Goal: Task Accomplishment & Management: Manage account settings

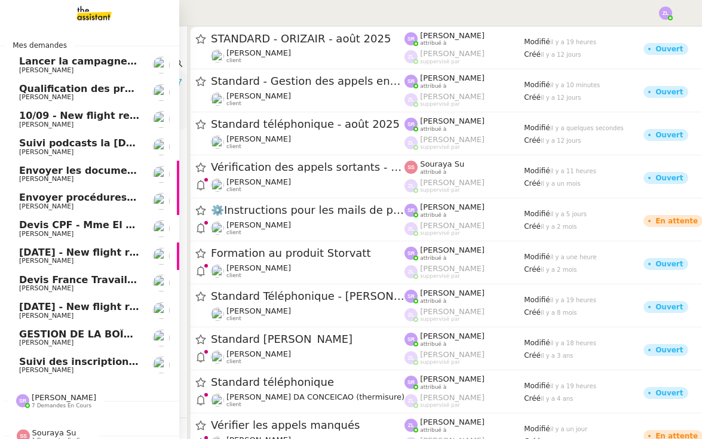
click at [45, 94] on span "[PERSON_NAME]" at bounding box center [46, 97] width 54 height 8
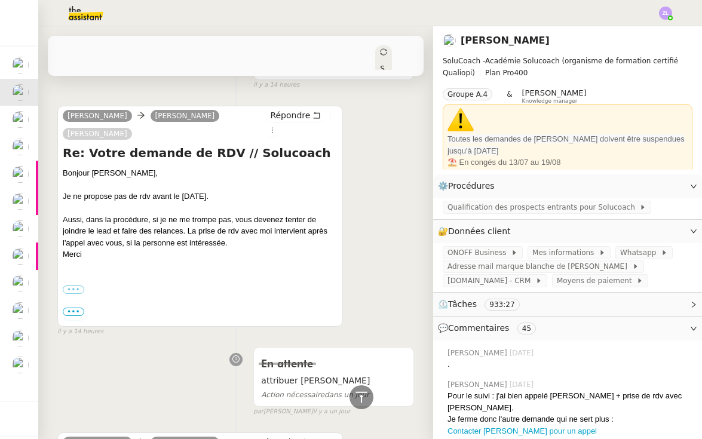
scroll to position [81, 0]
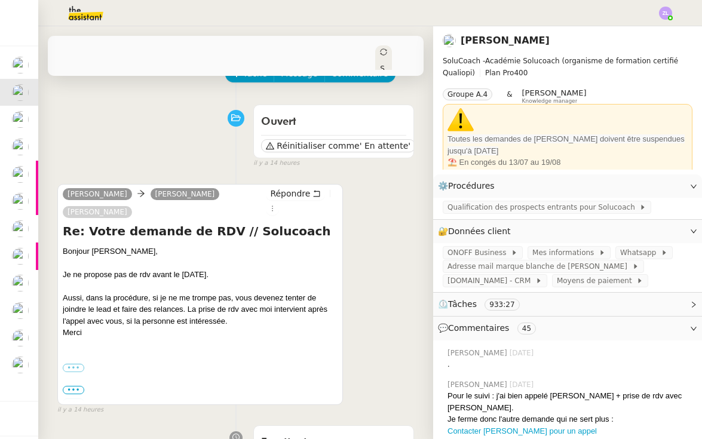
click at [81, 399] on label "•••" at bounding box center [74, 403] width 22 height 8
click at [0, 0] on input "•••" at bounding box center [0, 0] width 0 height 0
click at [75, 392] on span "•••" at bounding box center [74, 390] width 22 height 8
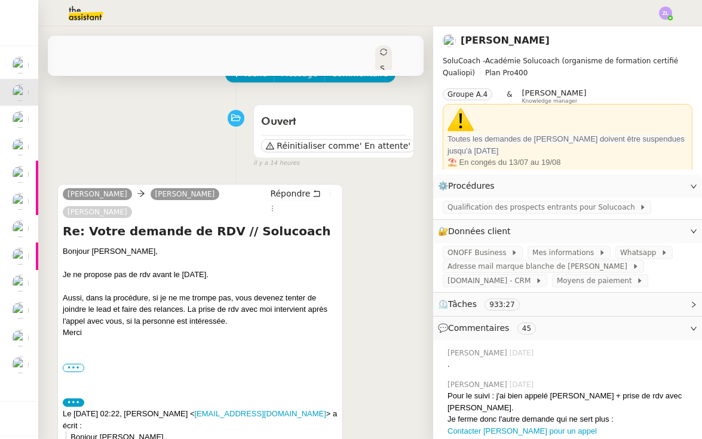
click at [76, 362] on div "••• Bonne journée, Cordialement / Best regards, [PERSON_NAME] Digitale nomade, …" at bounding box center [200, 368] width 275 height 12
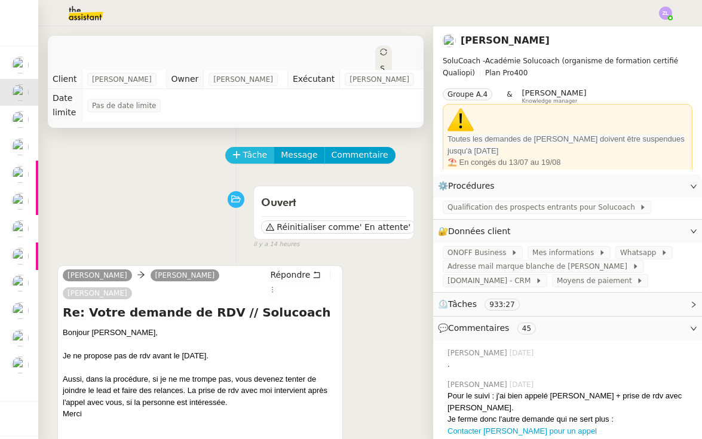
scroll to position [0, 0]
click at [249, 157] on span "Tâche" at bounding box center [255, 155] width 24 height 14
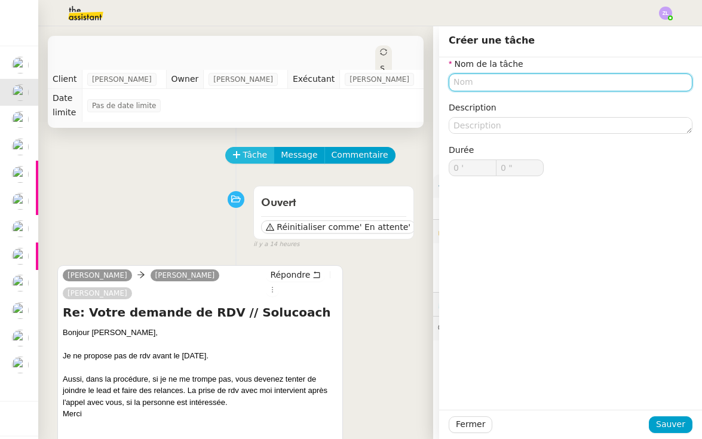
type input "T"
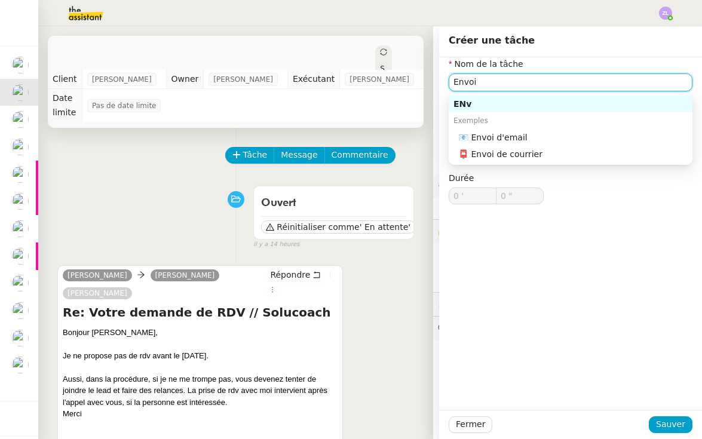
drag, startPoint x: 249, startPoint y: 157, endPoint x: 473, endPoint y: 134, distance: 225.3
click at [473, 134] on div "📧 Envoi d'email" at bounding box center [572, 137] width 229 height 11
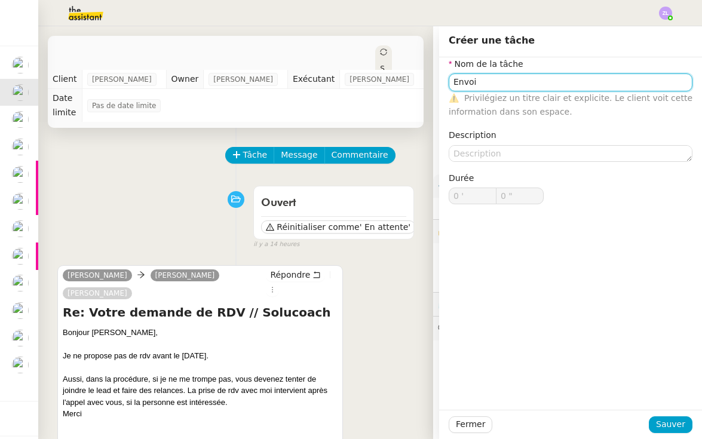
type input "Envoi d'email"
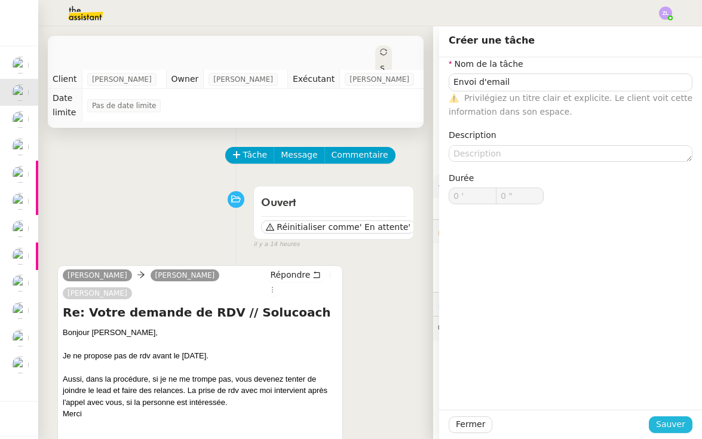
click at [670, 433] on button "Sauver" at bounding box center [671, 424] width 44 height 17
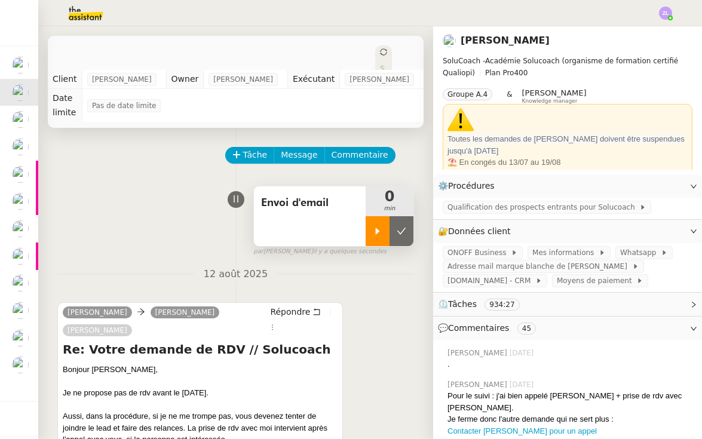
click at [371, 220] on div at bounding box center [378, 231] width 24 height 30
click at [287, 315] on span "Répondre" at bounding box center [290, 312] width 40 height 12
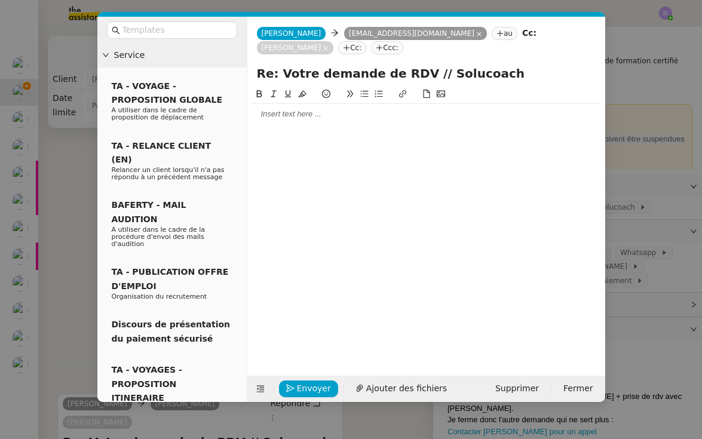
click at [265, 115] on div at bounding box center [426, 114] width 348 height 11
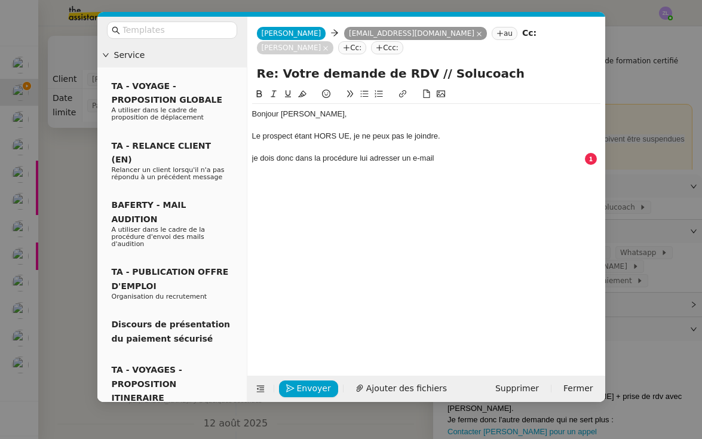
click at [256, 158] on div "je dois donc dans la procédure lui adresser un e-mail" at bounding box center [426, 158] width 348 height 11
click at [467, 154] on div "Je dois donc dans la procédure lui adresser un e-mail" at bounding box center [426, 158] width 348 height 11
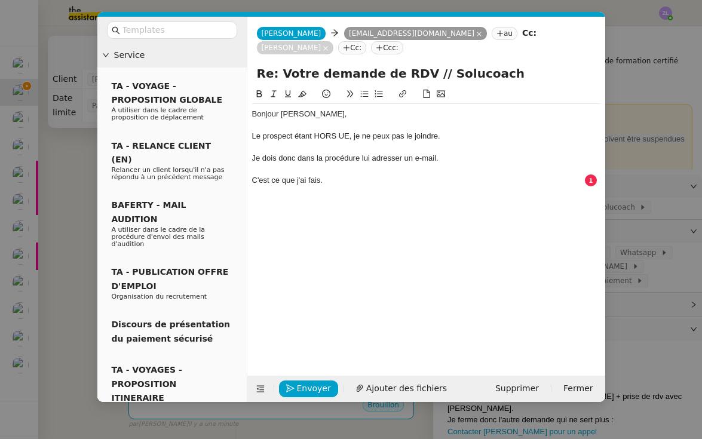
click at [316, 176] on div "C'est ce que j'ai fais." at bounding box center [426, 180] width 348 height 11
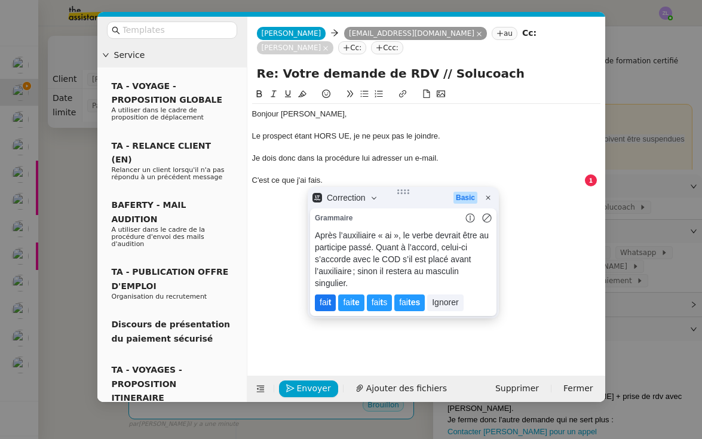
click at [326, 295] on lt-span "fai t" at bounding box center [325, 303] width 21 height 17
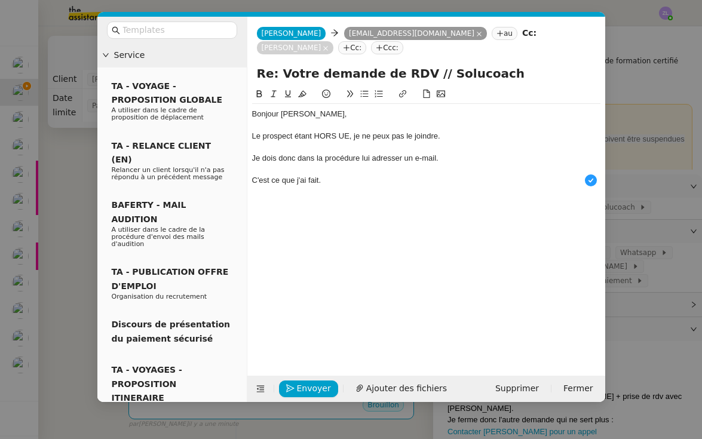
click at [656, 225] on nz-modal-container "Service TA - VOYAGE - PROPOSITION GLOBALE A utiliser dans le cadre de propositi…" at bounding box center [351, 219] width 702 height 439
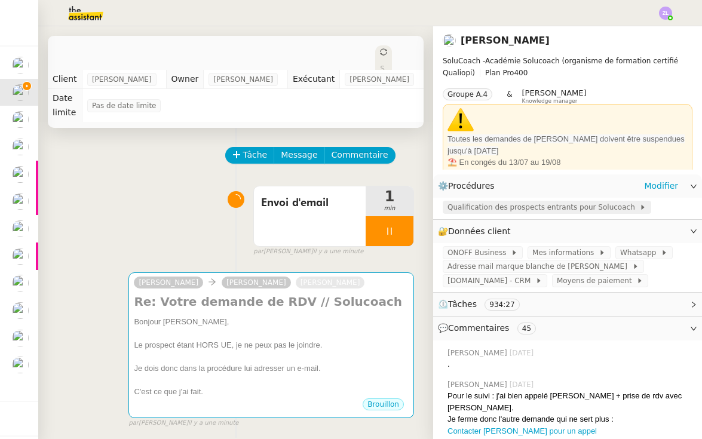
click at [571, 207] on span "Qualification des prospects entrants pour Solucoach" at bounding box center [544, 207] width 192 height 12
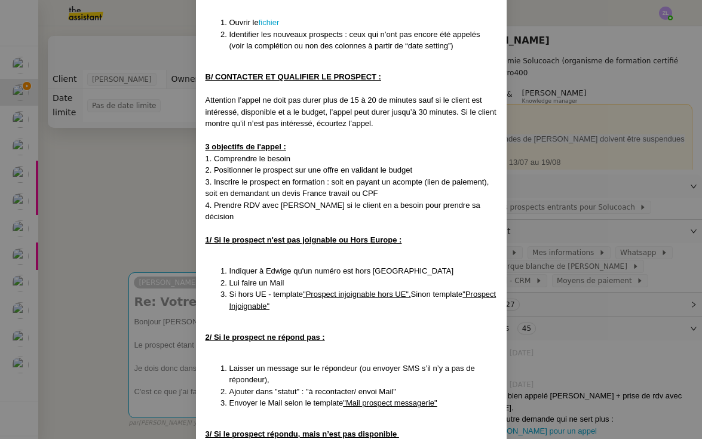
scroll to position [1444, 0]
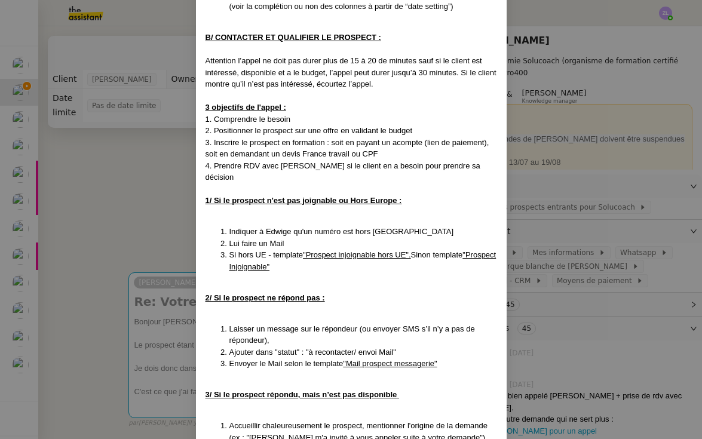
click at [153, 348] on nz-modal-container "Crééé le 11/02/25 MAJ 24/02- 26/02/ 27/02 (x2) + MAJ le 12/03 (x2)+ 13/03/ puis…" at bounding box center [351, 219] width 702 height 439
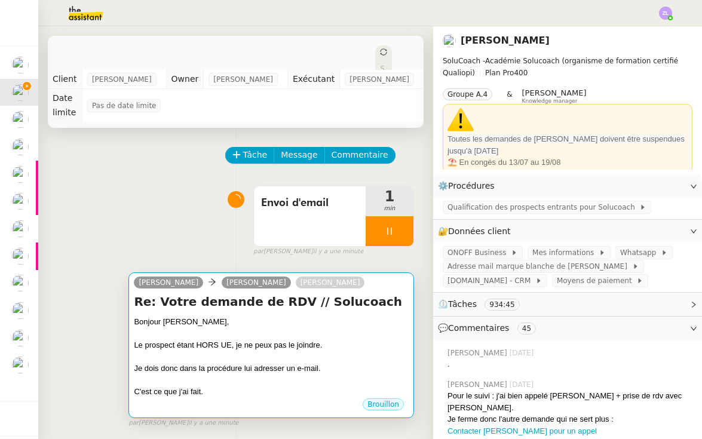
click at [169, 348] on div "Le prospect étant HORS UE, je ne peux pas le joindre." at bounding box center [271, 345] width 275 height 12
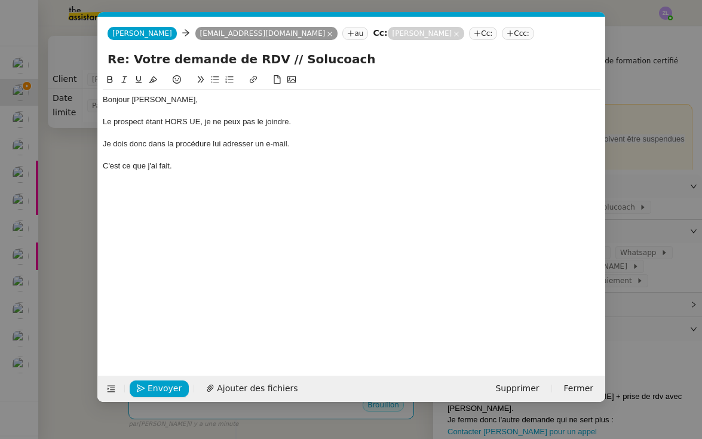
scroll to position [0, 26]
click at [205, 164] on div "C'est ce que j'ai fait." at bounding box center [352, 166] width 498 height 11
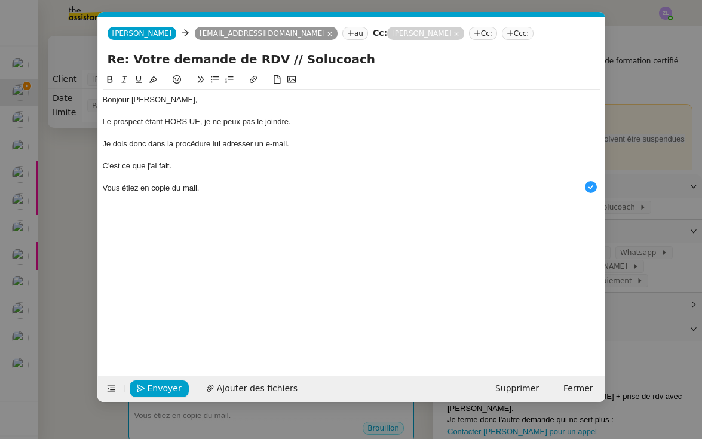
click at [108, 185] on div "Vous étiez en copie du mail." at bounding box center [352, 188] width 498 height 11
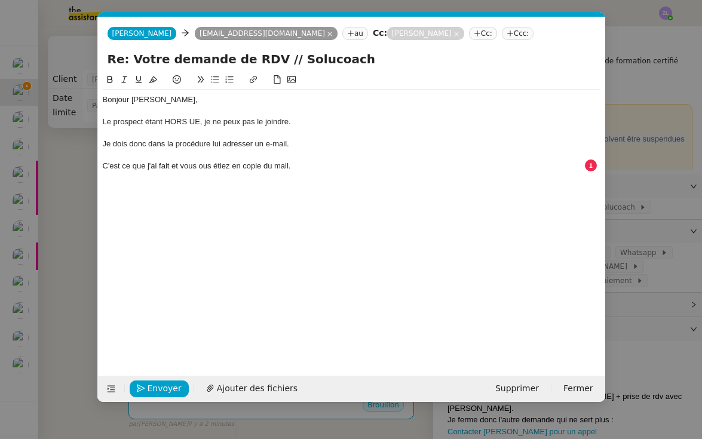
click at [212, 161] on div "C'est ce que j'ai fait et vous ous étiez en copie du mail." at bounding box center [352, 166] width 498 height 11
click at [293, 161] on div "C'est ce que j'ai fait et vous étiez en copie du mail." at bounding box center [352, 166] width 498 height 11
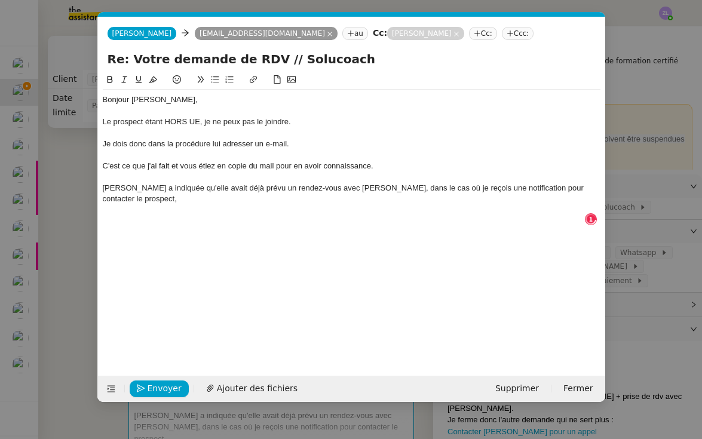
click at [213, 81] on icon at bounding box center [215, 79] width 8 height 8
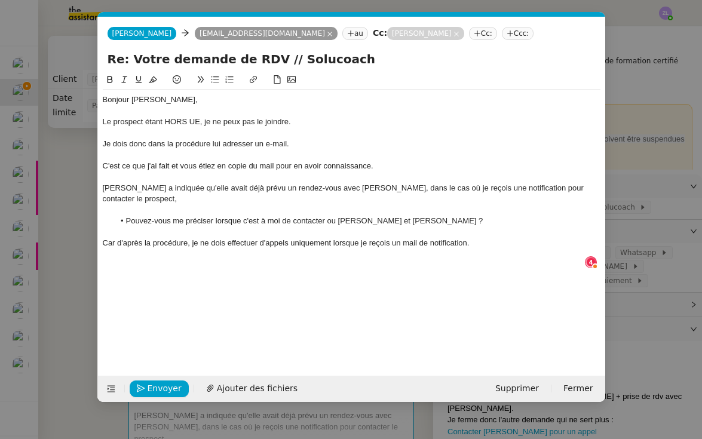
click at [215, 76] on icon at bounding box center [215, 79] width 8 height 8
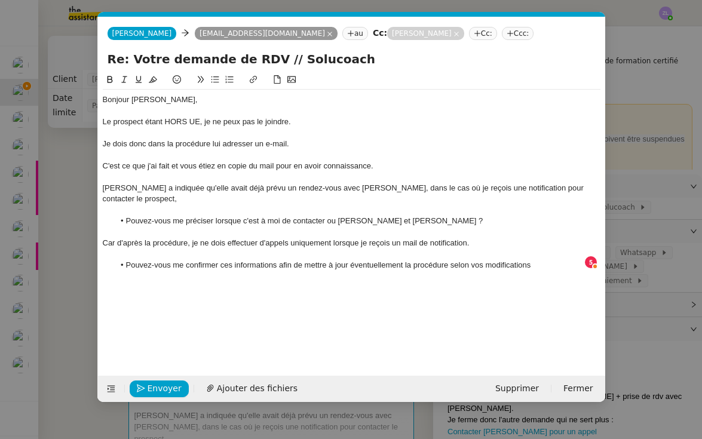
click at [486, 260] on li "Pouvez-vous me confirmer ces informations afin de mettre à jour éventuellement …" at bounding box center [357, 265] width 486 height 11
click at [544, 260] on li "Pouvez-vous me confirmer ces informations afin de mettre à jour éventuellement …" at bounding box center [357, 265] width 486 height 11
click at [189, 184] on div "Mme LANGLOIS a indiquée qu'elle avait déjà prévu un rendez-vous avec Muriel, da…" at bounding box center [352, 194] width 498 height 22
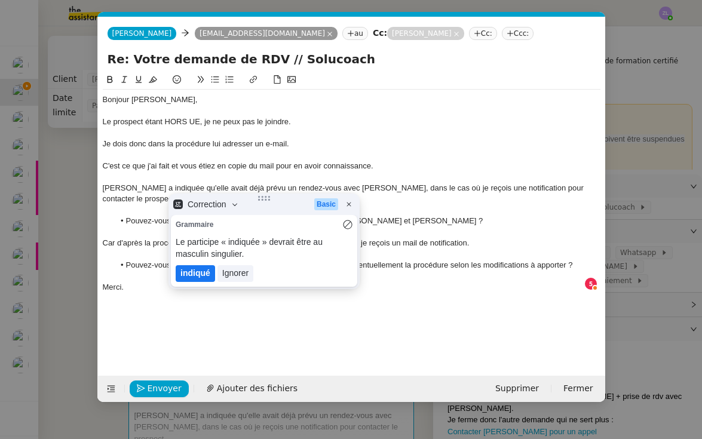
click at [195, 277] on lt-em "indiqué" at bounding box center [195, 273] width 30 height 10
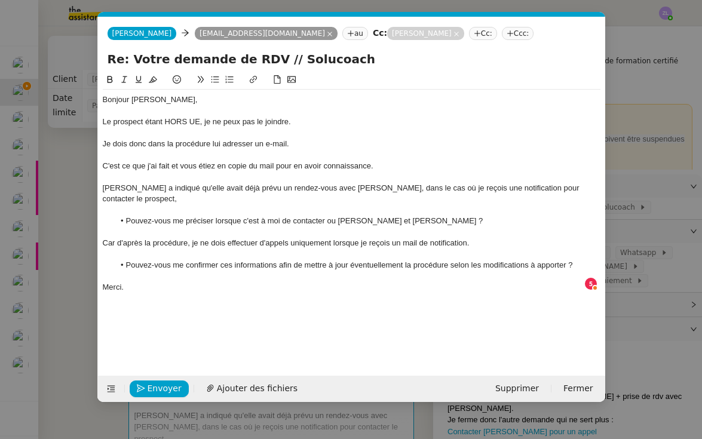
click at [386, 219] on li "Pouvez-vous me préciser lorsque c'est à moi de contacter ou Muriel et Elodie ?" at bounding box center [357, 221] width 486 height 11
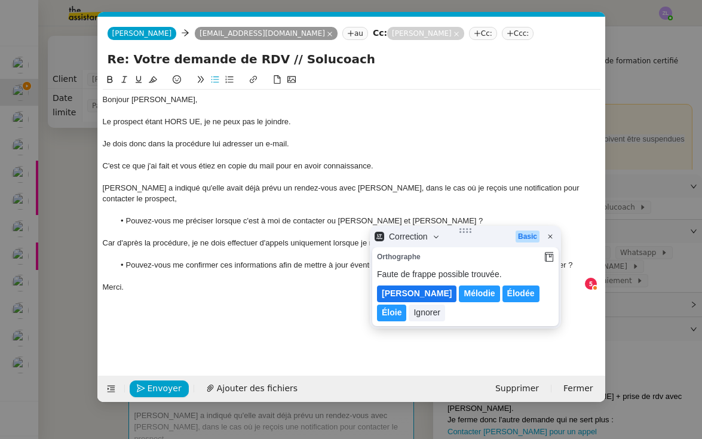
click at [392, 296] on lt-span "Élodie" at bounding box center [416, 294] width 79 height 17
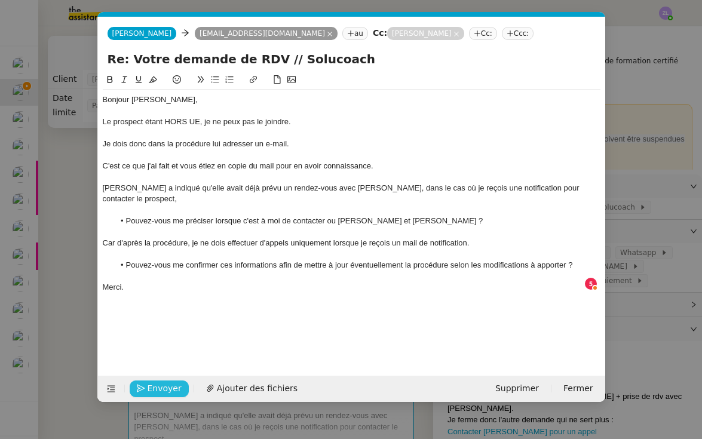
click at [162, 387] on span "Envoyer" at bounding box center [165, 389] width 34 height 14
click at [162, 387] on span "Confirmer l'envoi" at bounding box center [184, 389] width 72 height 14
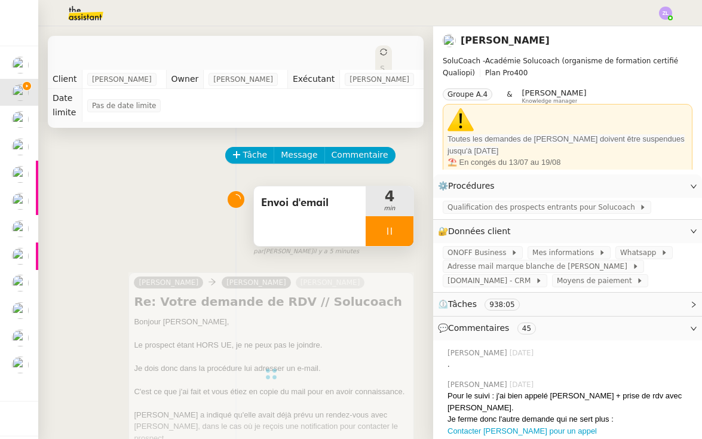
click at [378, 234] on div at bounding box center [390, 231] width 48 height 30
click at [405, 234] on icon at bounding box center [402, 231] width 10 height 10
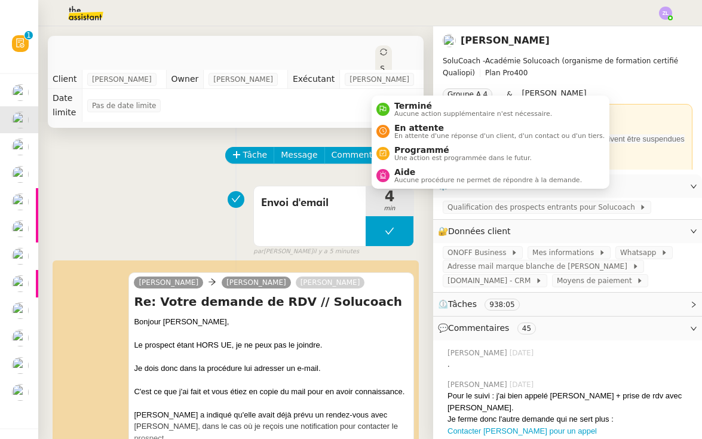
click at [380, 54] on icon at bounding box center [383, 51] width 7 height 7
click at [409, 126] on span "En attente" at bounding box center [499, 128] width 210 height 10
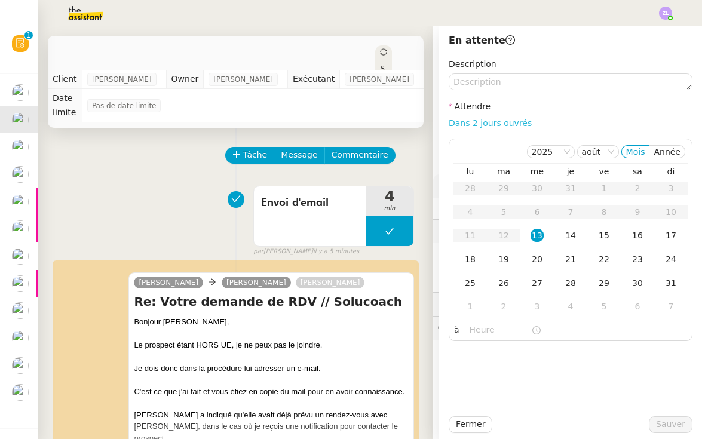
click at [477, 121] on link "Dans 2 jours ouvrés" at bounding box center [490, 123] width 83 height 10
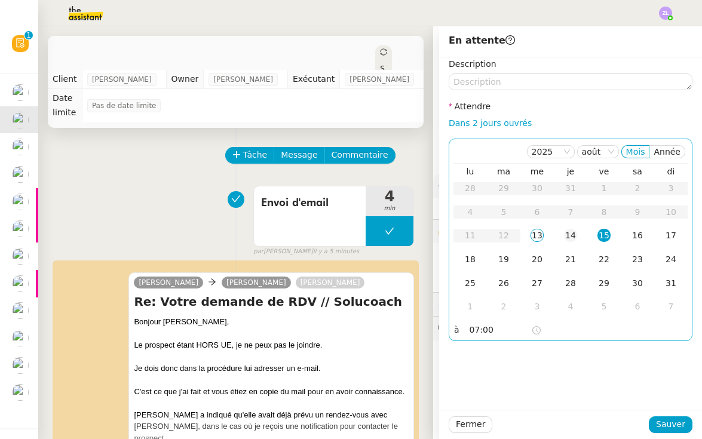
click at [572, 235] on div "14" at bounding box center [570, 235] width 13 height 13
click at [474, 331] on input "07:00" at bounding box center [501, 330] width 62 height 14
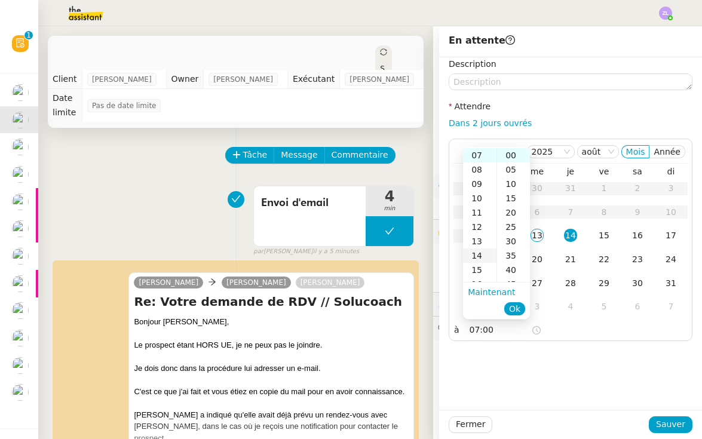
click at [479, 256] on div "14" at bounding box center [479, 256] width 33 height 14
type input "14:00"
click at [516, 309] on span "Ok" at bounding box center [514, 309] width 11 height 12
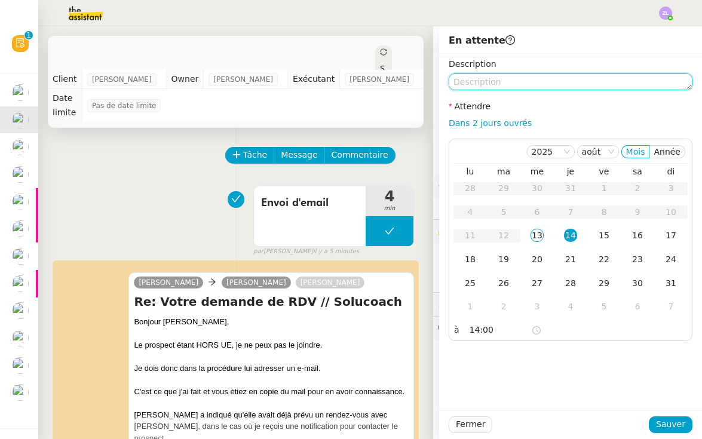
click at [488, 81] on textarea at bounding box center [571, 81] width 244 height 17
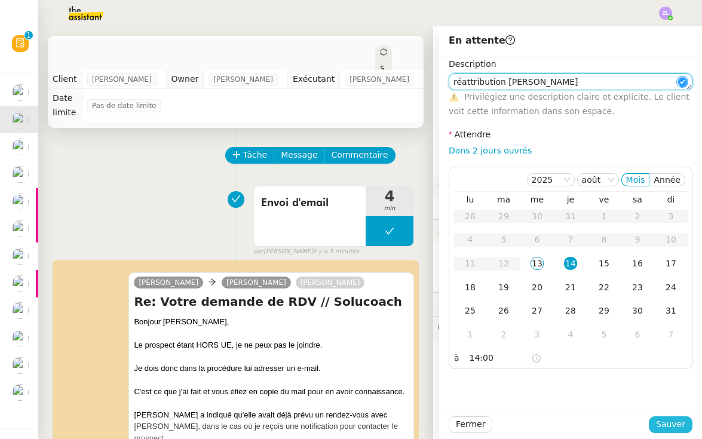
type textarea "réattribution stéphanie"
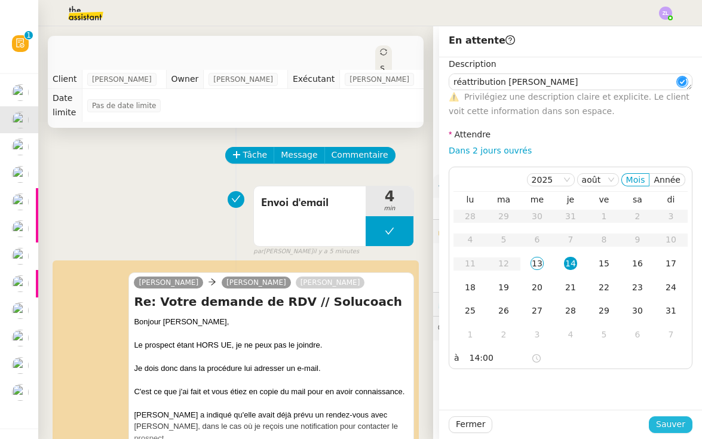
click at [669, 422] on span "Sauver" at bounding box center [670, 425] width 29 height 14
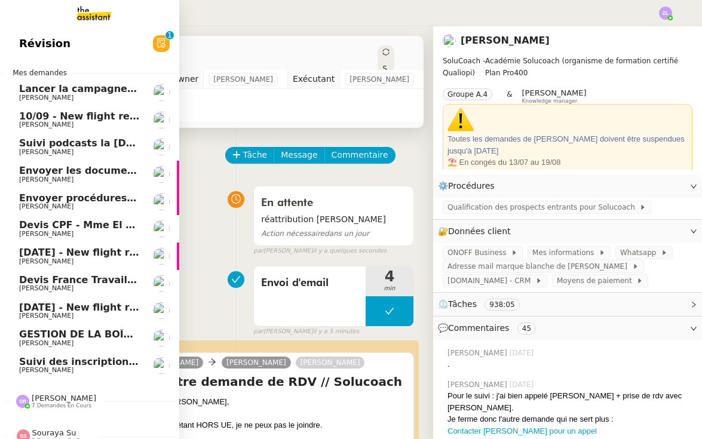
click at [20, 121] on span "[PERSON_NAME]" at bounding box center [46, 125] width 54 height 8
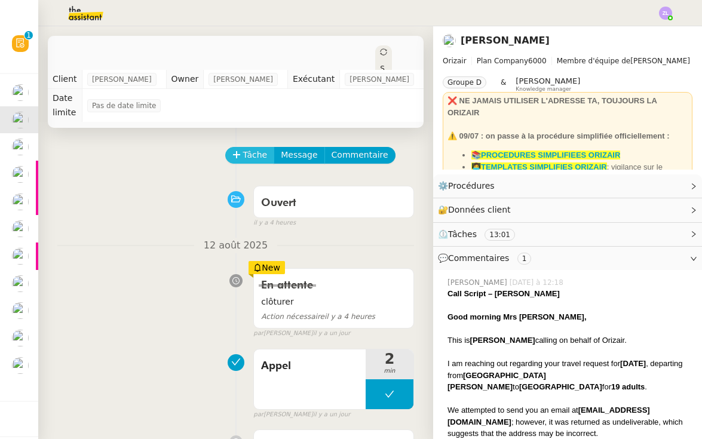
click at [247, 148] on span "Tâche" at bounding box center [255, 155] width 24 height 14
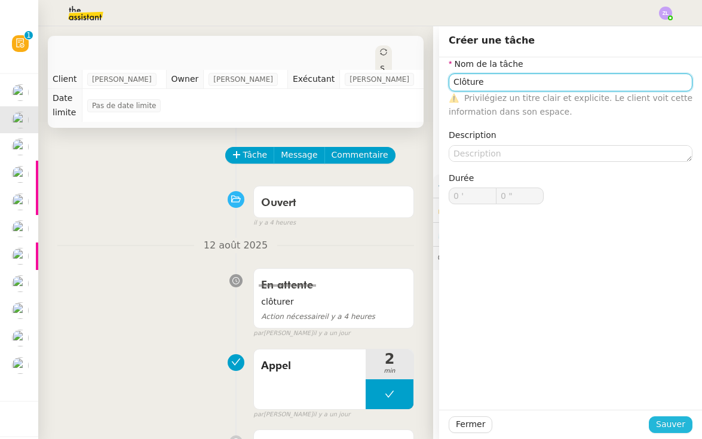
type input "Clôture"
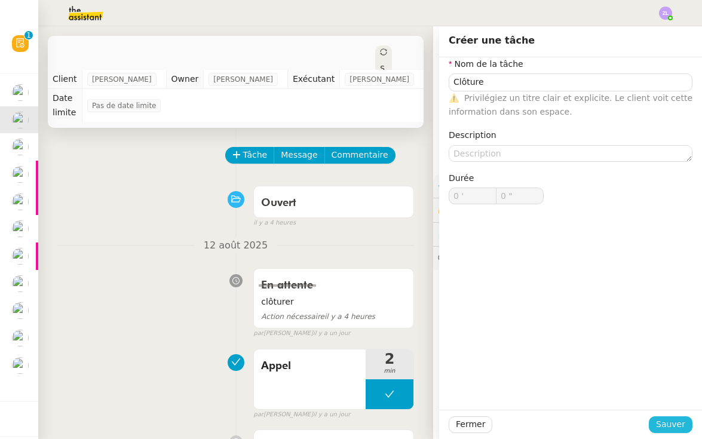
click at [669, 418] on span "Sauver" at bounding box center [670, 425] width 29 height 14
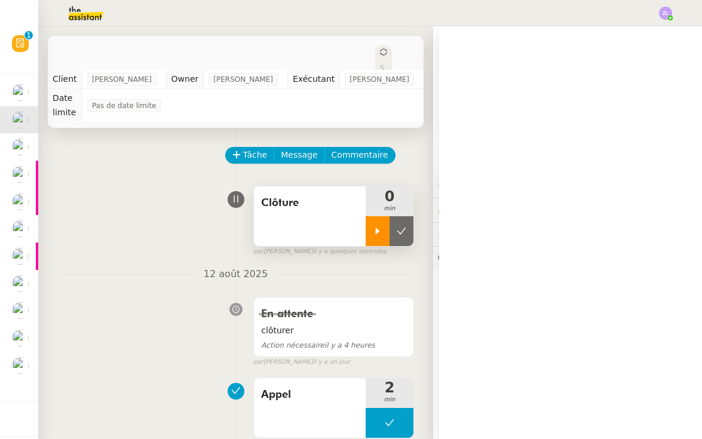
click at [383, 216] on div at bounding box center [378, 231] width 24 height 30
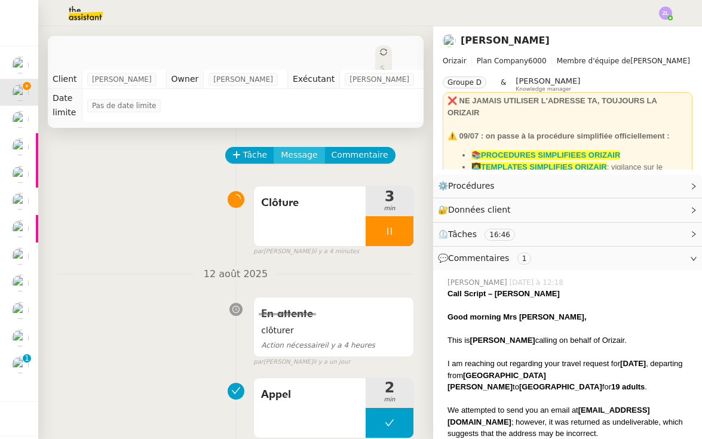
click at [294, 148] on span "Message" at bounding box center [299, 155] width 36 height 14
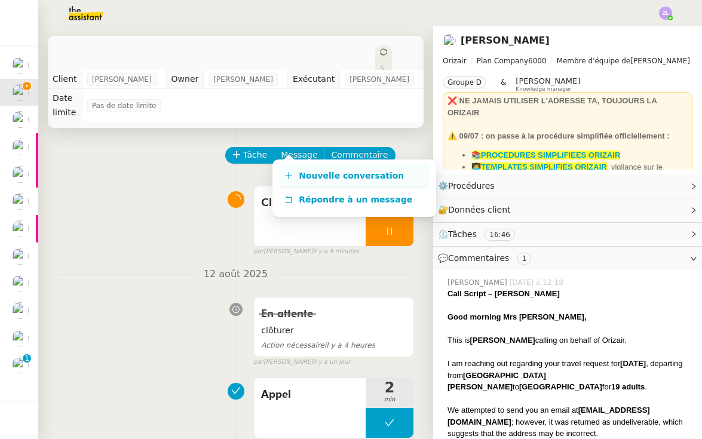
click at [314, 174] on span "Nouvelle conversation" at bounding box center [351, 176] width 105 height 10
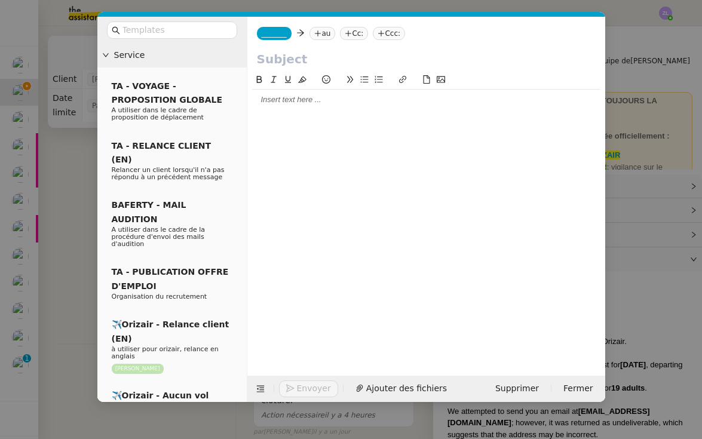
click at [277, 27] on div "_______ au Cc: Ccc:" at bounding box center [426, 33] width 358 height 33
click at [278, 37] on span "_______" at bounding box center [274, 33] width 25 height 8
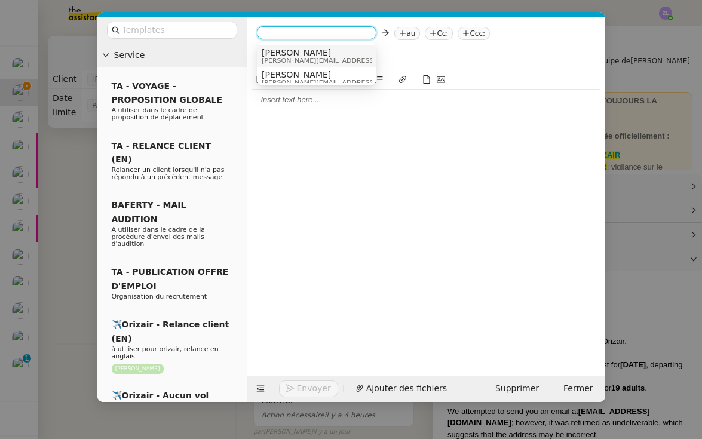
click at [285, 51] on span "Josephine" at bounding box center [347, 53] width 170 height 10
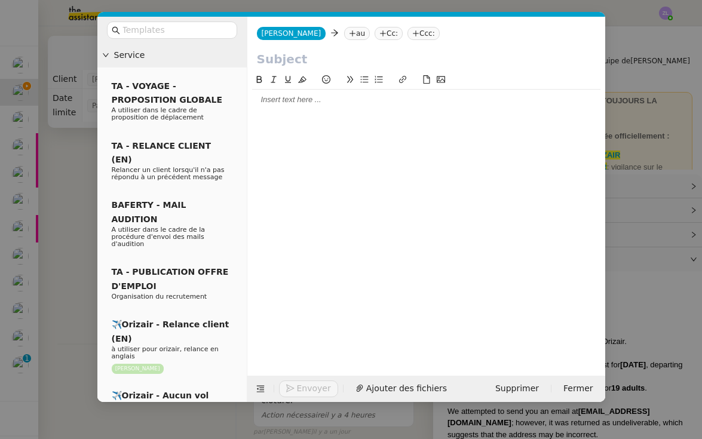
click at [344, 36] on nz-tag "au" at bounding box center [357, 33] width 26 height 13
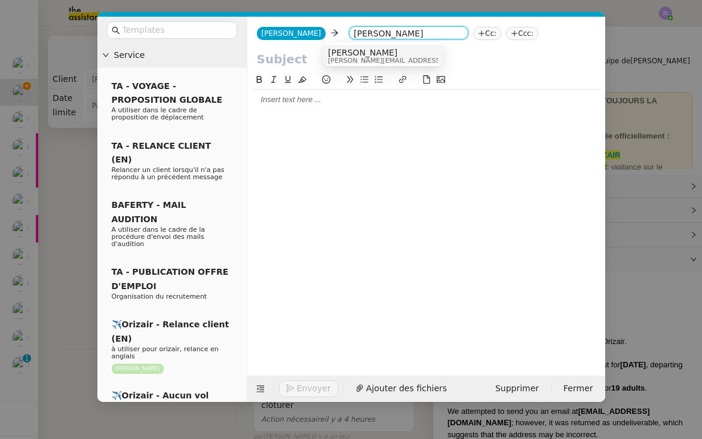
type input "louis frei"
click at [366, 52] on span "[PERSON_NAME]" at bounding box center [413, 53] width 170 height 10
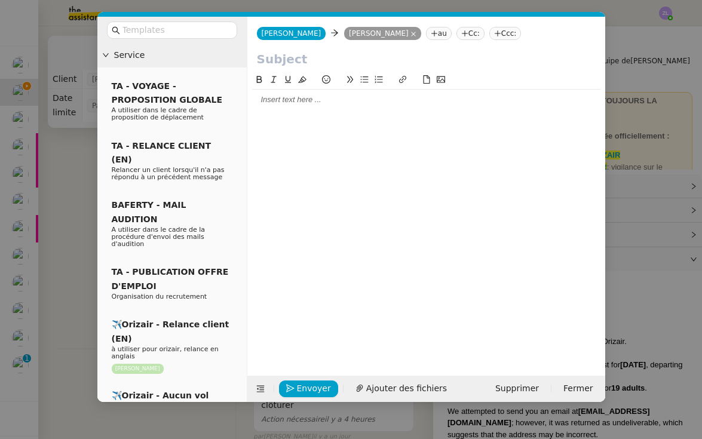
click at [310, 69] on div at bounding box center [426, 61] width 358 height 23
click at [295, 60] on input "text" at bounding box center [426, 59] width 339 height 18
paste input "Clôture de la demande – Mrs Smith"
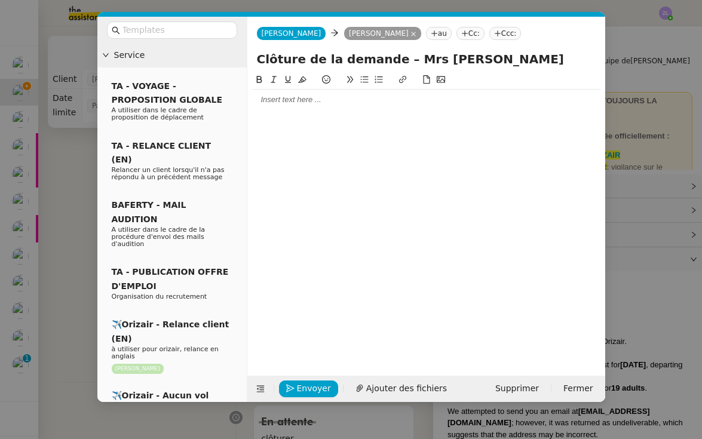
type input "Clôture de la demande – Mrs Smith"
click at [286, 105] on div at bounding box center [426, 99] width 348 height 11
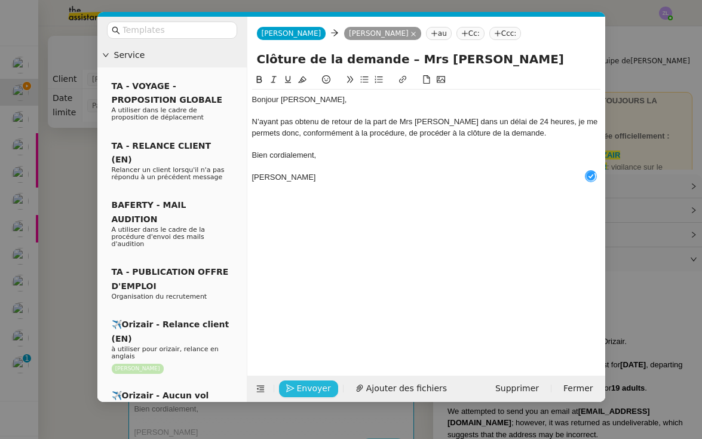
click at [306, 389] on span "Envoyer" at bounding box center [314, 389] width 34 height 14
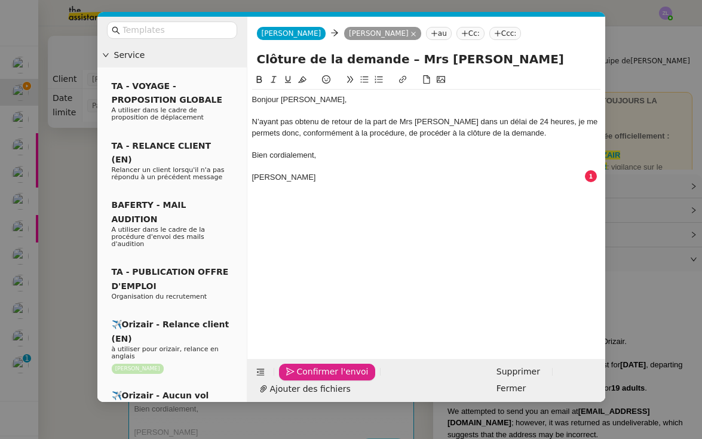
click at [306, 379] on span "Confirmer l'envoi" at bounding box center [333, 372] width 72 height 14
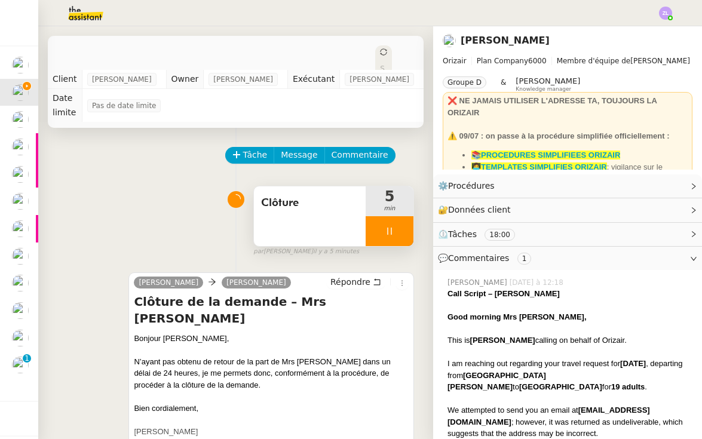
click at [378, 216] on div at bounding box center [390, 231] width 48 height 30
click at [410, 216] on button at bounding box center [402, 231] width 24 height 30
click at [380, 53] on icon at bounding box center [383, 51] width 7 height 7
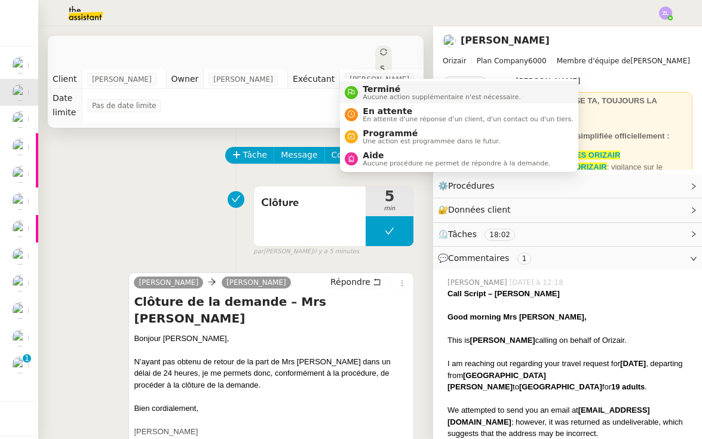
click at [369, 96] on span "Aucune action supplémentaire n'est nécessaire." at bounding box center [442, 97] width 158 height 7
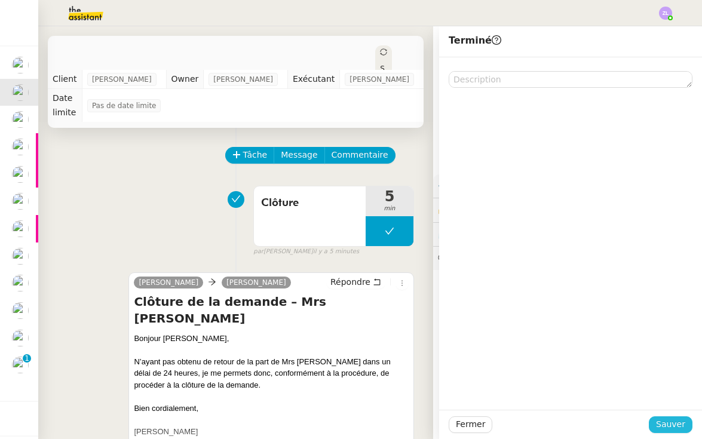
click at [676, 424] on span "Sauver" at bounding box center [670, 425] width 29 height 14
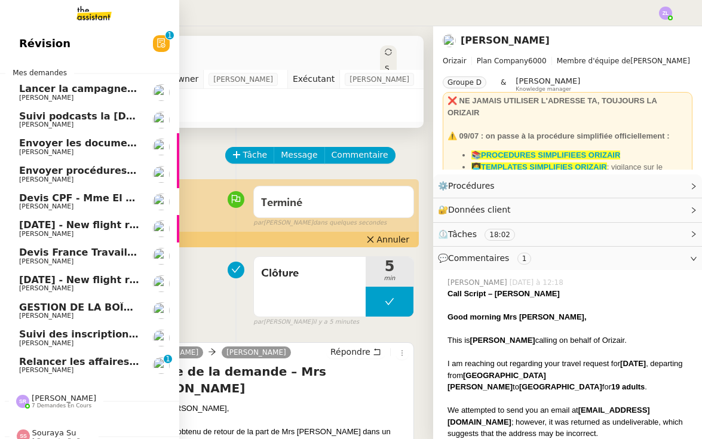
click at [22, 111] on span "Suivi podcasts la chapelle radio 11 août 2025" at bounding box center [162, 116] width 287 height 11
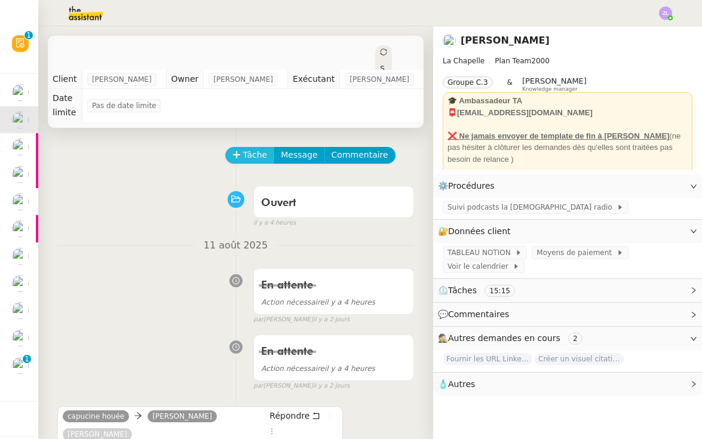
click at [246, 148] on span "Tâche" at bounding box center [255, 155] width 24 height 14
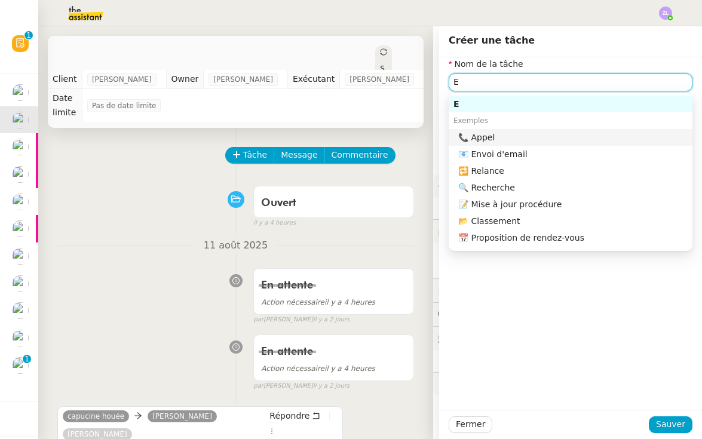
click at [552, 144] on nz-auto-option "📞 Appel" at bounding box center [571, 137] width 244 height 17
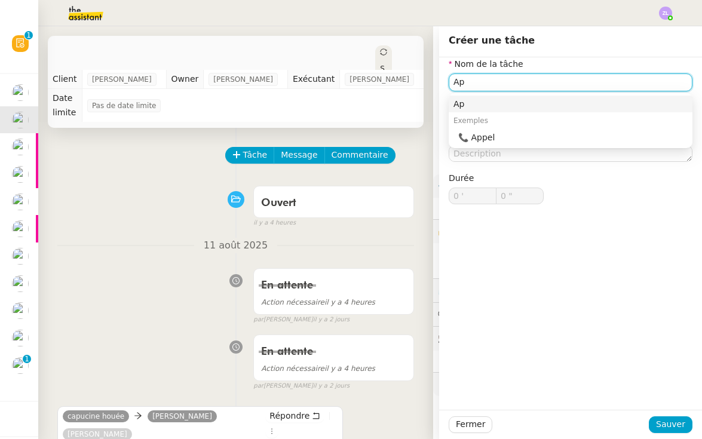
type input "A"
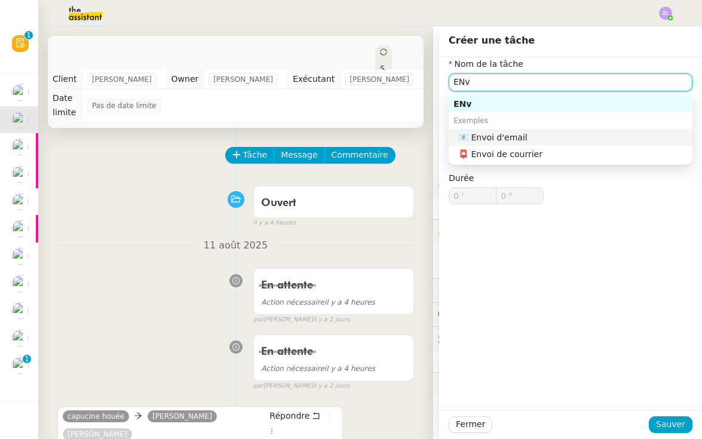
click at [559, 130] on nz-auto-option "📧 Envoi d'email" at bounding box center [571, 137] width 244 height 17
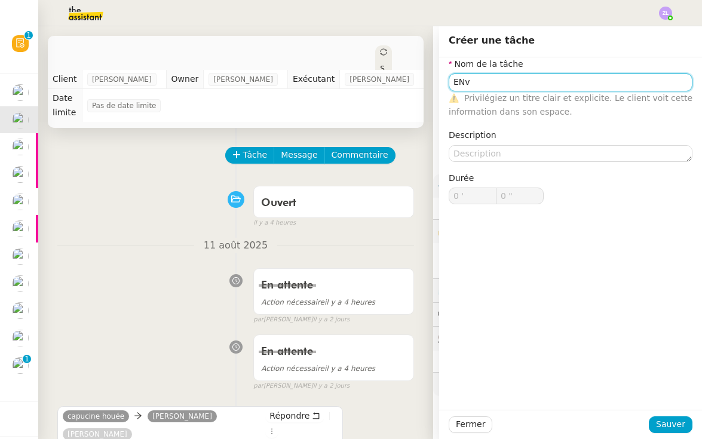
type input "Envoi d'email"
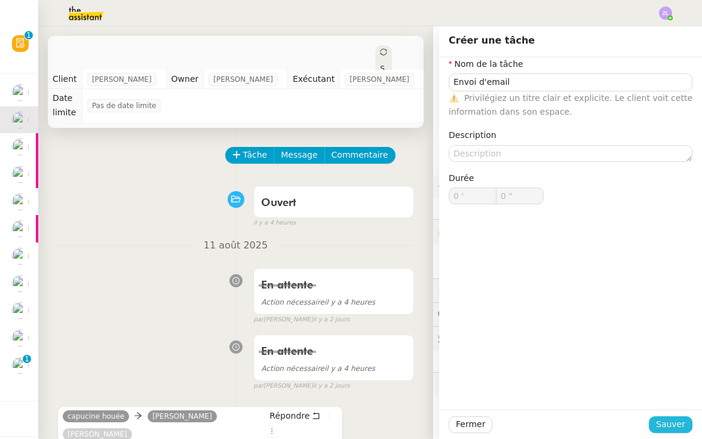
click at [676, 421] on span "Sauver" at bounding box center [670, 425] width 29 height 14
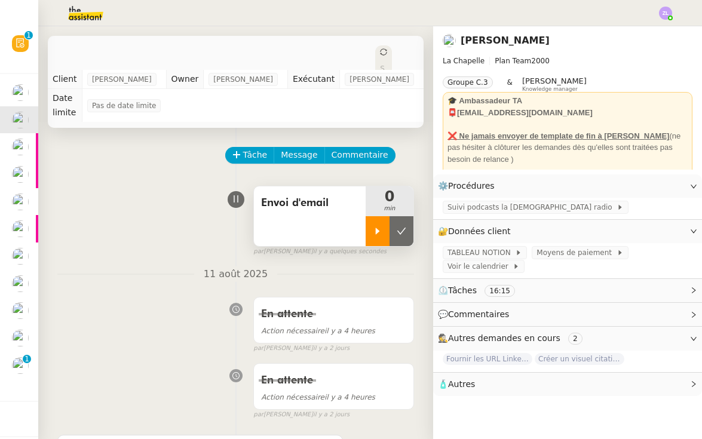
click at [379, 216] on div at bounding box center [378, 231] width 24 height 30
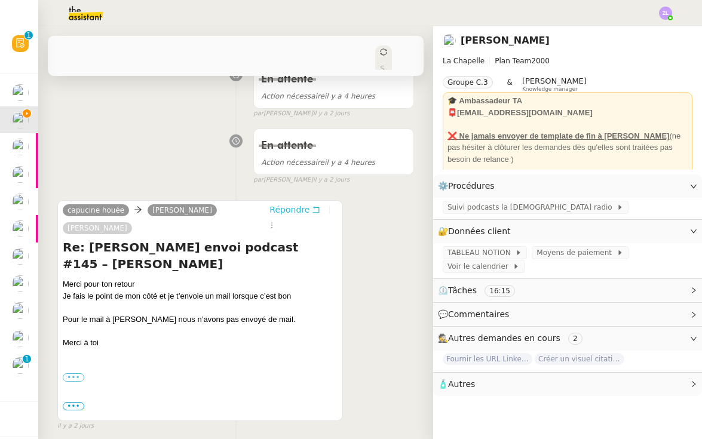
click at [279, 204] on span "Répondre" at bounding box center [289, 210] width 40 height 12
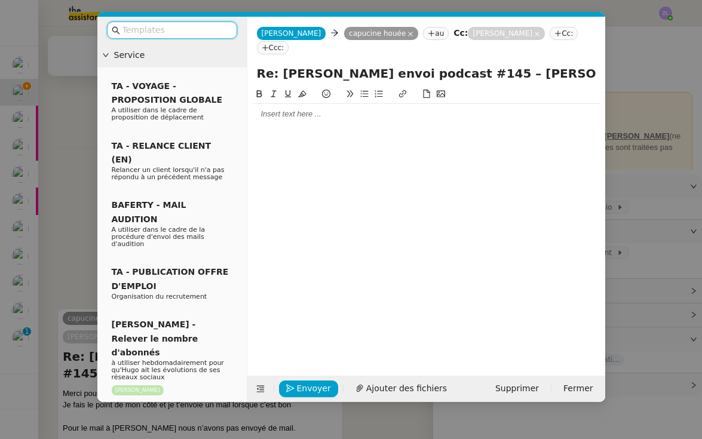
click at [310, 65] on input "Re: Suivi envoi podcast #145 – Yoan Limova" at bounding box center [426, 74] width 339 height 18
paste input "Modification exceptionnelle de la date d’envoi"
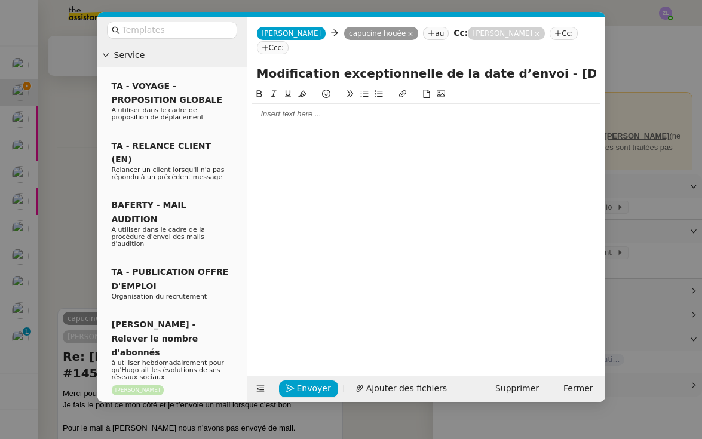
type input "Modification exceptionnelle de la date d’envoi - Vendredi 15 Août"
click at [259, 109] on div at bounding box center [426, 114] width 348 height 11
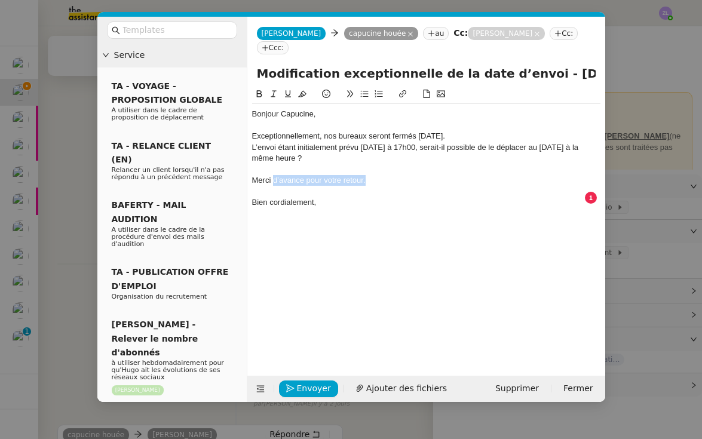
drag, startPoint x: 373, startPoint y: 164, endPoint x: 275, endPoint y: 163, distance: 98.0
click at [275, 175] on div "Merci d’avance pour votre retour." at bounding box center [426, 180] width 348 height 11
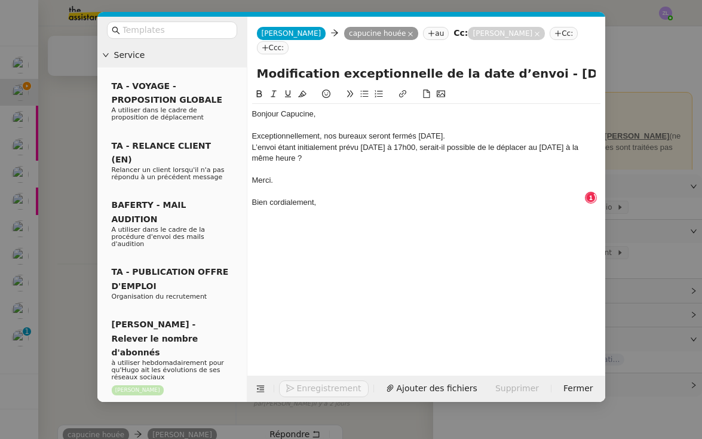
click at [353, 197] on div "Bien cordialement," at bounding box center [426, 202] width 348 height 11
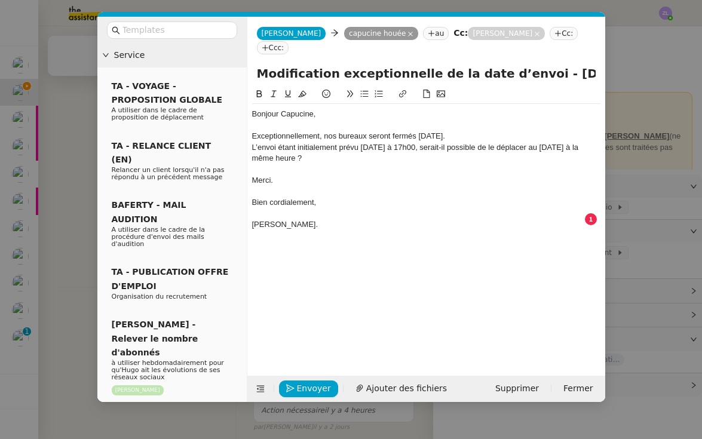
click at [468, 131] on div "Exceptionnellement, nos bureaux seront fermés ce vendredi." at bounding box center [426, 136] width 348 height 11
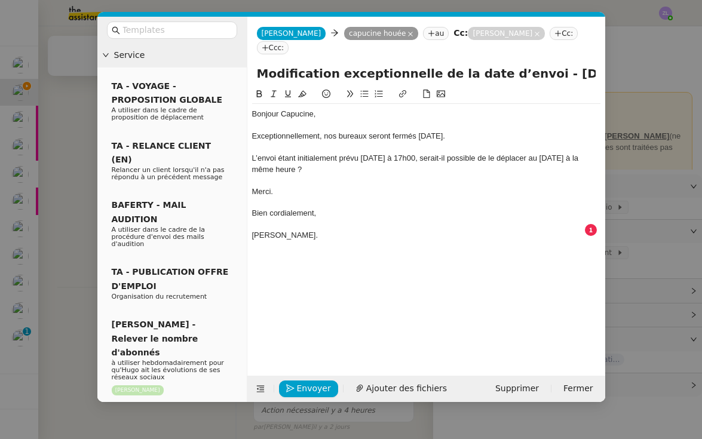
click at [428, 153] on div "L’envoi étant initialement prévu vendredi à 17h00, serait-il possible de le dép…" at bounding box center [426, 164] width 348 height 22
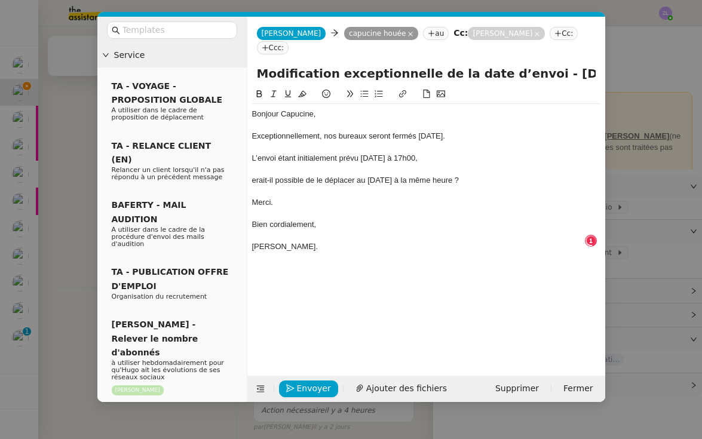
click at [360, 90] on icon at bounding box center [364, 94] width 8 height 8
click at [304, 384] on span "Envoyer" at bounding box center [314, 389] width 34 height 14
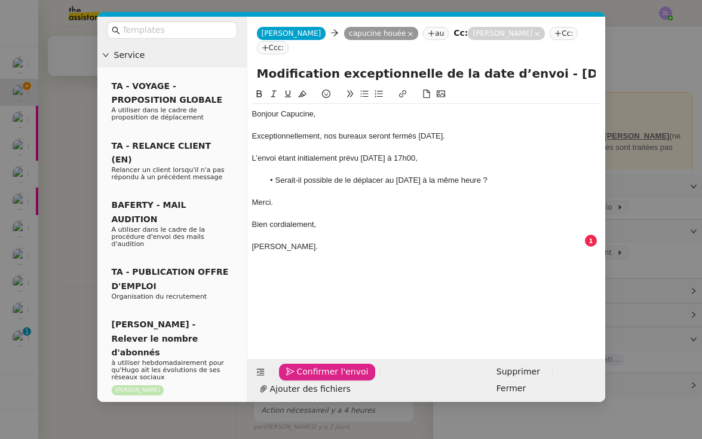
click at [304, 379] on span "Confirmer l'envoi" at bounding box center [333, 372] width 72 height 14
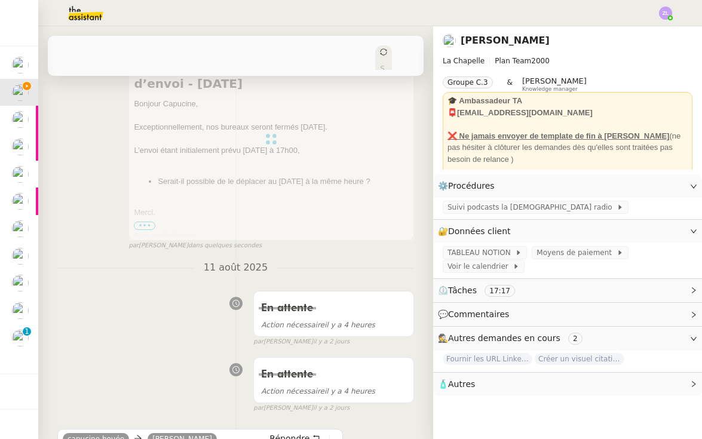
scroll to position [0, 0]
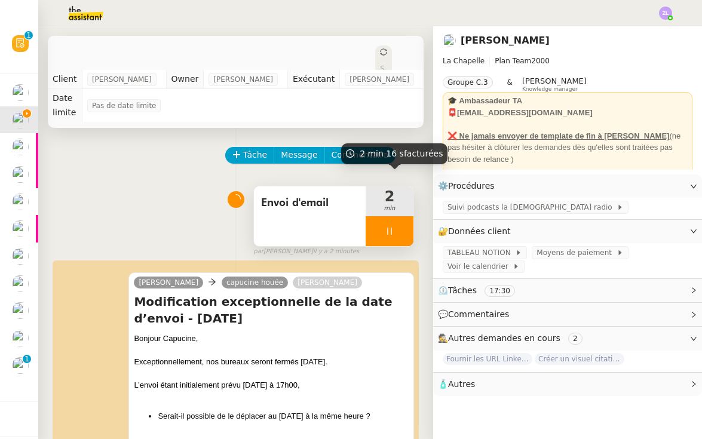
click at [373, 226] on div at bounding box center [390, 231] width 48 height 30
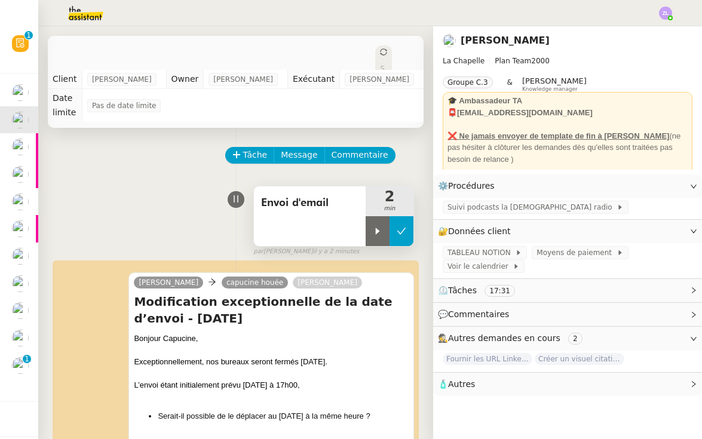
click at [394, 222] on button at bounding box center [402, 231] width 24 height 30
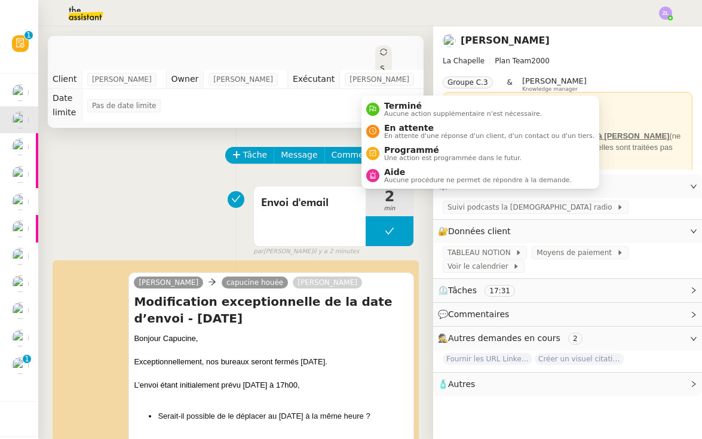
click at [380, 54] on icon at bounding box center [383, 51] width 7 height 7
click at [384, 130] on span "En attente" at bounding box center [489, 128] width 210 height 10
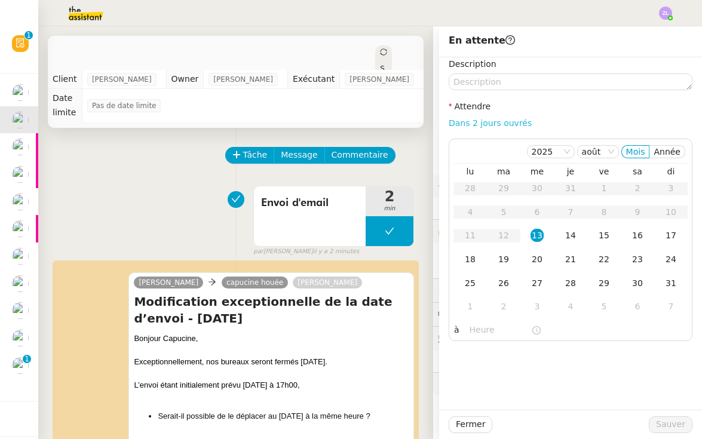
click at [486, 125] on link "Dans 2 jours ouvrés" at bounding box center [490, 123] width 83 height 10
type input "07:00"
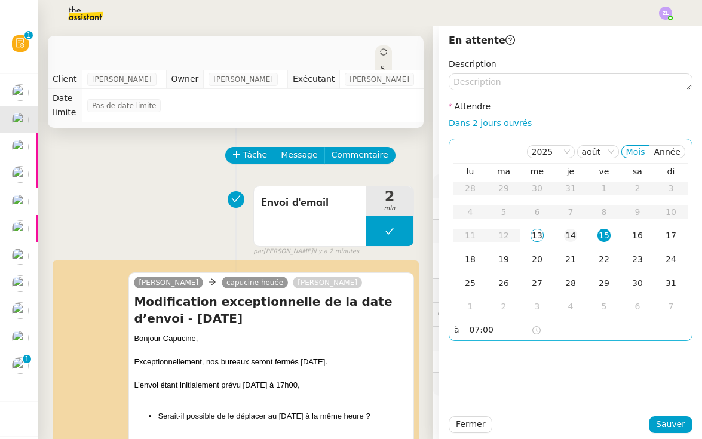
click at [573, 238] on div "14" at bounding box center [570, 235] width 13 height 13
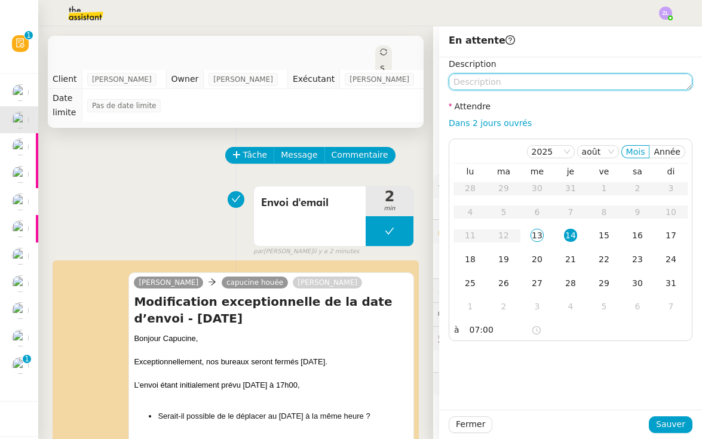
click at [480, 75] on textarea at bounding box center [571, 81] width 244 height 17
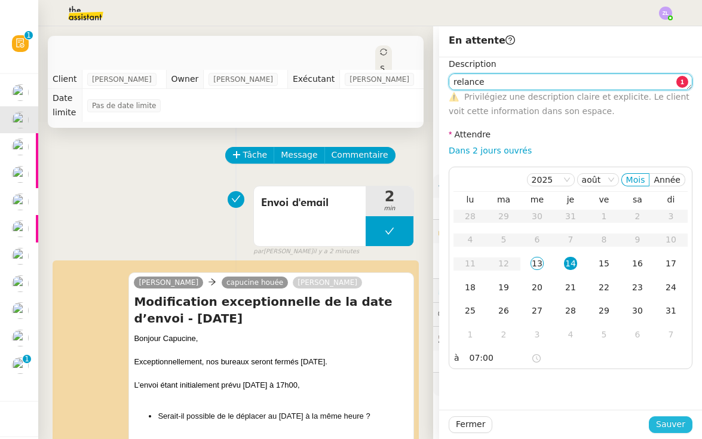
type textarea "relance"
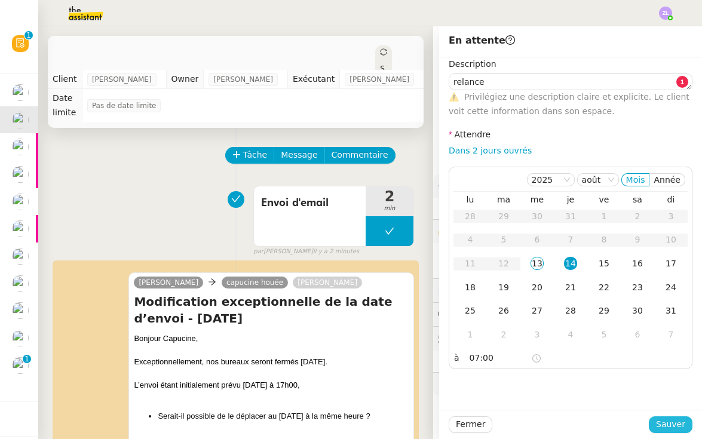
click at [672, 424] on span "Sauver" at bounding box center [670, 425] width 29 height 14
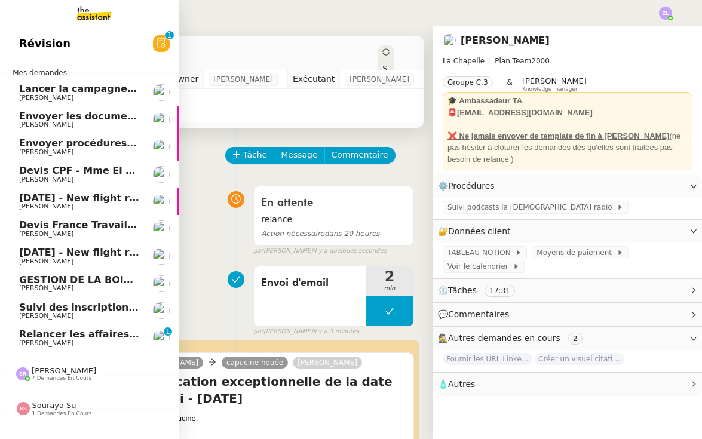
click at [27, 324] on link "Relancer les affaires de Franck Thomas SOULIER 0 1 2 3 4 5 6 7 8 9" at bounding box center [89, 337] width 179 height 27
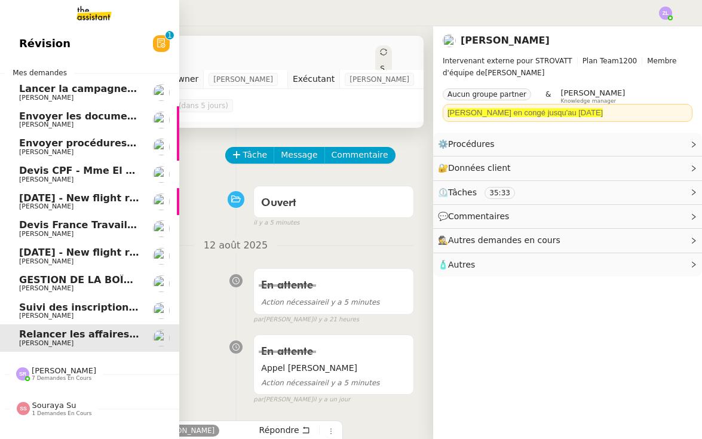
click at [102, 313] on span "[PERSON_NAME]" at bounding box center [79, 316] width 121 height 7
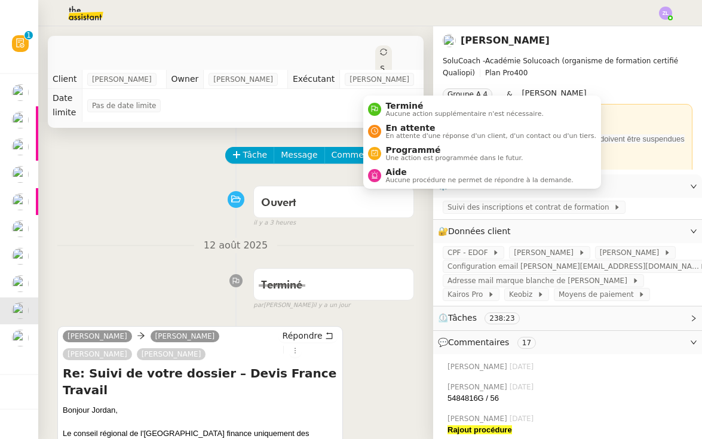
click at [380, 48] on icon at bounding box center [383, 51] width 7 height 7
click at [402, 106] on span "Terminé" at bounding box center [465, 106] width 158 height 10
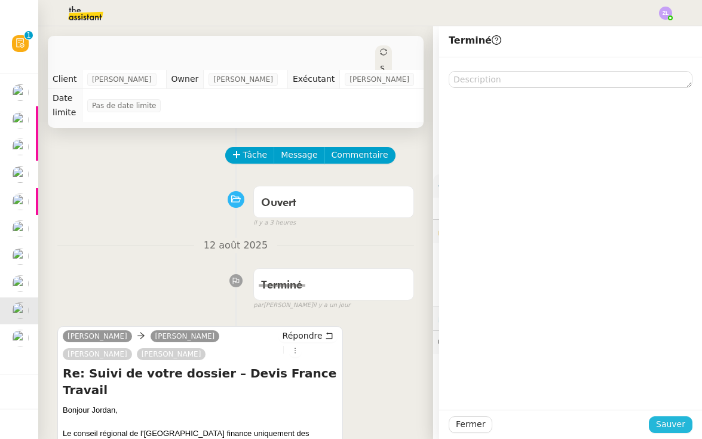
click at [672, 422] on span "Sauver" at bounding box center [670, 425] width 29 height 14
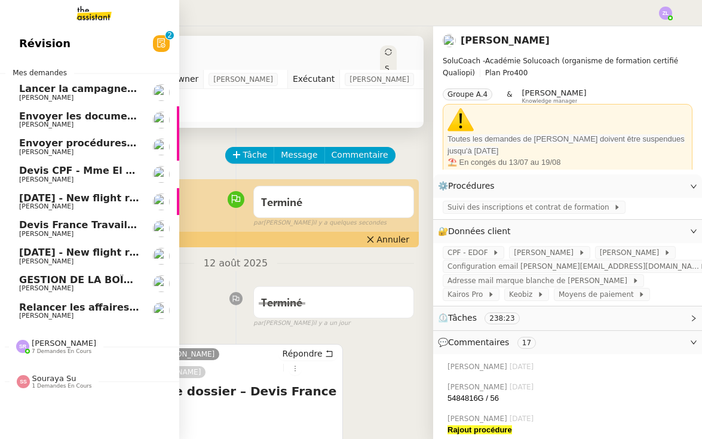
click at [38, 274] on span "GESTION DE LA BOÎTE MAIL* - 11 août 2025 *" at bounding box center [140, 279] width 242 height 11
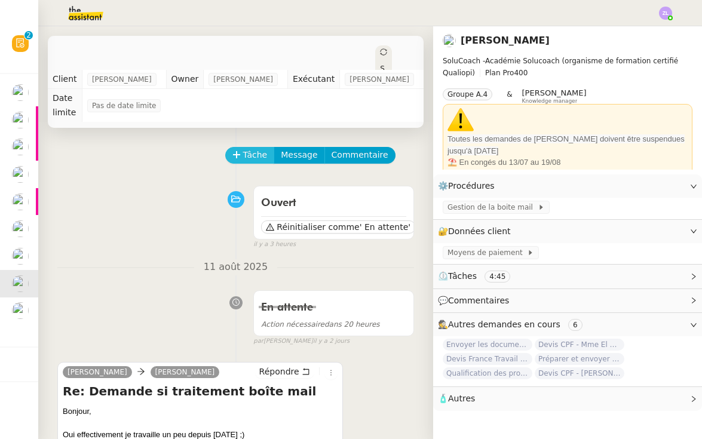
click at [255, 152] on span "Tâche" at bounding box center [255, 155] width 24 height 14
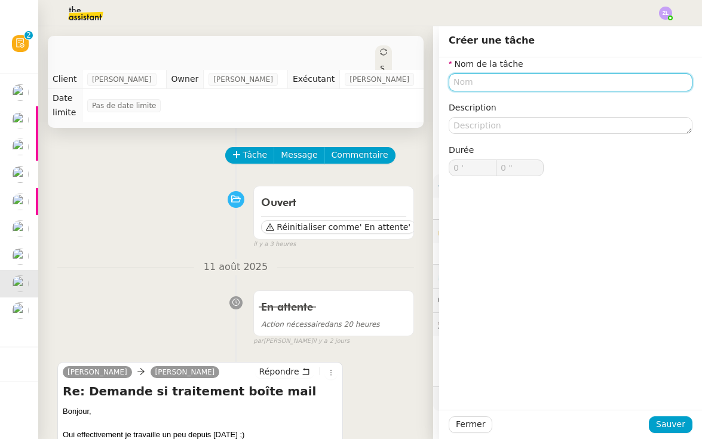
type input "N"
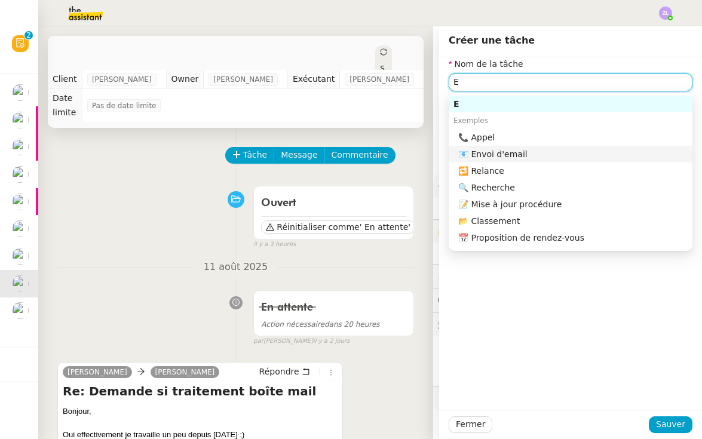
click at [509, 158] on div "📧 Envoi d'email" at bounding box center [572, 154] width 229 height 11
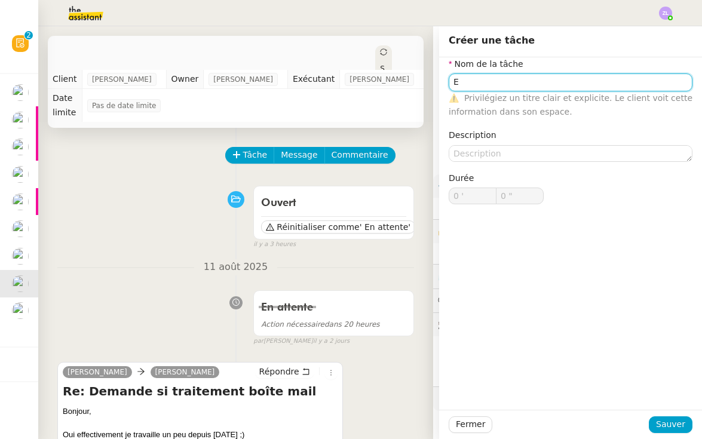
type input "Envoi d'email"
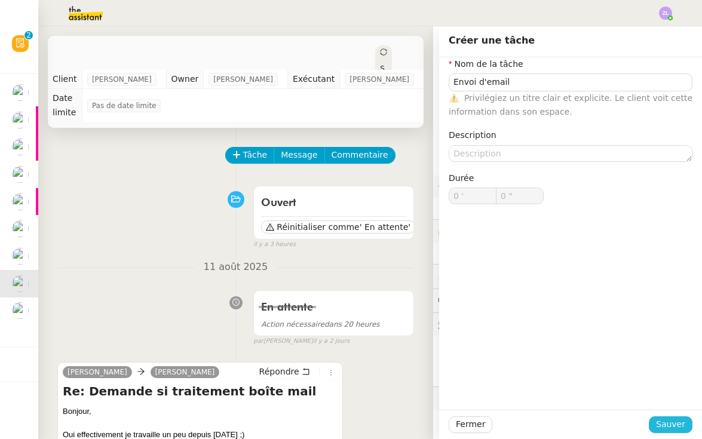
click at [678, 421] on span "Sauver" at bounding box center [670, 425] width 29 height 14
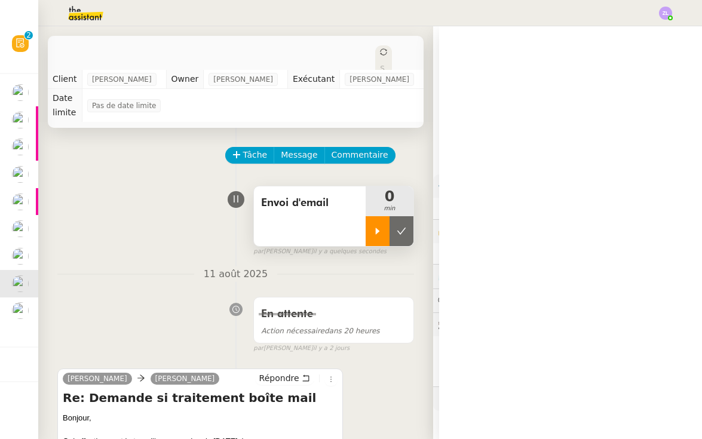
click at [376, 227] on icon at bounding box center [378, 231] width 10 height 10
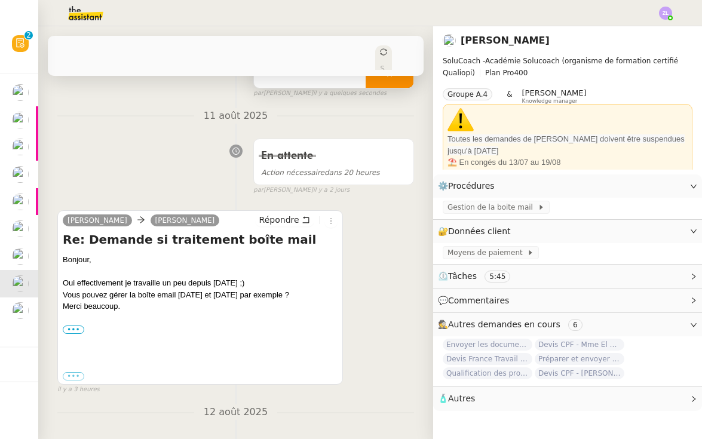
scroll to position [192, 0]
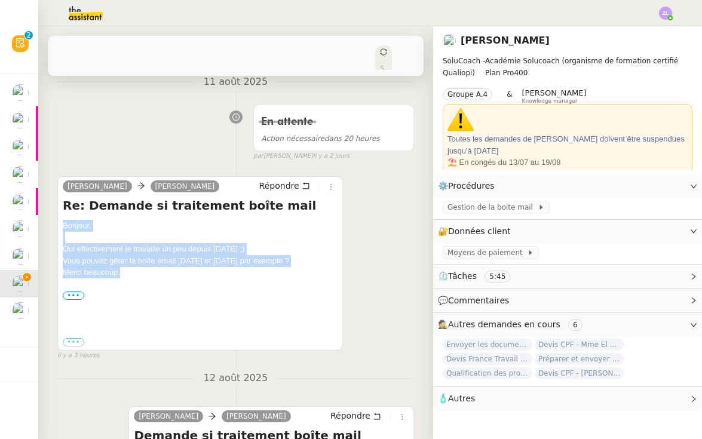
drag, startPoint x: 128, startPoint y: 274, endPoint x: 54, endPoint y: 219, distance: 92.3
click at [54, 219] on div "Tâche Message Commentaire Veuillez patienter une erreur s'est produite 👌👌👌 mess…" at bounding box center [235, 342] width 395 height 814
copy div "Bonjour, Oui effectivement je travaille un peu depuis hier ;) Vous pouvez gérer…"
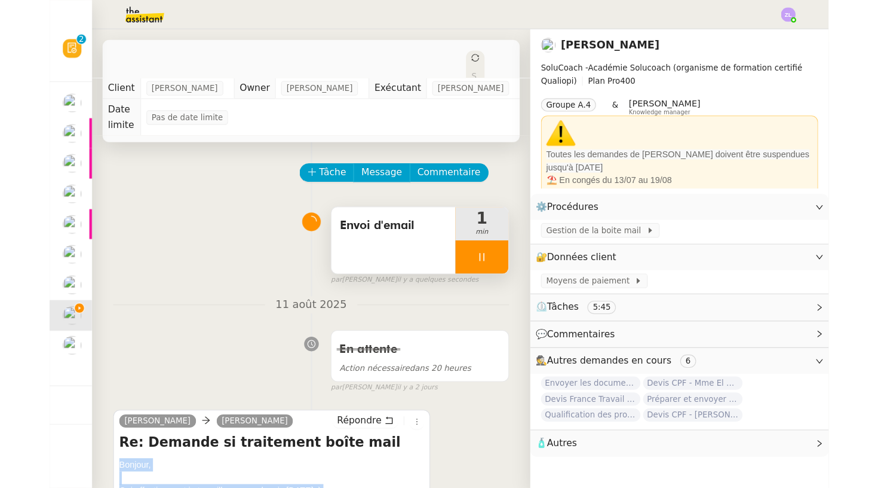
scroll to position [0, 0]
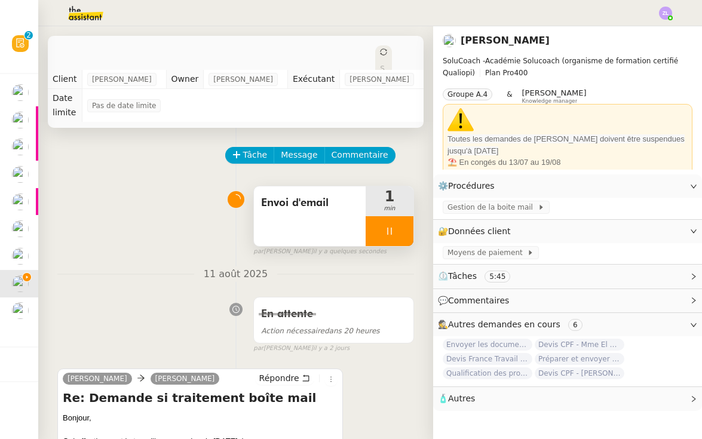
click at [376, 235] on div at bounding box center [390, 231] width 48 height 30
click at [406, 234] on button at bounding box center [402, 231] width 24 height 30
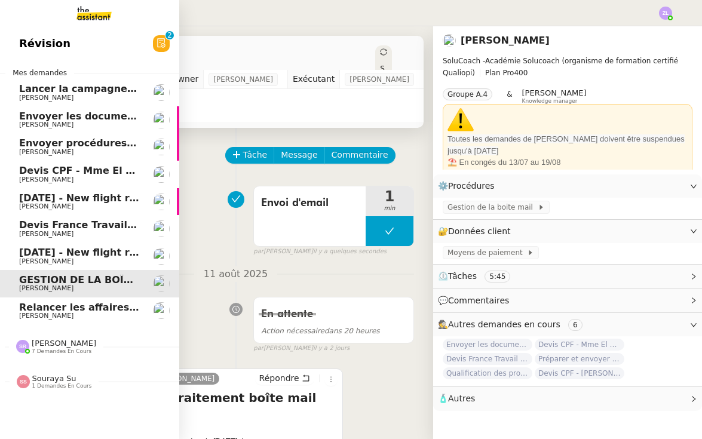
click at [31, 313] on span "[PERSON_NAME]" at bounding box center [46, 316] width 54 height 8
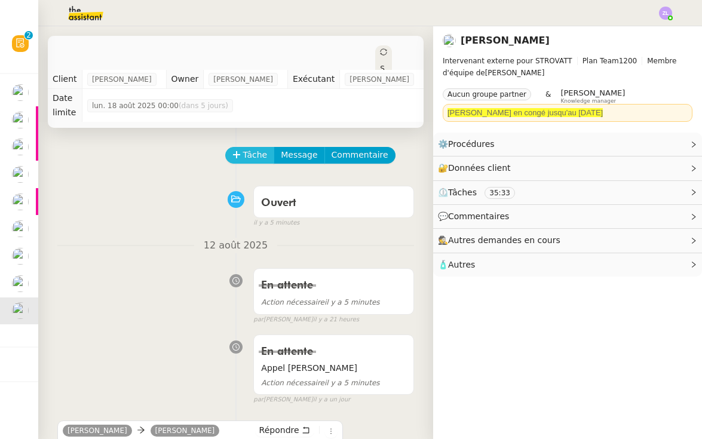
click at [258, 155] on span "Tâche" at bounding box center [255, 155] width 24 height 14
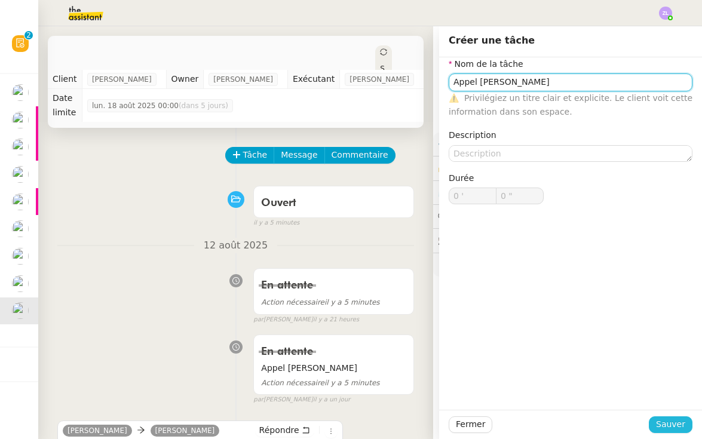
type input "Appel [PERSON_NAME]"
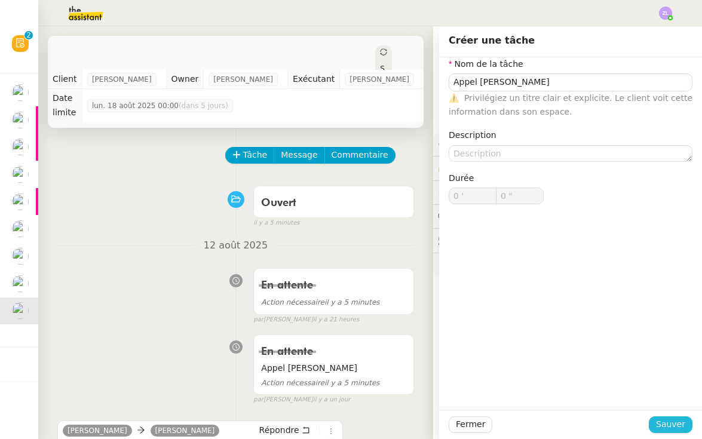
click at [672, 421] on span "Sauver" at bounding box center [670, 425] width 29 height 14
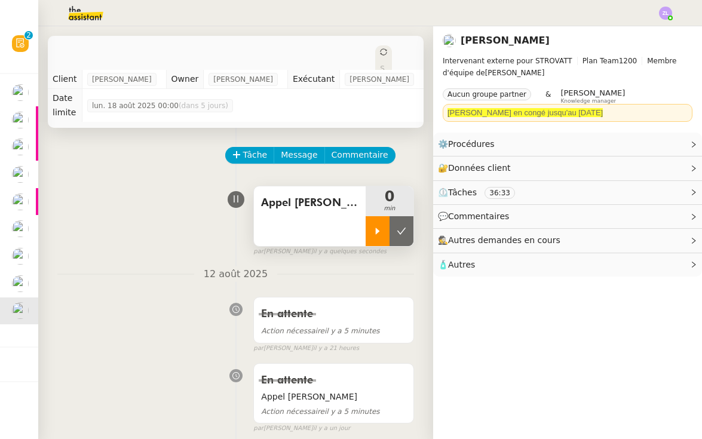
click at [377, 237] on div at bounding box center [378, 231] width 24 height 30
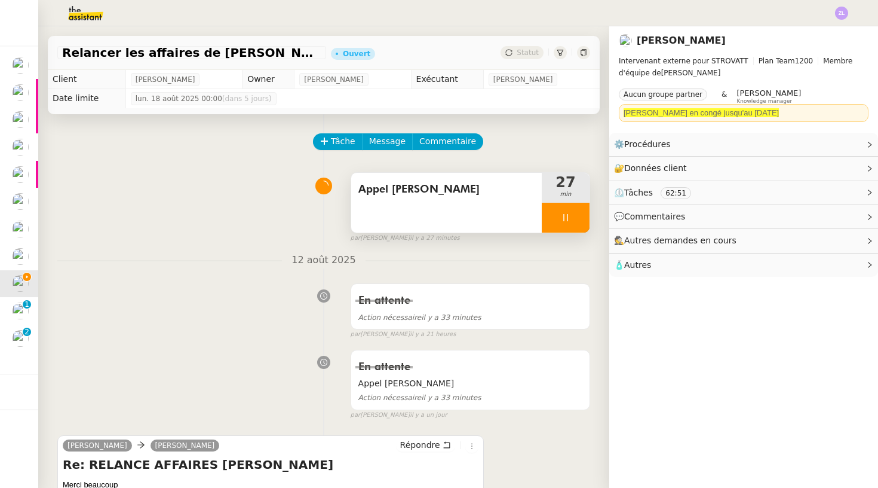
click at [553, 217] on div at bounding box center [566, 218] width 48 height 30
click at [574, 216] on icon at bounding box center [578, 218] width 10 height 10
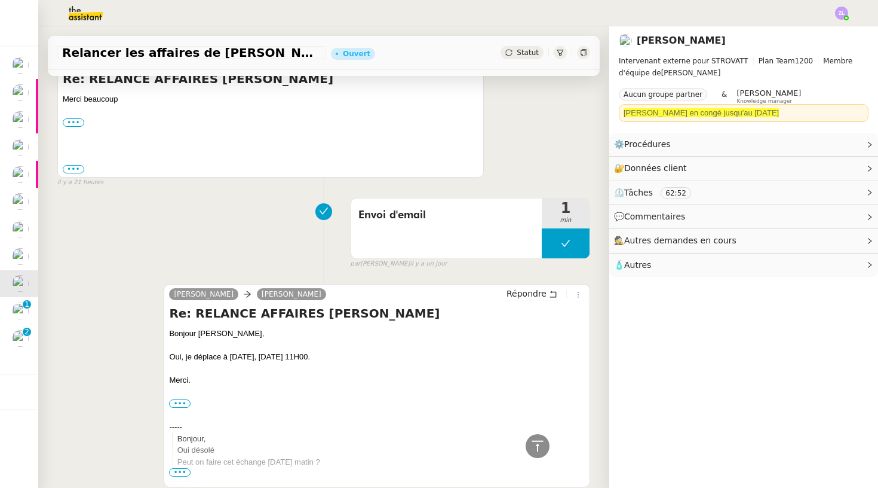
scroll to position [385, 0]
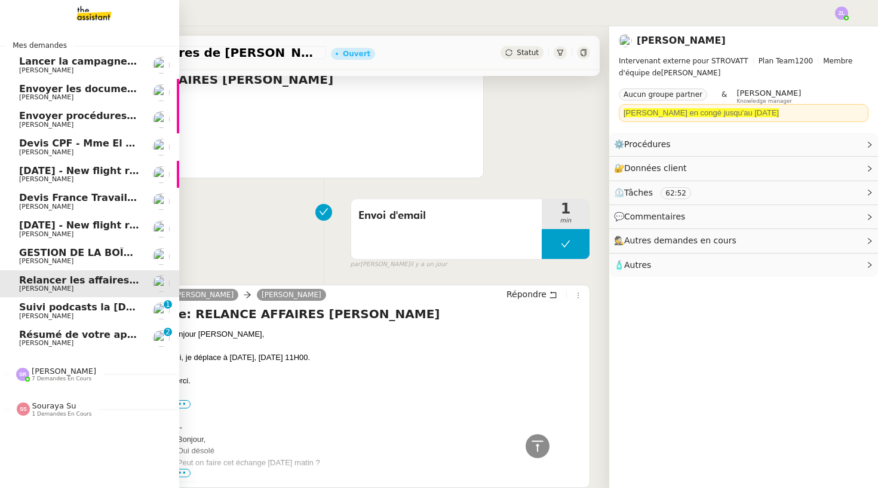
click at [66, 93] on span "Envoyer les documents requis pour la formation" at bounding box center [149, 88] width 260 height 11
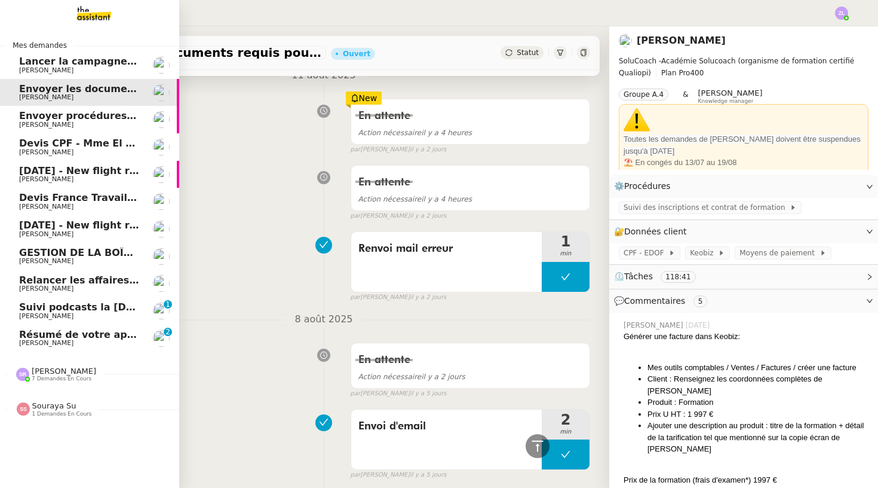
click at [94, 339] on span "[PERSON_NAME]" at bounding box center [79, 342] width 121 height 7
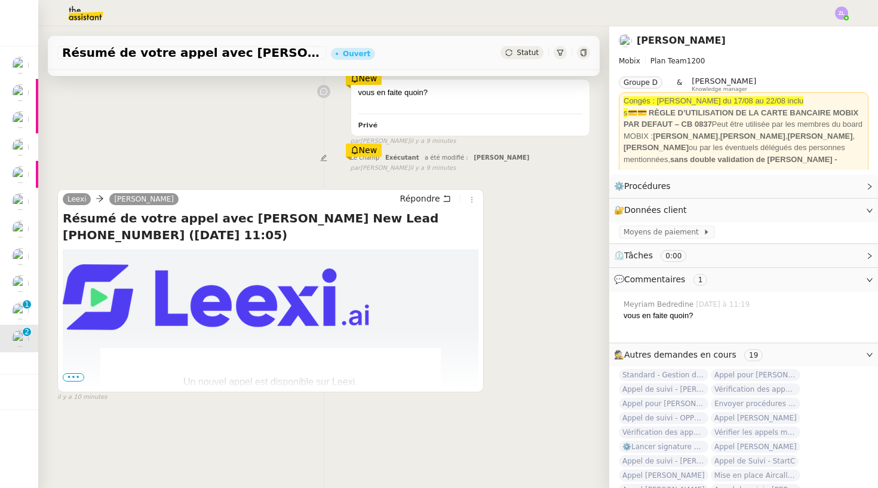
scroll to position [69, 0]
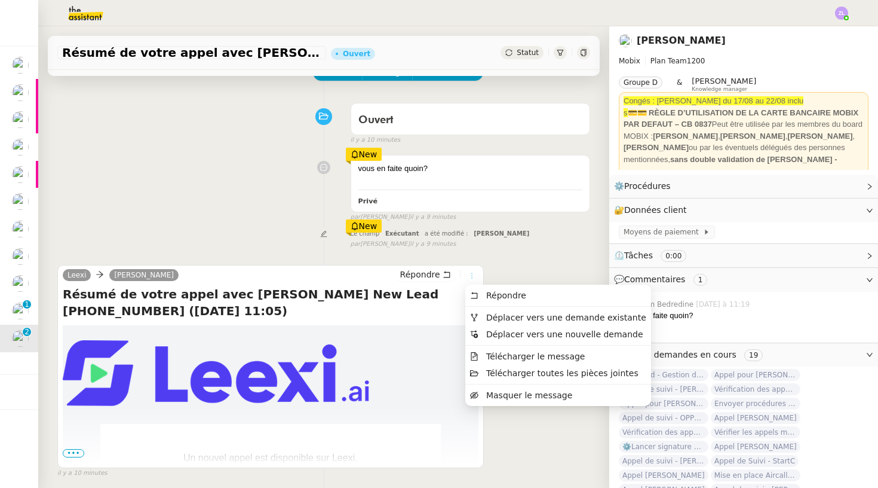
click at [473, 272] on icon at bounding box center [471, 275] width 13 height 7
click at [532, 317] on span "Déplacer vers une demande existante" at bounding box center [566, 318] width 160 height 10
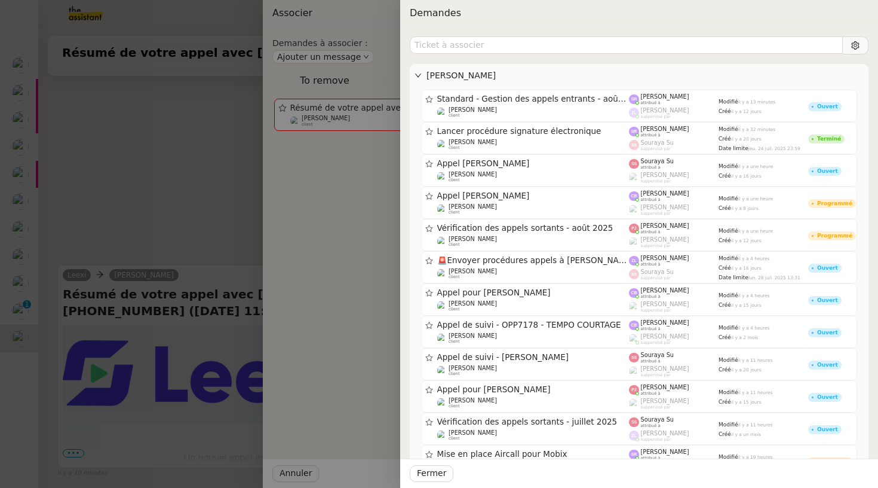
click at [175, 216] on div at bounding box center [439, 244] width 878 height 488
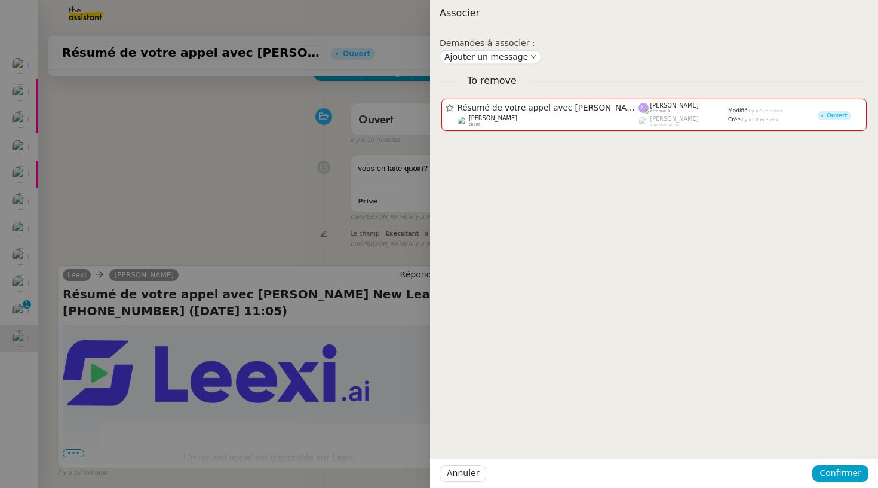
click at [175, 216] on div at bounding box center [439, 244] width 878 height 488
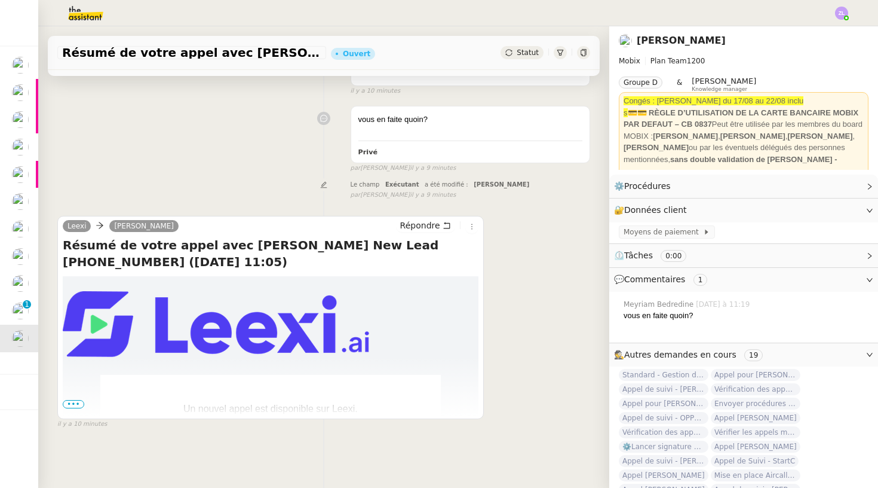
scroll to position [131, 0]
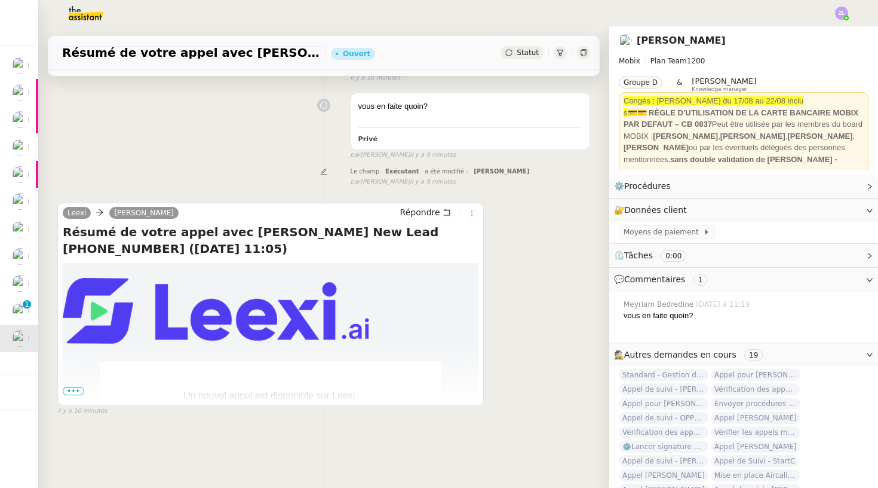
click at [82, 387] on span "•••" at bounding box center [74, 391] width 22 height 8
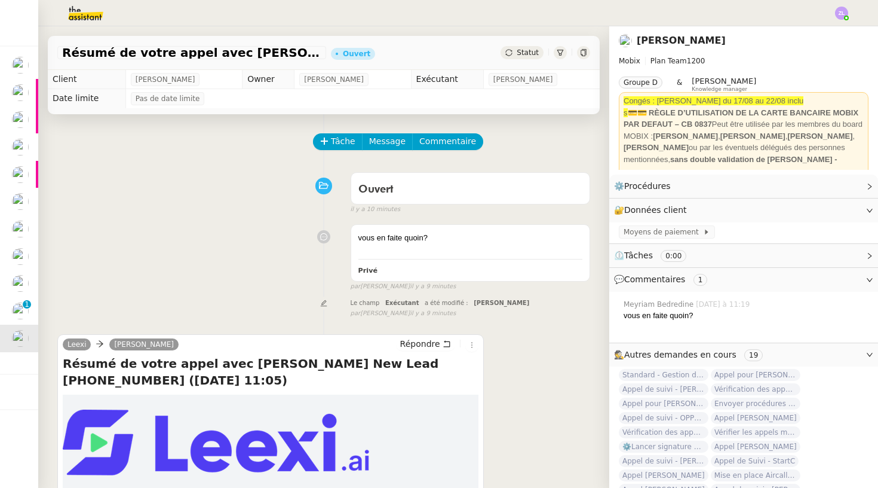
scroll to position [0, 0]
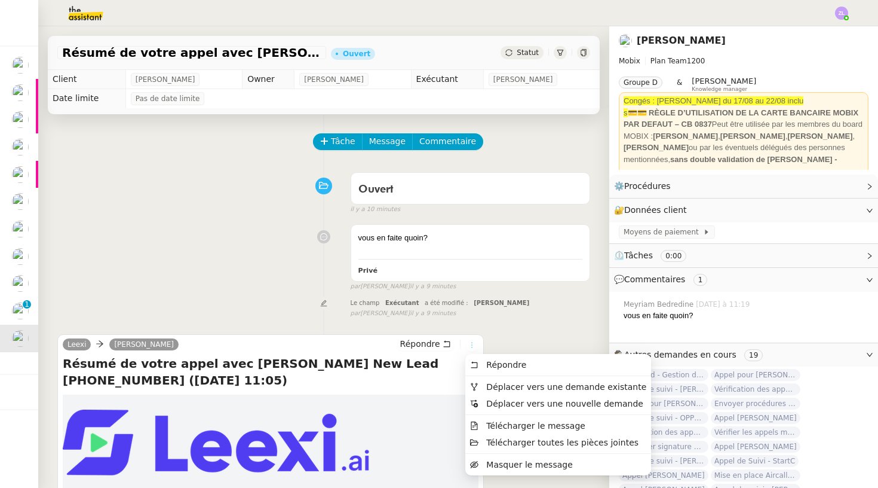
click at [473, 345] on icon at bounding box center [471, 344] width 7 height 7
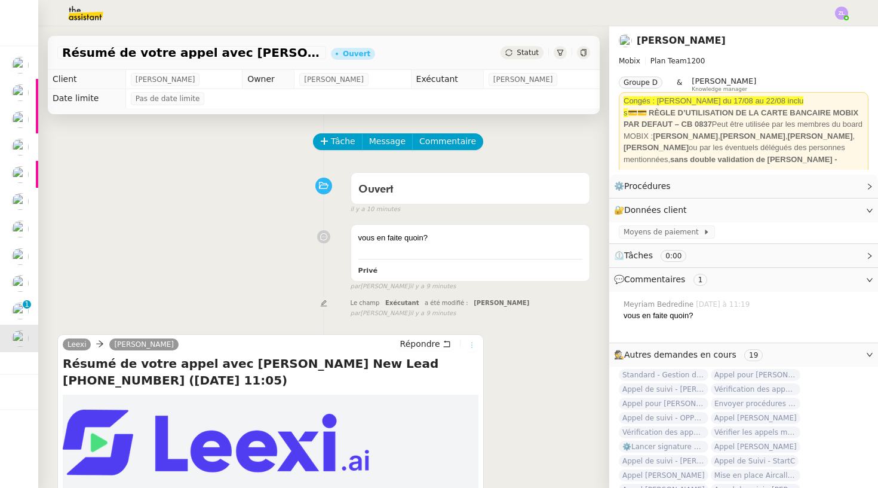
click at [471, 343] on icon at bounding box center [471, 344] width 7 height 7
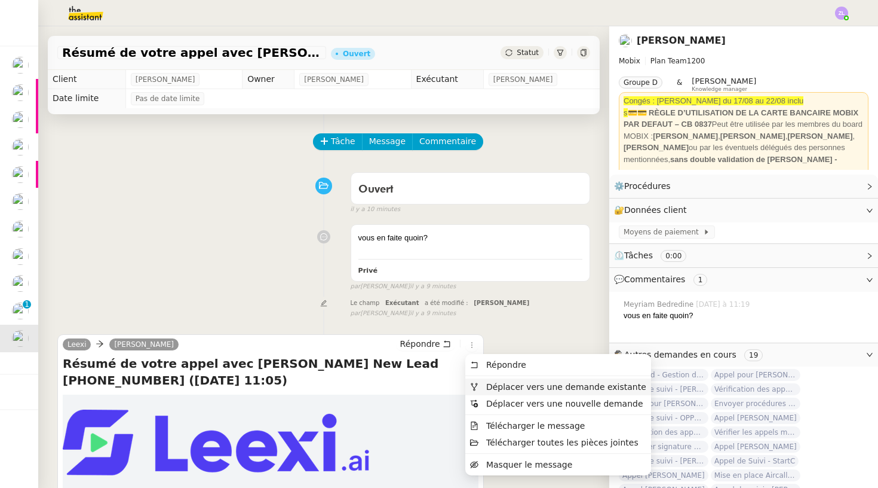
click at [506, 382] on span "Déplacer vers une demande existante" at bounding box center [566, 387] width 160 height 10
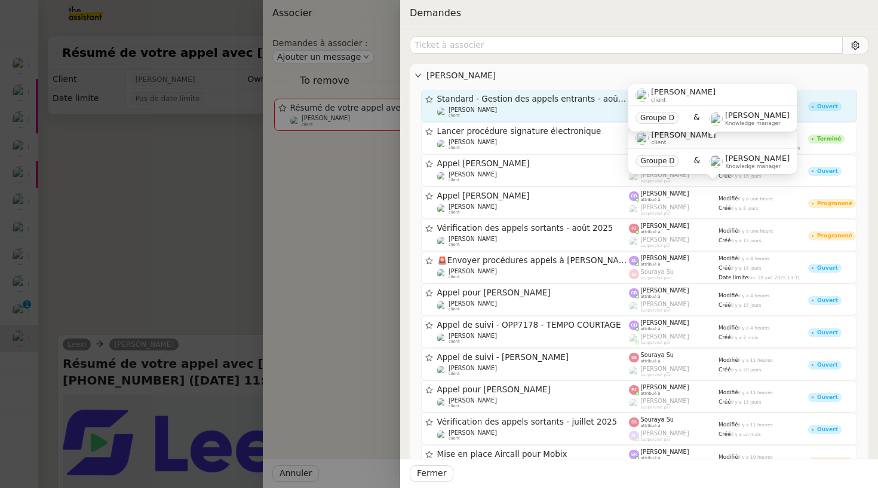
click at [530, 106] on div "Florian Parant client" at bounding box center [533, 112] width 192 height 12
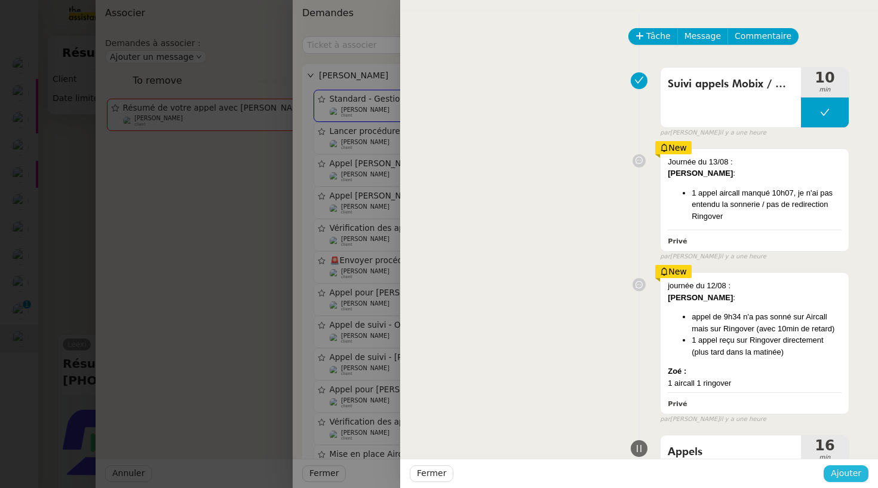
click at [701, 439] on span "Ajouter" at bounding box center [846, 473] width 30 height 14
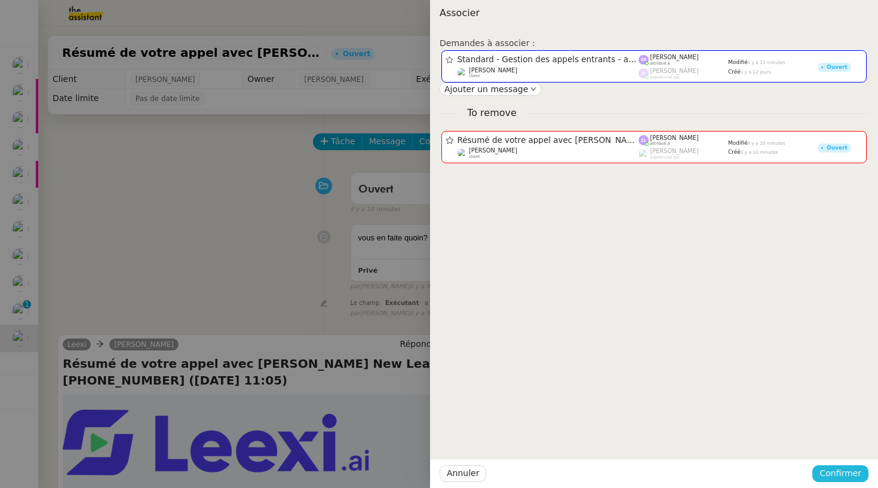
click at [701, 439] on span "Confirmer" at bounding box center [841, 473] width 42 height 14
click at [701, 439] on span "Ajouter" at bounding box center [841, 441] width 30 height 12
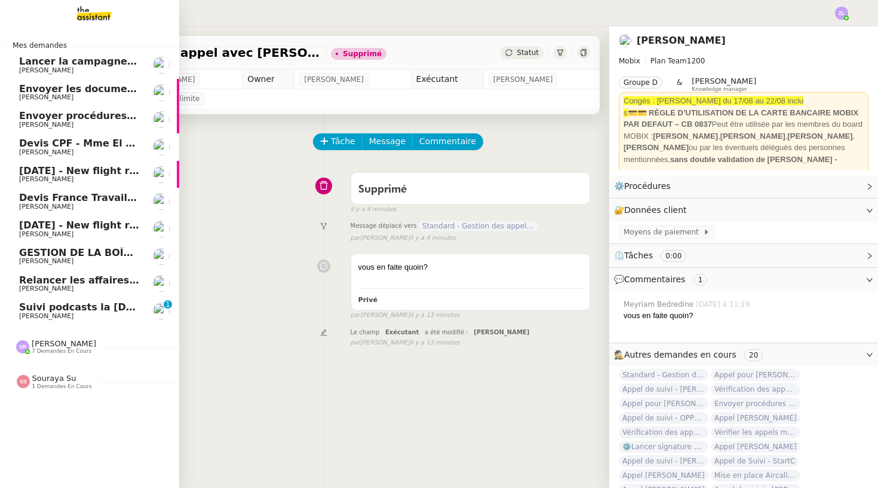
click at [101, 117] on span "Envoyer procédures appels à [PERSON_NAME]" at bounding box center [143, 115] width 249 height 11
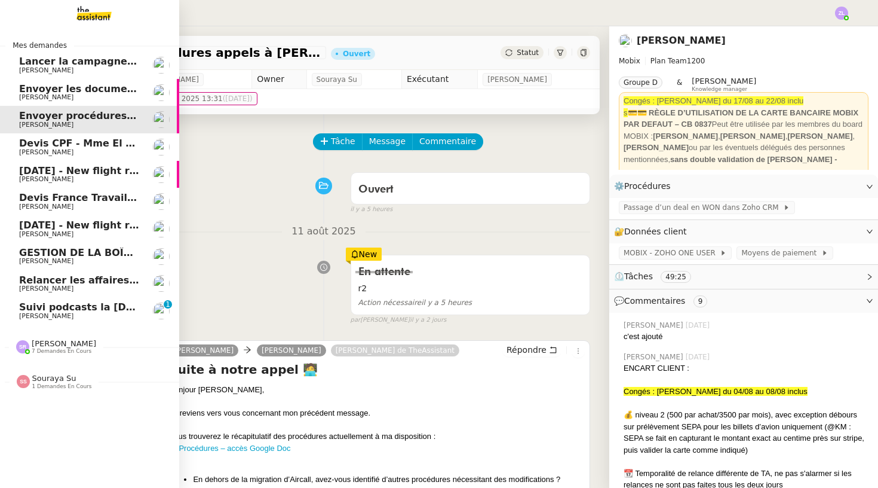
click at [111, 313] on span "Hugo Bentz" at bounding box center [79, 316] width 121 height 7
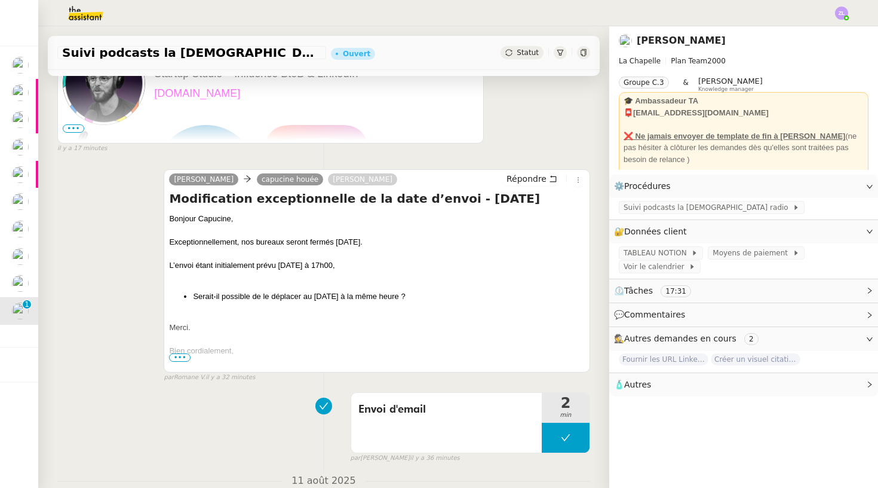
scroll to position [394, 0]
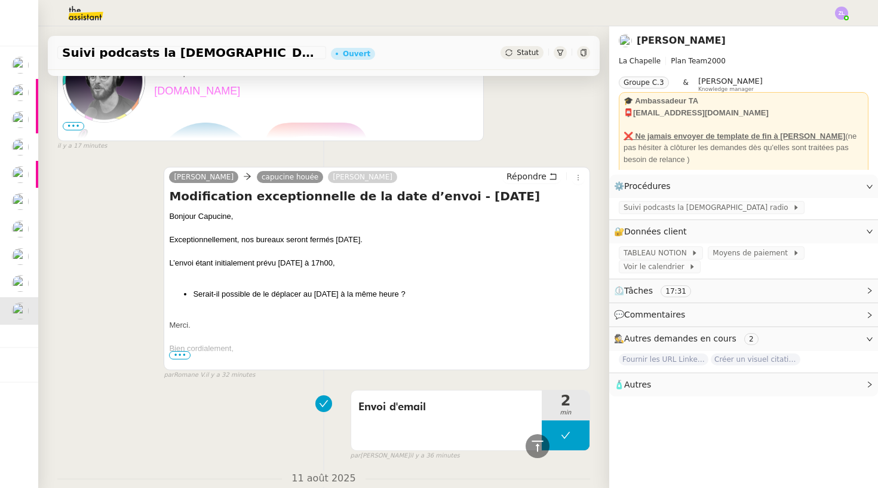
click at [701, 385] on span "🧴 Autres" at bounding box center [734, 385] width 240 height 14
click at [701, 403] on icon at bounding box center [706, 405] width 7 height 7
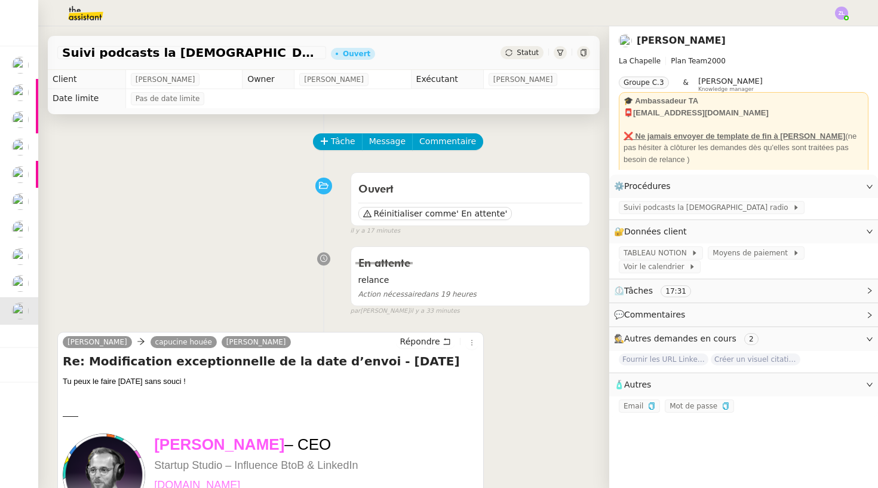
scroll to position [0, 0]
click at [333, 138] on span "Tâche" at bounding box center [343, 141] width 24 height 14
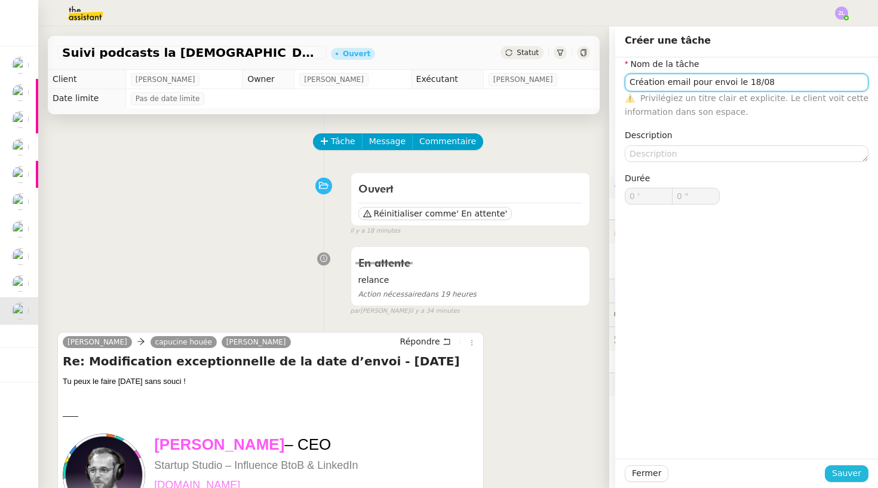
type input "Création email pour envoi le 18/08"
click at [701, 439] on span "Sauver" at bounding box center [846, 473] width 29 height 14
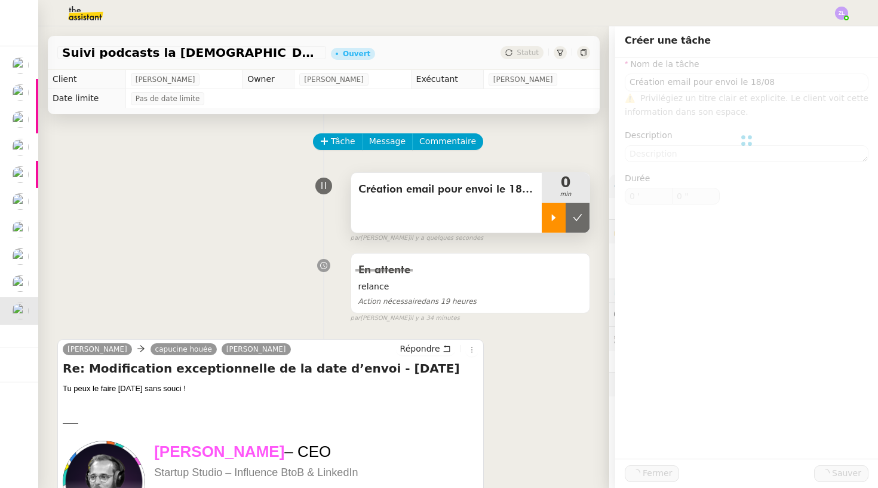
click at [553, 210] on div at bounding box center [554, 218] width 24 height 30
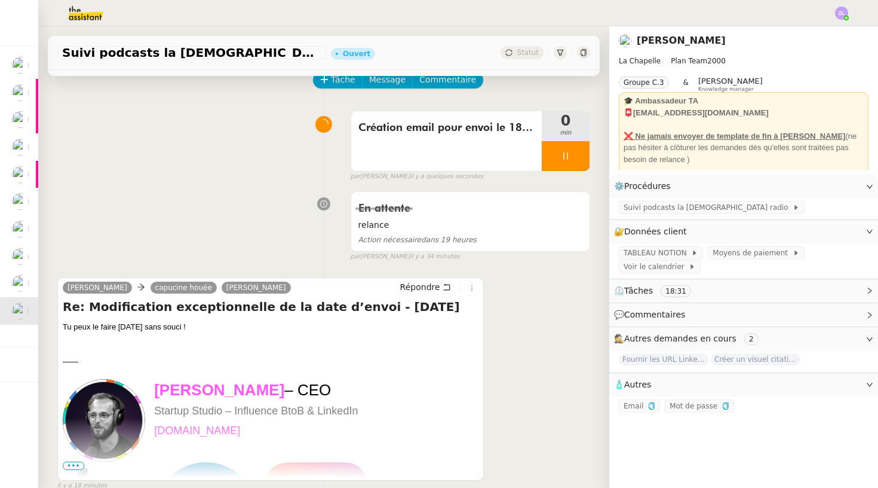
scroll to position [63, 0]
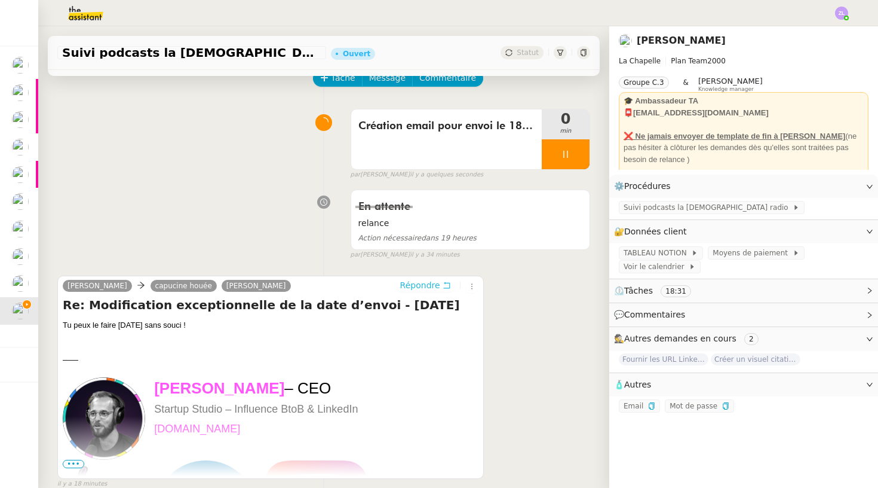
click at [405, 283] on span "Répondre" at bounding box center [420, 285] width 40 height 12
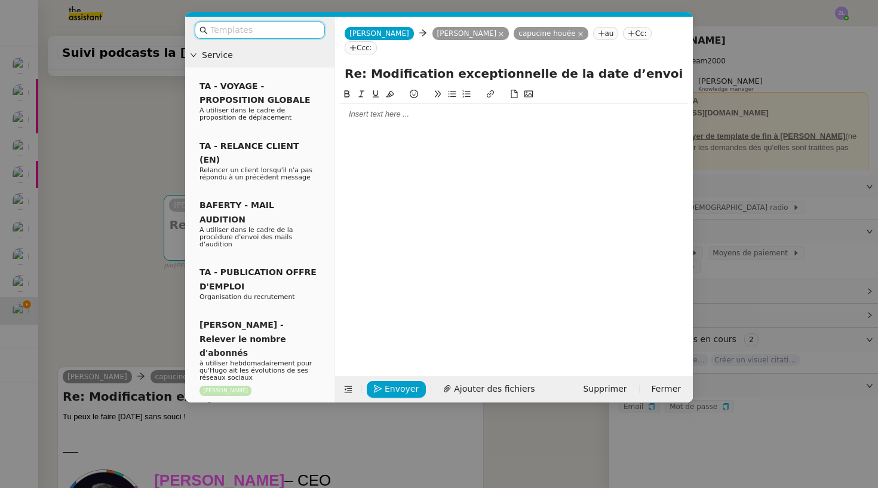
click at [344, 109] on div at bounding box center [514, 114] width 348 height 11
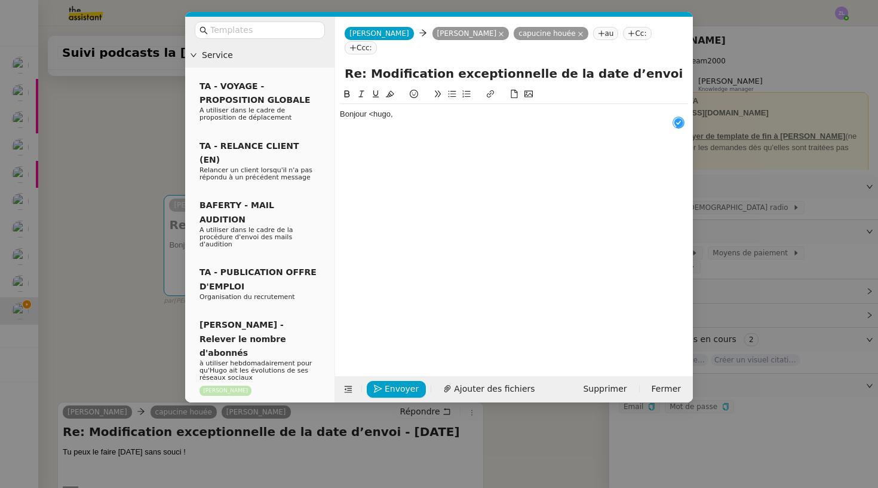
click at [379, 109] on div "Bonjour <hugo," at bounding box center [514, 114] width 348 height 11
click at [414, 120] on div at bounding box center [514, 125] width 348 height 11
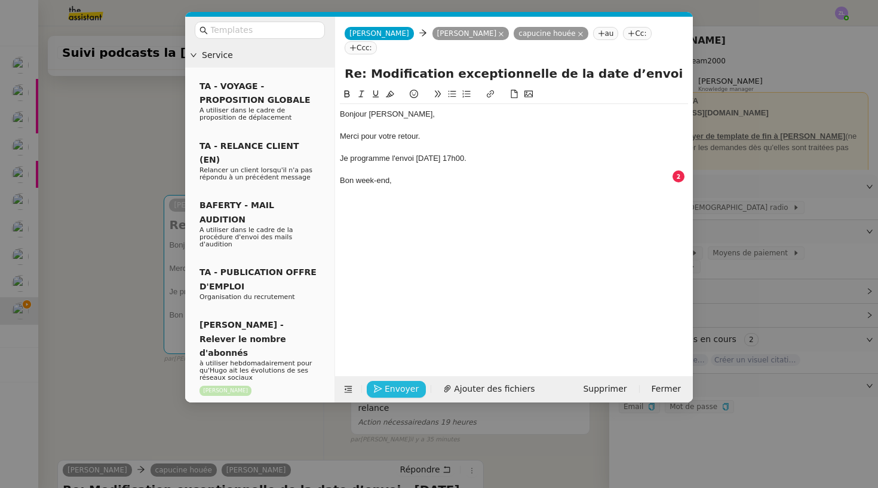
click at [402, 393] on span "Envoyer" at bounding box center [402, 389] width 34 height 14
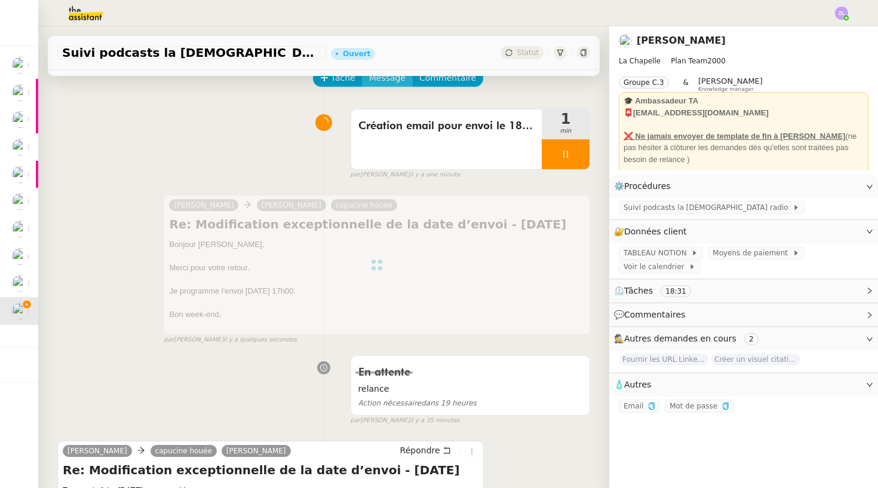
scroll to position [0, 0]
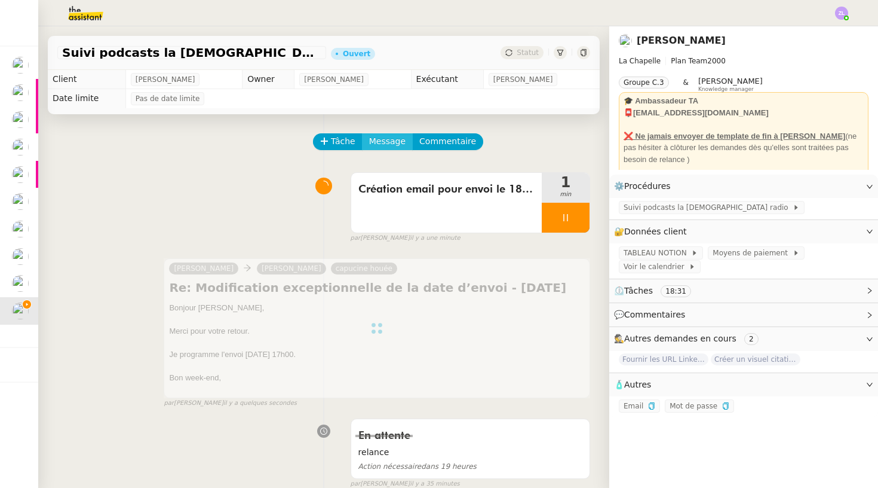
click at [382, 142] on span "Message" at bounding box center [387, 141] width 36 height 14
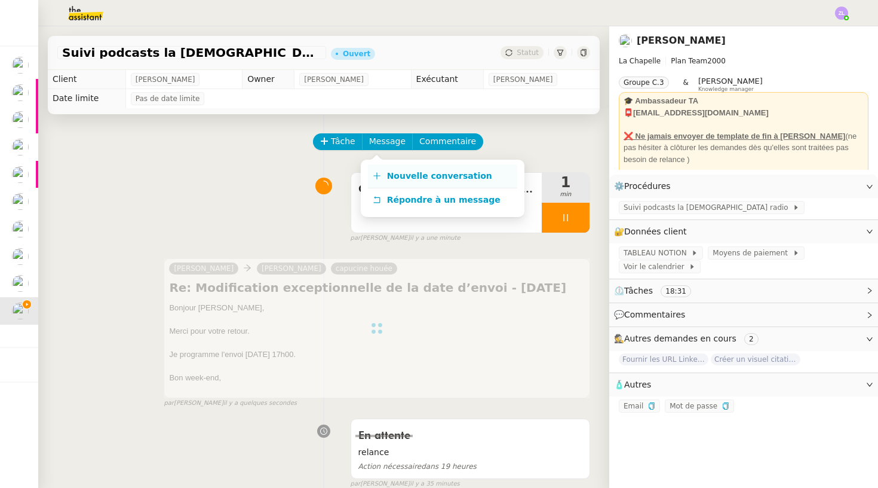
click at [403, 178] on span "Nouvelle conversation" at bounding box center [439, 176] width 105 height 10
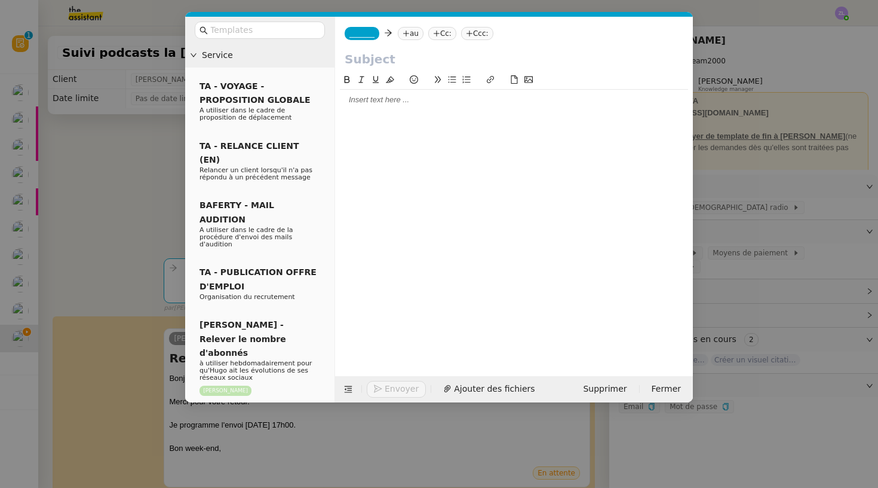
click at [367, 38] on nz-tag "_______" at bounding box center [362, 33] width 35 height 13
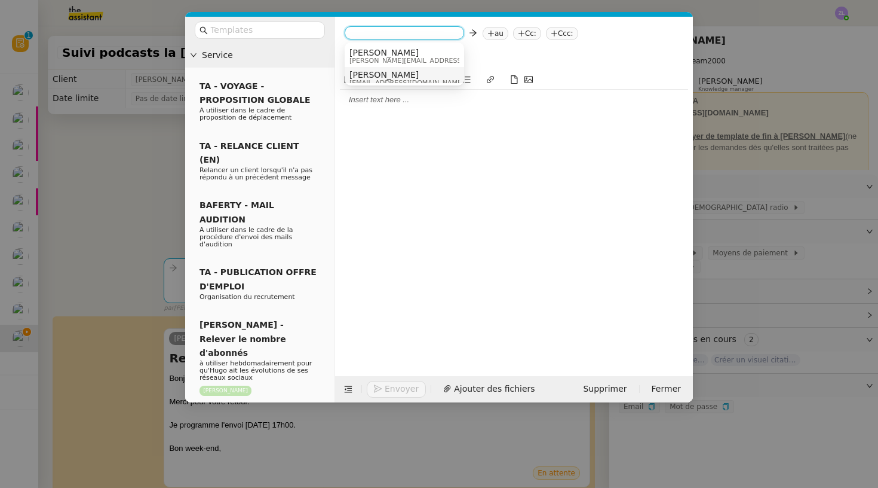
click at [380, 81] on span "camille.t5oo@theassistant.com" at bounding box center [407, 82] width 115 height 7
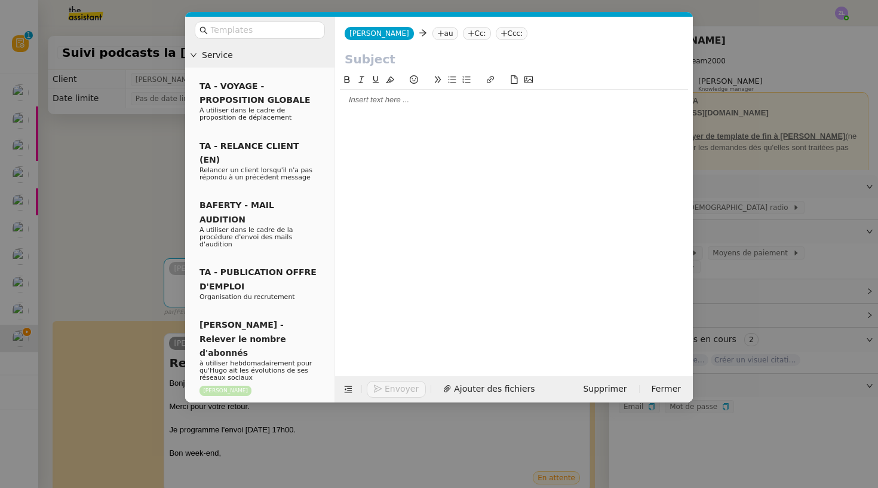
click at [437, 33] on icon at bounding box center [440, 33] width 7 height 7
paste input "yoan@limova.ai"
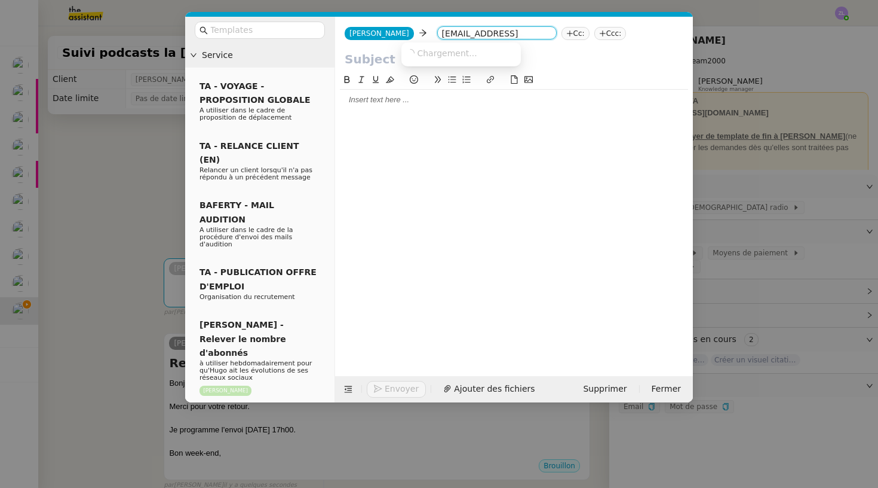
type input "yoan@limova.ai"
click at [430, 55] on span "yoan@limova.ai" at bounding box center [444, 53] width 76 height 10
click at [559, 32] on icon at bounding box center [559, 33] width 1 height 6
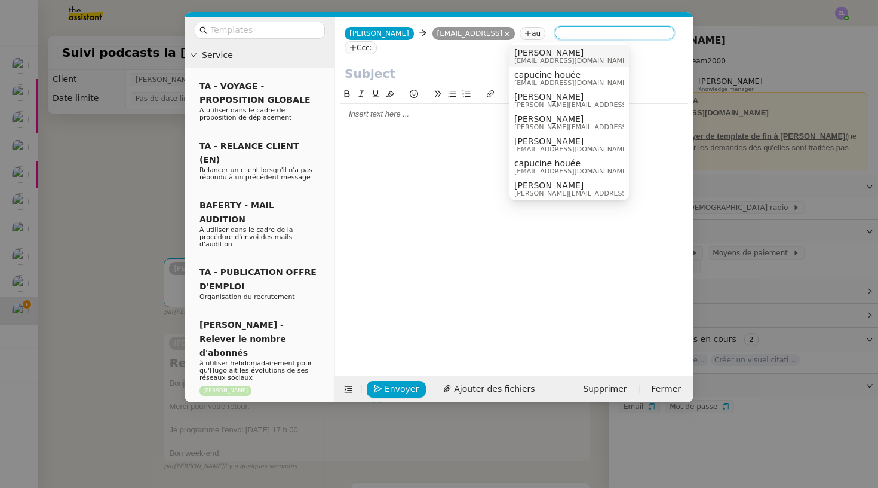
click at [542, 50] on span "Hugo Bentz" at bounding box center [571, 53] width 115 height 10
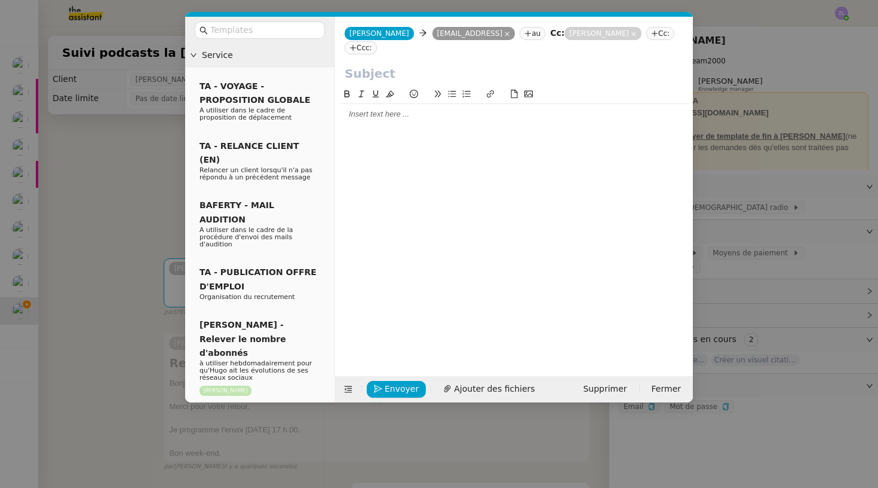
click at [647, 33] on nz-tag "Cc:" at bounding box center [661, 33] width 28 height 13
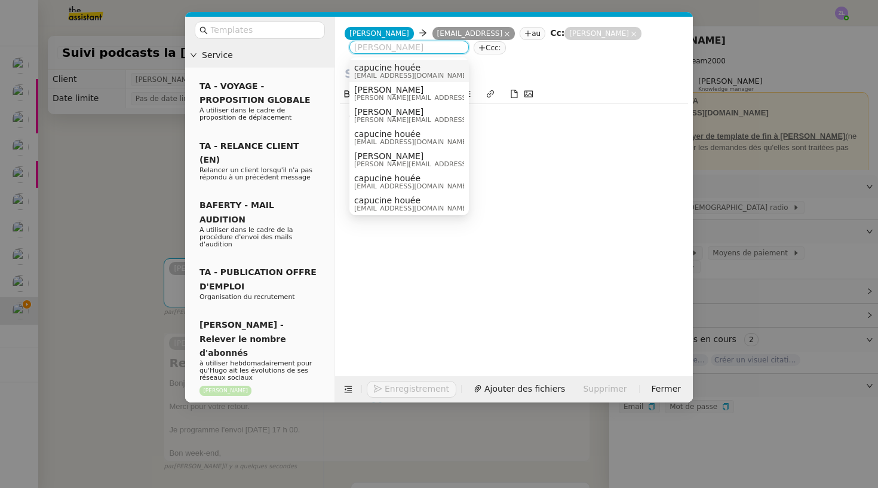
click at [390, 75] on span "capucinehpro@gmail.com" at bounding box center [411, 75] width 115 height 7
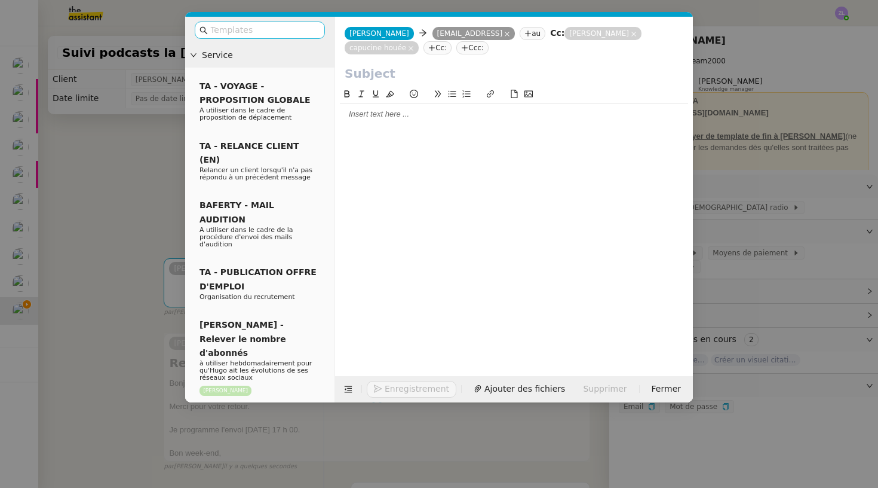
click at [298, 39] on nz-input-group at bounding box center [260, 30] width 130 height 17
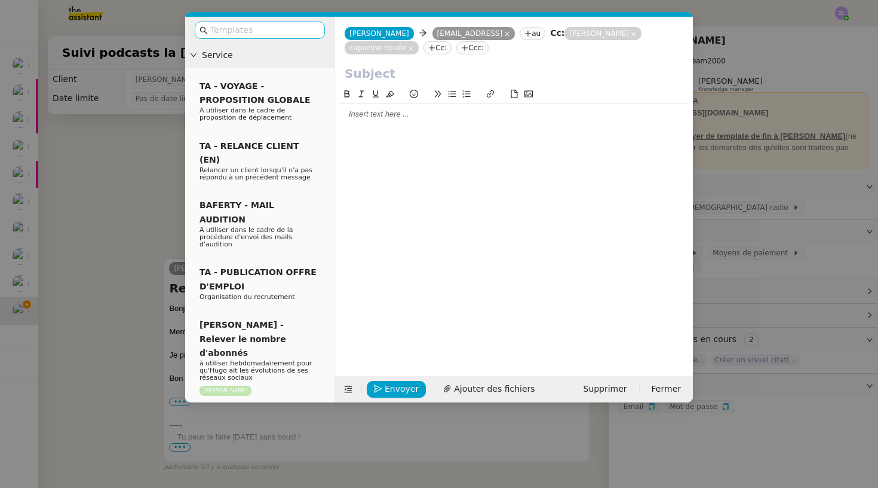
click at [293, 27] on input "text" at bounding box center [264, 30] width 108 height 14
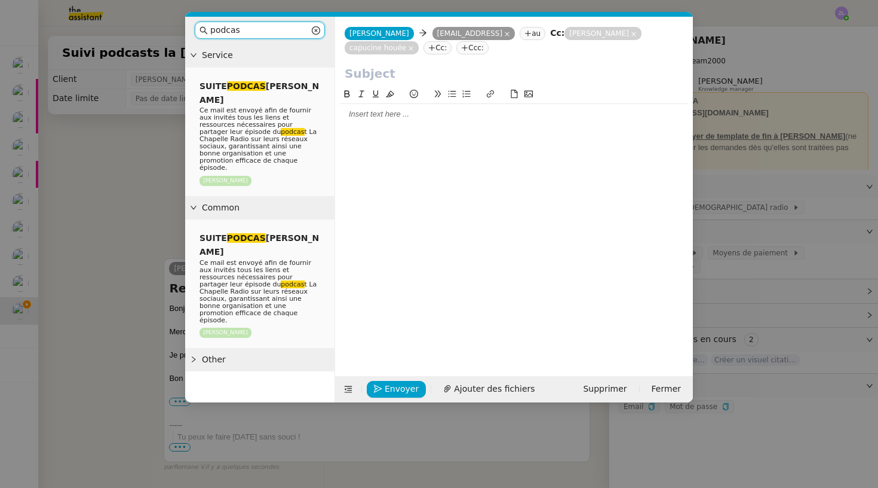
type input "podcas"
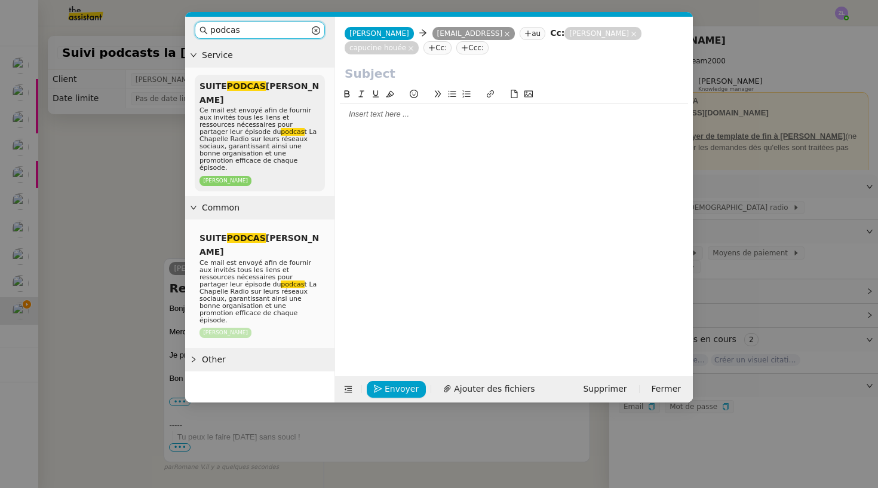
drag, startPoint x: 293, startPoint y: 27, endPoint x: 265, endPoint y: 101, distance: 78.7
click at [265, 106] on span "Ce mail est envoyé afin de fournir aux invités tous les liens et ressources néc…" at bounding box center [258, 138] width 117 height 65
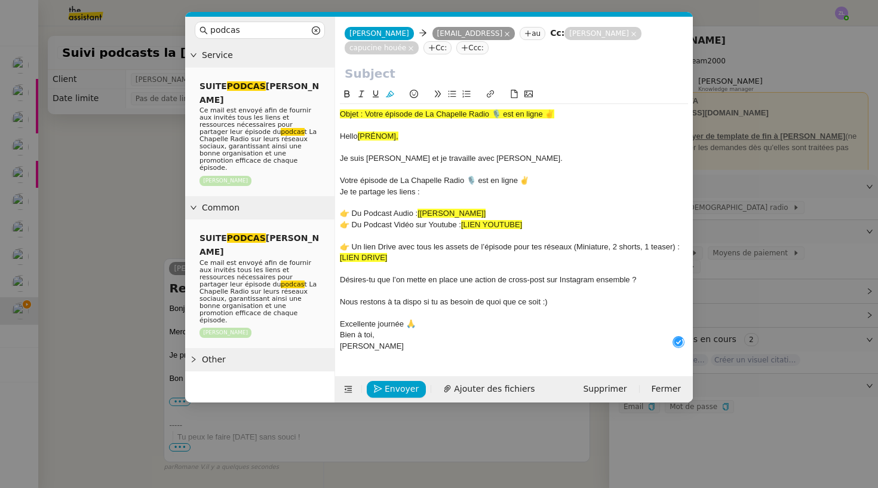
drag, startPoint x: 366, startPoint y: 112, endPoint x: 571, endPoint y: 115, distance: 205.0
click at [571, 115] on div "Objet : Votre épisode de La Chapelle Radio 🎙️ est en ligne ✌️" at bounding box center [514, 114] width 348 height 11
copy span "Votre épisode de La Chapelle Radio 🎙️ est en ligne ✌️"
click at [398, 72] on input "text" at bounding box center [514, 74] width 339 height 18
paste input "Votre épisode de La Chapelle Radio 🎙️ est en ligne ✌️"
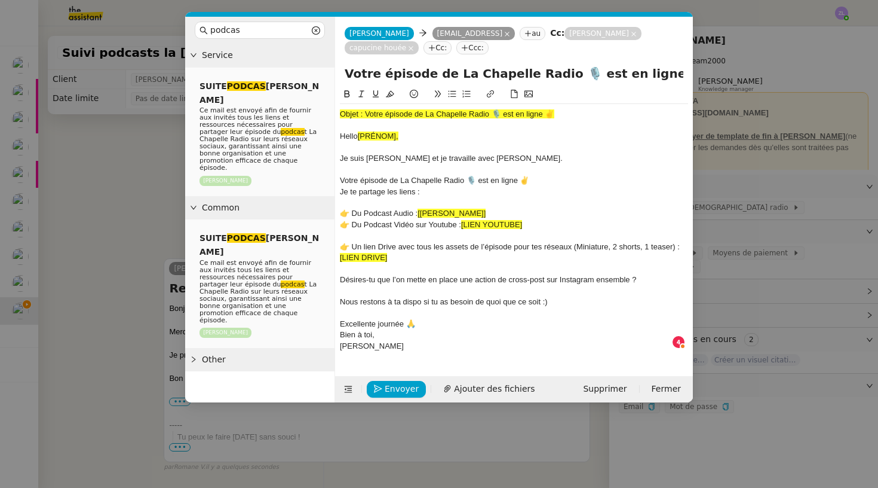
type input "Votre épisode de La Chapelle Radio 🎙️ est en ligne ✌️"
drag, startPoint x: 341, startPoint y: 134, endPoint x: 332, endPoint y: 109, distance: 27.2
click at [332, 109] on nz-layout "podcas Service SUITE PODCAS T HUGO Ce mail est envoyé afin de fournir aux invit…" at bounding box center [439, 209] width 508 height 385
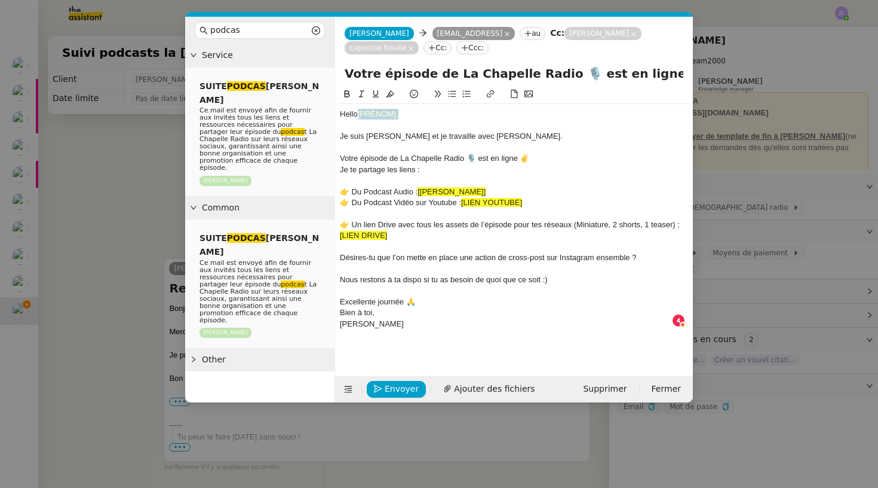
drag, startPoint x: 404, startPoint y: 115, endPoint x: 362, endPoint y: 114, distance: 42.4
click at [362, 114] on div "Hello [PRÉNOM]," at bounding box center [514, 114] width 348 height 11
drag, startPoint x: 418, startPoint y: 189, endPoint x: 510, endPoint y: 188, distance: 91.4
click at [510, 188] on div "👉 Du Podcast Audio : [LIEN AUSHA]" at bounding box center [514, 191] width 348 height 11
click at [447, 190] on div "👉 Du Podcast Audio : Lien AUsh" at bounding box center [514, 191] width 348 height 11
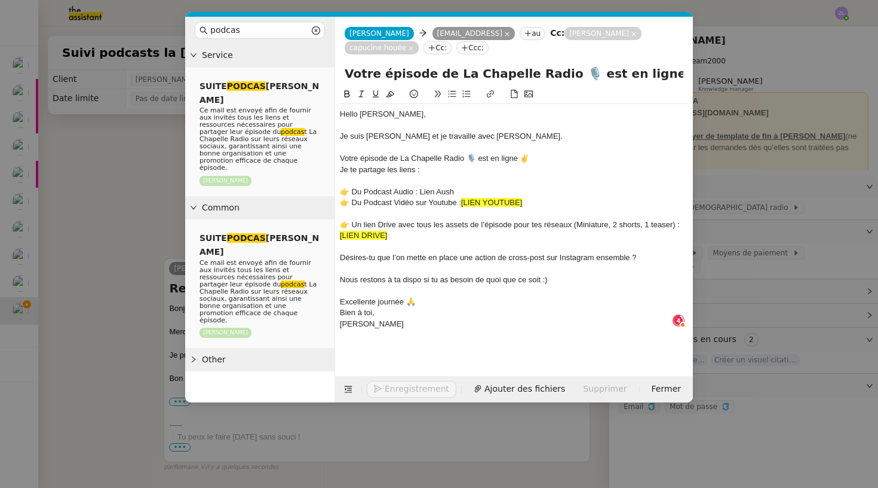
click at [460, 188] on div "👉 Du Podcast Audio : Lien Aush" at bounding box center [514, 191] width 348 height 11
drag, startPoint x: 421, startPoint y: 190, endPoint x: 467, endPoint y: 190, distance: 46.6
click at [467, 190] on div "👉 Du Podcast Audio : Lien Ausha" at bounding box center [514, 191] width 348 height 11
click at [495, 96] on button at bounding box center [490, 94] width 14 height 14
type input "Lien Ausha"
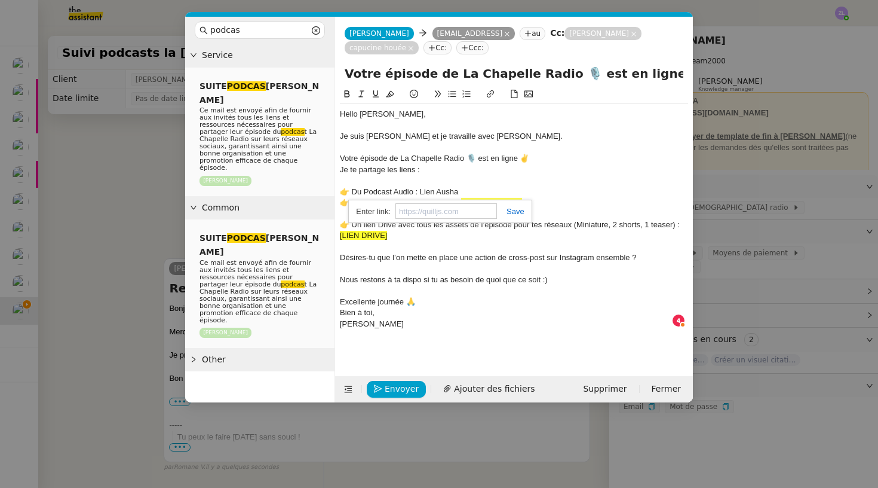
paste input "https://smartlink.ausha.co/la-chapelle-radio-hugo-bentz"
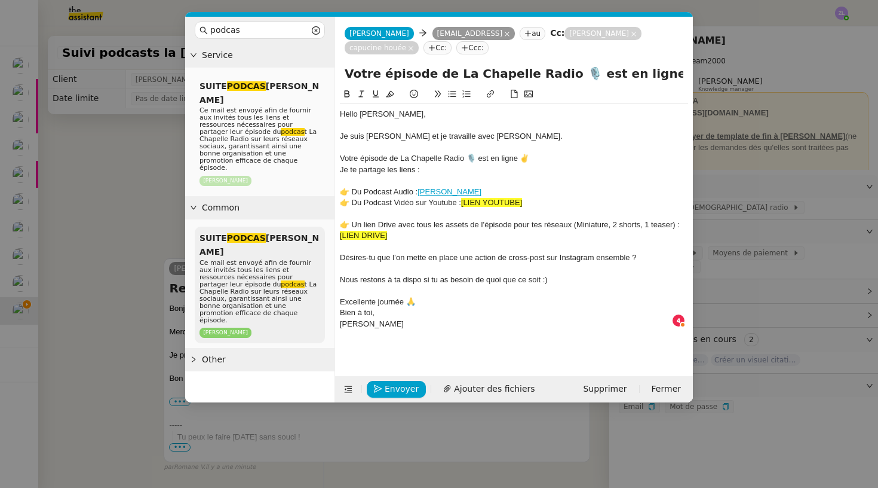
drag, startPoint x: 396, startPoint y: 235, endPoint x: 312, endPoint y: 235, distance: 84.3
click at [312, 235] on nz-layout "podcas Service SUITE PODCAS T HUGO Ce mail est envoyé afin de fournir aux invit…" at bounding box center [439, 209] width 508 height 385
click at [324, 231] on nz-layout "podcas Service SUITE PODCAS T HUGO Ce mail est envoyé afin de fournir aux invit…" at bounding box center [439, 209] width 508 height 385
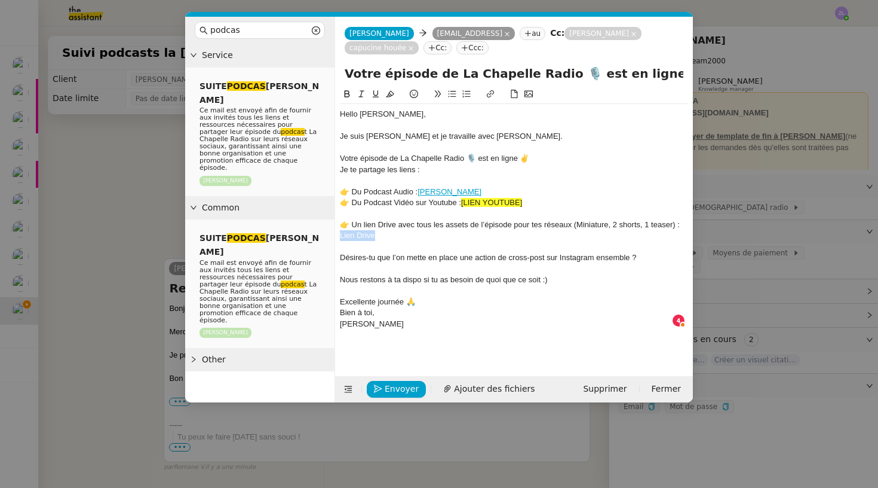
click at [489, 95] on icon at bounding box center [490, 94] width 8 height 8
type input "Lien Drive"
paste input "https://drive.google.com/drive/folders/1sWD-VFdfJNGnePz0vz_mBgPQjLBX8sv_?usp=dr…"
drag, startPoint x: 464, startPoint y: 202, endPoint x: 532, endPoint y: 201, distance: 67.5
click at [532, 201] on div "👉 Du Podcast Vidéo sur Youtube : [LIEN YOUTUBE]" at bounding box center [514, 202] width 348 height 11
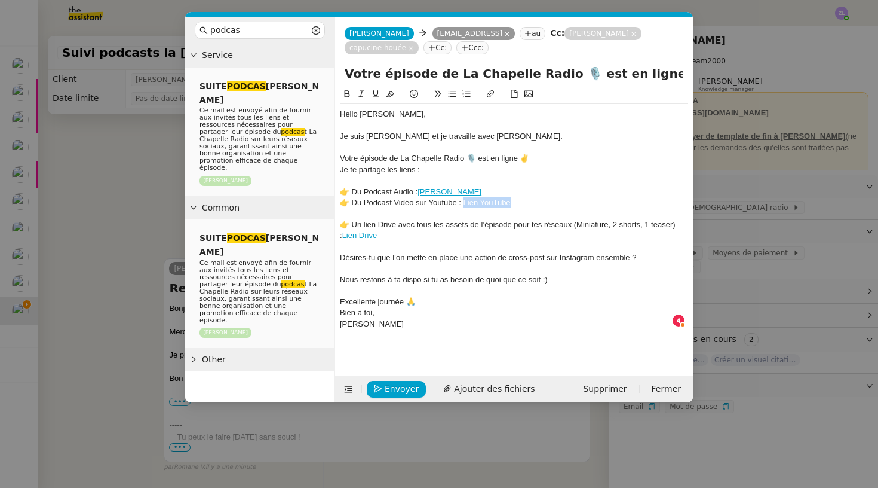
drag, startPoint x: 465, startPoint y: 200, endPoint x: 531, endPoint y: 200, distance: 66.3
click at [531, 200] on div "👉 Du Podcast Vidéo sur Youtube : Lien YouTube" at bounding box center [514, 202] width 348 height 11
click at [492, 95] on icon at bounding box center [490, 94] width 8 height 8
type input "Lien YouTube"
paste input "https://www.youtube.com/playlist?list=PLd8WzSzQAC9IytUcAWAZWp1H2zqvlpOaz"
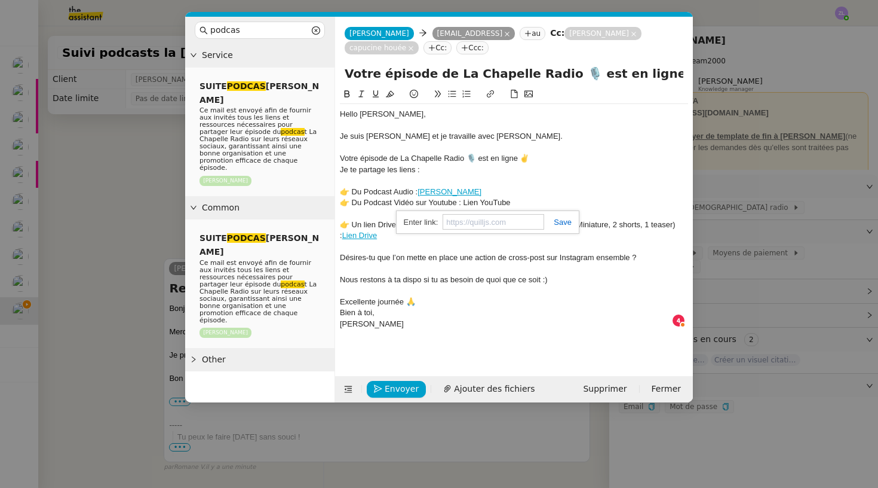
type input "https://www.youtube.com/playlist?list=PLd8WzSzQAC9IytUcAWAZWp1H2zqvlpOaz"
click at [480, 198] on link "Lien YouTube" at bounding box center [484, 202] width 47 height 9
click at [492, 220] on link "https://www.youtube.com/playlist?list=PLd8WzSzQAC9IytUcAWAZWp1H2zqvlpOaz" at bounding box center [457, 222] width 82 height 16
click at [478, 308] on div "Bien à toi," at bounding box center [514, 312] width 348 height 11
click at [448, 299] on div "Excellente journée 🙏" at bounding box center [514, 301] width 348 height 11
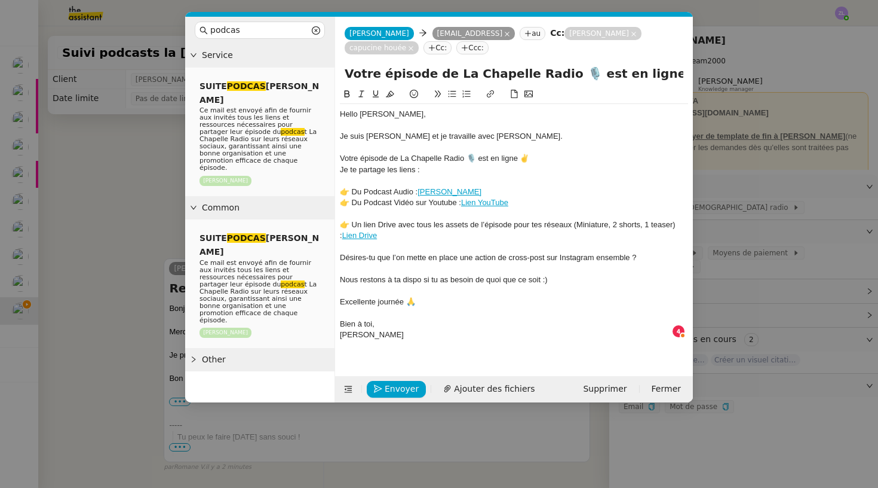
click at [517, 429] on nz-modal-container "podcas Service SUITE PODCAS T HUGO Ce mail est envoyé afin de fournir aux invit…" at bounding box center [439, 244] width 878 height 488
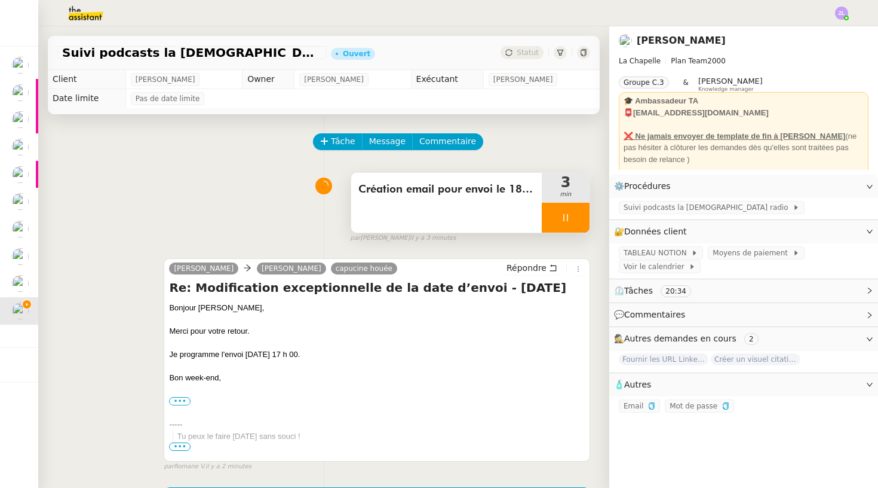
click at [554, 219] on div at bounding box center [566, 218] width 48 height 30
click at [554, 219] on icon at bounding box center [554, 217] width 4 height 7
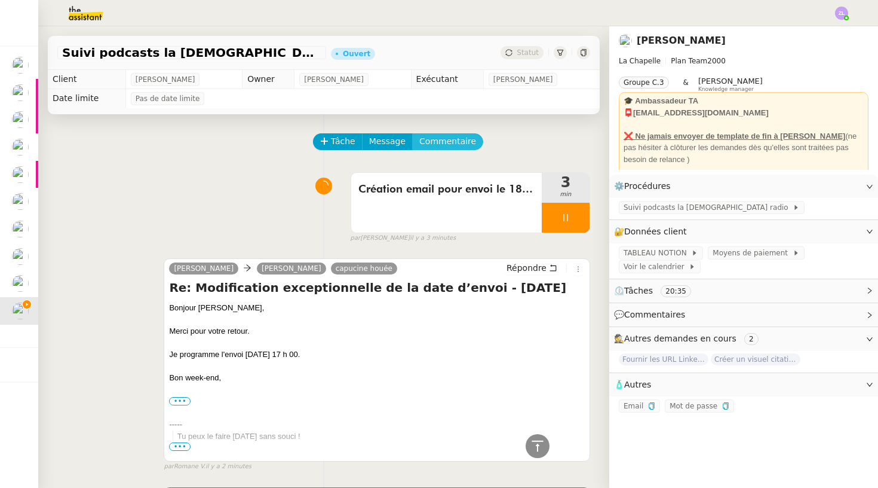
click at [449, 142] on span "Commentaire" at bounding box center [447, 141] width 57 height 14
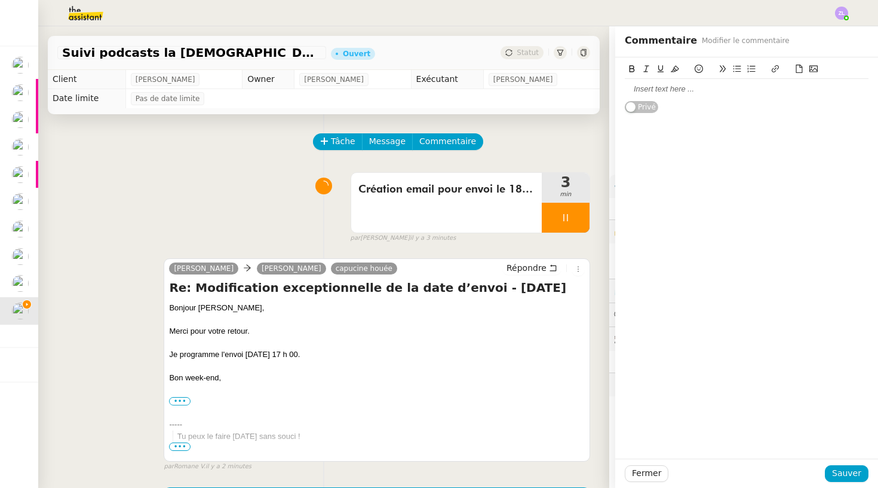
click at [632, 85] on div at bounding box center [747, 89] width 244 height 11
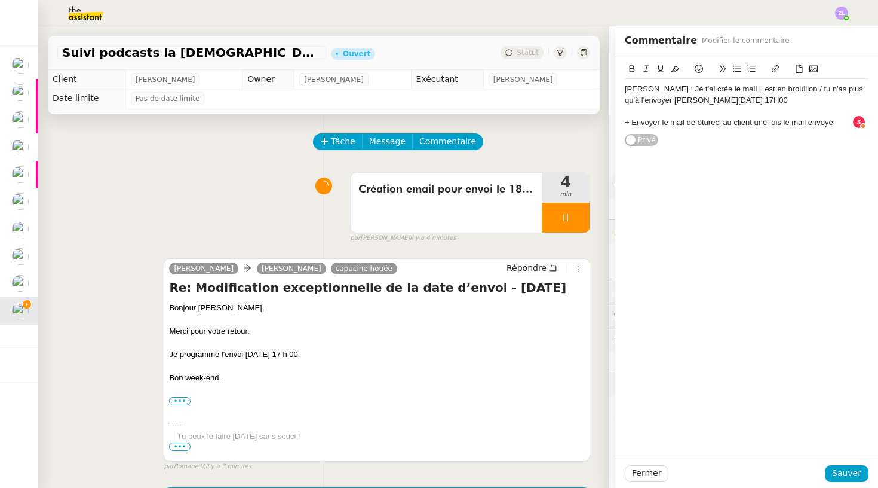
click at [701, 120] on div "+ Envoyer le mail de ôturecl au client une fois le mail envoyé" at bounding box center [747, 122] width 244 height 11
click at [701, 121] on div "+ Envoyer le mail de clôture au client une fois le mail envoyé" at bounding box center [747, 122] width 244 height 11
click at [698, 69] on icon at bounding box center [699, 69] width 8 height 8
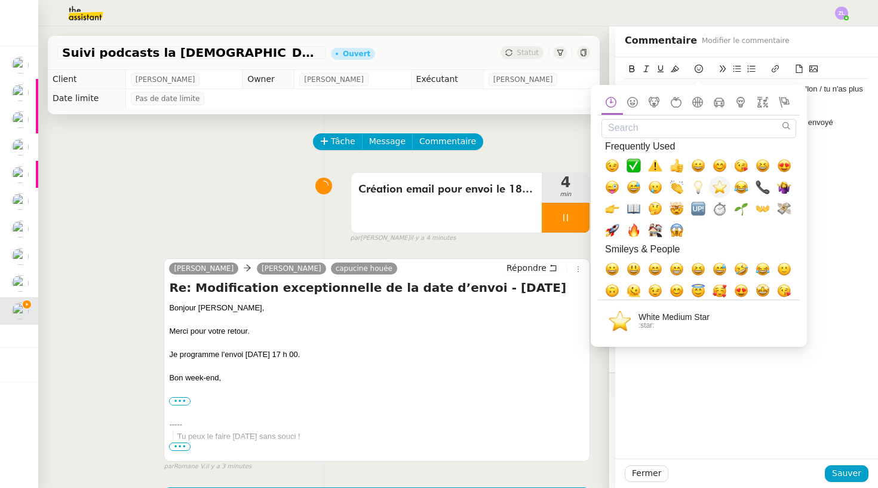
click at [701, 188] on span "⭐, star" at bounding box center [720, 187] width 14 height 14
click at [701, 347] on div "Stéphanie : Je t'ai crée le mail il est en brouillon / tu n'as plus qu'à l'envo…" at bounding box center [746, 257] width 263 height 401
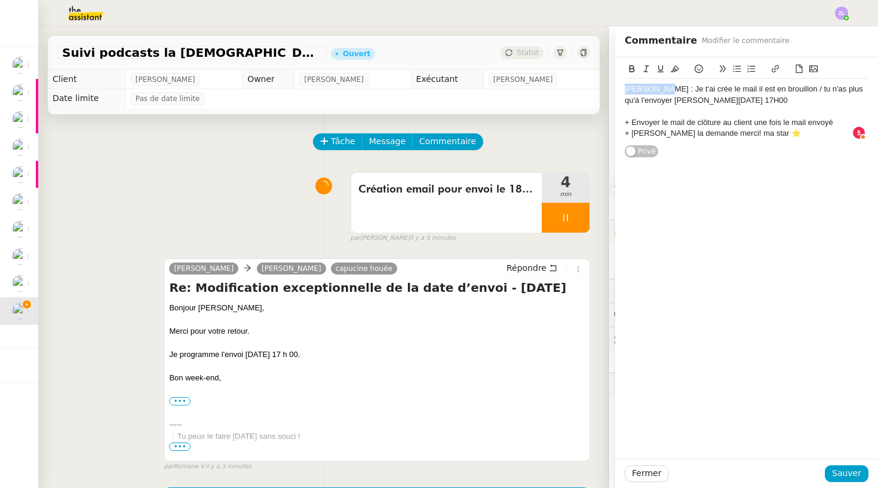
drag, startPoint x: 663, startPoint y: 88, endPoint x: 626, endPoint y: 88, distance: 36.4
click at [626, 88] on div "Stéphanie : Je t'ai crée le mail il est en brouillon / tu n'as plus qu'à l'envo…" at bounding box center [747, 95] width 244 height 22
click at [632, 67] on icon at bounding box center [632, 69] width 8 height 8
click at [660, 68] on icon at bounding box center [661, 69] width 8 height 8
click at [701, 120] on div "+ Envoyer le mail de clôture au client une fois le mail envoyé" at bounding box center [747, 122] width 244 height 11
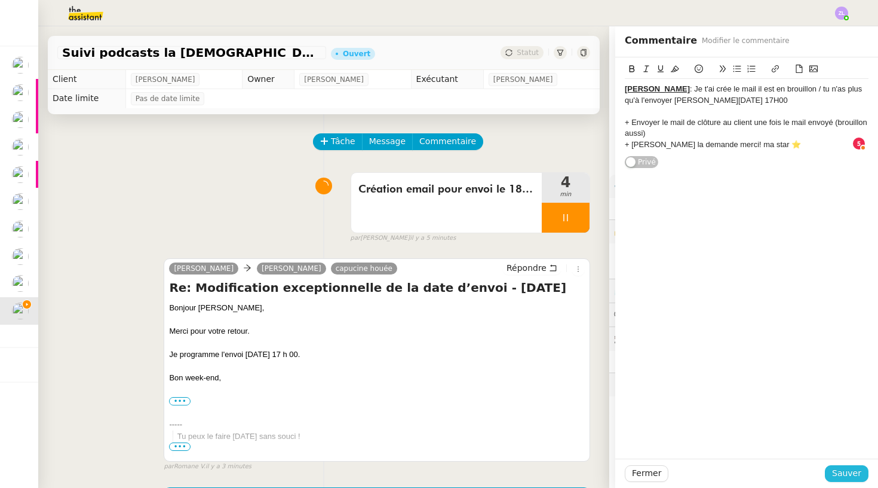
click at [701, 439] on span "Sauver" at bounding box center [846, 473] width 29 height 14
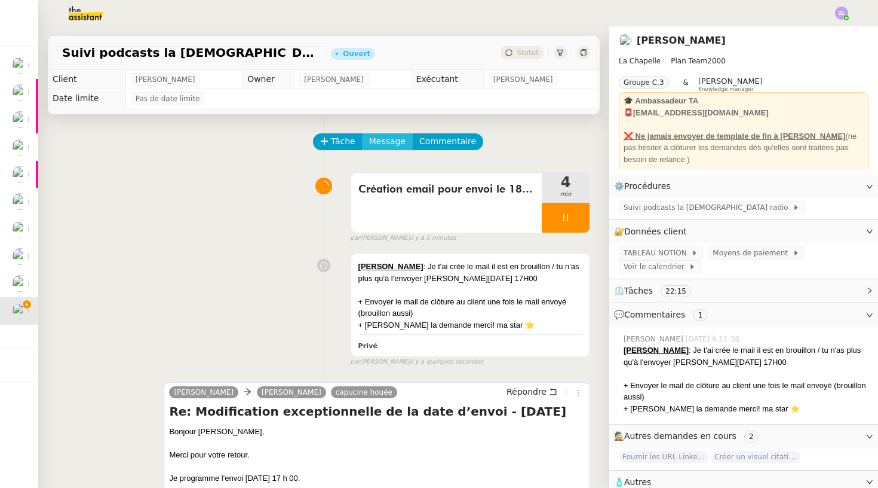
scroll to position [-1, 0]
click at [377, 141] on span "Message" at bounding box center [387, 141] width 36 height 14
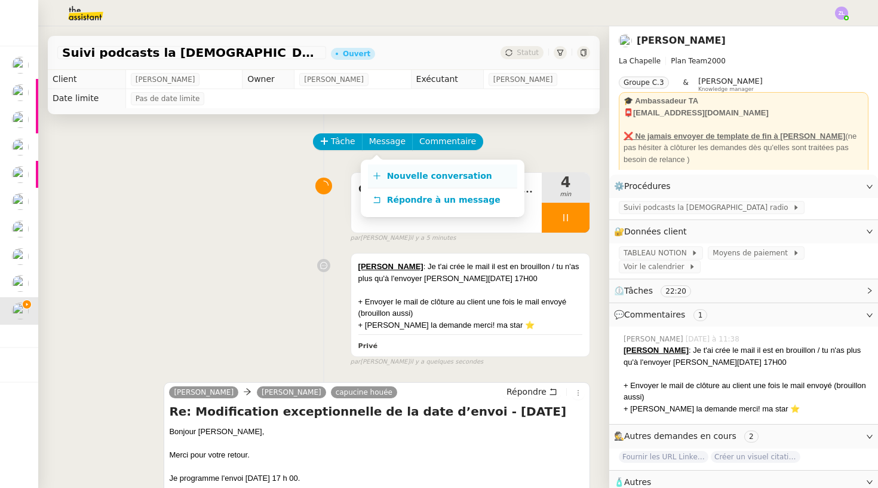
click at [413, 178] on span "Nouvelle conversation" at bounding box center [439, 176] width 105 height 10
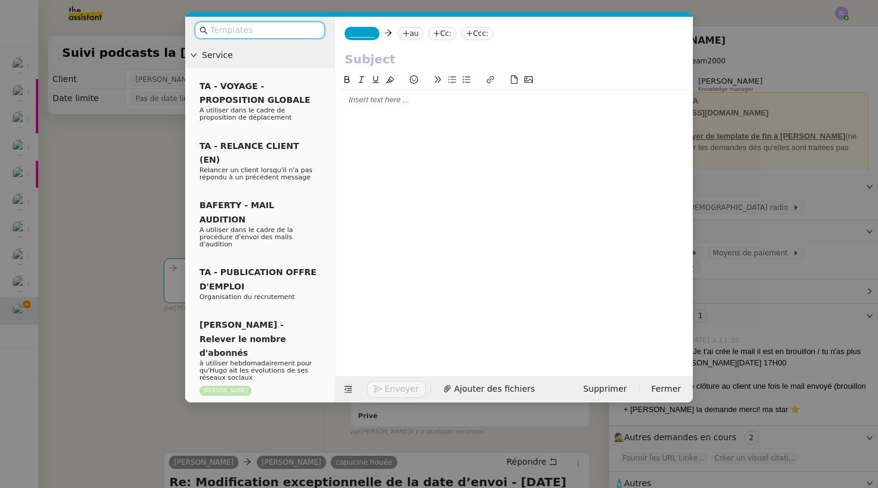
click at [271, 32] on input "text" at bounding box center [264, 30] width 108 height 14
click at [360, 41] on div "_______ au Cc: Ccc:" at bounding box center [514, 33] width 358 height 33
click at [364, 35] on span "_______" at bounding box center [362, 33] width 25 height 8
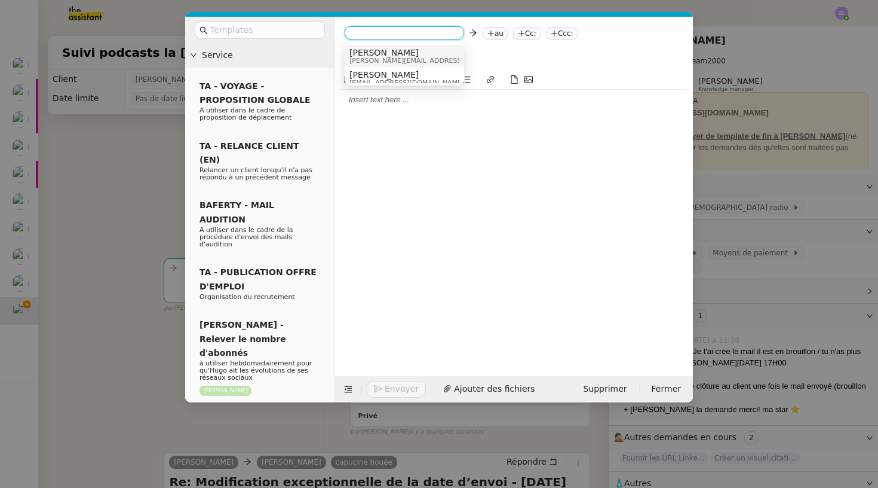
click at [373, 57] on span "camille@theassistant.com" at bounding box center [435, 60] width 170 height 7
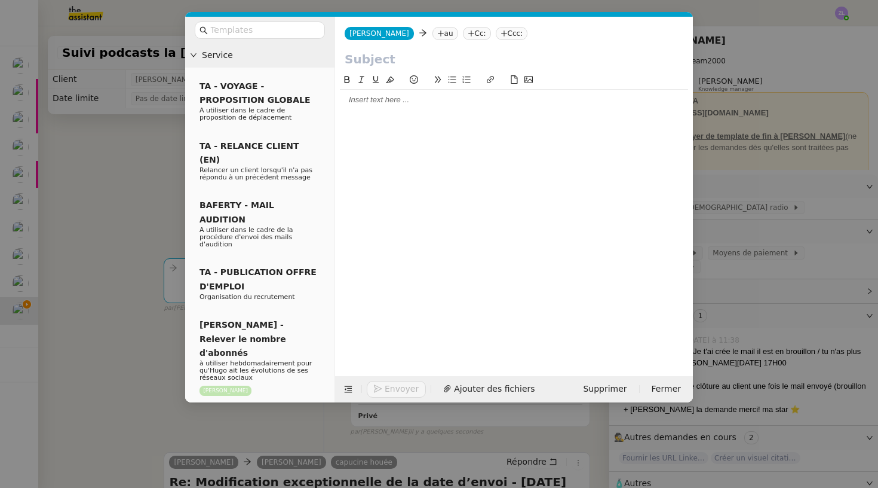
click at [437, 36] on icon at bounding box center [440, 33] width 7 height 7
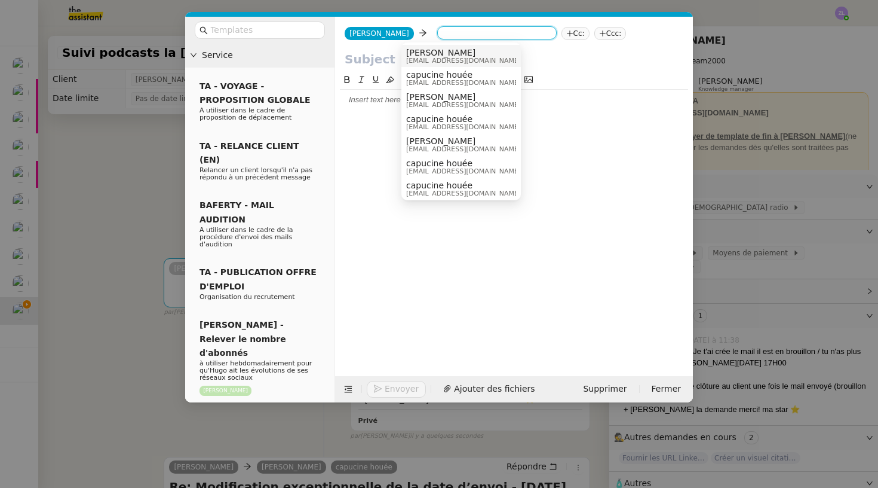
click at [436, 54] on span "Hugo Bentz" at bounding box center [463, 53] width 115 height 10
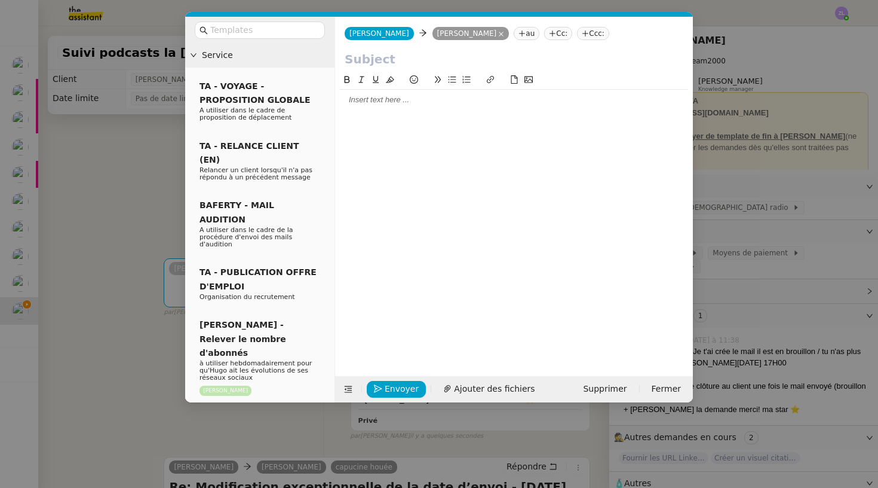
click at [514, 34] on nz-tag "au" at bounding box center [527, 33] width 26 height 13
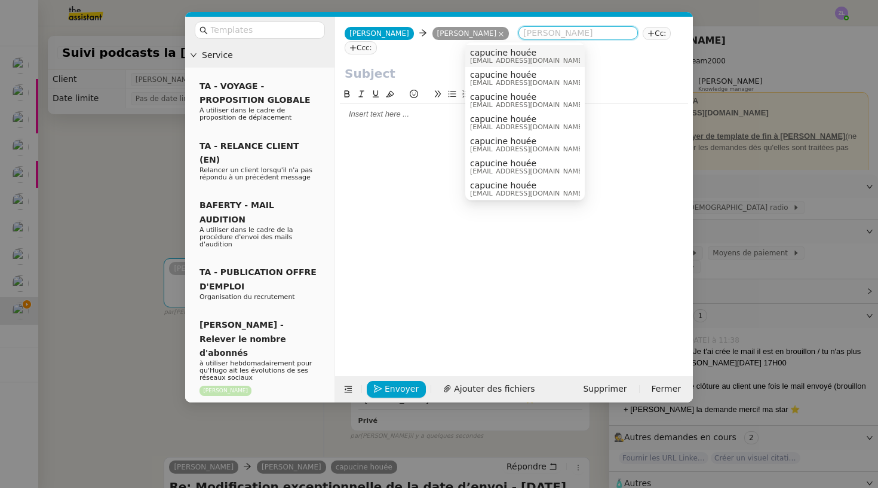
click at [648, 35] on icon at bounding box center [651, 33] width 7 height 7
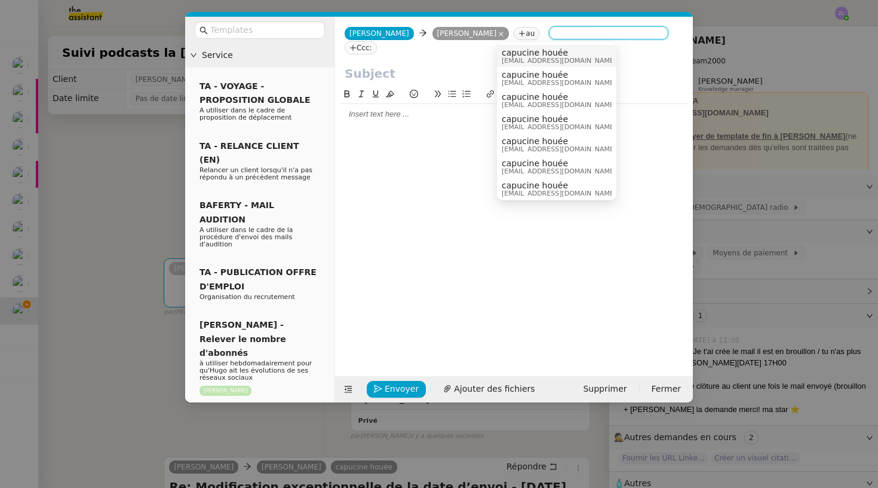
click at [529, 54] on span "capucine houée" at bounding box center [559, 53] width 115 height 10
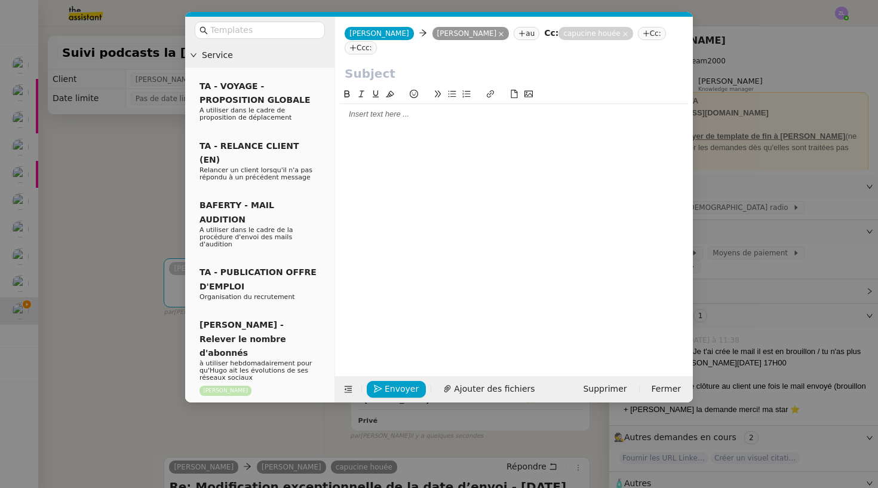
click at [350, 109] on div at bounding box center [514, 114] width 348 height 11
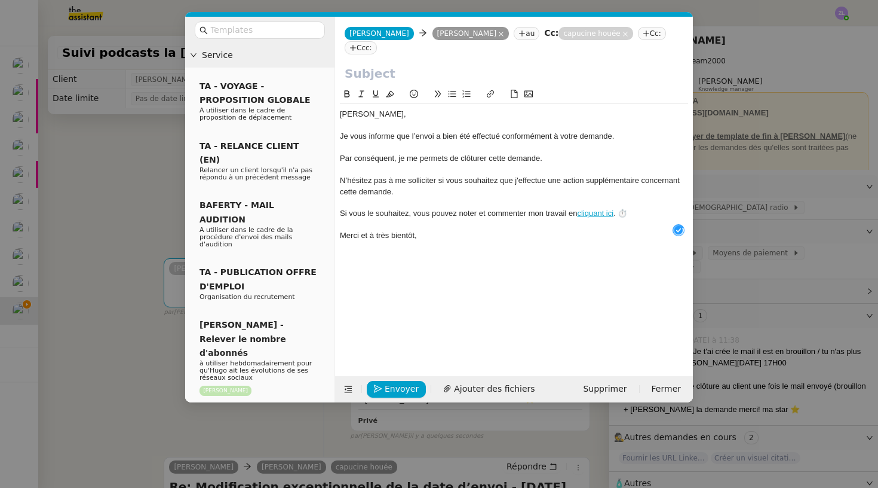
click at [359, 65] on input "text" at bounding box center [514, 74] width 339 height 18
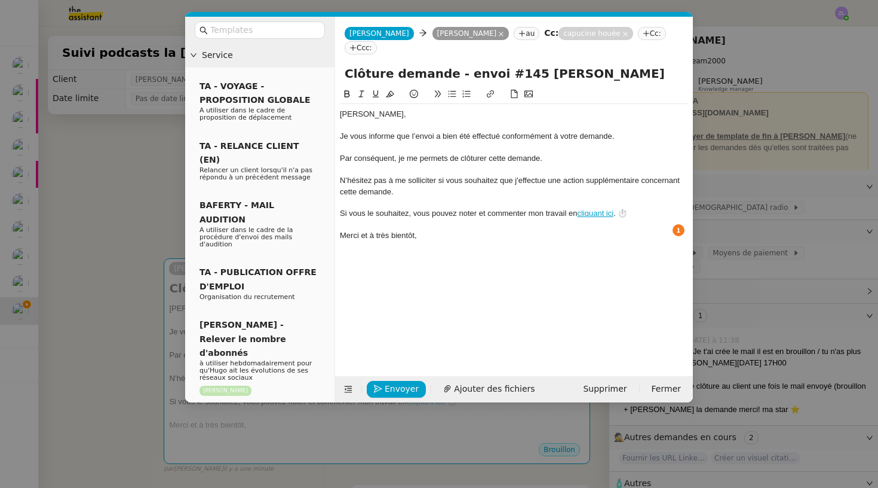
type input "Clôture demande - envoi #145 Yoan Limova"
click at [156, 259] on nz-modal-container "Service TA - VOYAGE - PROPOSITION GLOBALE A utiliser dans le cadre de propositi…" at bounding box center [439, 244] width 878 height 488
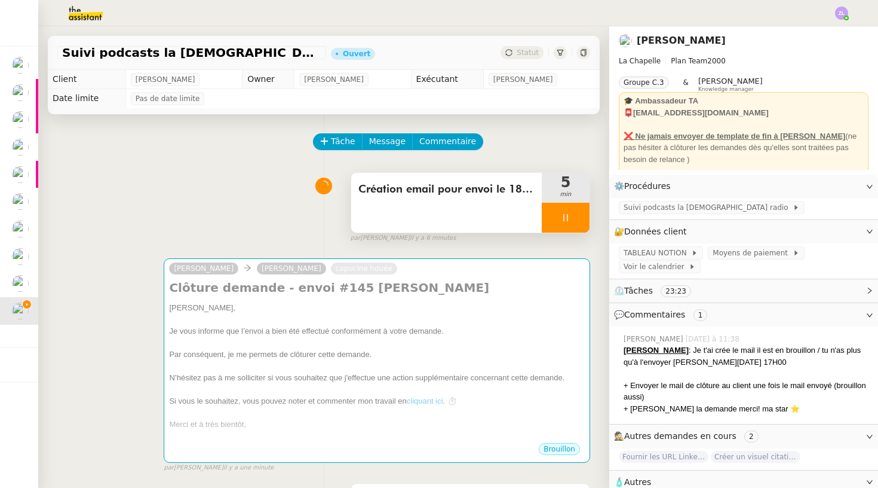
scroll to position [0, 0]
click at [550, 209] on div at bounding box center [566, 218] width 48 height 30
click at [578, 217] on icon at bounding box center [578, 218] width 10 height 10
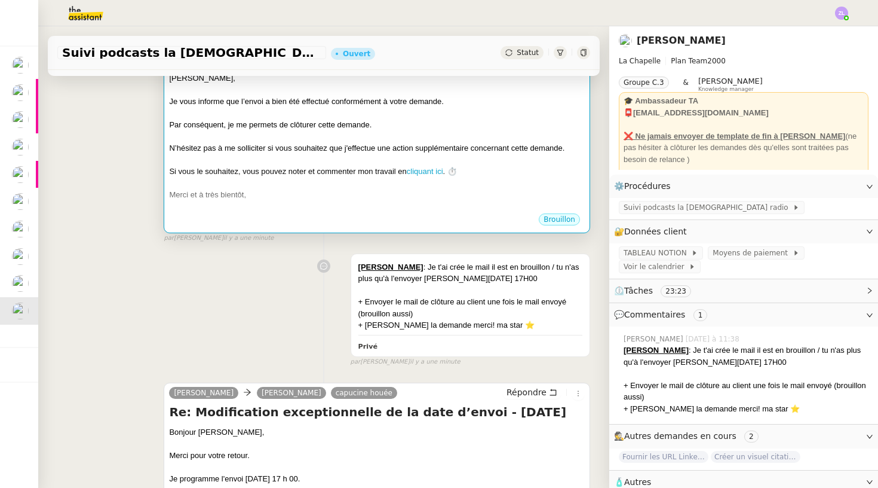
scroll to position [225, 0]
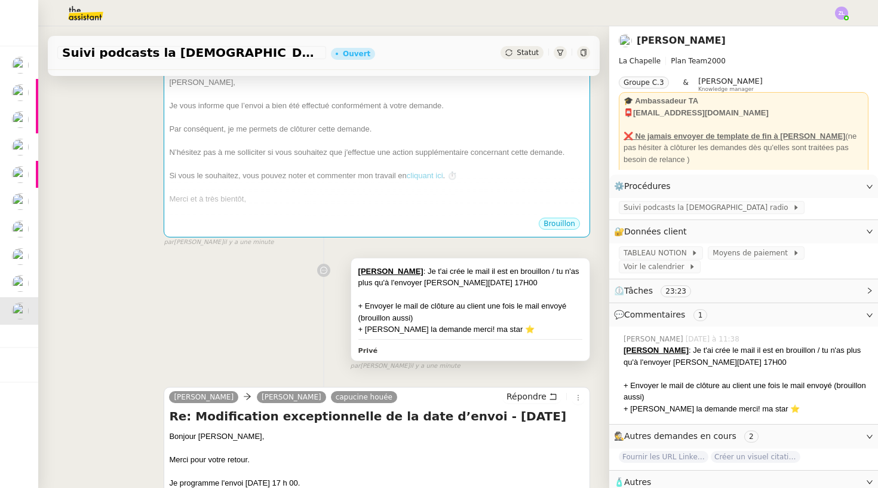
click at [464, 303] on div "+ Envoyer le mail de clôture au client une fois le mail envoyé (brouillon aussi)" at bounding box center [471, 311] width 224 height 23
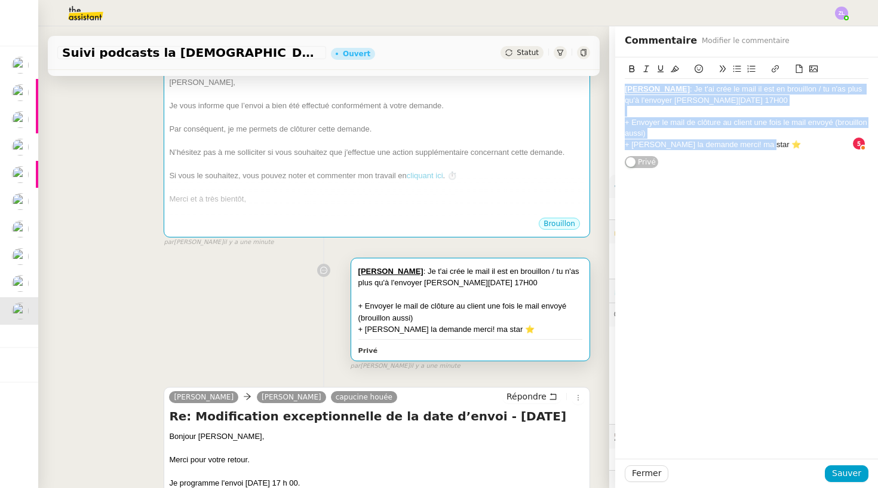
drag, startPoint x: 774, startPoint y: 142, endPoint x: 605, endPoint y: 72, distance: 182.4
click at [605, 72] on app-ticket "Suivi podcasts la chapelle radio 11 août 2025 Ouvert Statut Client Hugo Bentz O…" at bounding box center [458, 256] width 840 height 461
copy div "Stéphanie : Je t'ai crée le mail il est en brouillon / tu n'as plus qu'à l'envo…"
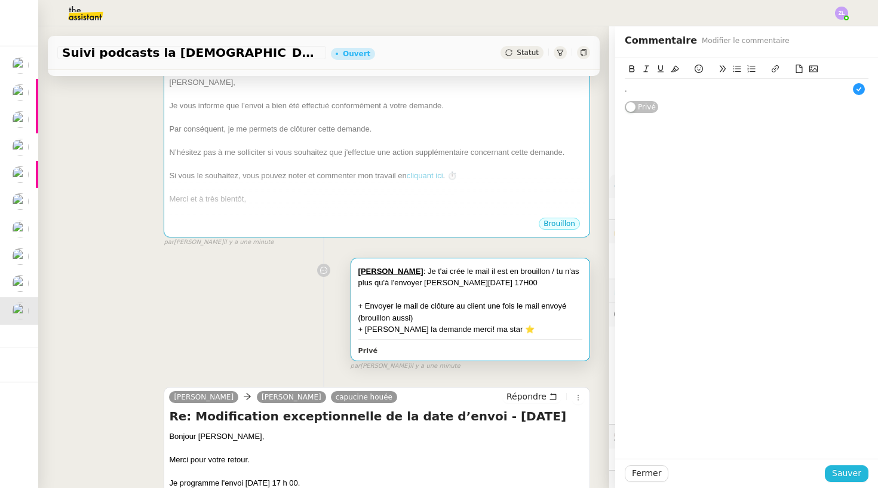
click at [701, 439] on span "Sauver" at bounding box center [846, 473] width 29 height 14
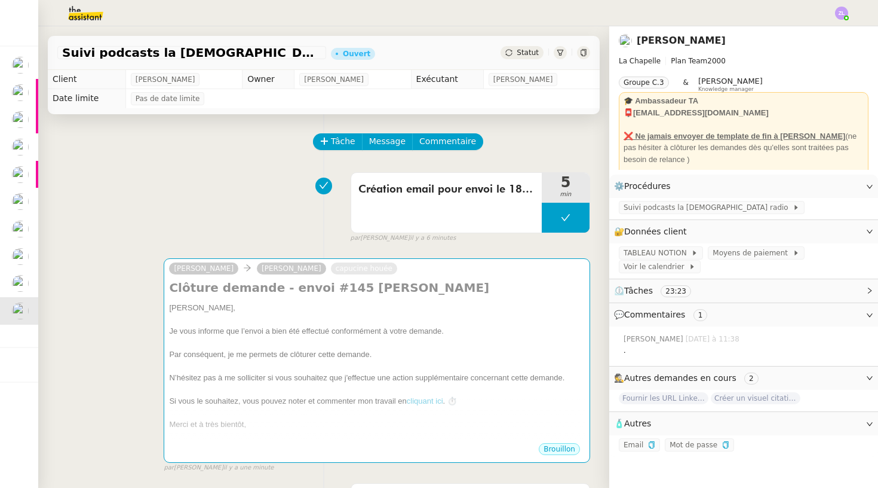
click at [439, 143] on span "Commentaire" at bounding box center [447, 141] width 57 height 14
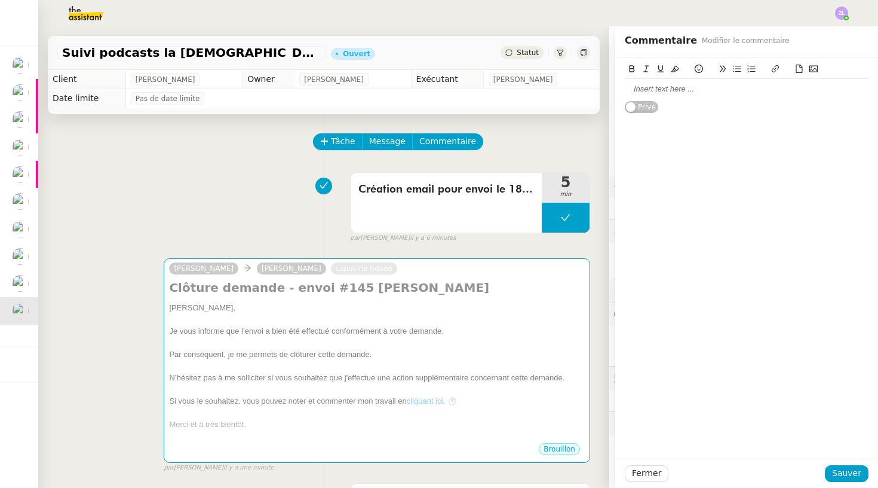
click at [672, 87] on div at bounding box center [747, 89] width 244 height 11
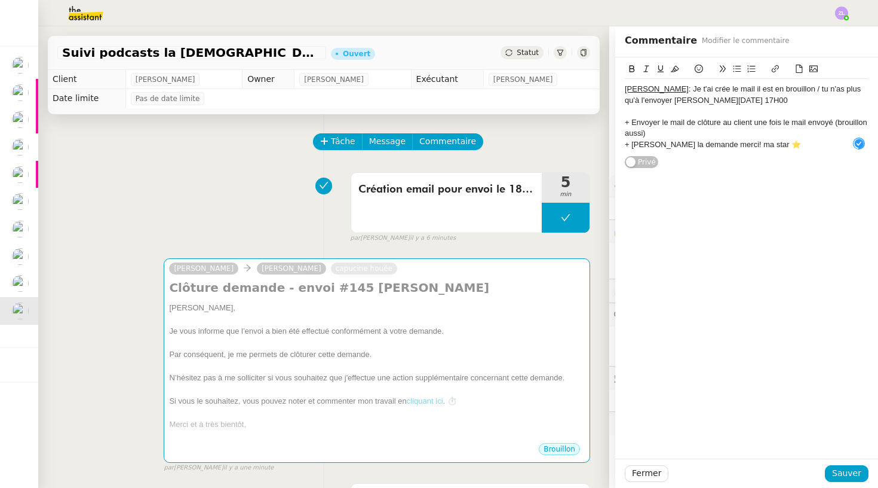
scroll to position [13, 0]
drag, startPoint x: 663, startPoint y: 86, endPoint x: 622, endPoint y: 85, distance: 40.6
click at [622, 85] on div "Stéphanie : Je t'ai crée le mail il est en brouillon / tu n'as plus qu'à l'envo…" at bounding box center [746, 112] width 263 height 111
drag, startPoint x: 632, startPoint y: 68, endPoint x: 850, endPoint y: 477, distance: 463.5
click at [632, 68] on icon at bounding box center [632, 69] width 8 height 8
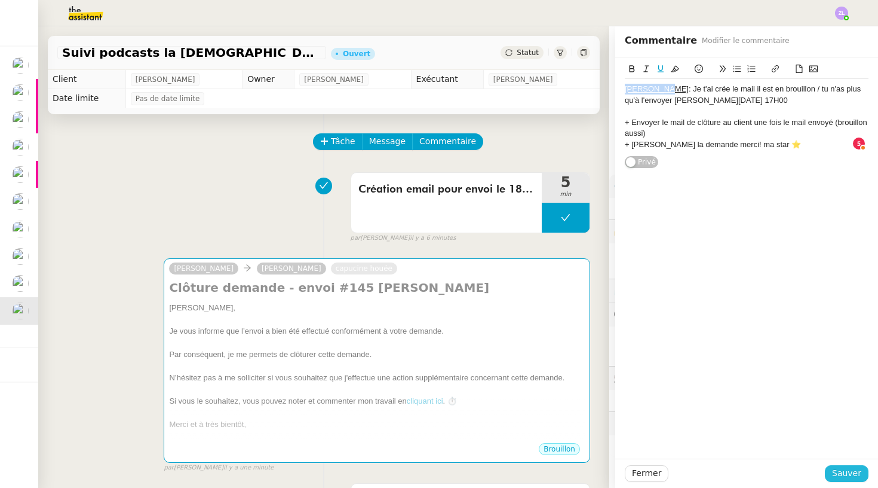
click at [675, 66] on icon at bounding box center [675, 69] width 8 height 8
click at [701, 439] on span "Sauver" at bounding box center [846, 473] width 29 height 14
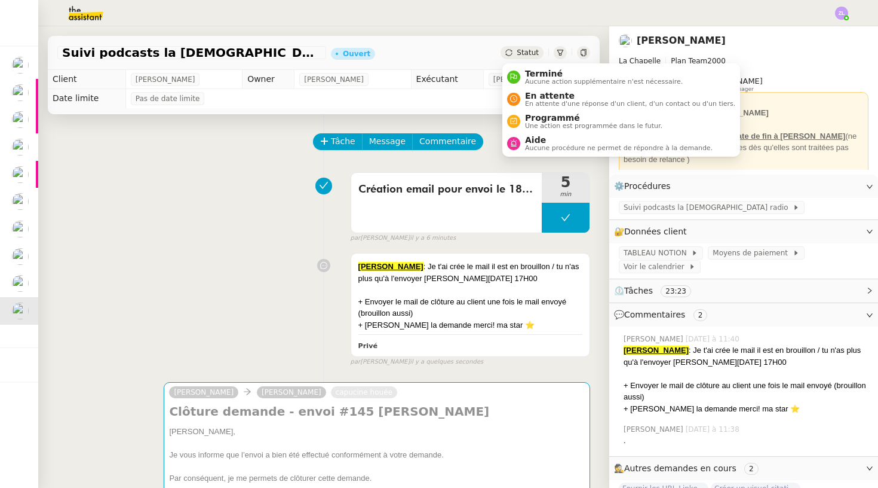
click at [528, 51] on span "Statut" at bounding box center [528, 52] width 22 height 8
click at [541, 139] on span "Aide" at bounding box center [619, 140] width 188 height 10
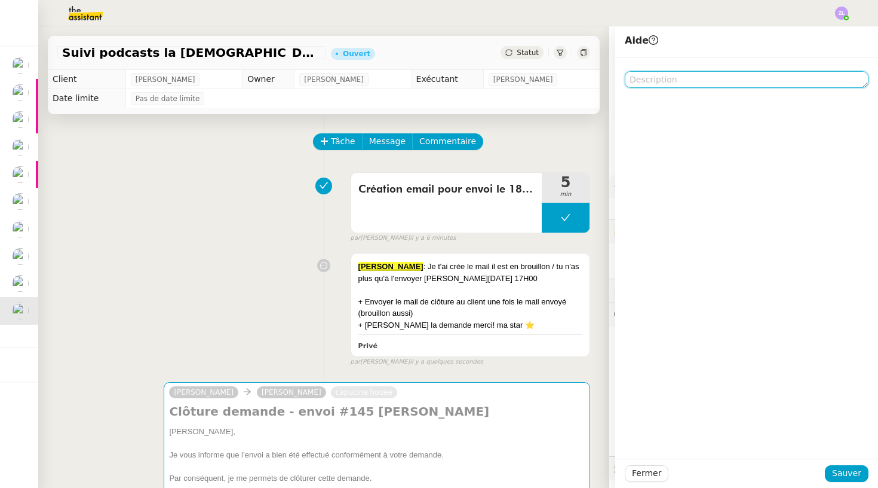
click at [685, 83] on textarea at bounding box center [747, 79] width 244 height 17
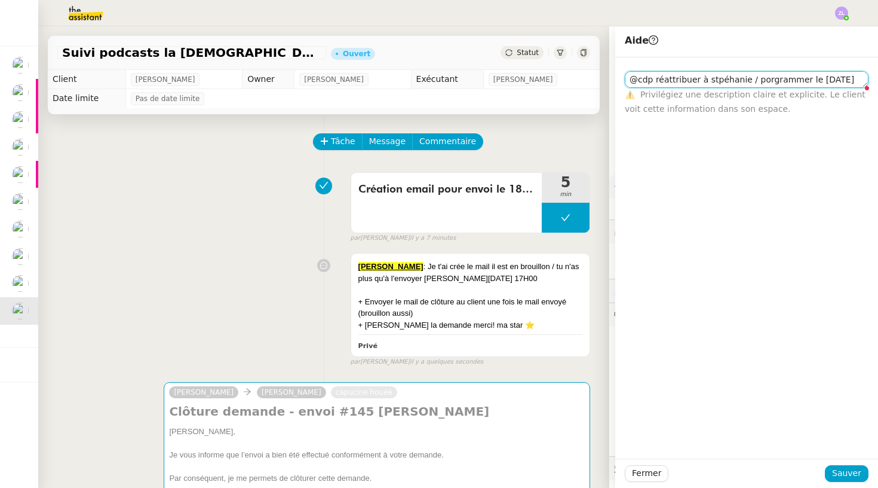
scroll to position [1, 0]
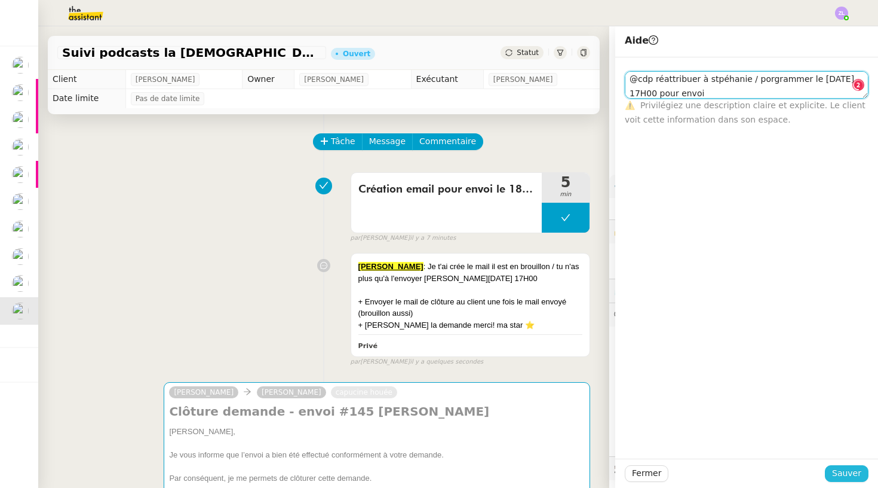
type textarea "@cdp réattribuer à stpéhanie / porgrammer le 18/08 à 17H00 pour envoi"
drag, startPoint x: 853, startPoint y: 479, endPoint x: 848, endPoint y: 475, distance: 6.4
click at [701, 439] on span "Sauver" at bounding box center [846, 473] width 29 height 14
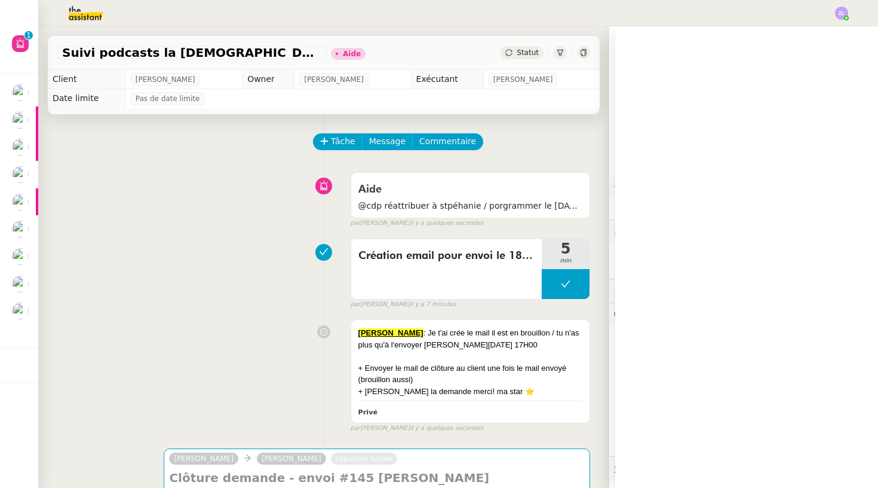
click at [701, 439] on app-ticket "Suivi podcasts la chapelle radio 11 août 2025 Aide Statut Client Hugo Bentz Own…" at bounding box center [458, 256] width 840 height 461
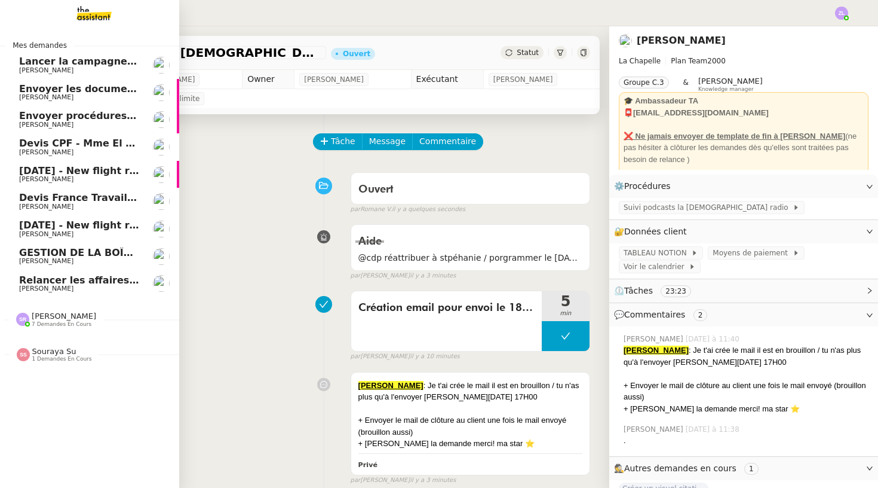
click at [90, 311] on span "[PERSON_NAME]" at bounding box center [64, 315] width 65 height 9
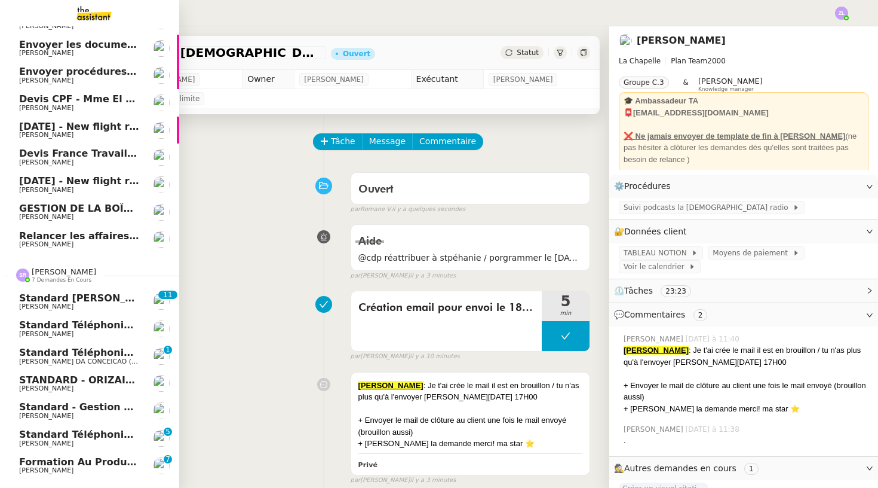
scroll to position [58, 1]
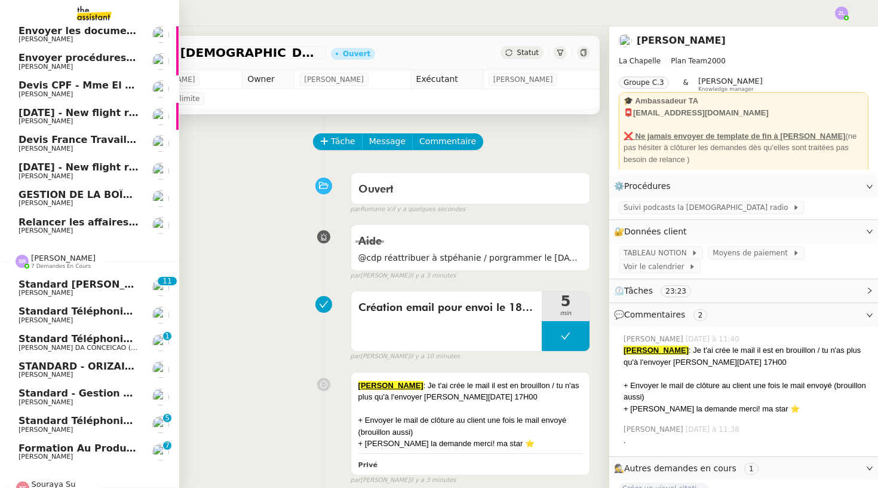
click at [73, 425] on span "[PERSON_NAME]" at bounding box center [46, 429] width 54 height 8
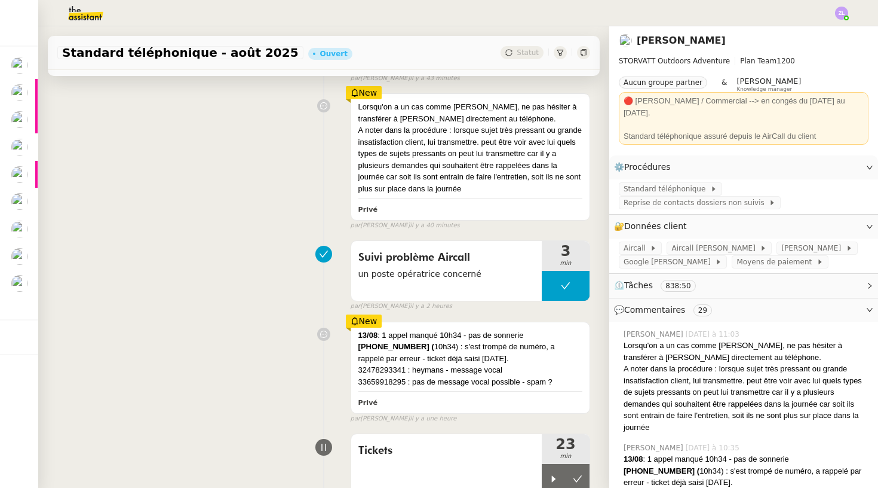
scroll to position [0, 1]
click at [587, 439] on button at bounding box center [578, 479] width 24 height 30
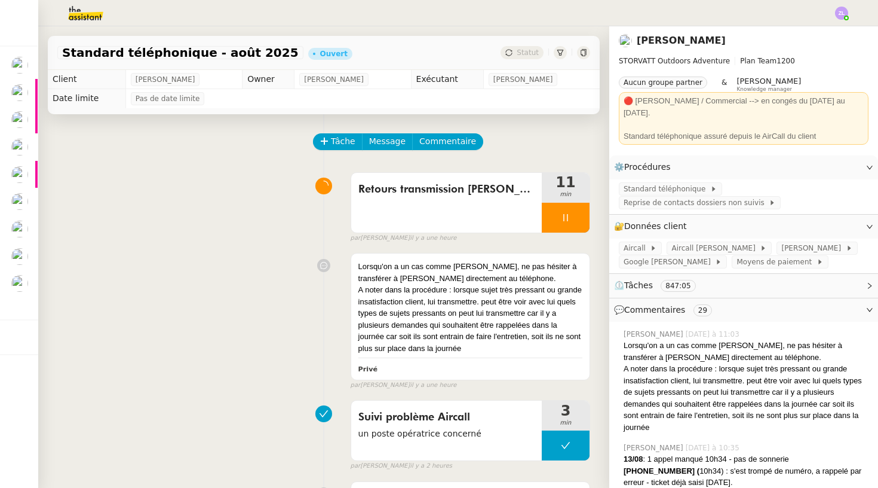
scroll to position [0, 0]
click at [547, 225] on div at bounding box center [566, 218] width 48 height 30
click at [551, 220] on icon at bounding box center [554, 218] width 10 height 10
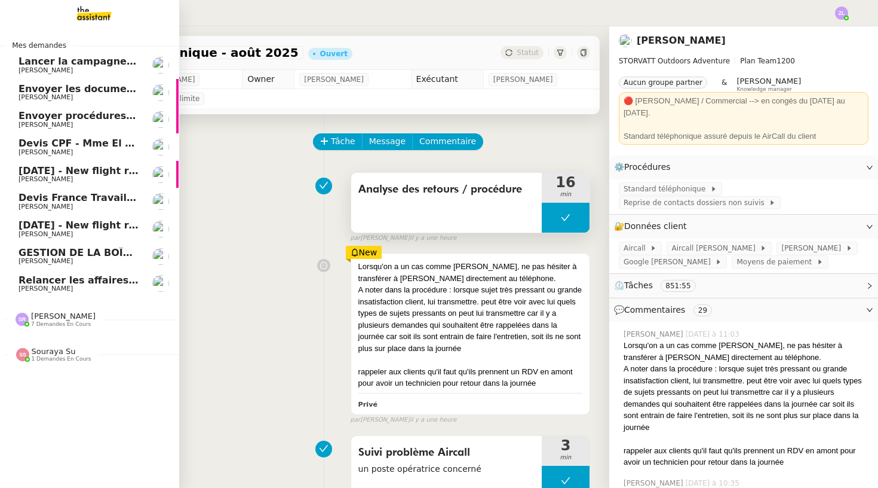
click at [44, 54] on link "Lancer la campagne de prospection Astrid Brucker" at bounding box center [88, 64] width 179 height 27
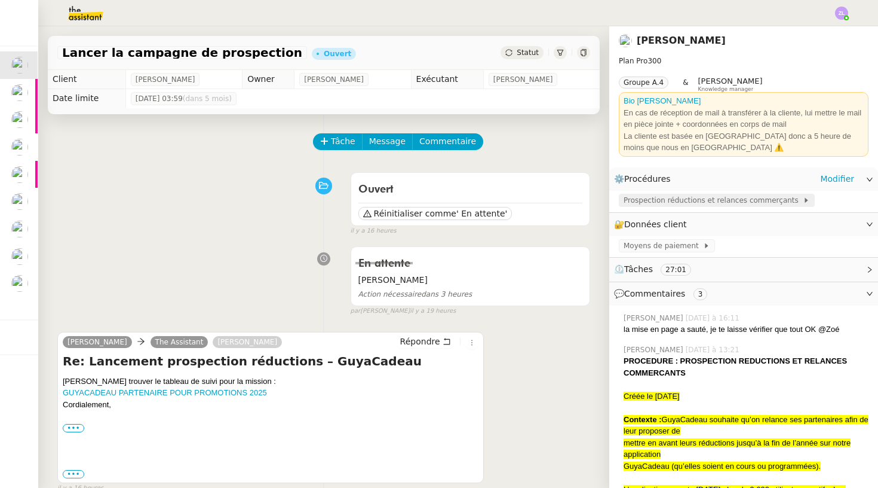
click at [678, 197] on span "Prospection réductions et relances commerçants" at bounding box center [713, 200] width 179 height 12
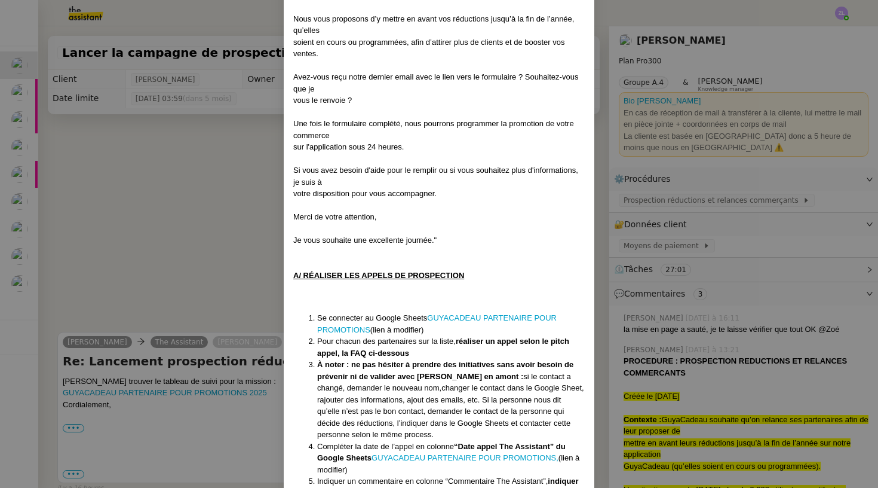
scroll to position [502, 0]
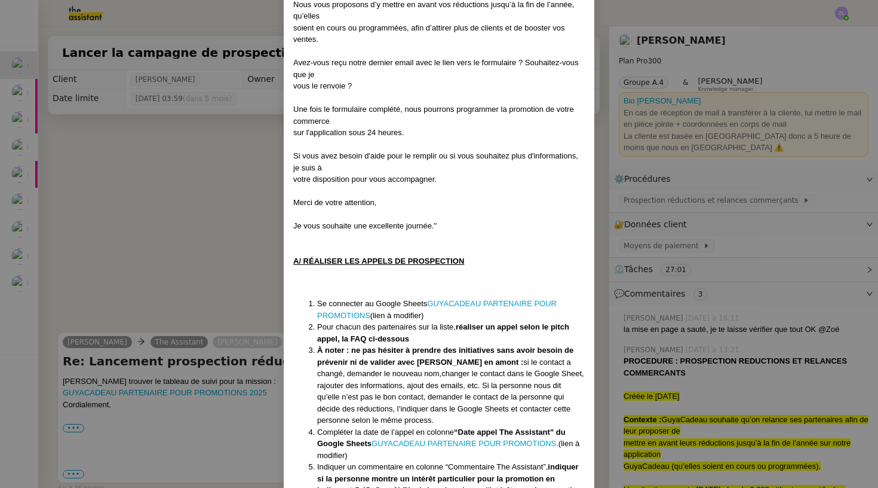
click at [248, 229] on nz-modal-container "Créée le 08/08/2025 Contexte : GuyaCadeau souhaite qu’on relance ses partenaire…" at bounding box center [439, 244] width 878 height 488
click at [189, 384] on nz-modal-container "Créée le 08/08/2025 Contexte : GuyaCadeau souhaite qu’on relance ses partenaire…" at bounding box center [439, 244] width 878 height 488
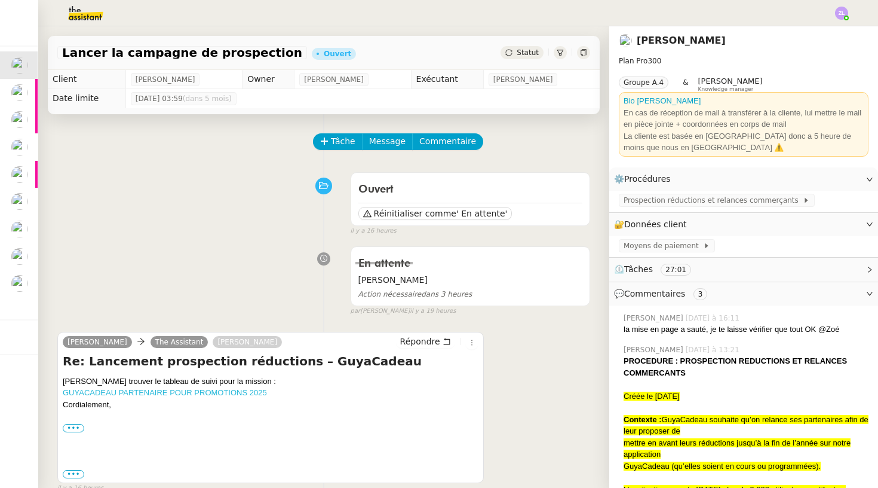
click at [215, 393] on link "GUYACADEAU PARTENAIRE POUR PROMOTIONS 2025" at bounding box center [165, 392] width 204 height 9
click at [701, 438] on span "mettre en avant leurs réductions jusqu’à la fin de l’année sur notre application" at bounding box center [737, 448] width 227 height 21
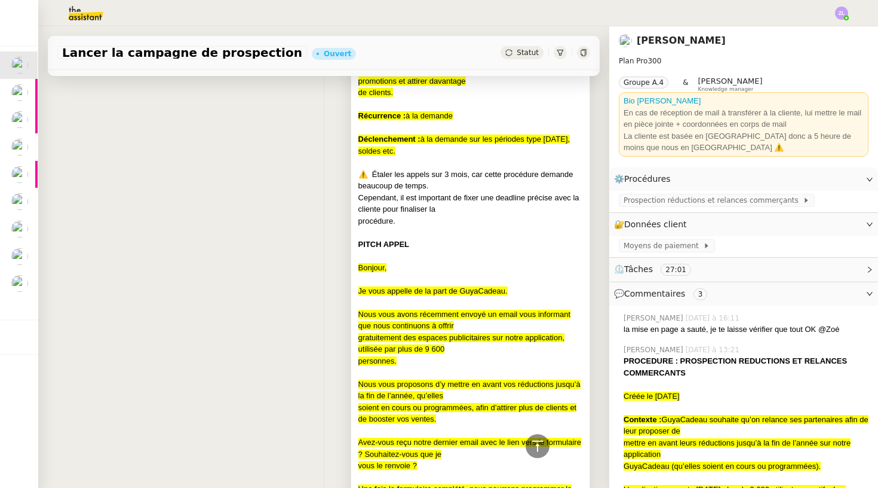
scroll to position [2414, 0]
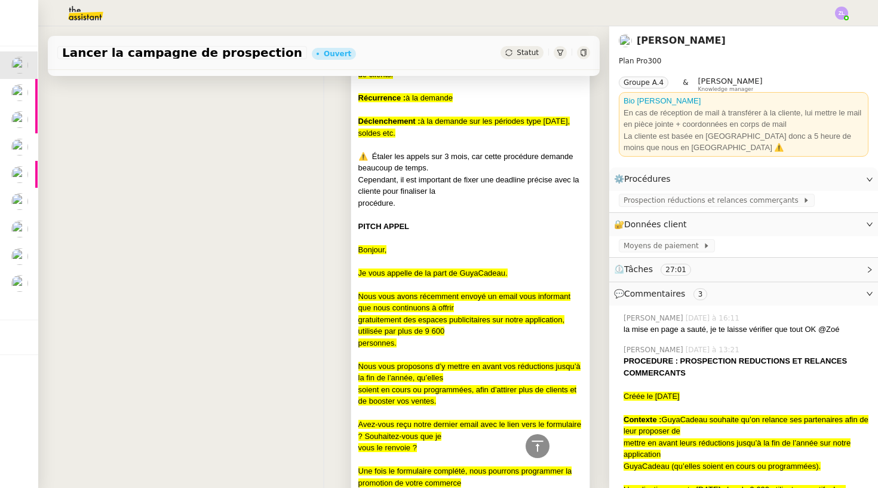
click at [440, 314] on div "gratuitement des espaces publicitaires sur notre application, utilisée par plus…" at bounding box center [471, 325] width 224 height 23
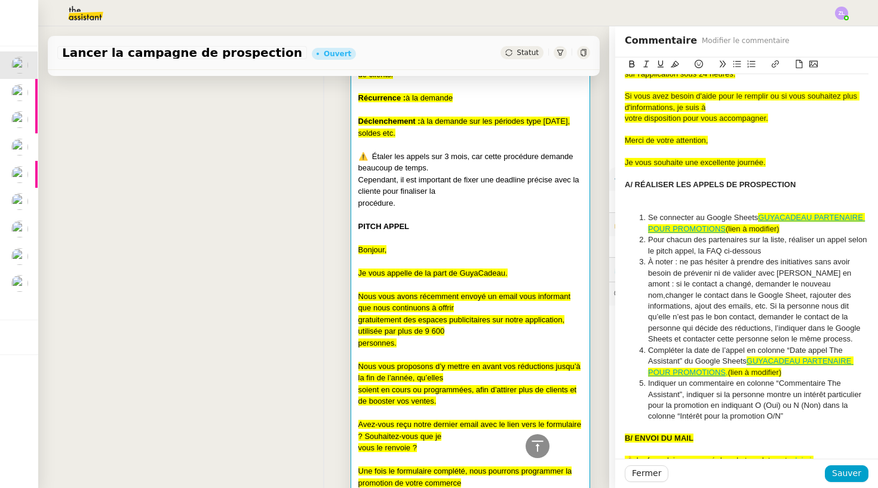
scroll to position [587, 0]
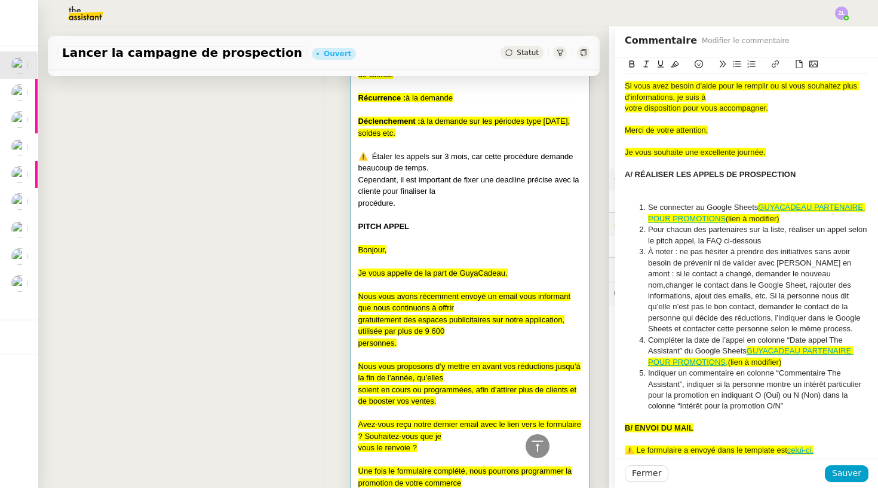
click at [701, 346] on link "GUYACADEAU PARTENAIRE POUR PROMOTIONS," at bounding box center [751, 356] width 206 height 20
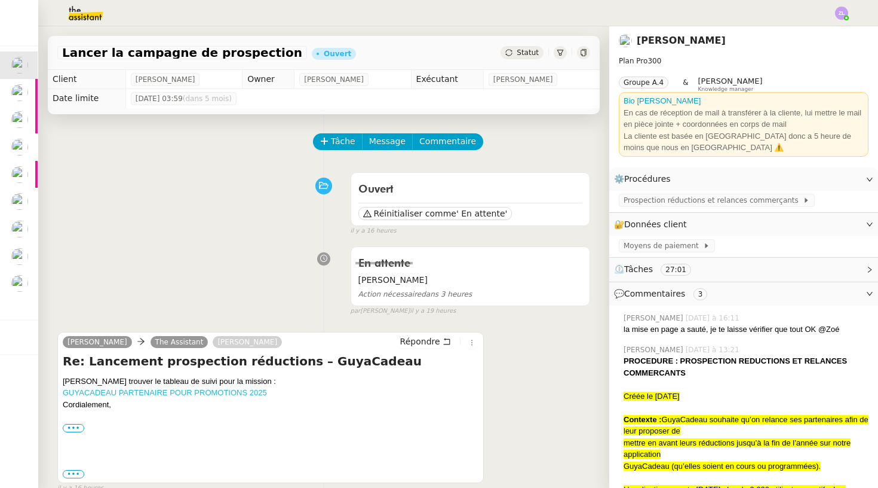
click at [222, 392] on link "GUYACADEAU PARTENAIRE POUR PROMOTIONS 2025" at bounding box center [165, 392] width 204 height 9
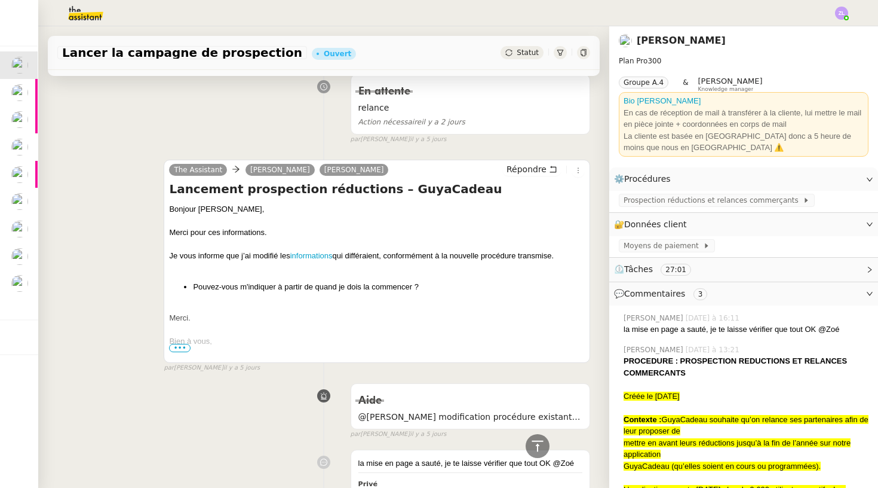
scroll to position [2371, 0]
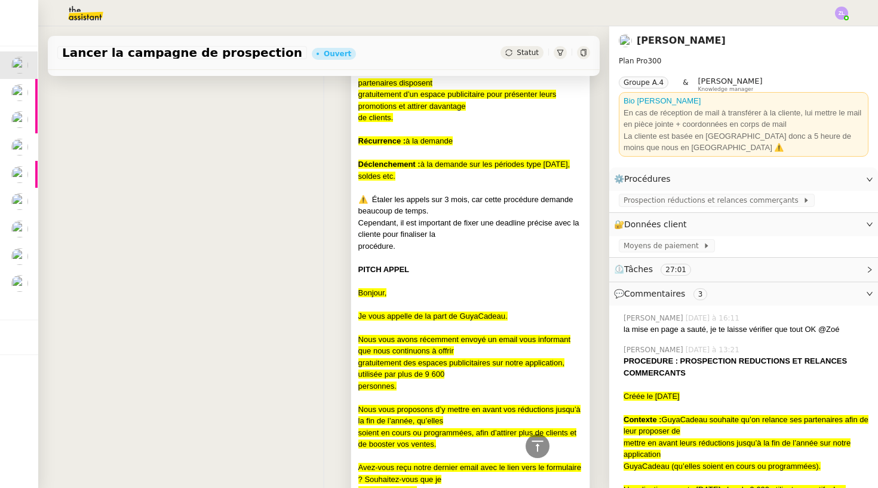
click at [382, 403] on div "Nous vous proposons d’y mettre en avant vos réductions jusqu’à la fin de l’anné…" at bounding box center [471, 414] width 224 height 23
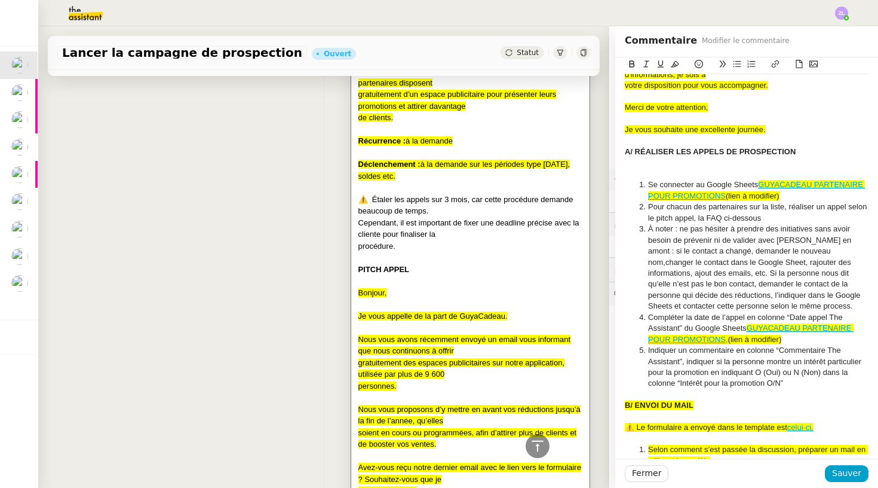
scroll to position [615, 0]
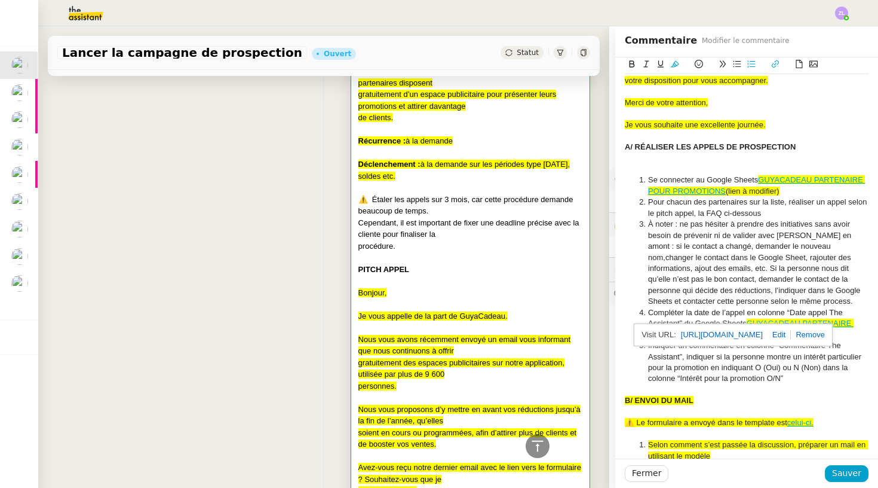
click at [701, 318] on link "GUYACADEAU PARTENAIRE POUR PROMOTIONS," at bounding box center [751, 328] width 206 height 20
click at [701, 338] on link at bounding box center [777, 334] width 28 height 9
type input "https://docs.google.com/spreadsheets/d/1-maMfPEKaPlZWv_L02FvzxybjRkvulvh/edit?r…"
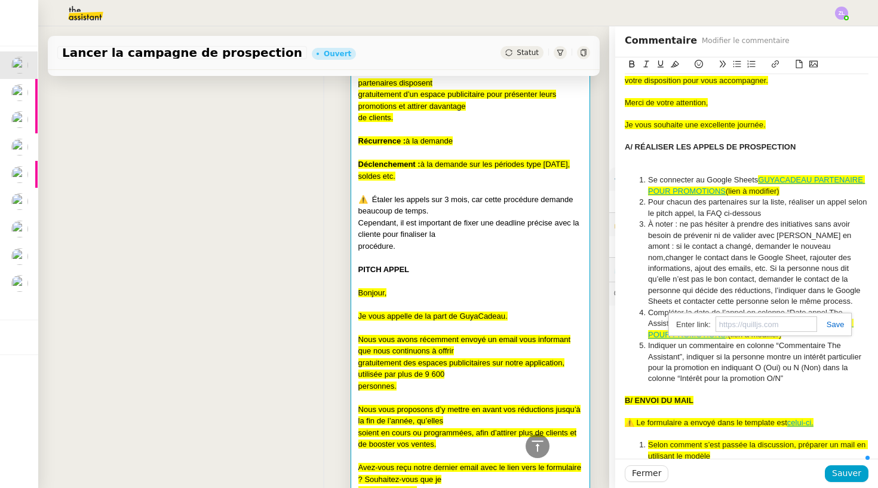
paste input "https://docs.google.com/spreadsheets/d/1szfhxUaNyF5cFuK_symHu-FkLPTrKy_4/edit?g…"
type input "https://docs.google.com/spreadsheets/d/1szfhxUaNyF5cFuK_symHu-FkLPTrKy_4/edit?g…"
click at [701, 340] on li "Indiquer un commentaire en colonne “Commentaire The Assistant”, indiquer si la …" at bounding box center [753, 362] width 232 height 44
click at [701, 439] on span "Sauver" at bounding box center [846, 473] width 29 height 14
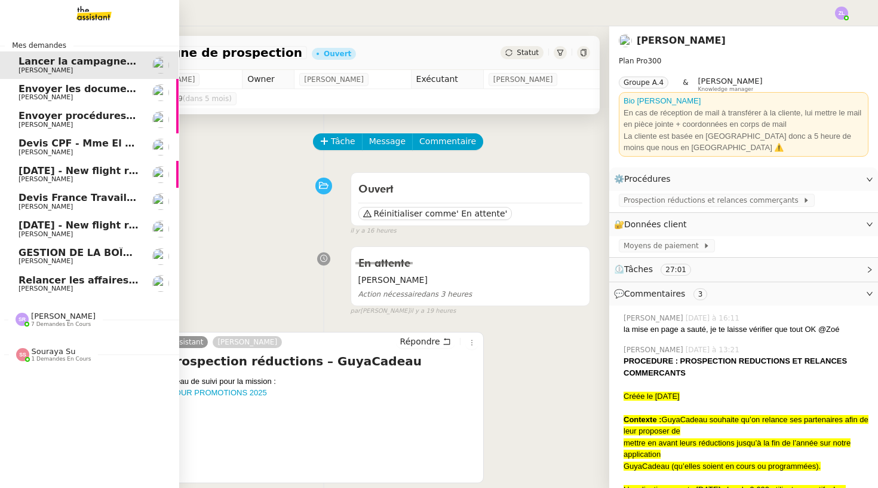
click at [42, 91] on span "Envoyer les documents requis pour la formation" at bounding box center [149, 88] width 260 height 11
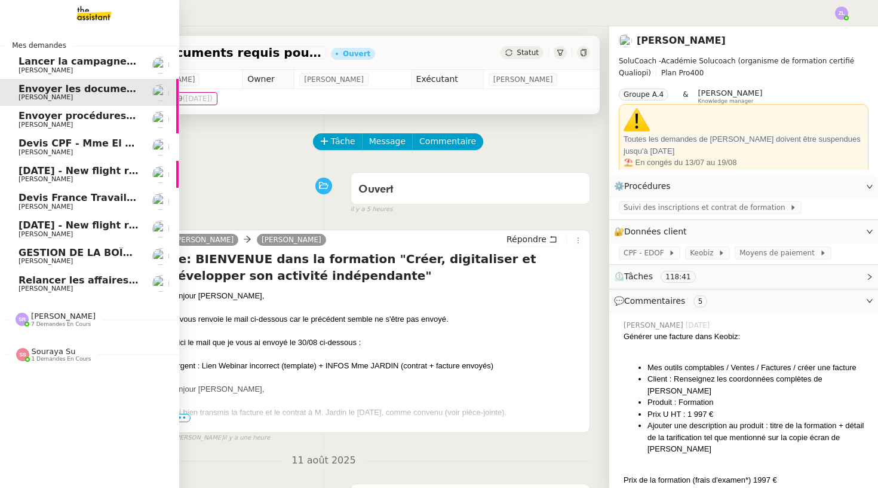
click at [56, 117] on span "Envoyer procédures appels à [PERSON_NAME]" at bounding box center [143, 115] width 249 height 11
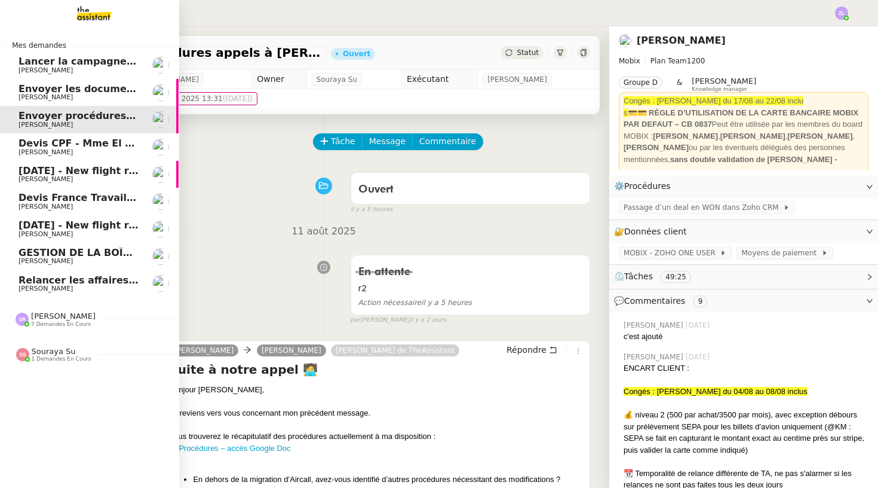
click at [94, 297] on div "Stéphanie Rakotosalama 7 demandes en cours" at bounding box center [88, 314] width 179 height 35
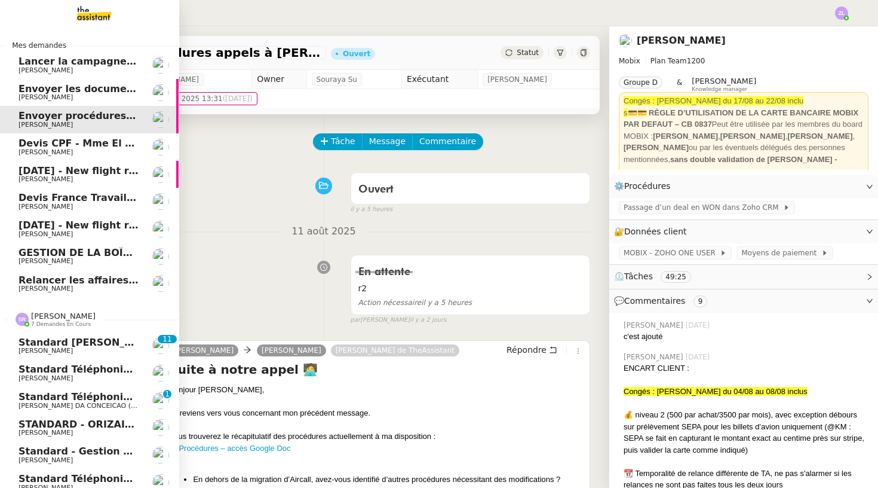
scroll to position [56, 1]
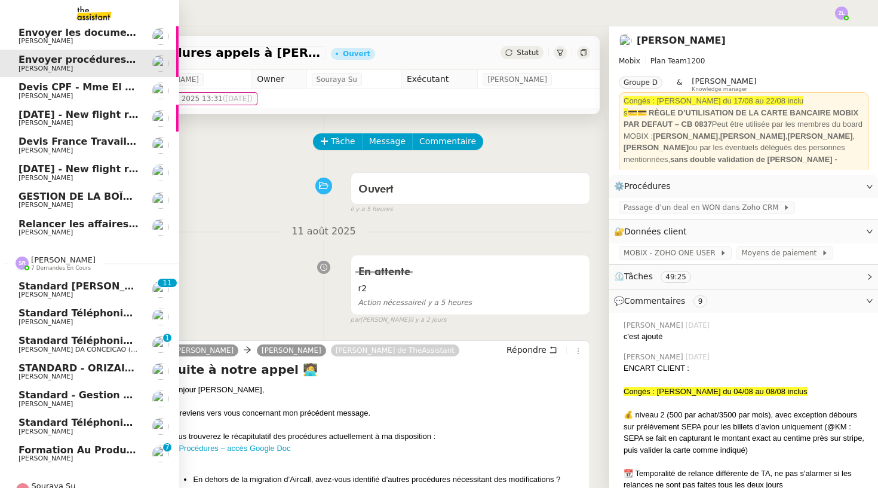
click at [128, 428] on link "Standard téléphonique - août 2025 Franck MUFFAT-JEANDET" at bounding box center [88, 425] width 179 height 27
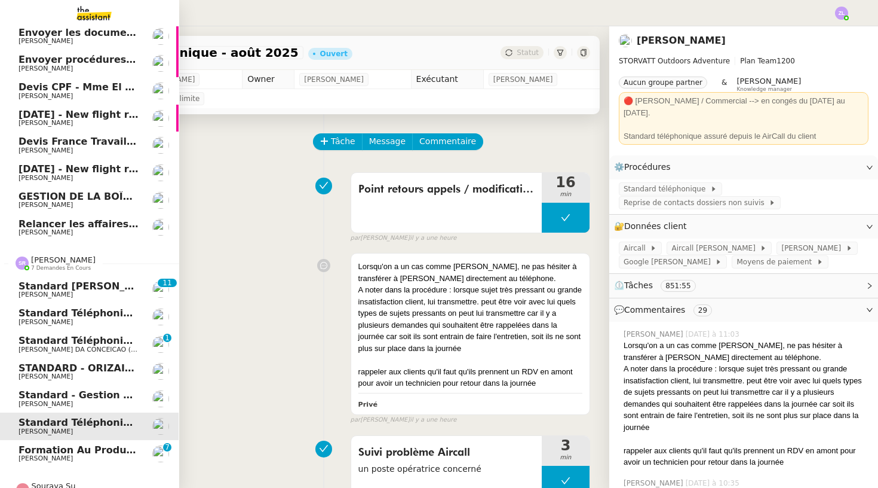
scroll to position [0, 1]
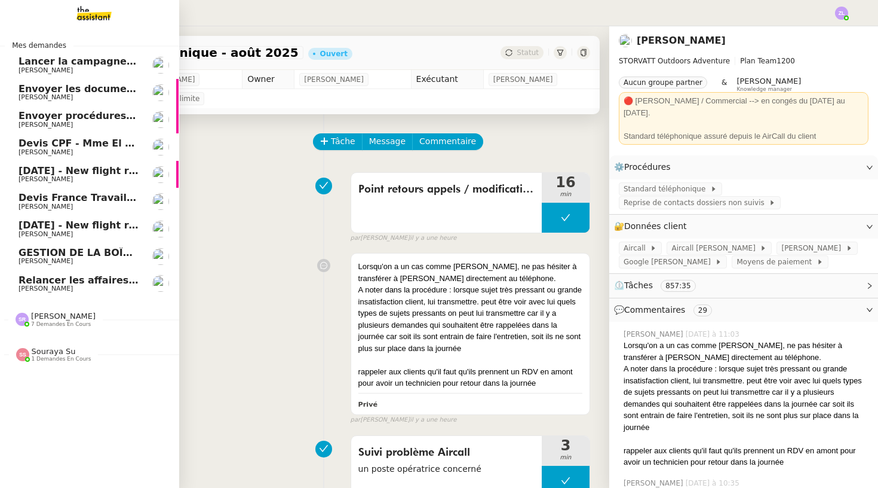
click at [79, 274] on span "Relancer les affaires de [PERSON_NAME]" at bounding box center [128, 279] width 219 height 11
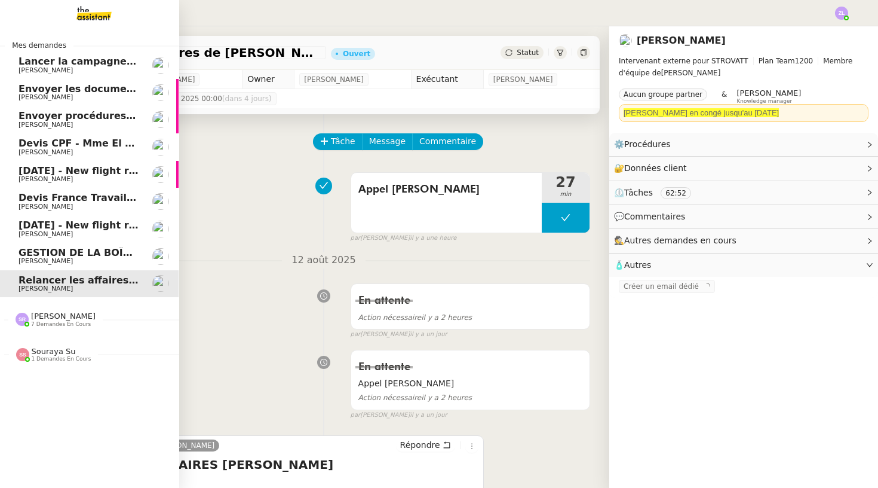
click at [59, 65] on span "Lancer la campagne de prospection" at bounding box center [115, 61] width 192 height 11
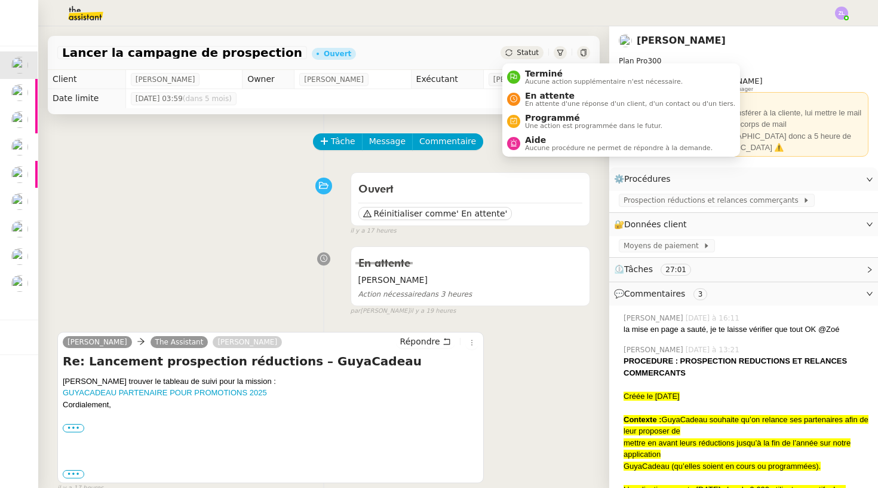
click at [526, 50] on span "Statut" at bounding box center [528, 52] width 22 height 8
click at [540, 100] on span "En attente d'une réponse d'un client, d'un contact ou d'un tiers." at bounding box center [630, 103] width 210 height 7
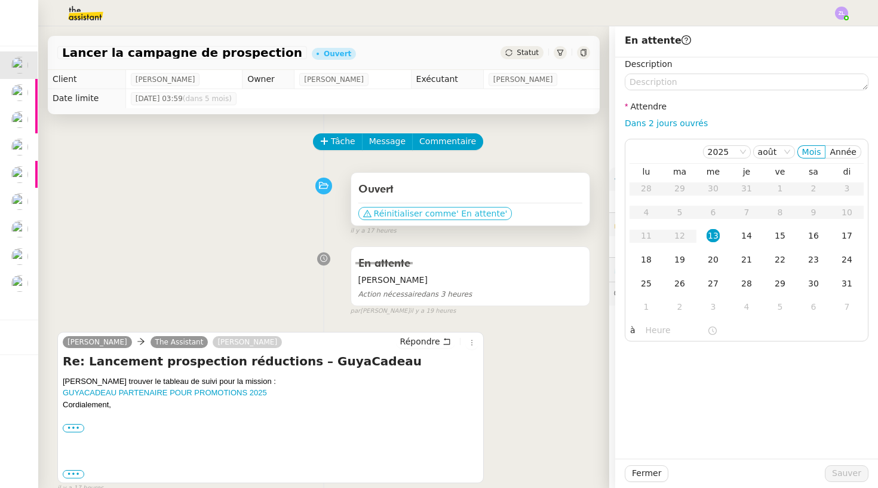
click at [433, 216] on span "Réinitialiser comme" at bounding box center [415, 213] width 82 height 12
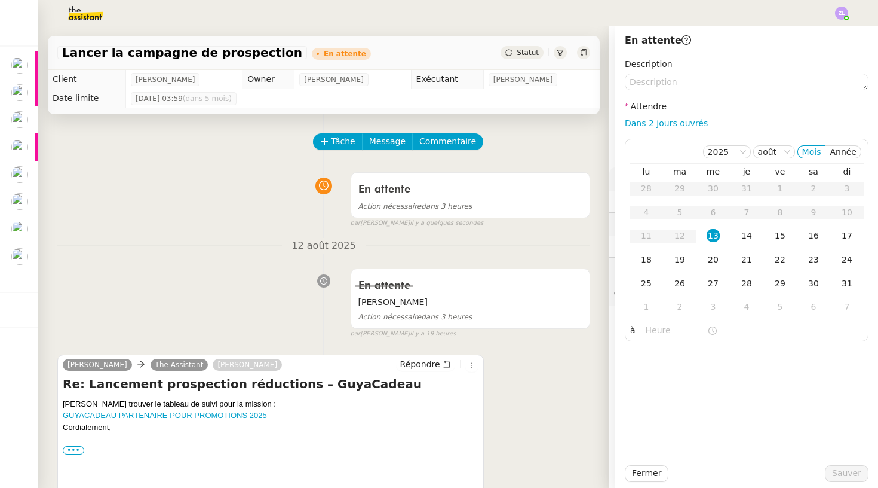
scroll to position [58, 0]
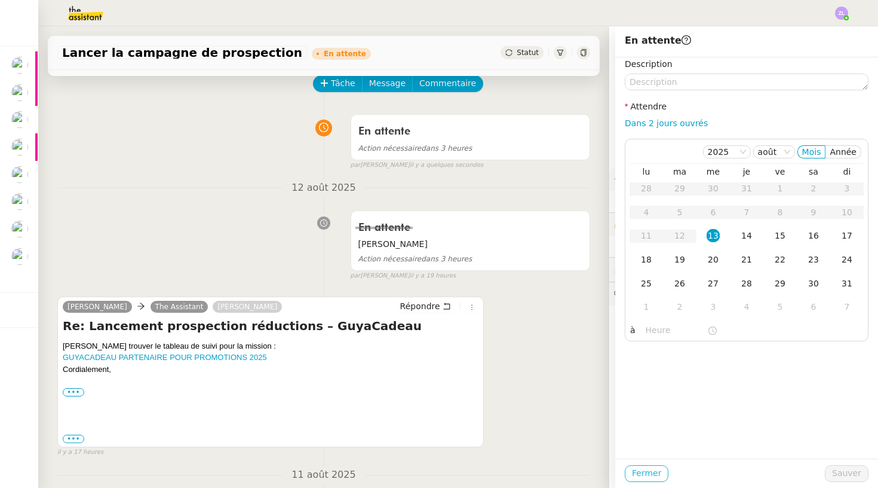
click at [631, 476] on button "Fermer" at bounding box center [647, 473] width 44 height 17
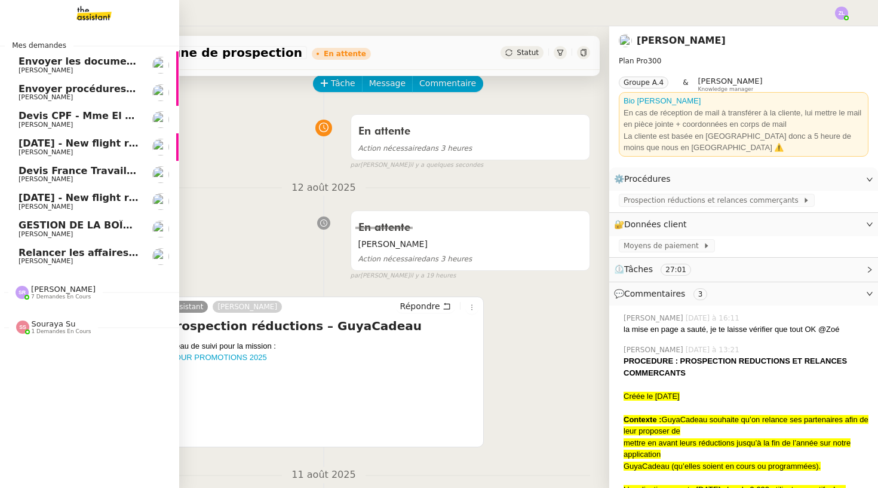
click at [97, 220] on span "GESTION DE LA BOÎTE MAIL* - 11 août 2025 *" at bounding box center [140, 224] width 242 height 11
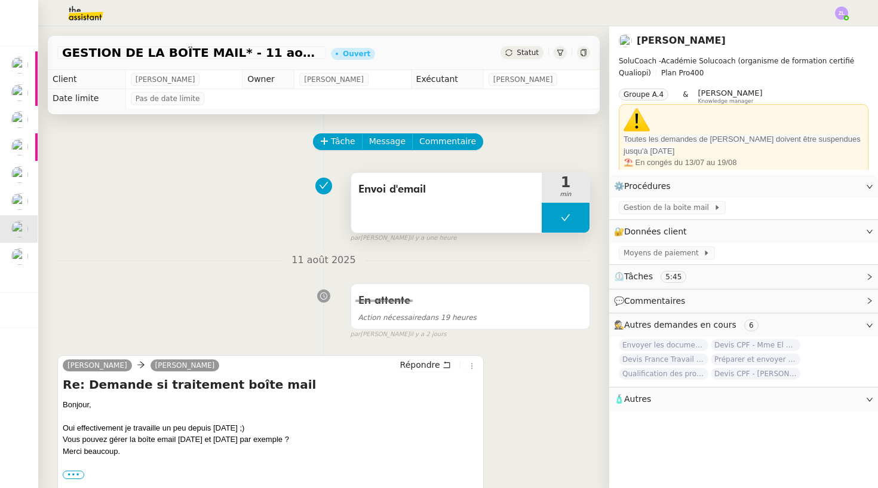
click at [551, 226] on button at bounding box center [566, 218] width 48 height 30
click at [551, 226] on div at bounding box center [554, 218] width 24 height 30
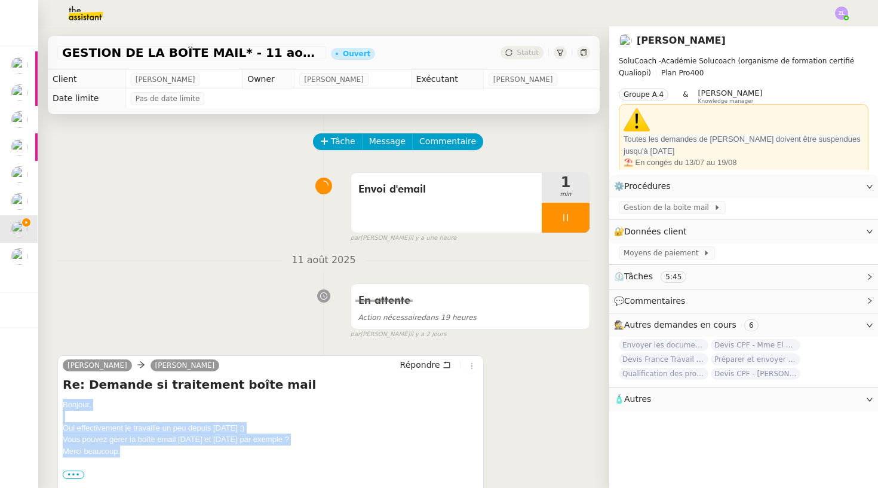
drag, startPoint x: 131, startPoint y: 453, endPoint x: 65, endPoint y: 397, distance: 86.1
click at [65, 397] on div "Re: Demande si traitement boîte mail Bonjour, Oui effectivement je travaille un…" at bounding box center [271, 451] width 416 height 151
copy div "Bonjour, Oui effectivement je travaille un peu depuis hier ;) Vous pouvez gérer…"
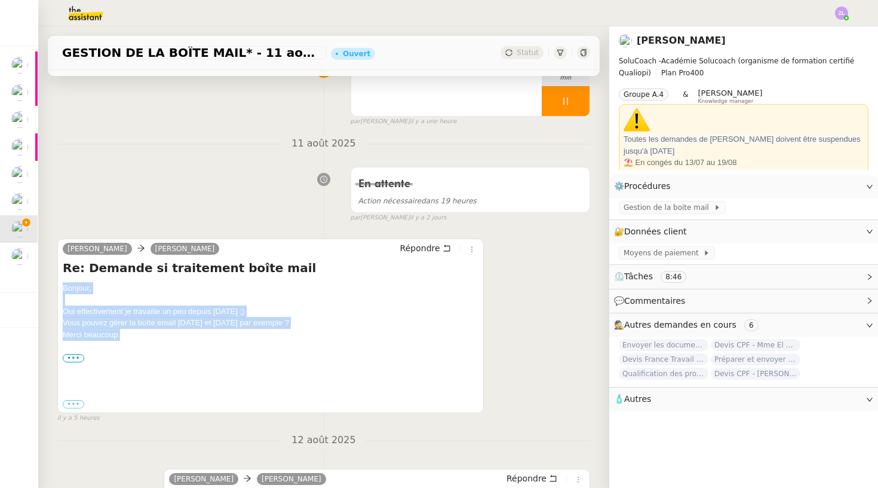
scroll to position [107, 0]
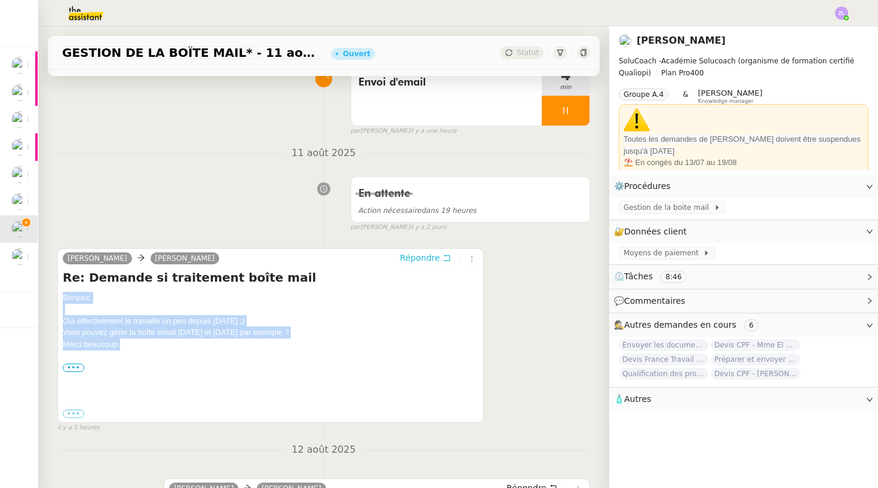
click at [418, 255] on span "Répondre" at bounding box center [420, 258] width 40 height 12
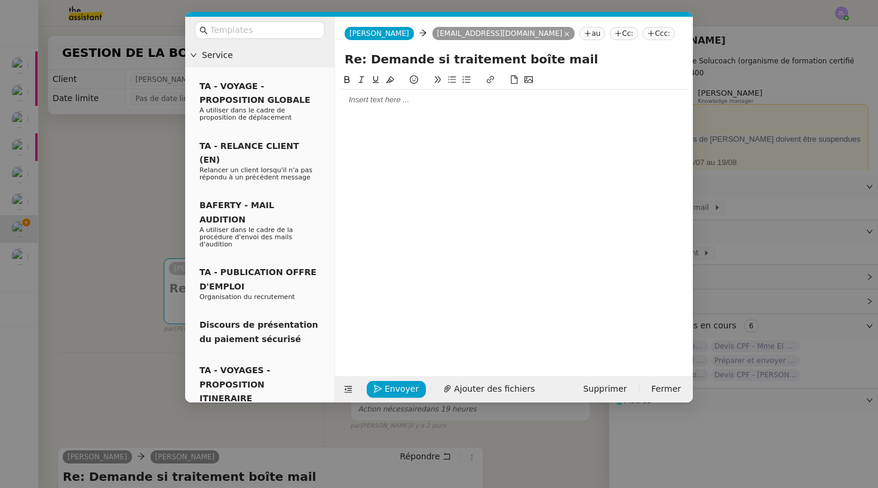
scroll to position [0, 0]
click at [388, 102] on div at bounding box center [514, 99] width 348 height 11
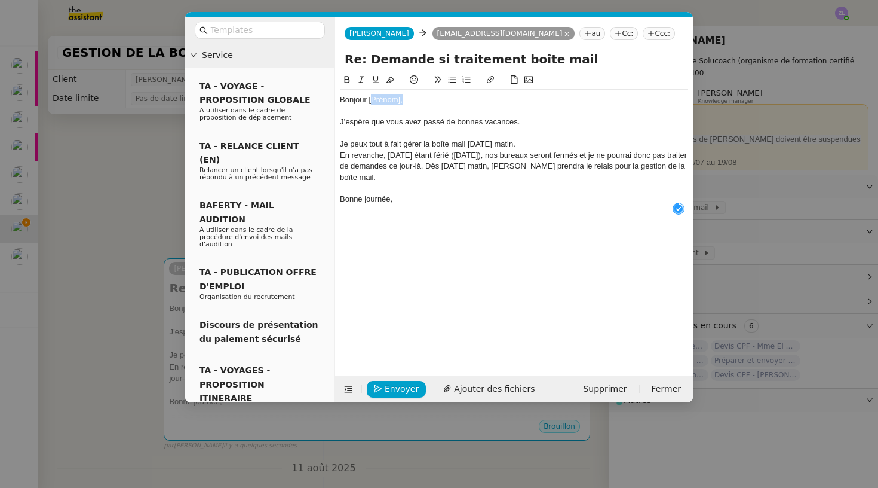
drag, startPoint x: 405, startPoint y: 101, endPoint x: 372, endPoint y: 100, distance: 32.9
click at [372, 101] on div "Bonjour [Prénom]," at bounding box center [514, 99] width 348 height 11
click at [532, 145] on div "Je peux tout à fait gérer la boîte mail demain matin." at bounding box center [514, 144] width 348 height 11
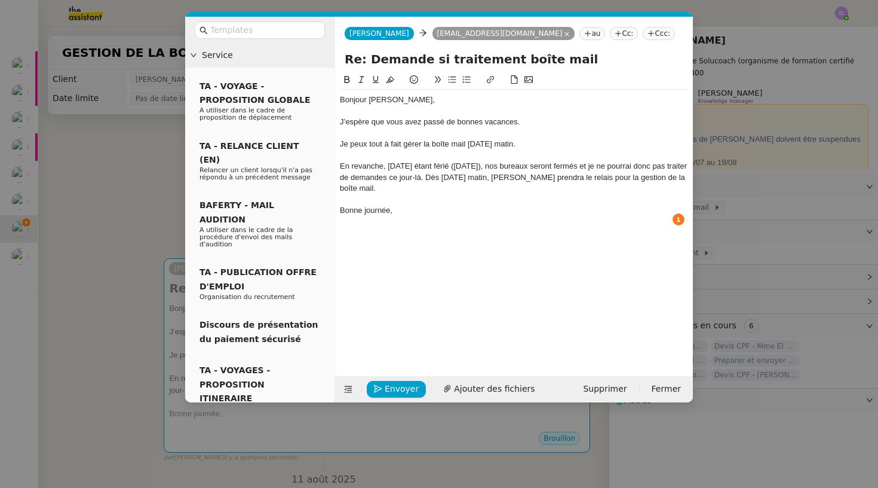
click at [449, 174] on div "En revanche, vendredi étant férié (Assomption), nos bureaux seront fermés et je…" at bounding box center [514, 177] width 348 height 33
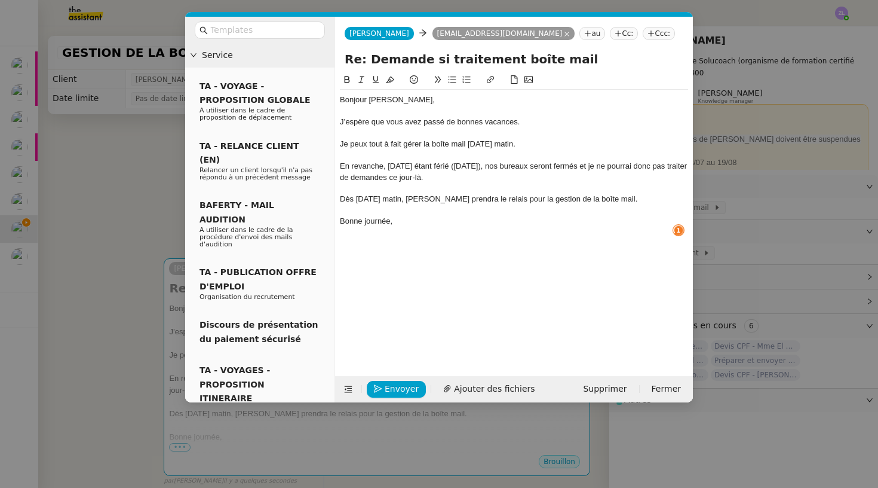
click at [623, 194] on div "Dès lundi matin, Stéphanie prendra le relais pour la gestion de la boîte mail." at bounding box center [514, 199] width 348 height 11
click at [446, 69] on div "Re: Demande si traitement boîte mail" at bounding box center [514, 61] width 358 height 23
click at [452, 75] on button at bounding box center [452, 80] width 14 height 14
click at [393, 393] on span "Envoyer" at bounding box center [402, 389] width 34 height 14
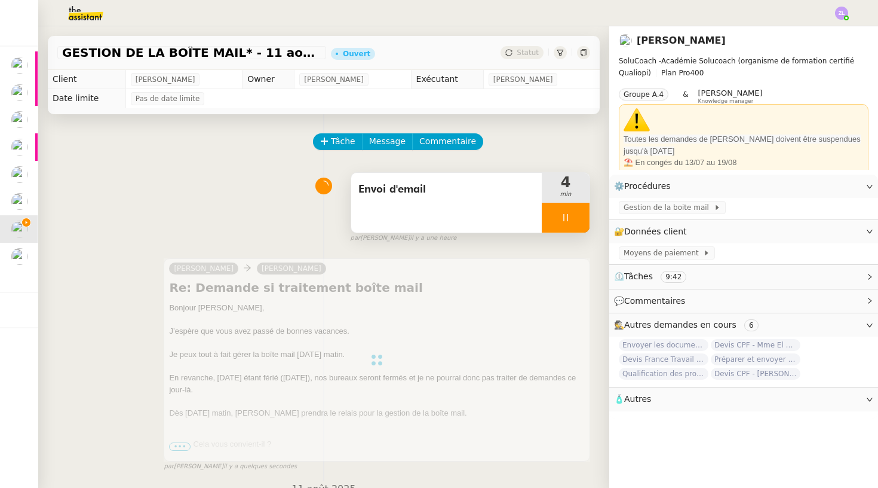
click at [562, 219] on icon at bounding box center [566, 218] width 10 height 10
click at [586, 217] on button at bounding box center [578, 218] width 24 height 30
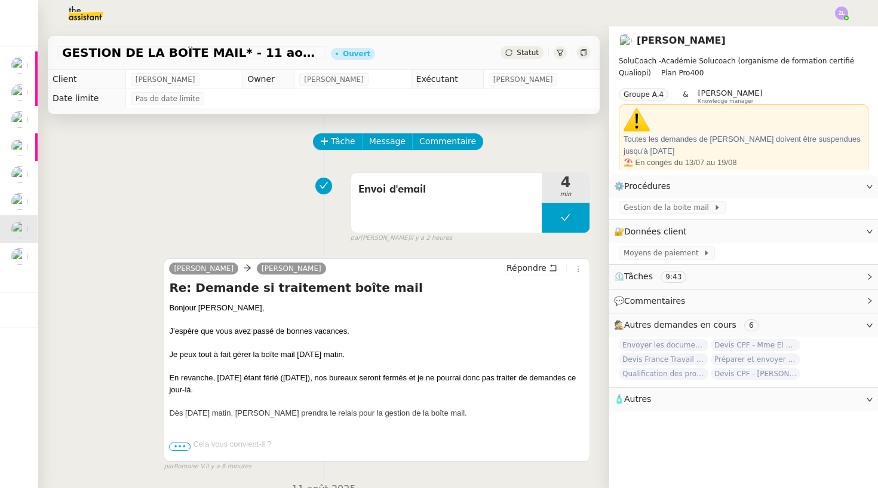
click at [523, 53] on span "Statut" at bounding box center [528, 52] width 22 height 8
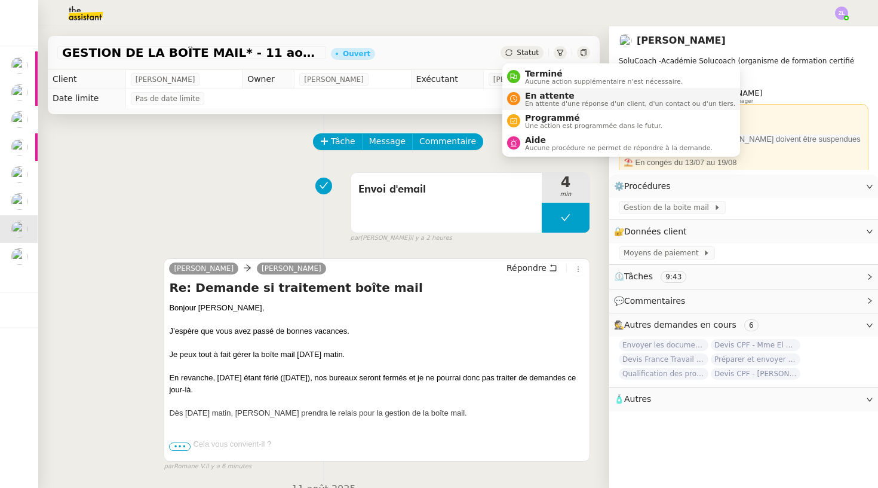
click at [538, 99] on span "En attente" at bounding box center [630, 96] width 210 height 10
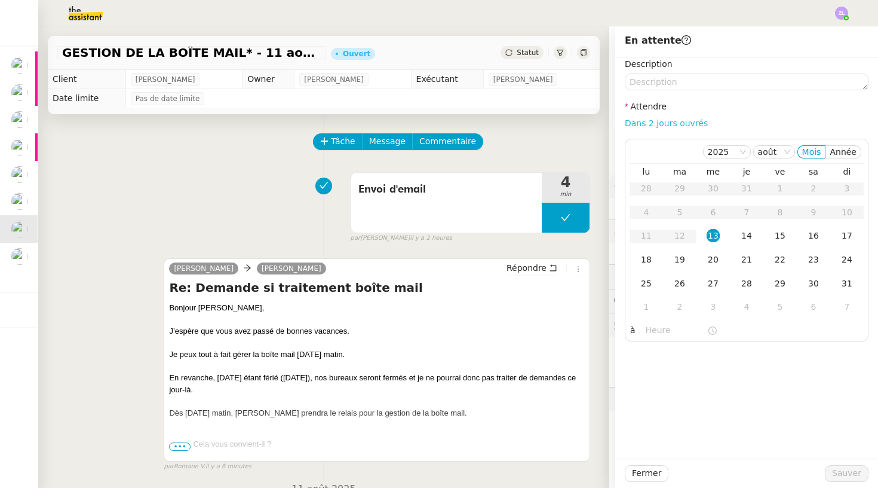
click at [676, 123] on link "Dans 2 jours ouvrés" at bounding box center [666, 123] width 83 height 10
type input "07:00"
click at [742, 241] on div "14" at bounding box center [746, 235] width 13 height 13
click at [857, 479] on span "Sauver" at bounding box center [846, 473] width 29 height 14
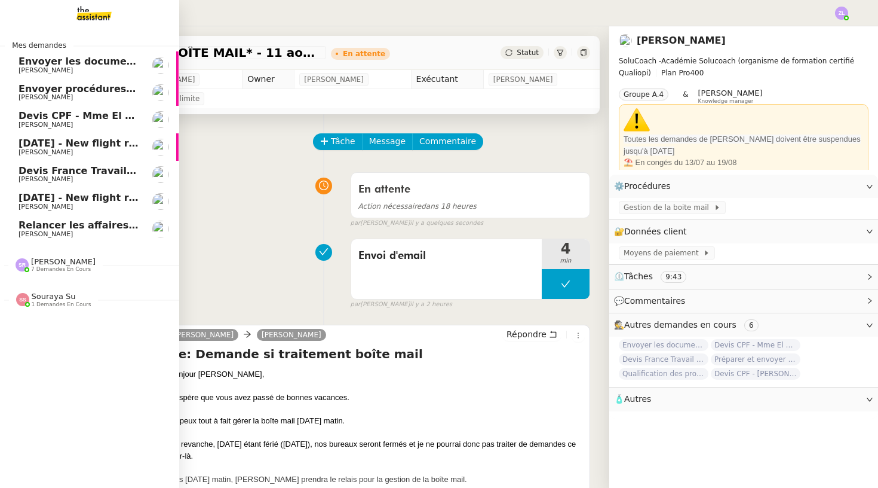
click at [68, 219] on span "Relancer les affaires de [PERSON_NAME]" at bounding box center [128, 224] width 219 height 11
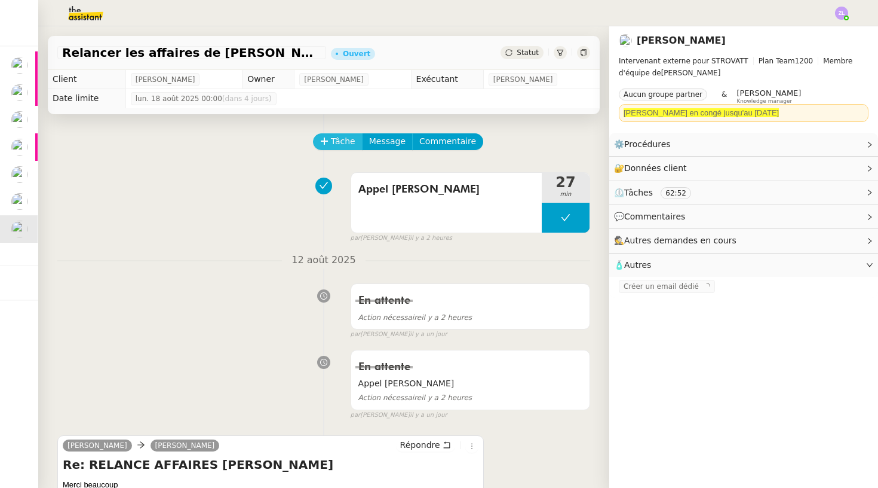
click at [334, 141] on span "Tâche" at bounding box center [343, 141] width 24 height 14
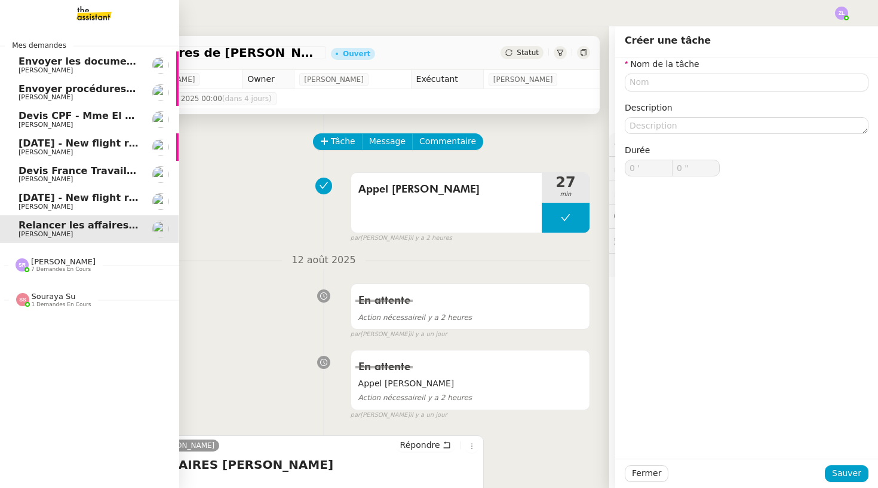
click at [83, 13] on img at bounding box center [84, 13] width 93 height 26
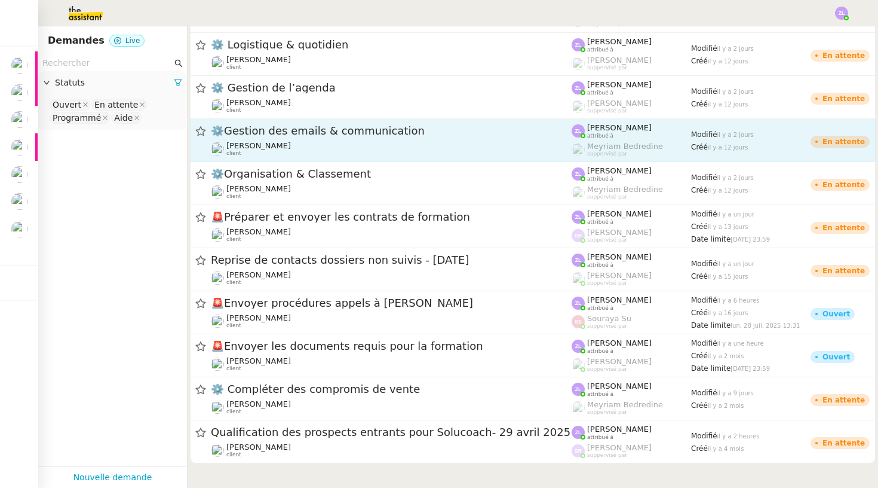
scroll to position [937, 0]
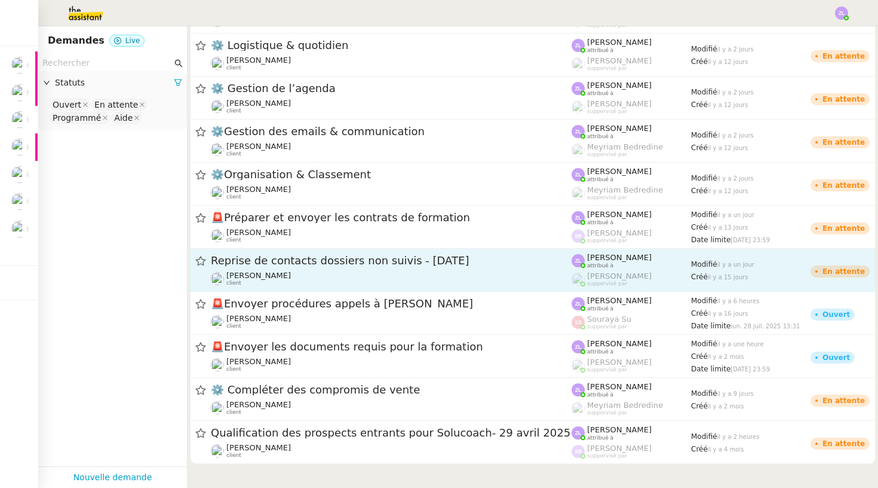
click at [323, 266] on span "Reprise de contacts dossiers non suivis - [DATE]" at bounding box center [391, 260] width 361 height 11
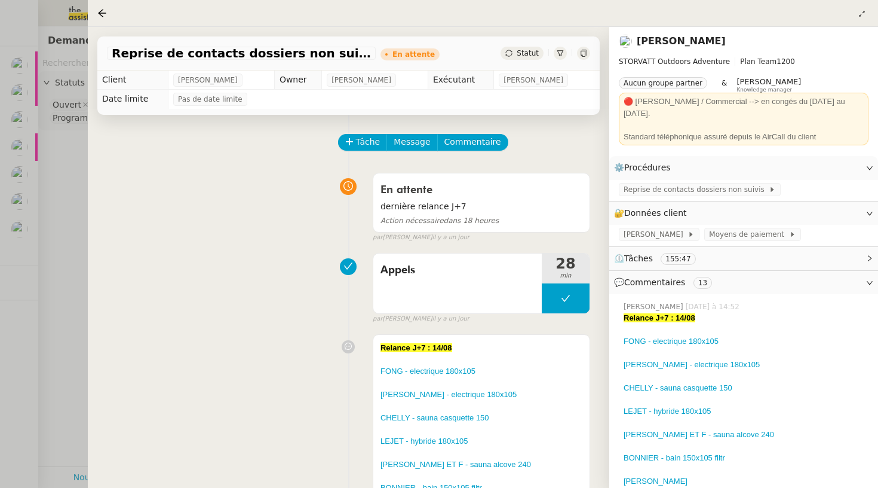
click at [516, 54] on div "Statut" at bounding box center [522, 53] width 43 height 13
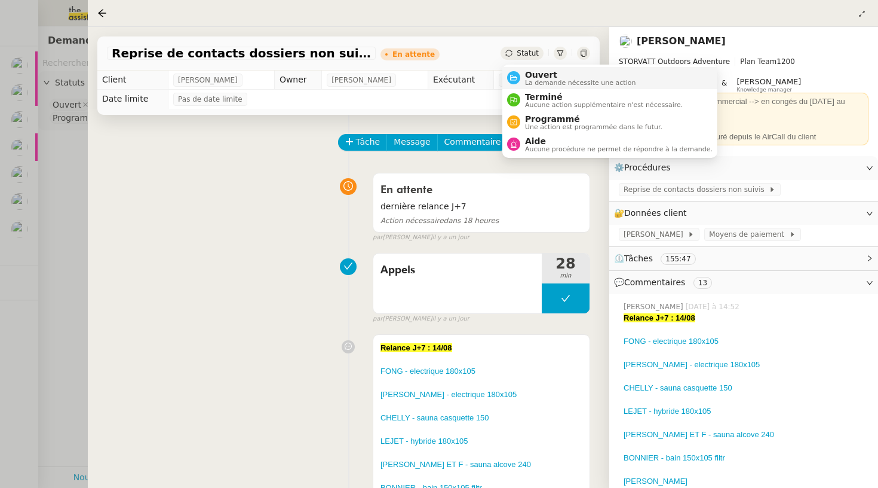
click at [525, 79] on span "La demande nécessite une action" at bounding box center [580, 82] width 111 height 7
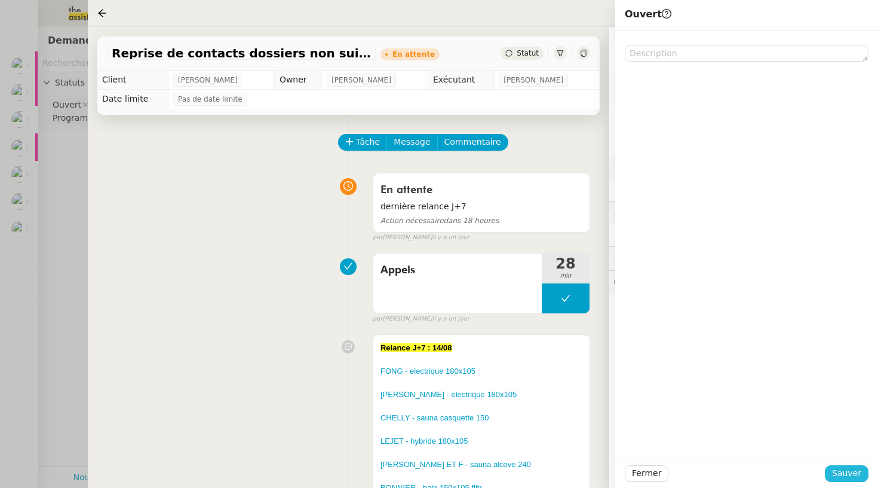
click at [854, 474] on span "Sauver" at bounding box center [846, 473] width 29 height 14
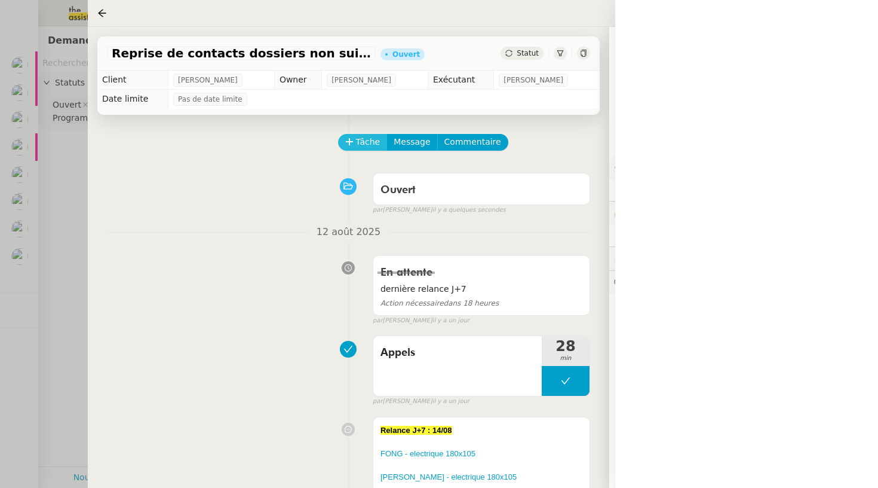
click at [369, 146] on span "Tâche" at bounding box center [368, 142] width 24 height 14
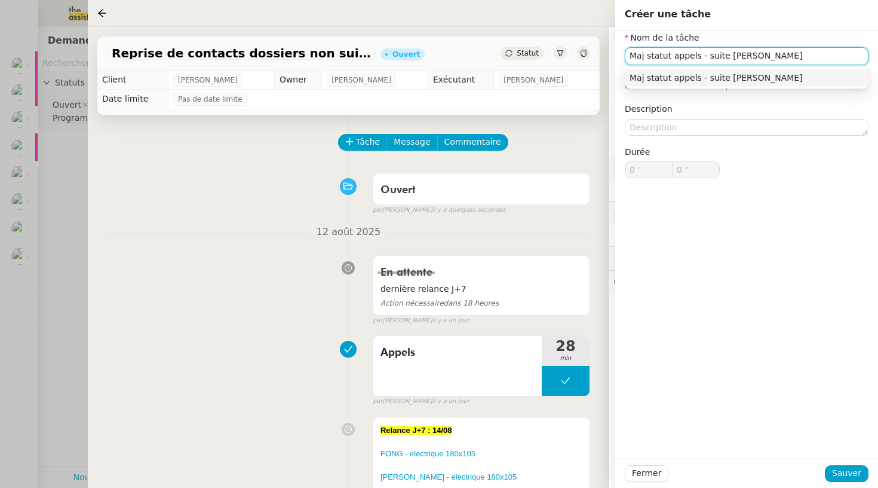
click at [729, 54] on input "Maj statut appels - suite armand" at bounding box center [747, 55] width 244 height 17
type input "Maj statut appels - suite appel Armand"
click at [867, 482] on div "Fermer Sauver" at bounding box center [746, 472] width 263 height 29
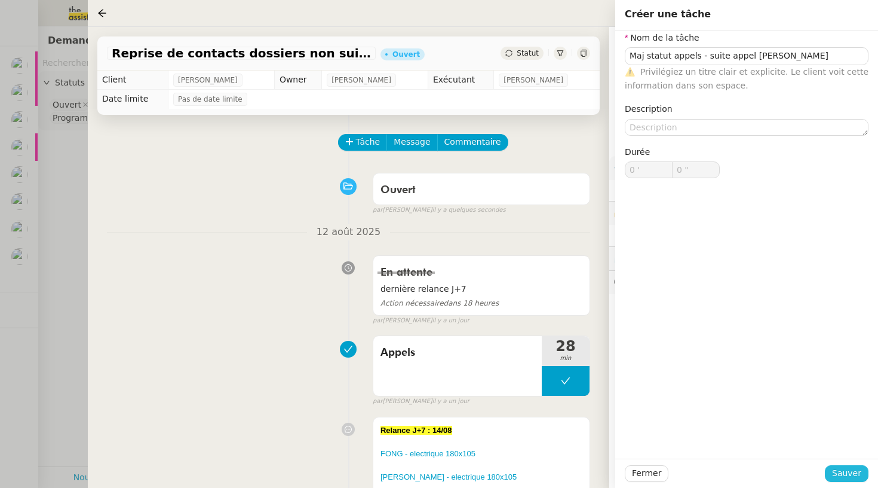
click at [858, 476] on span "Sauver" at bounding box center [846, 473] width 29 height 14
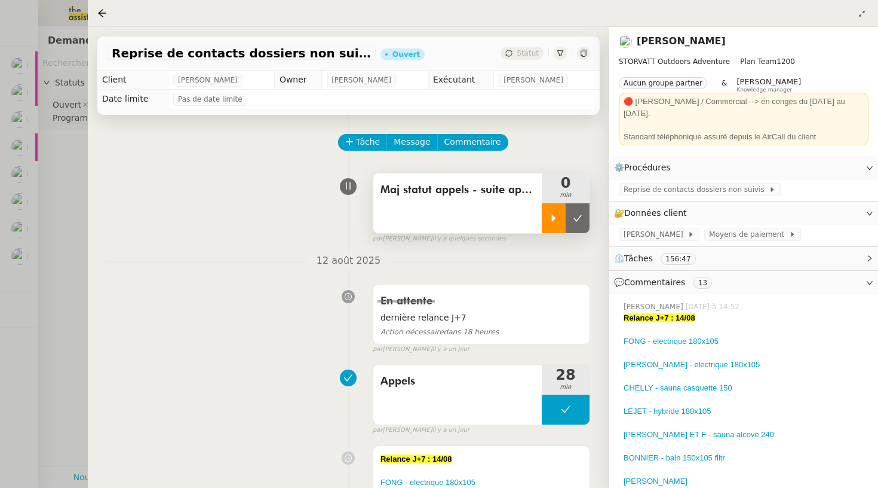
click at [561, 221] on div at bounding box center [554, 218] width 24 height 30
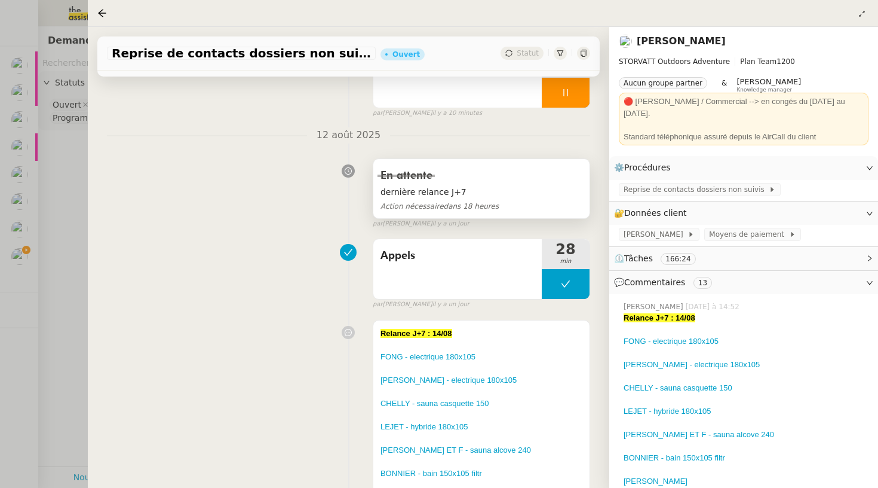
scroll to position [154, 0]
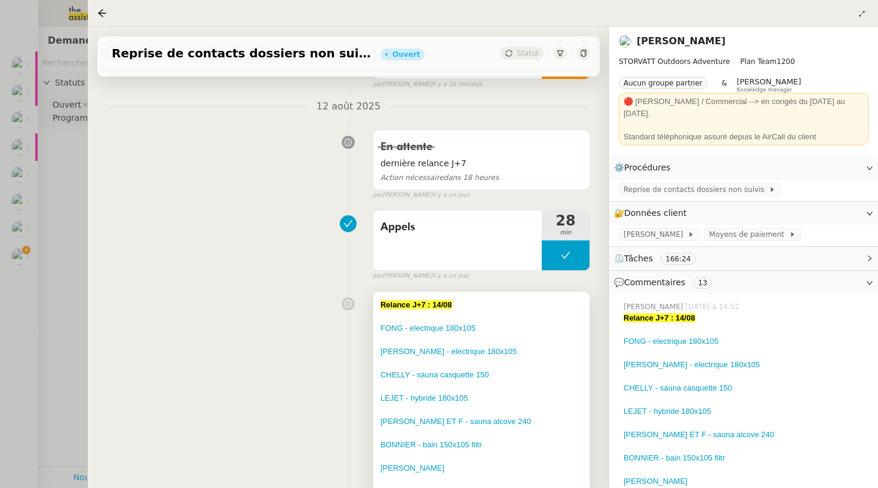
click at [492, 335] on div at bounding box center [482, 339] width 202 height 12
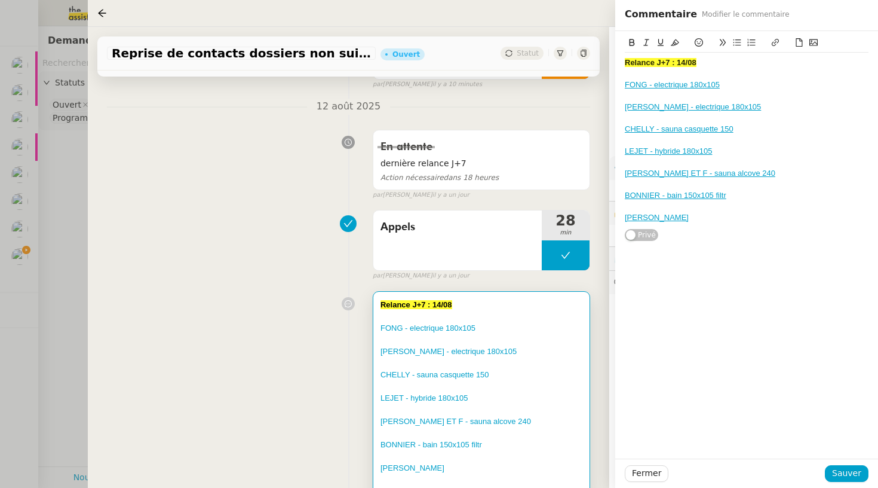
click at [771, 215] on div "REBOTTON CATHERINE PHILIPPE" at bounding box center [747, 217] width 244 height 11
drag, startPoint x: 767, startPoint y: 235, endPoint x: 605, endPoint y: 232, distance: 162.0
click at [605, 232] on app-ticket "Reprise de contacts dossiers non suivis - 29 juillet 2025 Ouvert Statut Client …" at bounding box center [483, 257] width 791 height 461
click at [783, 44] on div at bounding box center [747, 44] width 244 height 17
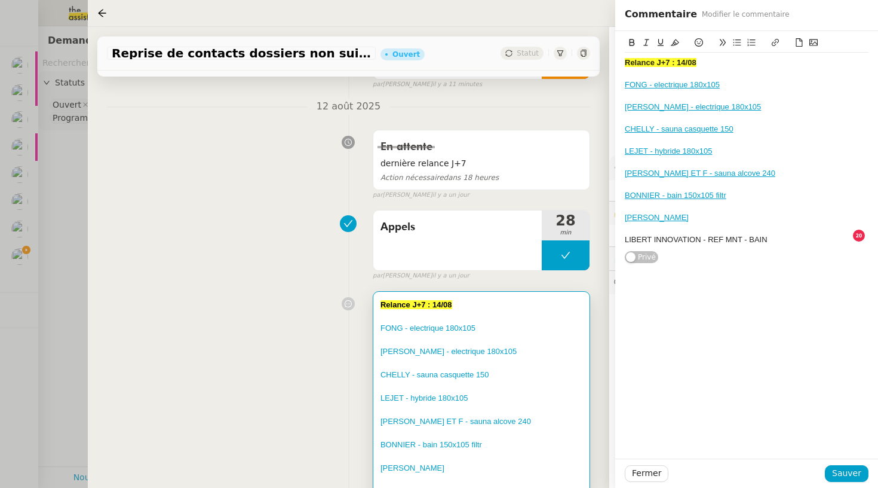
click at [766, 40] on div at bounding box center [747, 44] width 244 height 17
click at [777, 42] on icon at bounding box center [775, 42] width 8 height 8
type input "LIBERT INNOVATION - REF MNT - BAIN"
paste input "https://crm.zoho.eu/crm/org20060519976/tab/Potentials/39937000029263302"
type input "https://crm.zoho.eu/crm/org20060519976/tab/Potentials/39937000029263302"
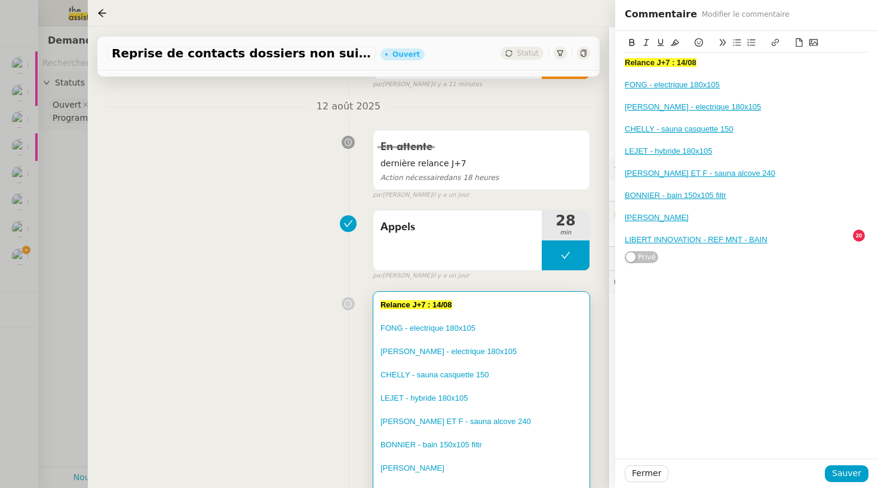
click at [816, 302] on div "Relance J+7 : 14/08 FONG - electrique 180x105 MAUREL JEAN-CLAIR - electrique 18…" at bounding box center [746, 244] width 263 height 427
click at [842, 480] on span "Sauver" at bounding box center [846, 473] width 29 height 14
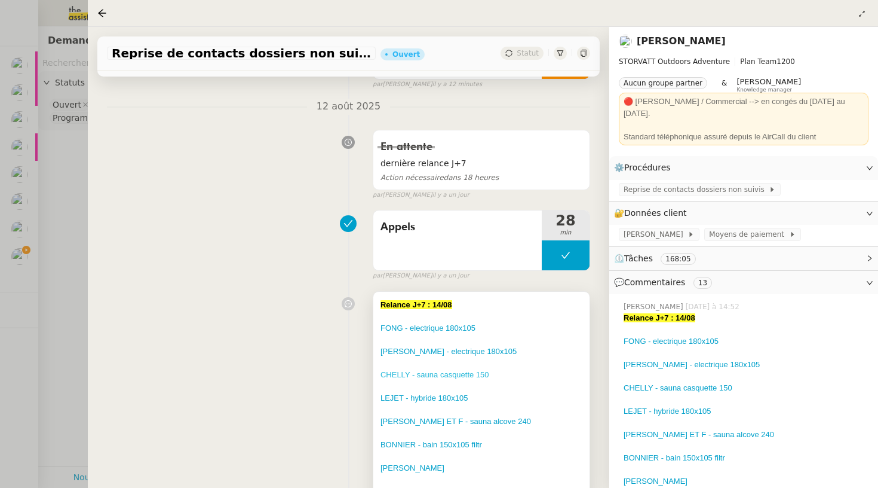
click at [478, 370] on link "CHELLY - sauna casquette 150" at bounding box center [435, 374] width 109 height 9
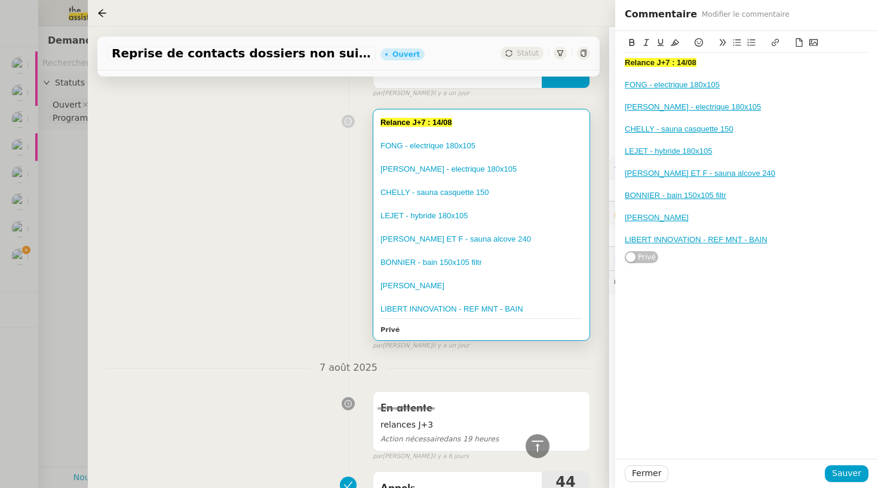
scroll to position [337, 0]
click at [794, 237] on div "LIBERT INNOVATION - REF MNT - BAIN" at bounding box center [747, 239] width 244 height 11
drag, startPoint x: 744, startPoint y: 253, endPoint x: 569, endPoint y: 253, distance: 175.1
click at [569, 253] on app-ticket "Reprise de contacts dossiers non suivis - 29 juillet 2025 Ouvert Statut Client …" at bounding box center [483, 257] width 791 height 461
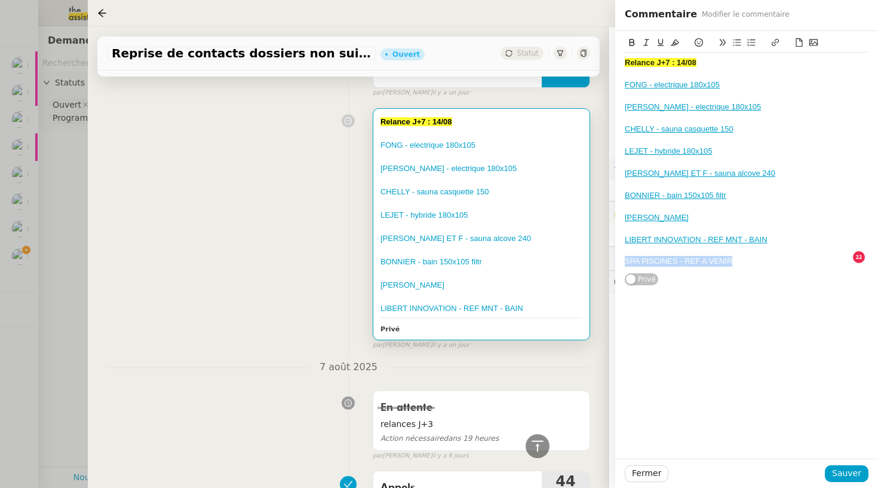
click at [773, 44] on icon at bounding box center [775, 42] width 8 height 8
type input "SPA PISCINES - REF A VENIR"
paste input "https://crm.zoho.eu/crm/org20060519976/tab/Potentials/39937000029263390"
type input "https://crm.zoho.eu/crm/org20060519976/tab/Potentials/39937000029263390"
click at [847, 470] on span "Sauver" at bounding box center [846, 473] width 29 height 14
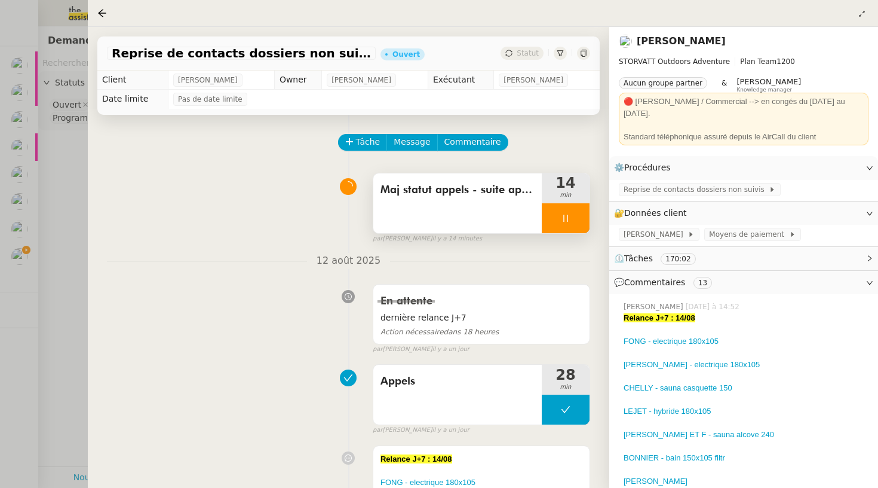
click at [561, 207] on div at bounding box center [566, 218] width 48 height 30
click at [575, 219] on icon at bounding box center [578, 218] width 9 height 7
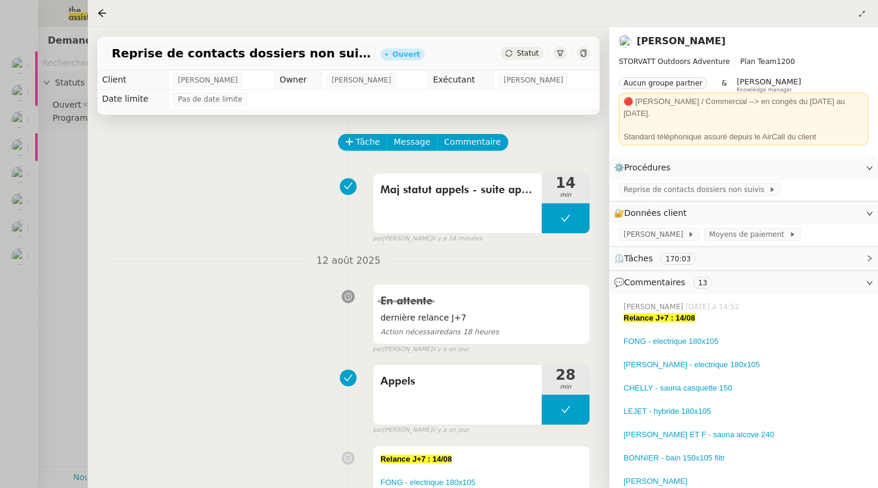
click at [514, 47] on div "Reprise de contacts dossiers non suivis - 29 juillet 2025 Ouvert Statut" at bounding box center [348, 53] width 503 height 34
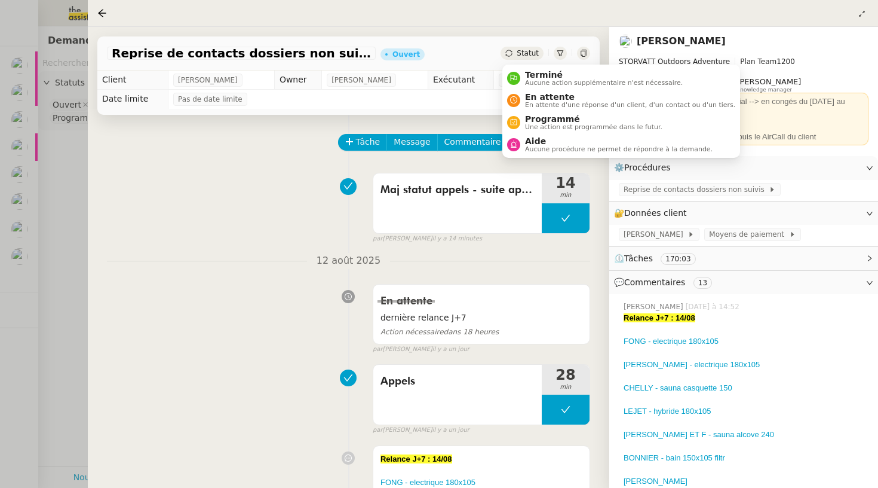
click at [520, 56] on span "Statut" at bounding box center [528, 53] width 22 height 8
click at [529, 96] on span "En attente" at bounding box center [630, 97] width 210 height 10
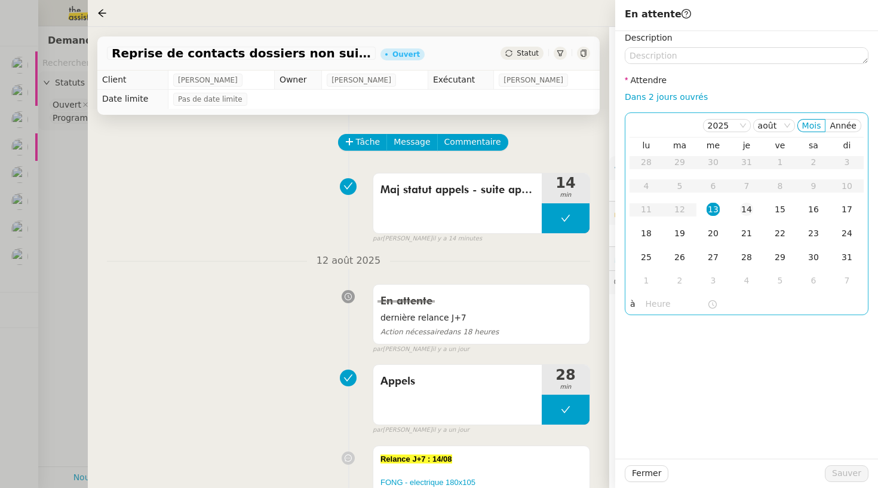
click at [742, 206] on div "14" at bounding box center [746, 209] width 13 height 13
click at [656, 298] on input "text" at bounding box center [677, 304] width 62 height 14
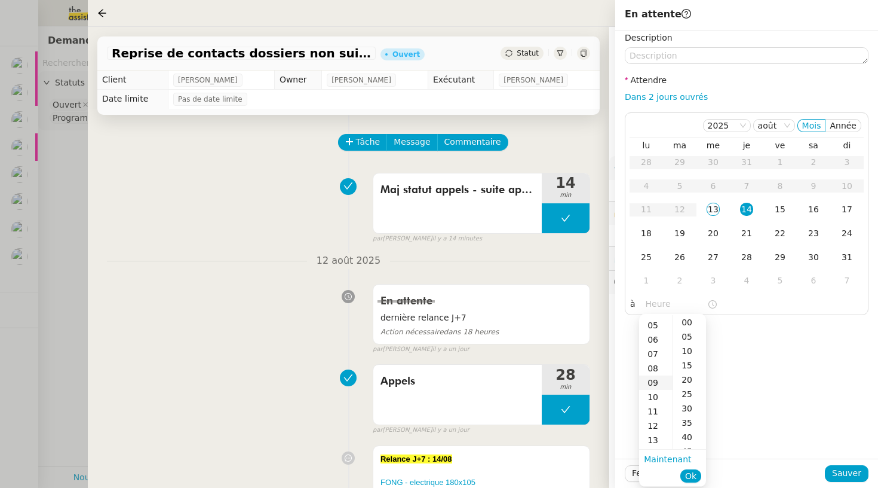
click at [655, 381] on div "09" at bounding box center [655, 382] width 33 height 14
click at [686, 323] on div "00" at bounding box center [689, 322] width 33 height 14
type input "09:00"
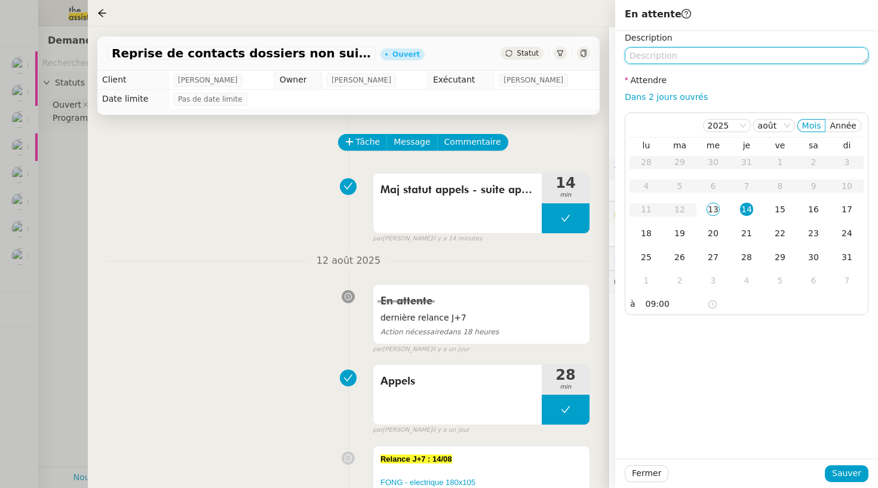
click at [658, 52] on textarea at bounding box center [747, 55] width 244 height 17
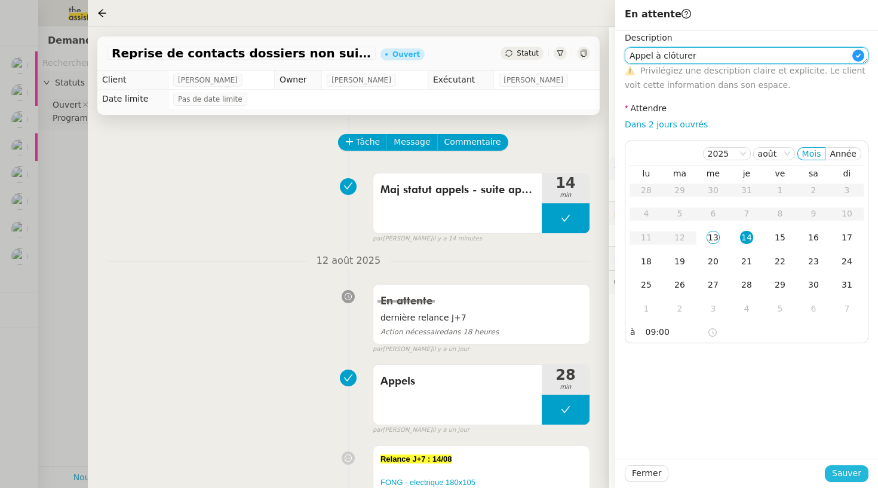
type textarea "Appel à clôturer"
click at [850, 476] on span "Sauver" at bounding box center [846, 473] width 29 height 14
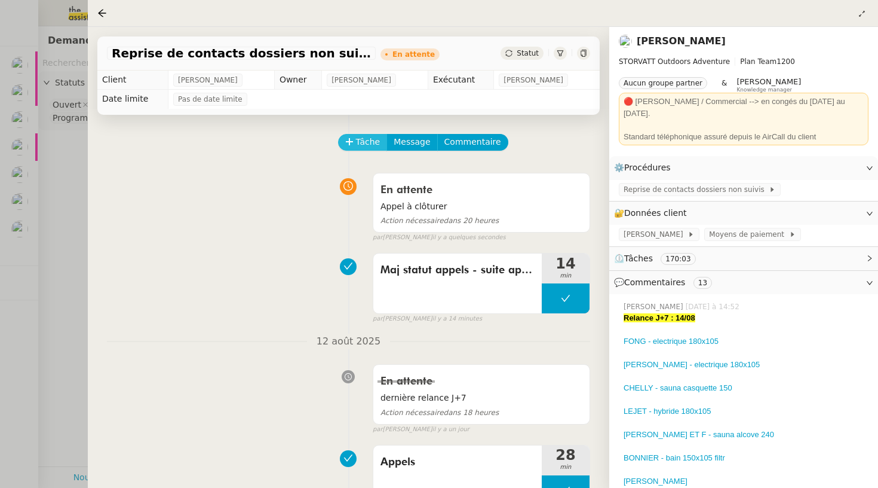
click at [367, 145] on span "Tâche" at bounding box center [368, 142] width 24 height 14
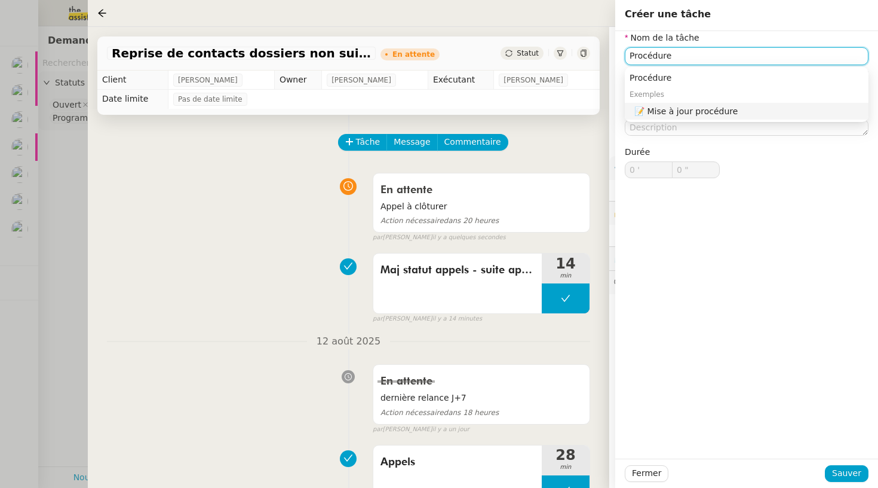
click at [684, 106] on div "📝 Mise à jour procédure" at bounding box center [749, 111] width 229 height 11
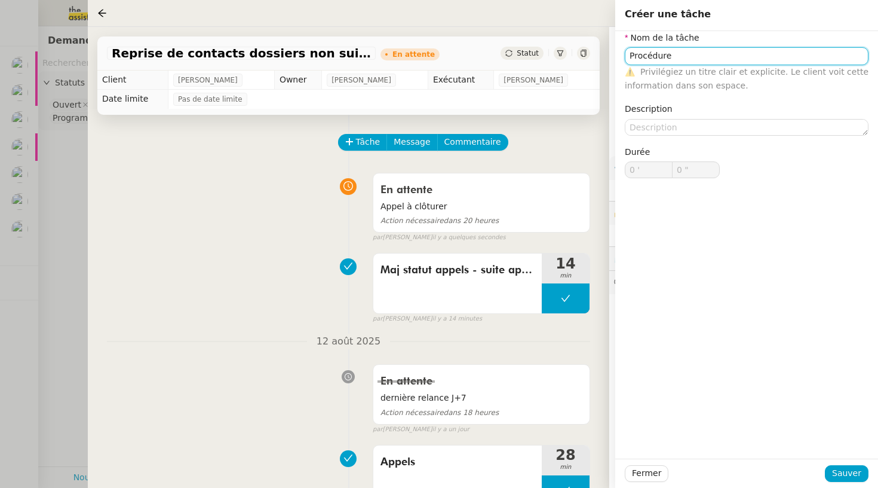
type input "Mise à jour procédure"
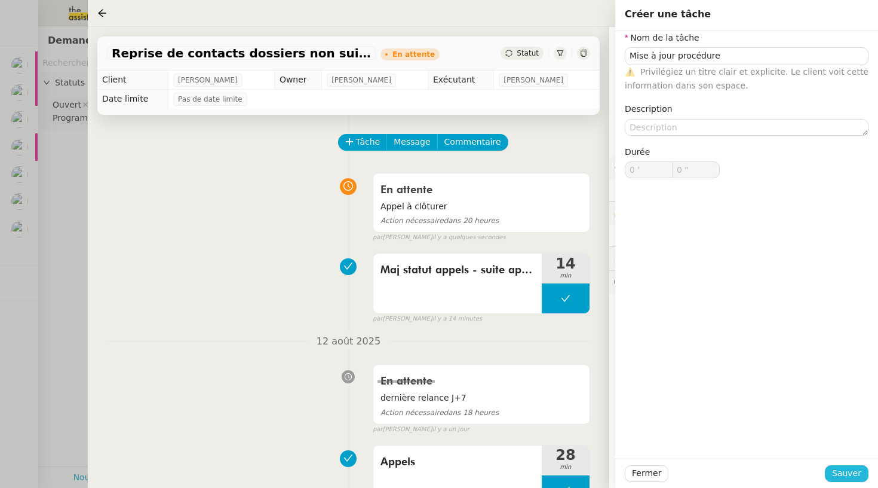
click at [844, 477] on span "Sauver" at bounding box center [846, 473] width 29 height 14
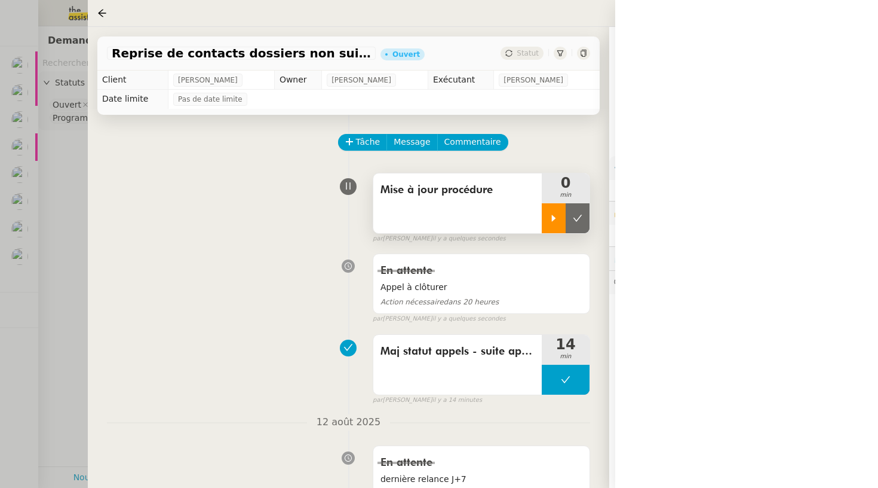
click at [550, 222] on icon at bounding box center [554, 218] width 10 height 10
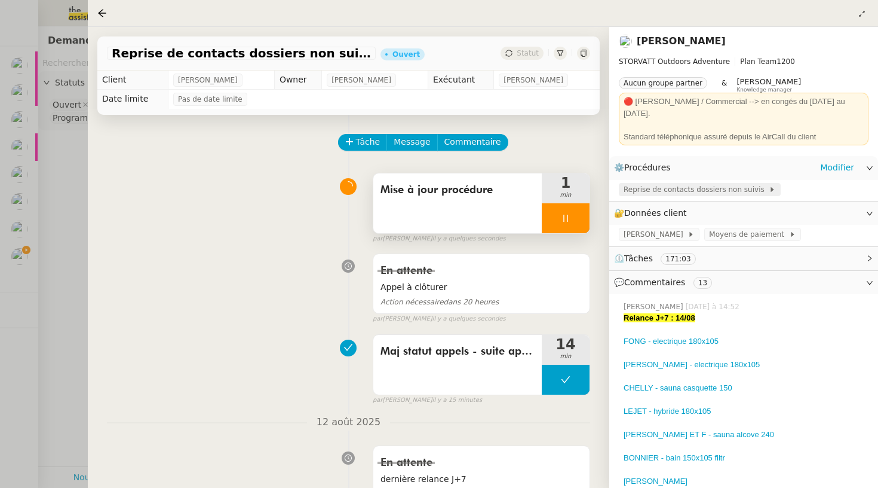
click at [669, 183] on span "Reprise de contacts dossiers non suivis" at bounding box center [696, 189] width 145 height 12
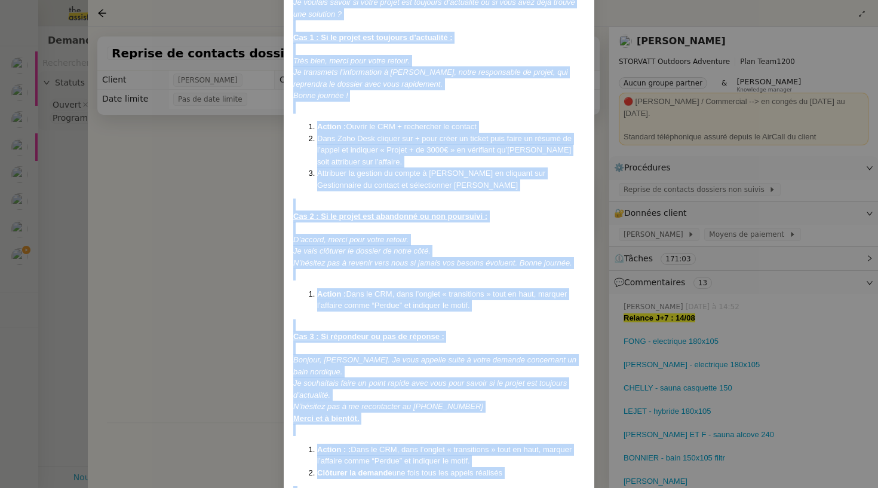
scroll to position [1674, 0]
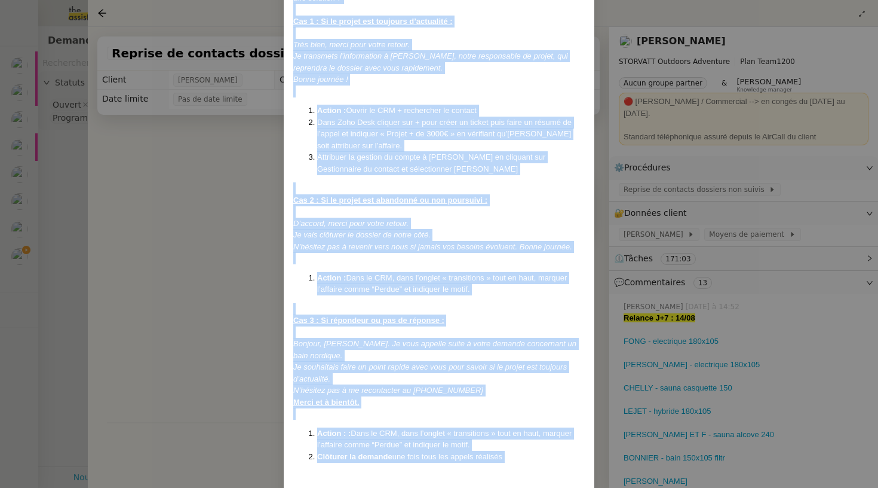
drag, startPoint x: 294, startPoint y: 73, endPoint x: 442, endPoint y: 429, distance: 385.5
copy div "Créé le 25/07/2025 MAJ le 15/07/2025 Contexte : Certaines affaires ne sont actu…"
click at [201, 202] on nz-modal-container "Créé le 25/07/2025 MAJ le 15/07/2025 Contexte : Certaines affaires ne sont actu…" at bounding box center [439, 244] width 878 height 488
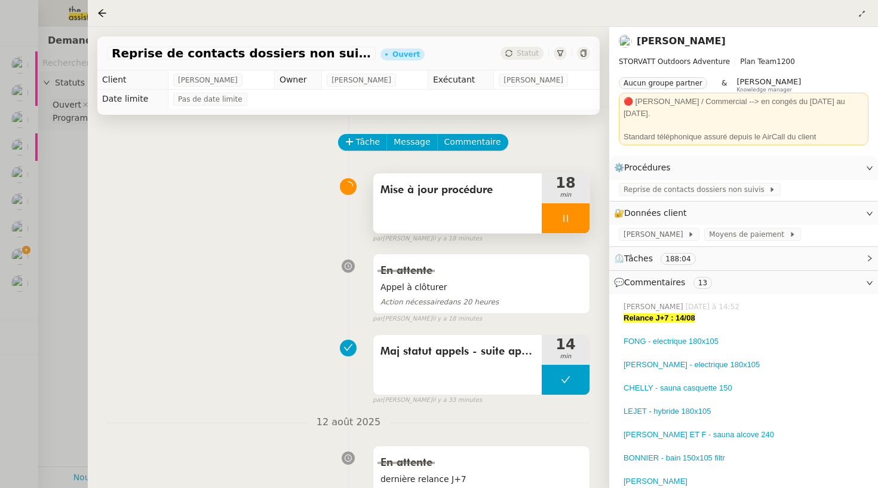
scroll to position [0, 0]
click at [556, 223] on div at bounding box center [566, 218] width 48 height 30
click at [579, 215] on icon at bounding box center [578, 218] width 10 height 10
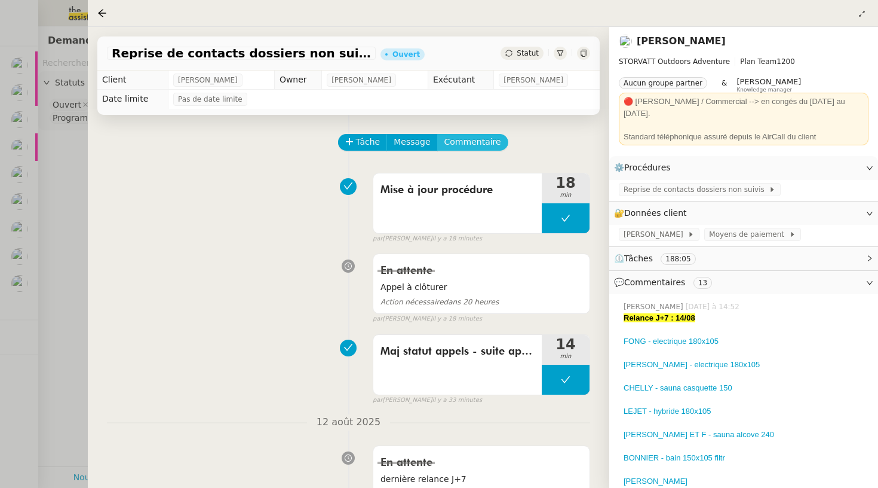
click at [470, 145] on span "Commentaire" at bounding box center [473, 142] width 57 height 14
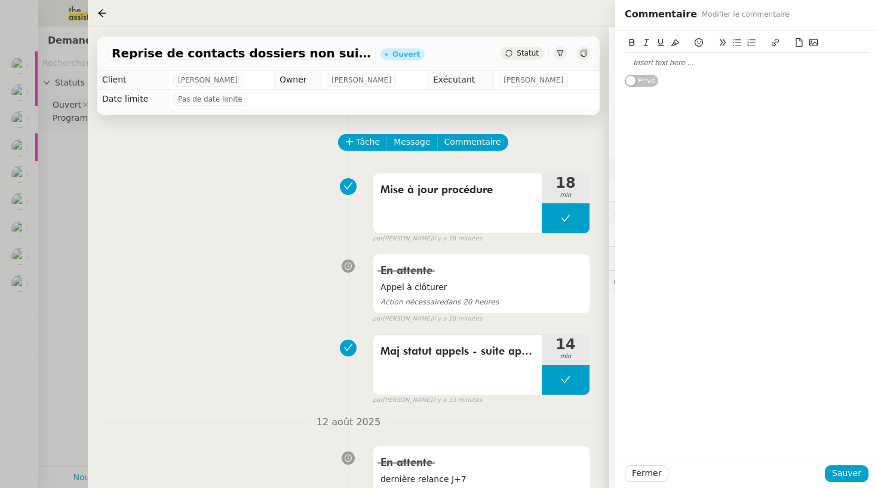
click at [632, 60] on div at bounding box center [747, 62] width 244 height 11
click at [674, 66] on div at bounding box center [747, 62] width 244 height 11
click at [642, 62] on div at bounding box center [747, 62] width 244 height 11
click at [642, 60] on div at bounding box center [747, 62] width 244 height 11
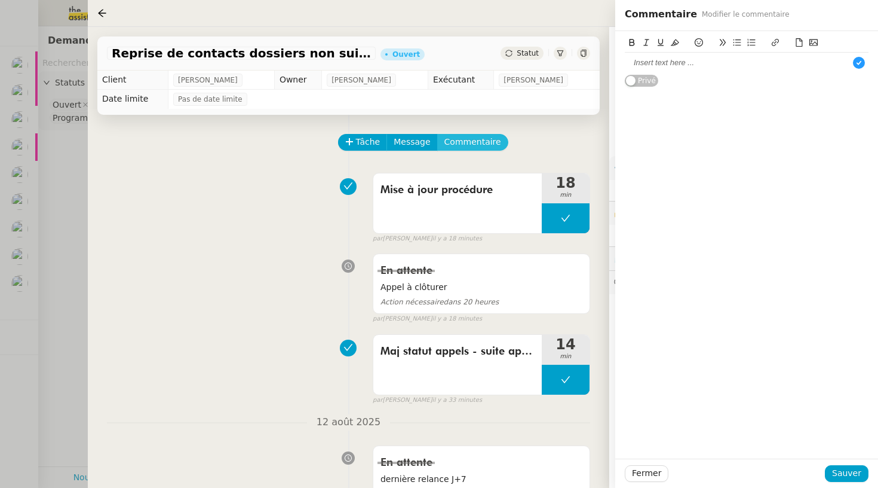
click at [480, 145] on span "Commentaire" at bounding box center [473, 142] width 57 height 14
click at [645, 67] on div at bounding box center [747, 62] width 244 height 11
click at [662, 63] on div at bounding box center [747, 62] width 244 height 11
click at [651, 477] on span "Fermer" at bounding box center [646, 473] width 29 height 14
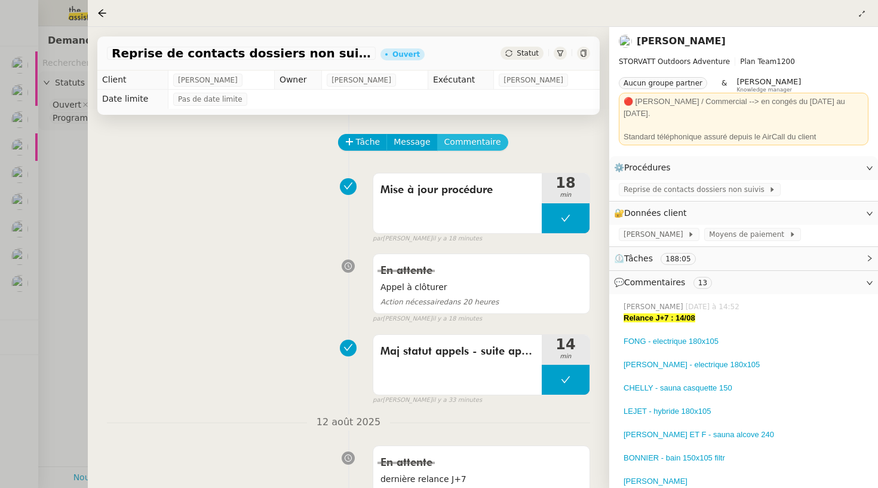
click at [476, 149] on span "Commentaire" at bounding box center [473, 142] width 57 height 14
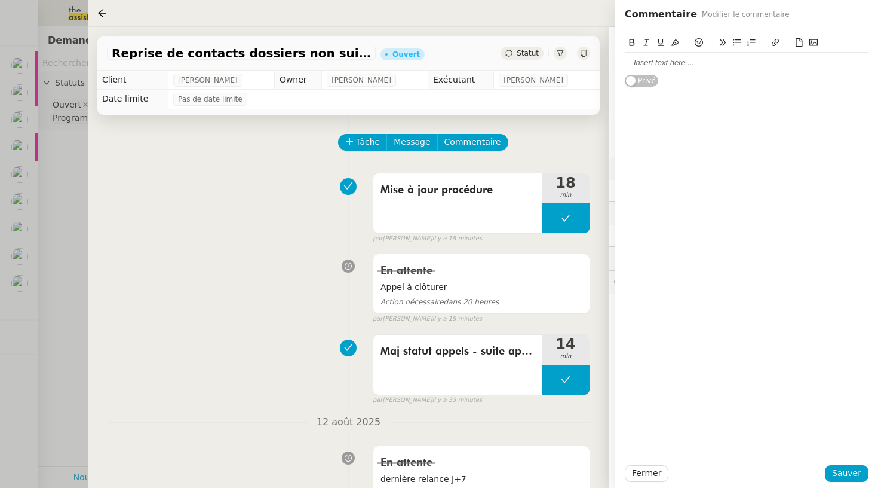
click at [647, 63] on div at bounding box center [747, 62] width 244 height 11
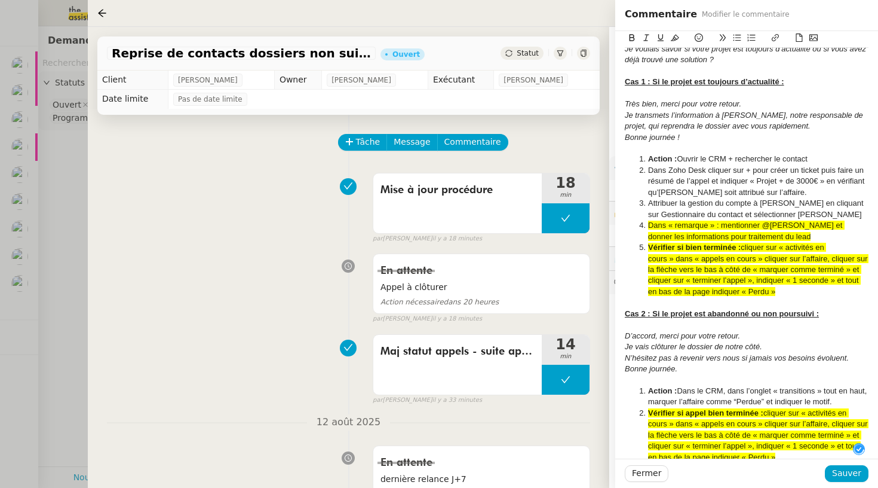
scroll to position [471, 0]
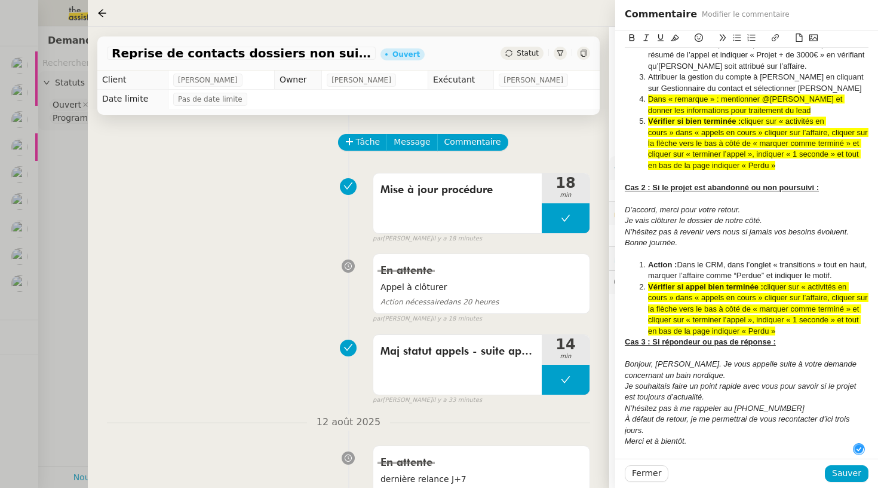
click at [785, 299] on li "Vérifier si appel bien terminée : cliquer sur « activités en cours » dans « app…" at bounding box center [753, 308] width 232 height 55
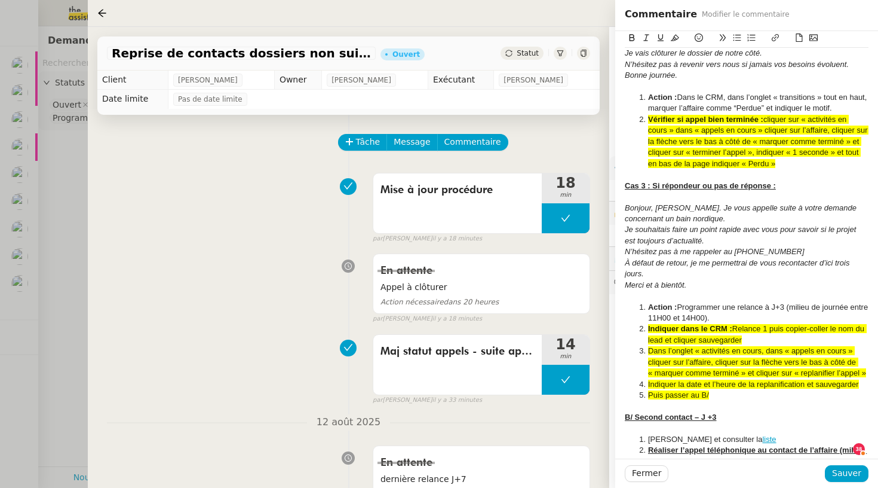
scroll to position [648, 0]
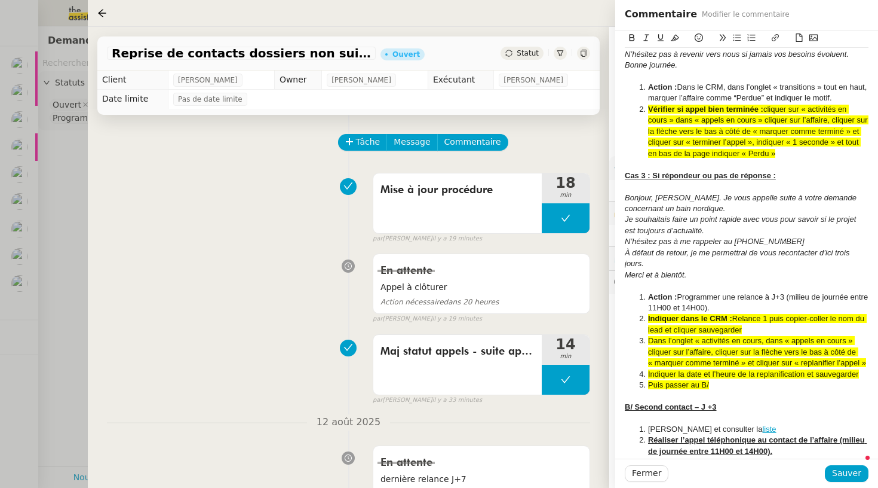
click at [697, 314] on span "Relance 1 puis copier-coller le nom du lead et cliquer sauvegarder" at bounding box center [757, 324] width 219 height 20
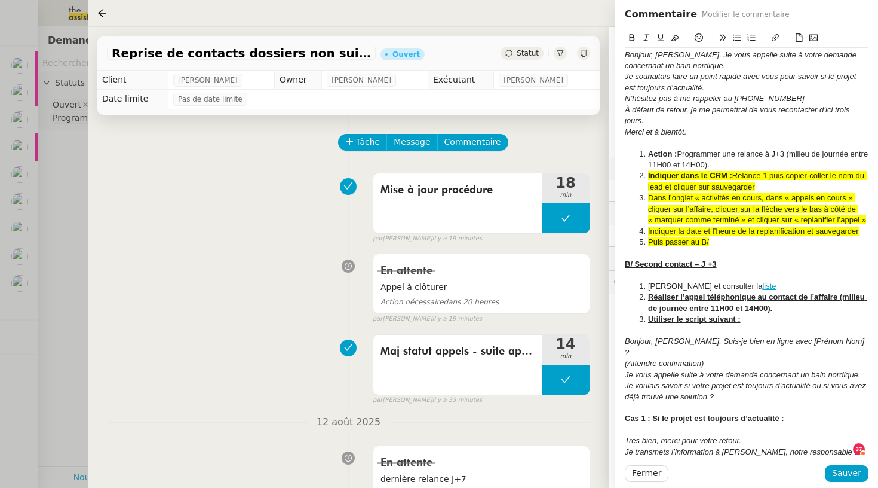
scroll to position [794, 0]
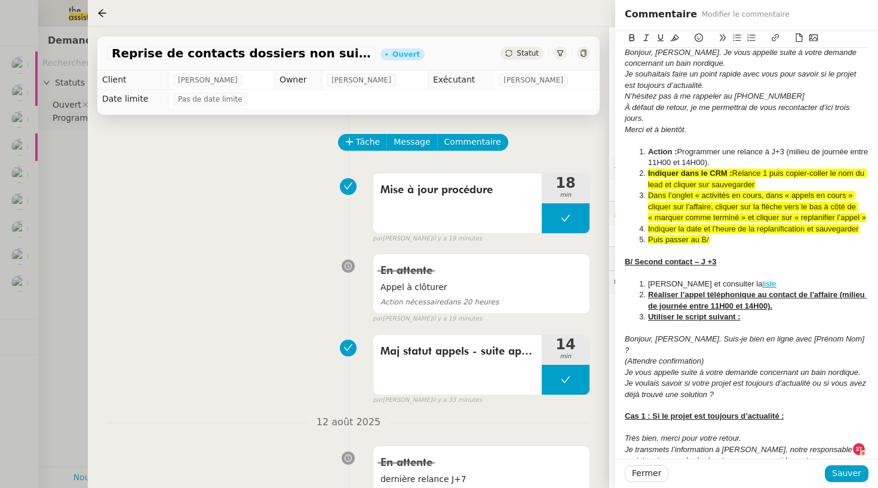
click at [710, 234] on li "Puis passer au B/" at bounding box center [753, 239] width 232 height 11
click at [652, 235] on span "Puis passer au B/" at bounding box center [678, 239] width 61 height 9
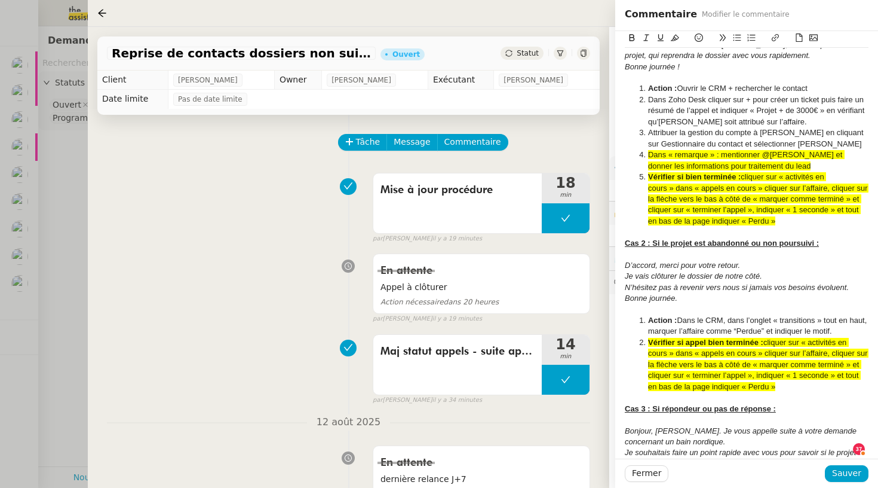
scroll to position [159, 0]
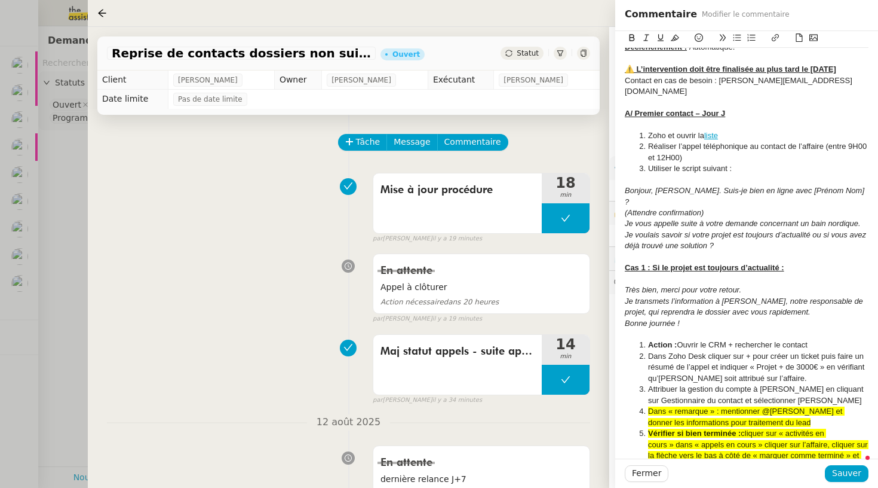
click at [721, 130] on li "Zoho et ouvrir la liste" at bounding box center [753, 135] width 232 height 11
click at [776, 36] on icon at bounding box center [775, 37] width 7 height 7
click at [713, 131] on link "liste" at bounding box center [711, 135] width 14 height 9
click at [752, 138] on link at bounding box center [738, 140] width 28 height 9
type input "https://crm.zoho.eu/crm/org20060519976/tab/Calls/custom-view/39937000060000530/…"
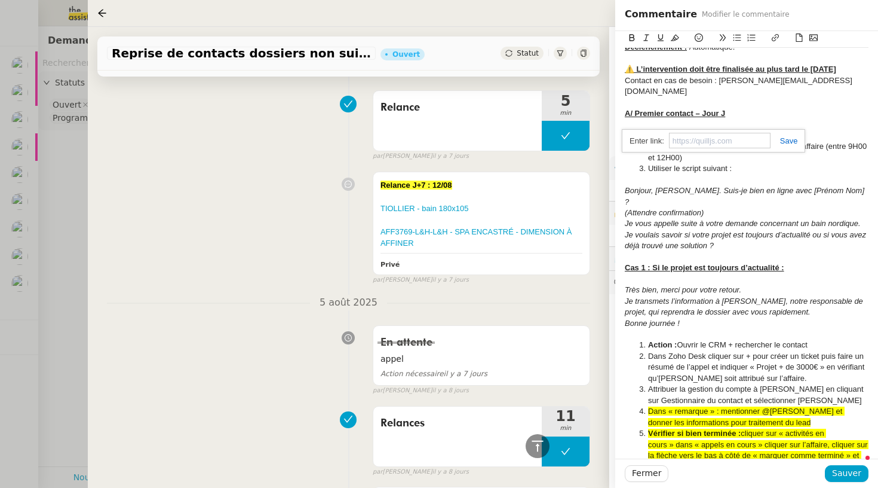
scroll to position [1508, 0]
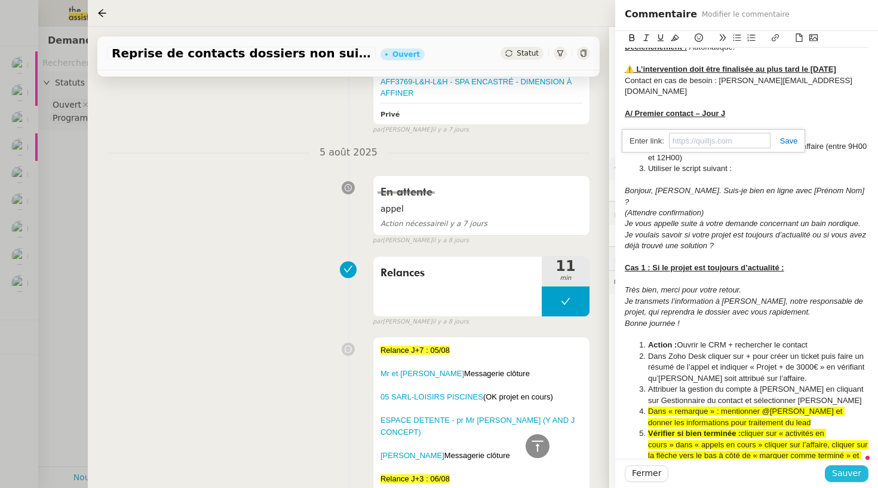
click at [854, 471] on span "Sauver" at bounding box center [846, 473] width 29 height 14
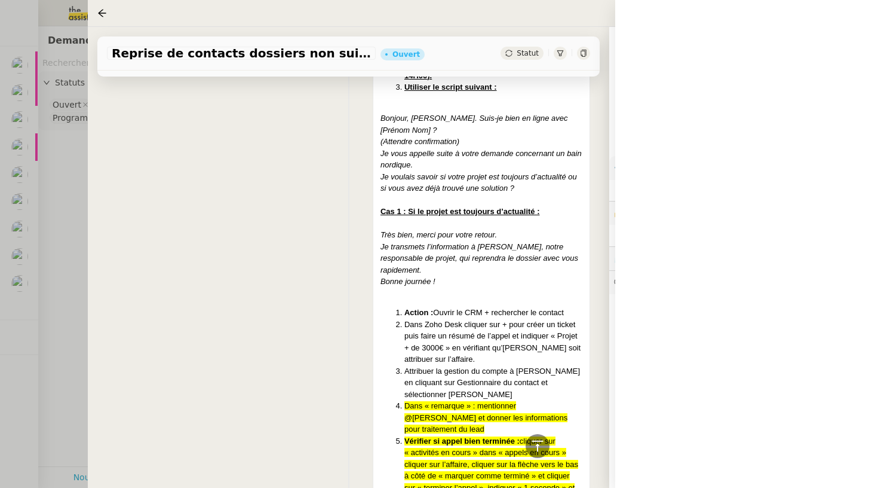
click at [49, 246] on div at bounding box center [439, 244] width 878 height 488
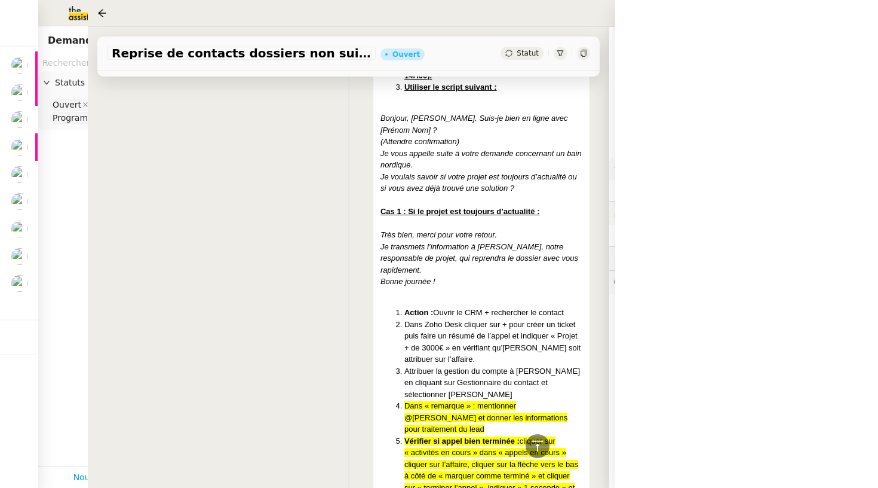
click at [86, 267] on div at bounding box center [439, 244] width 878 height 488
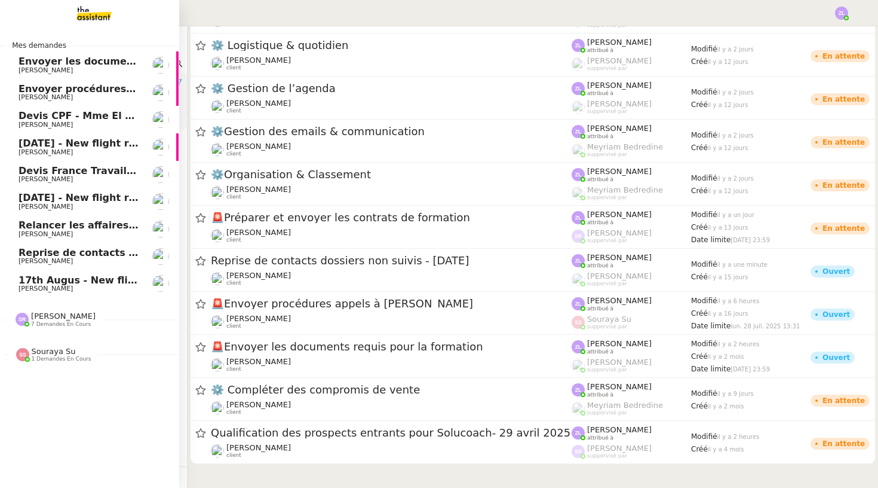
click at [23, 231] on span "[PERSON_NAME]" at bounding box center [79, 234] width 121 height 7
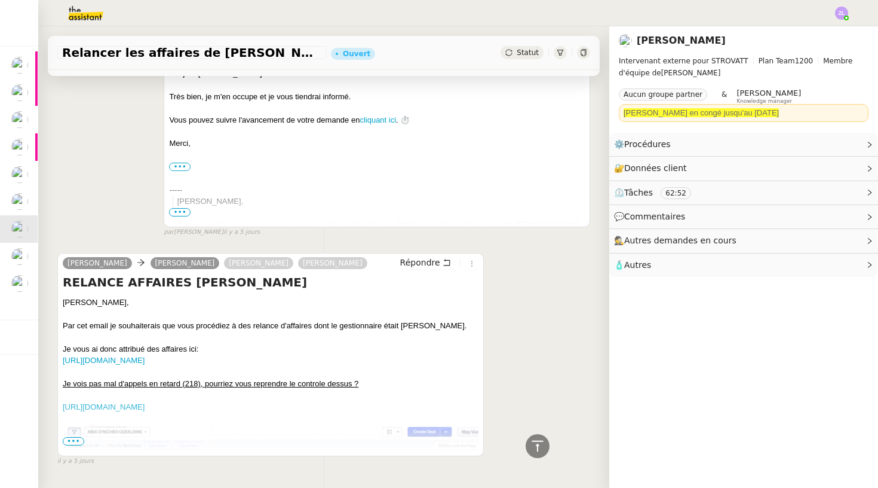
scroll to position [5243, 0]
click at [73, 437] on span "•••" at bounding box center [74, 441] width 22 height 8
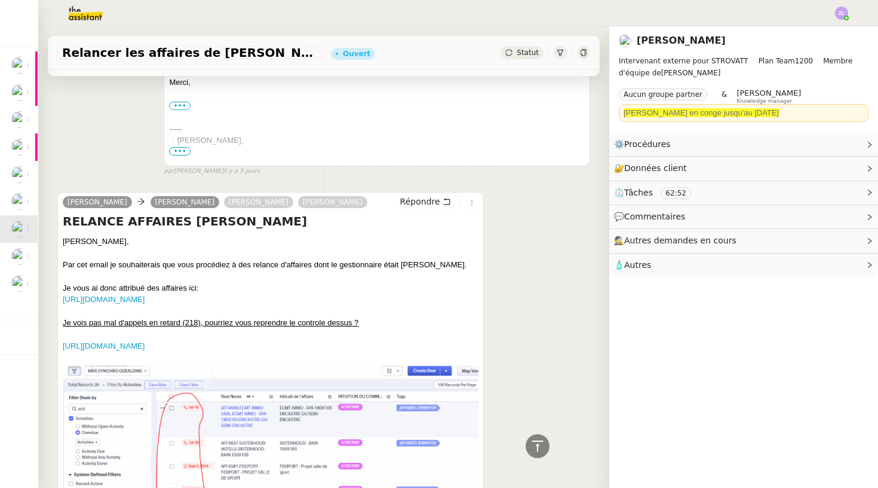
scroll to position [5248, 0]
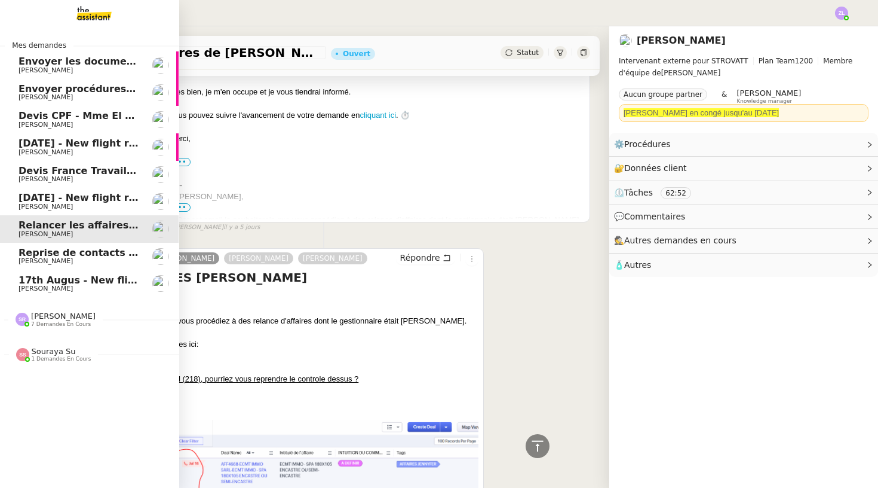
click at [87, 249] on span "Reprise de contacts dossiers non suivis - [DATE]" at bounding box center [149, 252] width 260 height 11
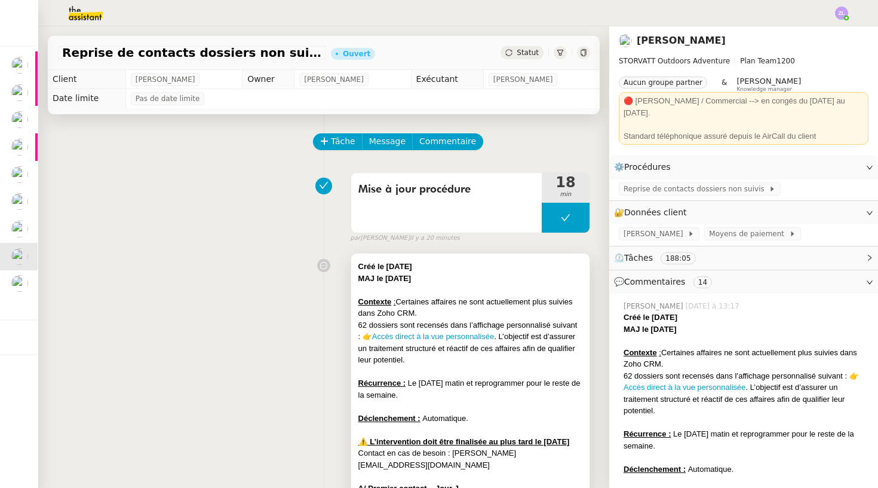
click at [465, 311] on div "Contexte : Certaines affaires ne sont actuellement plus suivies dans Zoho CRM." at bounding box center [471, 307] width 224 height 23
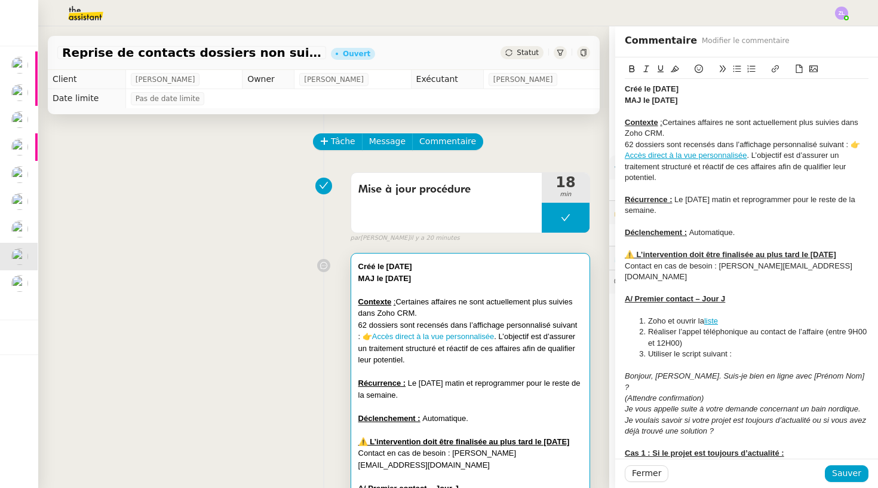
click at [699, 152] on link "Accès direct à la vue personnalisée" at bounding box center [686, 155] width 122 height 9
click at [727, 174] on link at bounding box center [713, 174] width 28 height 9
type input "https://crm.zoho.eu/crm/org20060519976/tab/Calls/custom-view/39937000060000530/…"
paste input "[URL][DOMAIN_NAME]"
type input "[URL][DOMAIN_NAME]"
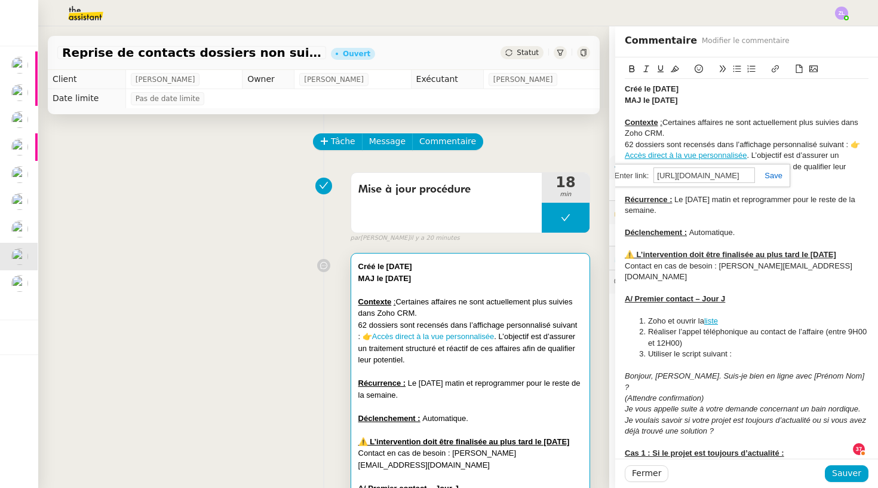
click at [781, 173] on link at bounding box center [768, 175] width 27 height 9
click at [674, 69] on icon at bounding box center [675, 69] width 8 height 7
click at [737, 157] on link "personnalisée" at bounding box center [721, 155] width 48 height 9
drag, startPoint x: 752, startPoint y: 152, endPoint x: 624, endPoint y: 154, distance: 128.5
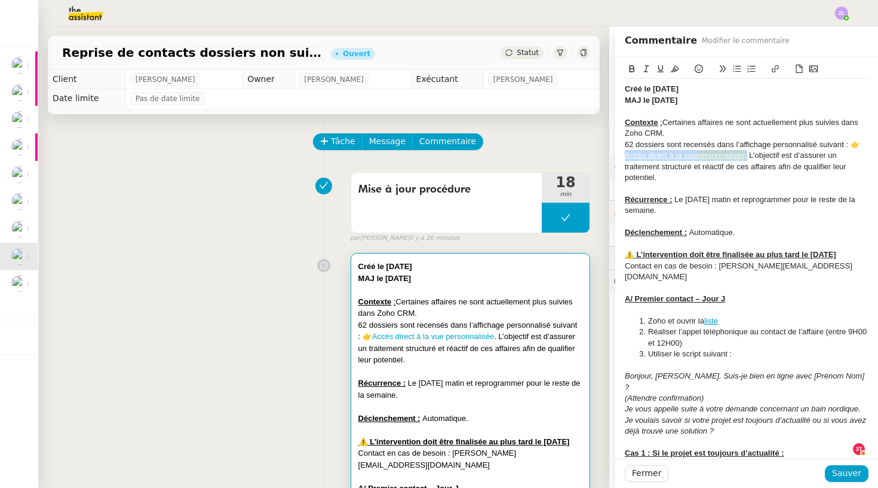
click at [678, 68] on icon at bounding box center [675, 69] width 8 height 8
click at [748, 153] on link "Accès direct à la vue personnalisée" at bounding box center [702, 155] width 122 height 9
click at [712, 316] on link "liste" at bounding box center [711, 320] width 14 height 9
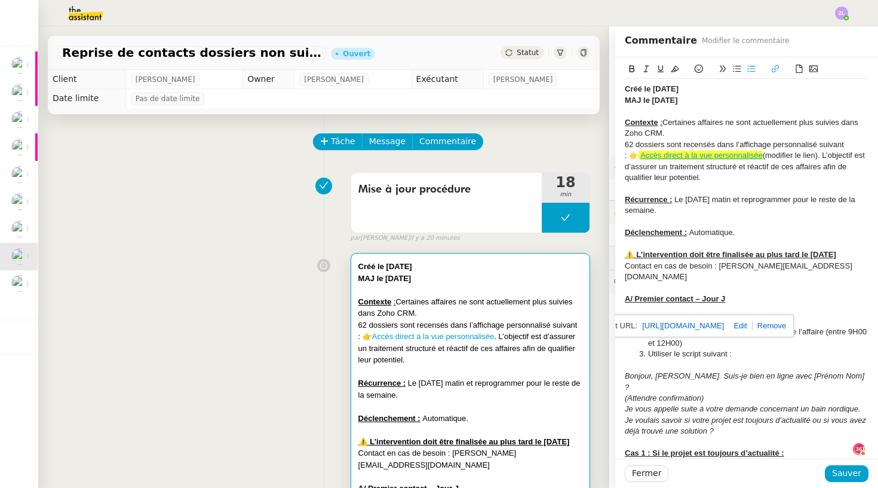
click at [752, 324] on link at bounding box center [738, 325] width 28 height 9
type input "https://crm.zoho.eu/crm/org20060519976/tab/Calls/custom-view/39937000060000530/…"
paste input "[URL][DOMAIN_NAME]"
drag, startPoint x: 725, startPoint y: 307, endPoint x: 704, endPoint y: 306, distance: 21.5
click at [704, 315] on li "Zoho et ouvrir la liste" at bounding box center [753, 320] width 232 height 11
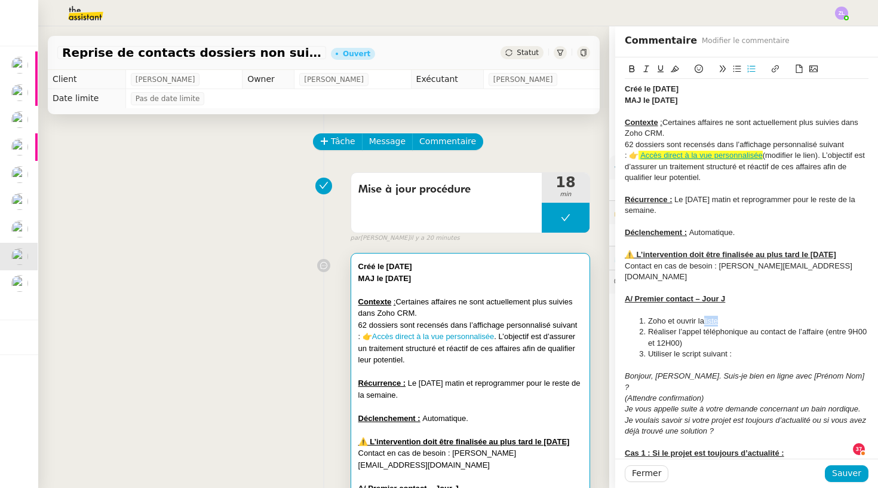
click at [675, 68] on icon at bounding box center [675, 69] width 8 height 8
click at [735, 315] on li "Zoho et ouvrir la liste" at bounding box center [753, 320] width 232 height 11
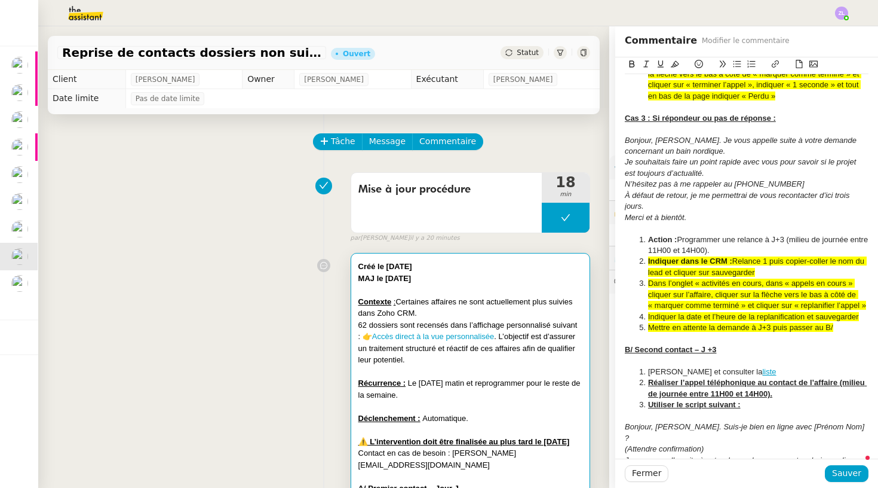
scroll to position [745, 0]
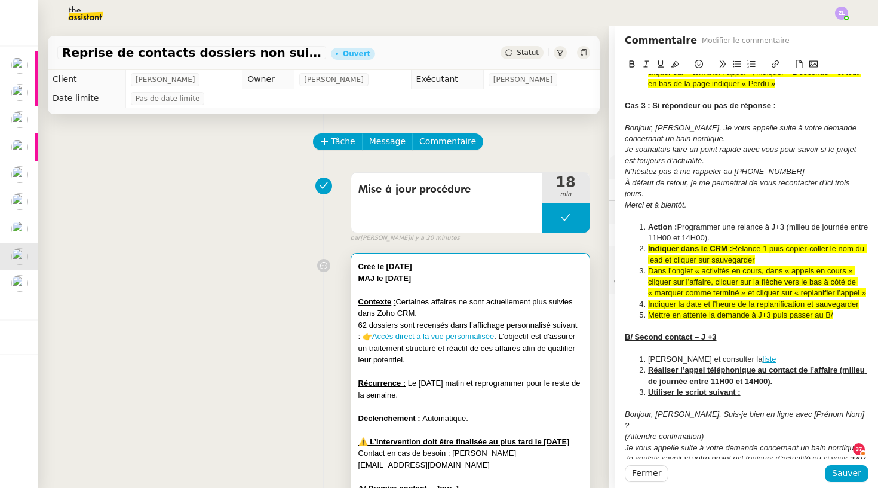
click at [768, 354] on link "liste" at bounding box center [769, 358] width 14 height 9
click at [799, 345] on link at bounding box center [785, 344] width 28 height 9
type input "https://crm.zoho.eu/crm/org20060519976/tab/Calls/custom-view/39937000060000530/…"
paste input "[URL][DOMAIN_NAME]"
click at [848, 342] on link at bounding box center [839, 345] width 27 height 9
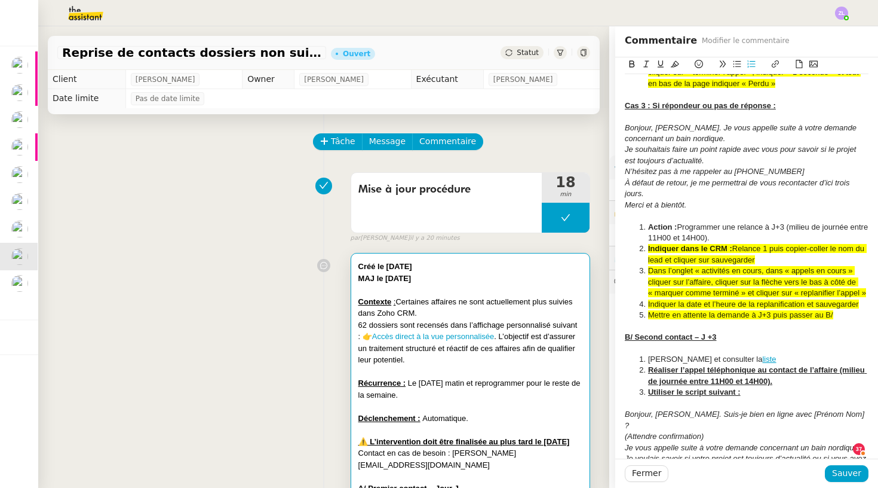
drag, startPoint x: 761, startPoint y: 323, endPoint x: 783, endPoint y: 323, distance: 22.1
click at [783, 354] on li "Ouvrir Zoho CRM et consulter la liste" at bounding box center [753, 359] width 232 height 11
click at [673, 65] on icon at bounding box center [675, 64] width 8 height 8
click at [783, 354] on li "Ouvrir Zoho CRM et consulter la liste" at bounding box center [753, 359] width 232 height 11
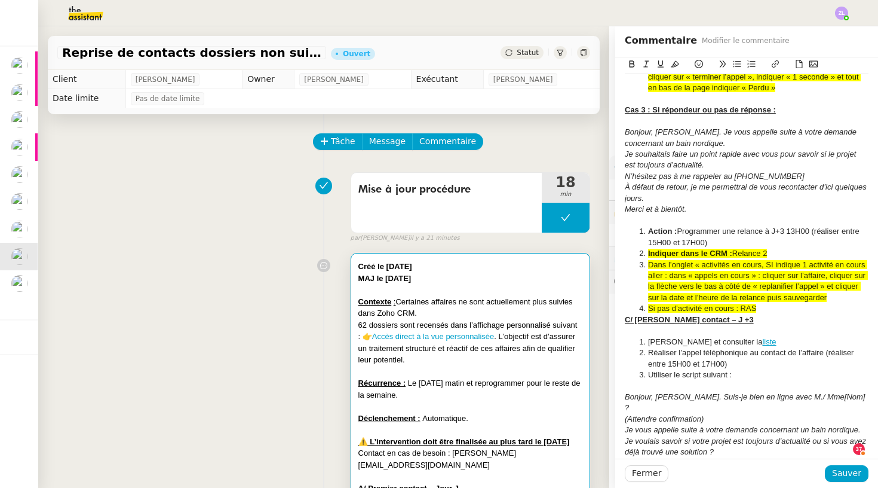
scroll to position [1536, 0]
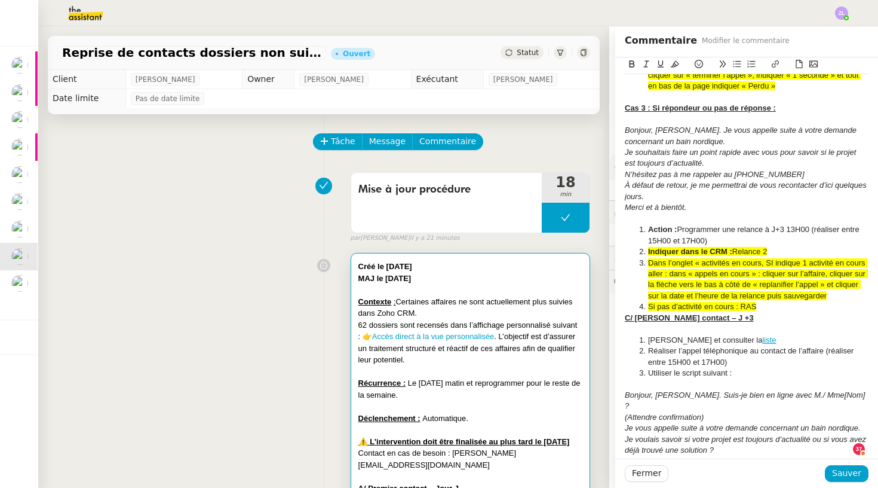
click at [772, 335] on link "liste" at bounding box center [769, 339] width 14 height 9
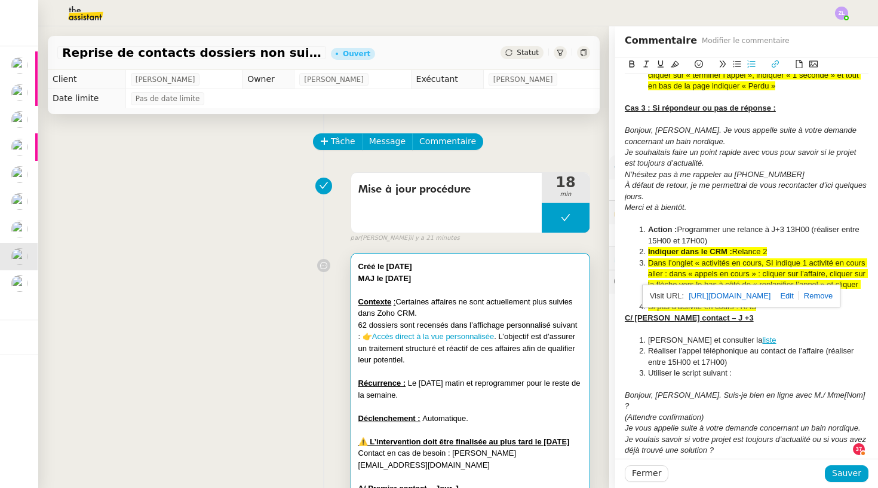
click at [799, 299] on link at bounding box center [785, 295] width 28 height 9
type input "https://crm.zoho.eu/crm/org20060519976/tab/Calls/custom-view/39937000060000530/…"
paste input "[URL][DOMAIN_NAME]"
type input "[URL][DOMAIN_NAME]"
click at [850, 292] on link at bounding box center [841, 296] width 27 height 9
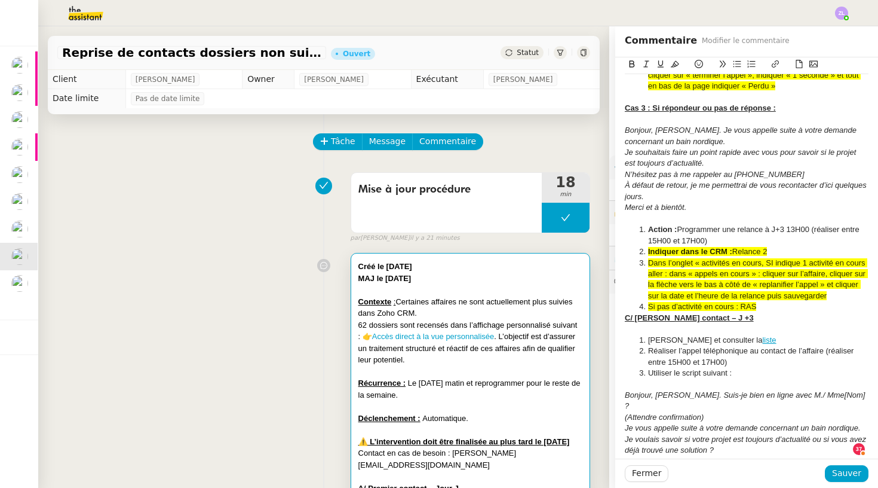
drag, startPoint x: 785, startPoint y: 274, endPoint x: 761, endPoint y: 274, distance: 23.9
click at [761, 335] on li "Ouvrir Zoho CRM et consulter la liste" at bounding box center [753, 340] width 232 height 11
click at [668, 61] on button at bounding box center [675, 64] width 14 height 14
click at [803, 323] on div at bounding box center [747, 328] width 244 height 11
click at [790, 335] on li "Ouvrir Zoho CRM et consulter la liste" at bounding box center [753, 340] width 232 height 11
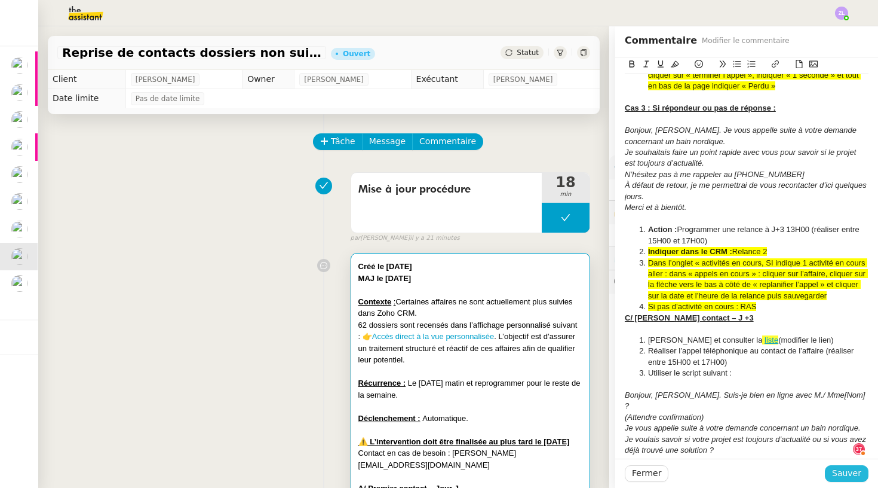
click at [843, 471] on span "Sauver" at bounding box center [846, 473] width 29 height 14
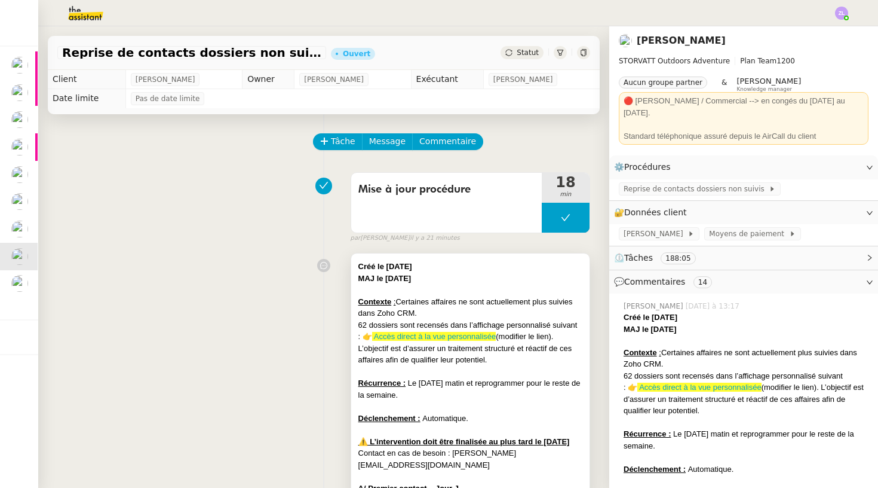
scroll to position [43, 0]
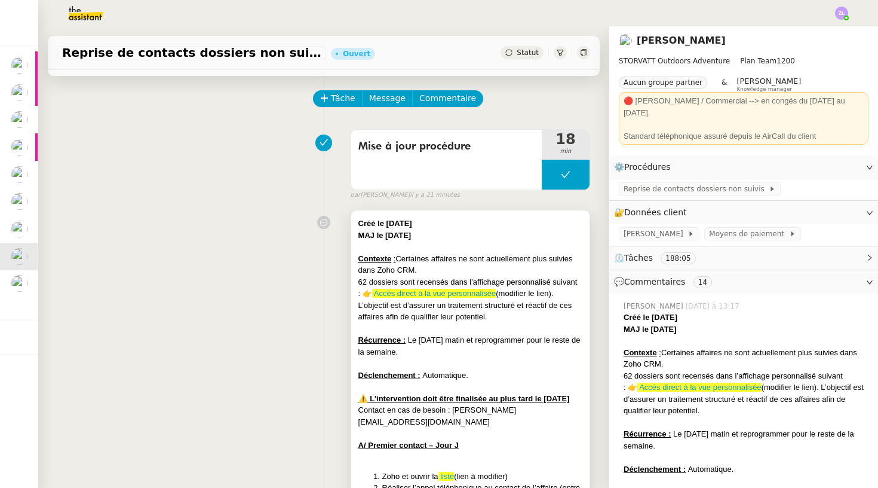
click at [471, 265] on div "Contexte : Certaines affaires ne sont actuellement plus suivies dans Zoho CRM." at bounding box center [471, 264] width 224 height 23
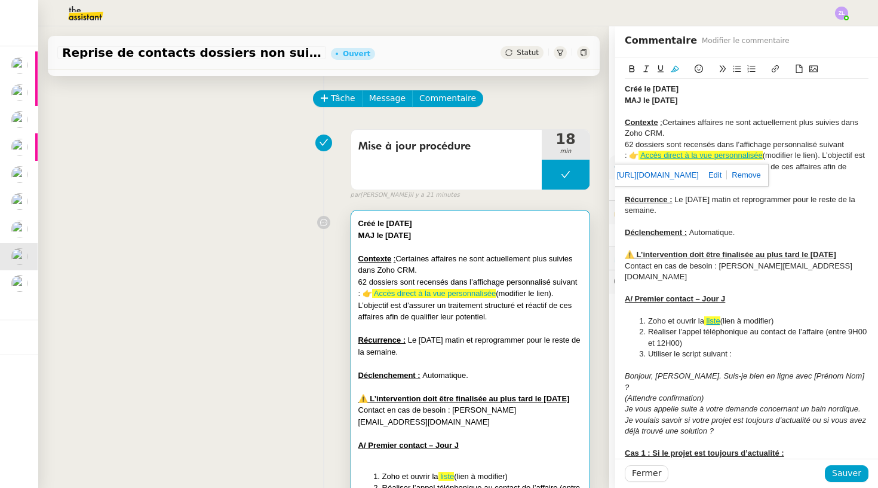
click at [639, 154] on span at bounding box center [640, 155] width 2 height 9
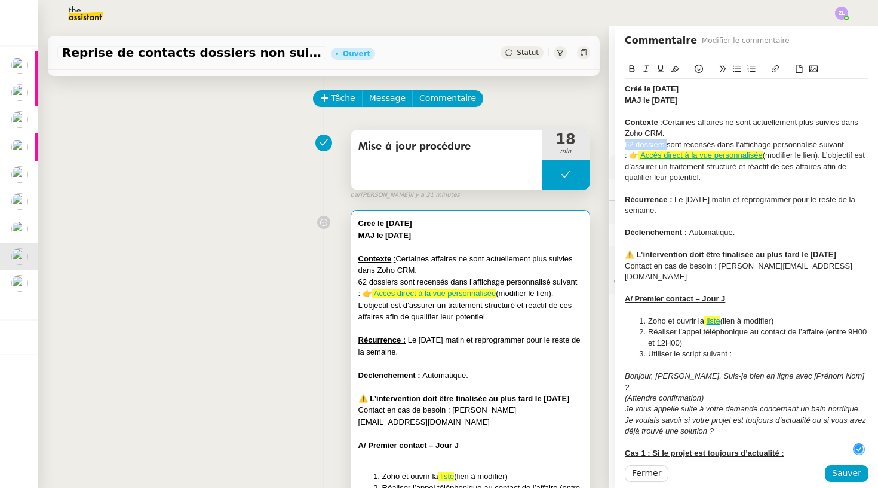
drag, startPoint x: 667, startPoint y: 143, endPoint x: 575, endPoint y: 139, distance: 92.1
click at [575, 139] on app-ticket "Reprise de contacts dossiers non suivis - 29 juillet 2025 Ouvert Statut Client …" at bounding box center [458, 256] width 840 height 461
click at [634, 145] on div "Pplusieurs dossiers sont recensés dans l’affichage personnalisé suivant : 👉 Acc…" at bounding box center [747, 161] width 244 height 44
click at [626, 141] on div "Plusieurs dossiers sont recensés dans l’affichage personnalisé suivant : 👉 Accè…" at bounding box center [747, 161] width 244 height 44
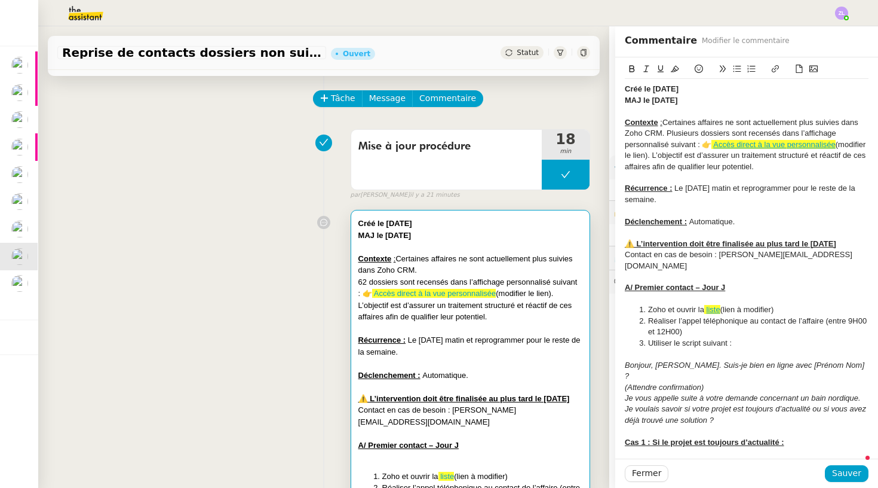
click at [748, 164] on div "Contexte : Certaines affaires ne sont actuellement plus suivies dans Zoho CRM. …" at bounding box center [747, 144] width 244 height 55
drag, startPoint x: 706, startPoint y: 136, endPoint x: 732, endPoint y: 134, distance: 26.4
click at [732, 134] on div "Contexte : Certaines affaires ne sont actuellement plus suivies dans Zoho CRM. …" at bounding box center [747, 144] width 244 height 55
click at [681, 68] on button at bounding box center [675, 69] width 14 height 14
drag, startPoint x: 695, startPoint y: 102, endPoint x: 621, endPoint y: 100, distance: 73.5
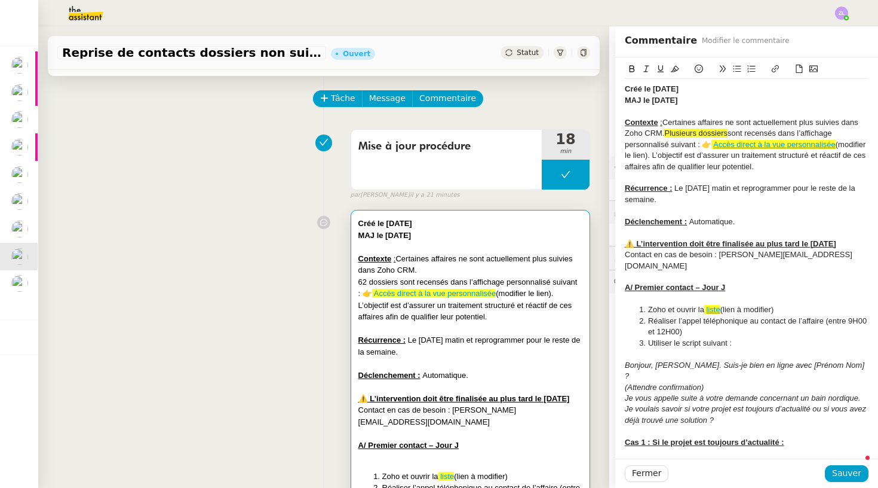
click at [673, 66] on icon at bounding box center [675, 69] width 8 height 8
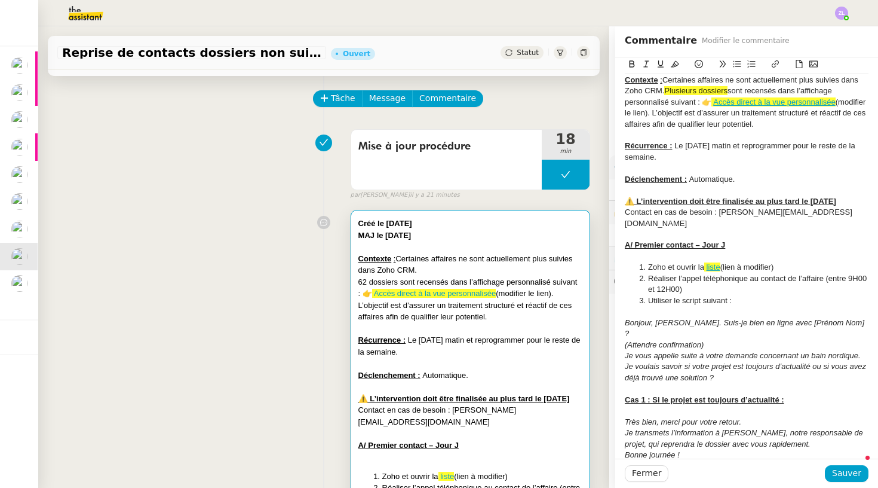
scroll to position [65, 0]
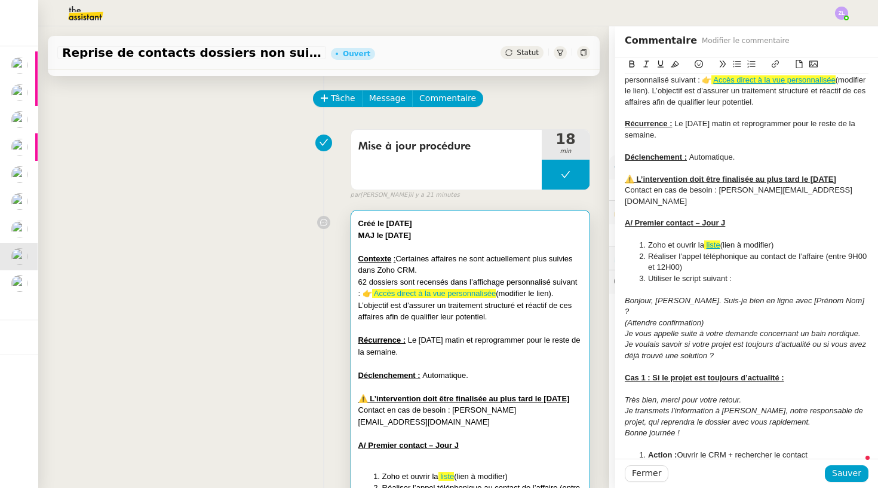
drag, startPoint x: 843, startPoint y: 176, endPoint x: 608, endPoint y: 171, distance: 234.9
click at [608, 171] on app-ticket "Reprise de contacts dossiers non suivis - 29 juillet 2025 Ouvert Statut Client …" at bounding box center [458, 256] width 840 height 461
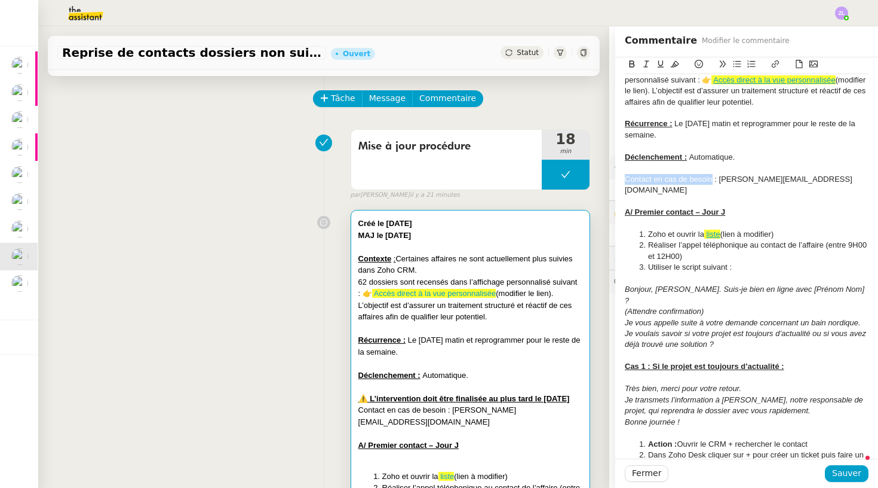
drag, startPoint x: 713, startPoint y: 173, endPoint x: 639, endPoint y: 69, distance: 128.0
click at [609, 174] on app-ticket "Reprise de contacts dossiers non suivis - 29 juillet 2025 Ouvert Statut Client …" at bounding box center [458, 256] width 840 height 461
click at [673, 65] on icon at bounding box center [675, 64] width 8 height 8
click at [706, 154] on div "Déclenchement : Automatique." at bounding box center [747, 157] width 244 height 11
click at [800, 174] on div "Contact en cas de besoin : stephanie@mobix.fr" at bounding box center [747, 185] width 244 height 22
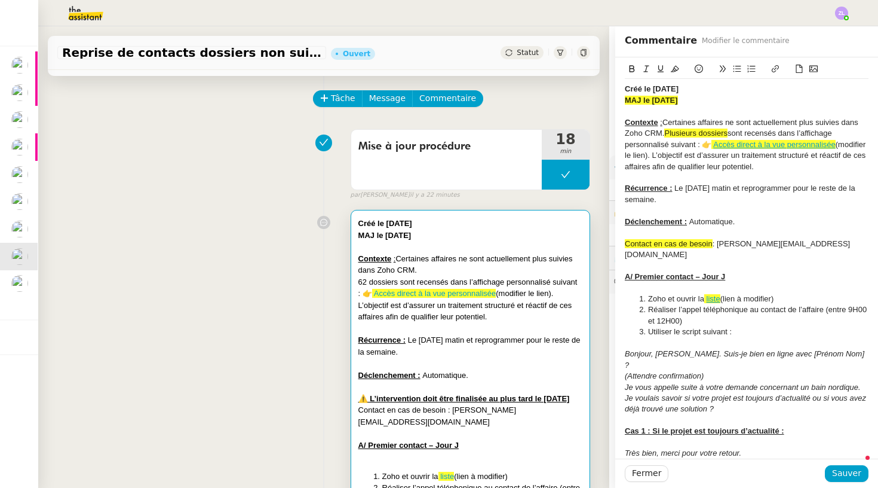
scroll to position [0, 0]
click at [847, 467] on span "Sauver" at bounding box center [846, 473] width 29 height 14
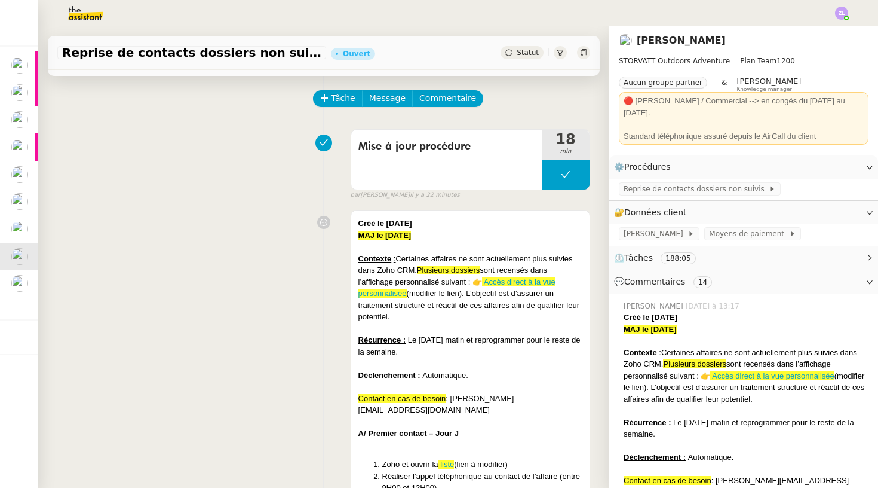
click at [538, 50] on span "Statut" at bounding box center [528, 52] width 22 height 8
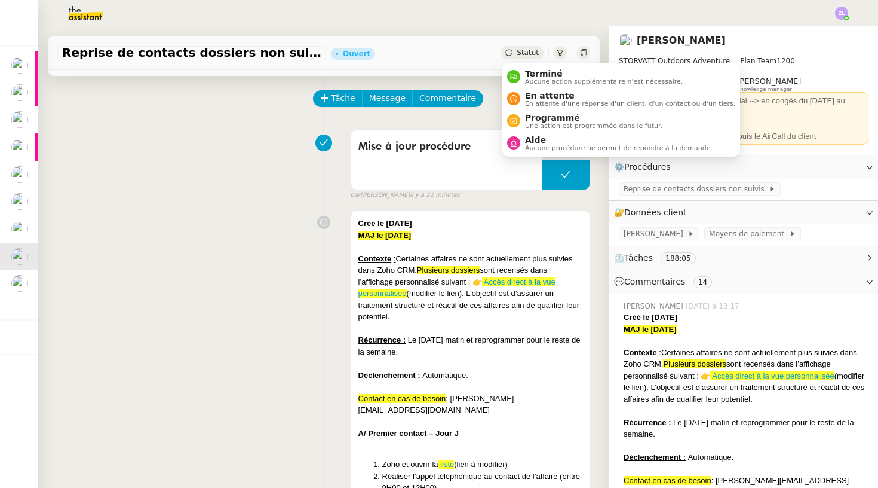
click at [526, 55] on span "Statut" at bounding box center [528, 52] width 22 height 8
click at [553, 140] on span "Aide" at bounding box center [619, 140] width 188 height 10
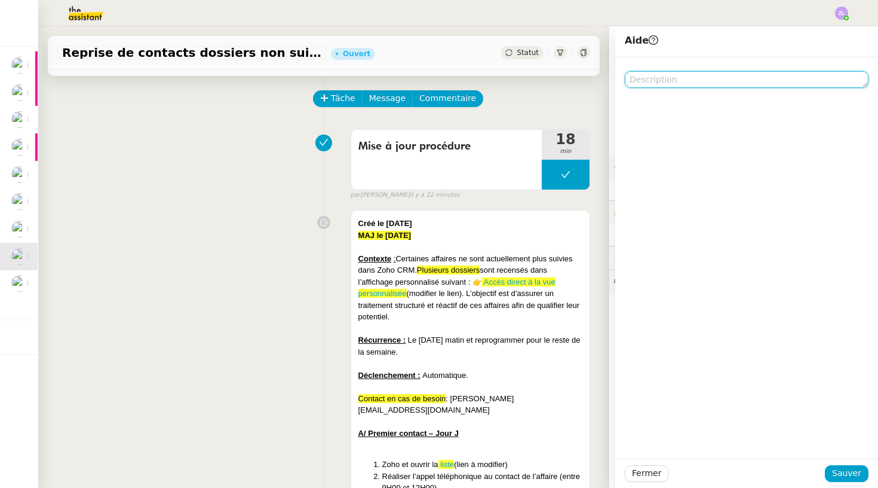
click at [678, 75] on textarea at bounding box center [747, 79] width 244 height 17
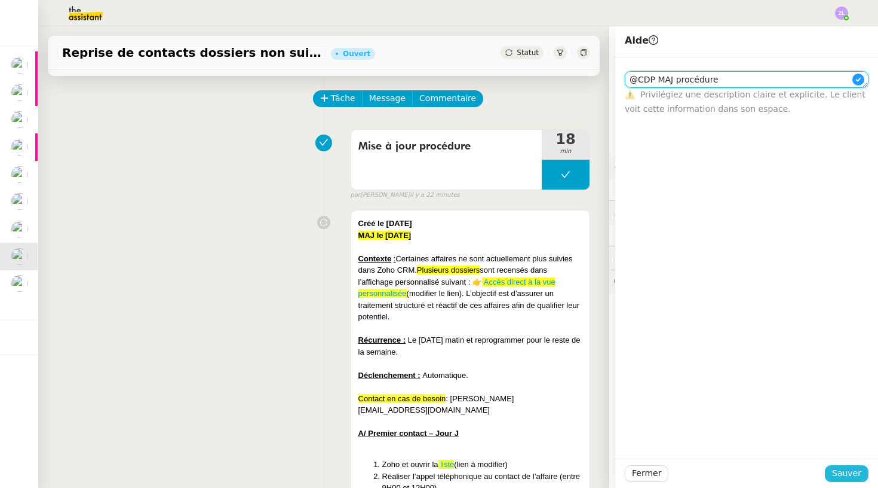
type textarea "@CDP MAJ procédure"
click at [845, 477] on span "Sauver" at bounding box center [846, 473] width 29 height 14
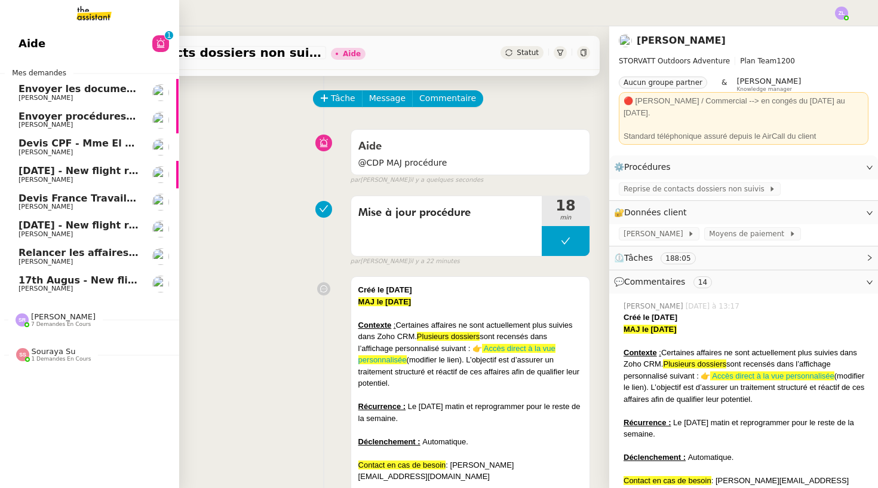
click at [21, 258] on span "[PERSON_NAME]" at bounding box center [46, 262] width 54 height 8
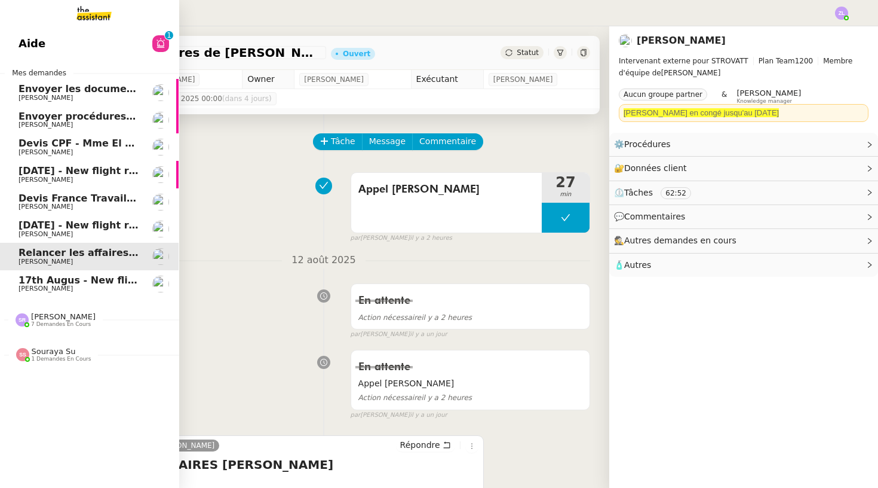
click at [70, 288] on span "[PERSON_NAME]" at bounding box center [79, 288] width 121 height 7
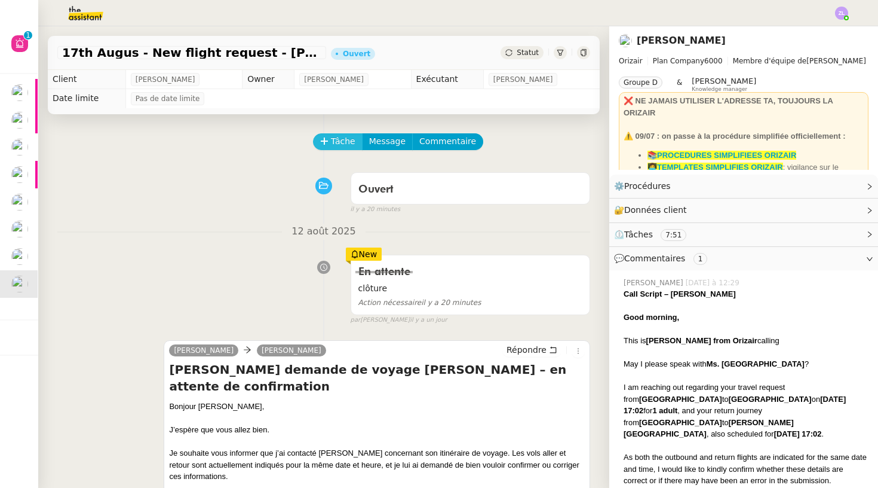
click at [342, 137] on span "Tâche" at bounding box center [343, 141] width 24 height 14
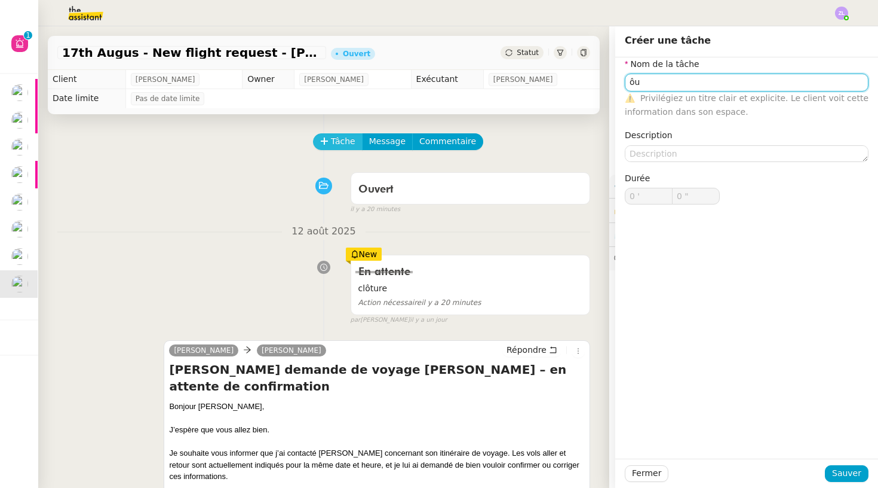
type input "ô"
type input "Clôture"
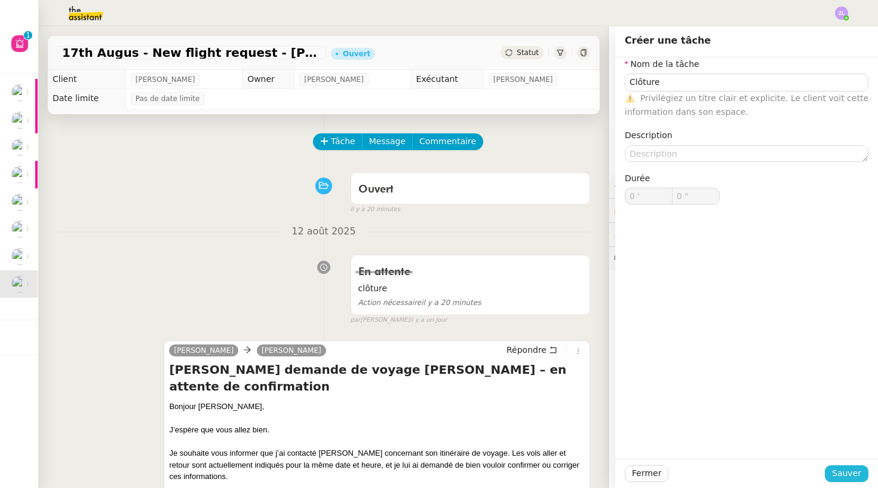
click at [841, 471] on span "Sauver" at bounding box center [846, 473] width 29 height 14
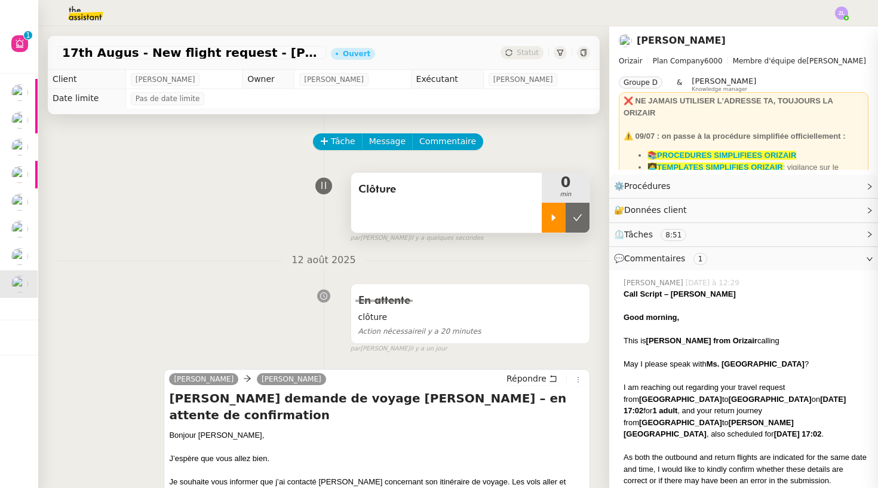
click at [559, 218] on div at bounding box center [554, 218] width 24 height 30
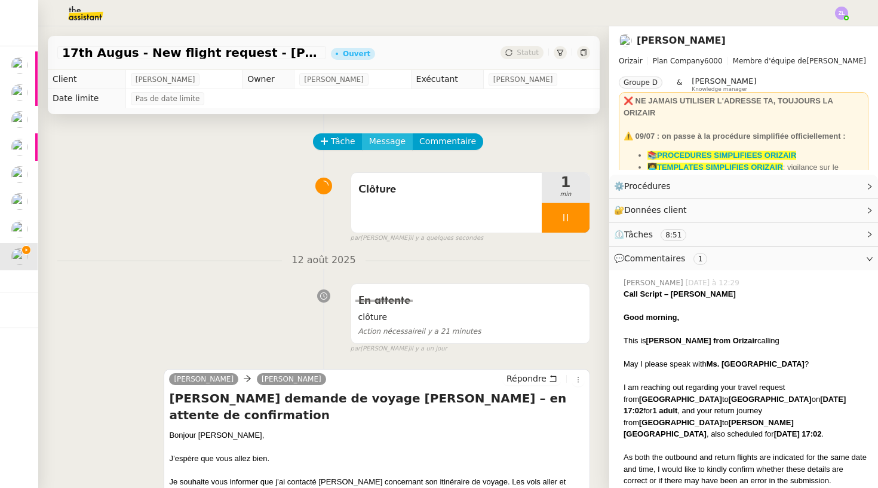
click at [391, 143] on span "Message" at bounding box center [387, 141] width 36 height 14
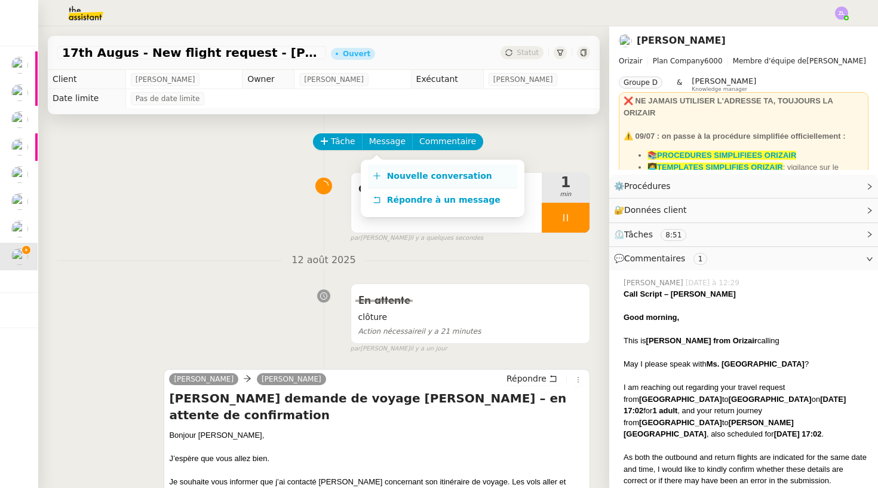
click at [396, 179] on span "Nouvelle conversation" at bounding box center [439, 176] width 105 height 10
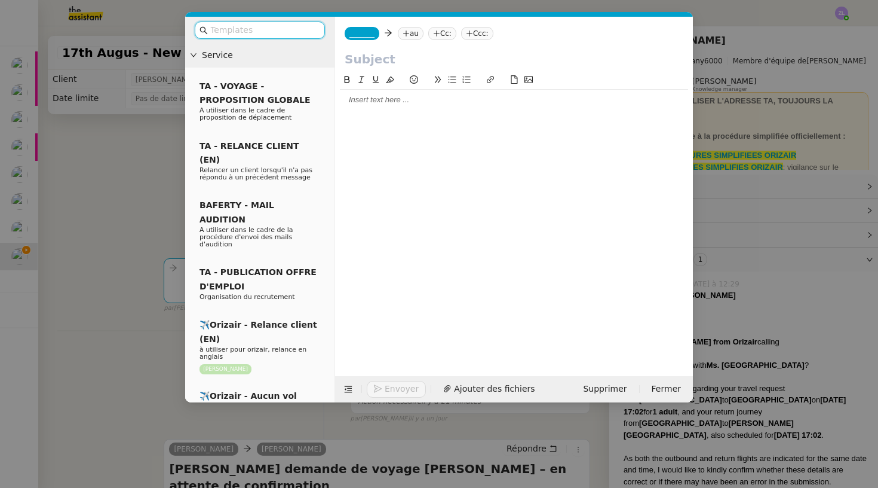
click at [366, 41] on div "_______ au Cc: Ccc:" at bounding box center [514, 33] width 358 height 33
click at [367, 39] on nz-tag "_______" at bounding box center [362, 33] width 35 height 13
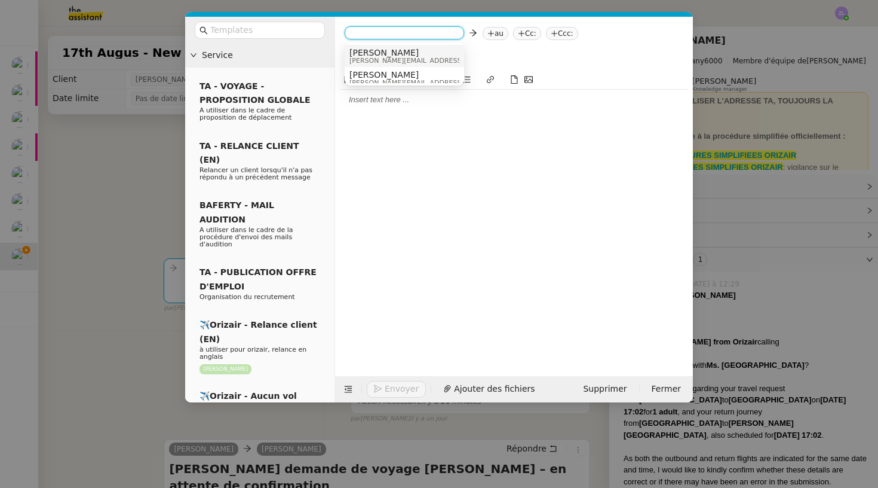
click at [368, 50] on span "Josephine" at bounding box center [435, 53] width 170 height 10
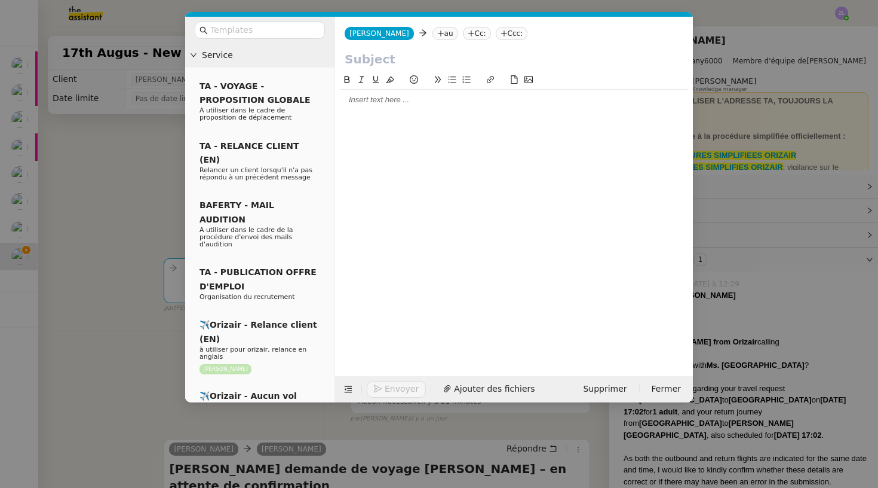
click at [433, 35] on nz-tag "au" at bounding box center [446, 33] width 26 height 13
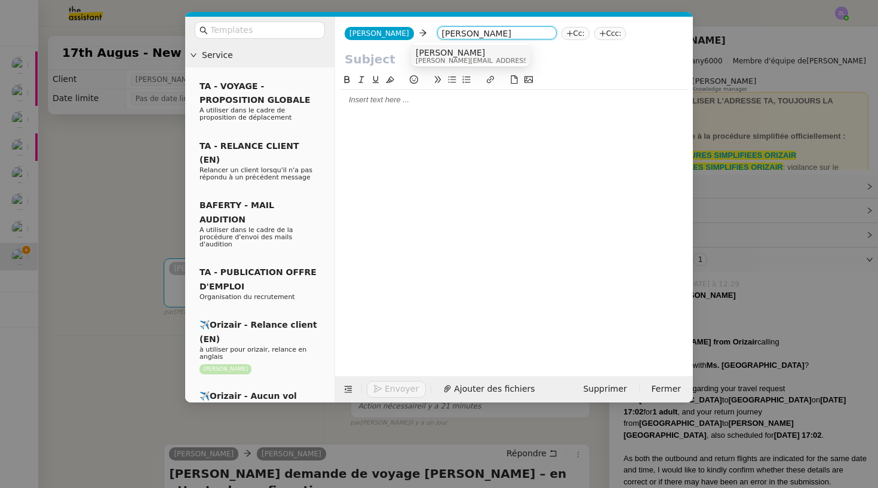
type input "louis fre"
click at [438, 56] on span "[PERSON_NAME]" at bounding box center [501, 53] width 170 height 10
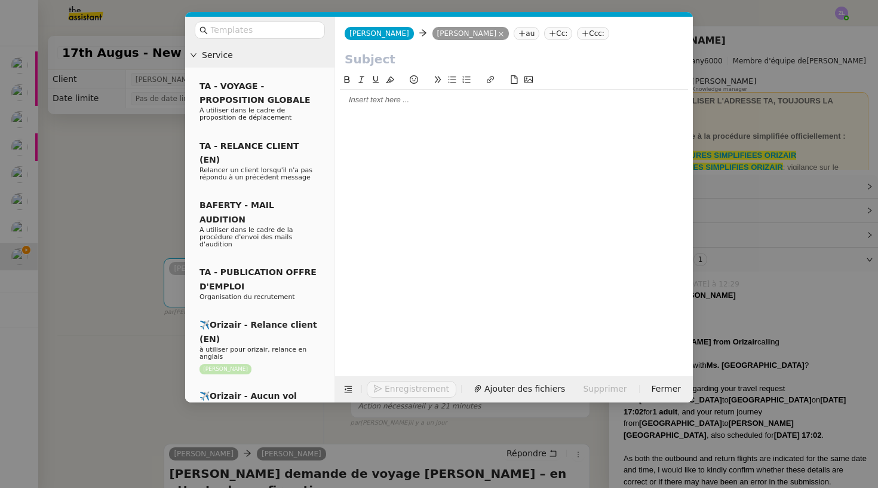
click at [372, 60] on input "text" at bounding box center [514, 59] width 339 height 18
click at [169, 360] on nz-modal-container "Service TA - VOYAGE - PROPOSITION GLOBALE A utiliser dans le cadre de propositi…" at bounding box center [439, 244] width 878 height 488
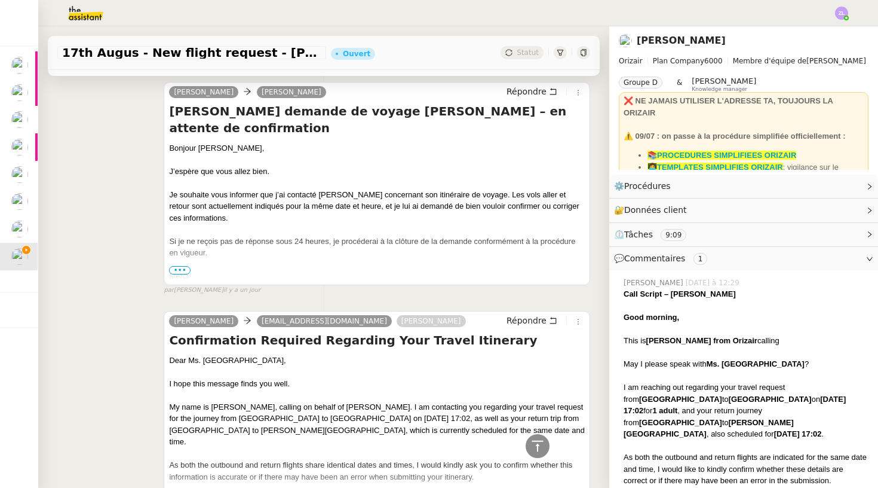
scroll to position [332, 0]
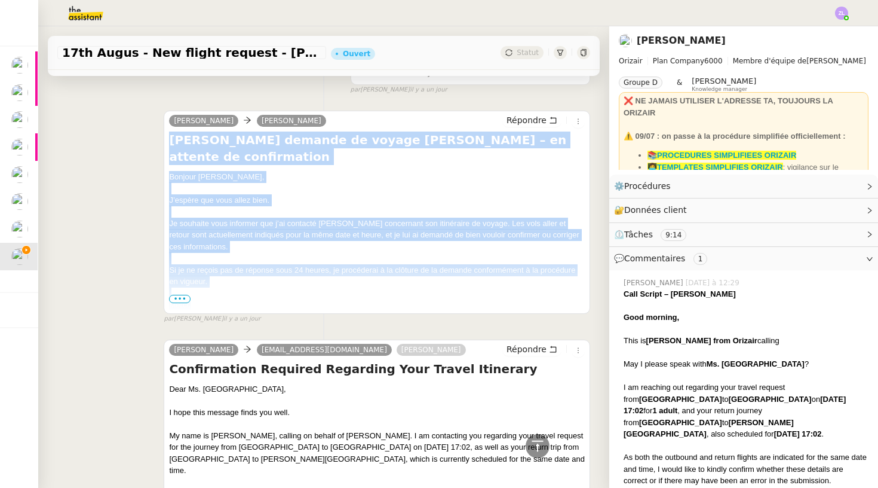
drag, startPoint x: 169, startPoint y: 139, endPoint x: 257, endPoint y: 286, distance: 171.5
click at [257, 286] on div "Josephine Louis Frei Répondre Suivi demande de voyage Mme Kyselova – en attente…" at bounding box center [377, 212] width 427 height 203
copy div "Suivi demande de voyage Mme Kyselova – en attente de confirmation Bonjour Louis…"
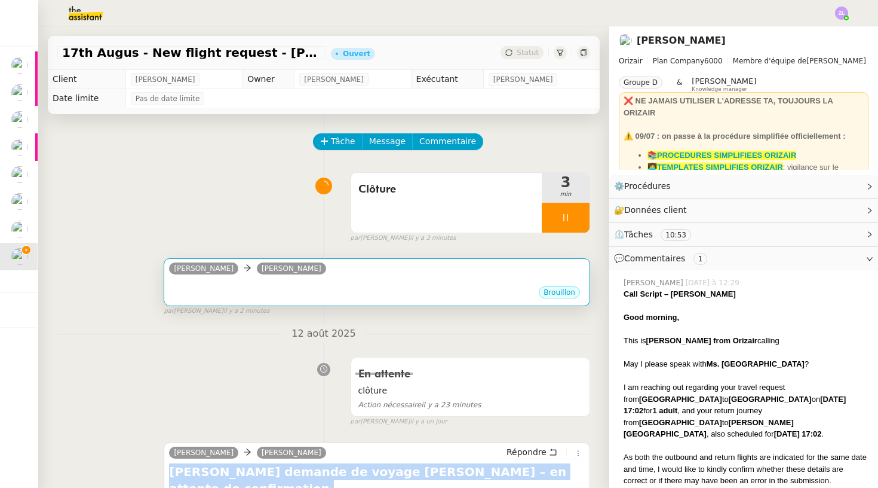
scroll to position [0, 0]
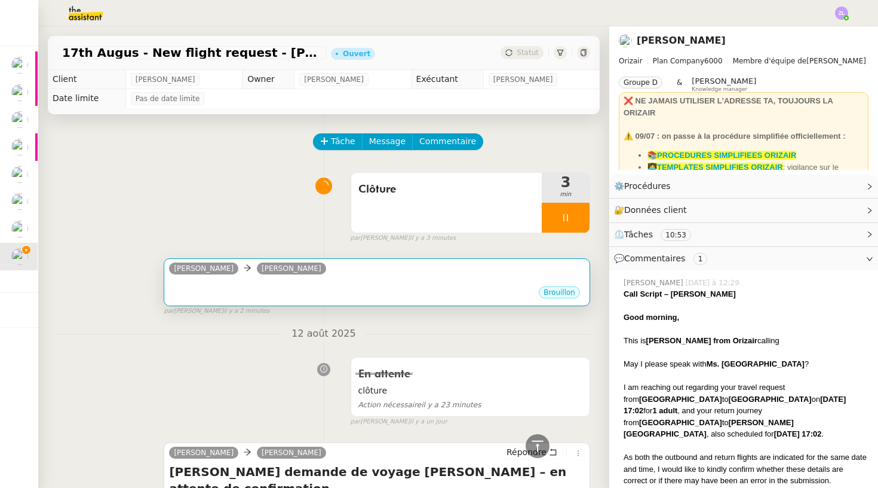
click at [354, 280] on div "•••" at bounding box center [377, 282] width 416 height 6
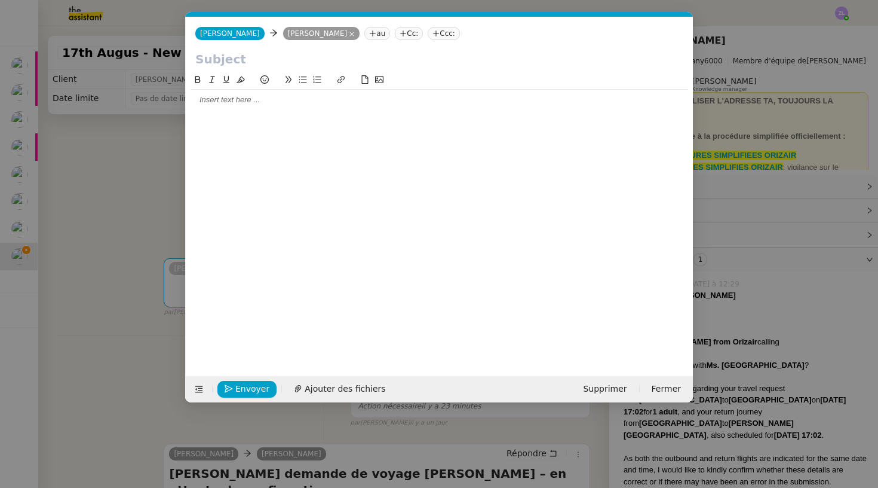
scroll to position [0, 26]
click at [251, 62] on input "text" at bounding box center [439, 59] width 488 height 18
paste input "Clôture de la demande – Mme Kyselova"
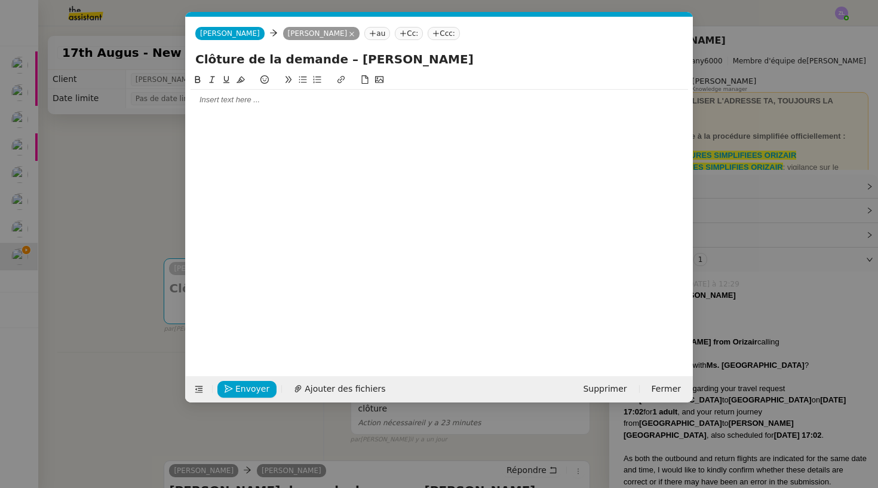
type input "Clôture de la demande – Mme Kyselova"
click at [225, 102] on div at bounding box center [440, 99] width 498 height 11
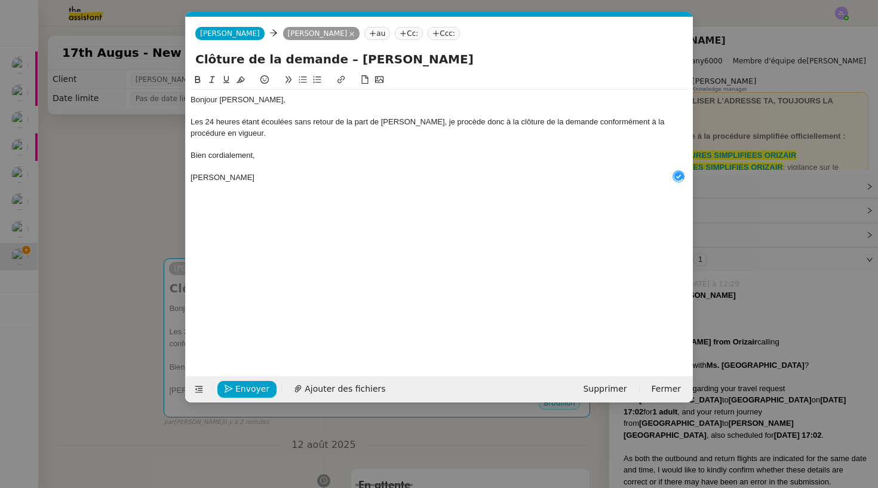
drag, startPoint x: 363, startPoint y: 56, endPoint x: 446, endPoint y: 56, distance: 82.5
click at [446, 56] on input "Clôture de la demande – Mme Kyselova" at bounding box center [439, 59] width 488 height 18
click at [254, 393] on span "Envoyer" at bounding box center [252, 389] width 34 height 14
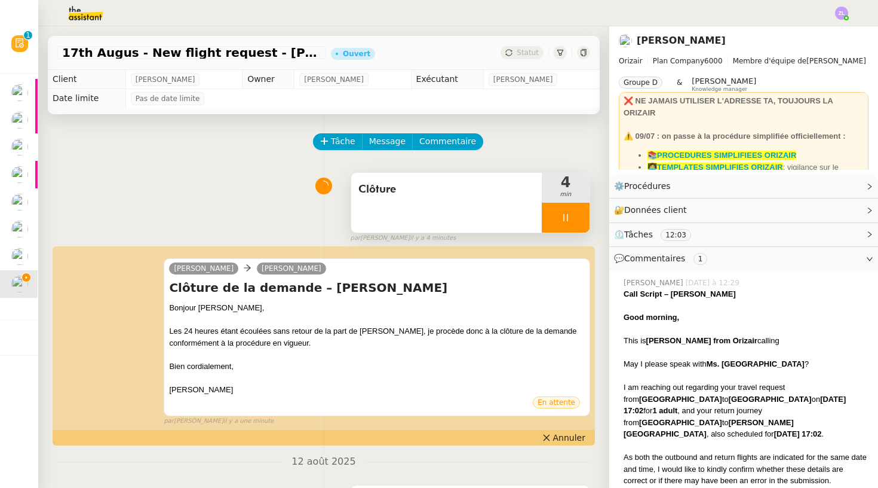
click at [558, 227] on div at bounding box center [566, 218] width 48 height 30
click at [567, 222] on button at bounding box center [578, 218] width 24 height 30
click at [549, 221] on button at bounding box center [566, 218] width 48 height 30
click at [549, 221] on icon at bounding box center [554, 218] width 10 height 10
click at [550, 217] on div at bounding box center [566, 218] width 48 height 30
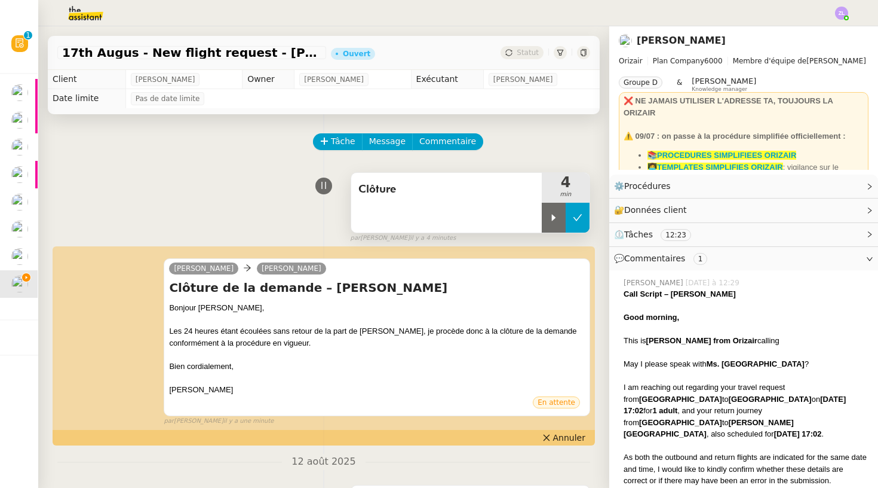
click at [581, 213] on icon at bounding box center [578, 218] width 10 height 10
click at [547, 52] on div "Statut" at bounding box center [546, 52] width 90 height 13
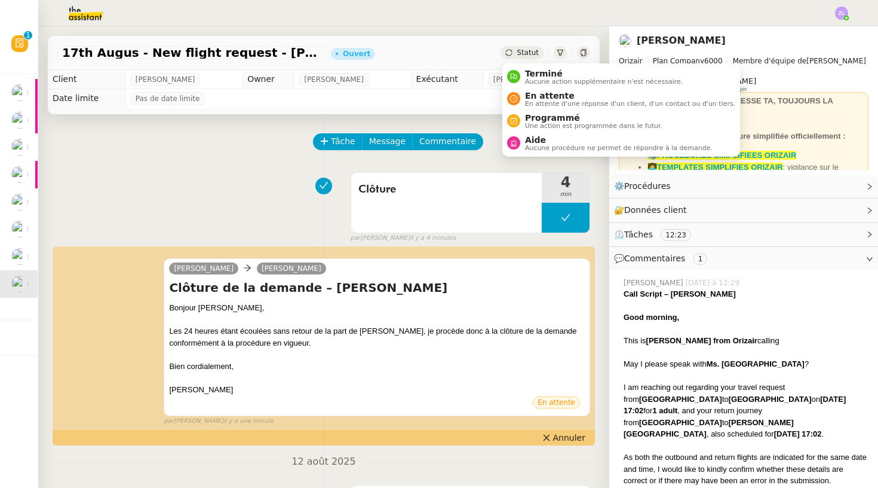
click at [531, 52] on span "Statut" at bounding box center [528, 52] width 22 height 8
click at [538, 83] on span "Aucune action supplémentaire n'est nécessaire." at bounding box center [604, 81] width 158 height 7
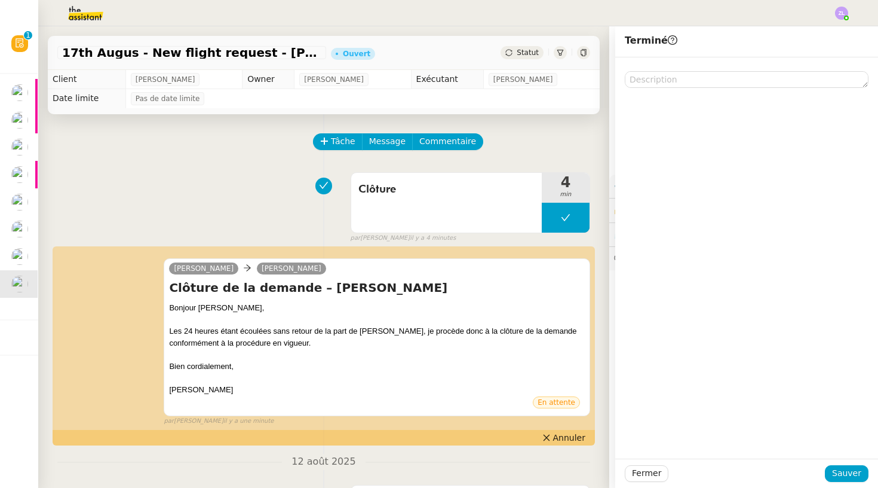
click at [847, 483] on div "Fermer Sauver" at bounding box center [746, 472] width 263 height 29
click at [863, 477] on button "Sauver" at bounding box center [847, 473] width 44 height 17
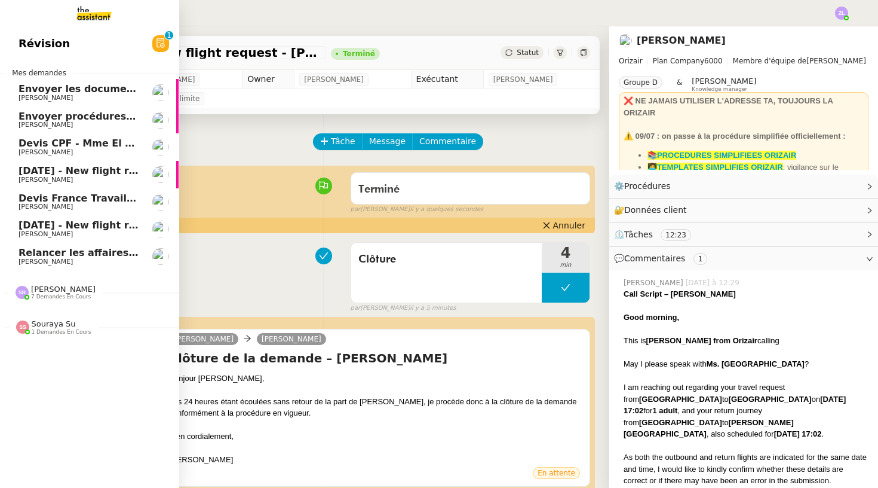
click at [75, 111] on span "Envoyer procédures appels à [PERSON_NAME]" at bounding box center [143, 116] width 249 height 11
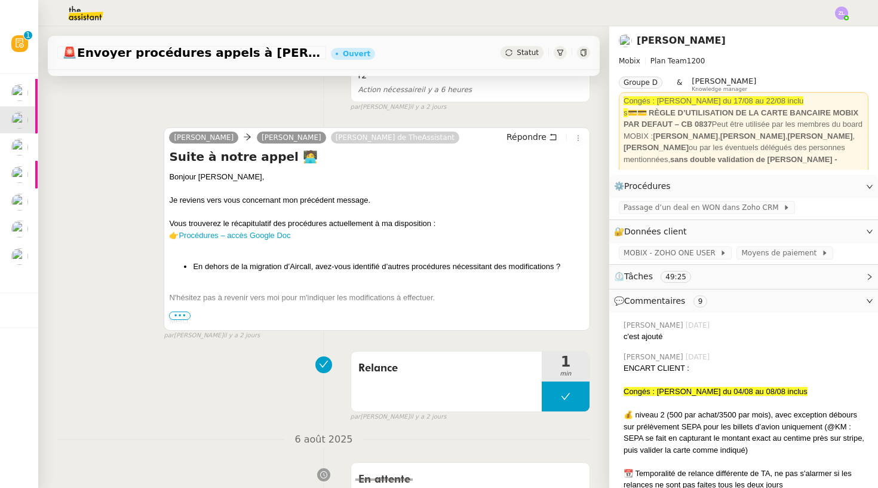
scroll to position [210, 0]
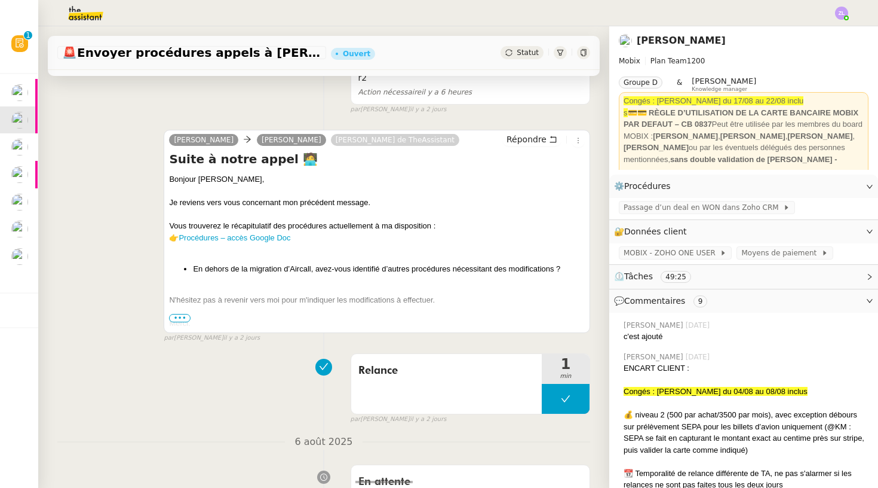
click at [183, 315] on span "•••" at bounding box center [180, 318] width 22 height 8
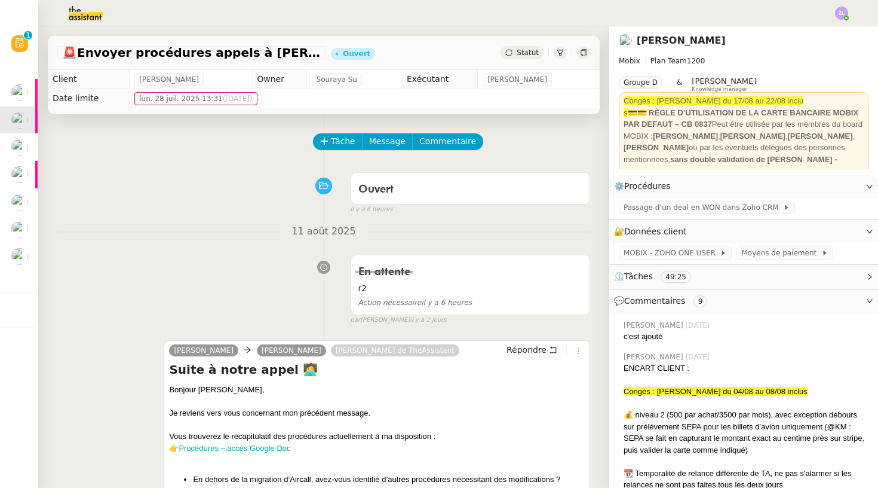
scroll to position [0, 0]
click at [342, 133] on button "Tâche" at bounding box center [338, 141] width 50 height 17
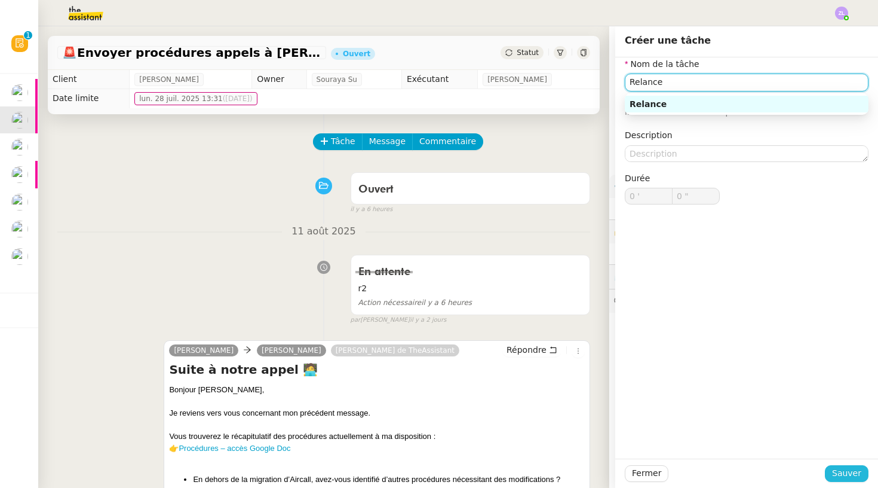
type input "Relance"
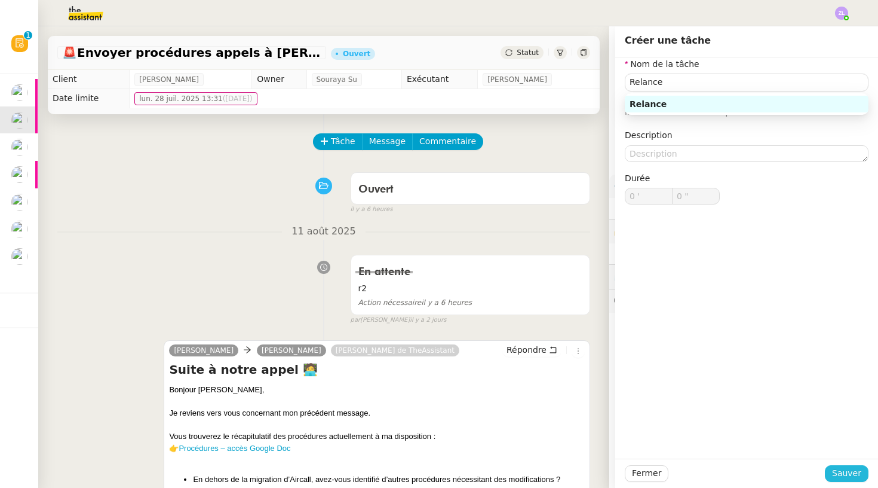
click at [859, 469] on span "Sauver" at bounding box center [846, 473] width 29 height 14
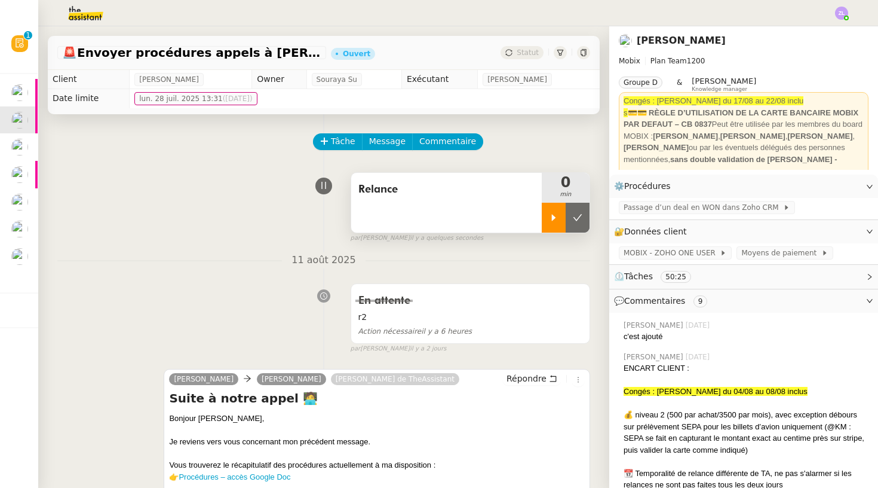
click at [552, 214] on icon at bounding box center [554, 218] width 10 height 10
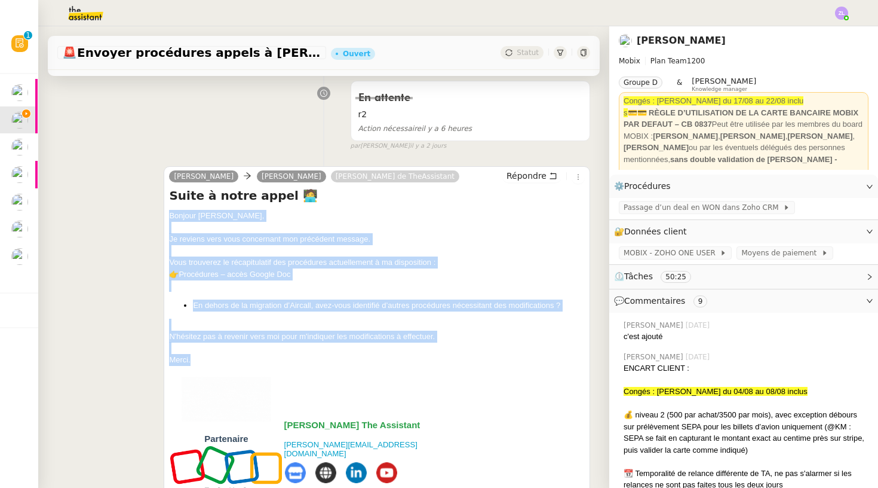
drag, startPoint x: 197, startPoint y: 353, endPoint x: 171, endPoint y: 212, distance: 143.2
copy div "Bonjour Florian, Je reviens vers vous concernant mon précédent message. Vous tr…"
click at [531, 179] on span "Répondre" at bounding box center [527, 176] width 40 height 12
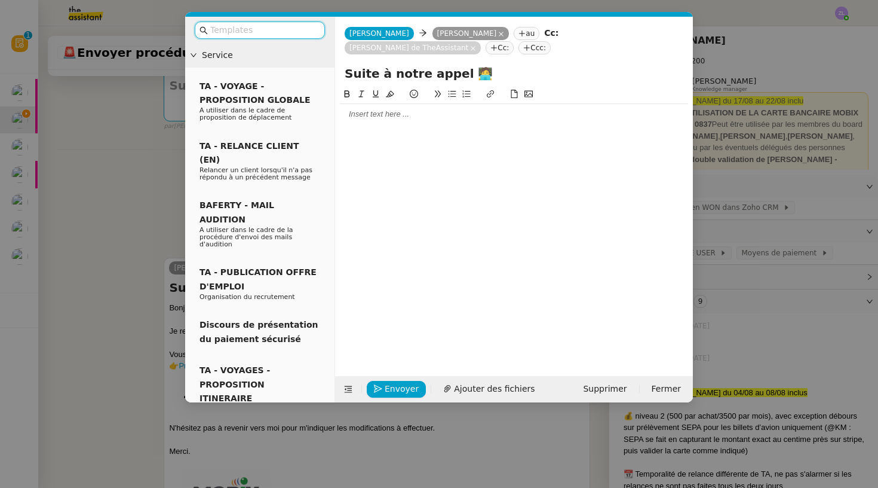
click at [367, 110] on div at bounding box center [514, 114] width 348 height 20
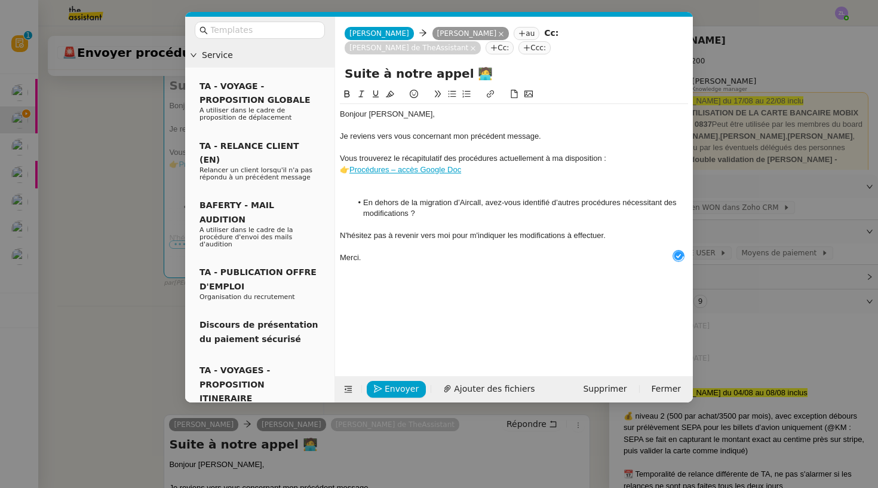
click at [376, 188] on div at bounding box center [514, 191] width 348 height 11
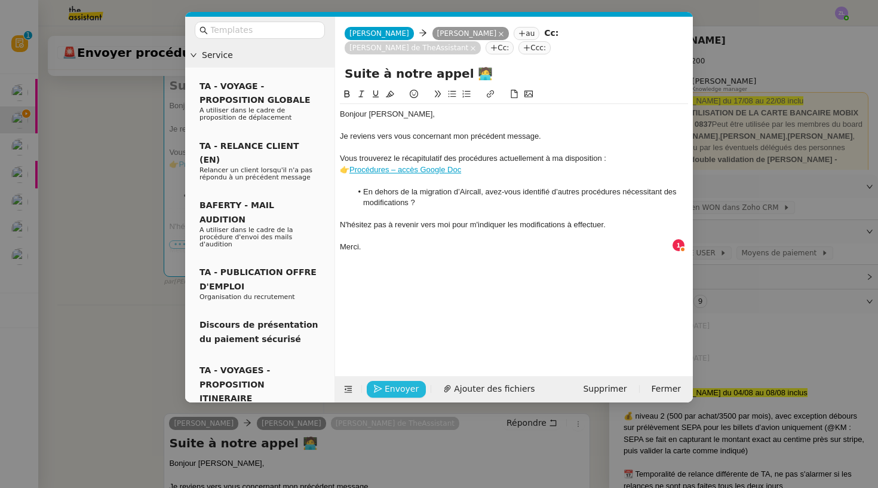
click at [408, 391] on span "Envoyer" at bounding box center [402, 389] width 34 height 14
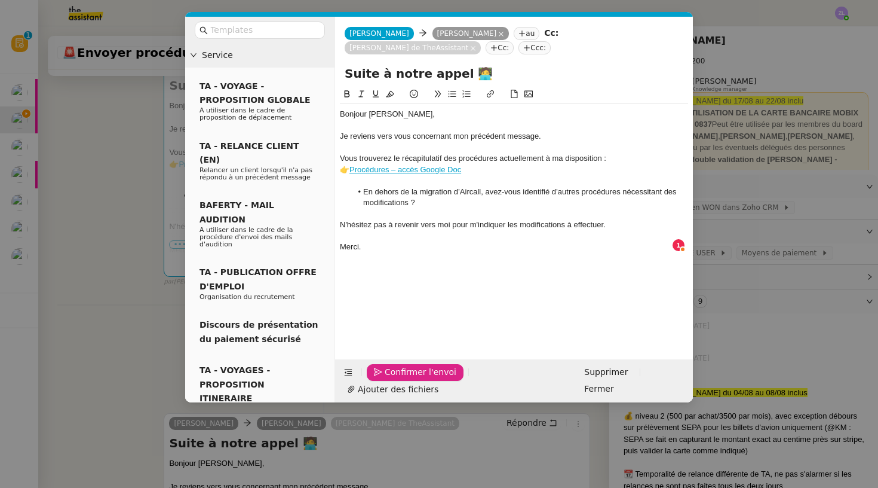
click at [408, 379] on span "Confirmer l'envoi" at bounding box center [421, 372] width 72 height 14
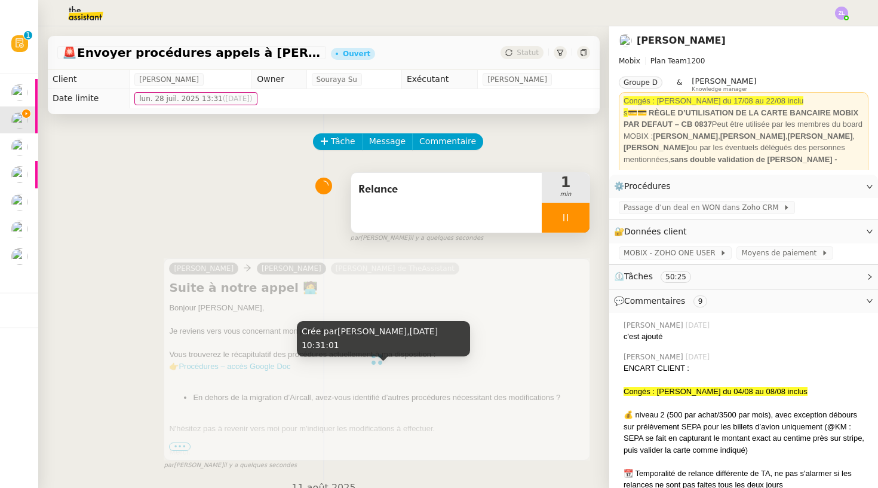
scroll to position [0, 0]
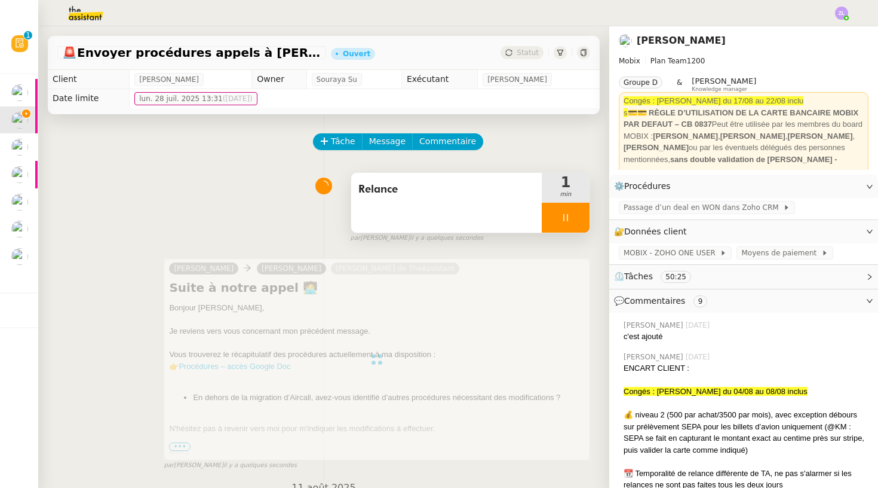
click at [553, 216] on div at bounding box center [566, 218] width 48 height 30
click at [553, 217] on icon at bounding box center [554, 217] width 4 height 7
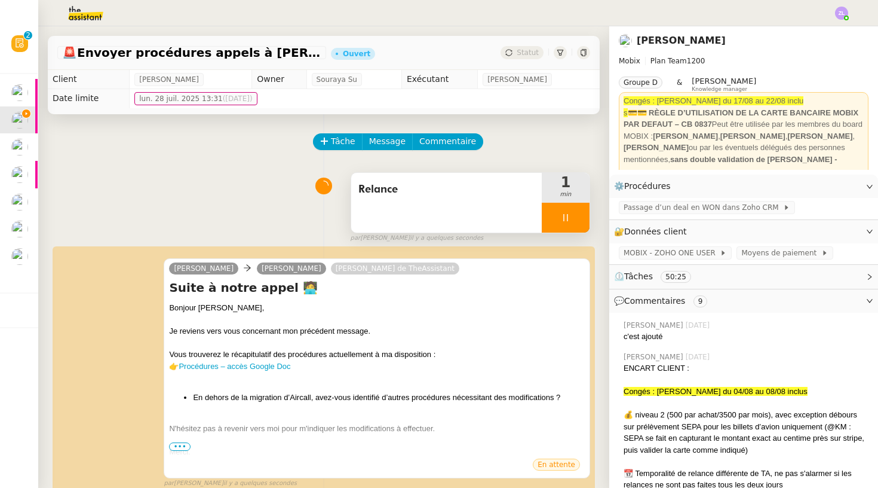
click at [552, 218] on div at bounding box center [566, 218] width 48 height 30
click at [550, 222] on icon at bounding box center [554, 218] width 10 height 10
click at [552, 217] on div at bounding box center [566, 218] width 48 height 30
click at [573, 217] on icon at bounding box center [578, 218] width 10 height 10
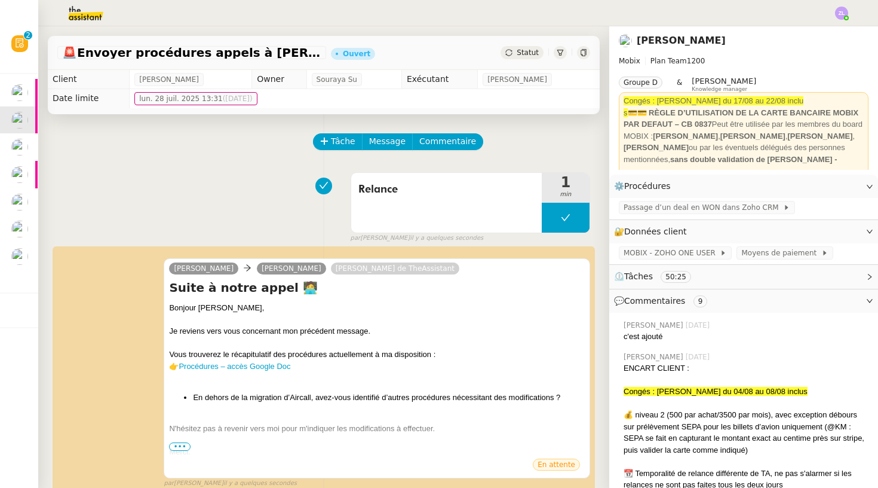
click at [514, 49] on div "Statut" at bounding box center [522, 52] width 43 height 13
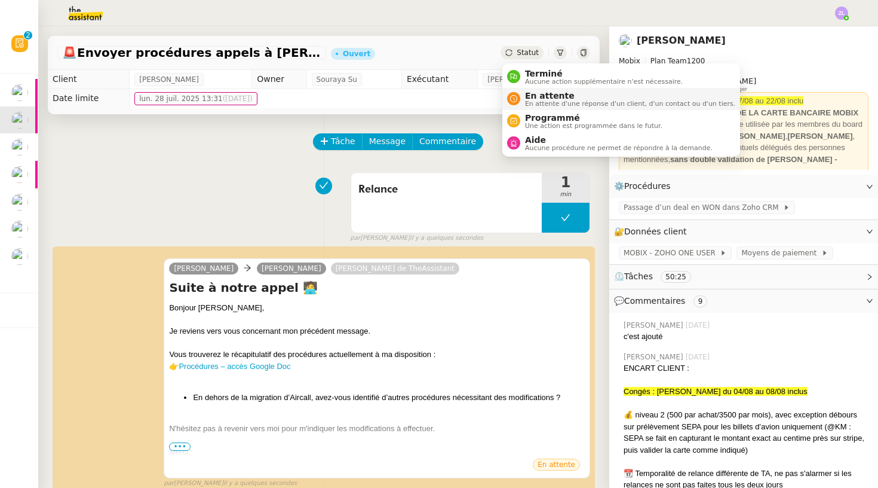
click at [540, 100] on span "En attente d'une réponse d'un client, d'un contact ou d'un tiers." at bounding box center [630, 103] width 210 height 7
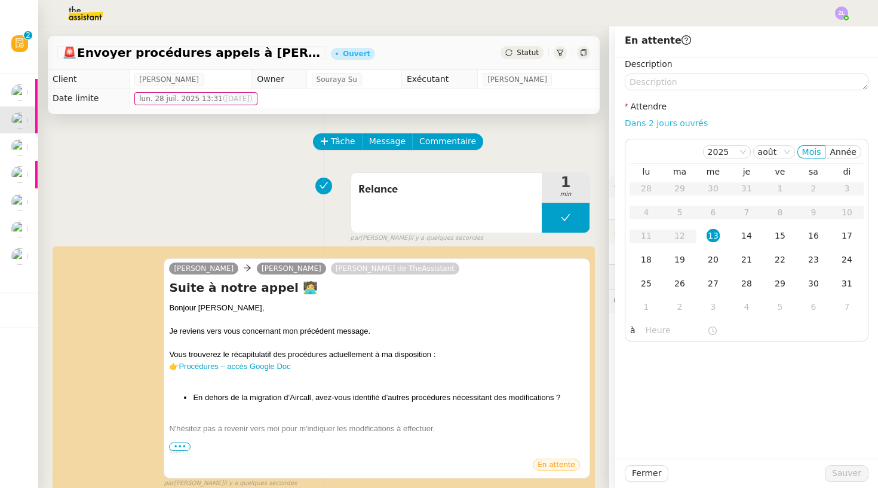
click at [663, 122] on link "Dans 2 jours ouvrés" at bounding box center [666, 123] width 83 height 10
type input "07:00"
click at [742, 232] on div "14" at bounding box center [746, 235] width 13 height 13
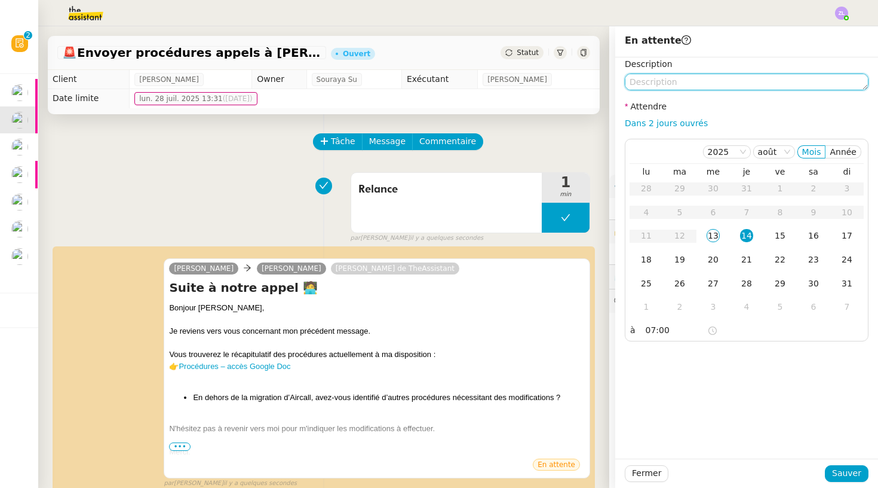
click at [630, 79] on textarea at bounding box center [747, 81] width 244 height 17
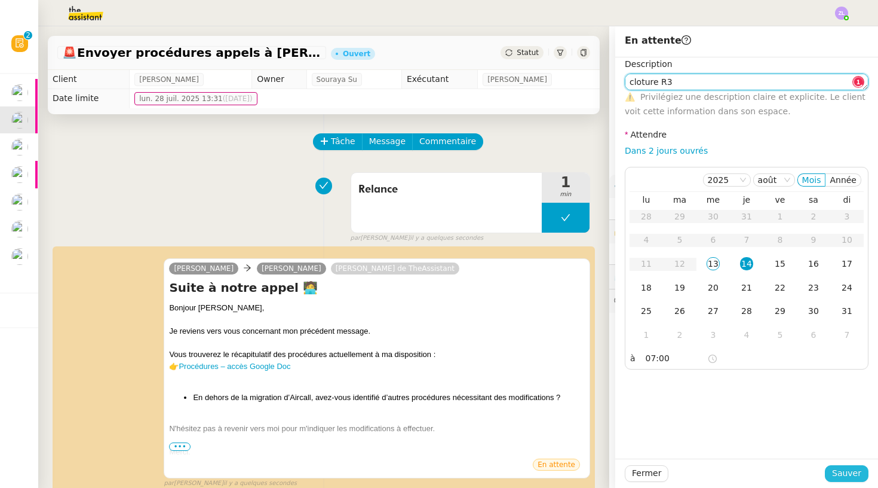
type textarea "cloture R3"
click at [842, 477] on span "Sauver" at bounding box center [846, 473] width 29 height 14
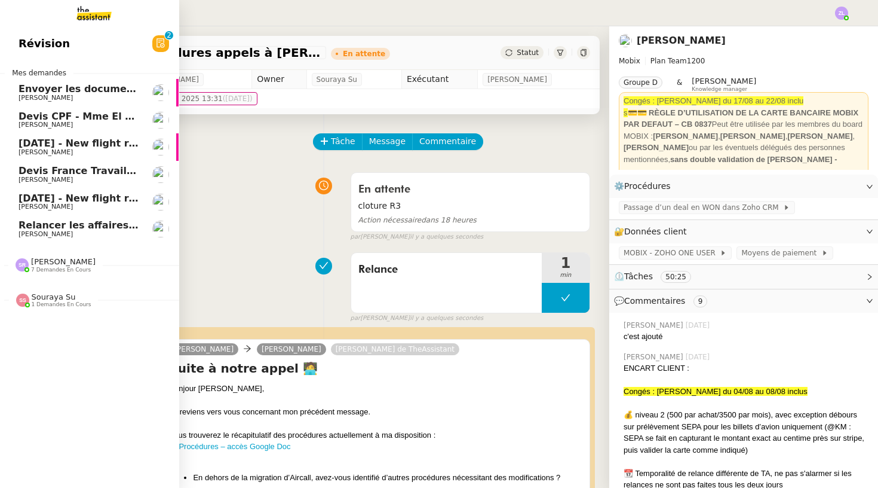
click at [14, 79] on link "Envoyer les documents requis pour la formation Edwige Giron-Fleckinger" at bounding box center [88, 92] width 179 height 27
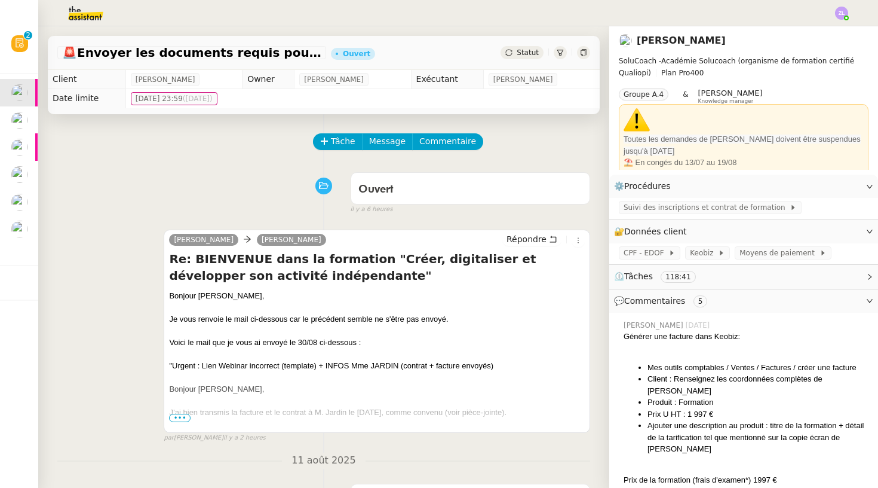
click at [511, 52] on icon at bounding box center [509, 52] width 7 height 7
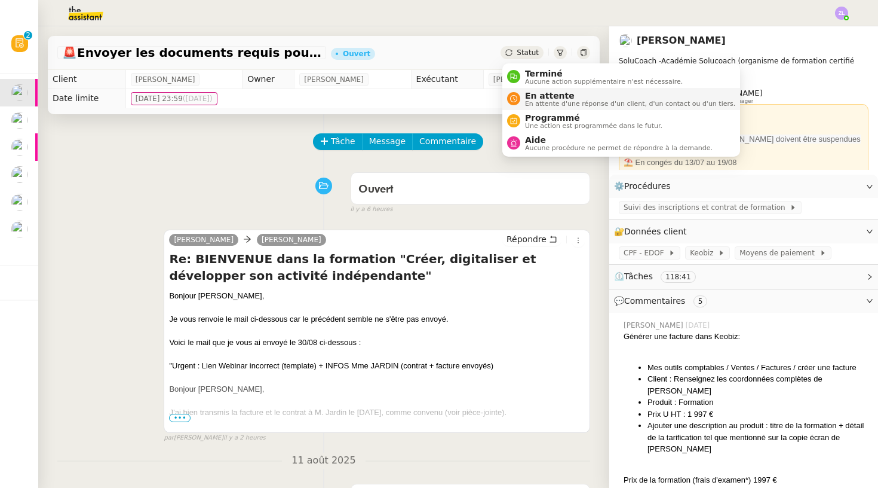
click at [537, 103] on span "En attente d'une réponse d'un client, d'un contact ou d'un tiers." at bounding box center [630, 103] width 210 height 7
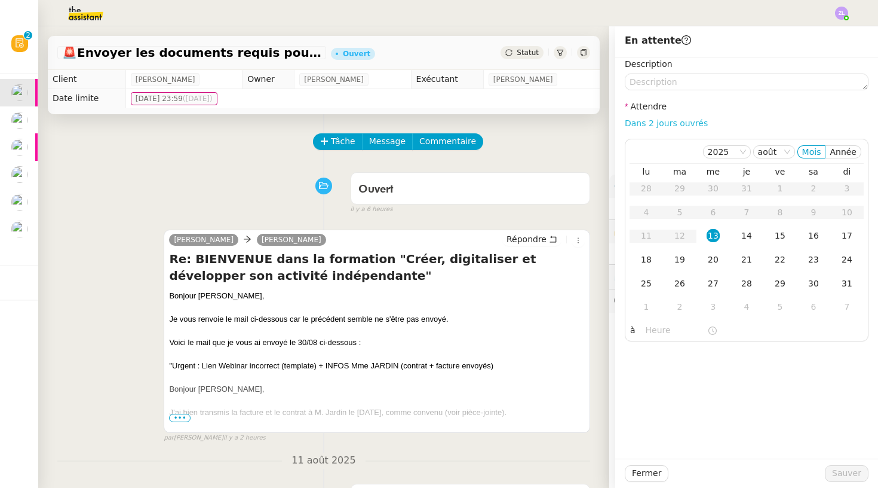
click at [637, 124] on link "Dans 2 jours ouvrés" at bounding box center [666, 123] width 83 height 10
type input "07:00"
click at [646, 279] on div "25" at bounding box center [646, 283] width 13 height 13
click at [841, 485] on div "Fermer Sauver" at bounding box center [746, 472] width 263 height 29
click at [838, 479] on span "Sauver" at bounding box center [846, 473] width 29 height 14
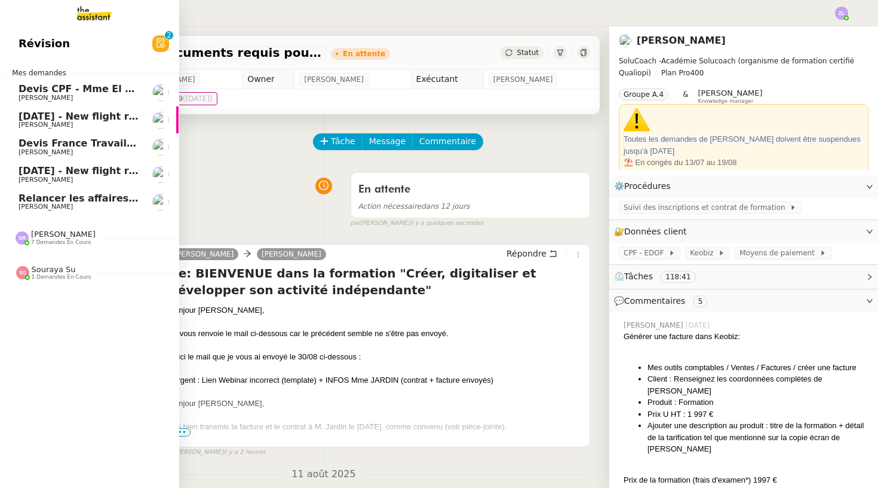
click at [43, 94] on span "[PERSON_NAME]" at bounding box center [46, 98] width 54 height 8
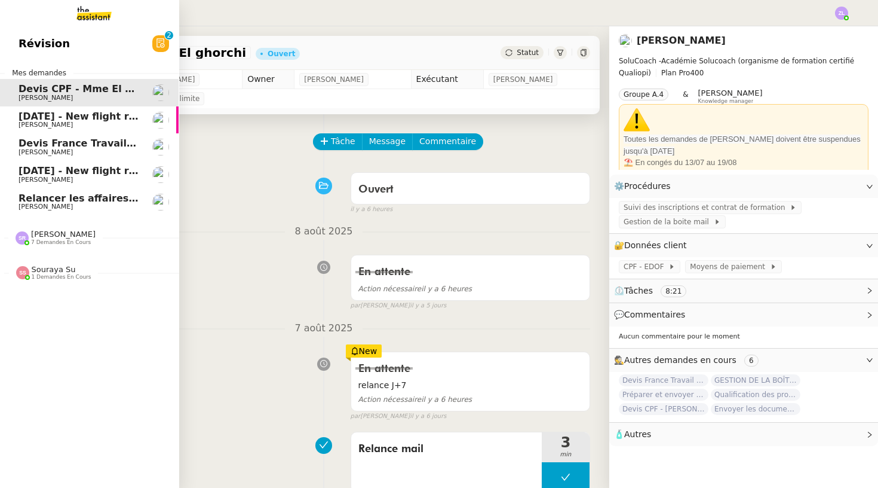
click at [49, 133] on link "Devis France Travail - Mme Talbi Edwige Giron-Fleckinger" at bounding box center [88, 146] width 179 height 27
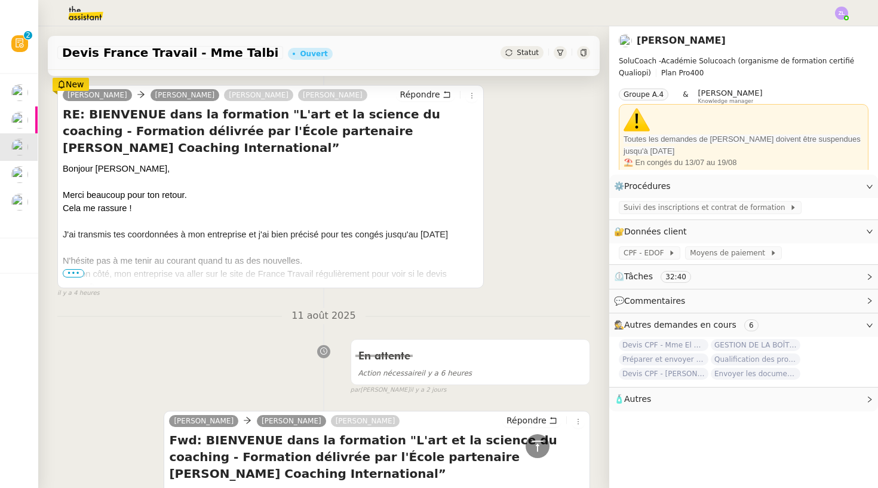
scroll to position [97, 0]
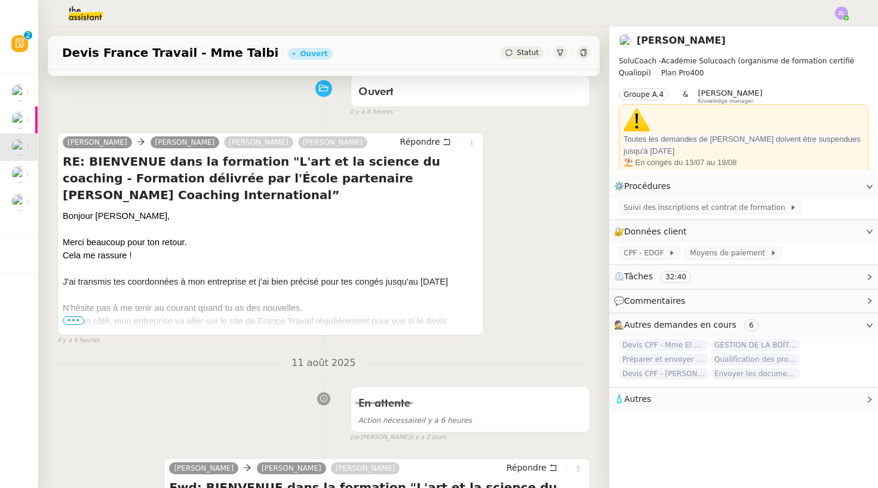
click at [71, 321] on span "•••" at bounding box center [74, 320] width 22 height 8
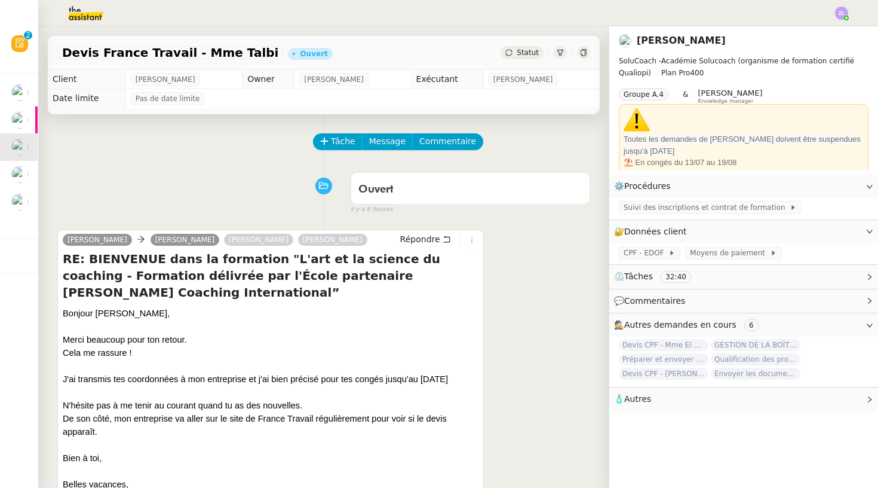
scroll to position [0, 0]
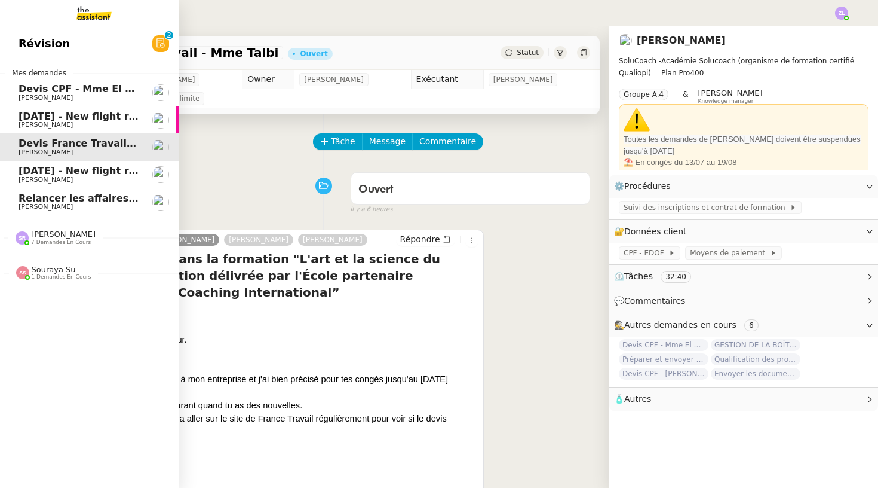
click at [20, 176] on span "[PERSON_NAME]" at bounding box center [46, 180] width 54 height 8
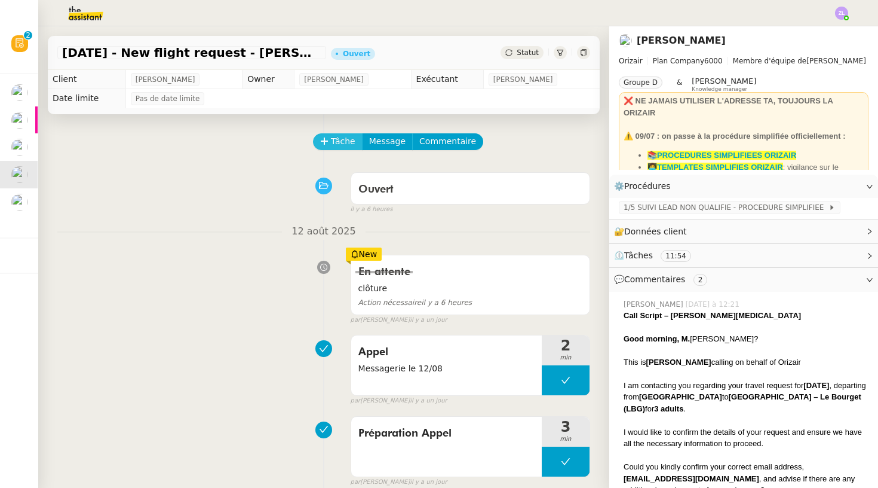
click at [343, 140] on span "Tâche" at bounding box center [343, 141] width 24 height 14
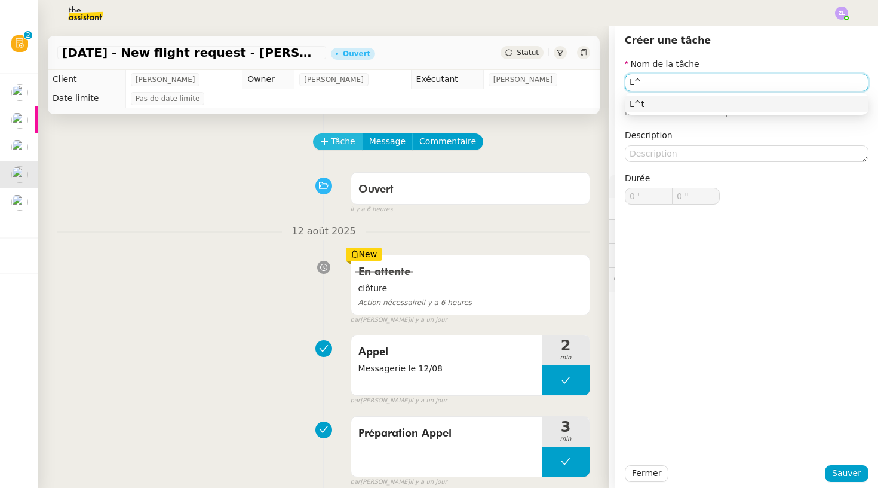
type input "L"
click at [639, 86] on input "CLôture" at bounding box center [747, 81] width 244 height 17
type input "Clôture"
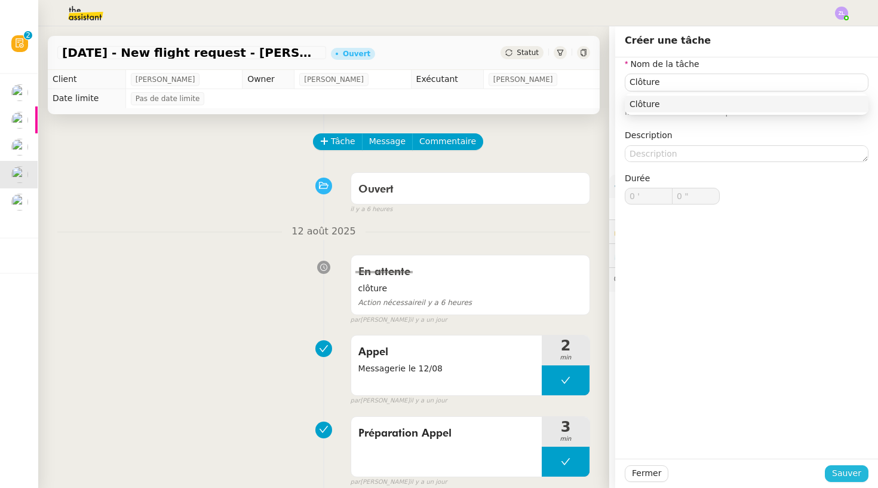
click at [853, 477] on span "Sauver" at bounding box center [846, 473] width 29 height 14
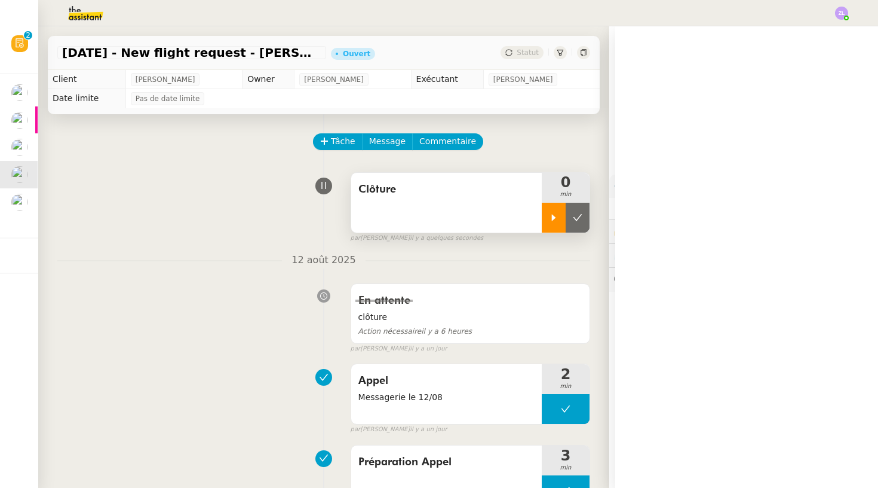
click at [551, 226] on div at bounding box center [554, 218] width 24 height 30
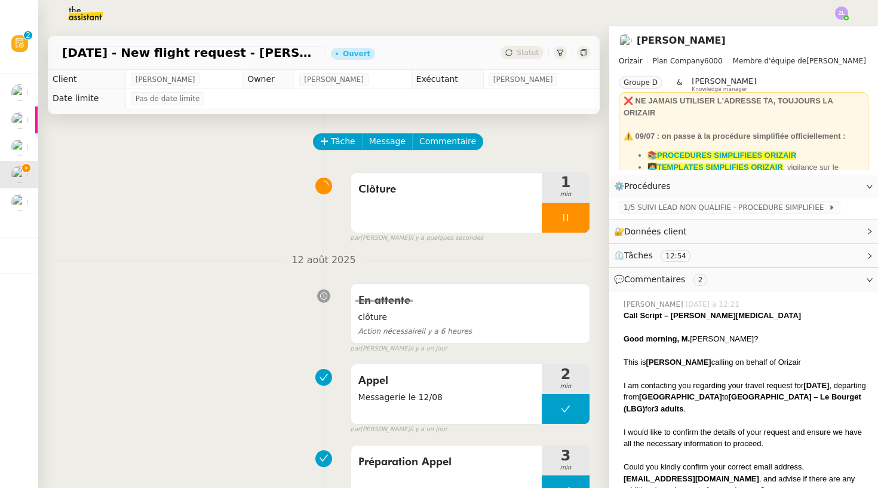
click at [835, 13] on img at bounding box center [841, 13] width 13 height 13
click at [837, 26] on li "Suivi" at bounding box center [810, 34] width 78 height 17
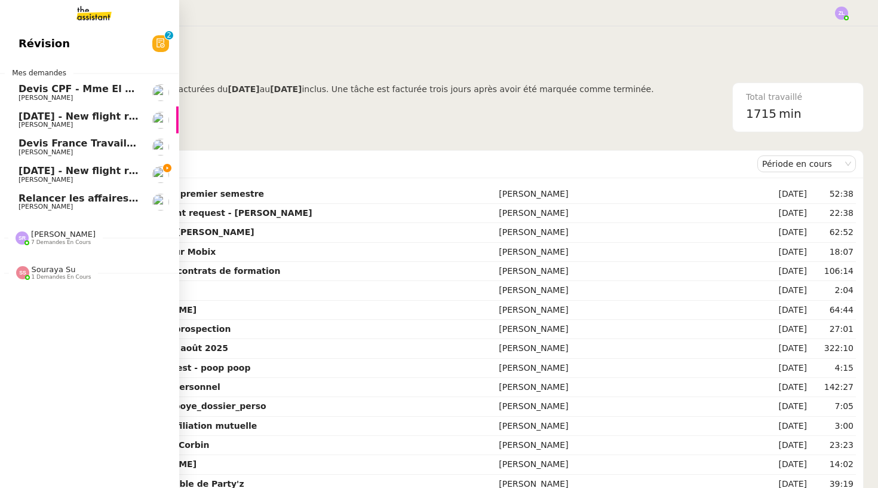
click at [59, 176] on span "[PERSON_NAME]" at bounding box center [79, 179] width 121 height 7
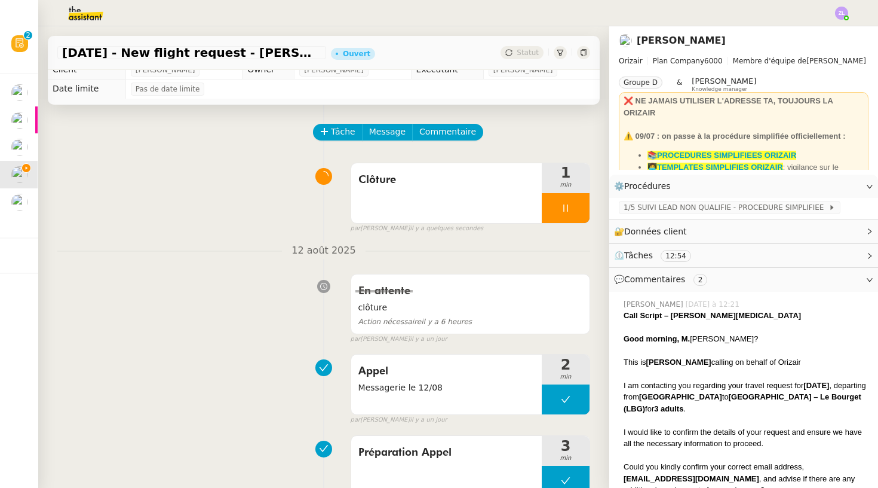
scroll to position [20, 0]
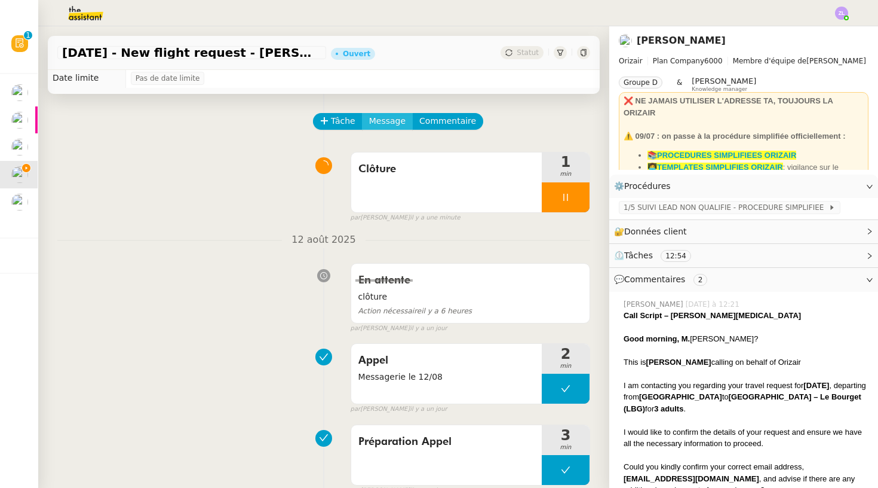
click at [382, 114] on button "Message" at bounding box center [387, 121] width 51 height 17
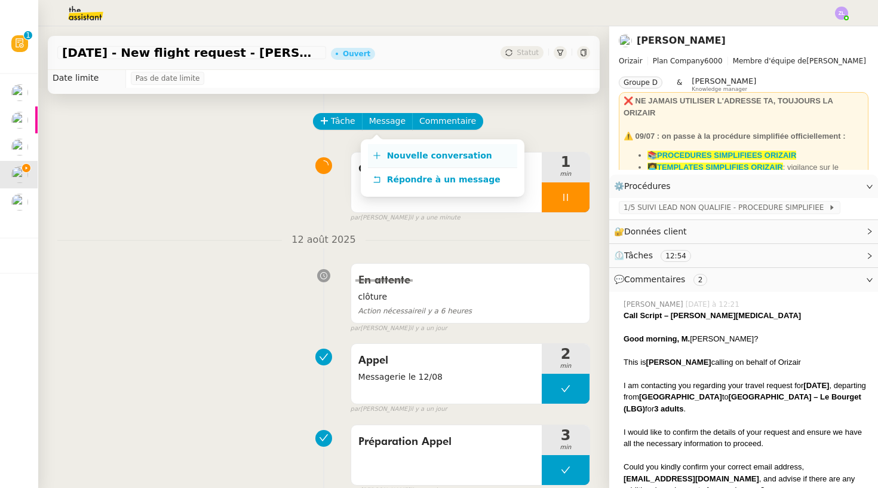
click at [402, 152] on span "Nouvelle conversation" at bounding box center [439, 156] width 105 height 10
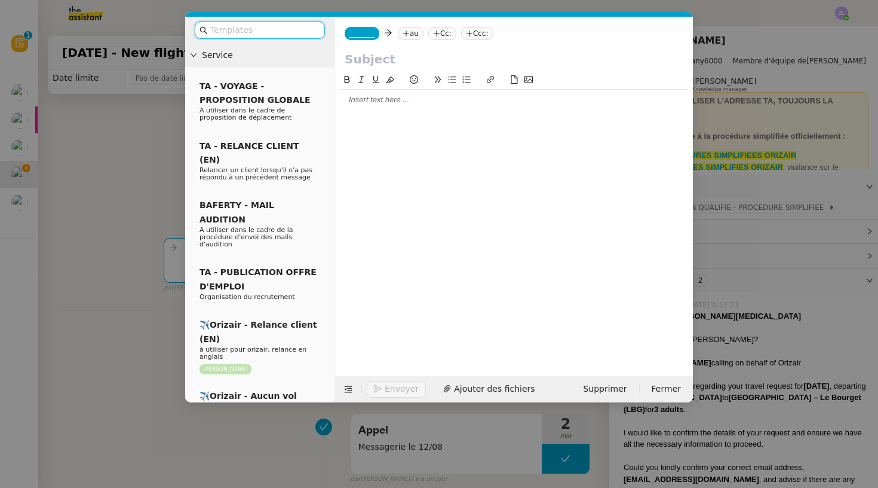
click at [375, 33] on span "_______" at bounding box center [362, 33] width 25 height 8
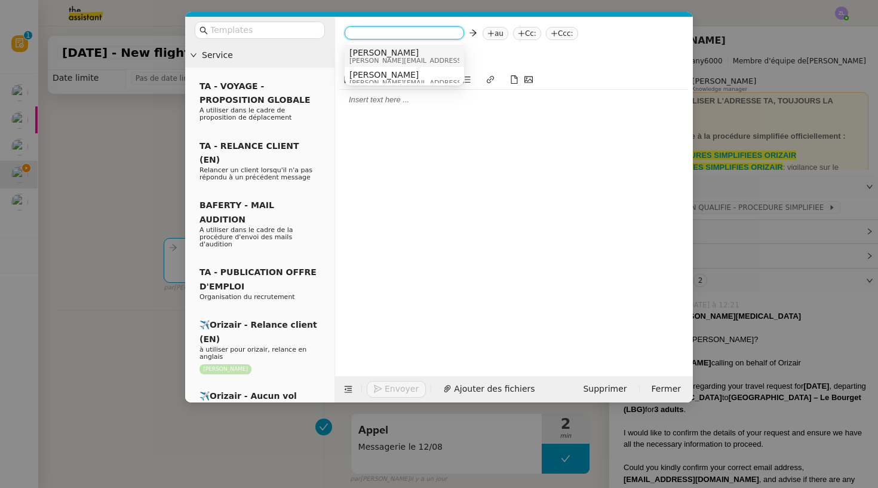
click at [374, 53] on span "Josephine" at bounding box center [435, 53] width 170 height 10
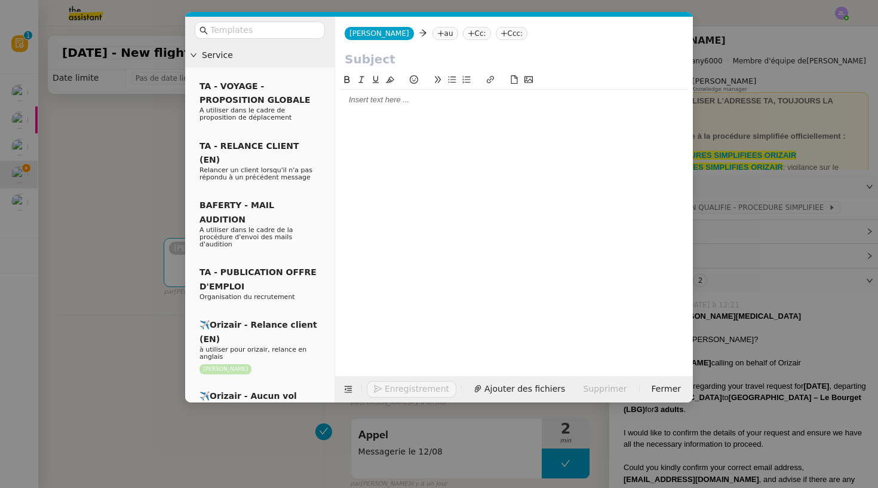
click at [433, 32] on nz-tag "au" at bounding box center [446, 33] width 26 height 13
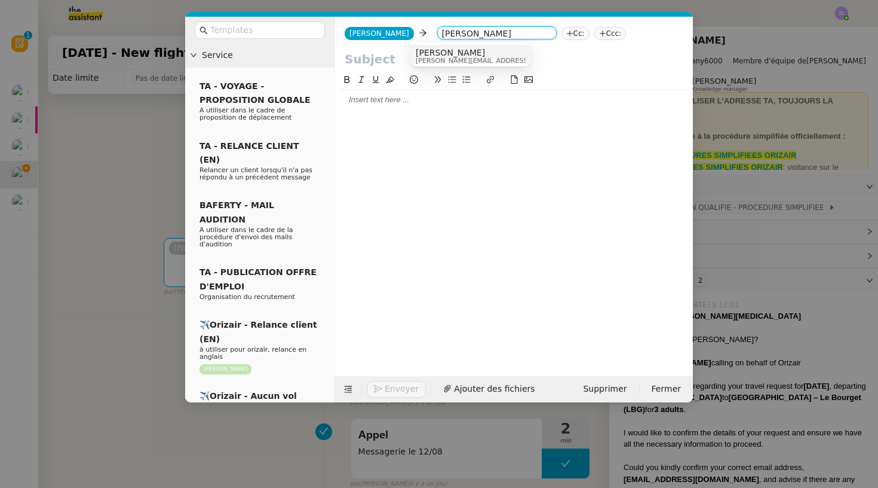
type input "louis frie"
click at [450, 55] on span "[PERSON_NAME]" at bounding box center [501, 53] width 170 height 10
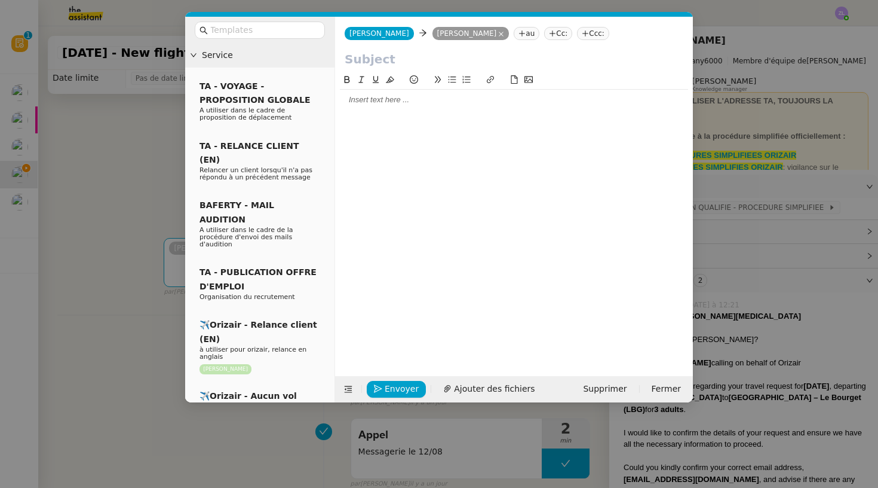
click at [391, 62] on input "text" at bounding box center [514, 59] width 339 height 18
paste input "Clôture de la demande – M. Nix"
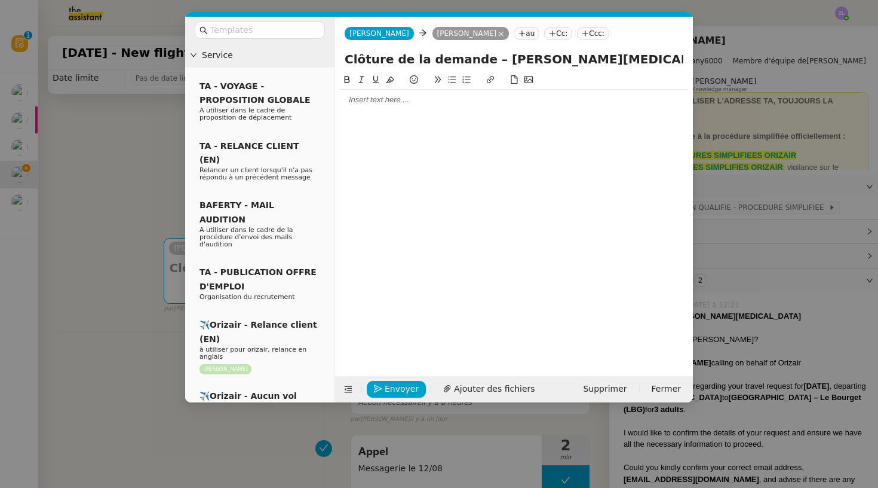
type input "Clôture de la demande – M. Nix"
click at [362, 100] on div at bounding box center [514, 99] width 348 height 11
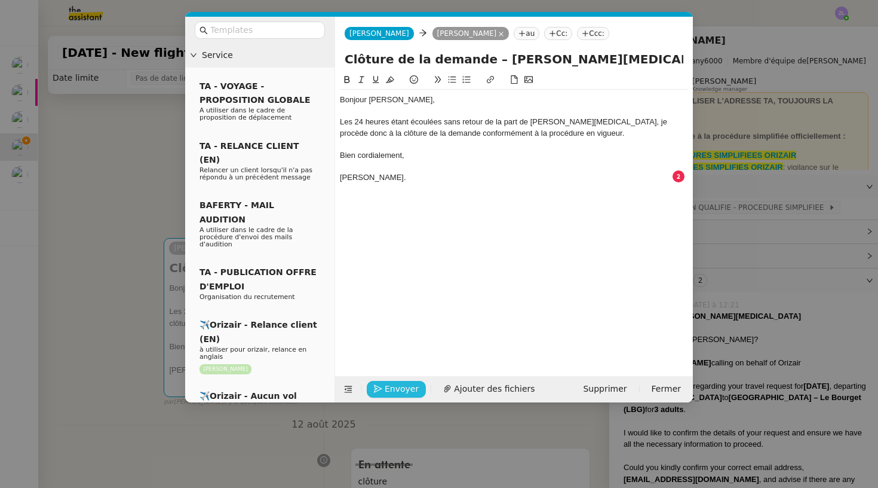
click at [405, 387] on span "Envoyer" at bounding box center [402, 389] width 34 height 14
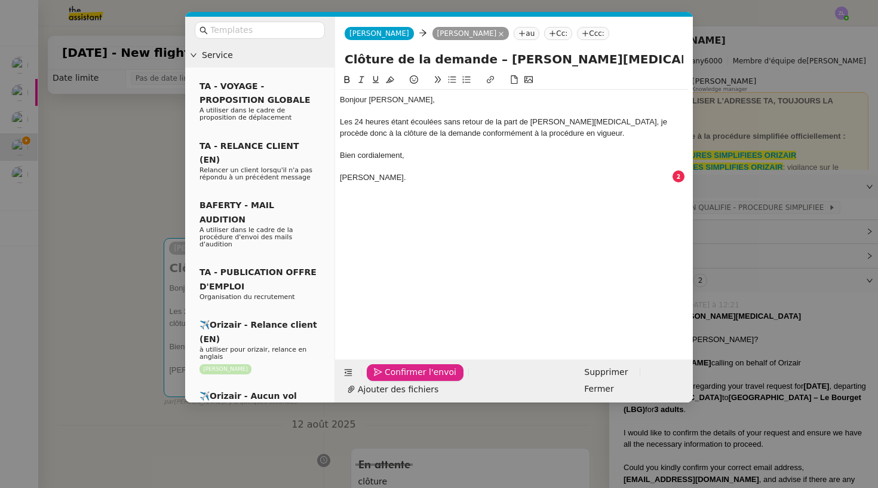
click at [405, 379] on span "Confirmer l'envoi" at bounding box center [421, 372] width 72 height 14
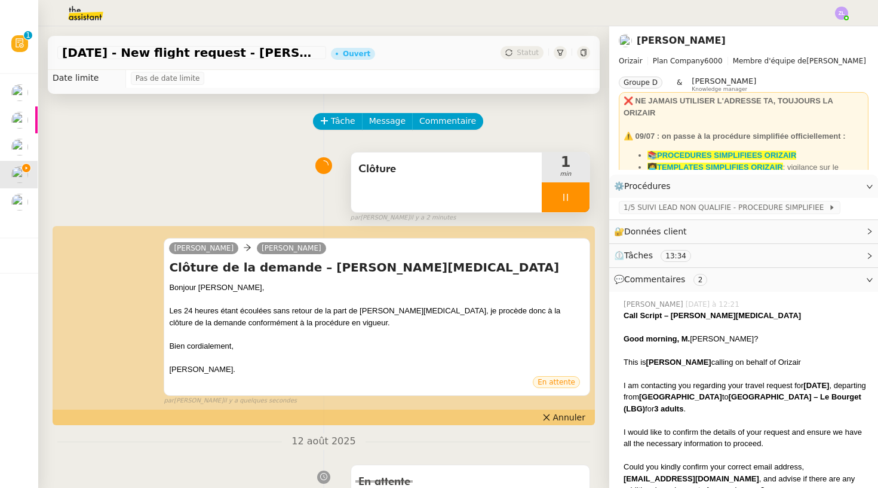
click at [555, 191] on div at bounding box center [566, 197] width 48 height 30
click at [581, 189] on button at bounding box center [578, 197] width 24 height 30
click at [518, 45] on div "10th June 2031 - New flight request - DeAndre Nix Ouvert Statut" at bounding box center [324, 53] width 552 height 34
click at [520, 50] on span "Statut" at bounding box center [528, 52] width 22 height 8
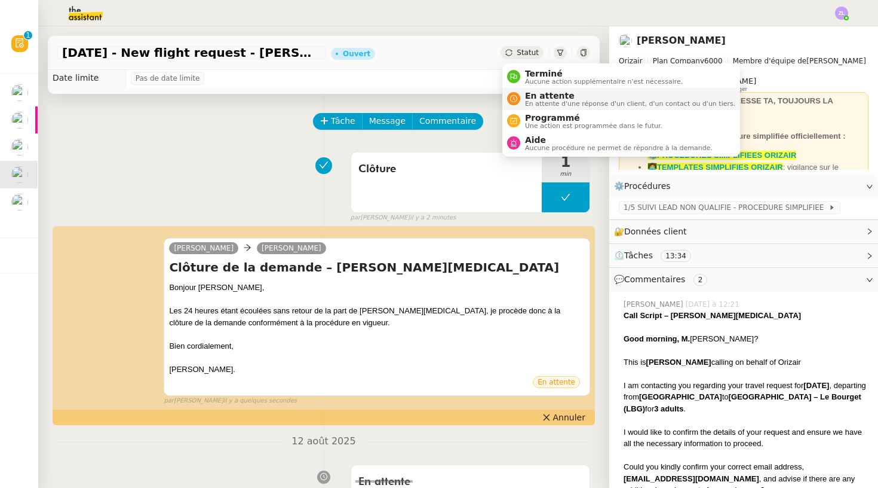
click at [548, 88] on li "En attente En attente d'une réponse d'un client, d'un contact ou d'un tiers." at bounding box center [622, 99] width 238 height 22
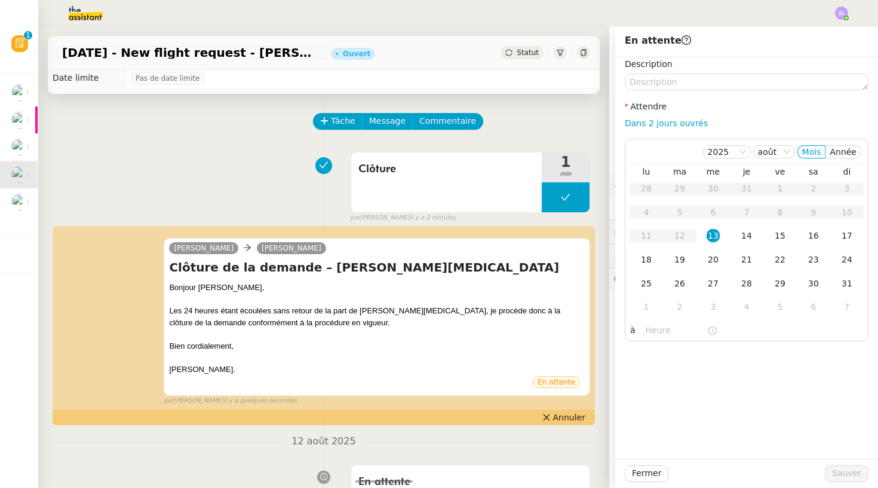
click at [529, 57] on div "Statut" at bounding box center [522, 52] width 43 height 13
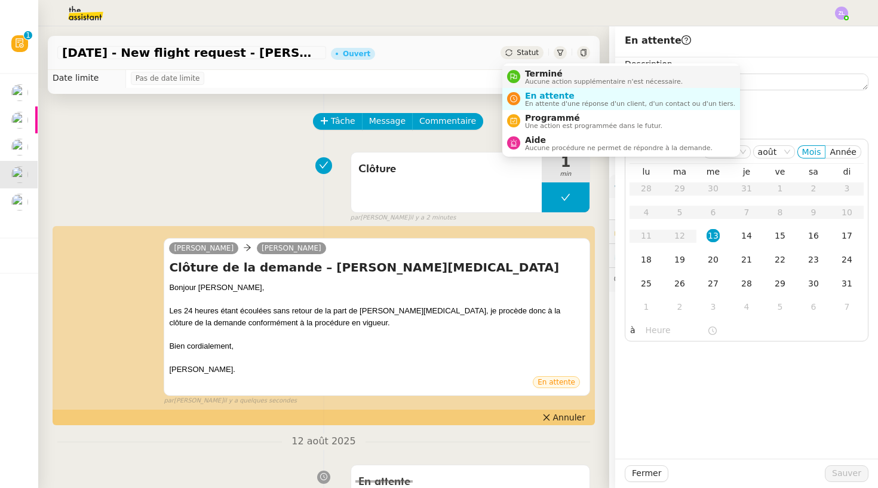
click at [540, 72] on span "Terminé" at bounding box center [604, 74] width 158 height 10
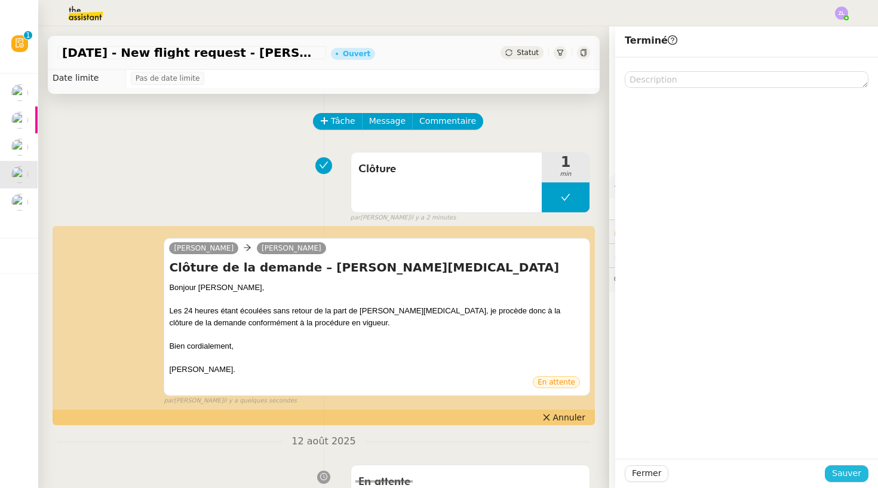
click at [863, 467] on button "Sauver" at bounding box center [847, 473] width 44 height 17
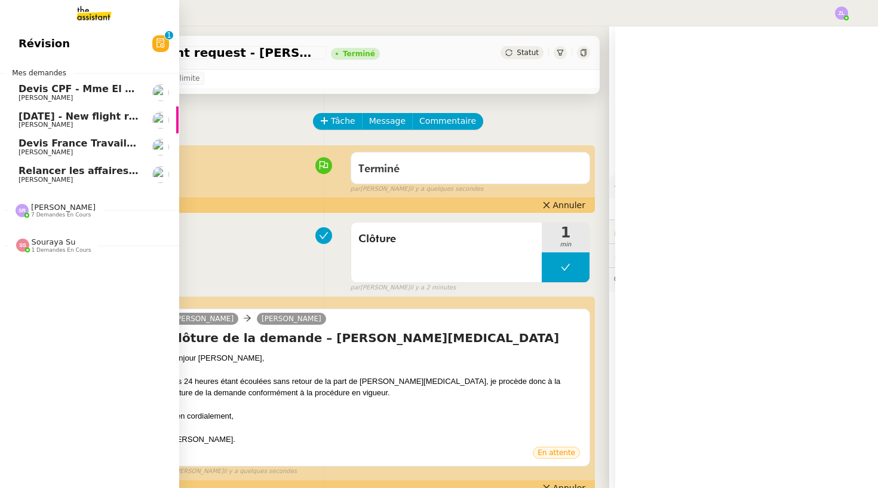
click at [32, 121] on span "[PERSON_NAME]" at bounding box center [46, 125] width 54 height 8
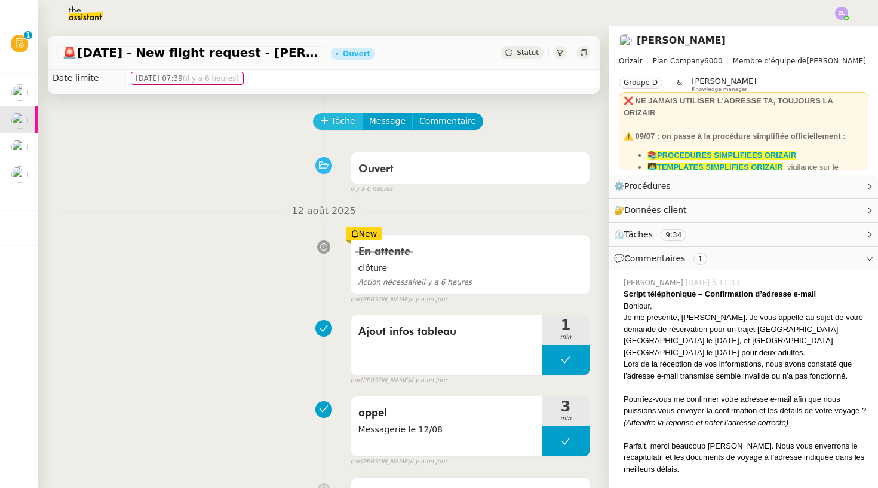
click at [333, 122] on span "Tâche" at bounding box center [343, 121] width 24 height 14
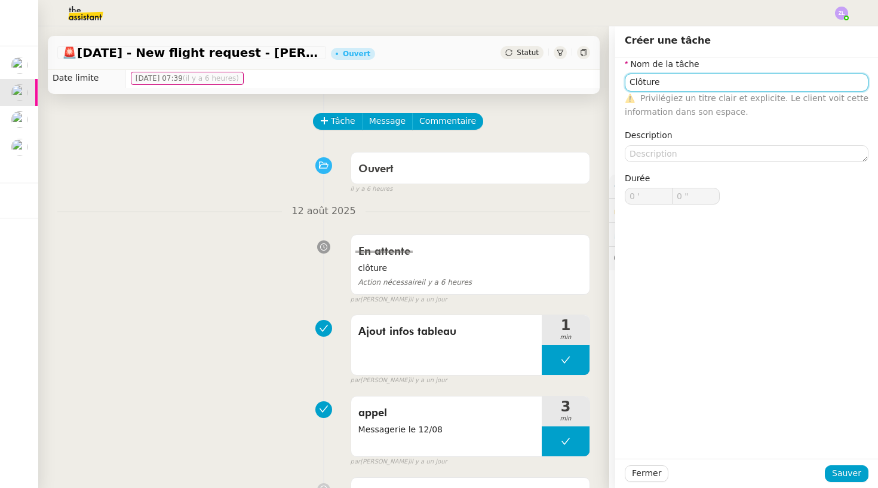
type input "Clôture"
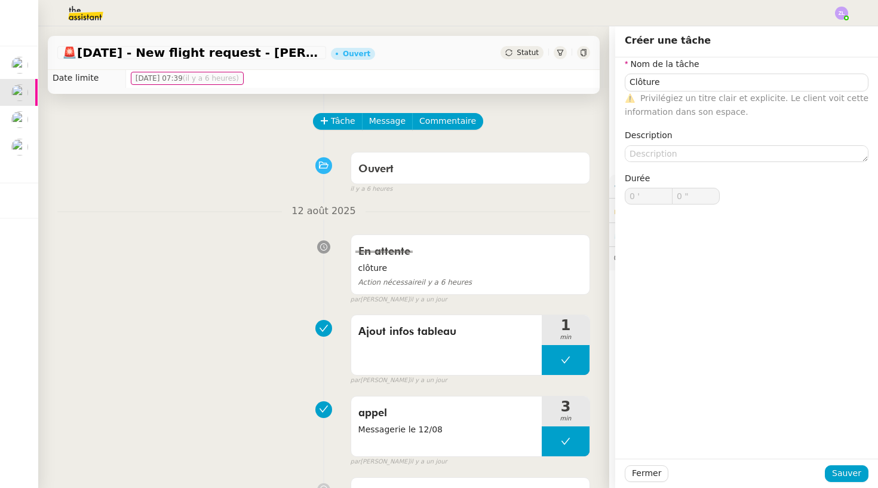
click at [870, 473] on div "Fermer Sauver" at bounding box center [746, 472] width 263 height 29
click at [849, 477] on span "Sauver" at bounding box center [846, 473] width 29 height 14
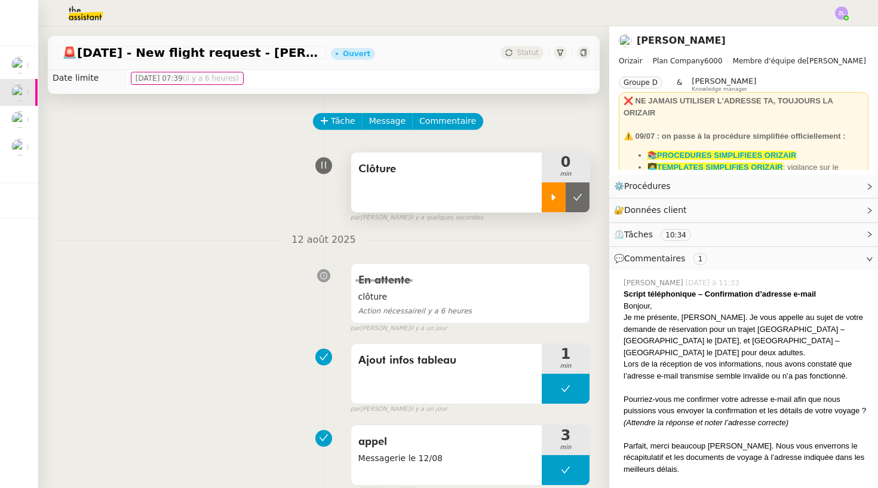
click at [550, 192] on div at bounding box center [554, 197] width 24 height 30
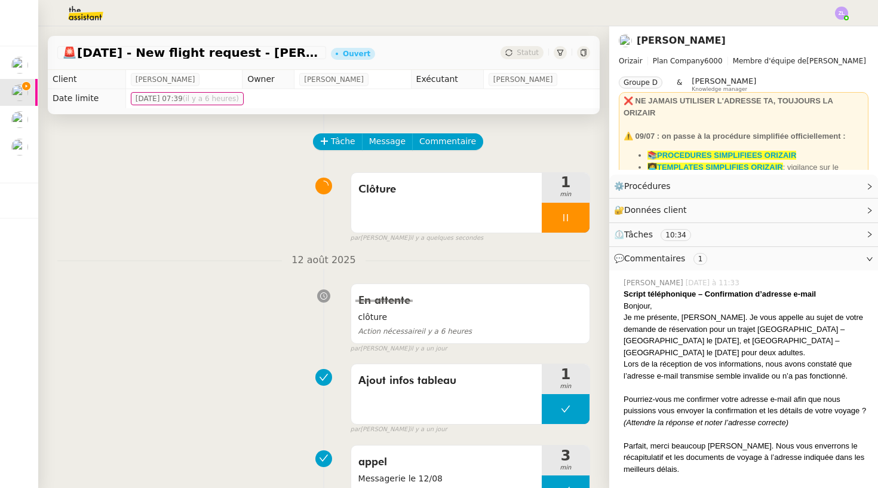
scroll to position [2, 0]
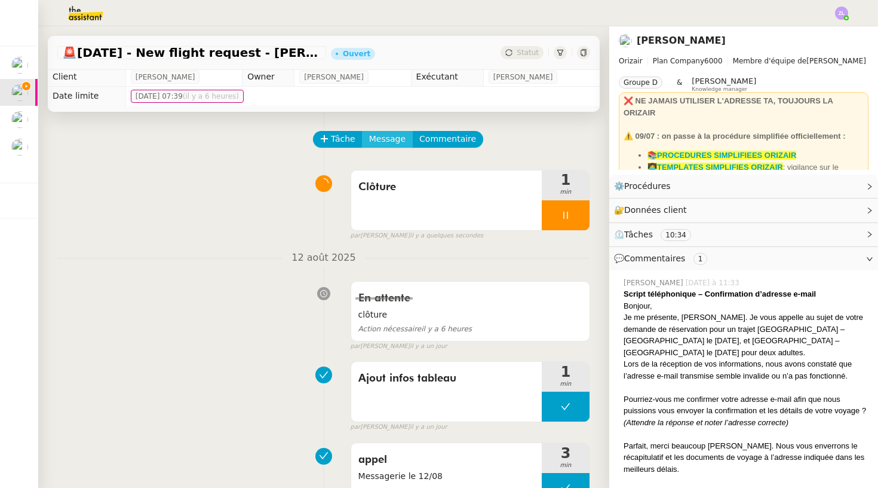
click at [378, 136] on span "Message" at bounding box center [387, 139] width 36 height 14
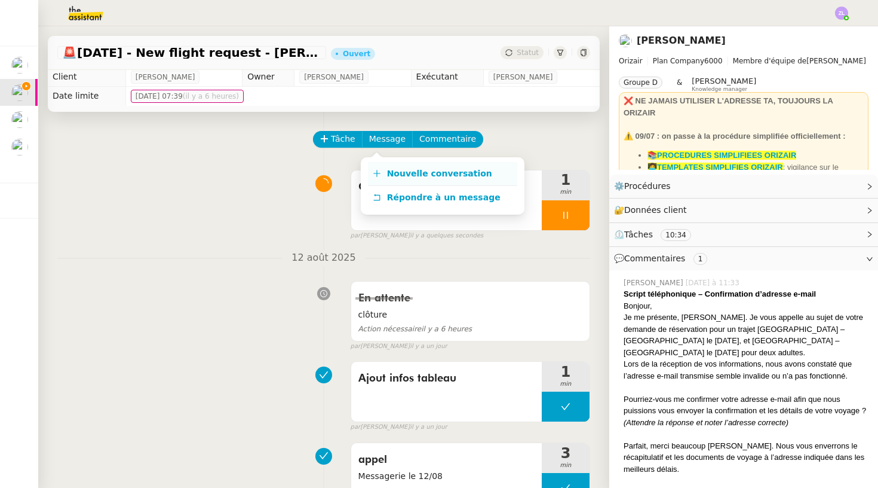
click at [405, 166] on link "Nouvelle conversation" at bounding box center [442, 174] width 149 height 24
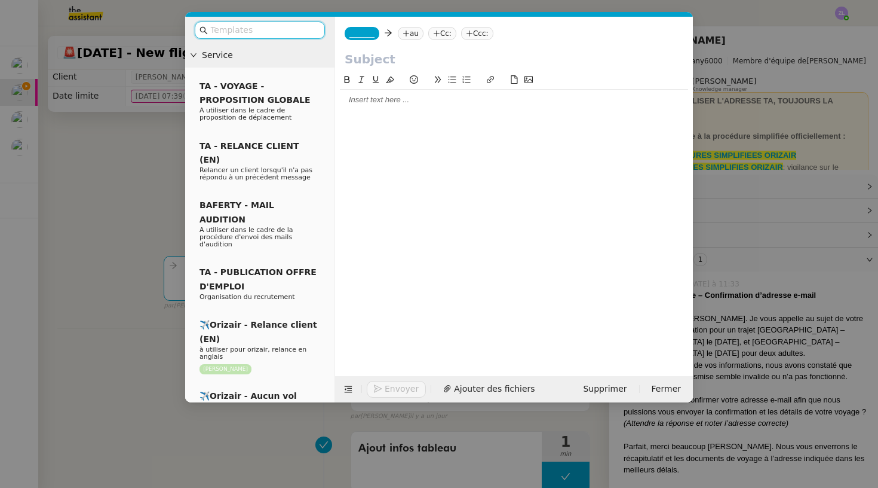
click at [370, 34] on span "_______" at bounding box center [362, 33] width 25 height 8
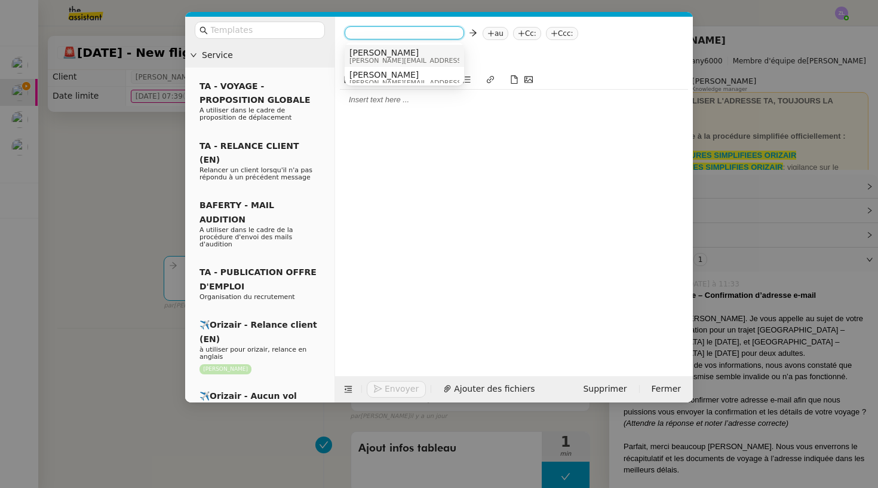
click at [384, 56] on span "Josephine" at bounding box center [435, 53] width 170 height 10
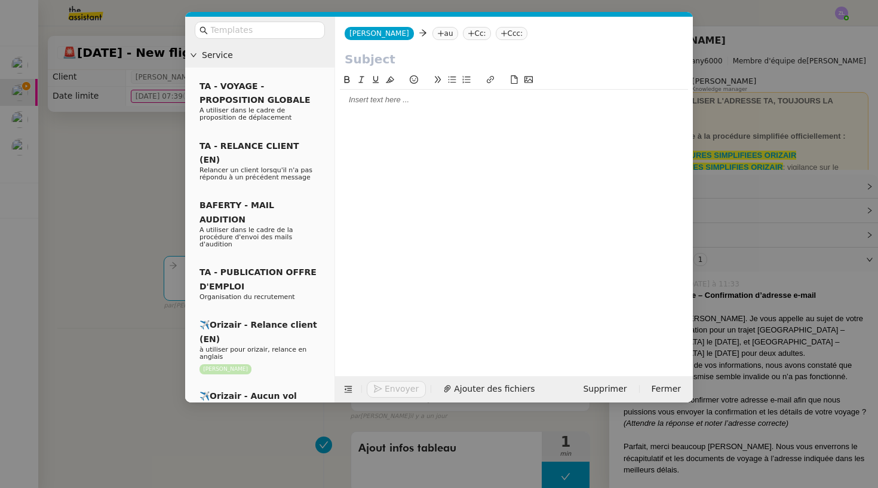
click at [437, 35] on icon at bounding box center [440, 33] width 7 height 7
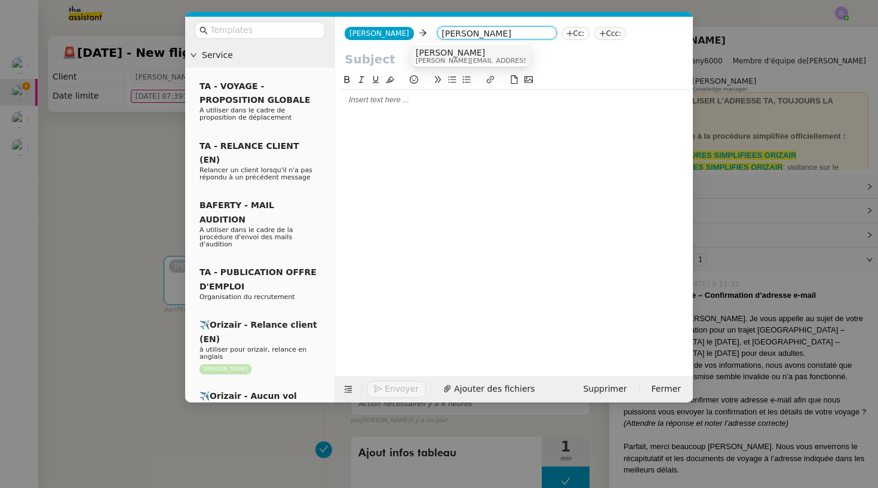
type input "louis frei"
click at [430, 47] on nz-option-item "Louis Frei louis@orizair.com" at bounding box center [471, 56] width 120 height 22
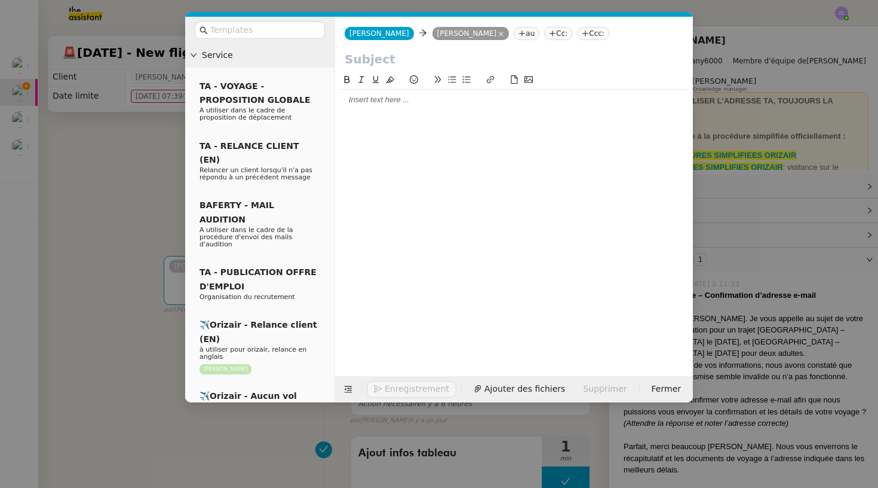
click at [133, 269] on nz-modal-container "Service TA - VOYAGE - PROPOSITION GLOBALE A utiliser dans le cadre de propositi…" at bounding box center [439, 244] width 878 height 488
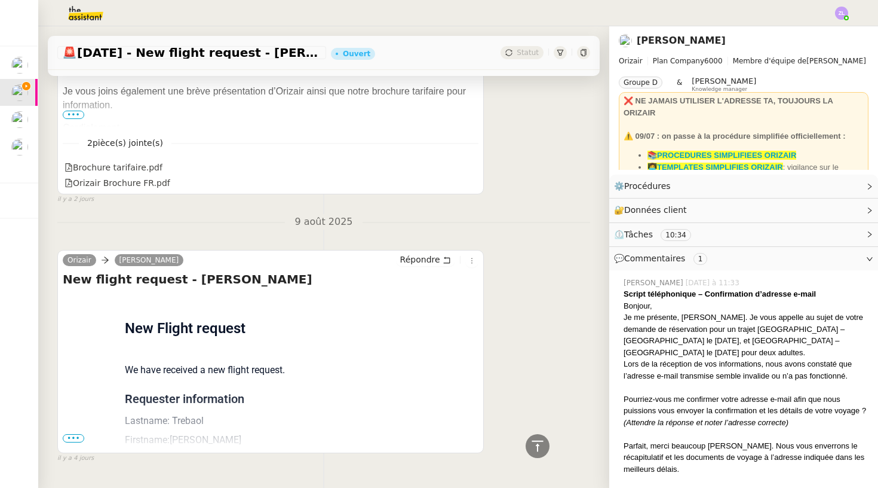
scroll to position [1454, 0]
drag, startPoint x: 270, startPoint y: 250, endPoint x: 222, endPoint y: 249, distance: 48.4
click at [222, 271] on h4 "New flight request - Grégory Trebaol" at bounding box center [271, 279] width 416 height 17
copy h4 "Trebaol"
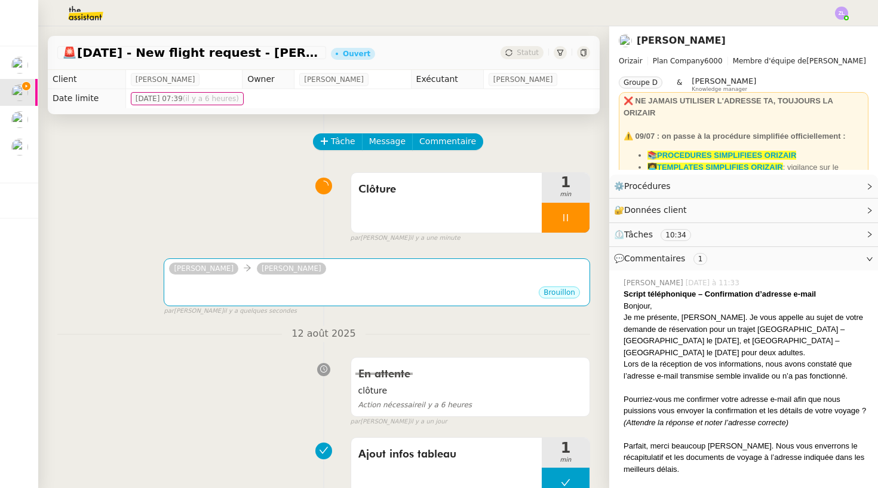
scroll to position [0, 0]
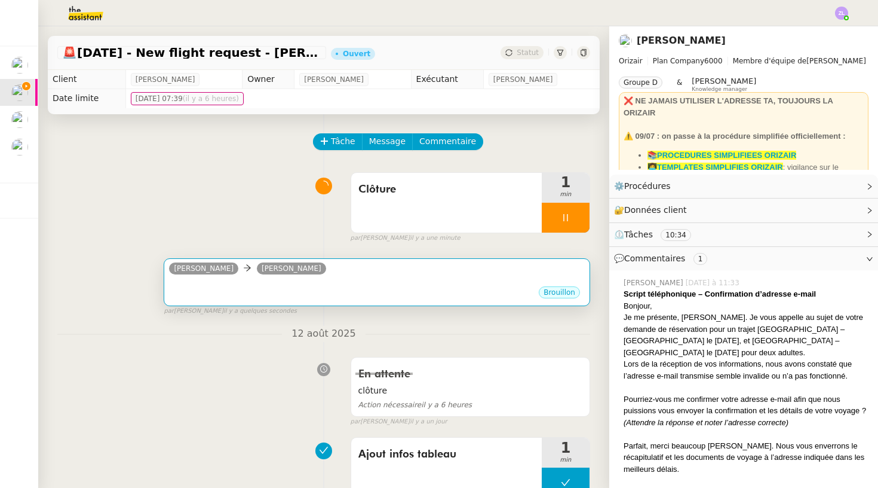
click at [290, 279] on div "Josephine Louis Frei" at bounding box center [377, 270] width 416 height 18
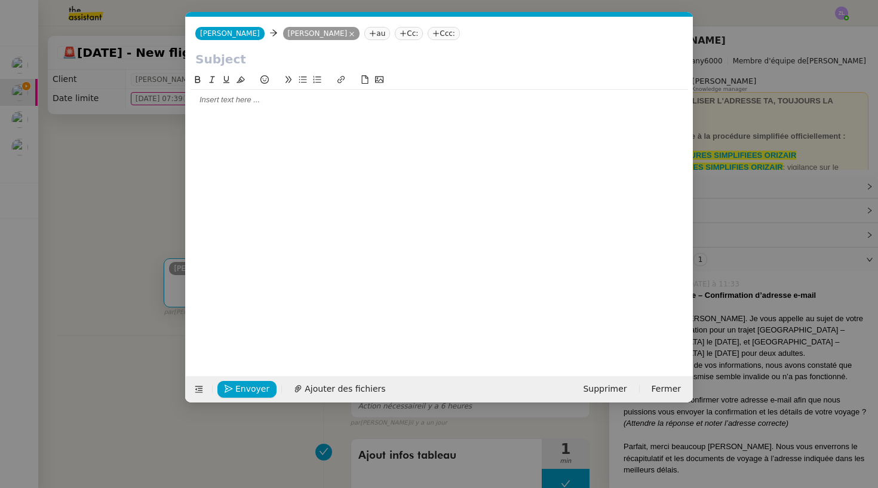
scroll to position [0, 26]
click at [734, 207] on nz-modal-container "Service TA - VOYAGE - PROPOSITION GLOBALE A utiliser dans le cadre de propositi…" at bounding box center [439, 244] width 878 height 488
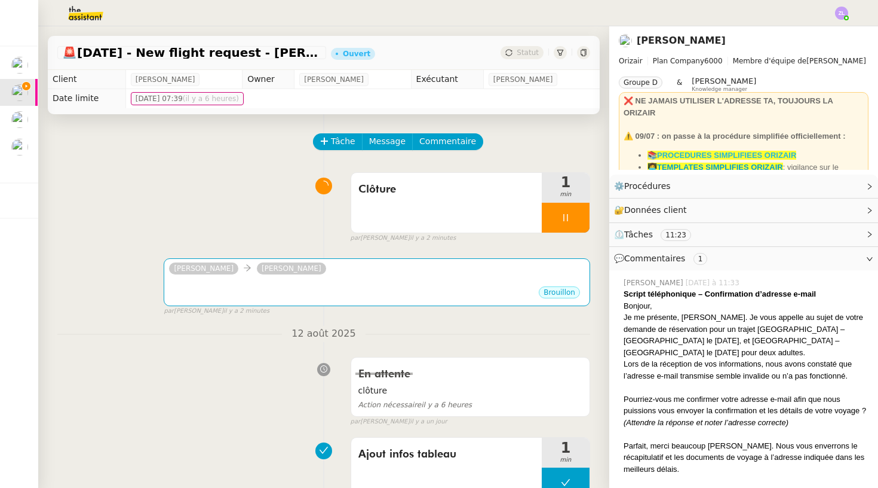
click at [700, 155] on strong "📚PROCEDURES SIMPLIFIEES ORIZAIR" at bounding box center [722, 155] width 149 height 9
click at [409, 256] on div "Josephine Louis Frei ••• Brouillon false par Zoé L. il y a 2 minutes" at bounding box center [323, 281] width 533 height 69
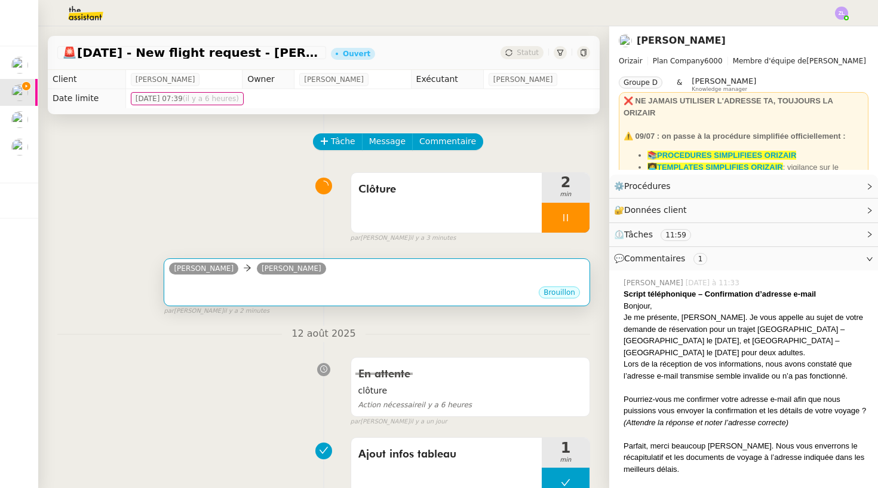
click at [418, 273] on div "Josephine Louis Frei" at bounding box center [377, 270] width 416 height 18
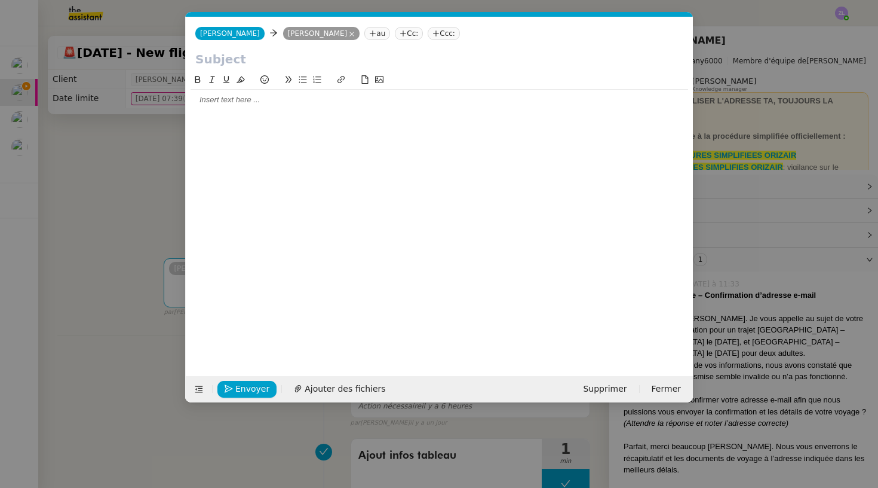
click at [249, 56] on input "text" at bounding box center [439, 59] width 488 height 18
paste input "Clôture de la demande – M. Trebaol"
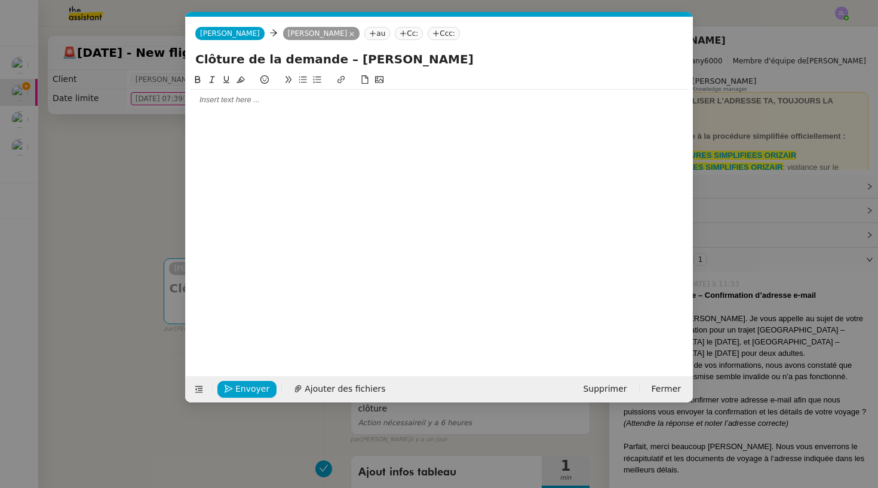
type input "Clôture de la demande – M. Trebaol"
click at [246, 99] on div at bounding box center [440, 99] width 498 height 11
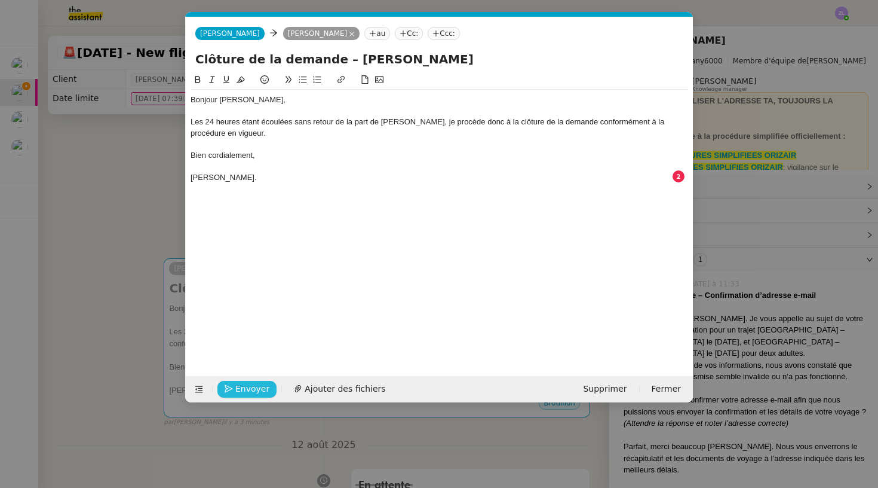
click at [253, 391] on span "Envoyer" at bounding box center [252, 389] width 34 height 14
click at [253, 391] on span "Confirmer l'envoi" at bounding box center [271, 389] width 72 height 14
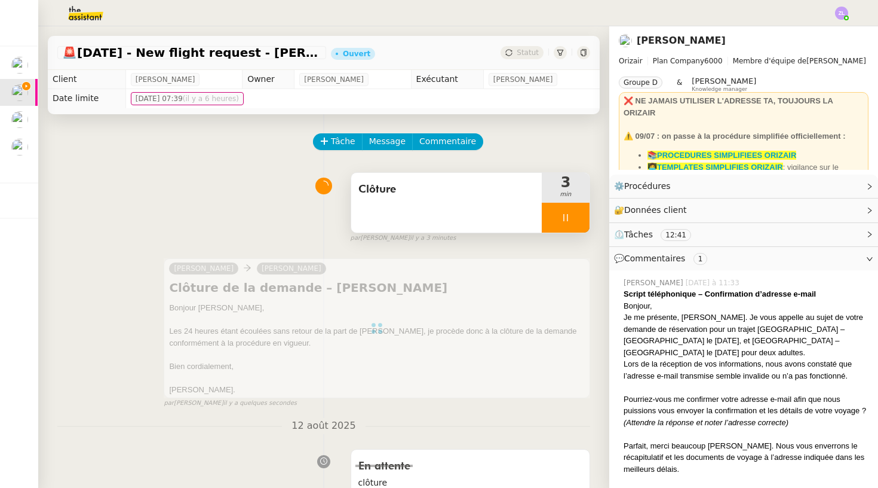
click at [557, 222] on div at bounding box center [566, 218] width 48 height 30
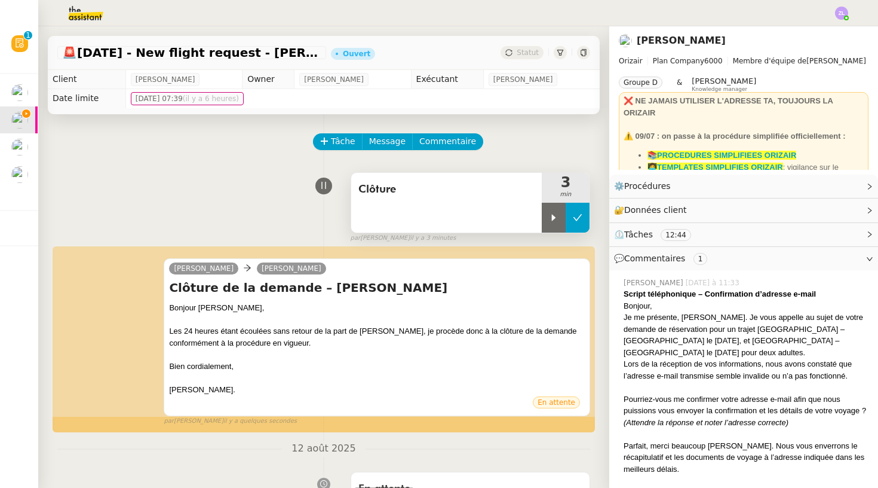
click at [576, 221] on icon at bounding box center [578, 218] width 10 height 10
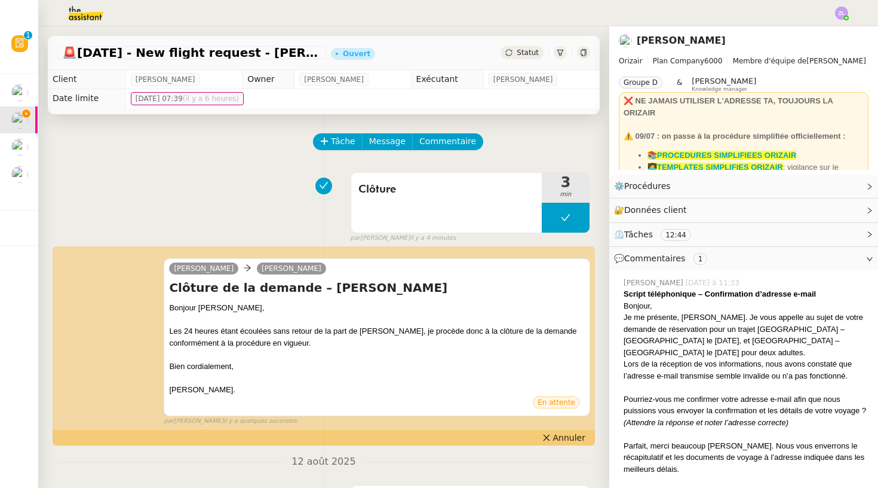
click at [523, 55] on span "Statut" at bounding box center [528, 52] width 22 height 8
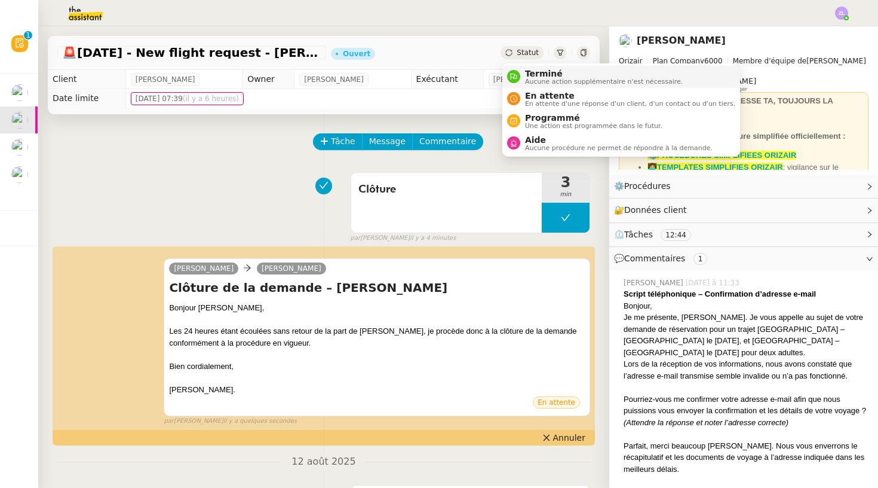
click at [540, 74] on span "Terminé" at bounding box center [604, 74] width 158 height 10
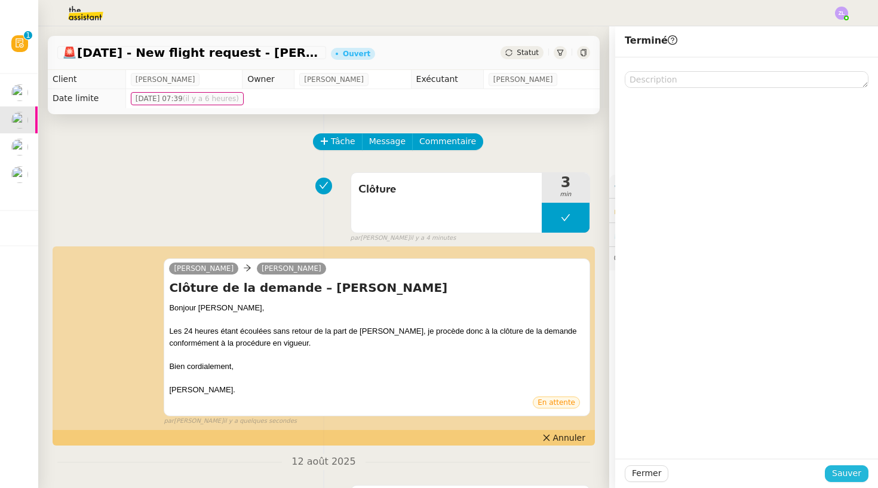
click at [841, 471] on span "Sauver" at bounding box center [846, 473] width 29 height 14
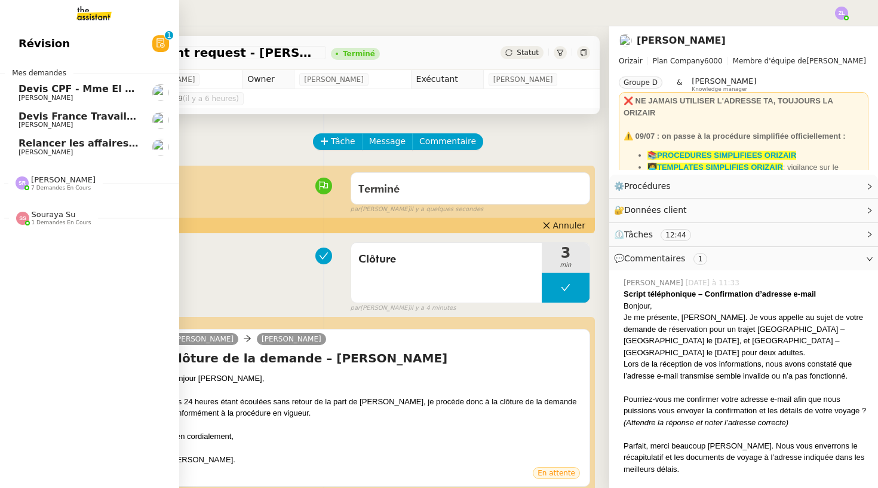
click at [62, 121] on span "[PERSON_NAME]" at bounding box center [46, 125] width 54 height 8
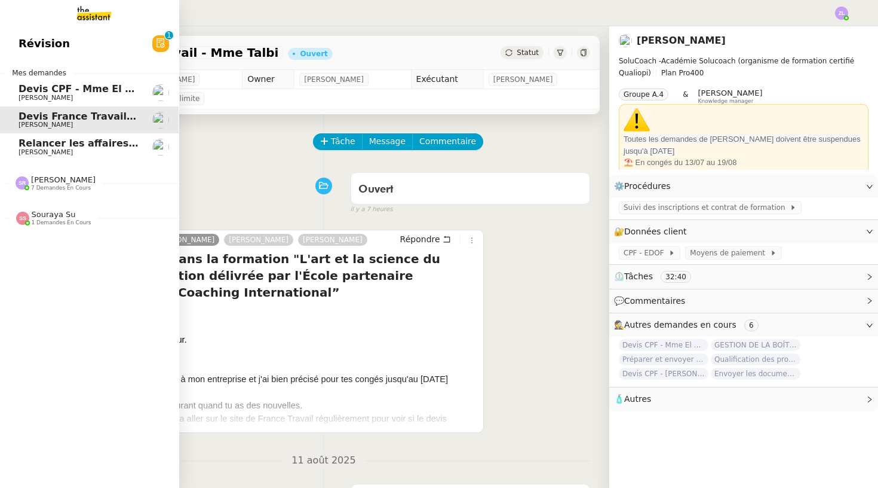
click at [74, 137] on span "Relancer les affaires de [PERSON_NAME]" at bounding box center [128, 142] width 219 height 11
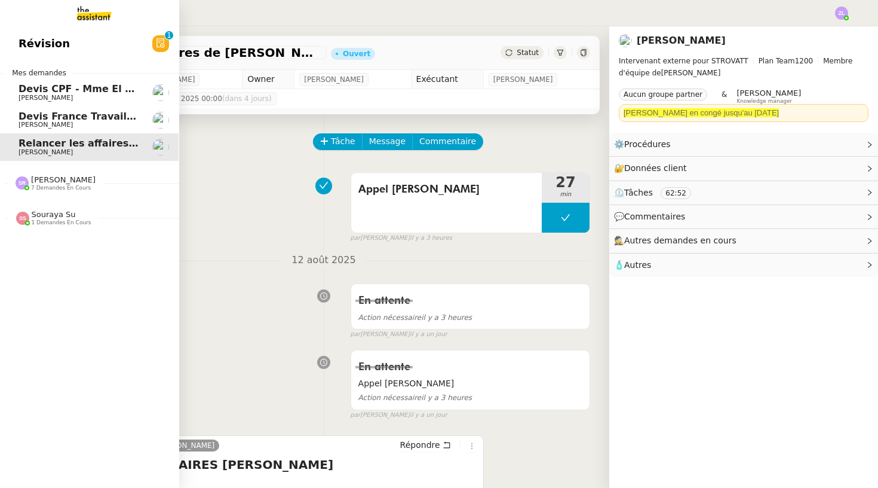
click at [23, 94] on span "[PERSON_NAME]" at bounding box center [46, 98] width 54 height 8
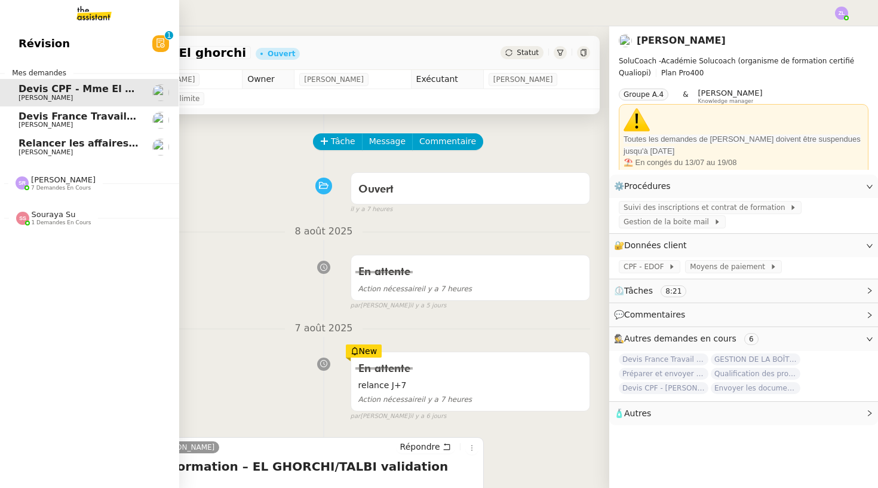
click at [50, 111] on span "Devis France Travail - Mme Talbi" at bounding box center [105, 116] width 173 height 11
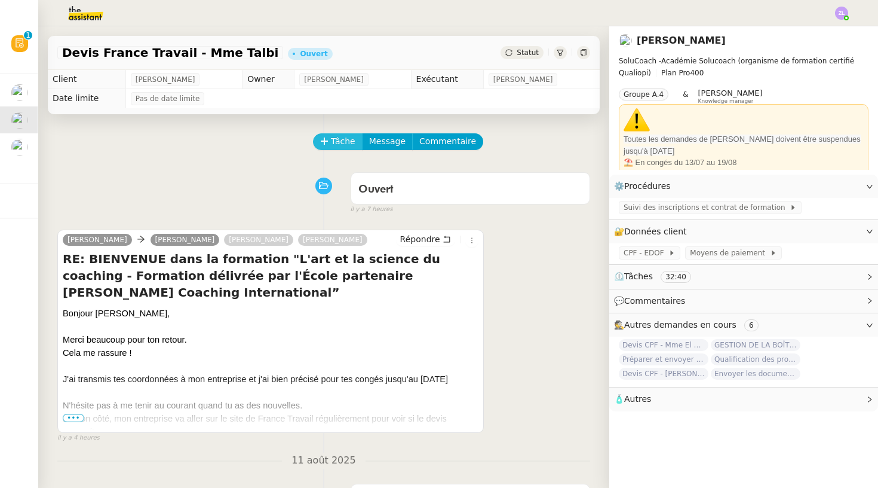
click at [336, 147] on span "Tâche" at bounding box center [343, 141] width 24 height 14
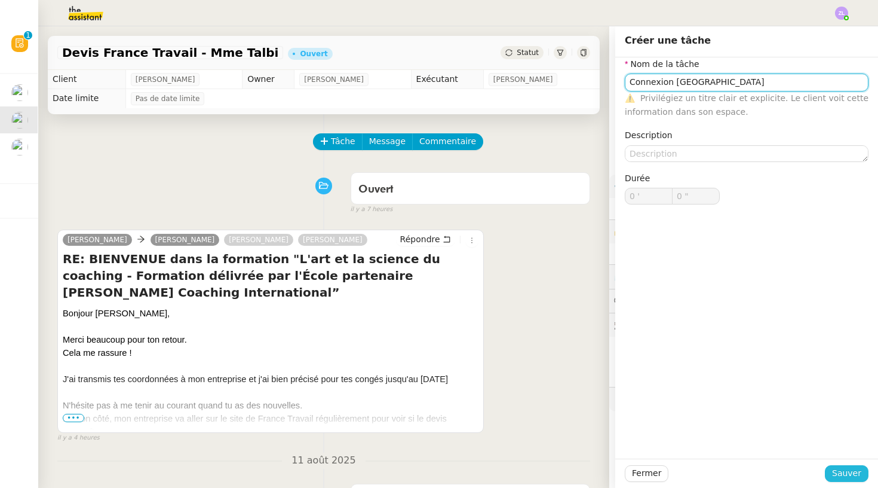
type input "Connexion Kairos"
click at [863, 470] on button "Sauver" at bounding box center [847, 473] width 44 height 17
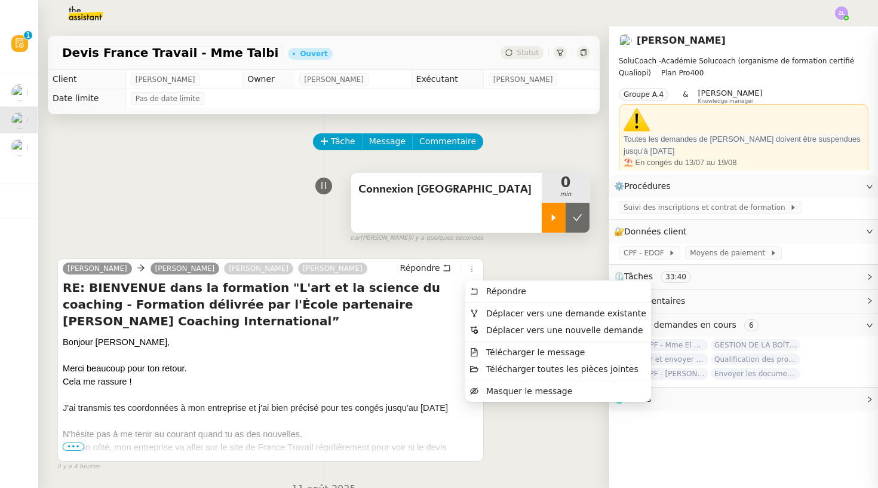
click at [550, 216] on icon at bounding box center [554, 218] width 10 height 10
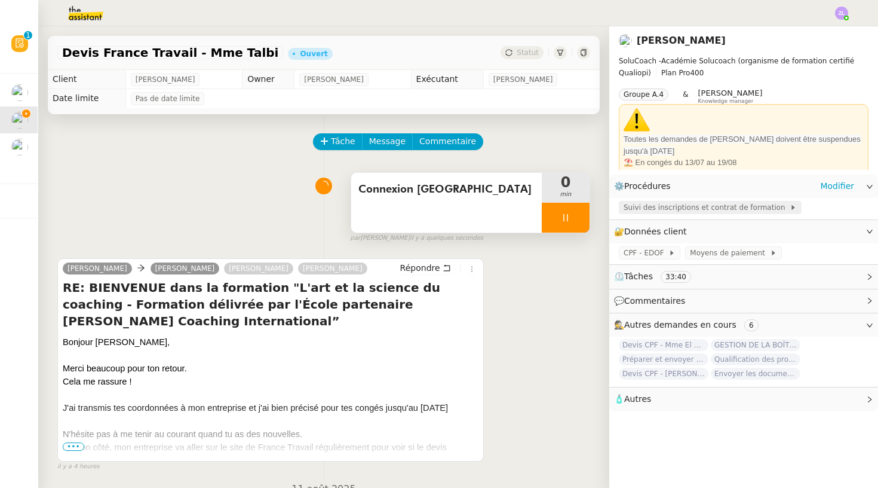
click at [704, 210] on span "Suivi des inscriptions et contrat de formation" at bounding box center [707, 207] width 166 height 12
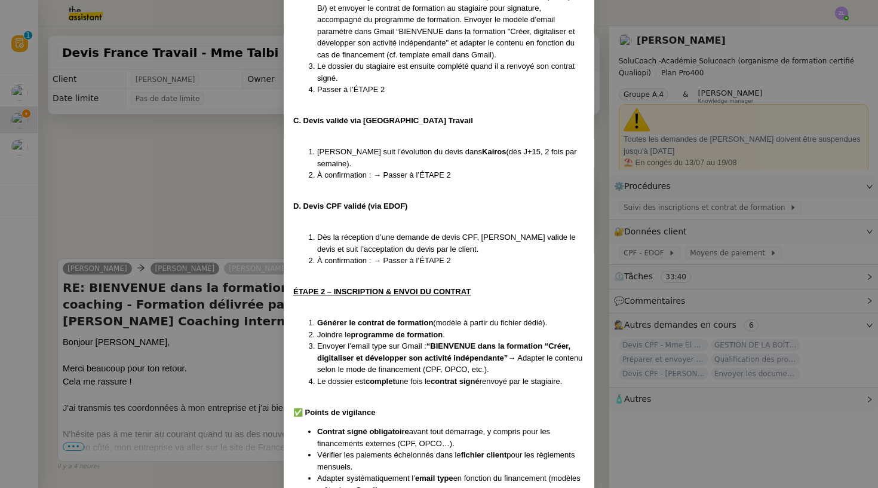
scroll to position [860, 0]
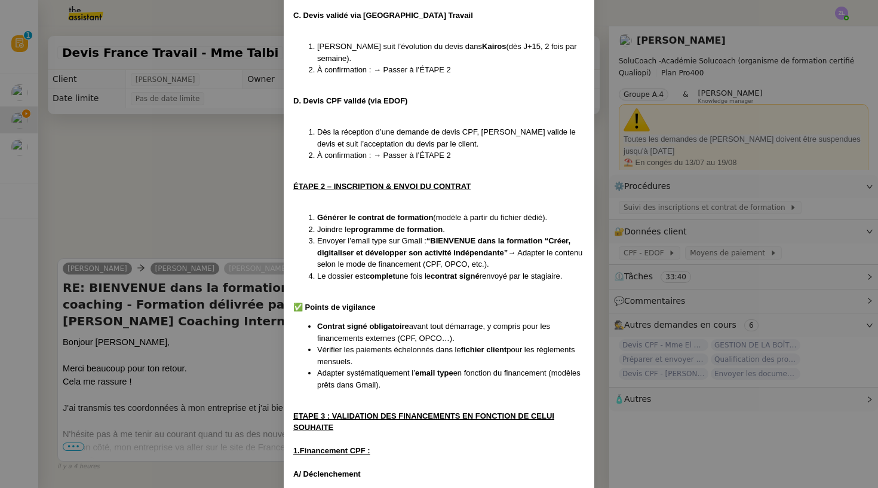
click at [674, 251] on nz-modal-container "Créé le 15/07/2025 MAJ le 21/07/2025 Contexte : Chez SoluCoach, chaque nouvelle…" at bounding box center [439, 244] width 878 height 488
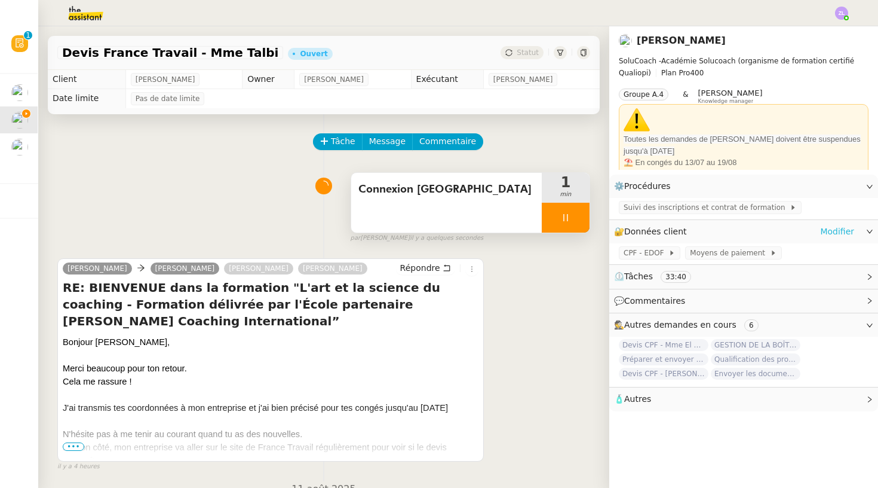
click at [838, 233] on link "Modifier" at bounding box center [837, 232] width 34 height 14
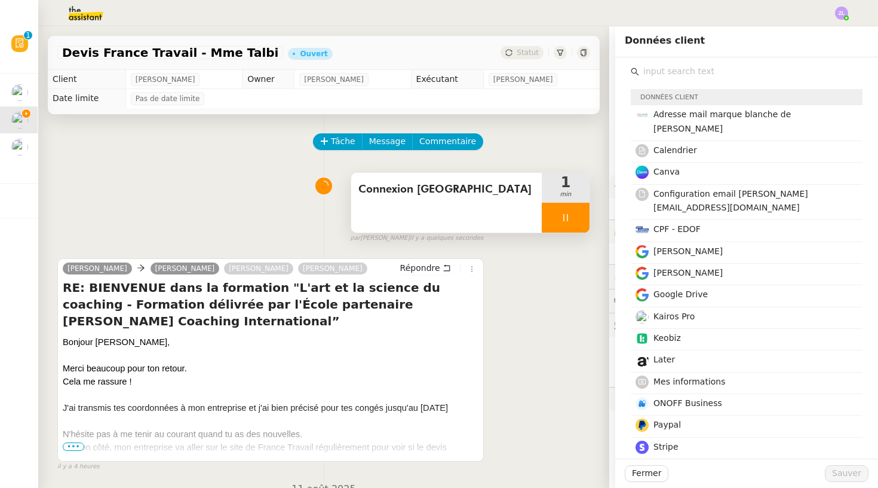
click at [677, 73] on input "text" at bounding box center [750, 71] width 223 height 16
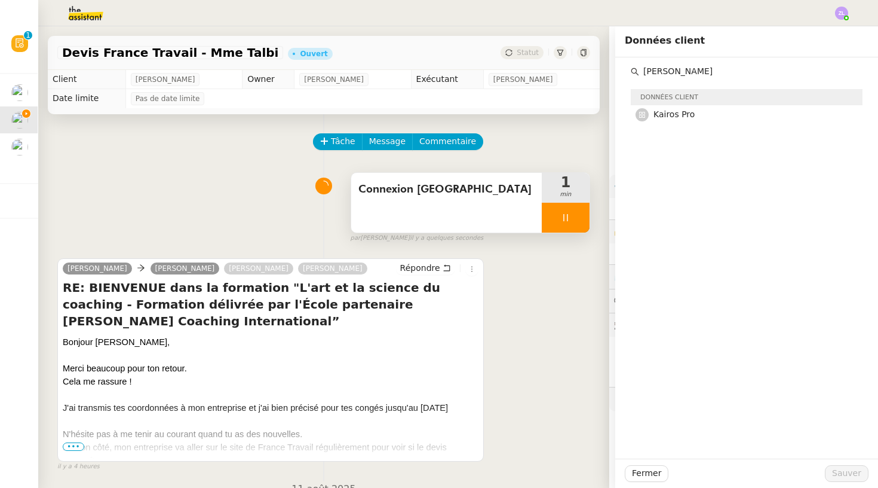
type input "Jairo"
click at [672, 115] on span "Kairos Pro" at bounding box center [674, 114] width 41 height 10
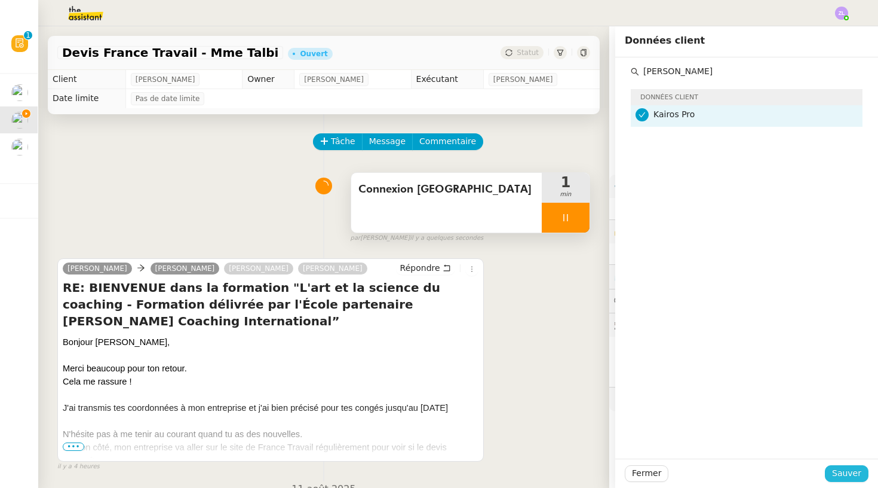
click at [844, 476] on span "Sauver" at bounding box center [846, 473] width 29 height 14
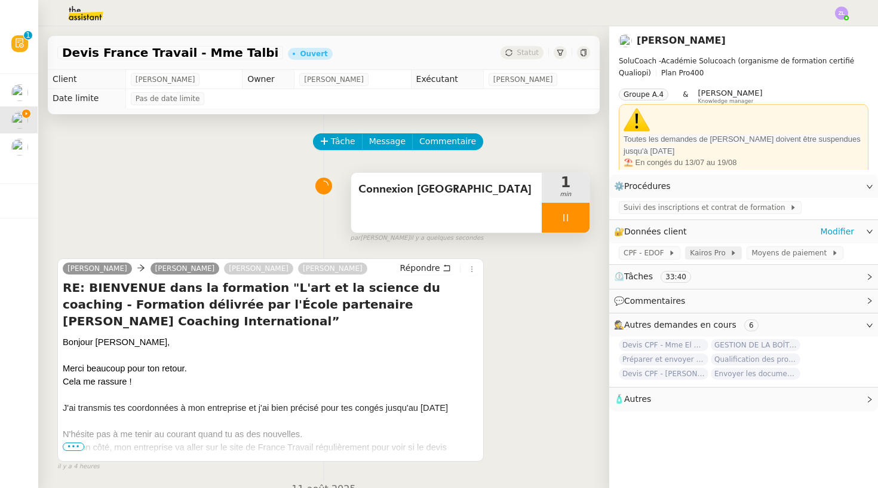
click at [712, 253] on span "Kairos Pro" at bounding box center [710, 253] width 40 height 12
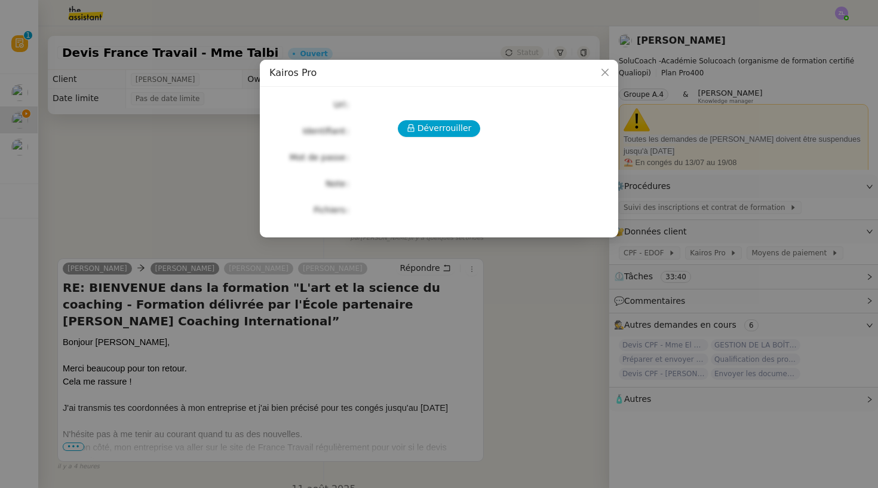
click at [441, 120] on div "Déverrouiller Url Identifiant Mot de passe Note Fichiers Upload" at bounding box center [438, 157] width 339 height 122
click at [448, 134] on span "Déverrouiller" at bounding box center [445, 128] width 54 height 14
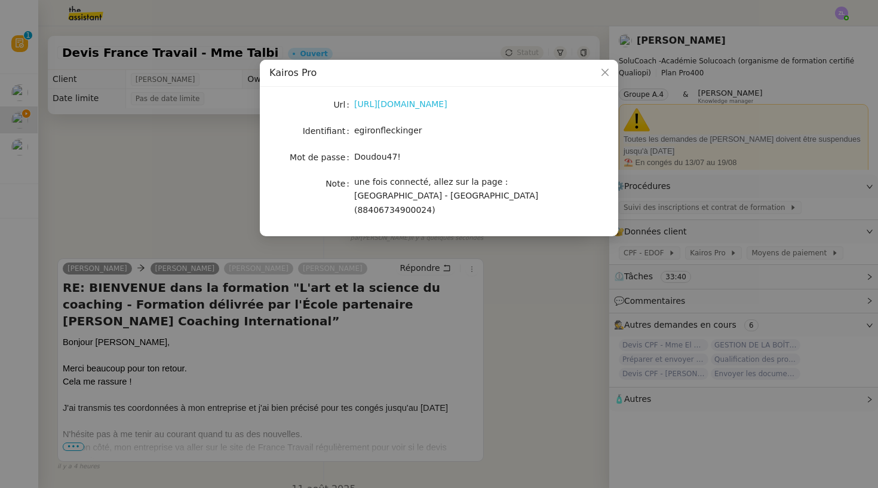
click at [400, 105] on link "https://www.portail-emploi.fr/portail-tap/mireconnexion" at bounding box center [400, 104] width 93 height 10
click at [375, 130] on span "egironfleckinger" at bounding box center [388, 130] width 68 height 10
copy span "egironfleckinger"
click at [268, 232] on nz-modal-container "Kairos Pro Url https://www.portail-emploi.fr/portail-tap/mireconnexion Identifi…" at bounding box center [439, 244] width 878 height 488
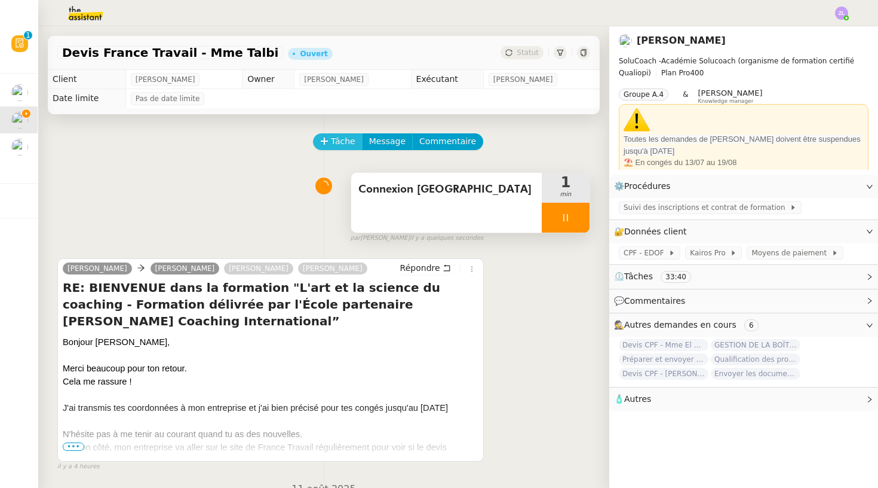
click at [331, 145] on span "Tâche" at bounding box center [343, 141] width 24 height 14
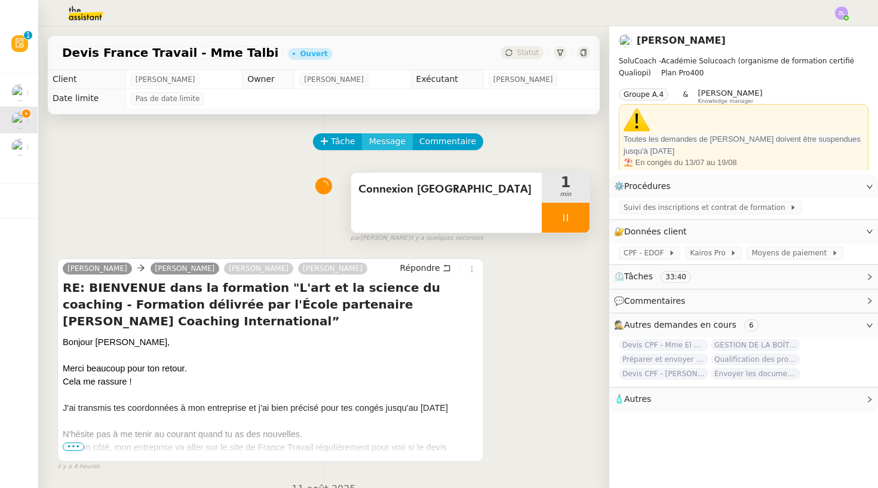
click at [393, 139] on span "Message" at bounding box center [387, 141] width 36 height 14
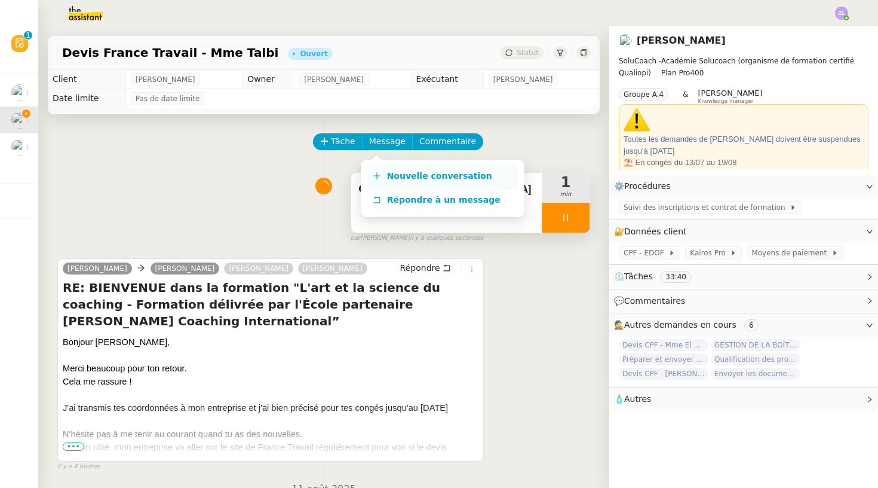
click at [465, 183] on link "Nouvelle conversation" at bounding box center [442, 176] width 149 height 24
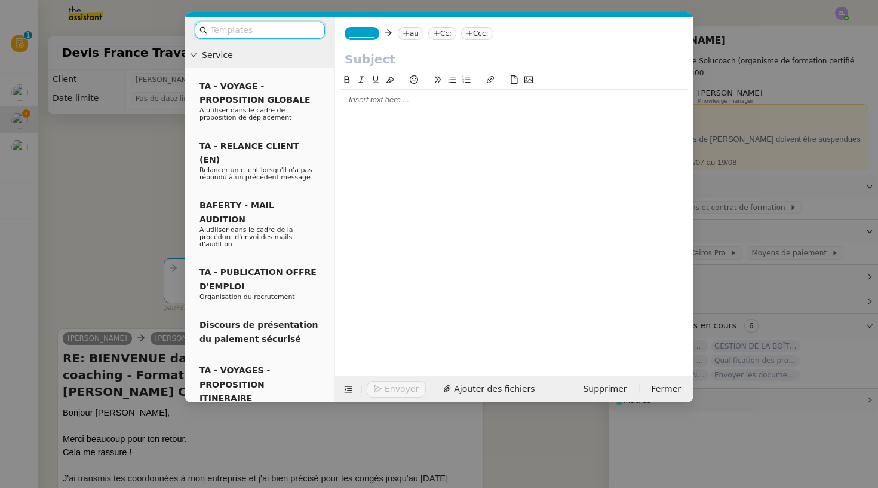
click at [362, 36] on span "_______" at bounding box center [362, 33] width 25 height 8
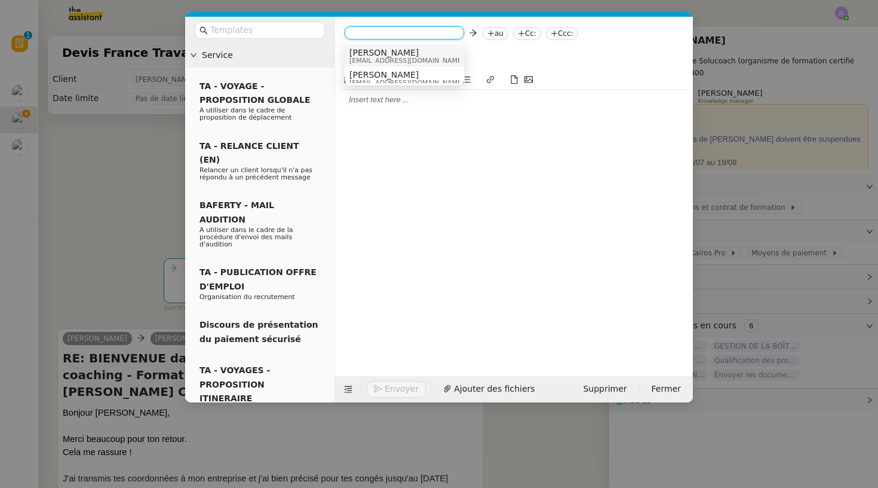
click at [380, 59] on span "[EMAIL_ADDRESS][DOMAIN_NAME]" at bounding box center [407, 60] width 115 height 7
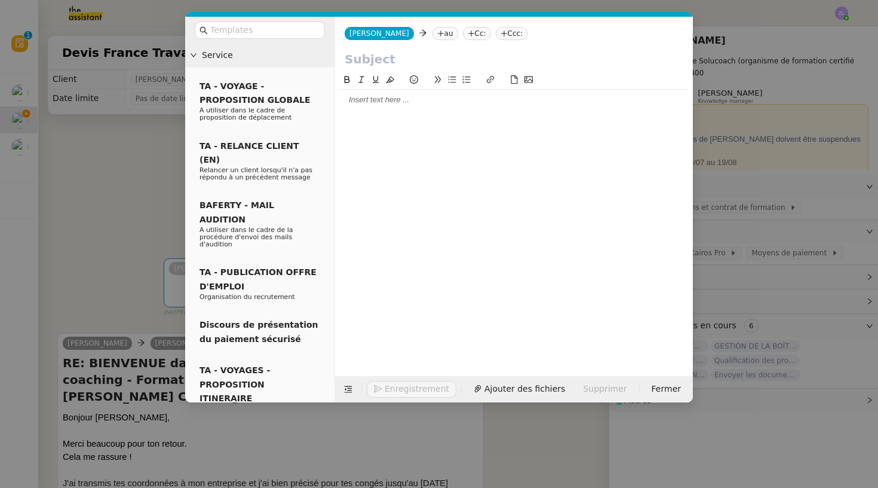
click at [433, 33] on nz-tag "au" at bounding box center [446, 33] width 26 height 13
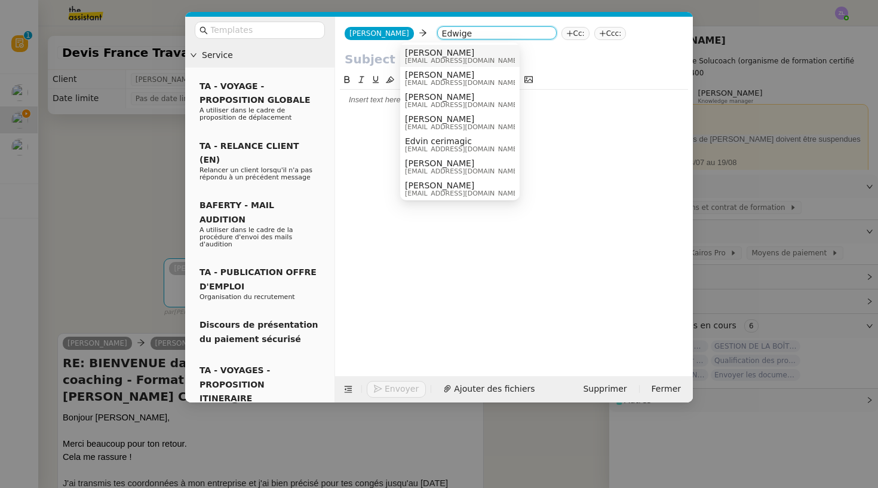
type input "Edwige"
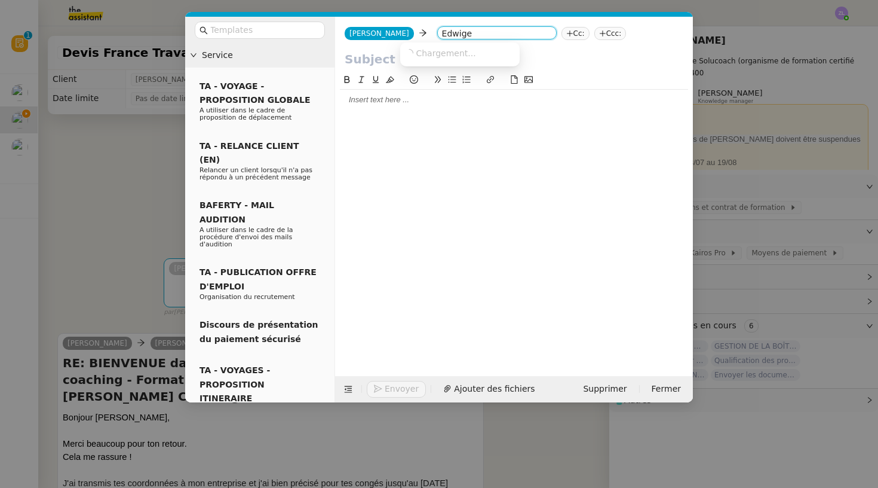
click at [472, 56] on div "Chargement..." at bounding box center [460, 53] width 110 height 11
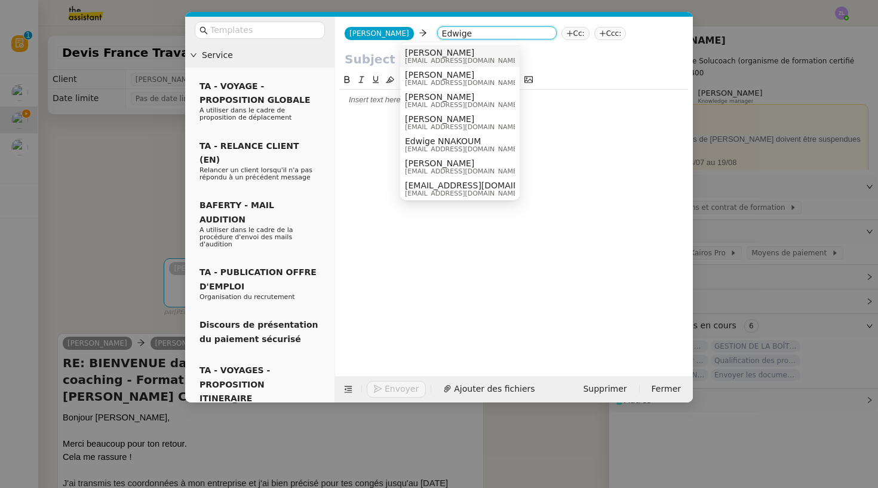
click at [434, 56] on span "[PERSON_NAME]" at bounding box center [462, 53] width 115 height 10
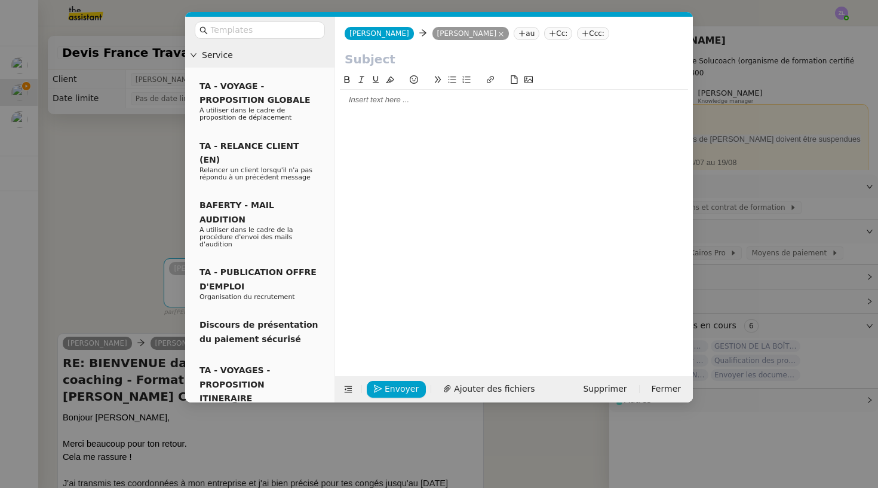
click at [351, 64] on input "text" at bounding box center [514, 59] width 339 height 18
paste input "Suivi dossier Mme Talbi – Kairos en maintenance"
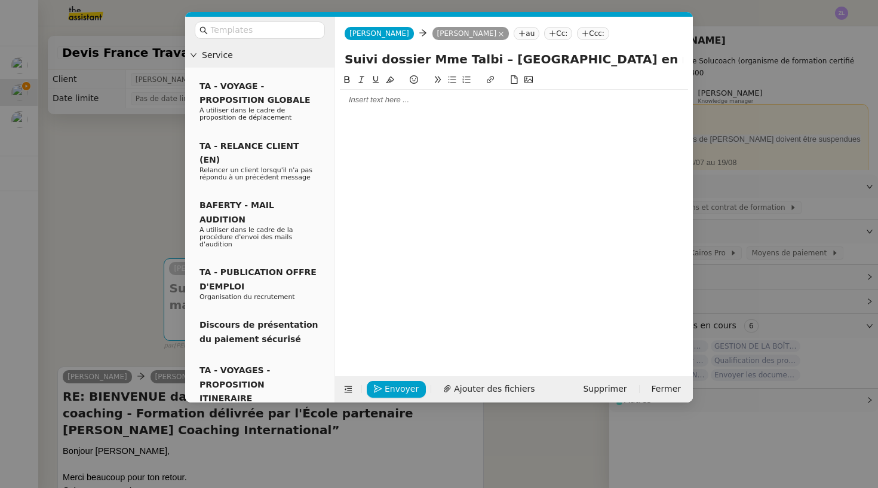
type input "Suivi dossier Mme Talbi – Kairos en maintenance"
click at [362, 104] on div at bounding box center [514, 99] width 348 height 11
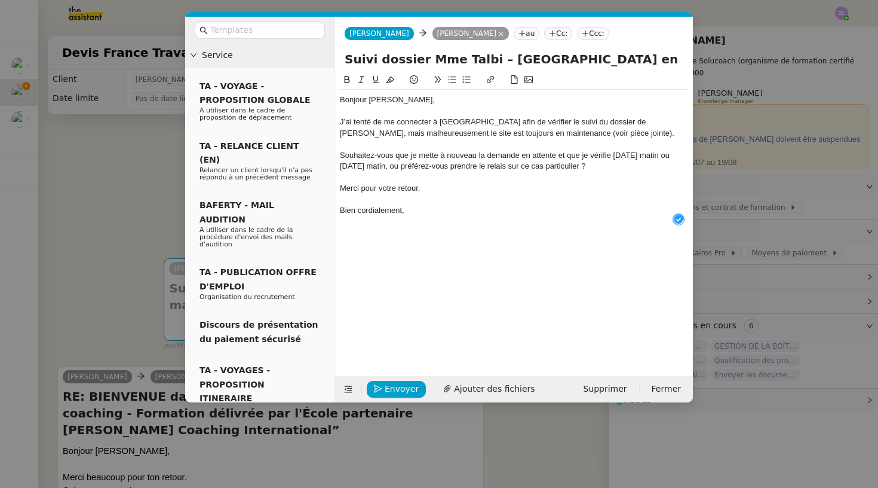
scroll to position [13, 0]
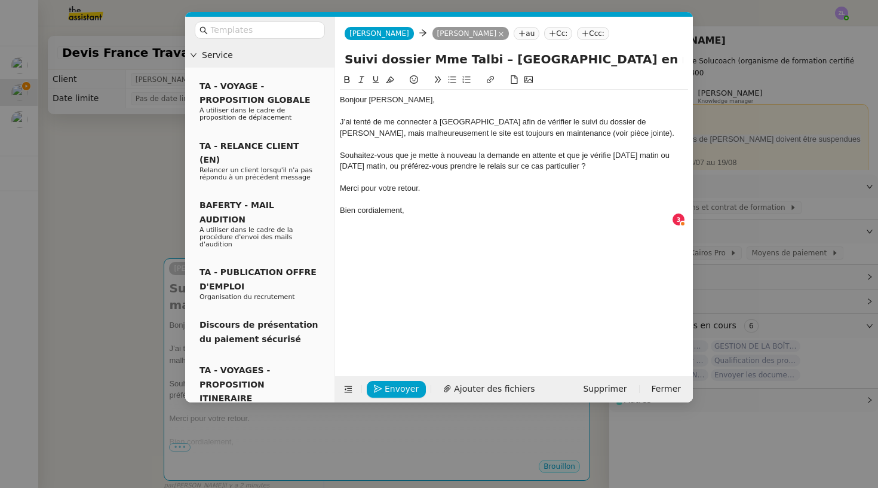
click at [342, 152] on div "Souhaitez-vous que je mette à nouveau la demande en attente et que je vérifie d…" at bounding box center [514, 161] width 348 height 22
click at [457, 81] on button at bounding box center [452, 80] width 14 height 14
click at [411, 207] on div "Bien cordialement," at bounding box center [514, 210] width 348 height 11
click at [408, 382] on span "Envoyer" at bounding box center [402, 389] width 34 height 14
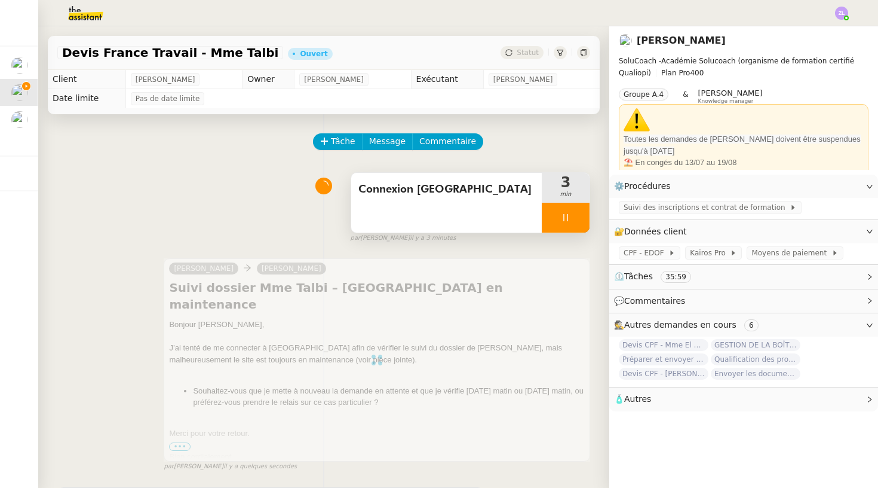
click at [549, 224] on div at bounding box center [566, 218] width 48 height 30
click at [577, 222] on icon at bounding box center [578, 218] width 10 height 10
click at [481, 185] on span "Connexion Kairos" at bounding box center [447, 189] width 176 height 18
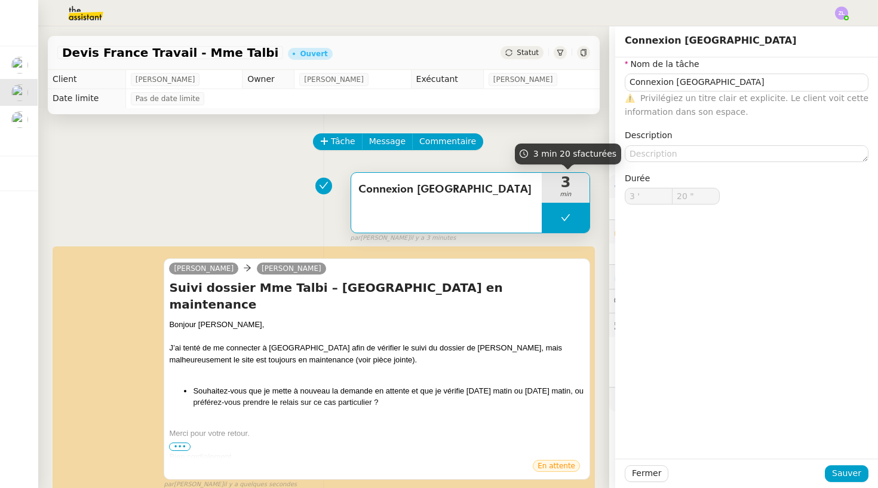
type input "Connexion Kairos"
type input "3 '"
type input "20 ""
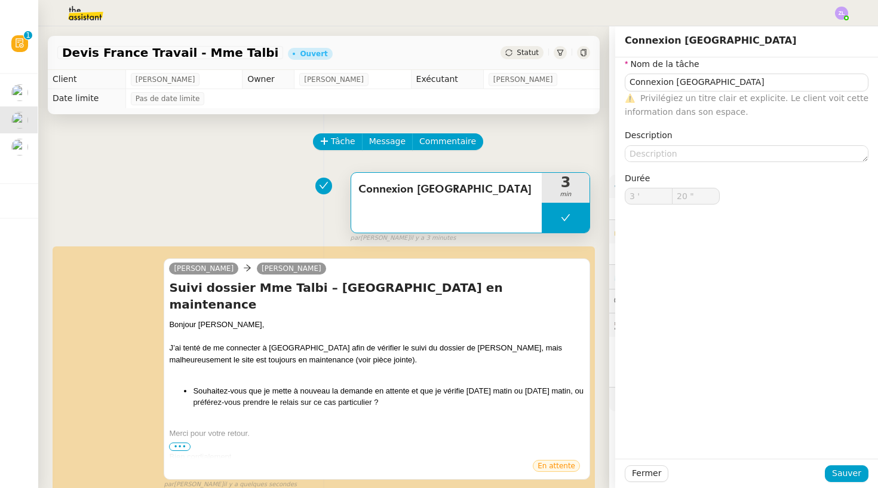
type input "Connexion Kairos"
type input "3 '"
type input "20 ""
type input "Connexion Kairos"
type input "3 '"
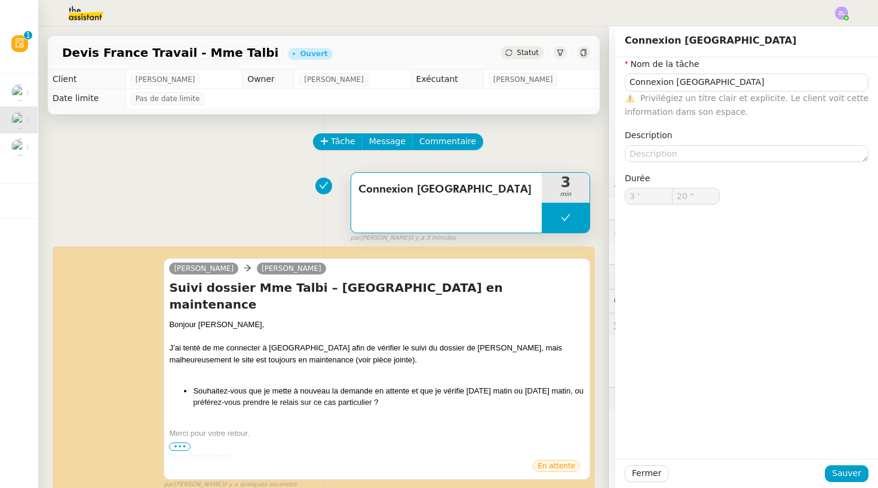
type input "20 ""
click at [713, 91] on div "⚠️ Privilégiez un titre clair et explicite. Le client voit cette information da…" at bounding box center [747, 105] width 244 height 28
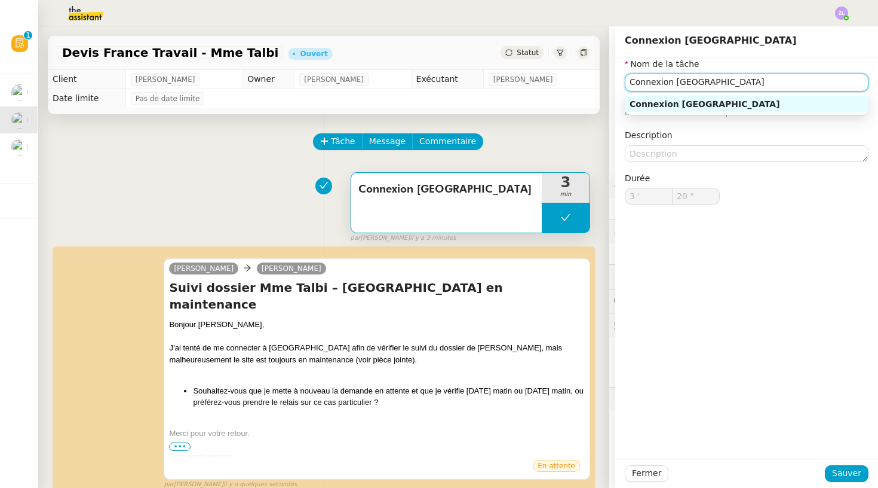
click at [711, 85] on input "Connexion Kairos" at bounding box center [747, 81] width 244 height 17
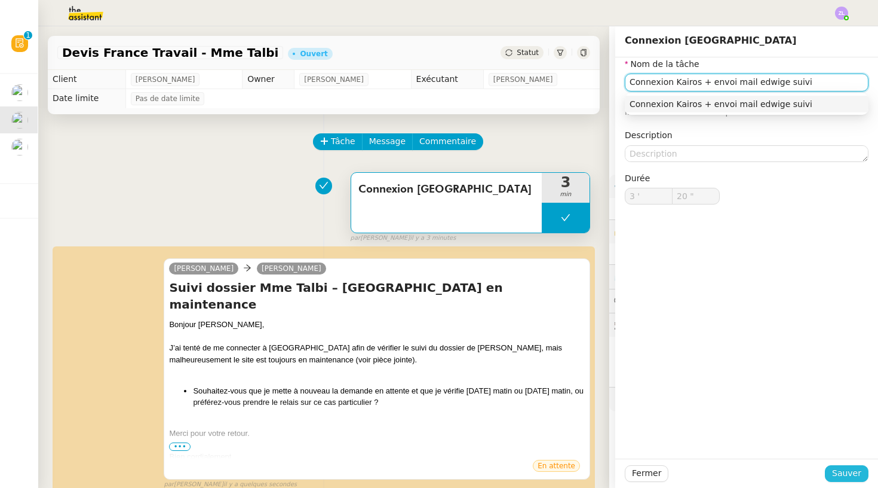
type input "Connexion Kairos + envoi mail edwige suivi"
click at [848, 479] on span "Sauver" at bounding box center [846, 473] width 29 height 14
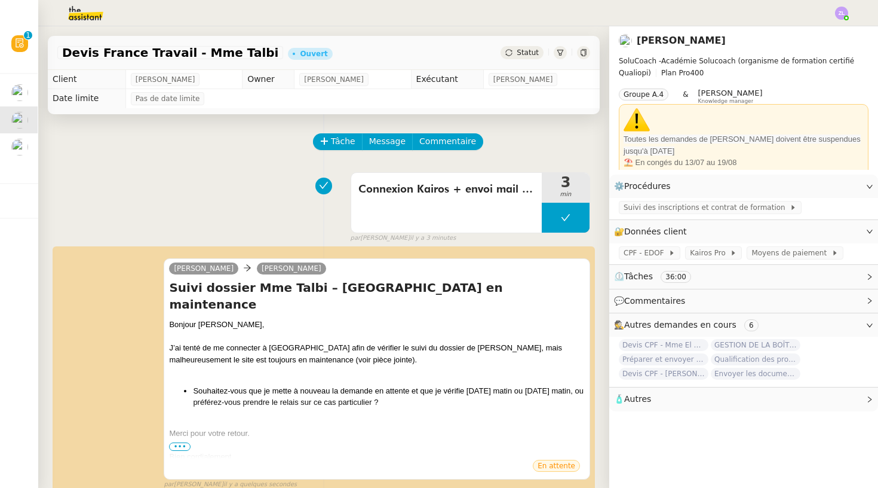
click at [525, 55] on span "Statut" at bounding box center [528, 52] width 22 height 8
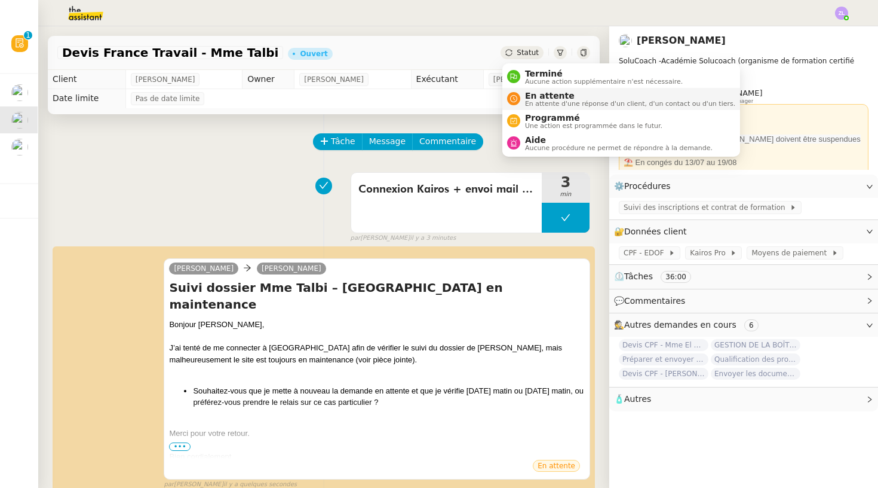
click at [538, 102] on span "En attente d'une réponse d'un client, d'un contact ou d'un tiers." at bounding box center [630, 103] width 210 height 7
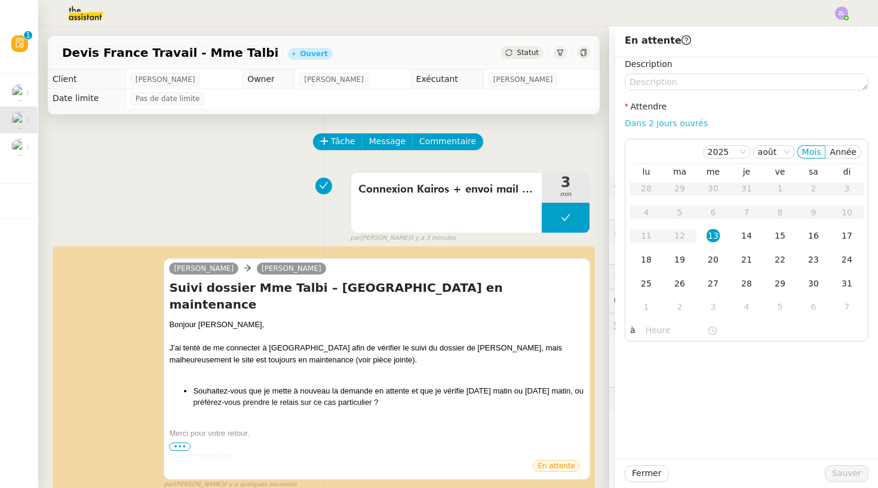
click at [648, 123] on link "Dans 2 jours ouvrés" at bounding box center [666, 123] width 83 height 10
click at [749, 239] on div "14" at bounding box center [746, 235] width 13 height 13
click at [657, 329] on input "07:00" at bounding box center [677, 330] width 62 height 14
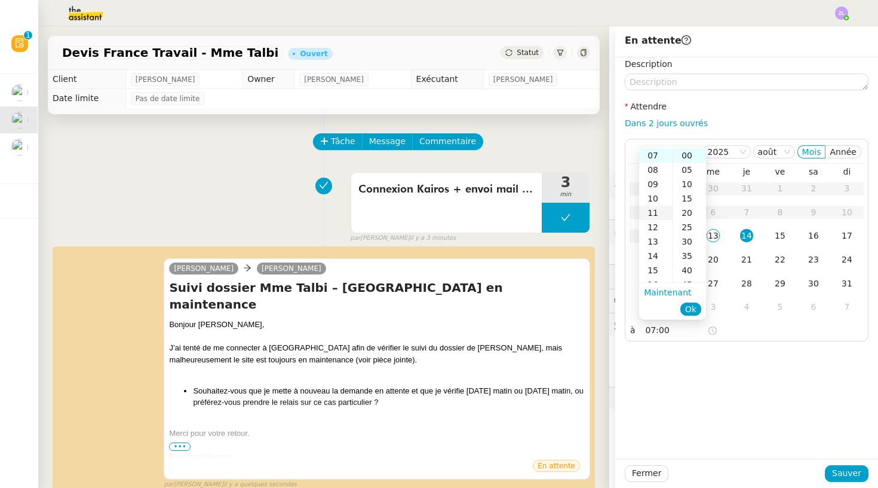
click at [655, 216] on div "11" at bounding box center [655, 213] width 33 height 14
type input "11:00"
click at [698, 313] on button "Ok" at bounding box center [691, 308] width 21 height 13
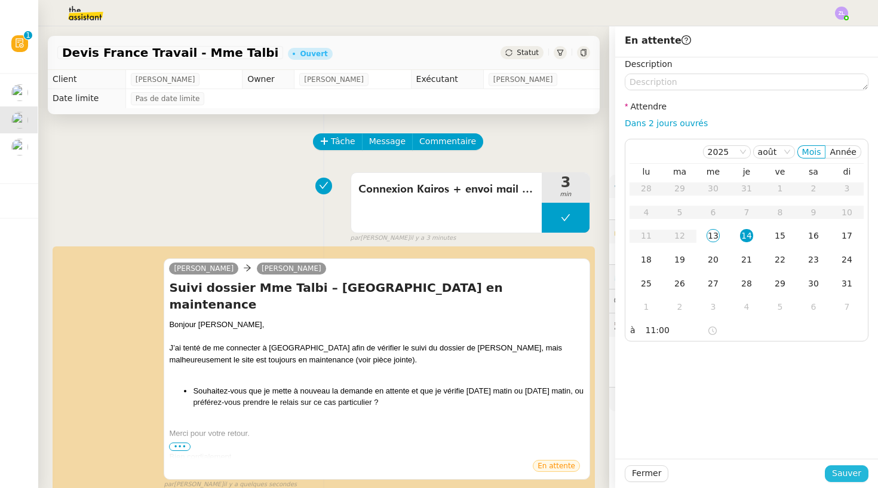
click at [848, 473] on span "Sauver" at bounding box center [846, 473] width 29 height 14
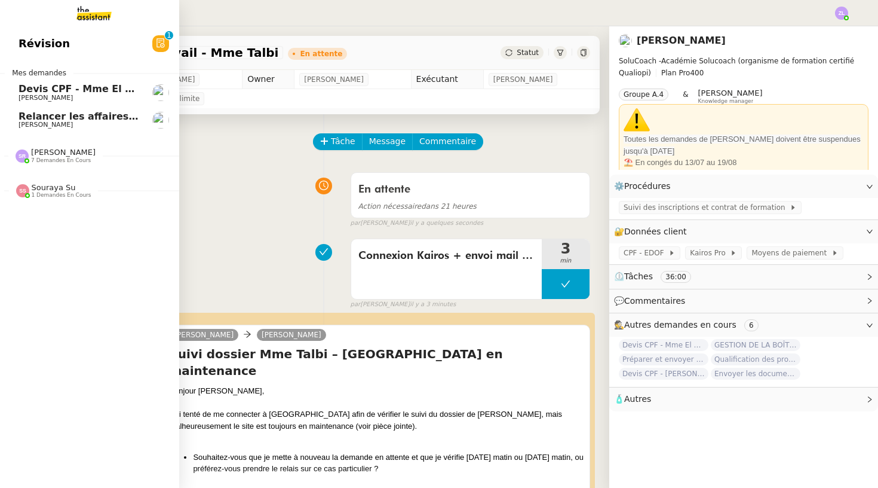
click at [34, 83] on span "Devis CPF - Mme El ghorchi" at bounding box center [92, 88] width 147 height 11
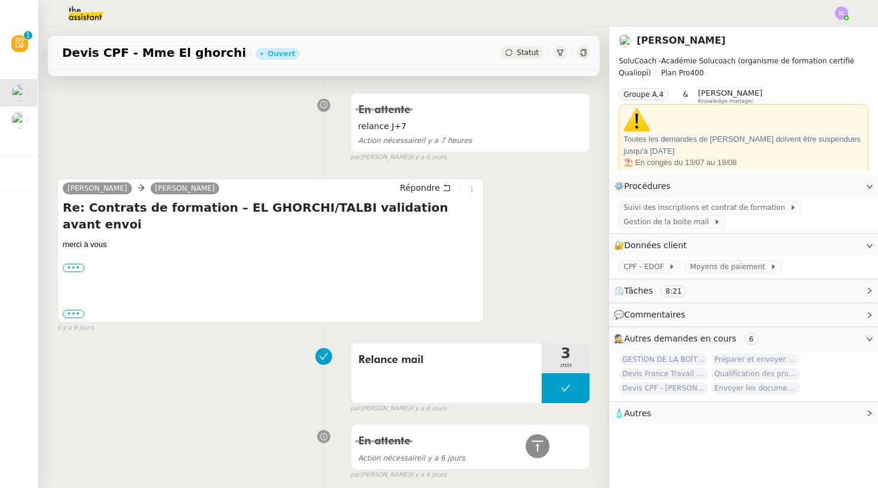
scroll to position [261, 0]
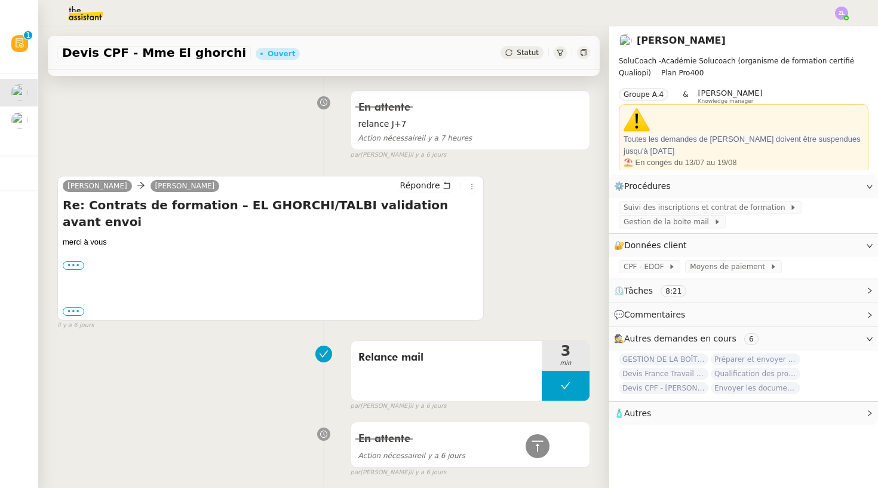
click at [72, 259] on div "••• Bonne journée, Cordialement / Best regards, Edwige GIRON-FLECKINGER Digital…" at bounding box center [271, 265] width 416 height 12
click at [72, 261] on label "•••" at bounding box center [74, 265] width 22 height 8
click at [0, 0] on input "•••" at bounding box center [0, 0] width 0 height 0
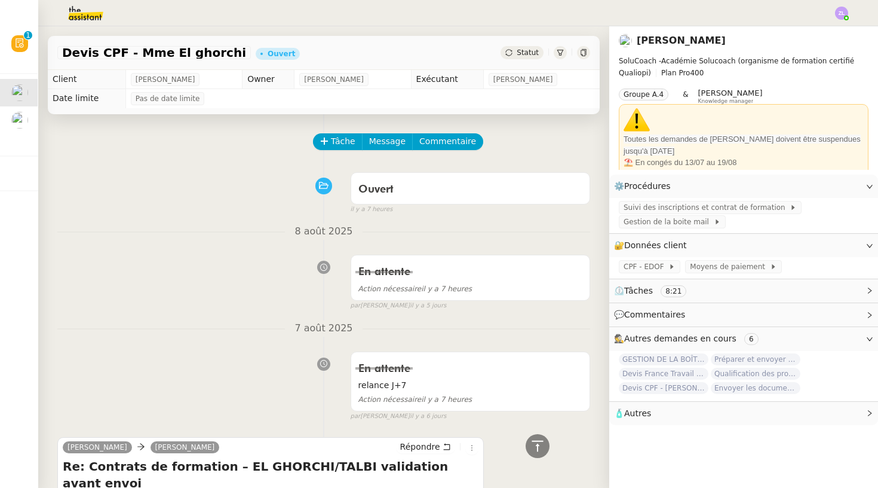
scroll to position [0, 0]
click at [330, 150] on button "Tâche" at bounding box center [338, 141] width 50 height 17
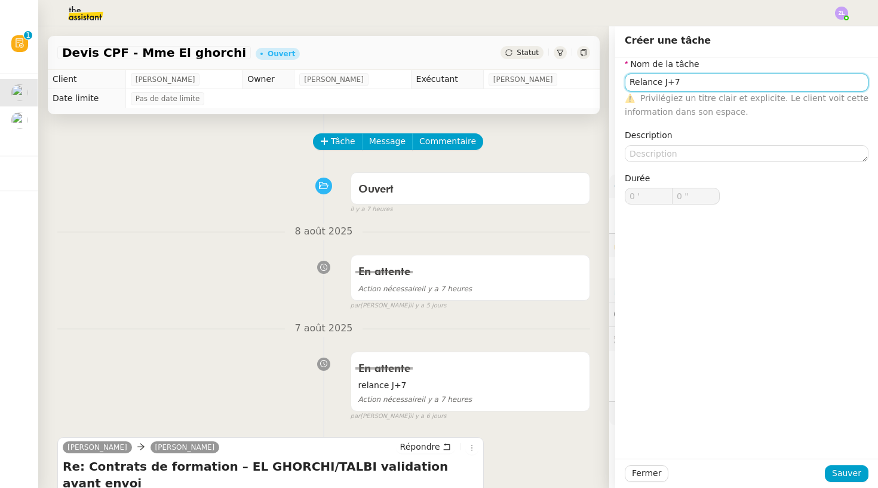
type input "Relance J+7"
click at [840, 460] on div "Fermer Sauver" at bounding box center [746, 472] width 263 height 29
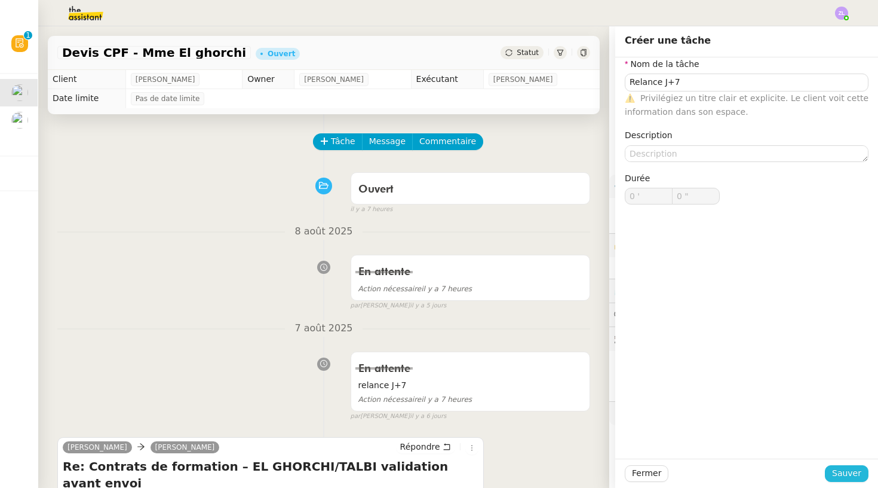
click at [842, 467] on span "Sauver" at bounding box center [846, 473] width 29 height 14
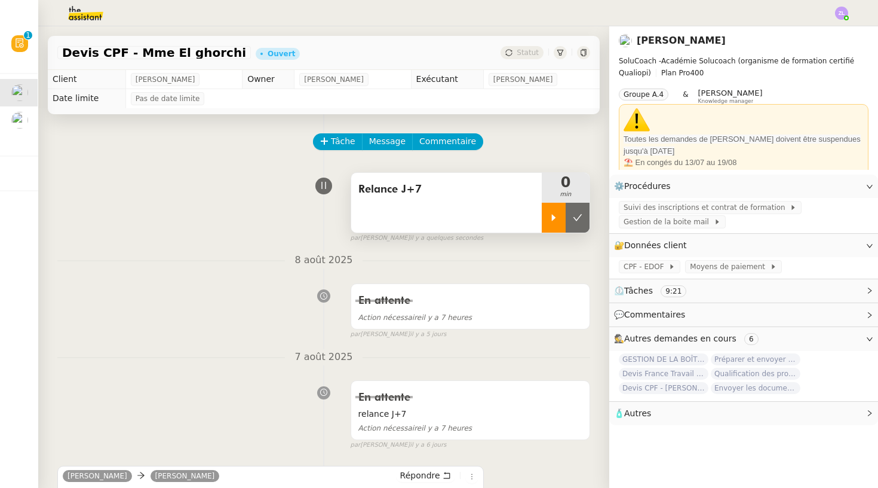
click at [557, 222] on icon at bounding box center [554, 218] width 10 height 10
click at [545, 221] on div at bounding box center [566, 218] width 48 height 30
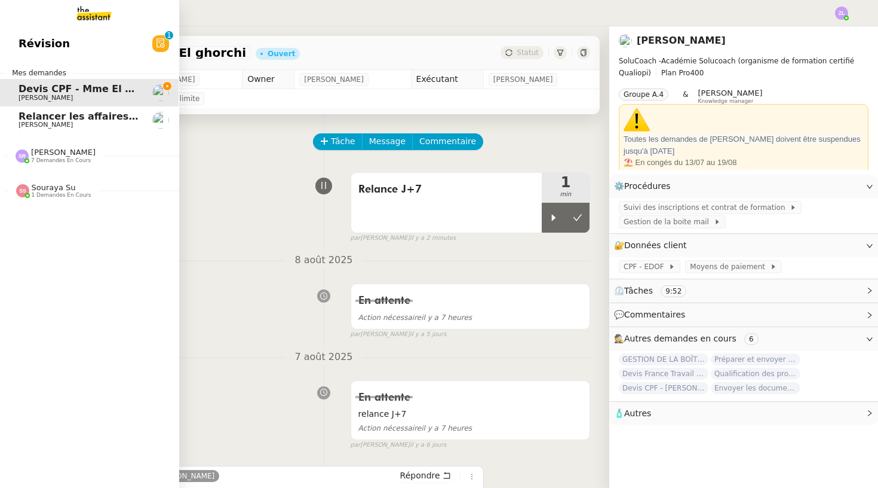
click at [57, 53] on span "Révision" at bounding box center [44, 44] width 51 height 18
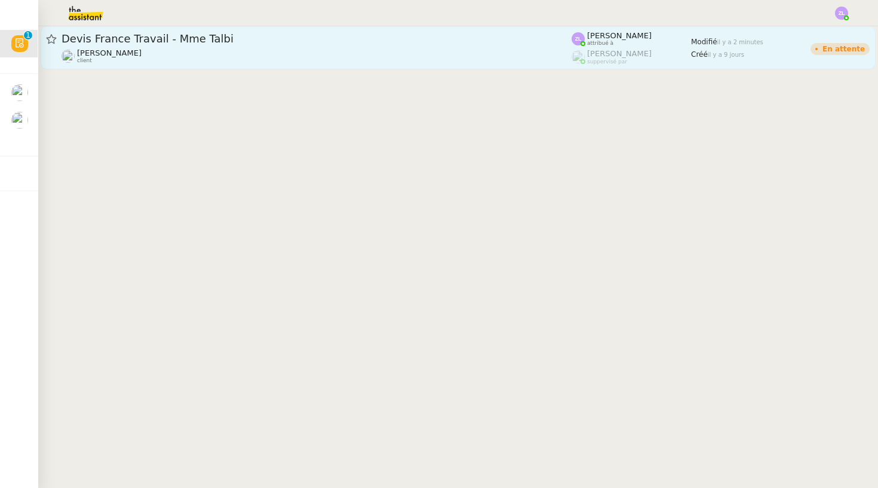
click at [291, 59] on div "Edwige Giron-Fleckinger client" at bounding box center [317, 56] width 510 height 16
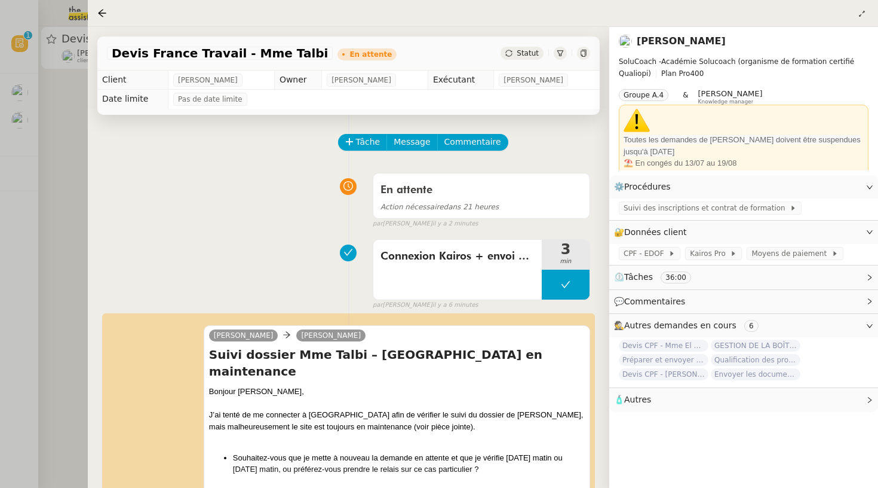
scroll to position [157, 0]
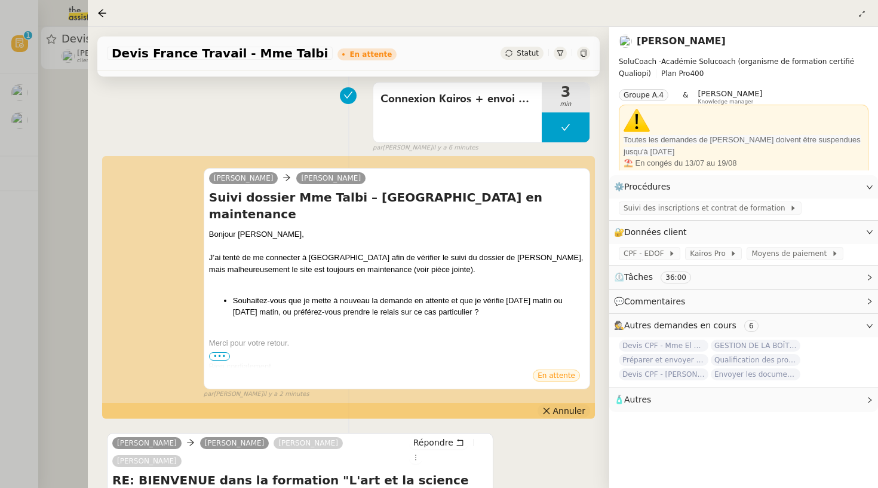
click at [551, 406] on icon at bounding box center [547, 410] width 8 height 8
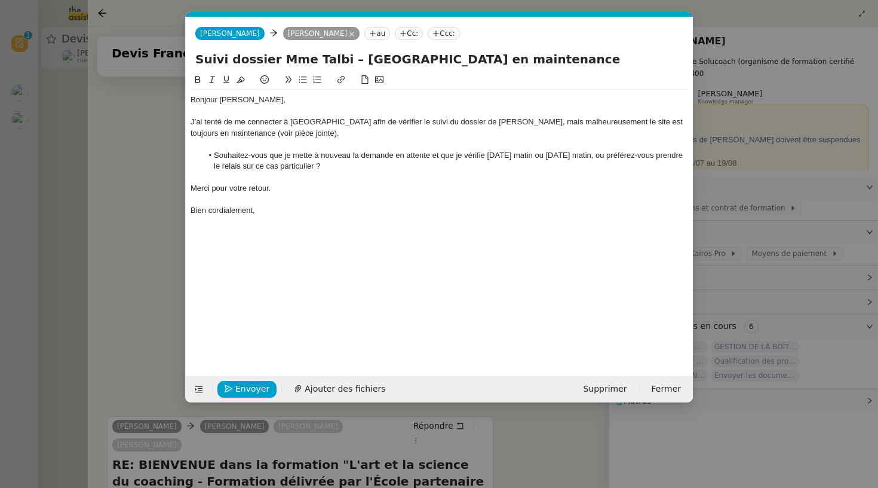
scroll to position [0, 26]
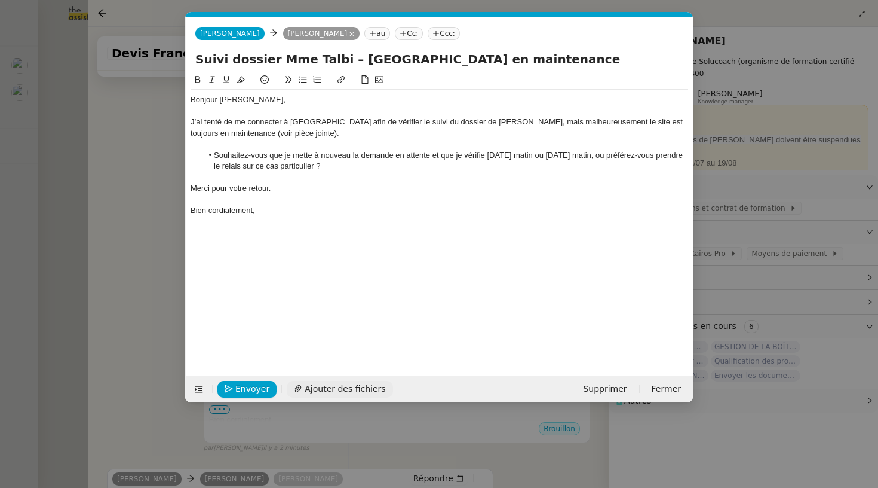
click at [347, 384] on span "Ajouter des fichiers" at bounding box center [345, 389] width 81 height 14
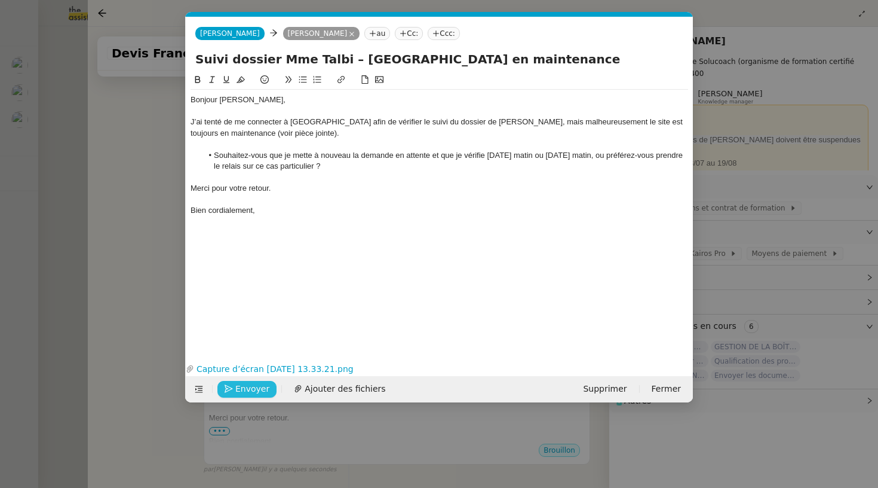
click at [250, 390] on span "Envoyer" at bounding box center [252, 389] width 34 height 14
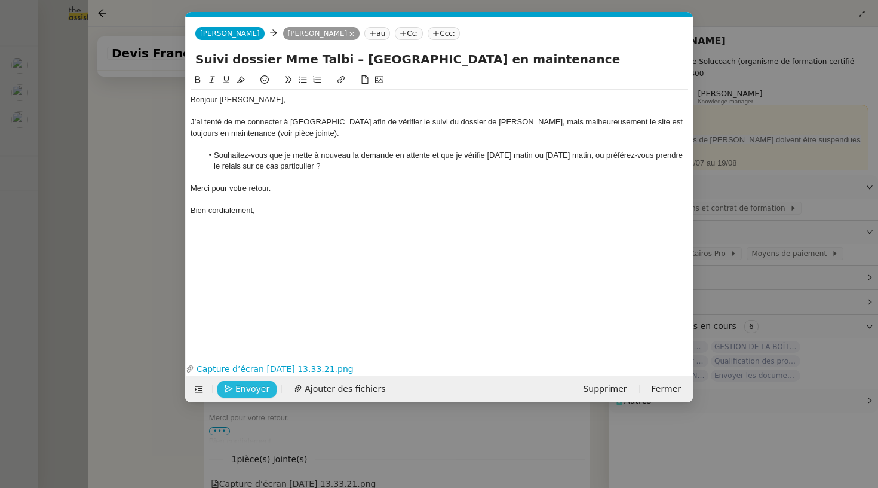
click at [250, 390] on span "Envoyer" at bounding box center [252, 389] width 34 height 14
click at [250, 390] on span "Confirmer l'envoi" at bounding box center [271, 389] width 72 height 14
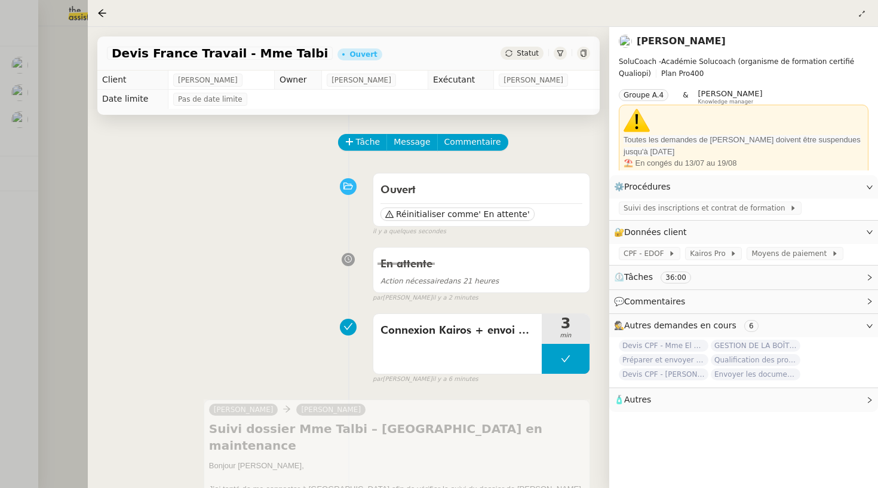
scroll to position [0, 0]
click at [446, 213] on span "Réinitialiser comme" at bounding box center [437, 214] width 82 height 12
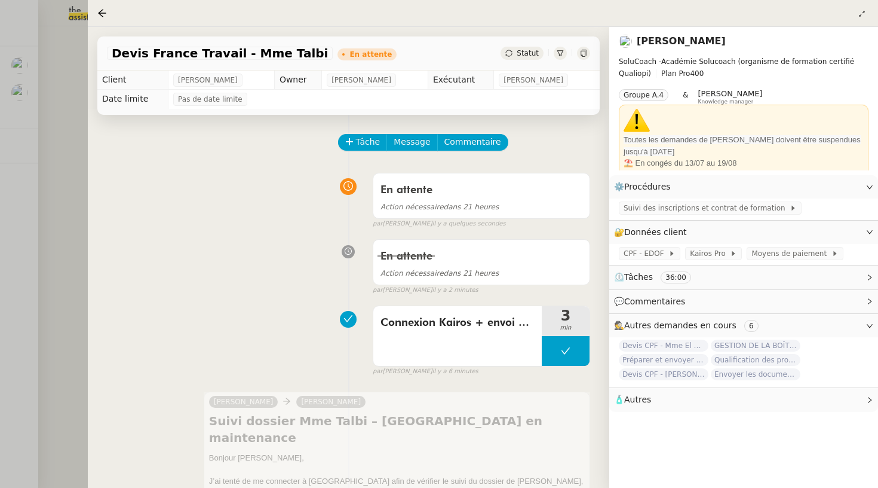
click at [6, 194] on div at bounding box center [439, 244] width 878 height 488
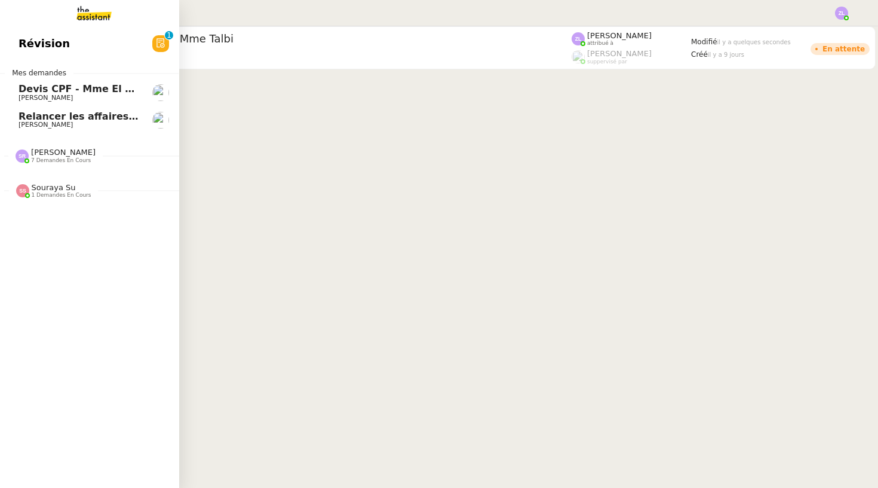
click at [20, 83] on span "Devis CPF - Mme El ghorchi" at bounding box center [92, 88] width 147 height 11
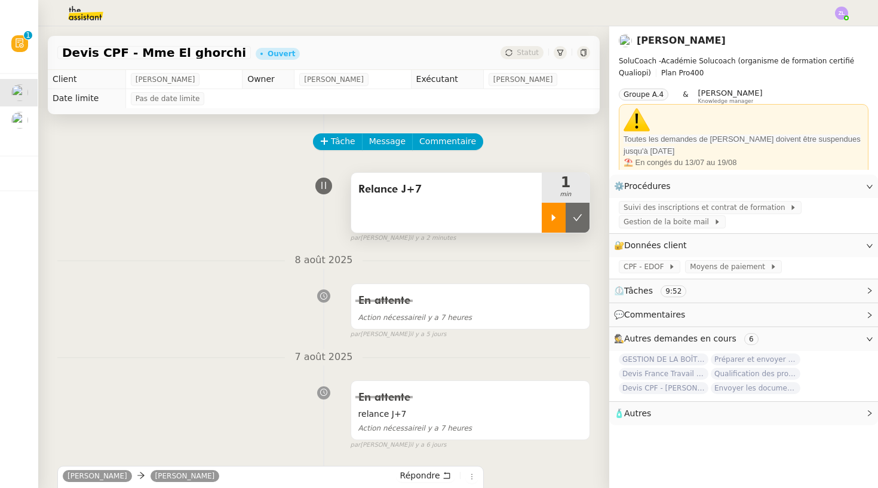
click at [551, 207] on div at bounding box center [554, 218] width 24 height 30
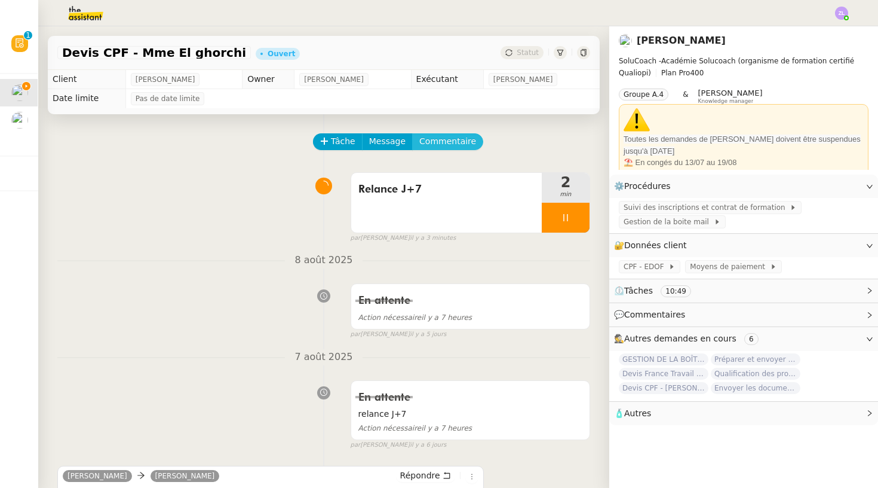
click at [452, 145] on span "Commentaire" at bounding box center [447, 141] width 57 height 14
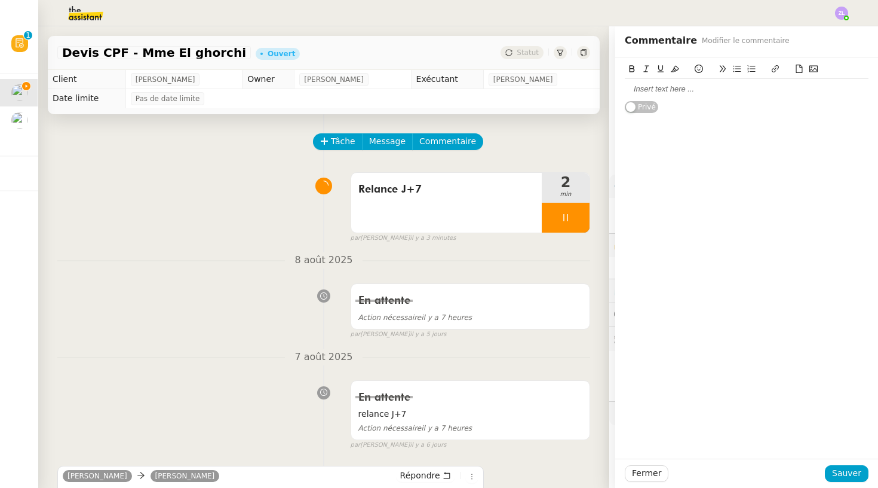
click at [439, 151] on div "Tâche Message Commentaire" at bounding box center [452, 147] width 276 height 29
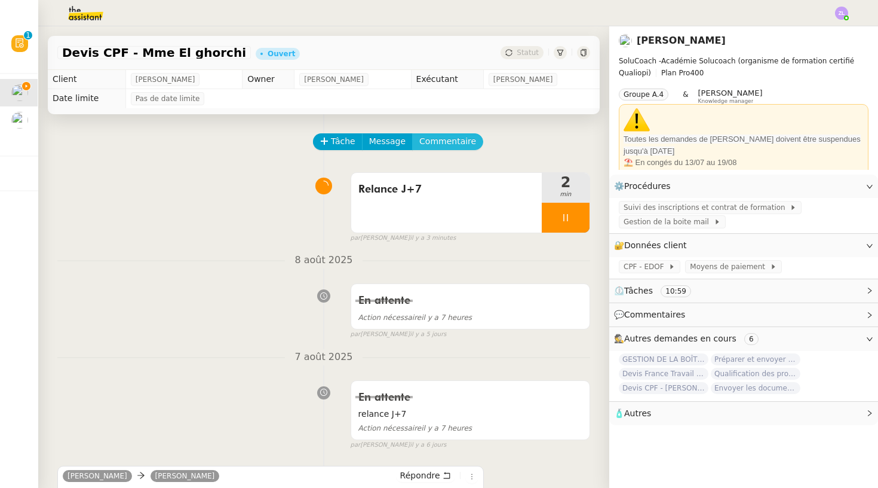
click at [449, 136] on span "Commentaire" at bounding box center [447, 141] width 57 height 14
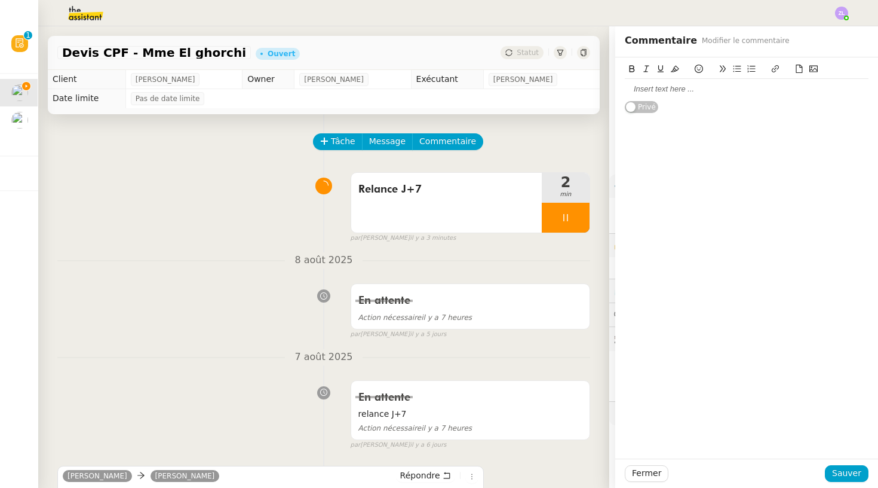
click at [818, 68] on button at bounding box center [814, 69] width 14 height 14
click at [813, 66] on icon at bounding box center [814, 69] width 8 height 7
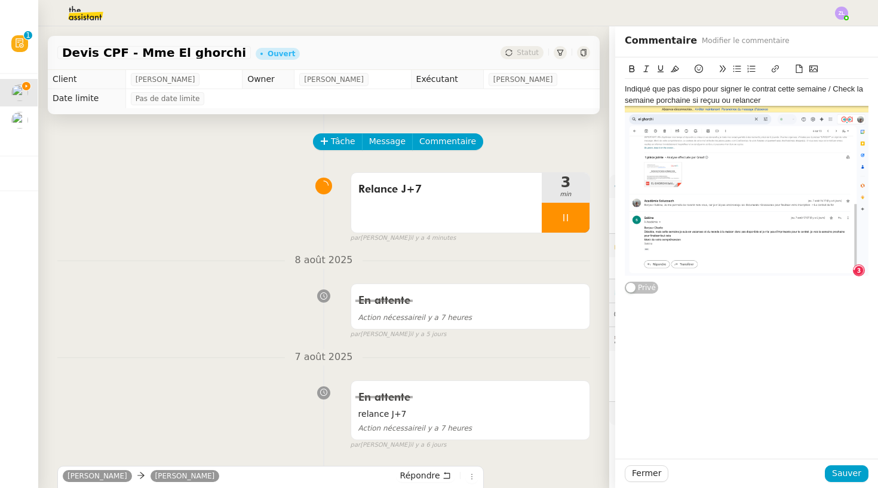
click at [719, 101] on div "Indiqué que pas dispo pour signer le contrat cette semaine / Check la semaine p…" at bounding box center [747, 180] width 244 height 192
click at [673, 100] on div "Indiqué que pas dispo pour signer le contrat cette semaine / Check la semaine p…" at bounding box center [747, 180] width 244 height 192
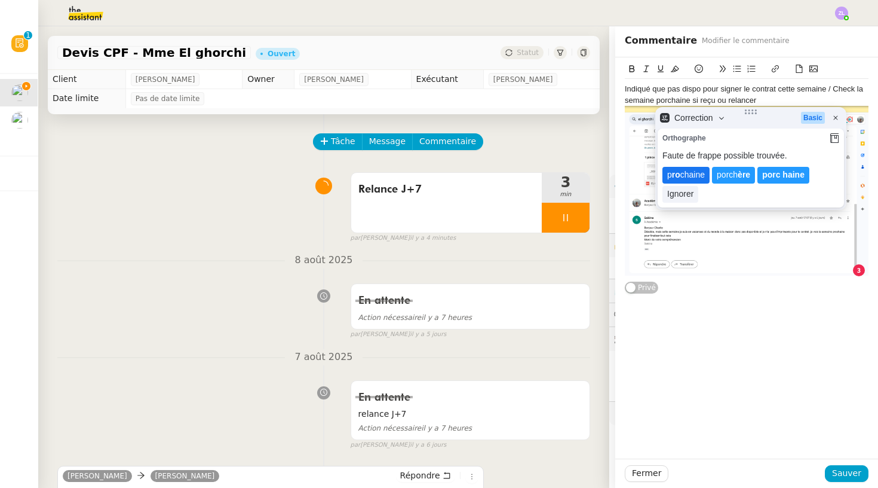
click at [694, 175] on lt-span "p ro chaine" at bounding box center [686, 175] width 47 height 17
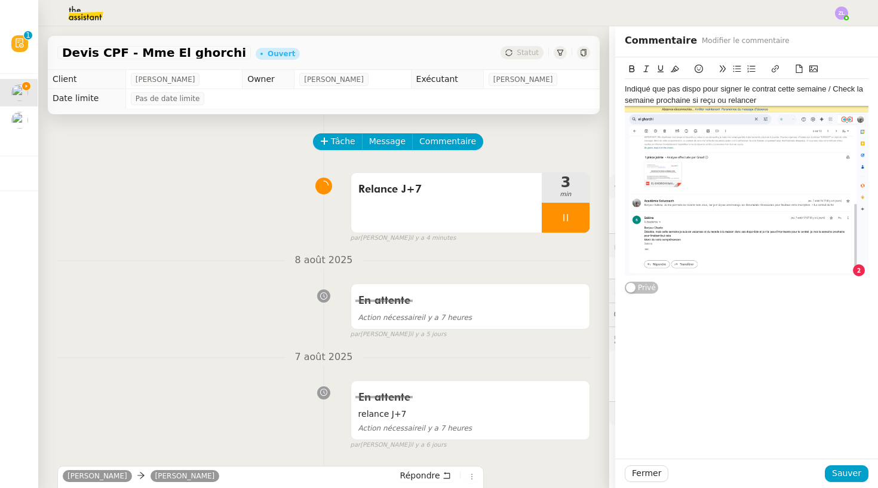
drag, startPoint x: 766, startPoint y: 94, endPoint x: 766, endPoint y: 122, distance: 27.5
click at [766, 95] on div "Indiqué que pas dispo pour signer le contrat cette semaine / Check la semaine p…" at bounding box center [747, 180] width 244 height 192
drag, startPoint x: 644, startPoint y: 79, endPoint x: 625, endPoint y: 73, distance: 20.2
click at [625, 73] on div "Capture d’écran 2025-08-13 à 13.40.19.png Indiqué que pas dispo pour signer l…" at bounding box center [747, 171] width 244 height 218
click at [635, 70] on icon at bounding box center [632, 69] width 8 height 8
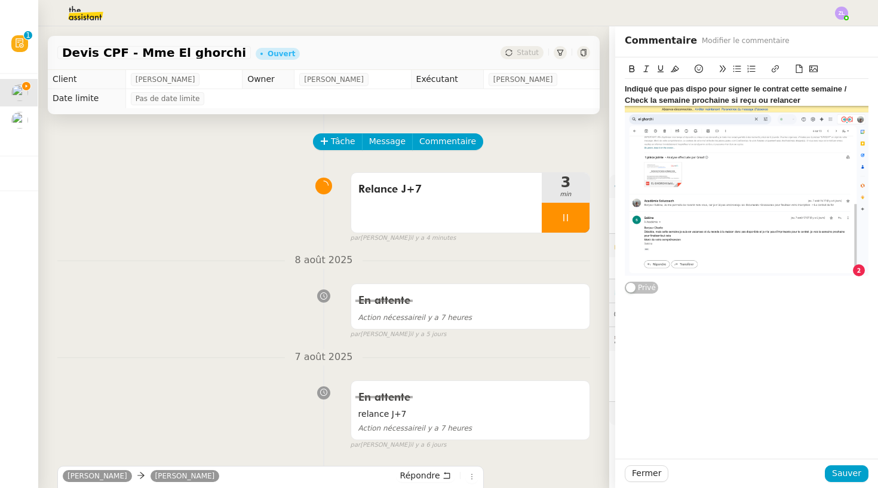
click at [675, 69] on icon at bounding box center [675, 69] width 8 height 8
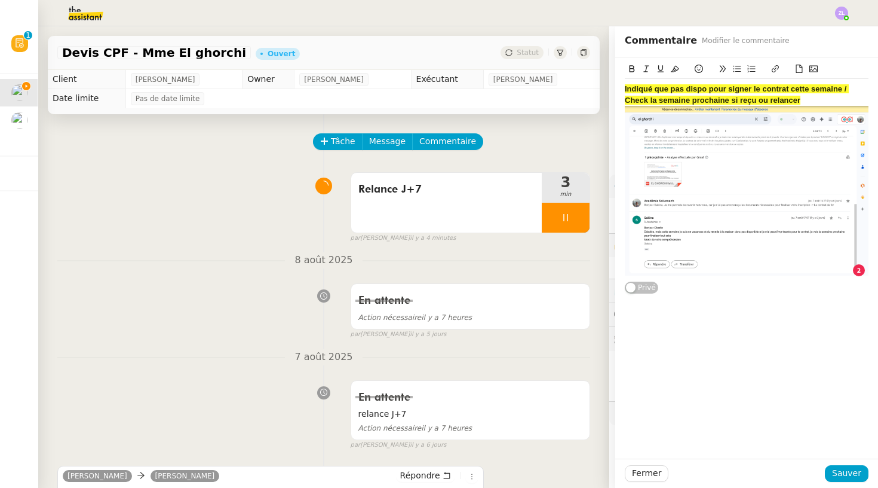
click at [774, 278] on div "Indiqué que pas dispo pour signer le contrat cette semaine / Check la semaine p…" at bounding box center [747, 179] width 244 height 201
click at [841, 88] on strong "Indiqué que pas dispo pour signer le contrat cette semaine / Check la semaine p…" at bounding box center [737, 94] width 224 height 20
click at [640, 100] on strong "Indiqué que pas dispo pour signer le contrat cette semaine (mail du 6/08) / Che…" at bounding box center [745, 94] width 240 height 20
click at [847, 105] on div "Indiqué que pas dispo pour signer le contrat cette semaine (mail du 6/08) / Che…" at bounding box center [747, 180] width 244 height 192
click at [843, 101] on div "Indiqué que pas dispo pour signer le contrat cette semaine (mail du 6/08) / Che…" at bounding box center [747, 180] width 244 height 192
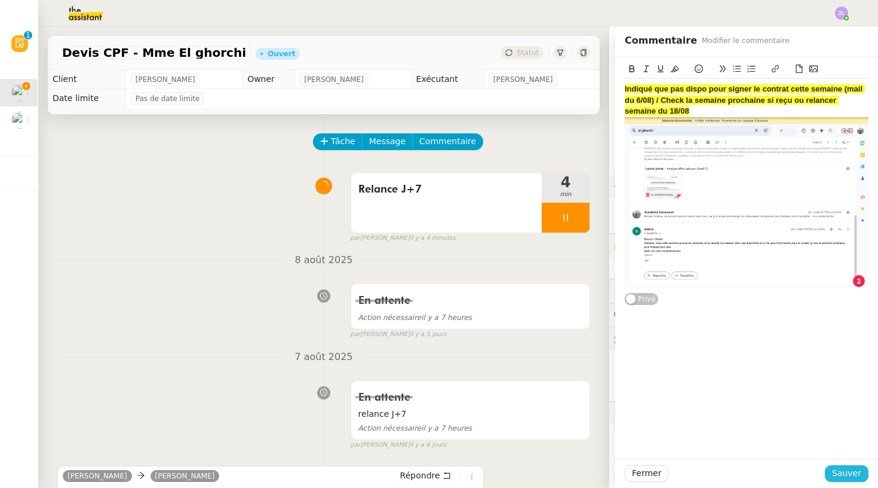
click at [832, 474] on button "Sauver" at bounding box center [847, 473] width 44 height 17
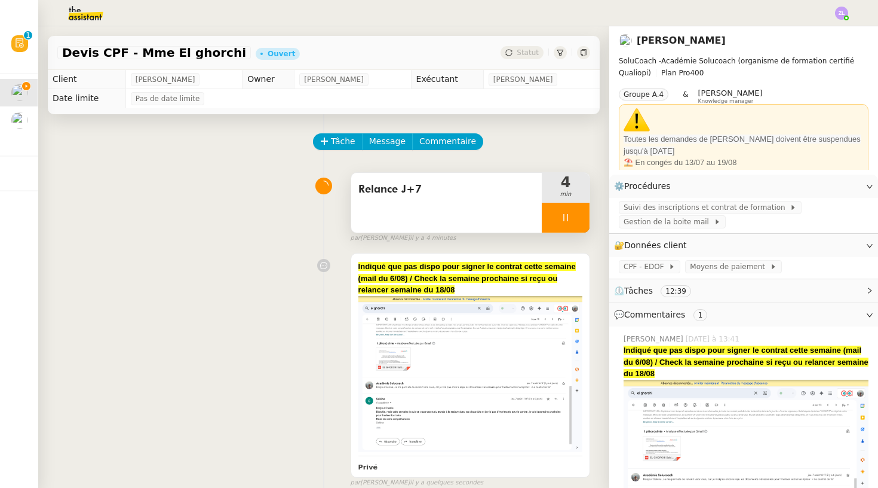
drag, startPoint x: 547, startPoint y: 218, endPoint x: 575, endPoint y: 217, distance: 27.5
click at [547, 218] on div at bounding box center [566, 218] width 48 height 30
click at [580, 216] on icon at bounding box center [578, 218] width 10 height 10
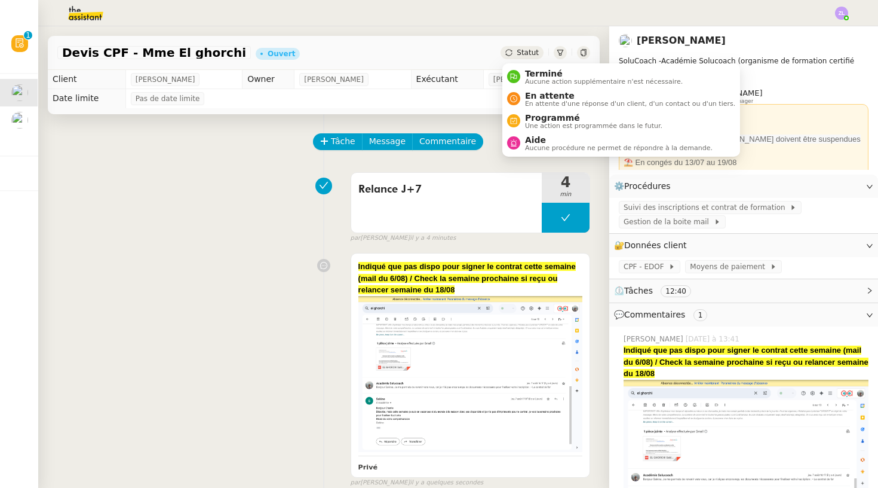
click at [523, 56] on span "Statut" at bounding box center [528, 52] width 22 height 8
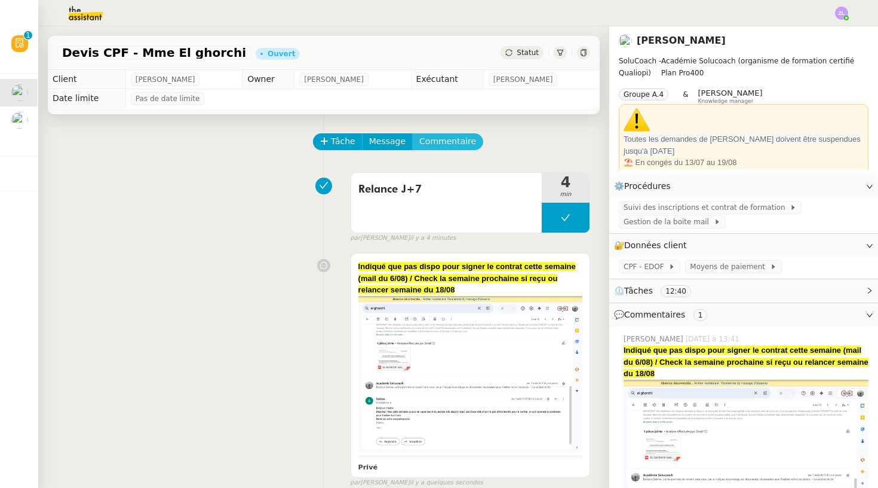
click at [424, 145] on span "Commentaire" at bounding box center [447, 141] width 57 height 14
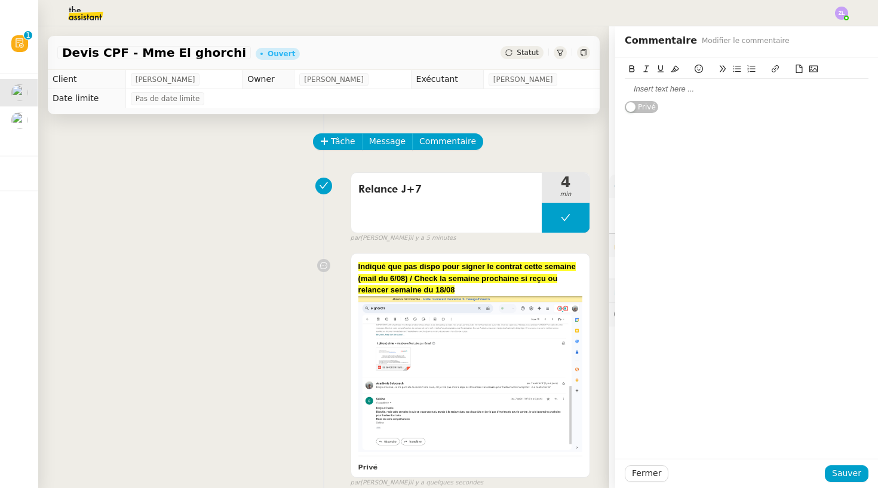
click at [648, 86] on div at bounding box center [747, 89] width 244 height 11
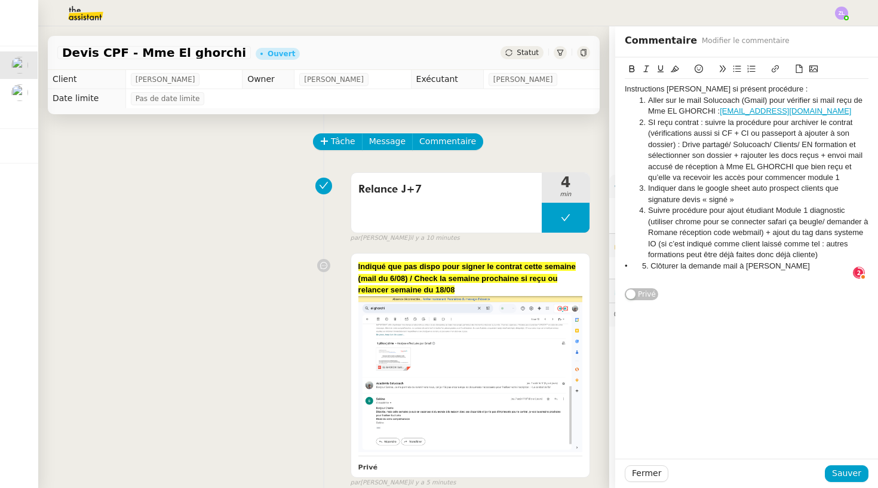
scroll to position [13, 0]
click at [814, 88] on div "Instructions stéphanie meme si présent procédure :" at bounding box center [747, 89] width 244 height 11
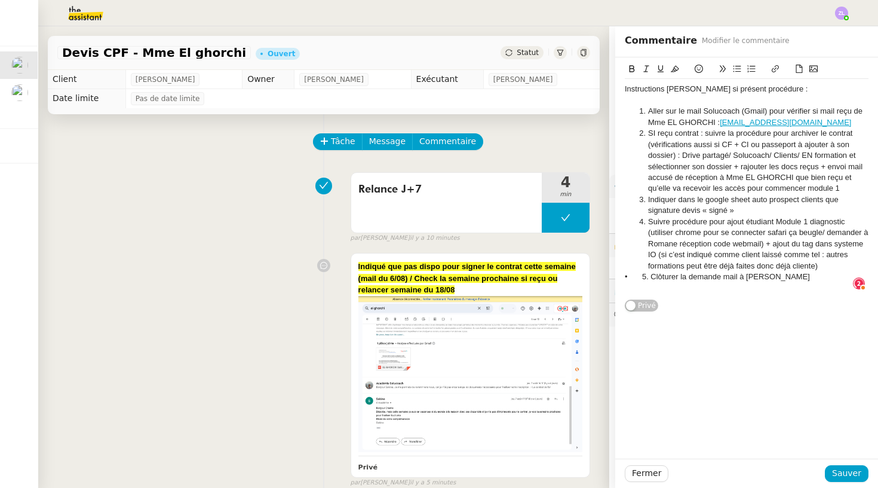
click at [716, 89] on div "Instructions stéphanie meme si présent procédure :" at bounding box center [747, 89] width 244 height 11
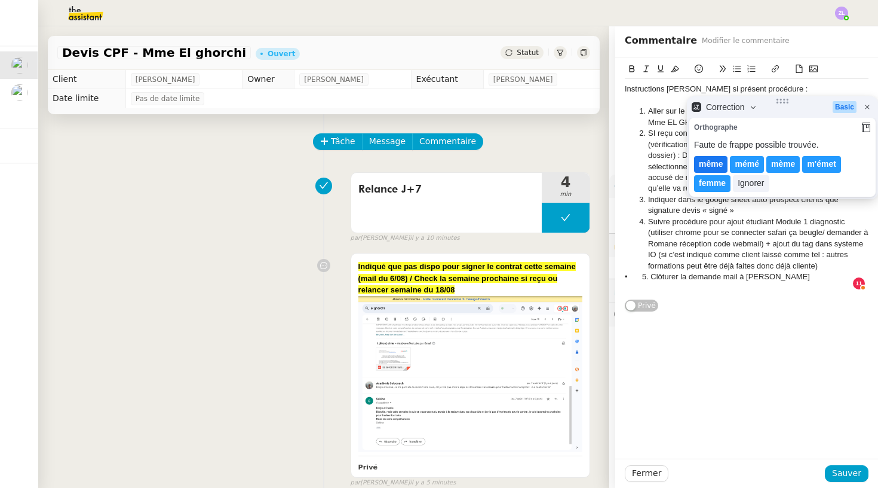
click at [718, 164] on lt-span "même" at bounding box center [710, 164] width 33 height 17
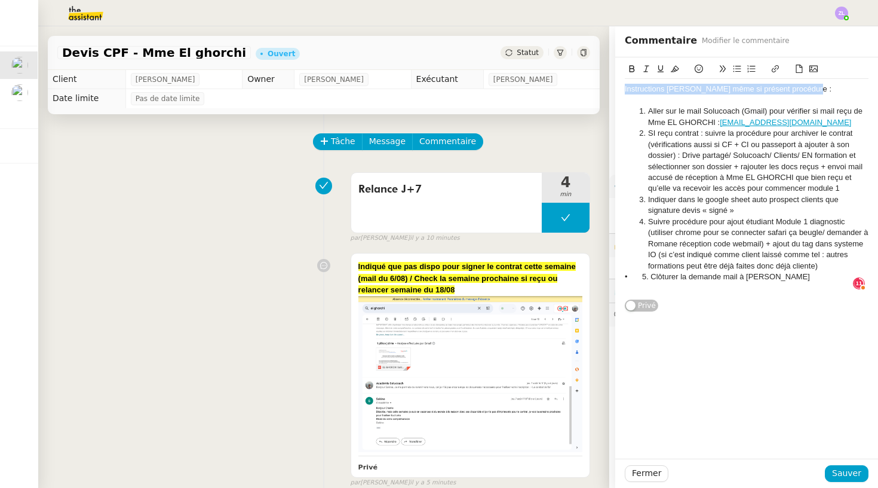
drag, startPoint x: 623, startPoint y: 89, endPoint x: 596, endPoint y: 89, distance: 27.5
click at [596, 89] on app-ticket "Devis CPF - Mme El ghorchi Ouvert Statut Client Edwige Giron-Fleckinger Owner R…" at bounding box center [458, 256] width 840 height 461
drag, startPoint x: 632, startPoint y: 69, endPoint x: 680, endPoint y: 69, distance: 48.4
click at [632, 69] on icon at bounding box center [632, 68] width 5 height 7
click at [680, 69] on button at bounding box center [675, 69] width 14 height 14
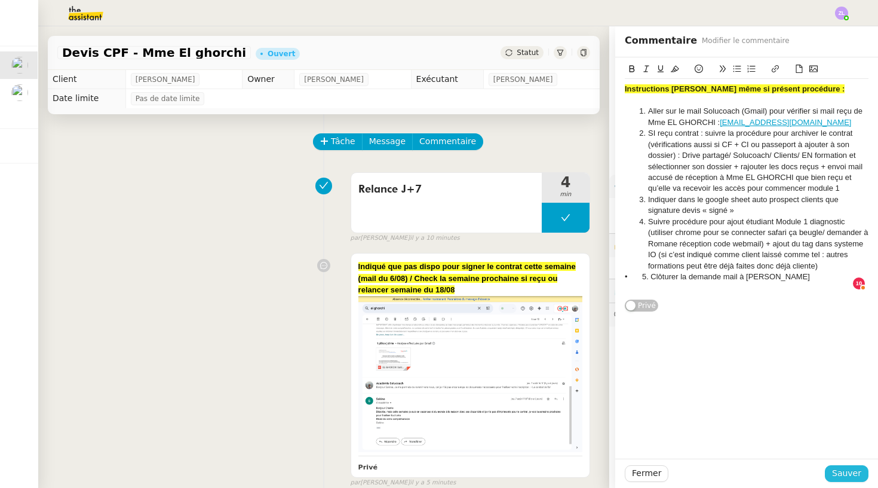
click at [853, 474] on span "Sauver" at bounding box center [846, 473] width 29 height 14
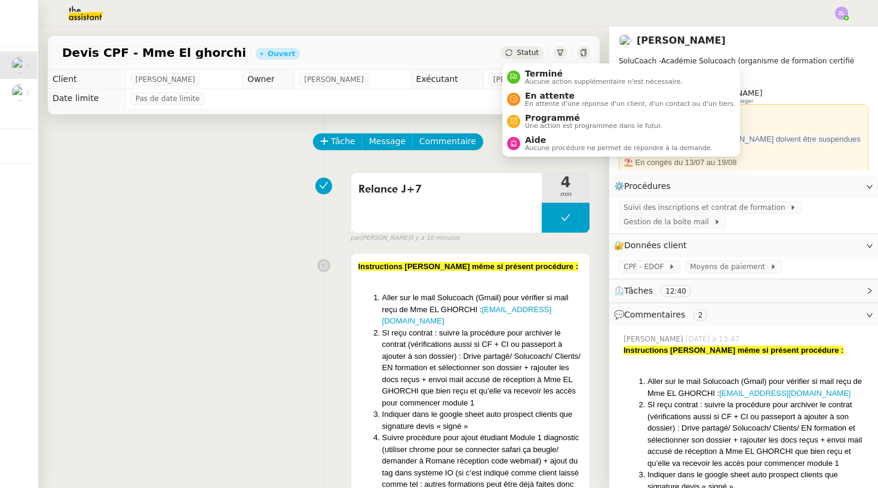
click at [536, 51] on span "Statut" at bounding box center [528, 52] width 22 height 8
click at [547, 147] on span "Aucune procédure ne permet de répondre à la demande." at bounding box center [619, 148] width 188 height 7
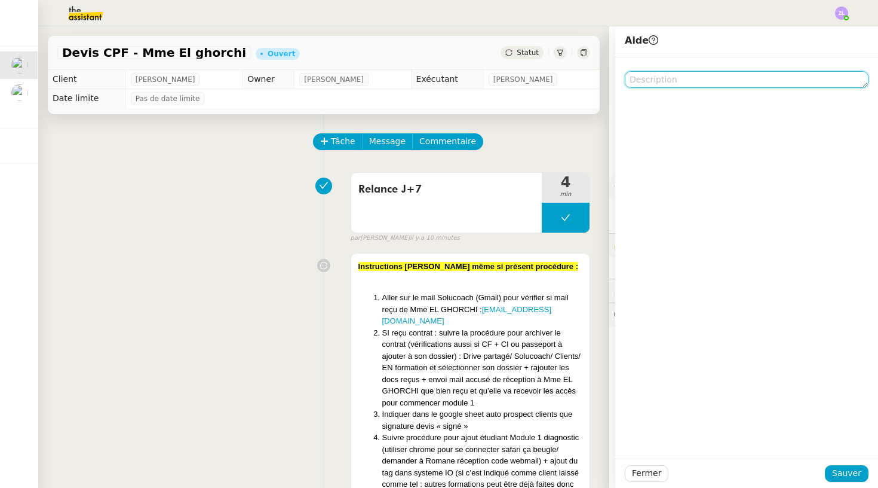
click at [669, 77] on textarea at bounding box center [747, 79] width 244 height 17
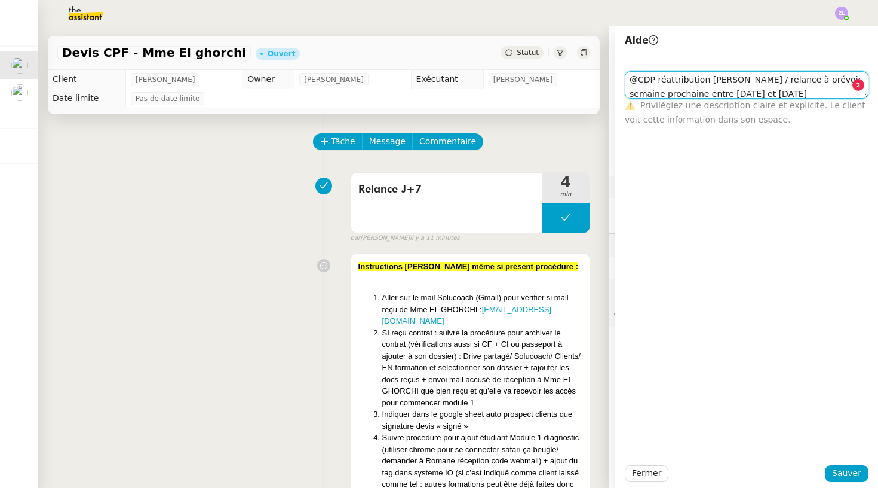
drag, startPoint x: 814, startPoint y: 90, endPoint x: 752, endPoint y: 78, distance: 63.9
click at [752, 78] on textarea "@CDP réattribution [PERSON_NAME] / relance à prévoir semaine prochaine entre [D…" at bounding box center [747, 84] width 244 height 27
type textarea "@CDP réattribution [PERSON_NAME] / relance à prévoir semaine prochaine entre [D…"
click at [851, 474] on span "Sauver" at bounding box center [846, 473] width 29 height 14
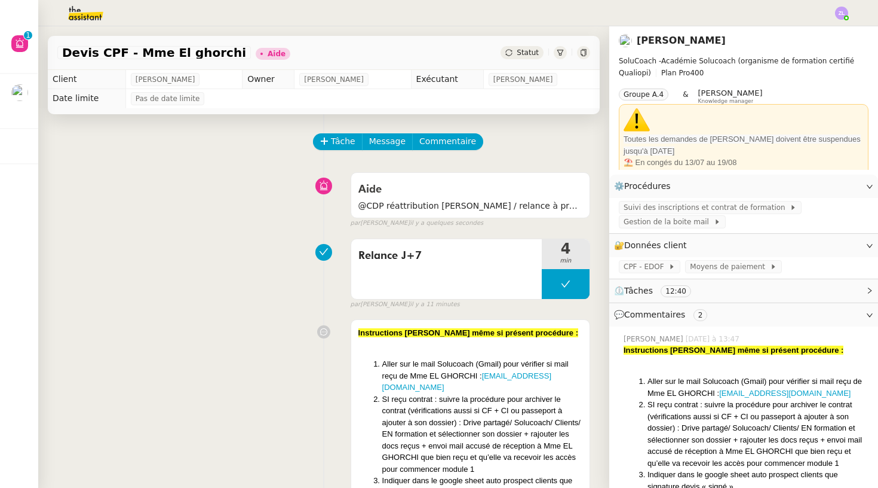
drag, startPoint x: 453, startPoint y: 345, endPoint x: 641, endPoint y: 158, distance: 265.8
click at [453, 345] on div at bounding box center [471, 345] width 224 height 12
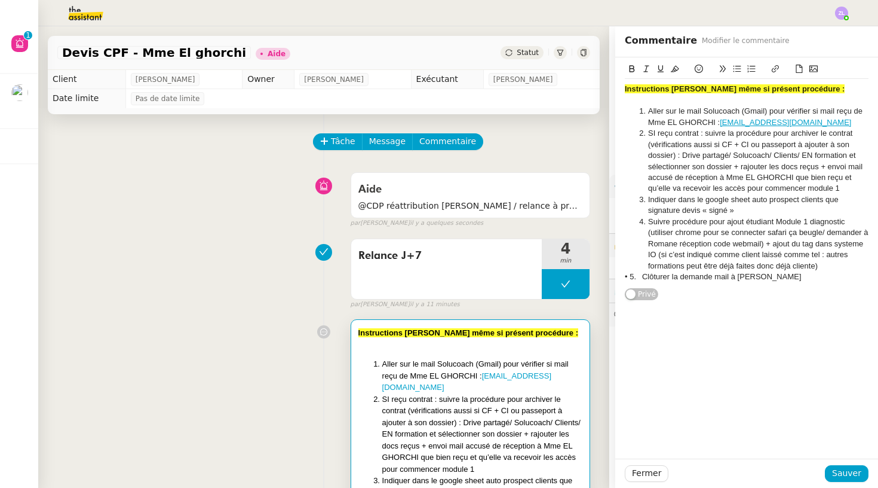
click at [627, 91] on strong "Instructions stéphanie même si présent procédure :" at bounding box center [735, 88] width 220 height 9
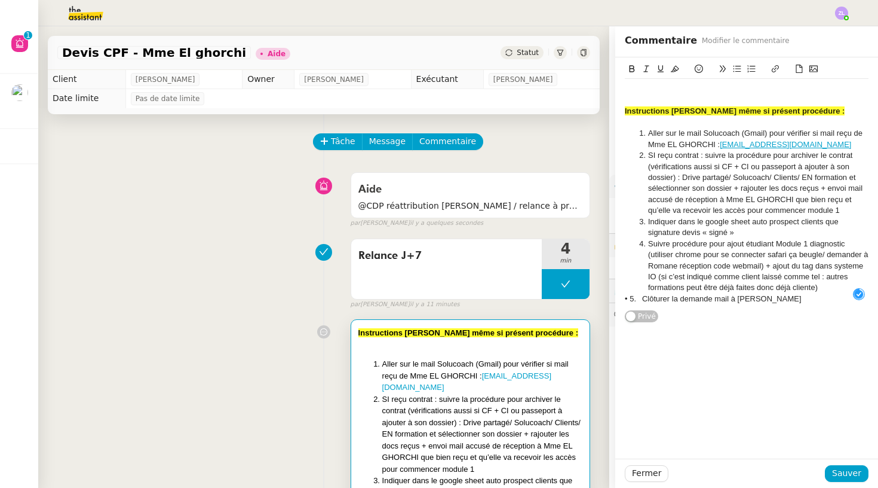
click at [627, 91] on div at bounding box center [747, 89] width 244 height 11
click at [630, 87] on div at bounding box center [747, 89] width 244 height 11
click at [630, 87] on div "relance à prévoir semaine prochaine entre lundi 18/08 et Mercredi 20/08" at bounding box center [747, 89] width 244 height 11
click at [627, 90] on div "relance à prévoir semaine prochaine entre lundi 18/08 et Mercredi 20/08" at bounding box center [747, 89] width 244 height 11
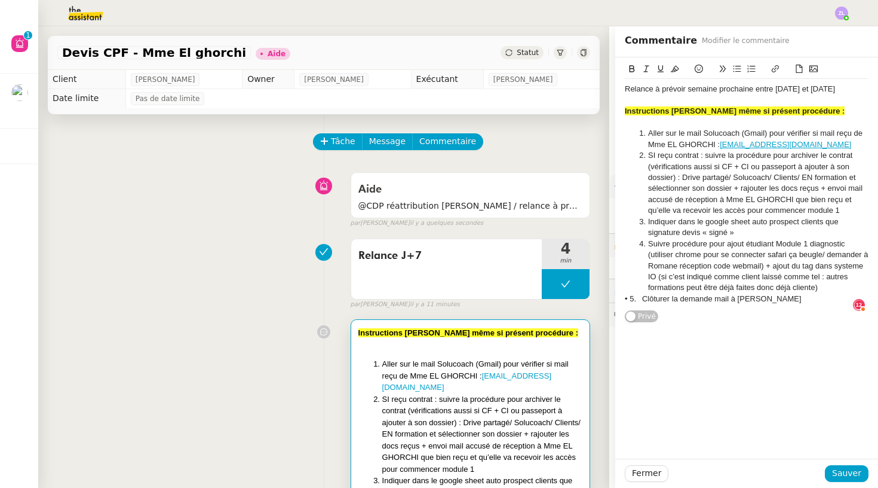
click at [758, 115] on strong "Instructions stéphanie même si présent procédure :" at bounding box center [735, 110] width 220 height 9
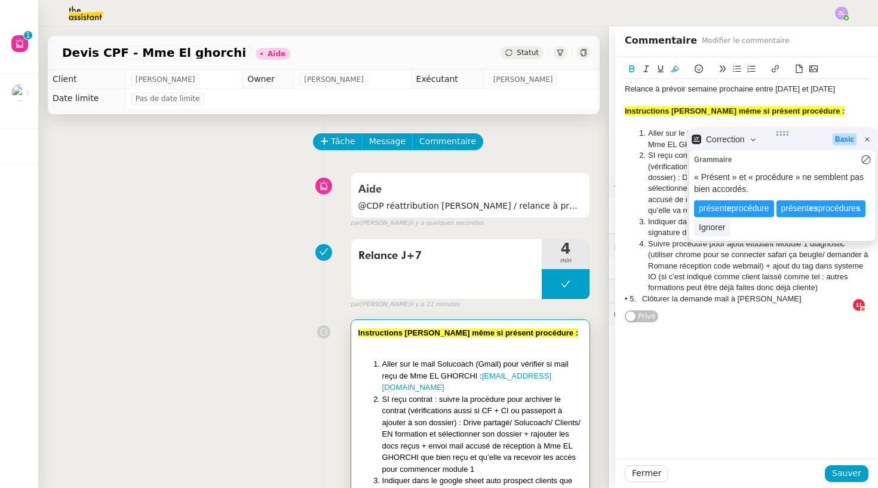
click at [689, 115] on strong "Instructions stéphanie même si présent procédure :" at bounding box center [735, 110] width 220 height 9
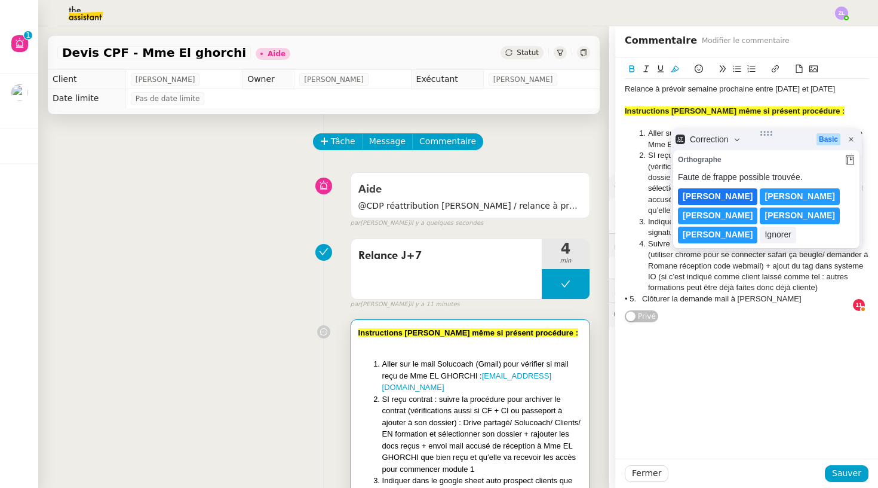
click at [693, 195] on lt-span "[PERSON_NAME]" at bounding box center [717, 196] width 79 height 17
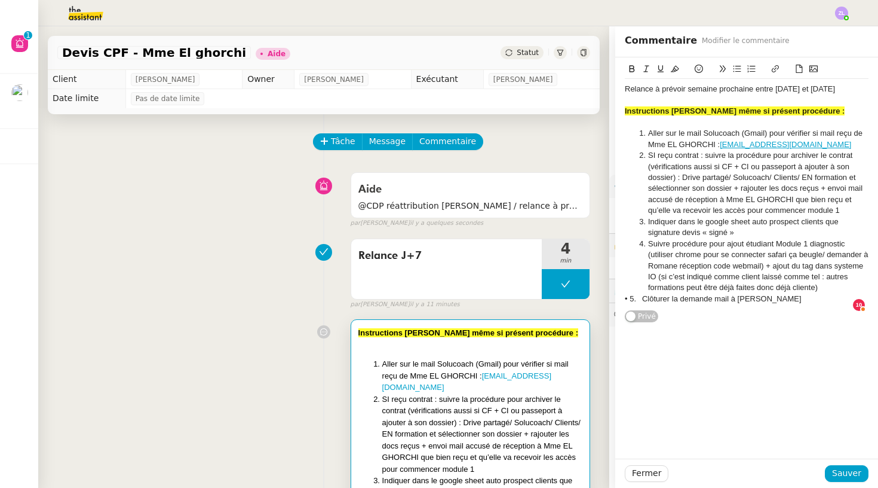
drag, startPoint x: 776, startPoint y: 90, endPoint x: 779, endPoint y: 102, distance: 12.2
click at [779, 94] on div "Relance à prévoir semaine prochaine entre lundi 18/08 et Mercredi 20/08" at bounding box center [747, 89] width 244 height 11
click at [630, 65] on button at bounding box center [632, 69] width 14 height 14
click at [844, 468] on span "Sauver" at bounding box center [846, 473] width 29 height 14
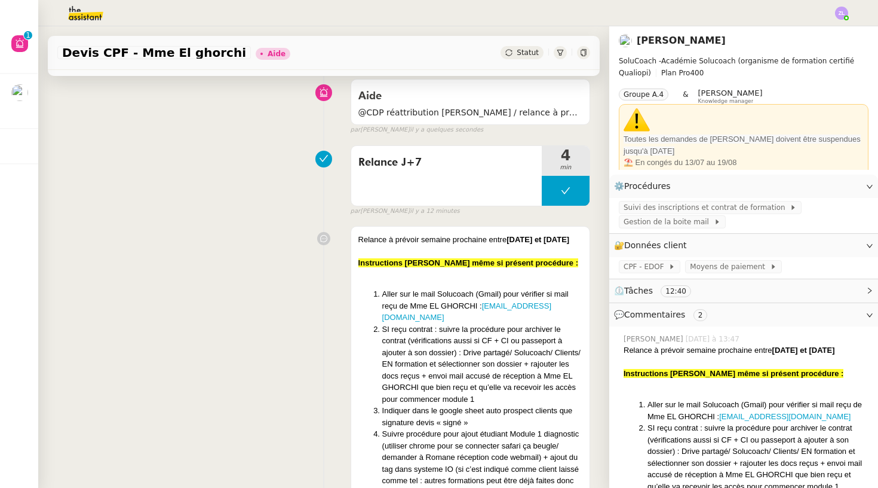
scroll to position [65, 0]
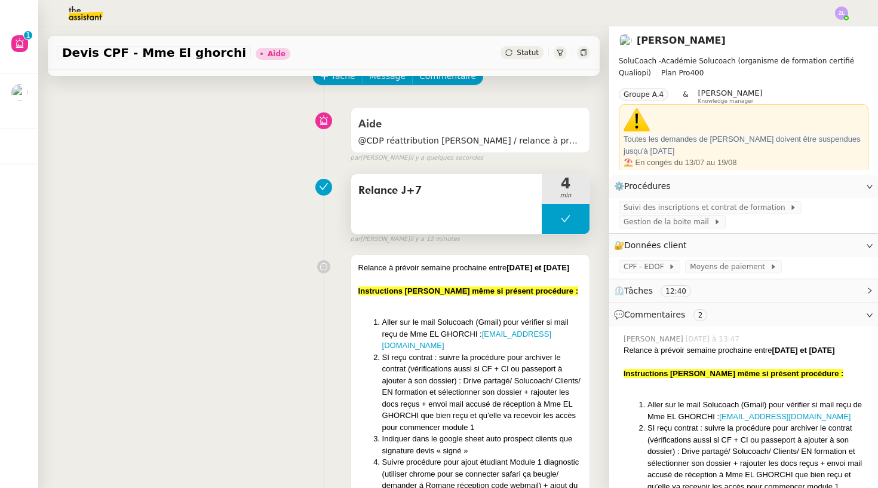
click at [563, 219] on icon at bounding box center [566, 218] width 9 height 7
click at [563, 219] on div at bounding box center [554, 219] width 24 height 30
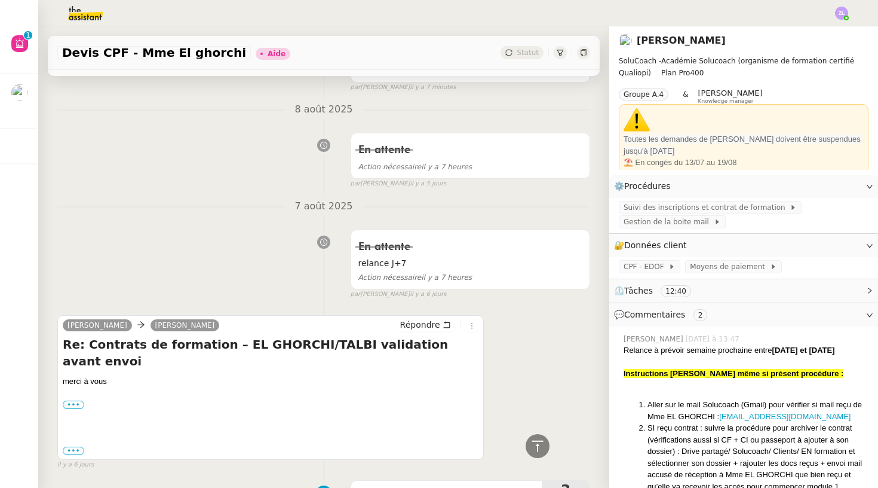
scroll to position [712, 0]
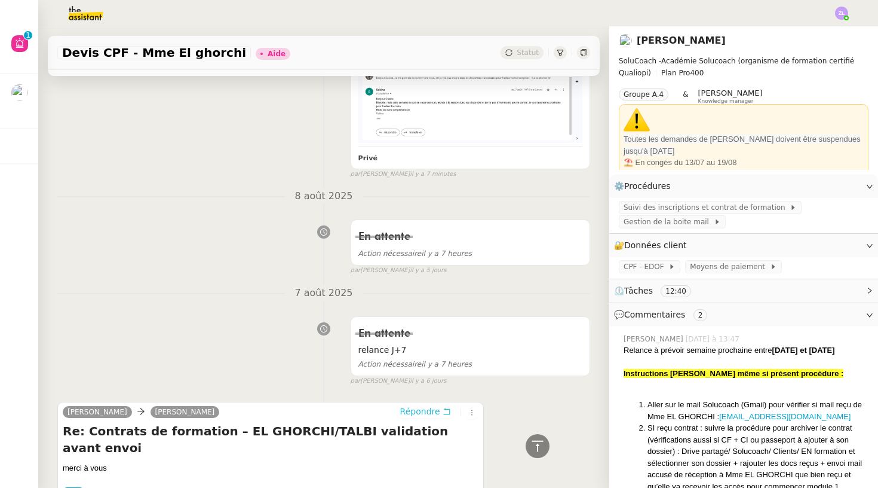
click at [422, 405] on span "Répondre" at bounding box center [420, 411] width 40 height 12
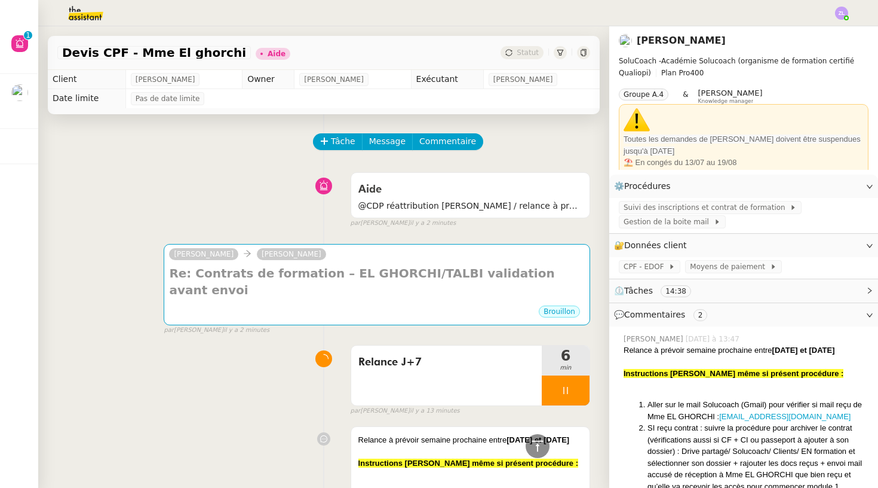
scroll to position [0, 0]
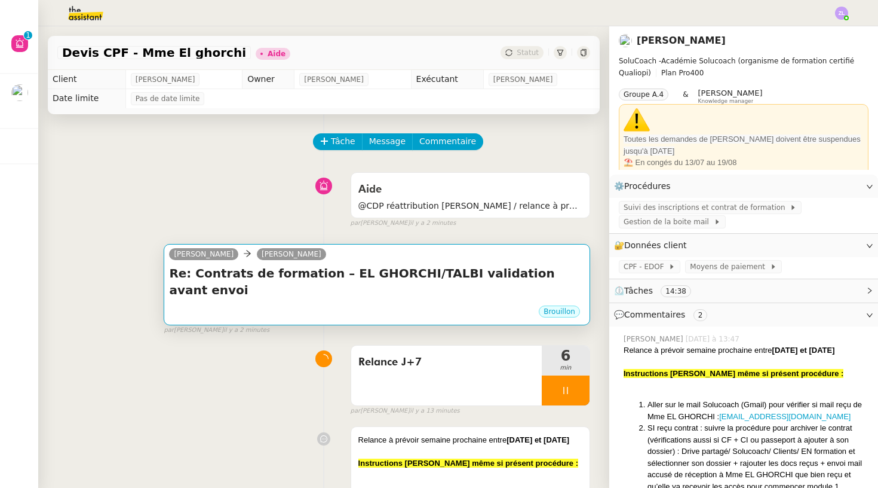
click at [299, 304] on div "Brouillon" at bounding box center [377, 313] width 416 height 18
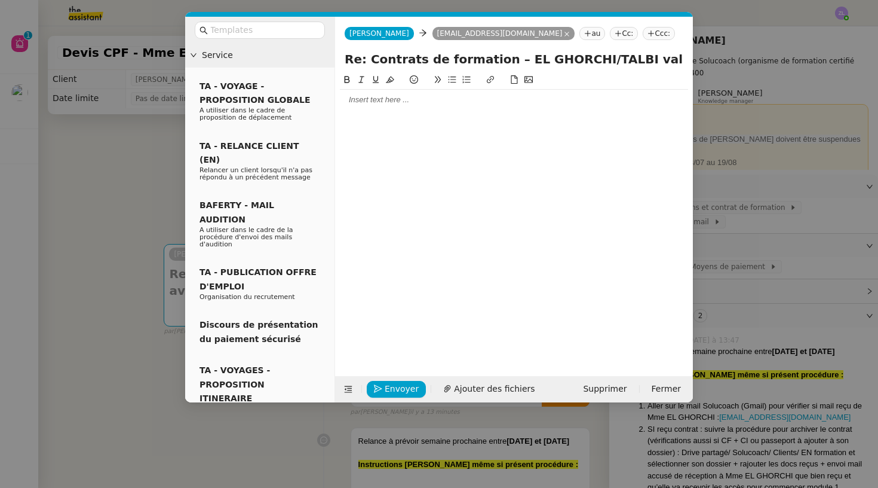
click at [371, 67] on input "Re: Contrats de formation – EL GHORCHI/TALBI validation avant envoi" at bounding box center [514, 59] width 339 height 18
paste input "lance Mme El Ghorchi – contrat signé"
type input "Relance Mme El Ghorchi – contrat signé"
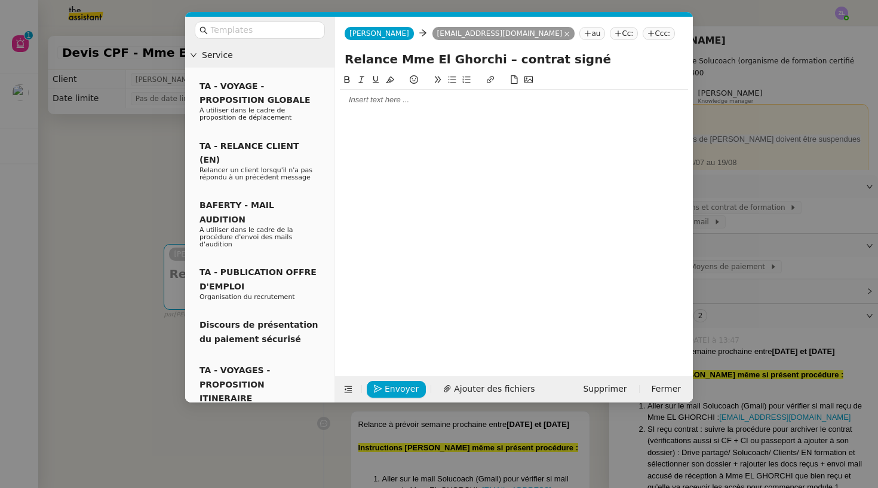
scroll to position [0, 1]
type input "Relance Mme El Ghorchi – contrat signé"
click at [351, 109] on div at bounding box center [514, 100] width 348 height 20
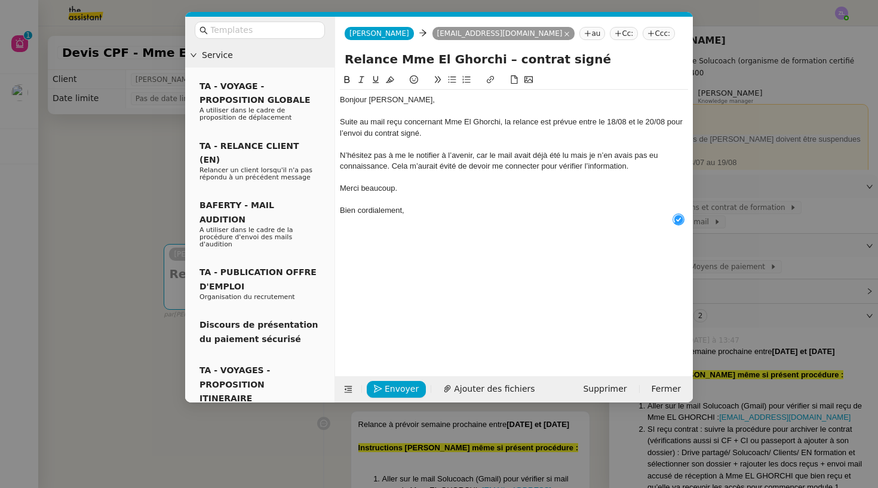
scroll to position [13, 0]
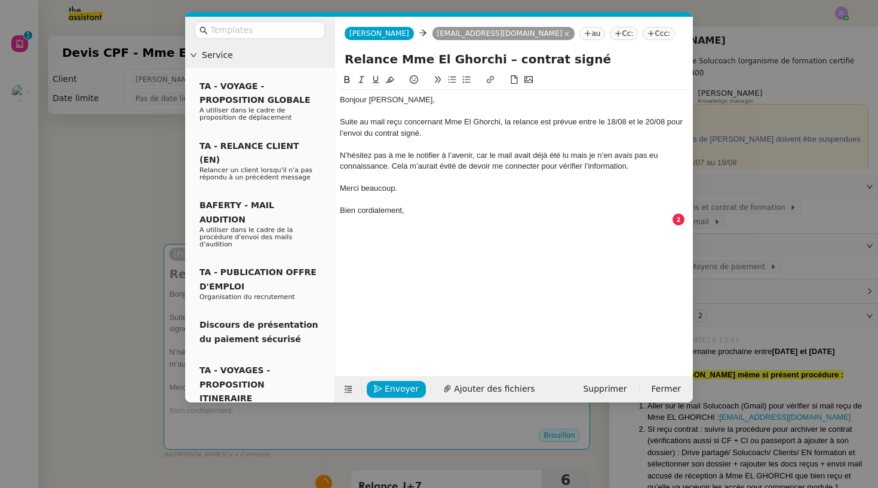
click at [437, 136] on div "Suite au mail reçu concernant Mme El Ghorchi, la relance est prévue entre le 18…" at bounding box center [514, 128] width 348 height 22
click at [416, 209] on div "Bien cordialement," at bounding box center [514, 210] width 348 height 11
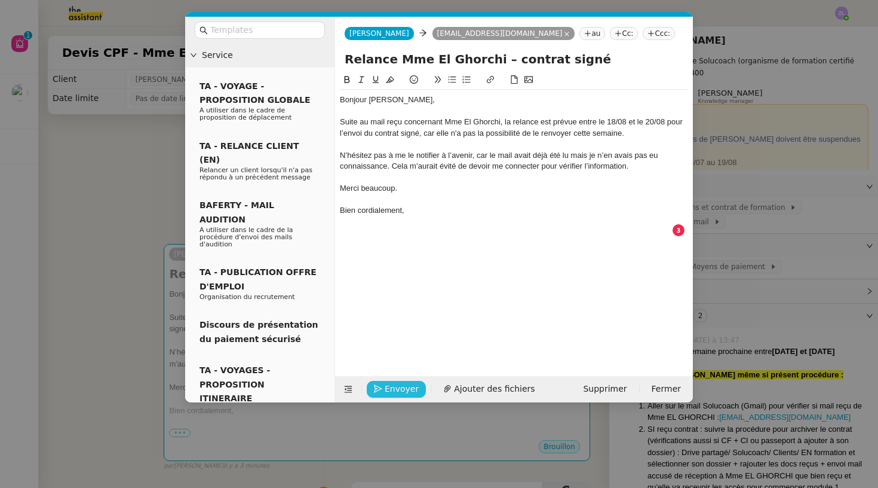
click at [394, 387] on span "Envoyer" at bounding box center [402, 389] width 34 height 14
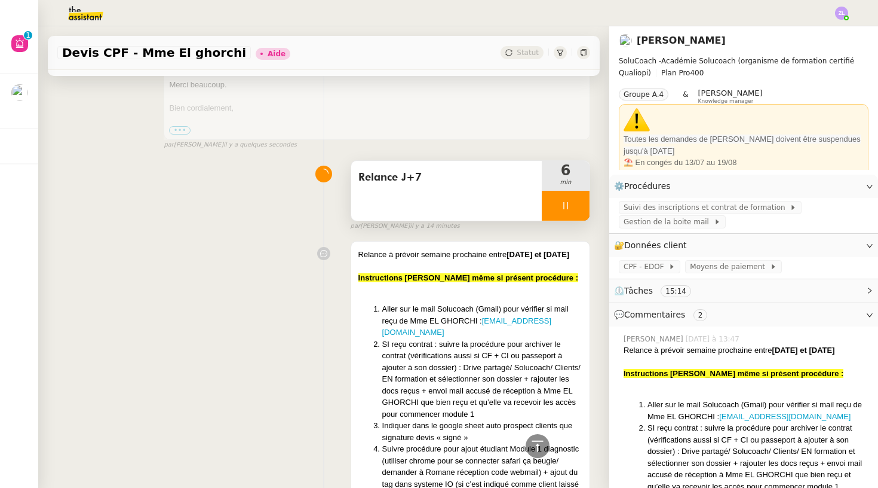
scroll to position [328, 0]
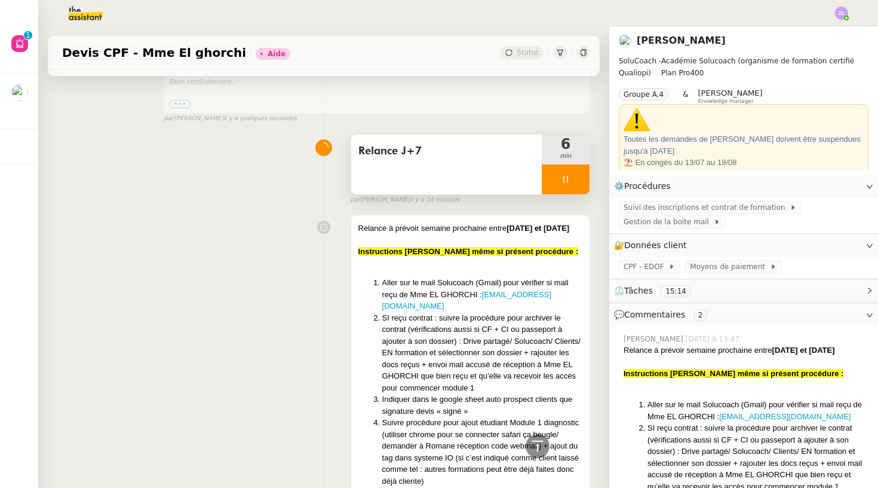
click at [551, 172] on div at bounding box center [566, 179] width 48 height 30
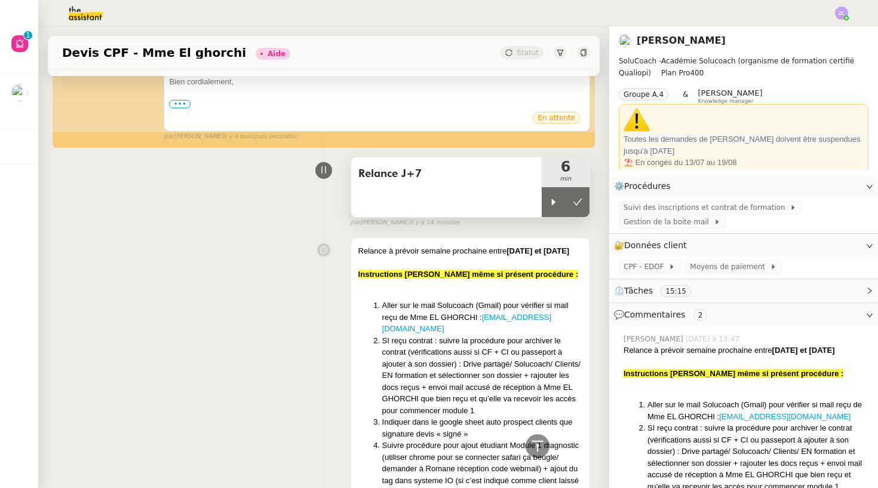
click at [568, 172] on div "6 min" at bounding box center [566, 172] width 48 height 30
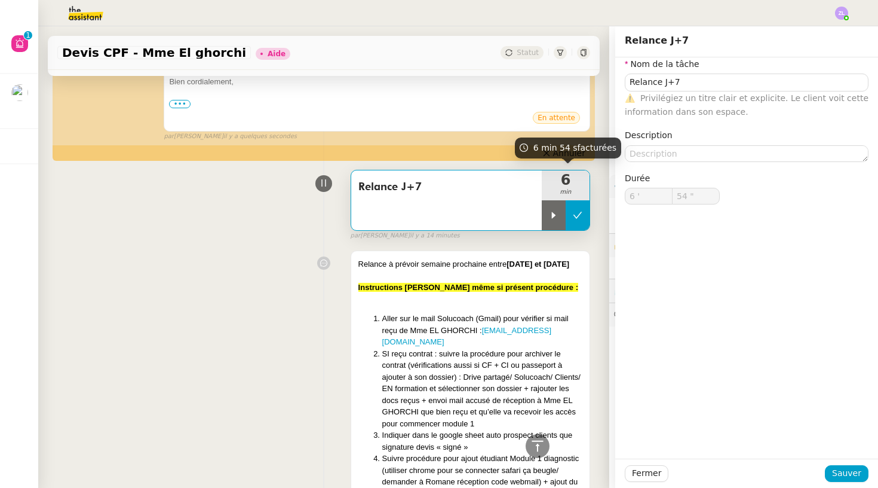
type input "Relance J+7"
type input "6 '"
type input "54 ""
click at [573, 213] on icon at bounding box center [578, 215] width 10 height 10
type input "Relance J+7"
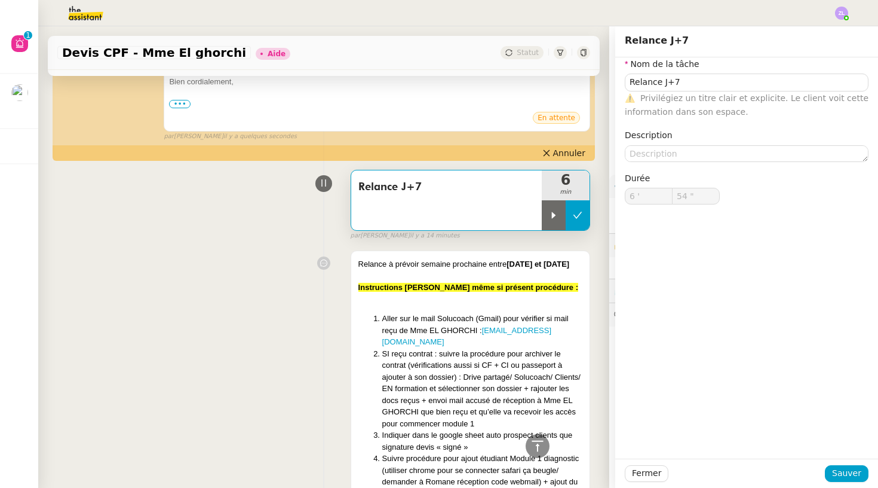
type input "6 '"
type input "54 ""
type input "Relance J+7"
type input "6 '"
type input "54 ""
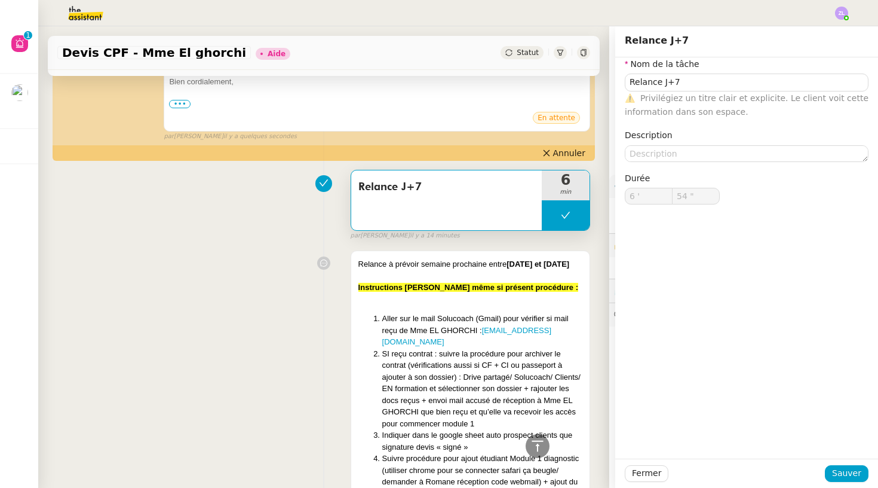
type input "Relance J+7"
type input "6 '"
type input "54 ""
click at [866, 484] on div "Fermer Sauver" at bounding box center [746, 472] width 263 height 29
click at [845, 473] on span "Sauver" at bounding box center [846, 473] width 29 height 14
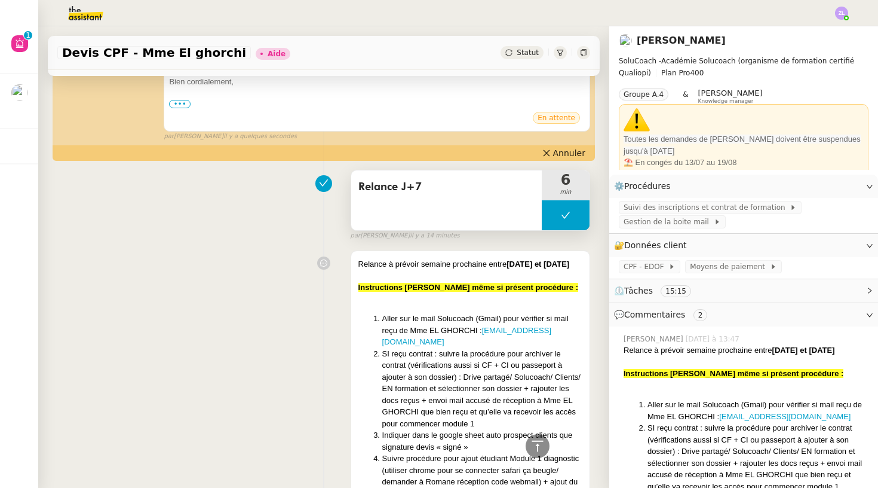
click at [565, 217] on button at bounding box center [566, 215] width 48 height 30
click at [566, 217] on button at bounding box center [578, 215] width 24 height 30
click at [550, 215] on button at bounding box center [566, 215] width 48 height 30
click at [550, 215] on icon at bounding box center [554, 215] width 10 height 10
click at [551, 207] on div at bounding box center [566, 215] width 48 height 30
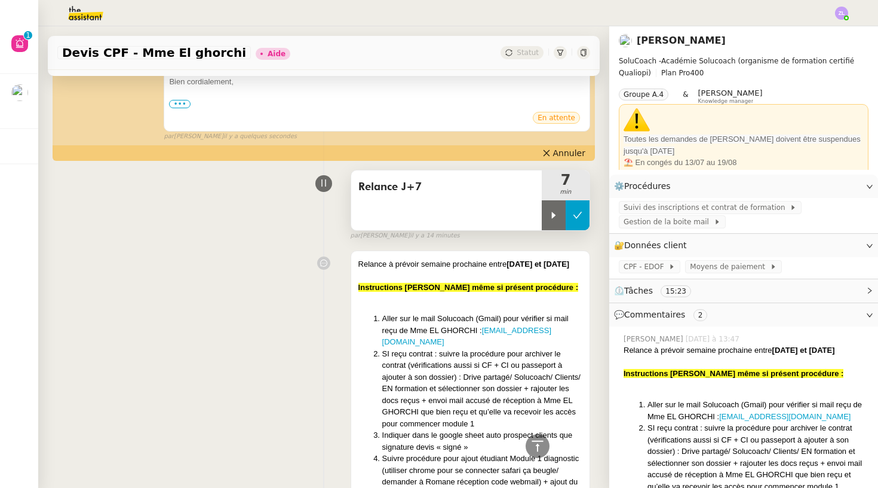
click at [583, 207] on button at bounding box center [578, 215] width 24 height 30
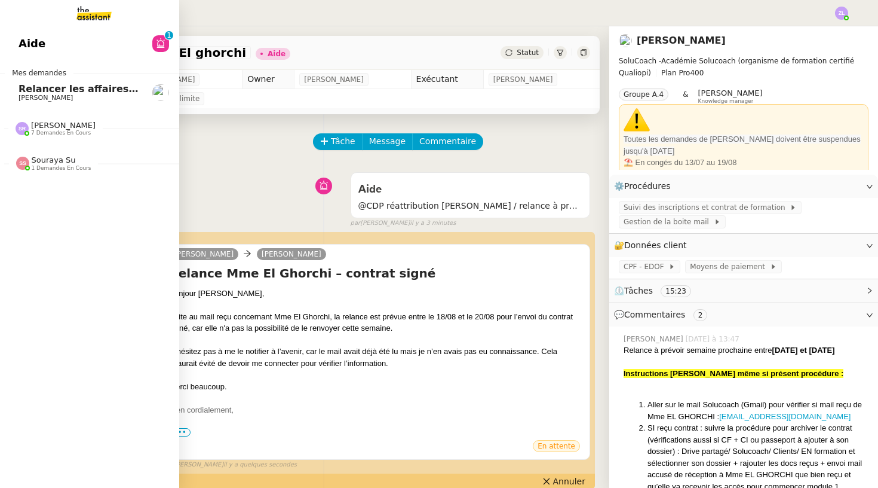
click at [20, 94] on span "[PERSON_NAME]" at bounding box center [46, 98] width 54 height 8
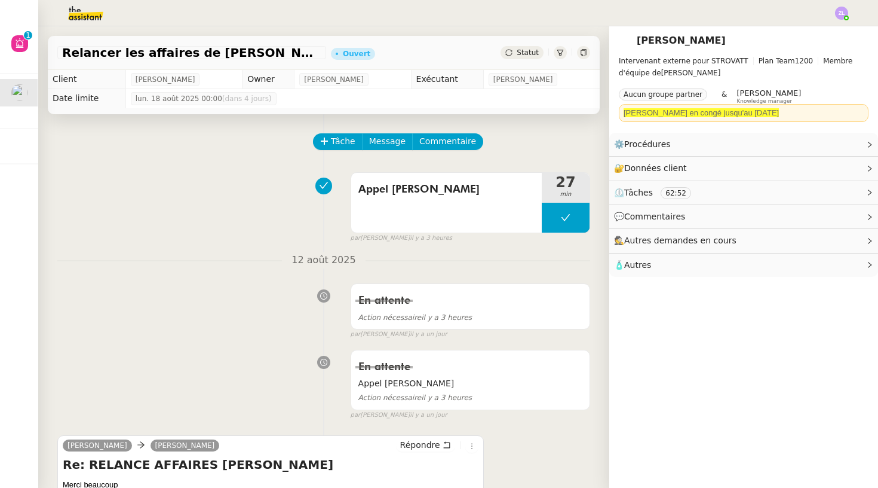
click at [317, 2] on div at bounding box center [439, 13] width 819 height 26
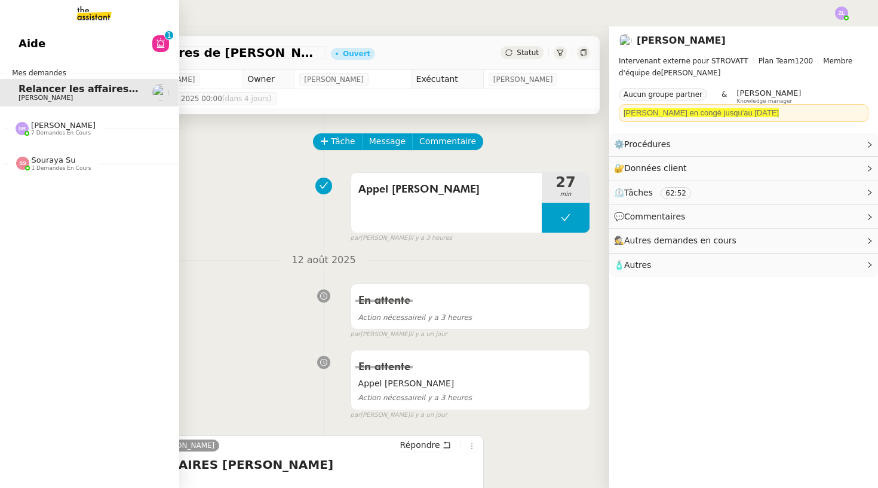
click at [47, 125] on span "[PERSON_NAME]" at bounding box center [63, 125] width 65 height 9
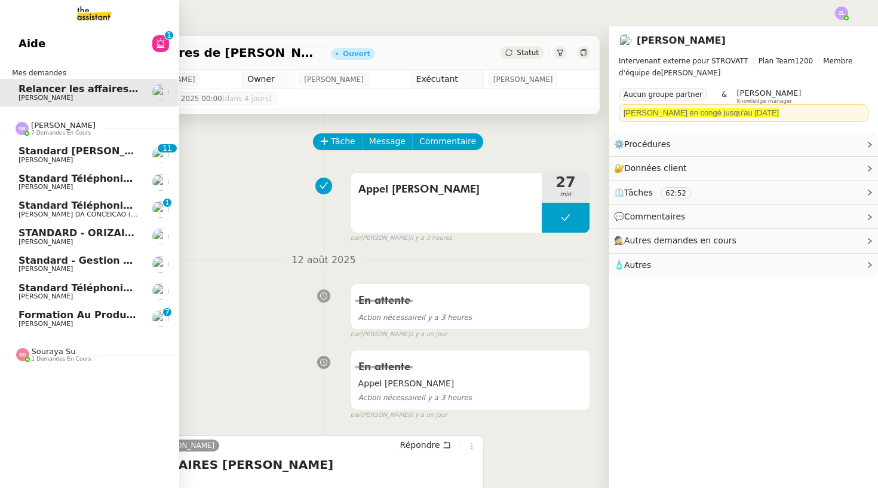
click at [73, 293] on span "[PERSON_NAME]" at bounding box center [46, 296] width 54 height 8
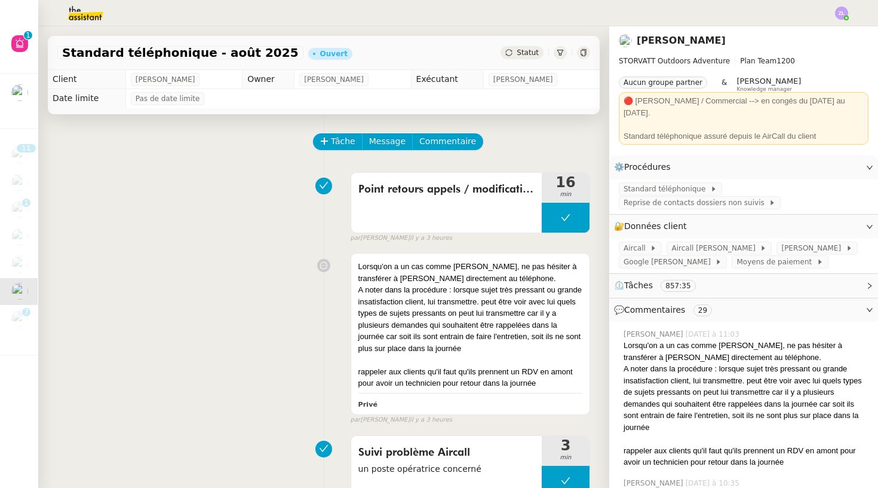
click at [346, 154] on div "Tâche Message Commentaire" at bounding box center [452, 147] width 276 height 29
click at [340, 141] on span "Tâche" at bounding box center [343, 141] width 24 height 14
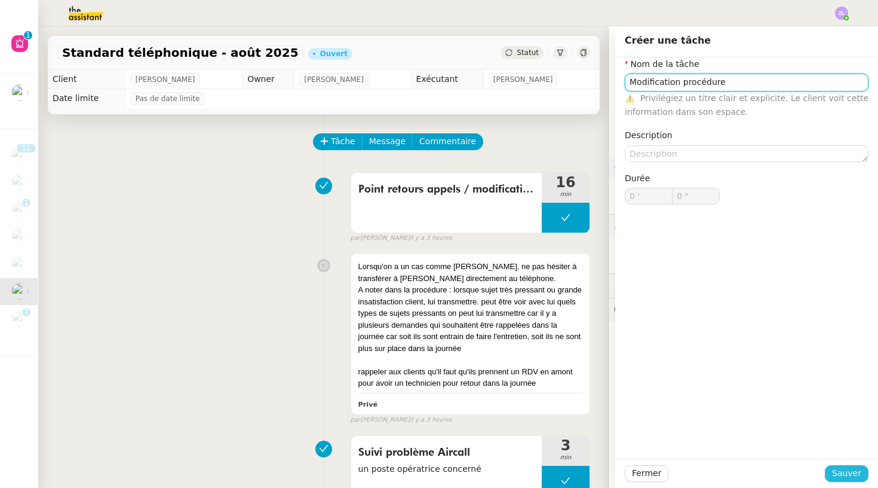
type input "Modification procédure"
click at [847, 474] on span "Sauver" at bounding box center [846, 473] width 29 height 14
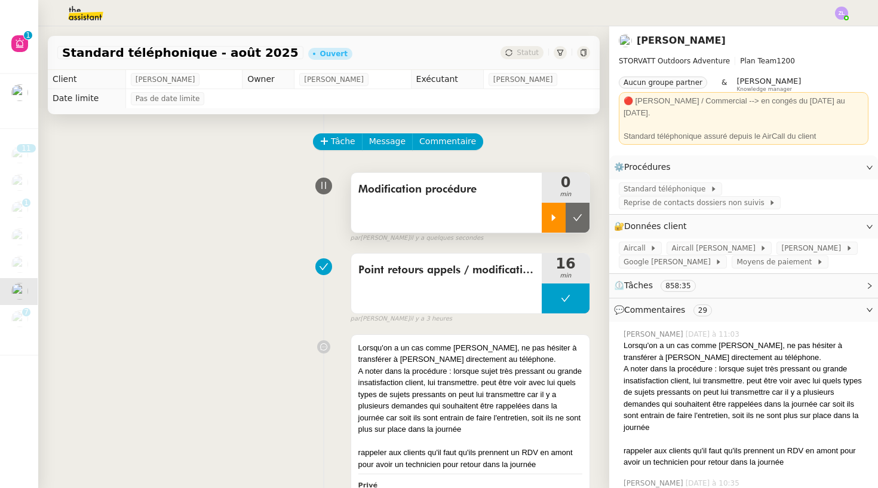
click at [544, 210] on div at bounding box center [554, 218] width 24 height 30
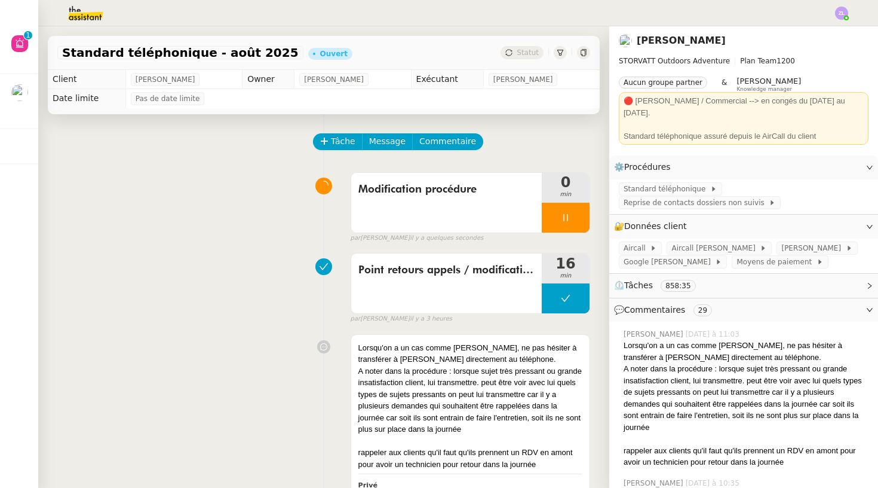
click at [658, 183] on span "Standard téléphonique" at bounding box center [667, 189] width 87 height 12
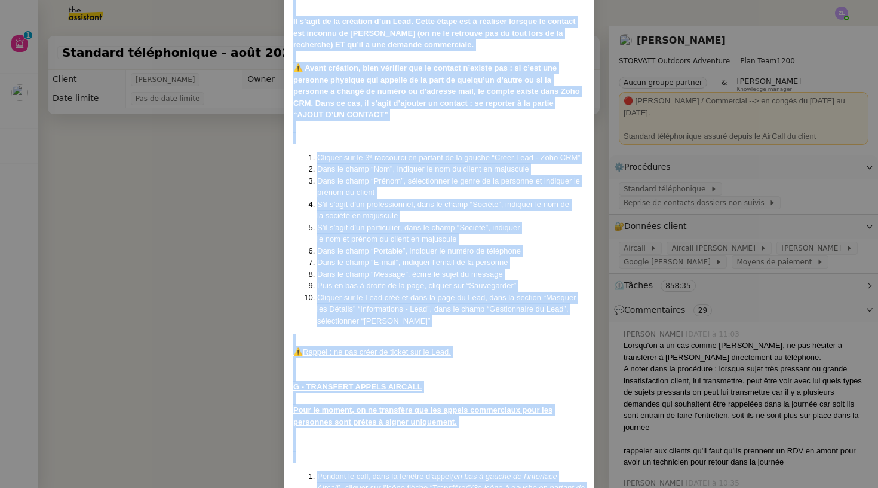
scroll to position [3690, 0]
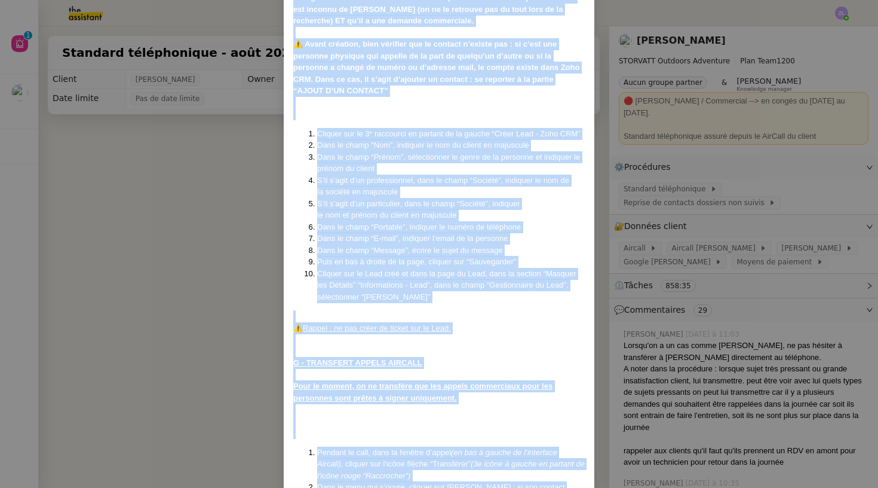
drag, startPoint x: 293, startPoint y: 74, endPoint x: 425, endPoint y: 487, distance: 433.5
click at [425, 487] on nz-modal-container "MAJ le [DATE] Contexte : Le client souhaite que nous réceptionnions les appels …" at bounding box center [439, 244] width 878 height 488
copy div "LOR ip 50/93/1000 Dolorsit : Am consec adipisci eli sedd eiusmodtempori utl etd…"
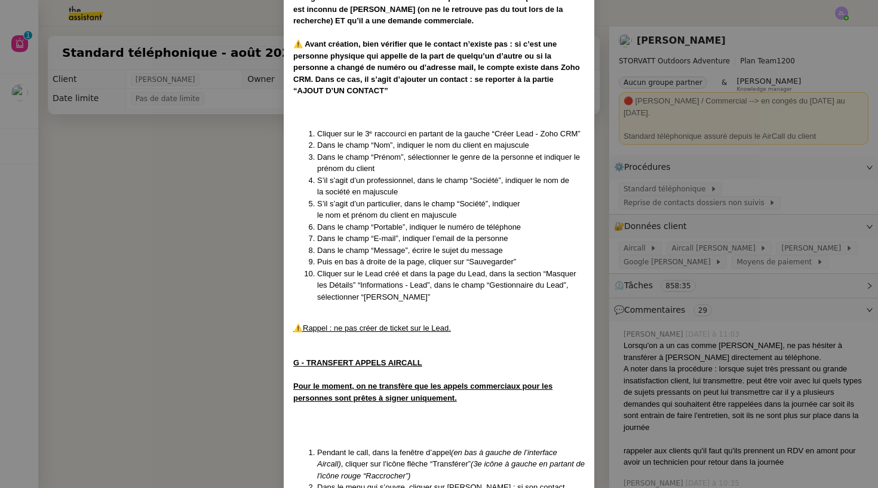
click at [249, 364] on nz-modal-container "MAJ le [DATE] Contexte : Le client souhaite que nous réceptionnions les appels …" at bounding box center [439, 244] width 878 height 488
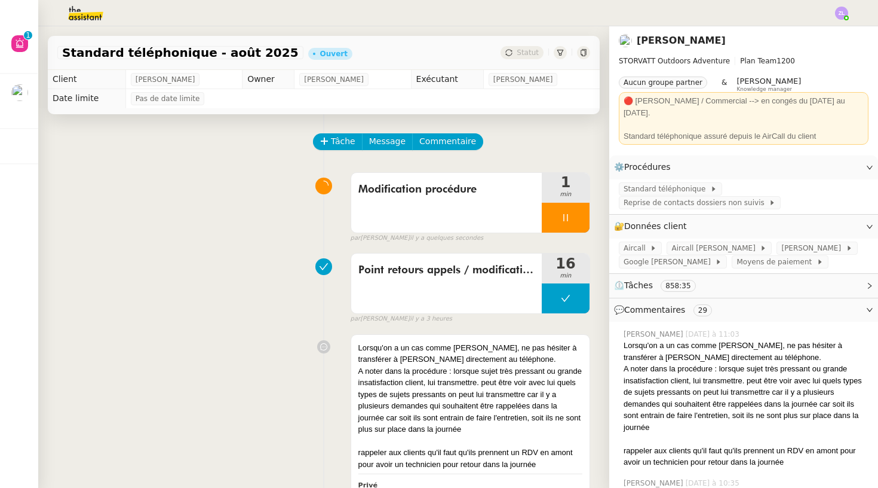
scroll to position [0, 0]
click at [457, 135] on span "Commentaire" at bounding box center [447, 141] width 57 height 14
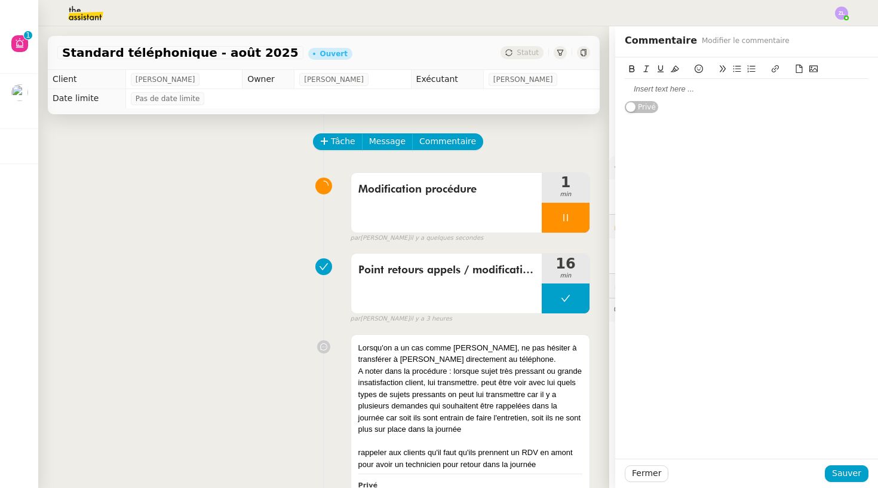
click at [647, 91] on div at bounding box center [747, 89] width 244 height 11
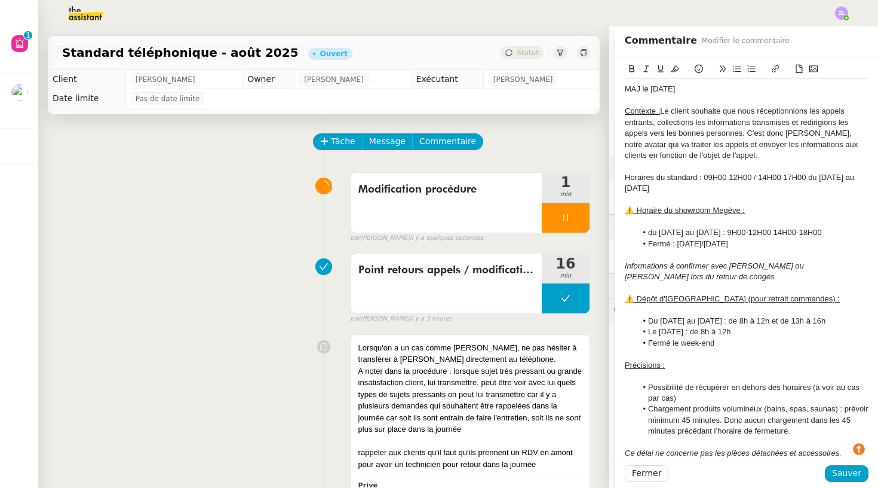
click at [658, 86] on div "MAJ le [DATE]" at bounding box center [747, 89] width 244 height 11
drag, startPoint x: 707, startPoint y: 99, endPoint x: 596, endPoint y: 89, distance: 112.1
click at [596, 89] on app-ticket "Standard téléphonique - [DATE] Ouvert Statut Client [PERSON_NAME] Owner [PERSON…" at bounding box center [458, 256] width 840 height 461
click at [679, 67] on icon at bounding box center [675, 69] width 8 height 8
click at [654, 115] on div "Contexte : Le client souhaite que nous réceptionnions les appels entrants, coll…" at bounding box center [747, 133] width 244 height 55
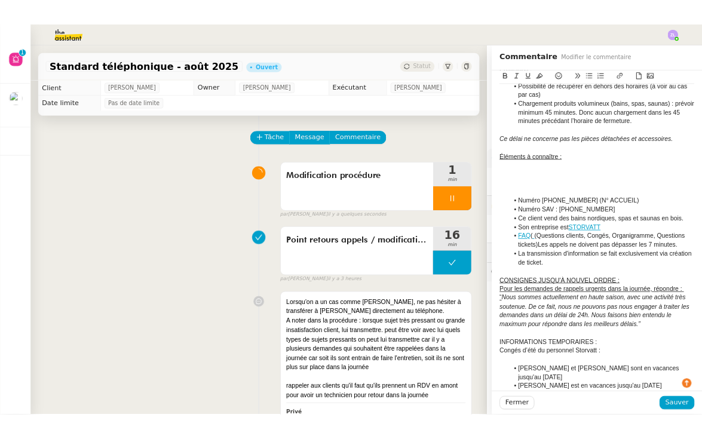
scroll to position [330, 0]
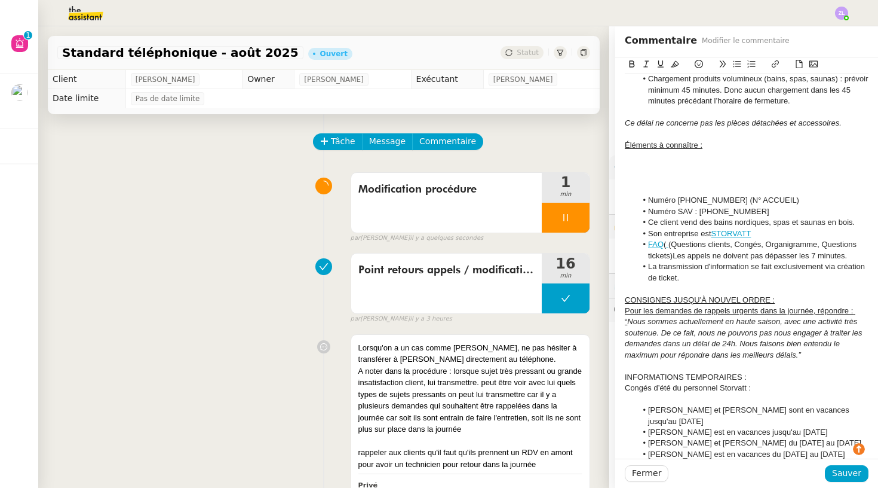
click at [656, 173] on div at bounding box center [747, 178] width 244 height 11
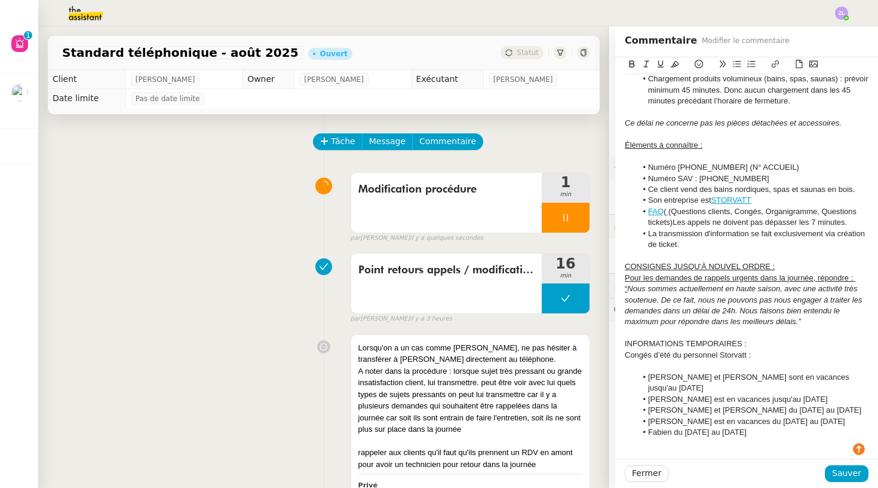
click at [655, 207] on link "FAQ" at bounding box center [656, 211] width 16 height 9
click at [663, 223] on link "[URL][DOMAIN_NAME]" at bounding box center [627, 222] width 82 height 16
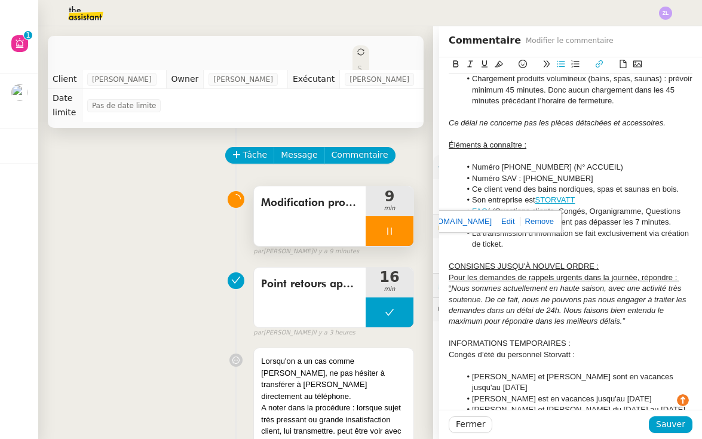
click at [372, 237] on div at bounding box center [390, 231] width 48 height 30
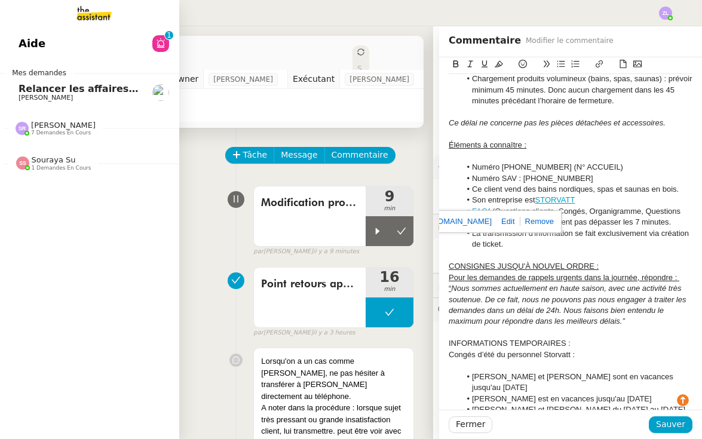
click at [34, 132] on span "7 demandes en cours" at bounding box center [61, 133] width 60 height 7
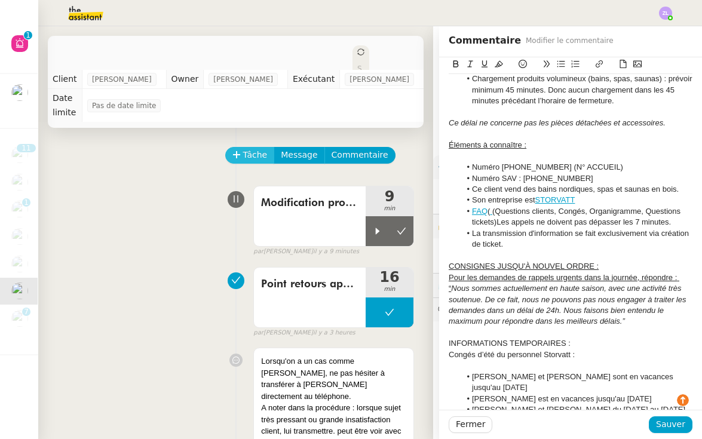
click at [251, 162] on span "Tâche" at bounding box center [255, 155] width 24 height 14
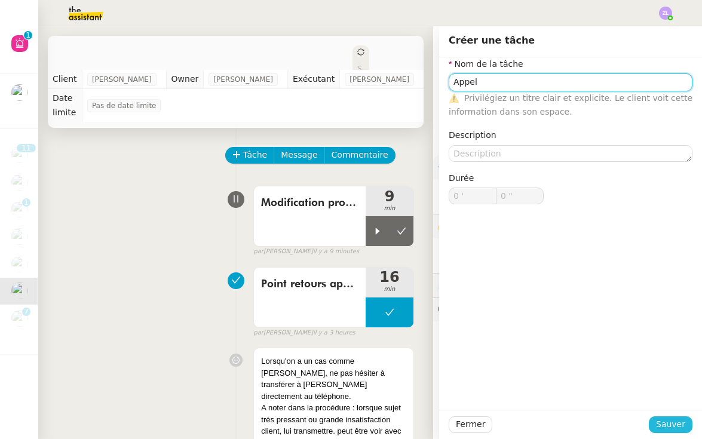
type input "Appel"
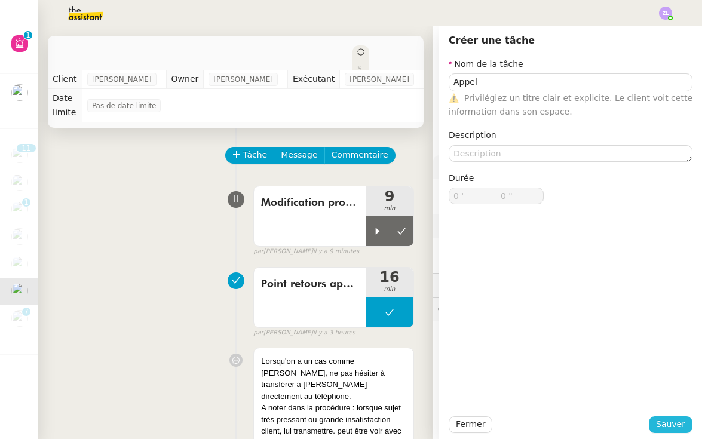
click at [679, 422] on span "Sauver" at bounding box center [670, 425] width 29 height 14
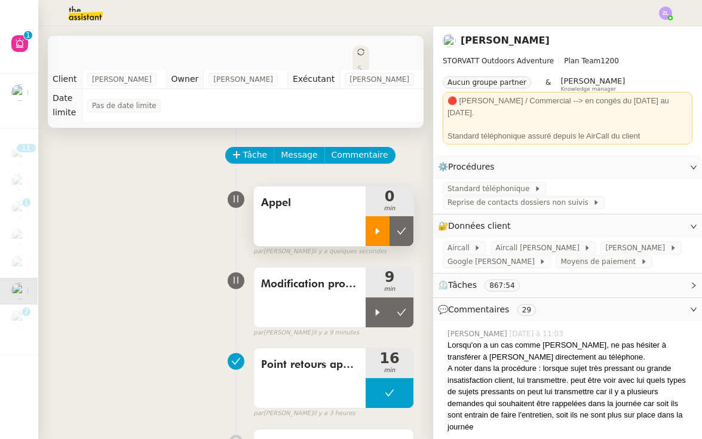
click at [370, 231] on div at bounding box center [378, 231] width 24 height 30
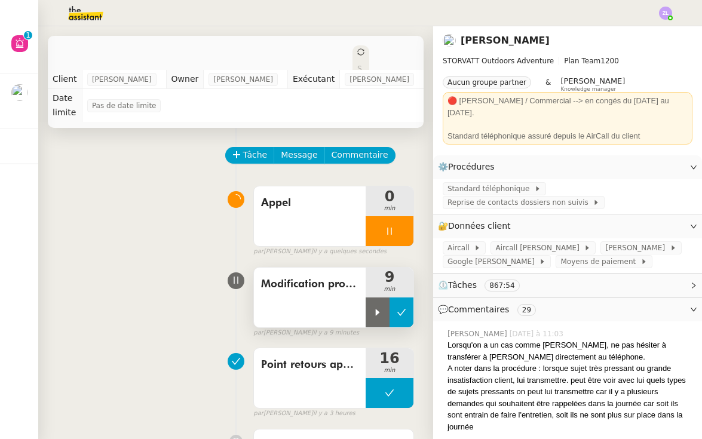
click at [403, 317] on button at bounding box center [402, 313] width 24 height 30
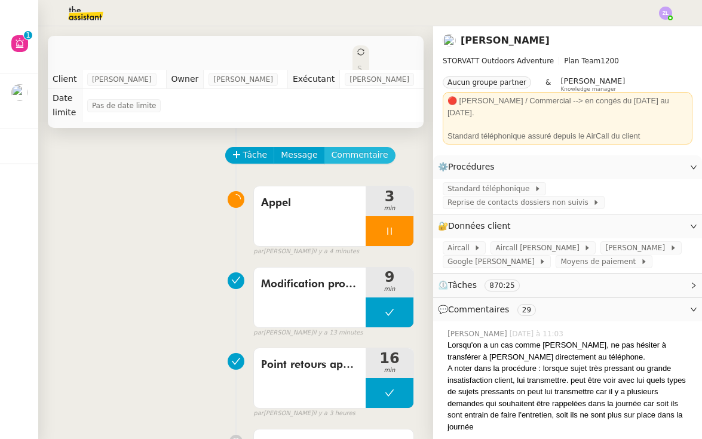
click at [346, 163] on button "Commentaire" at bounding box center [359, 155] width 71 height 17
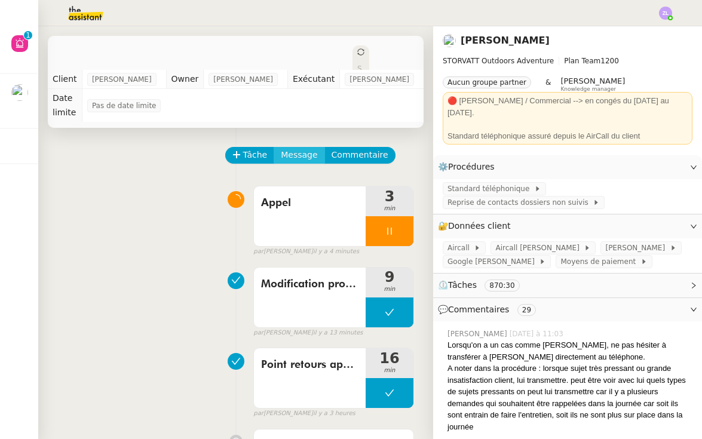
click at [295, 153] on span "Message" at bounding box center [299, 155] width 36 height 14
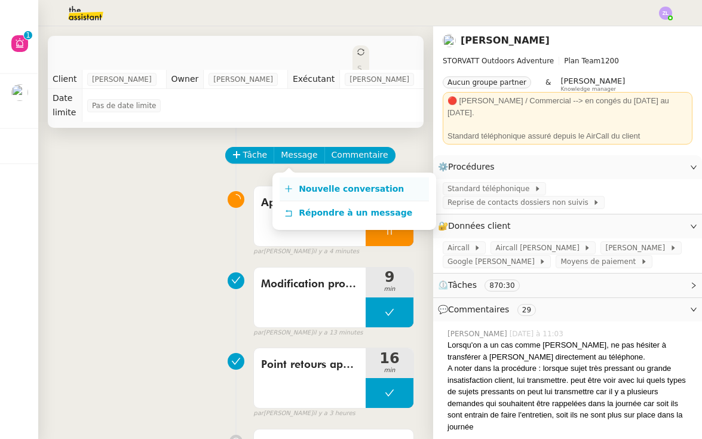
click at [336, 182] on link "Nouvelle conversation" at bounding box center [354, 189] width 149 height 24
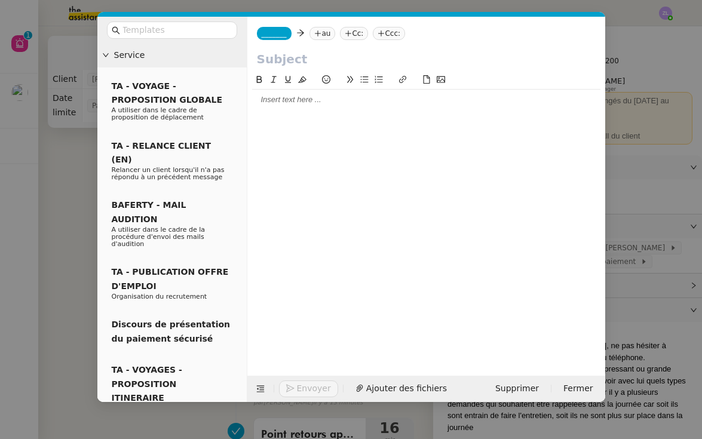
click at [288, 39] on nz-tag "_______" at bounding box center [274, 33] width 35 height 13
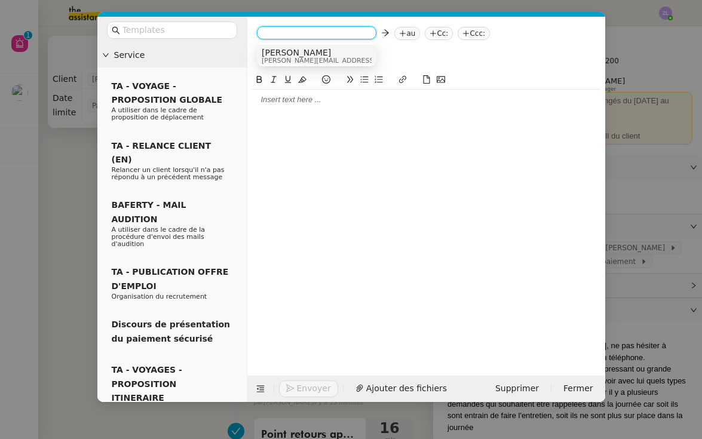
click at [295, 49] on span "[PERSON_NAME]" at bounding box center [347, 53] width 170 height 10
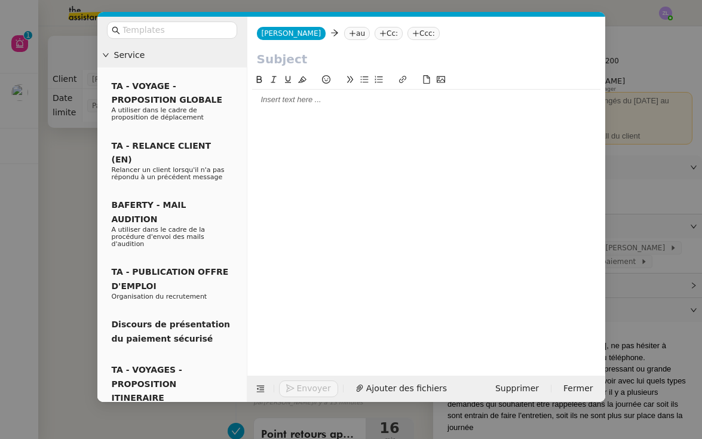
click at [350, 33] on icon at bounding box center [353, 33] width 6 height 1
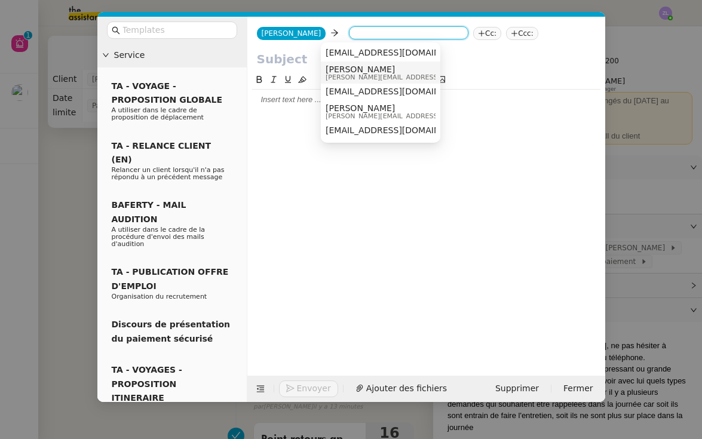
click at [354, 67] on span "[PERSON_NAME]" at bounding box center [411, 70] width 170 height 10
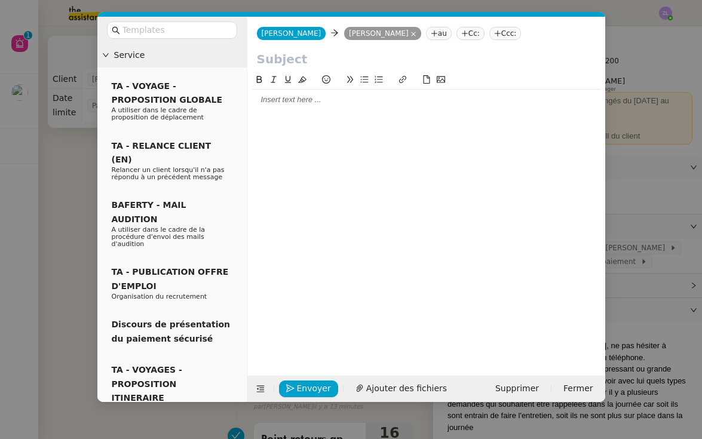
click at [281, 59] on input "text" at bounding box center [426, 59] width 339 height 18
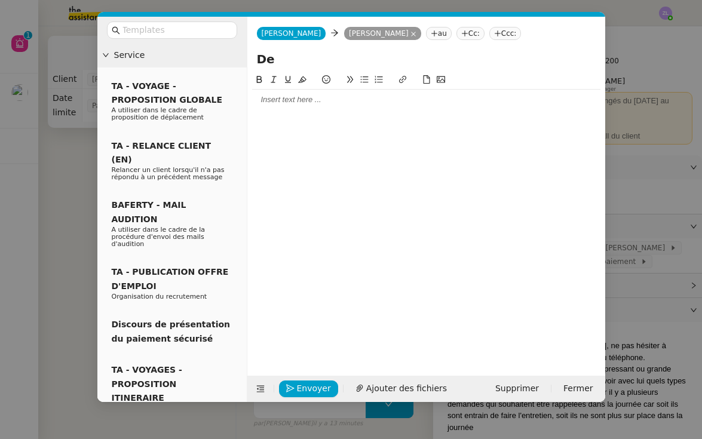
type input "D"
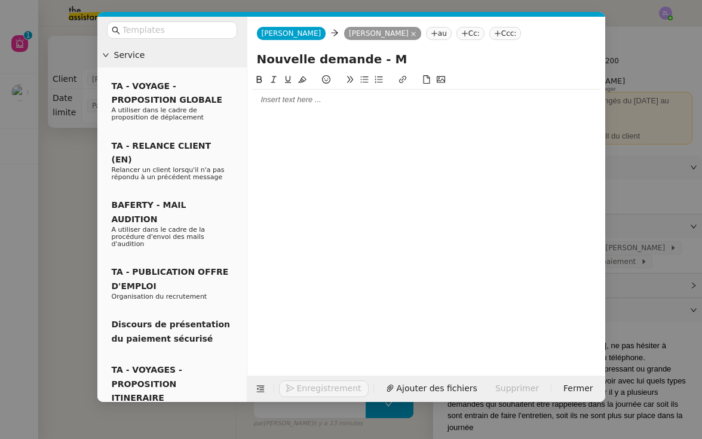
type input "Nouvelle demande -"
click at [284, 57] on input "Nouvelle demande -" at bounding box center [426, 59] width 339 height 18
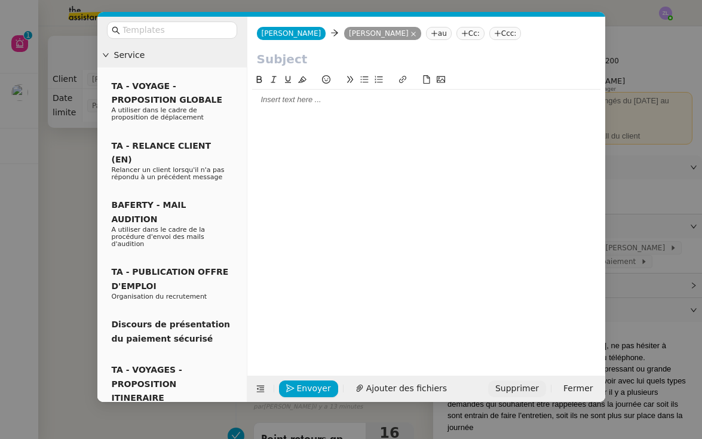
click at [535, 394] on span "Supprimer" at bounding box center [517, 389] width 44 height 14
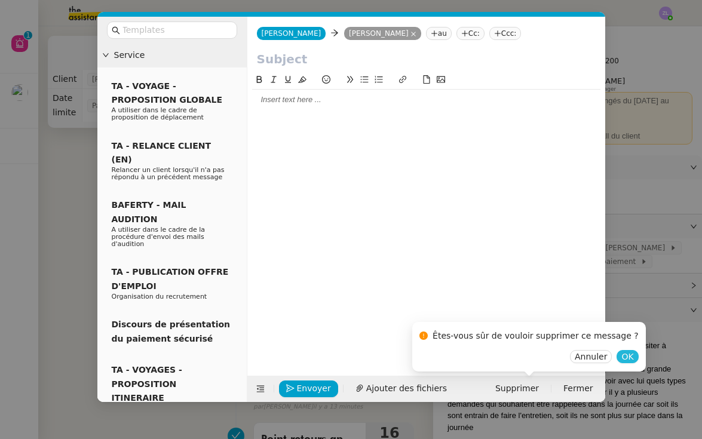
click at [621, 353] on span "OK" at bounding box center [627, 357] width 12 height 12
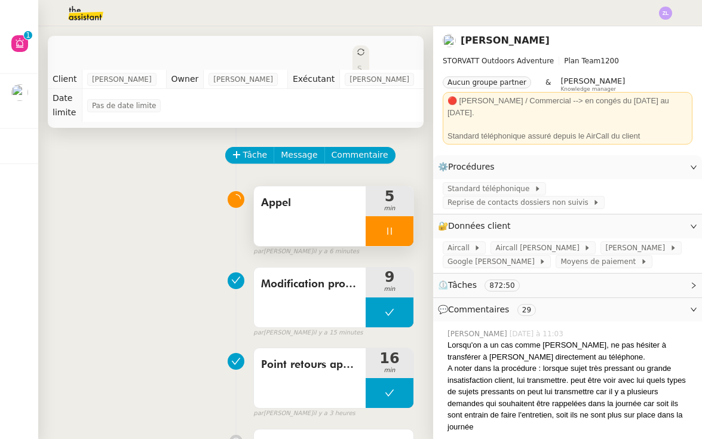
click at [390, 231] on icon at bounding box center [390, 231] width 10 height 10
click at [403, 231] on icon at bounding box center [402, 231] width 10 height 10
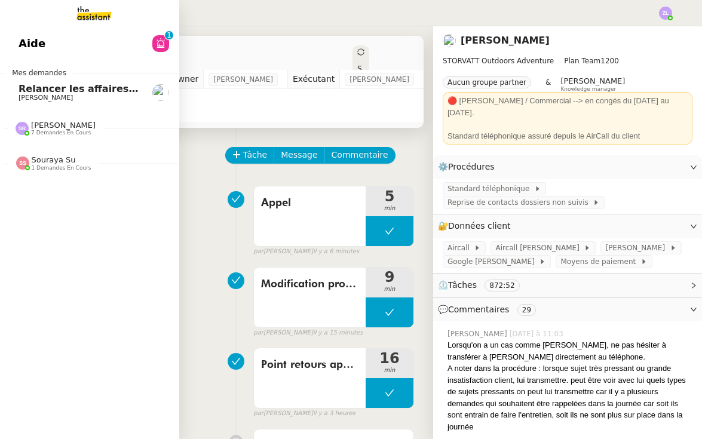
click at [30, 94] on span "[PERSON_NAME]" at bounding box center [46, 98] width 54 height 8
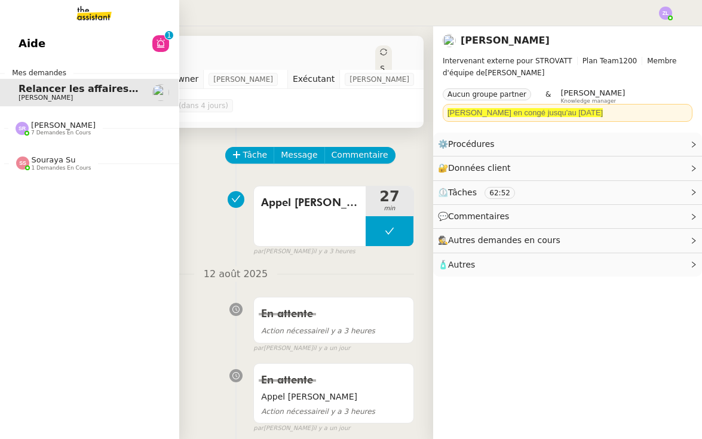
click at [29, 53] on span "Aide" at bounding box center [32, 44] width 27 height 18
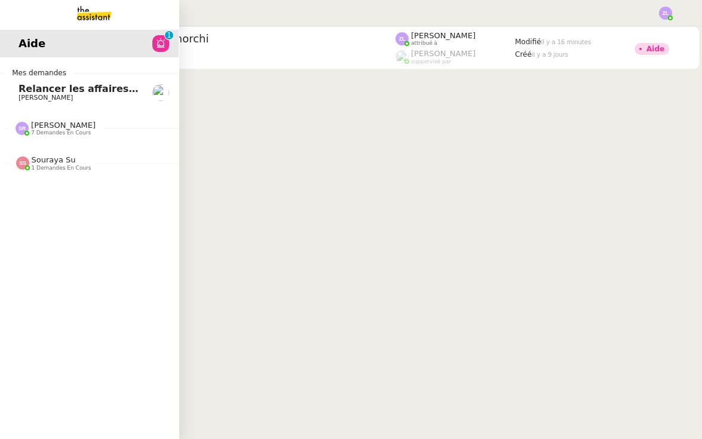
click at [73, 94] on span "[PERSON_NAME]" at bounding box center [46, 98] width 54 height 8
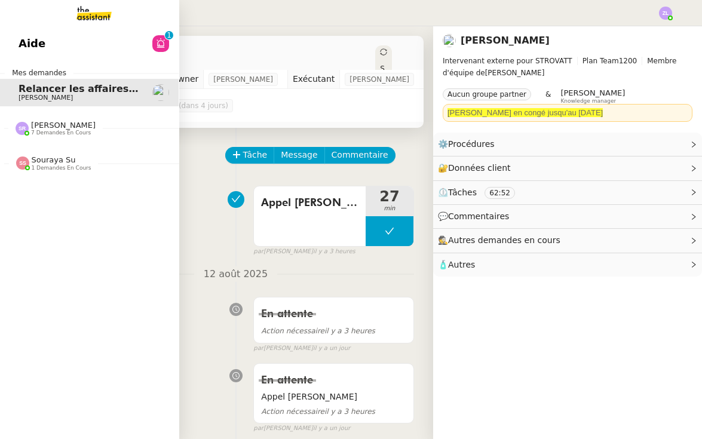
click at [87, 5] on img at bounding box center [84, 13] width 93 height 26
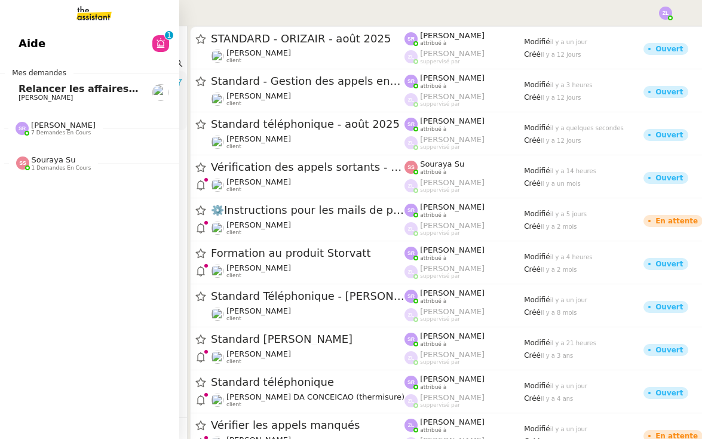
click at [59, 132] on span "7 demandes en cours" at bounding box center [61, 133] width 60 height 7
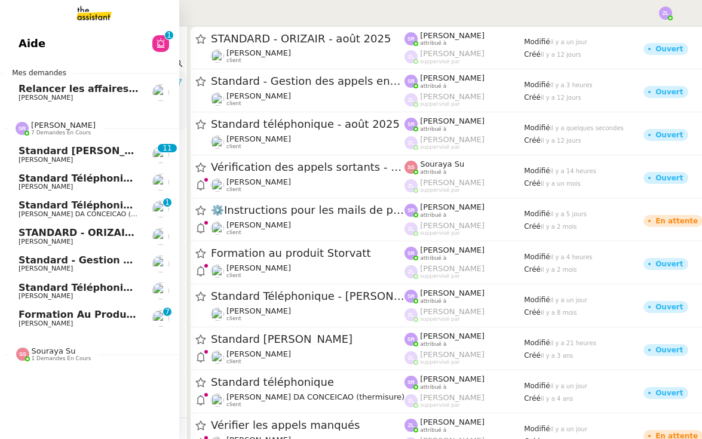
click at [117, 315] on span "Formation au produit Storvatt" at bounding box center [101, 314] width 164 height 11
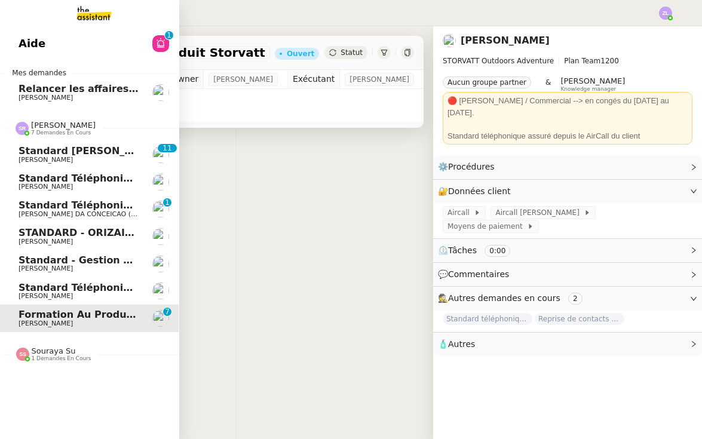
click at [105, 282] on span "Standard téléphonique - août 2025" at bounding box center [114, 287] width 191 height 11
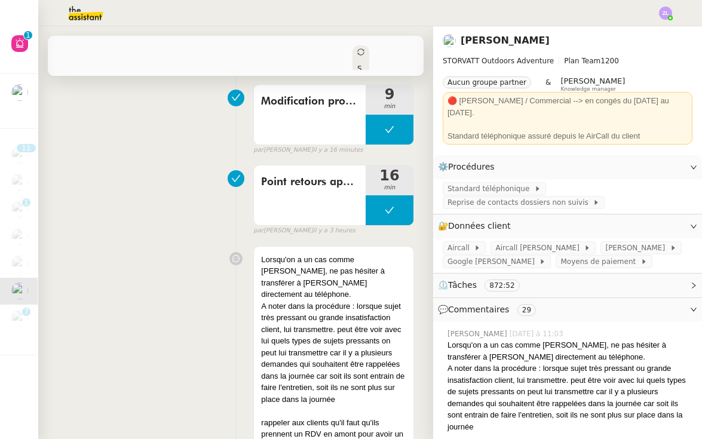
scroll to position [143, 0]
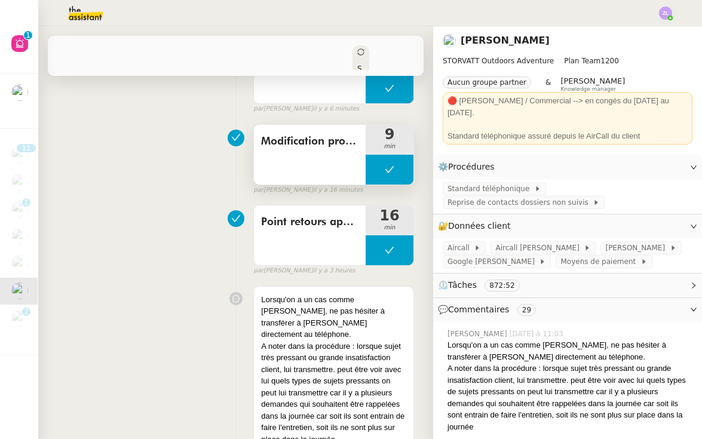
click at [378, 176] on button at bounding box center [390, 170] width 48 height 30
click at [378, 176] on div at bounding box center [378, 170] width 24 height 30
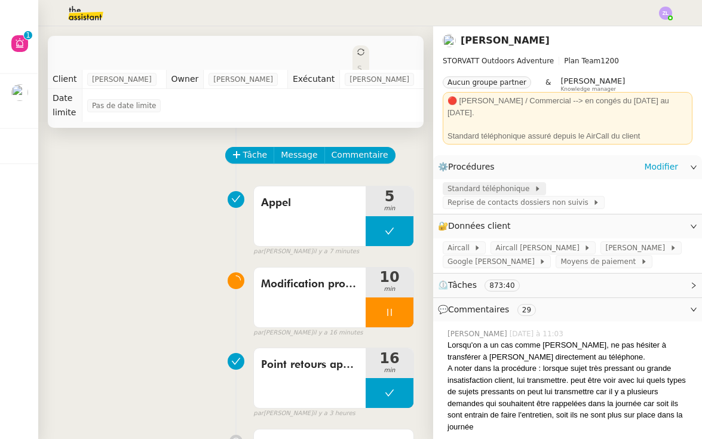
scroll to position [0, 0]
click at [457, 183] on span "Standard téléphonique" at bounding box center [491, 189] width 87 height 12
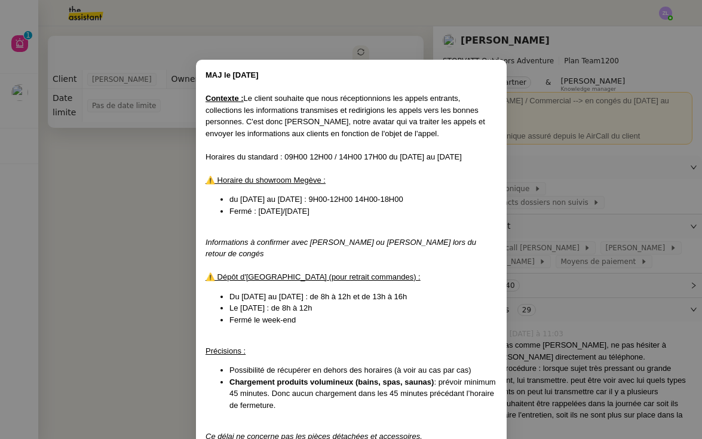
scroll to position [310, 0]
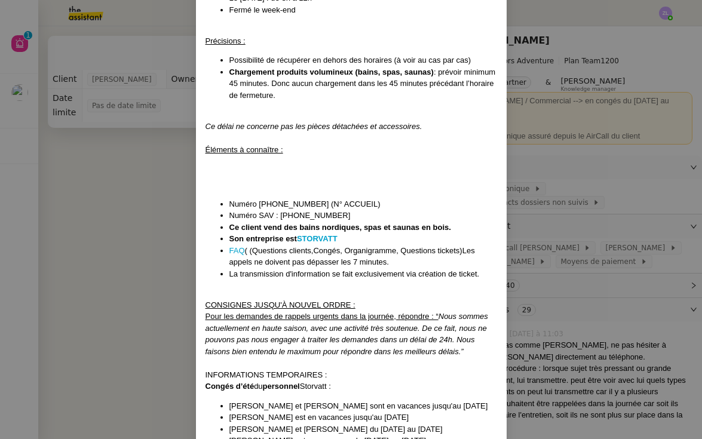
click at [97, 197] on nz-modal-container "MAJ le [DATE] Contexte : Le client souhaite que nous réceptionnions les appels …" at bounding box center [351, 219] width 702 height 439
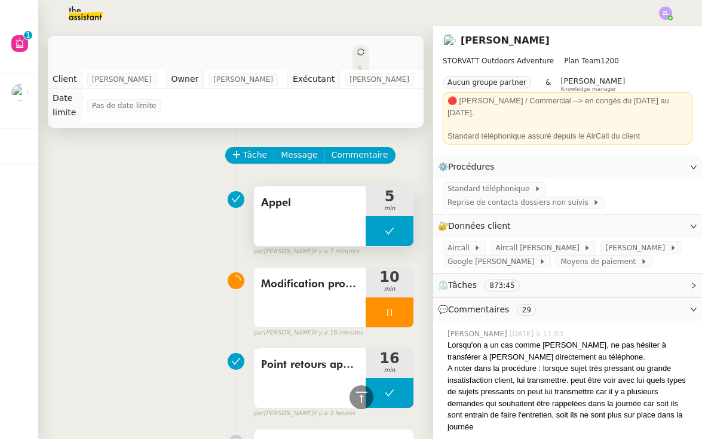
scroll to position [0, 0]
click at [353, 160] on span "Commentaire" at bounding box center [360, 155] width 57 height 14
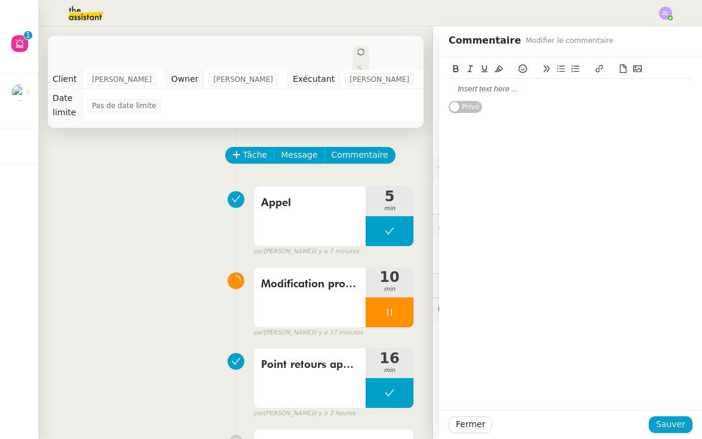
click at [342, 174] on div "Tâche Message Commentaire" at bounding box center [320, 161] width 188 height 29
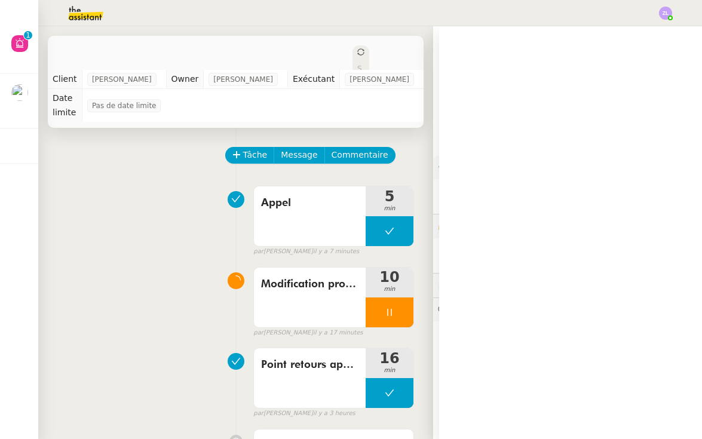
click at [464, 183] on span "Standard téléphonique" at bounding box center [491, 189] width 87 height 12
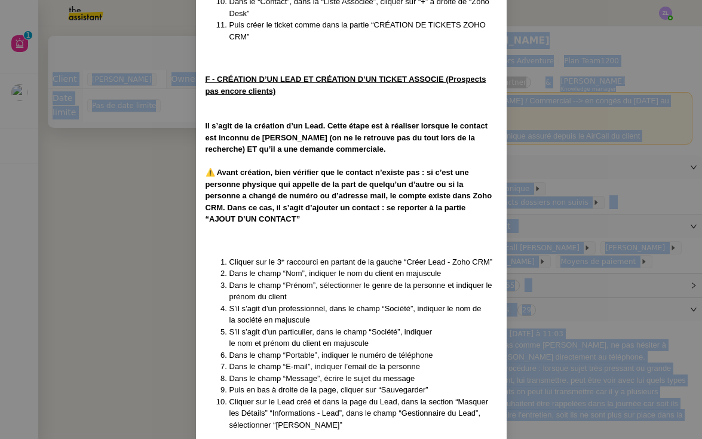
scroll to position [3738, 0]
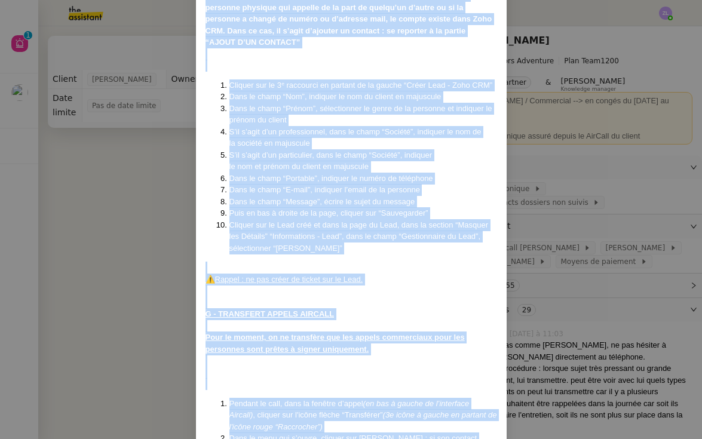
drag, startPoint x: 206, startPoint y: 76, endPoint x: 276, endPoint y: 396, distance: 327.9
copy div "LOR ip 50/93/1000 Dolorsit : Am consec adipisci eli sedd eiusmodtempori utl etd…"
click at [123, 324] on nz-modal-container "MAJ le [DATE] Contexte : Le client souhaite que nous réceptionnions les appels …" at bounding box center [351, 219] width 702 height 439
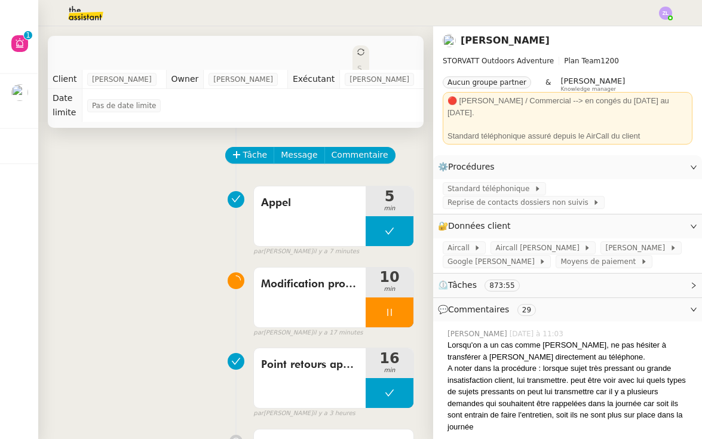
scroll to position [3678, 0]
click at [359, 152] on span "Commentaire" at bounding box center [360, 155] width 57 height 14
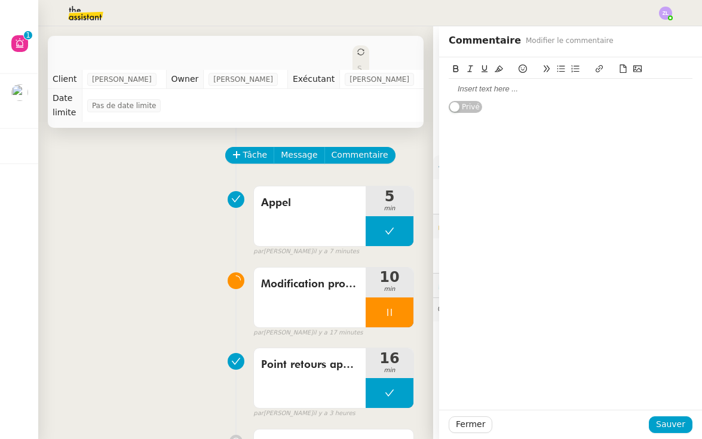
click at [474, 83] on div at bounding box center [571, 89] width 244 height 20
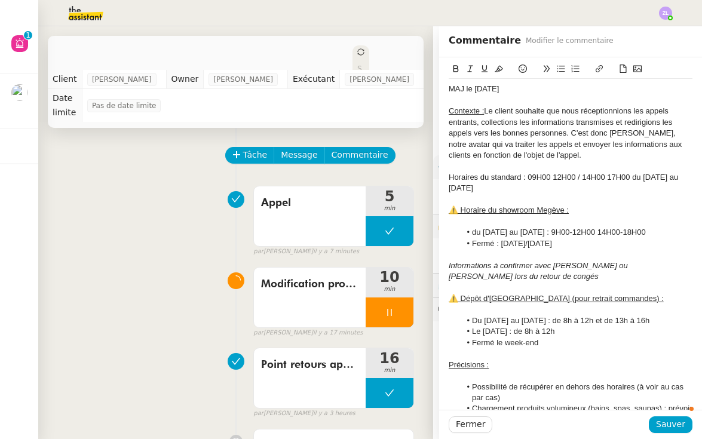
click at [482, 84] on div "MAJ le [DATE]" at bounding box center [571, 89] width 244 height 11
drag, startPoint x: 513, startPoint y: 85, endPoint x: 413, endPoint y: 89, distance: 99.9
click at [413, 89] on app-ticket "Standard téléphonique - [DATE] Ouvert Statut Client [PERSON_NAME] Owner [PERSON…" at bounding box center [370, 232] width 664 height 413
click at [500, 69] on icon at bounding box center [499, 69] width 8 height 8
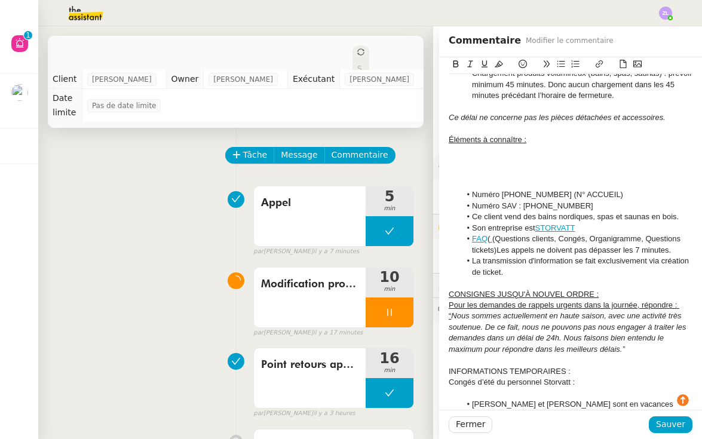
scroll to position [346, 0]
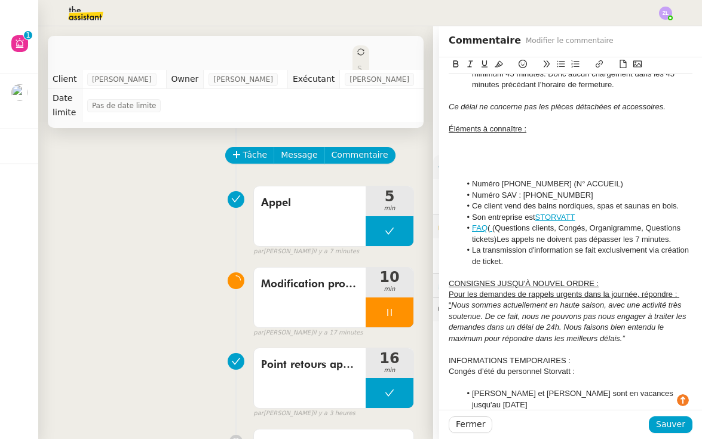
click at [477, 168] on div at bounding box center [571, 173] width 244 height 11
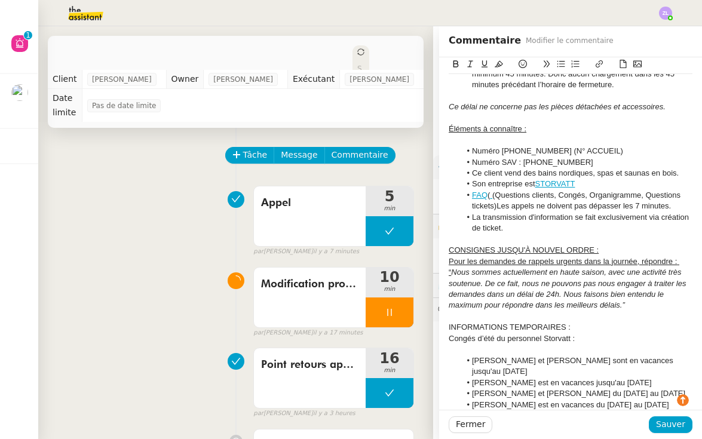
scroll to position [403, 0]
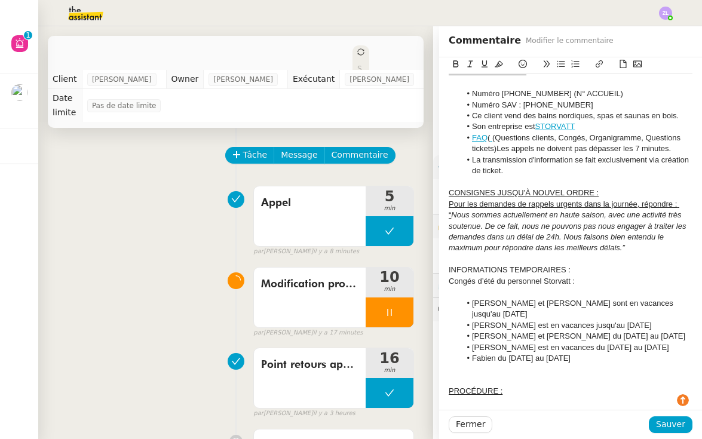
click at [642, 233] on div "Pour les demandes de rappels urgents dans la journée, répondre : “ Nous sommes …" at bounding box center [571, 226] width 244 height 55
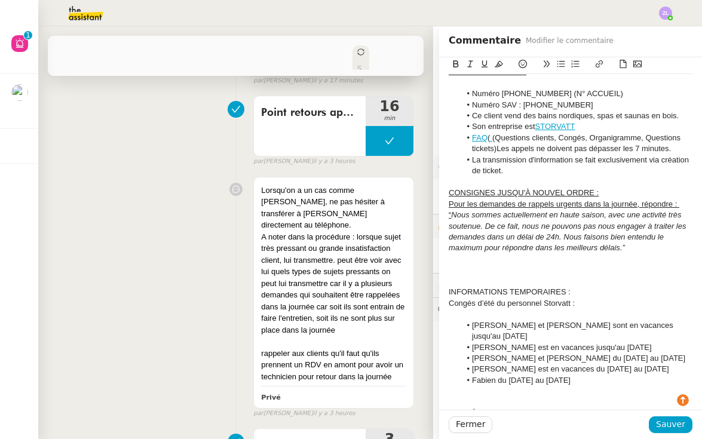
scroll to position [308, 0]
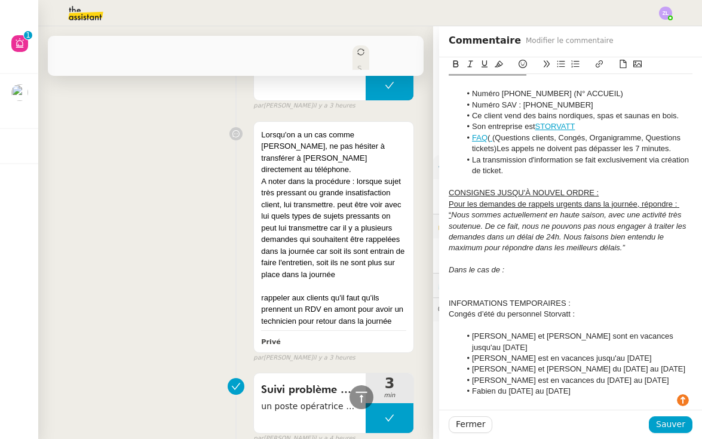
click at [560, 64] on icon at bounding box center [561, 64] width 8 height 8
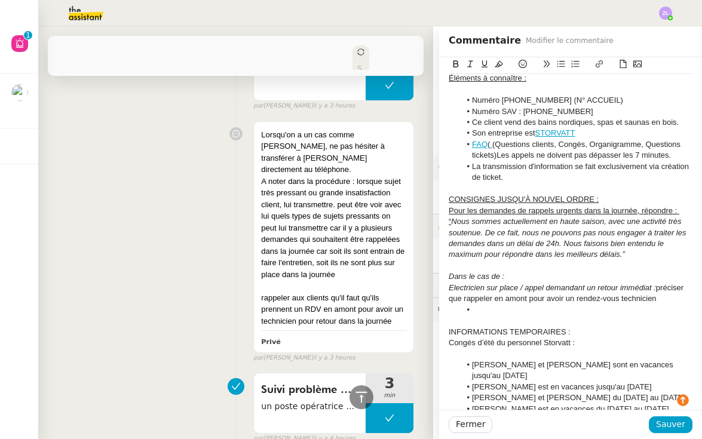
scroll to position [397, 0]
click at [451, 283] on em "Electricien sur place / appel demandant un retour immédiat :" at bounding box center [552, 287] width 207 height 9
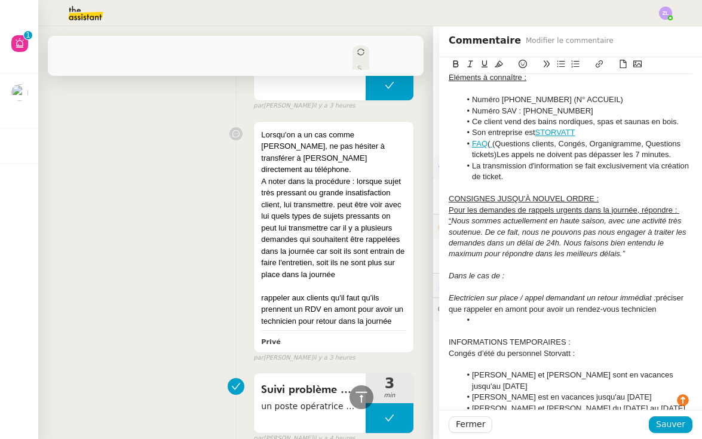
click at [560, 71] on div at bounding box center [571, 65] width 244 height 17
click at [557, 63] on icon at bounding box center [561, 64] width 8 height 8
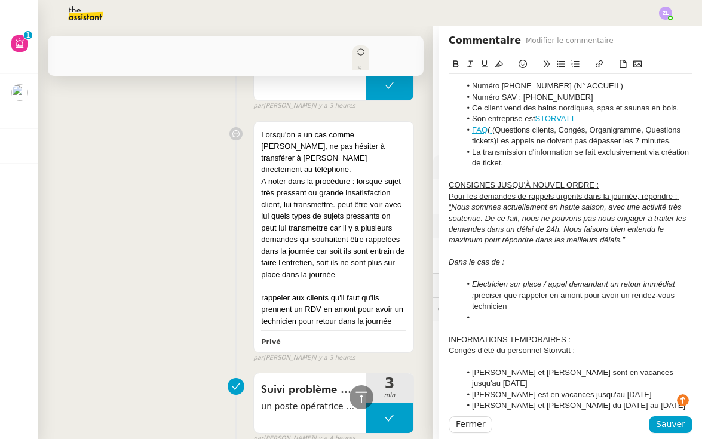
scroll to position [412, 0]
click at [541, 278] on em "﻿ Electricien sur place / appel demandant un retour immédiat :" at bounding box center [574, 288] width 205 height 20
click at [596, 278] on em "Electricien sur place par exemple / appel demandant un retour immédiat :" at bounding box center [580, 288] width 216 height 20
click at [492, 311] on li at bounding box center [577, 316] width 232 height 11
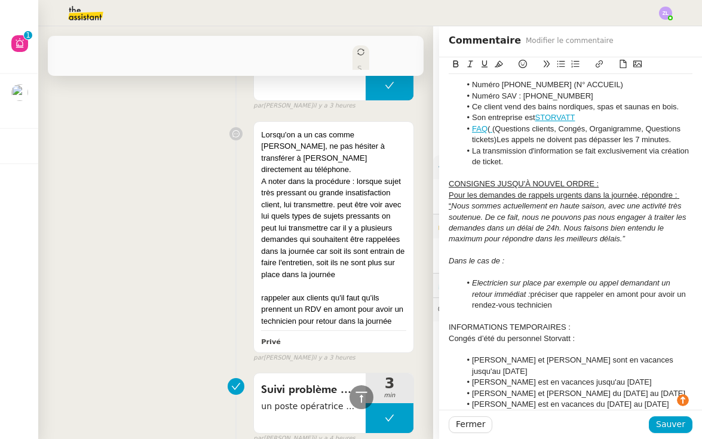
click at [525, 278] on em "Electricien sur place par exemple ou appel demandant un retour immédiat :" at bounding box center [572, 288] width 200 height 20
click at [676, 286] on li "Electricien sur place par exemple ou appel demandant un retour immédiat (livrai…" at bounding box center [577, 294] width 232 height 33
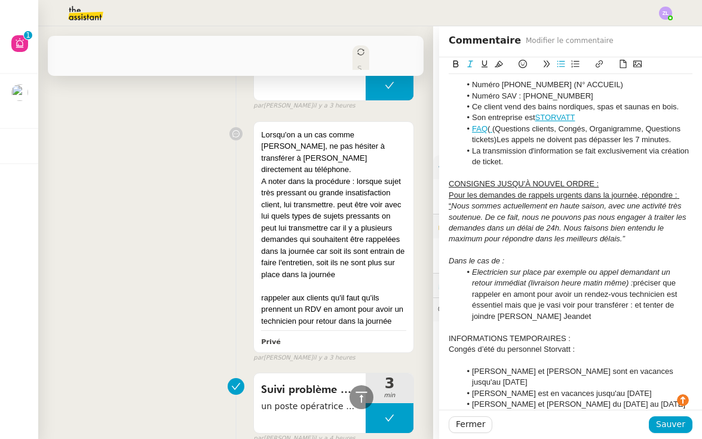
drag, startPoint x: 511, startPoint y: 245, endPoint x: 434, endPoint y: 245, distance: 77.1
click at [434, 245] on app-ticket "Standard téléphonique - [DATE] Ouvert Statut Client [PERSON_NAME] Owner [PERSON…" at bounding box center [370, 232] width 664 height 413
click at [456, 63] on icon at bounding box center [456, 64] width 8 height 8
click at [486, 59] on button at bounding box center [484, 64] width 14 height 14
click at [584, 299] on li "Electricien sur place par exemple ou appel demandant un retour immédiat (livrai…" at bounding box center [577, 294] width 232 height 55
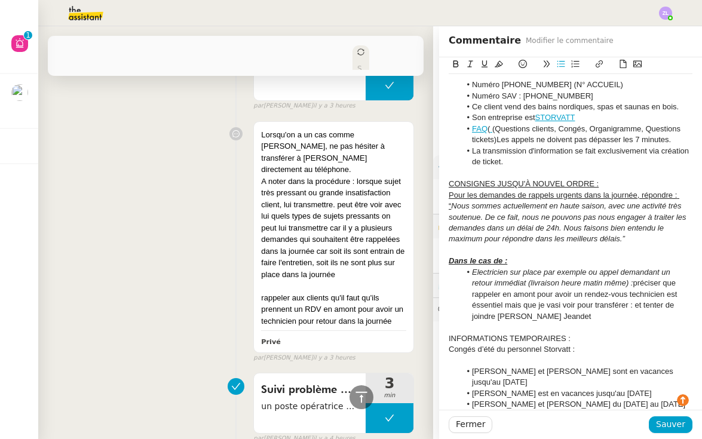
click at [636, 271] on li "Electricien sur place par exemple ou appel demandant un retour immédiat (livrai…" at bounding box center [577, 294] width 232 height 55
click at [574, 63] on icon at bounding box center [575, 64] width 8 height 8
click at [612, 292] on li "﻿ préciser que rappeler en amont pour avoir un rendez-vous technicien est éssen…" at bounding box center [577, 305] width 232 height 33
click at [692, 290] on li "préciser que rappeler en amont pour avoir un rendez-vous technicien est éssenti…" at bounding box center [577, 305] width 232 height 33
click at [619, 311] on li "Tenter de joindre [PERSON_NAME] Jeandet" at bounding box center [577, 316] width 232 height 11
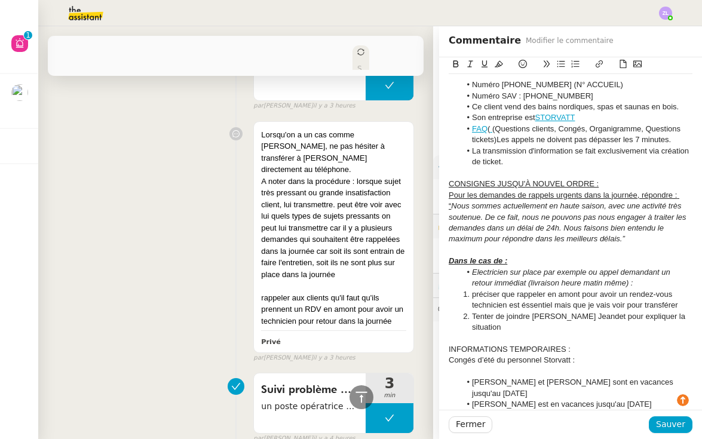
click at [522, 256] on div "Dans le cas de :" at bounding box center [571, 261] width 244 height 11
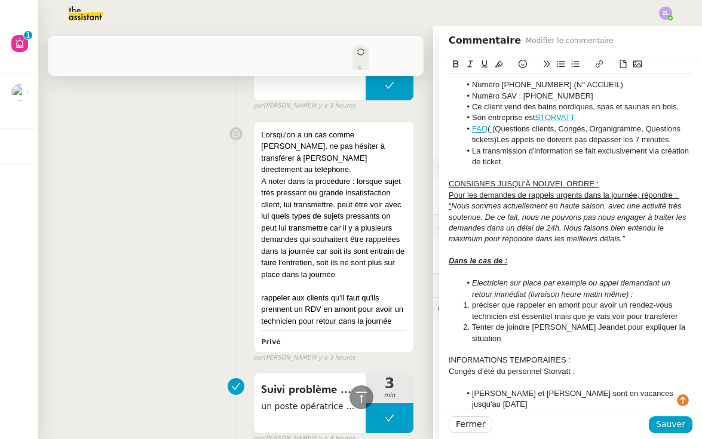
click at [475, 278] on em "Electricien sur place par exemple ou appel demandant un retour immédiat (livrai…" at bounding box center [572, 288] width 200 height 20
click at [503, 256] on u "Dans le cas de :" at bounding box center [478, 260] width 59 height 9
click at [629, 280] on em "Electricien sur place par exemple ou appel demandant un retour immédiat (livrai…" at bounding box center [572, 288] width 200 height 20
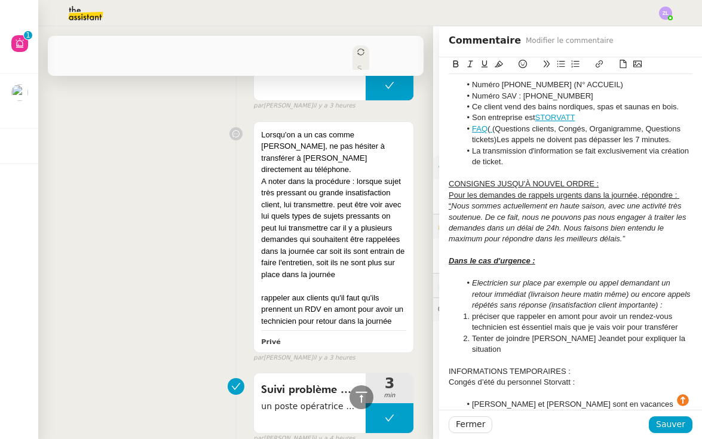
click at [476, 311] on li "préciser que rappeler en amont pour avoir un rendez-vous technicien est éssenti…" at bounding box center [577, 322] width 232 height 22
click at [510, 311] on li "Préciser que rappeler en amont pour avoir un rendez-vous technicien est éssenti…" at bounding box center [577, 322] width 232 height 22
click at [471, 311] on li "Préciser que rappeler en amont pour avoir un rendez-vous technicien est éssenti…" at bounding box center [577, 322] width 232 height 22
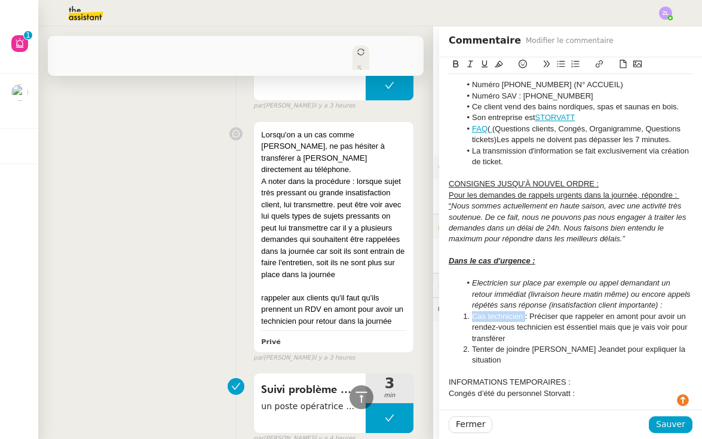
drag, startPoint x: 494, startPoint y: 301, endPoint x: 472, endPoint y: 301, distance: 22.1
click at [472, 311] on li "Cas technicien : Préciser que rappeler en amont pour avoir un rendez-vous techn…" at bounding box center [577, 327] width 232 height 33
click at [454, 66] on icon at bounding box center [456, 63] width 5 height 7
click at [544, 278] on em "Electricien sur place par exemple ou appel demandant un retour immédiat (livrai…" at bounding box center [582, 293] width 220 height 31
click at [512, 321] on li "Cas technicien : Préciser que rappeler en amont pour avoir un rendez-vous techn…" at bounding box center [577, 327] width 232 height 33
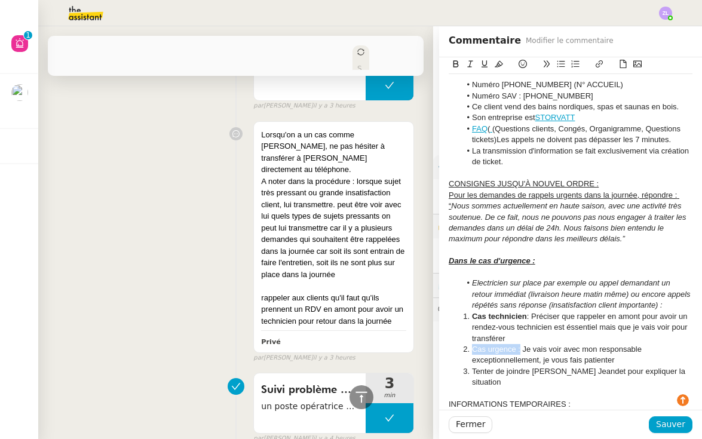
drag, startPoint x: 521, startPoint y: 335, endPoint x: 472, endPoint y: 335, distance: 49.0
click at [472, 344] on li "Cas urgence : Je vais voir avec mon responsable exceptionnellement, je vous fai…" at bounding box center [577, 355] width 232 height 22
click at [455, 66] on icon at bounding box center [456, 64] width 8 height 8
click at [531, 344] on li "Cas urgence : Je vais voir avec mon responsable exceptionnellement, je vous fai…" at bounding box center [577, 355] width 232 height 22
click at [550, 369] on li "Tenter de joindre [PERSON_NAME] Jeandet pour expliquer la situation" at bounding box center [577, 377] width 232 height 22
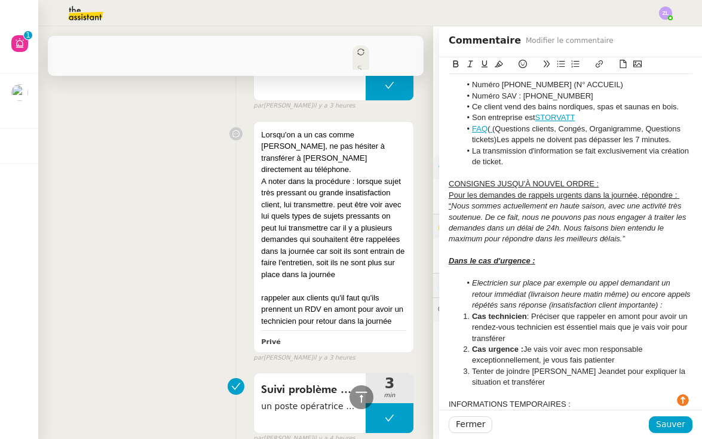
drag, startPoint x: 575, startPoint y: 368, endPoint x: 437, endPoint y: 238, distance: 189.4
click at [437, 238] on app-ticket "Standard téléphonique - [DATE] Ouvert Statut Client [PERSON_NAME] Owner [PERSON…" at bounding box center [370, 232] width 664 height 413
click at [501, 62] on icon at bounding box center [499, 64] width 8 height 8
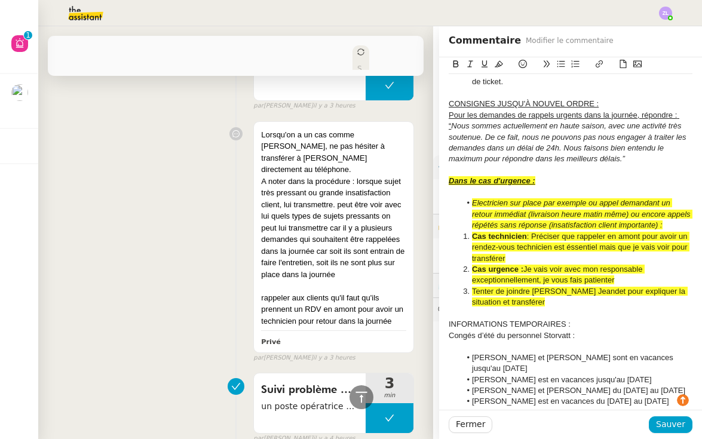
scroll to position [502, 0]
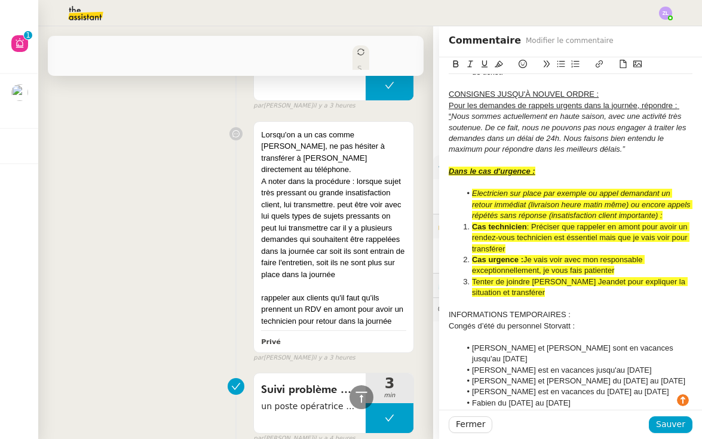
click at [577, 310] on div "INFORMATIONS TEMPORAIRES :" at bounding box center [571, 315] width 244 height 11
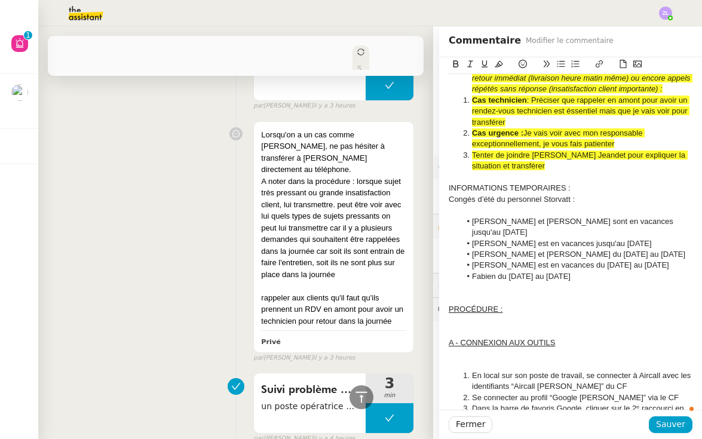
click at [483, 282] on div at bounding box center [571, 287] width 244 height 11
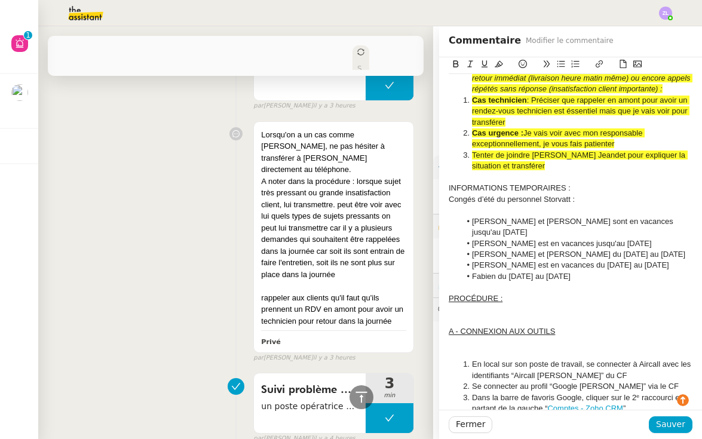
click at [485, 304] on div at bounding box center [571, 309] width 244 height 11
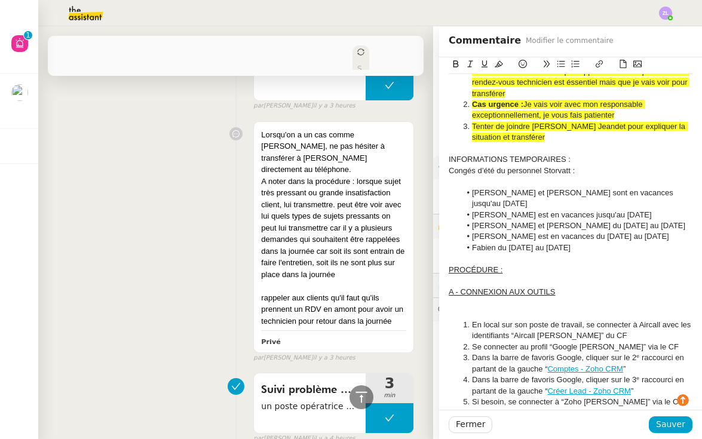
scroll to position [660, 0]
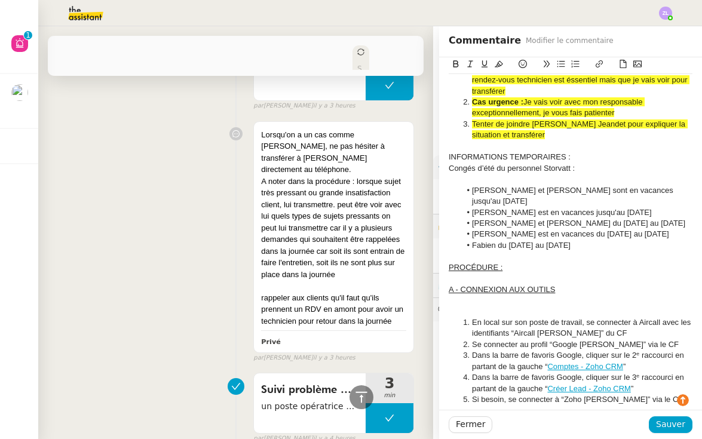
click at [477, 307] on div at bounding box center [571, 312] width 244 height 11
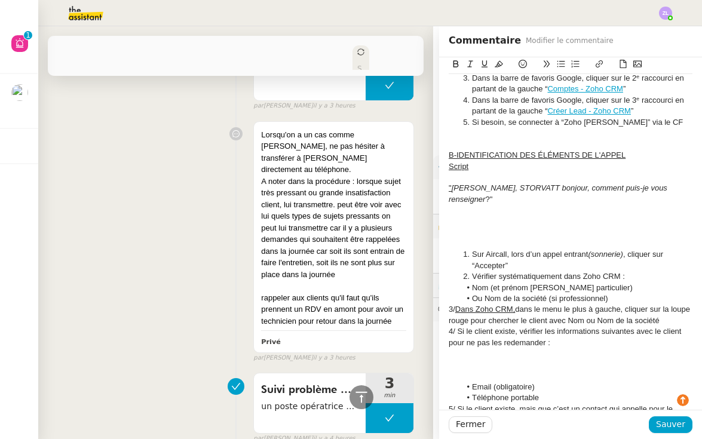
scroll to position [896, 0]
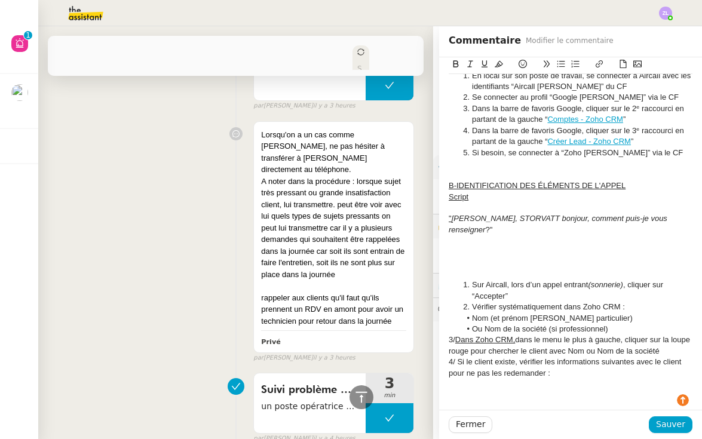
click at [467, 258] on div at bounding box center [571, 263] width 244 height 11
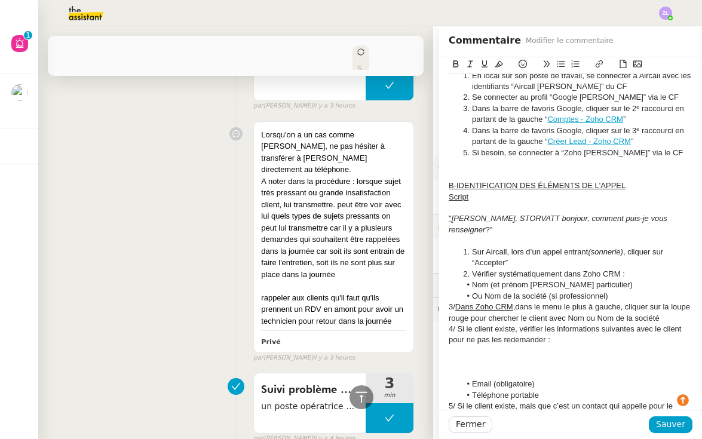
scroll to position [920, 0]
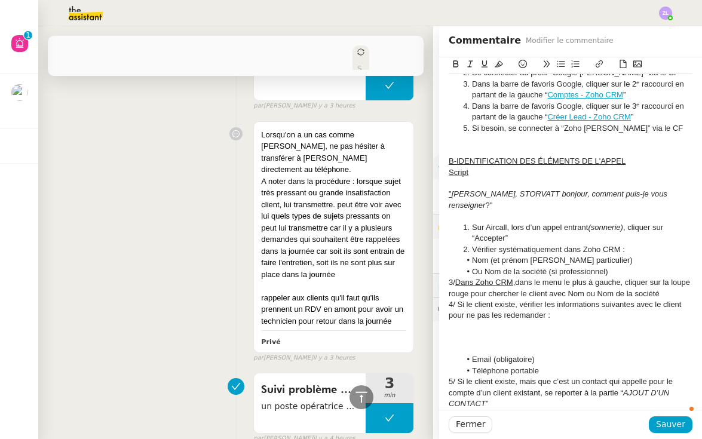
click at [458, 278] on u "Dans Zoho CRM," at bounding box center [485, 282] width 60 height 9
drag, startPoint x: 461, startPoint y: 234, endPoint x: 438, endPoint y: 234, distance: 22.7
click at [438, 234] on app-ticket "Standard téléphonique - [DATE] Ouvert Statut Client [PERSON_NAME] Owner [PERSON…" at bounding box center [370, 232] width 664 height 413
drag, startPoint x: 464, startPoint y: 232, endPoint x: 436, endPoint y: 232, distance: 28.1
click at [436, 232] on app-ticket "Standard téléphonique - [DATE] Ouvert Statut Client [PERSON_NAME] Owner [PERSON…" at bounding box center [370, 232] width 664 height 413
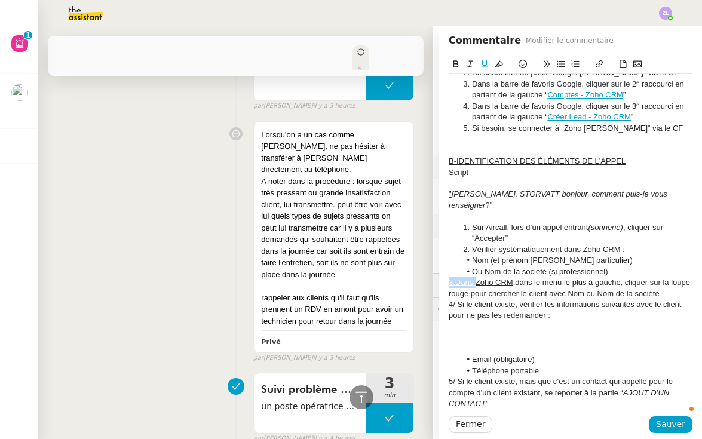
click at [482, 61] on icon at bounding box center [484, 64] width 8 height 8
click at [486, 244] on li "Vérifier systématiquement dans Zoho CRM :" at bounding box center [577, 249] width 232 height 11
click at [458, 299] on div "4/ Si le client existe, vérifier les informations suivantes avec le client pour…" at bounding box center [571, 310] width 244 height 22
click at [527, 332] on div at bounding box center [571, 337] width 244 height 11
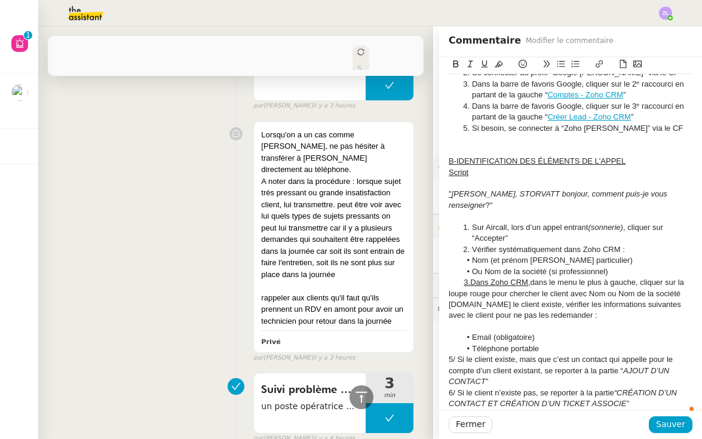
click at [476, 321] on div at bounding box center [571, 326] width 244 height 11
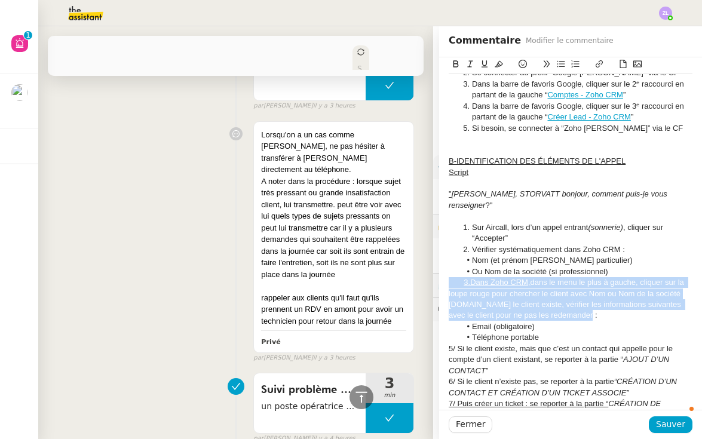
click at [438, 234] on app-ticket "Standard téléphonique - [DATE] Ouvert Statut Client [PERSON_NAME] Owner [PERSON…" at bounding box center [370, 232] width 664 height 413
click at [497, 63] on icon at bounding box center [499, 64] width 8 height 8
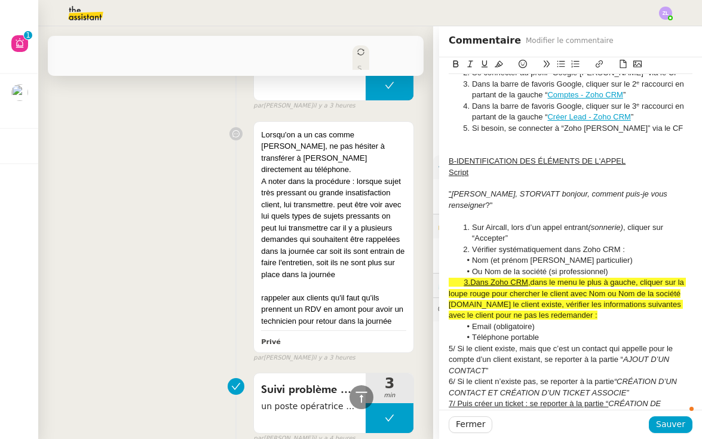
click at [566, 300] on span "[DOMAIN_NAME] le client existe, vérifier les informations suivantes avec le cli…" at bounding box center [566, 310] width 234 height 20
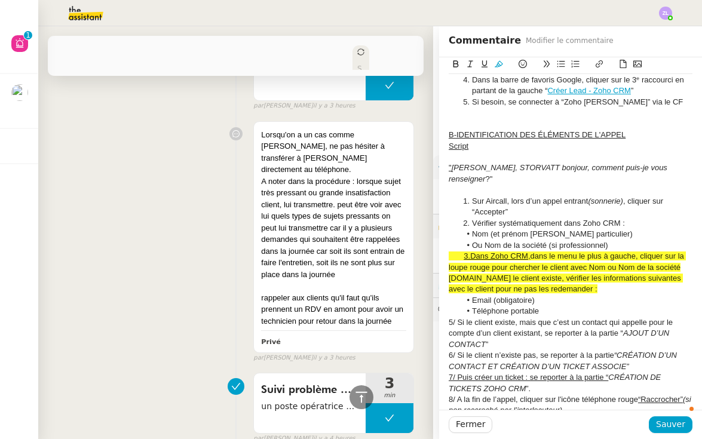
scroll to position [948, 0]
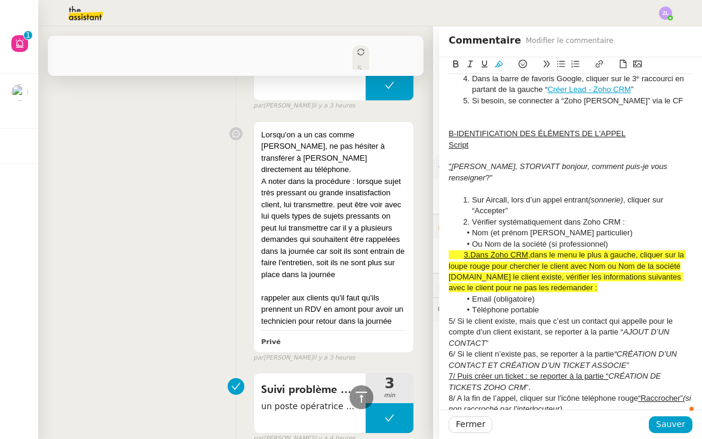
click at [457, 316] on div "5/ Si le client existe, mais que c’est un contact qui appelle pour le compte d’…" at bounding box center [571, 332] width 244 height 33
click at [456, 349] on div "6/ Si le client n’existe pas, se reporter à la partie “CRÉATION D’UN CONTACT ET…" at bounding box center [571, 360] width 244 height 22
click at [457, 349] on div "6 Si le client n’existe pas, se reporter à la partie “CRÉATION D’UN CONTACT ET …" at bounding box center [571, 360] width 244 height 22
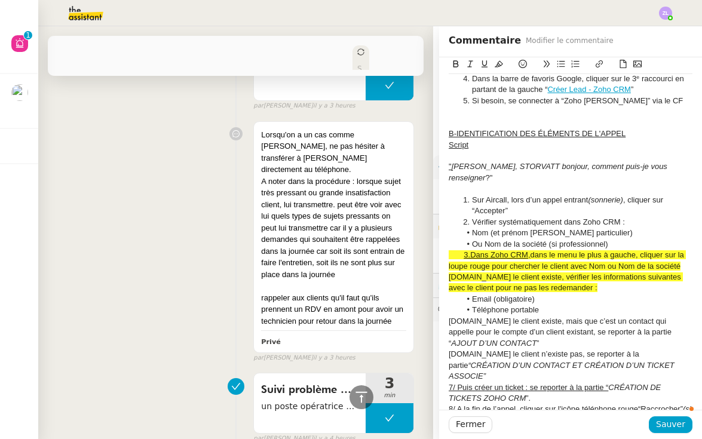
click at [455, 383] on u "7/ Puis créer un ticket : se reporter à la partie “" at bounding box center [529, 387] width 160 height 9
click at [457, 383] on u "7/ Puis créer un ticket : se reporter à la partie “" at bounding box center [529, 387] width 160 height 9
drag, startPoint x: 466, startPoint y: 325, endPoint x: 425, endPoint y: 325, distance: 41.2
click at [425, 325] on app-ticket "Standard téléphonique - [DATE] Ouvert Statut Client [PERSON_NAME] Owner [PERSON…" at bounding box center [370, 232] width 664 height 413
click at [485, 68] on icon at bounding box center [485, 63] width 6 height 7
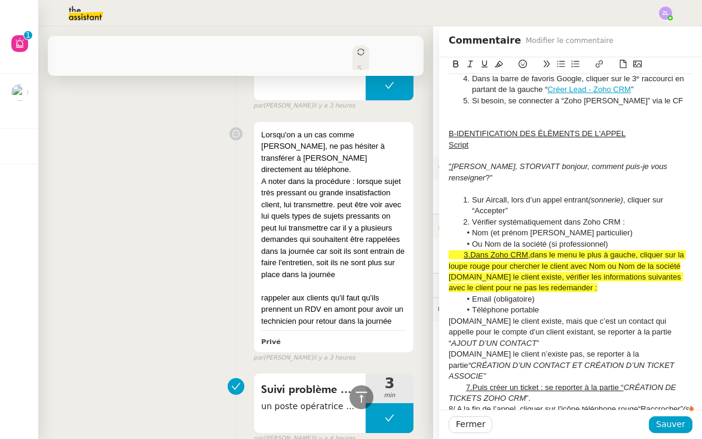
click at [540, 383] on u "7.Puis créer un ticket : se reporter à la partie “" at bounding box center [545, 387] width 158 height 9
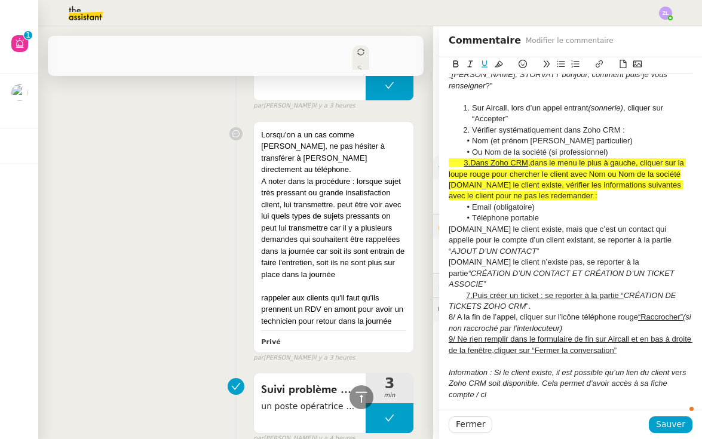
scroll to position [1082, 0]
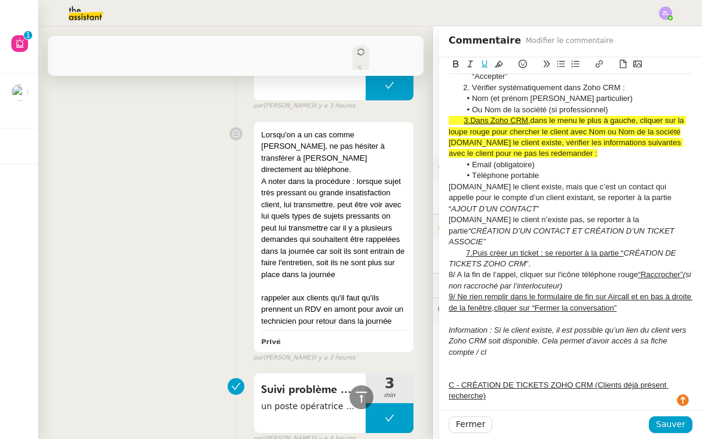
click at [459, 269] on div "8/ A la fin de l’appel, cliquer sur l'icône téléphone rouge “Raccrocher” (si no…" at bounding box center [571, 280] width 244 height 22
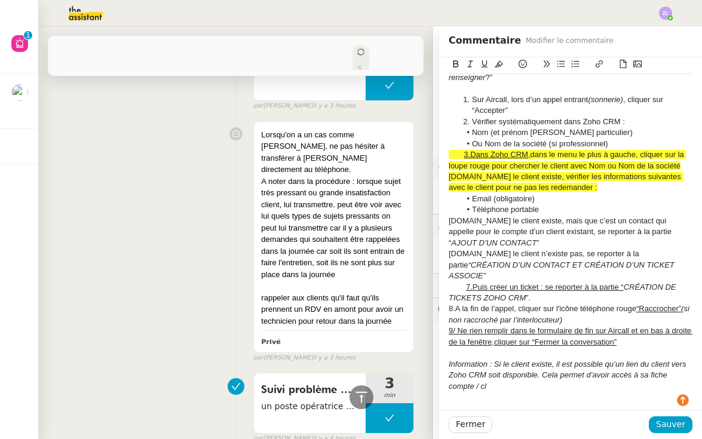
scroll to position [1038, 0]
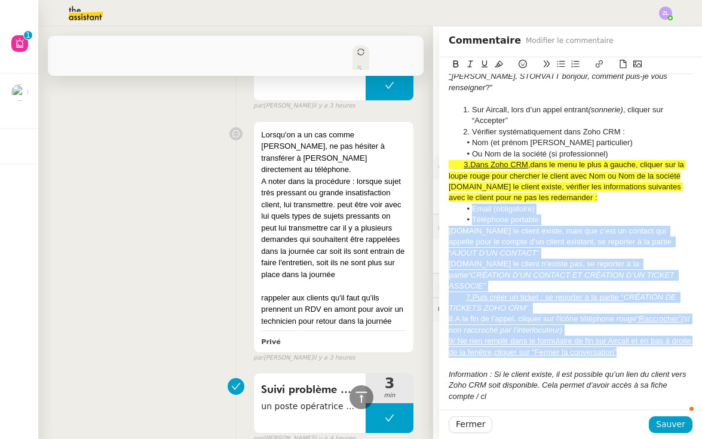
drag, startPoint x: 641, startPoint y: 292, endPoint x: 455, endPoint y: 155, distance: 229.9
click at [501, 63] on icon at bounding box center [499, 64] width 8 height 7
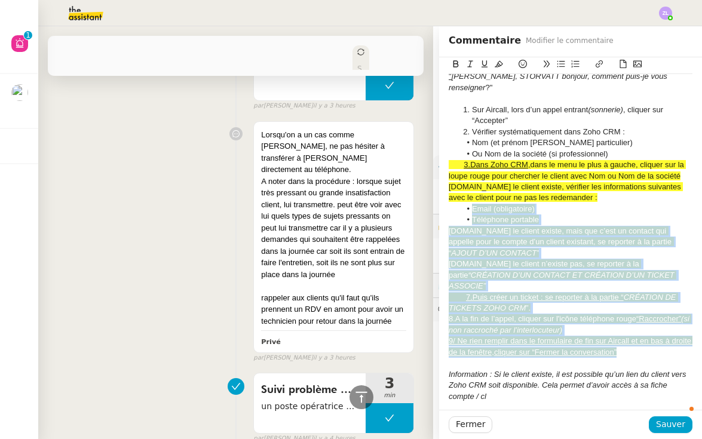
click at [537, 226] on span "[DOMAIN_NAME] le client existe, mais que c’est un contact qui appelle pour le c…" at bounding box center [561, 241] width 225 height 31
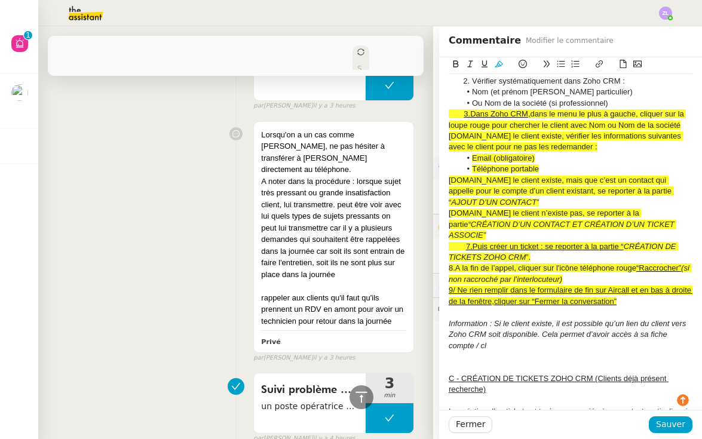
scroll to position [1102, 0]
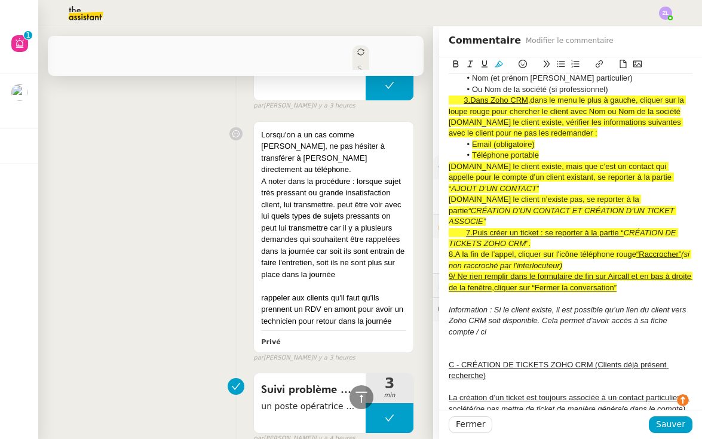
click at [501, 338] on div at bounding box center [571, 343] width 244 height 11
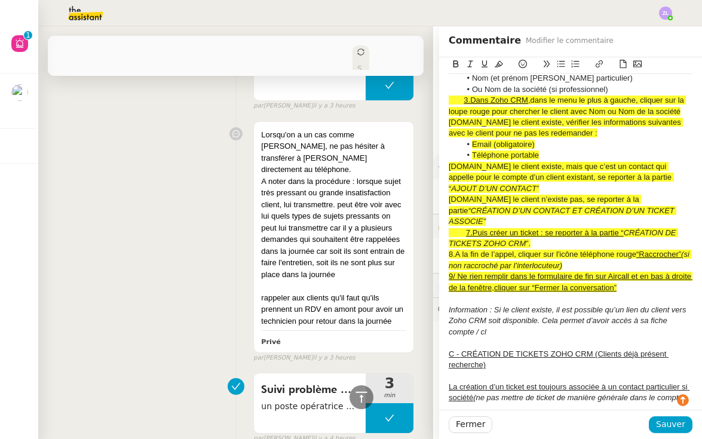
click at [506, 349] on div "C - CRÉATION DE TICKETS ZOHO CRM (Clients déjà présent recherche)" at bounding box center [571, 360] width 244 height 22
click at [487, 305] on div "Information : Si le client existe, il est possible qu’un lien du client vers Zo…" at bounding box center [571, 321] width 244 height 33
drag, startPoint x: 505, startPoint y: 268, endPoint x: 473, endPoint y: 268, distance: 32.3
click at [473, 305] on div "Information : Si le client existe, il est possible qu’un lien du client vers Zo…" at bounding box center [571, 321] width 244 height 33
click at [496, 65] on icon at bounding box center [499, 64] width 8 height 8
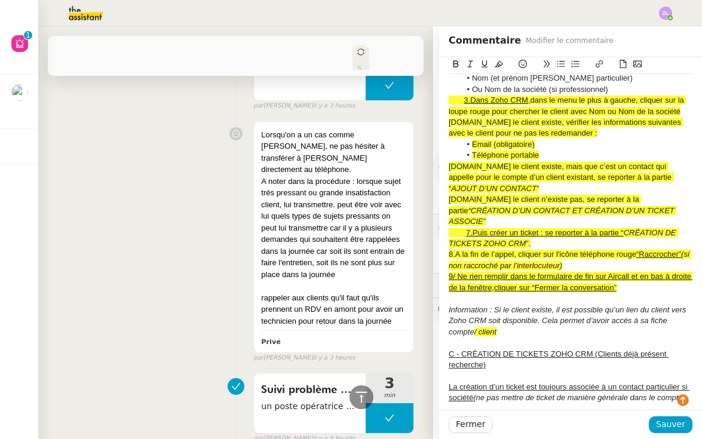
click at [494, 293] on div at bounding box center [571, 298] width 244 height 11
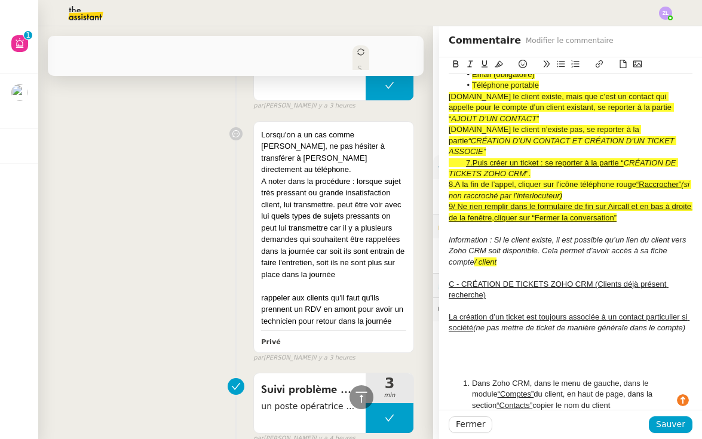
scroll to position [1191, 0]
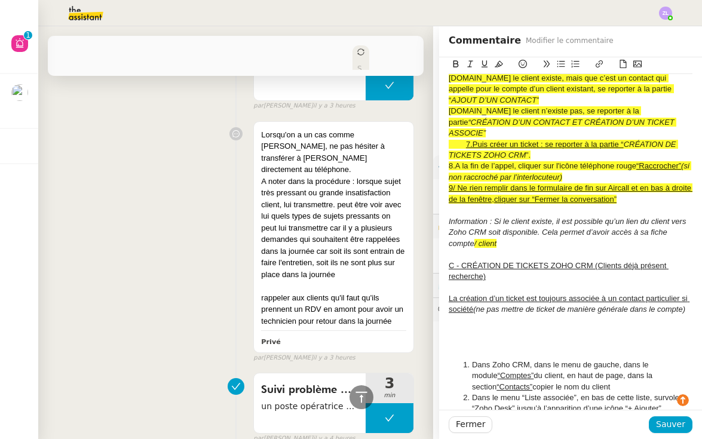
click at [482, 338] on div at bounding box center [571, 343] width 244 height 11
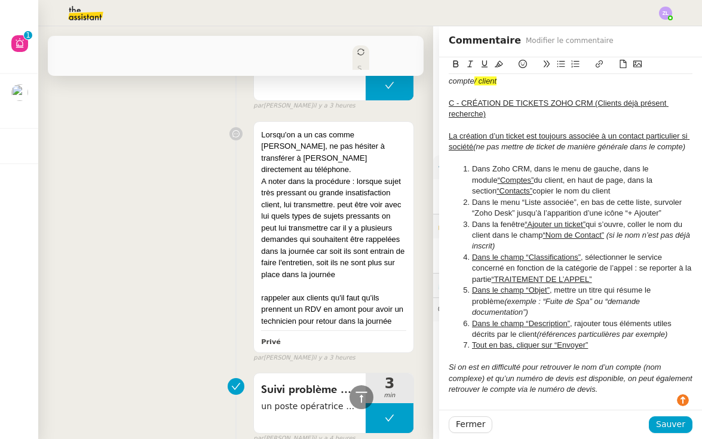
scroll to position [1354, 0]
click at [492, 406] on div at bounding box center [571, 411] width 244 height 11
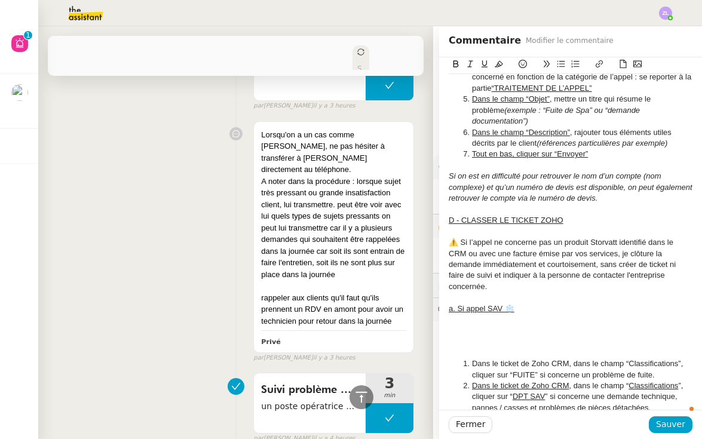
click at [468, 336] on div at bounding box center [571, 341] width 244 height 11
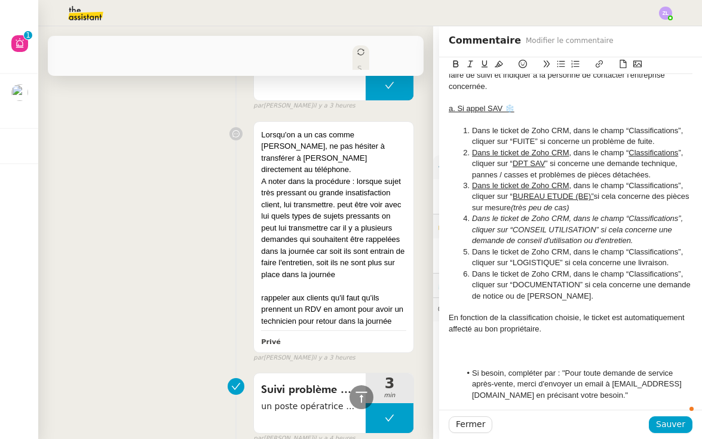
scroll to position [1776, 0]
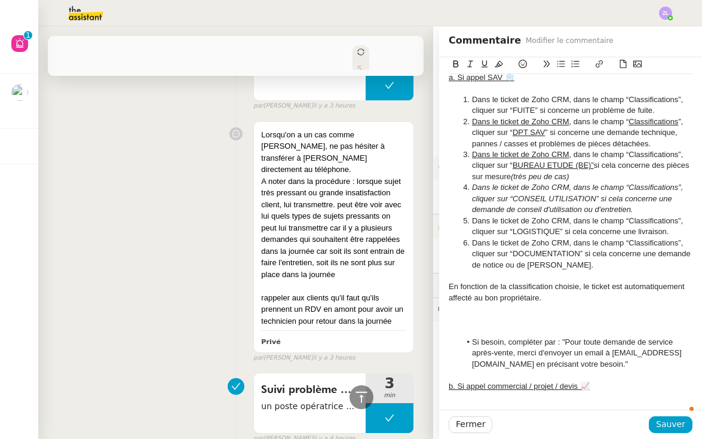
click at [483, 315] on div at bounding box center [571, 320] width 244 height 11
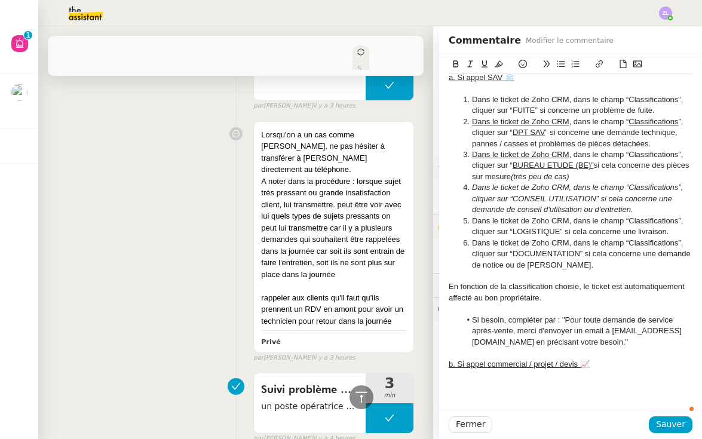
click at [479, 392] on div at bounding box center [571, 397] width 244 height 11
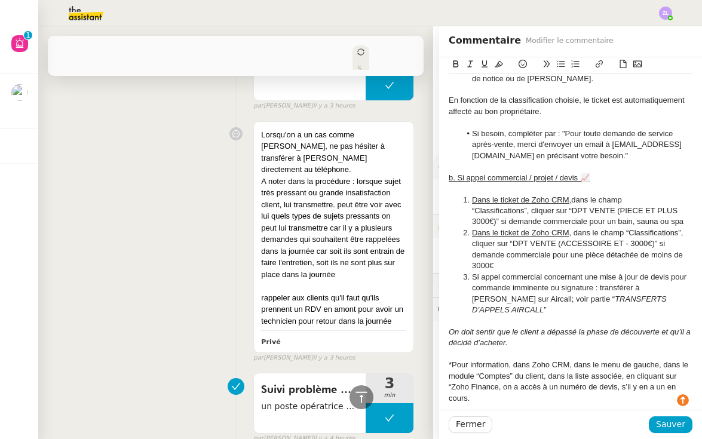
scroll to position [2047, 0]
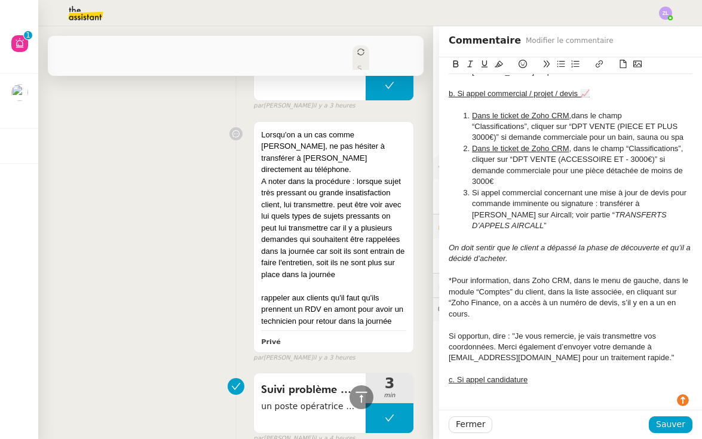
click at [475, 397] on div at bounding box center [571, 402] width 244 height 11
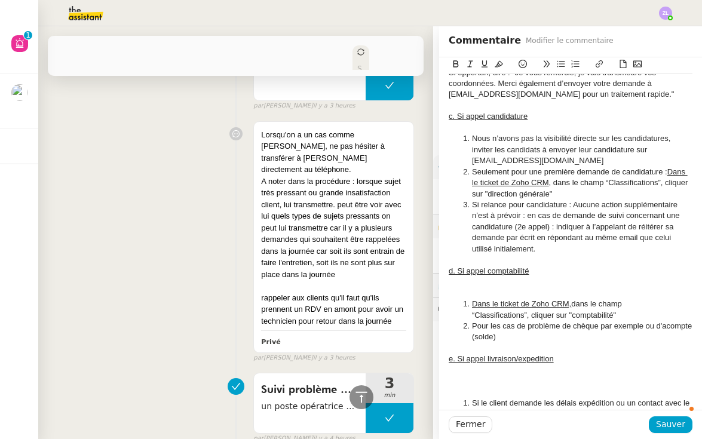
scroll to position [2302, 0]
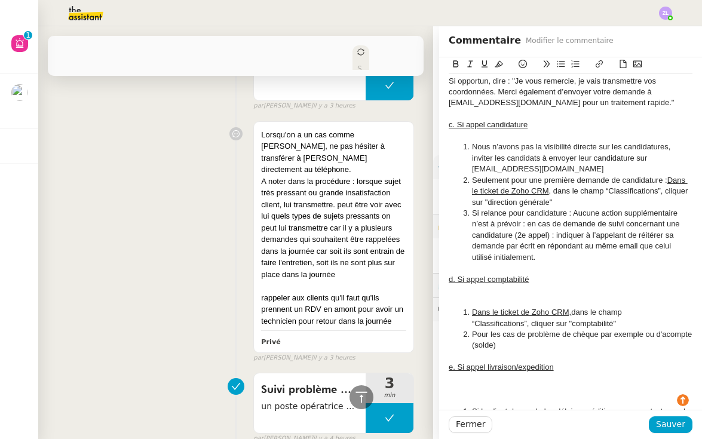
click at [473, 296] on div at bounding box center [571, 301] width 244 height 11
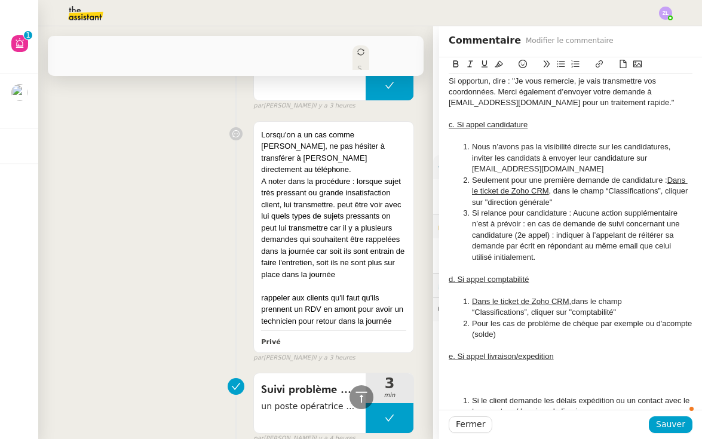
click at [479, 384] on div at bounding box center [571, 389] width 244 height 11
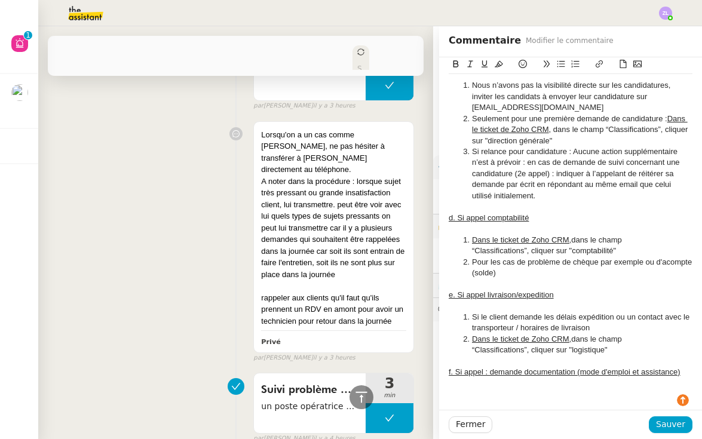
scroll to position [2376, 0]
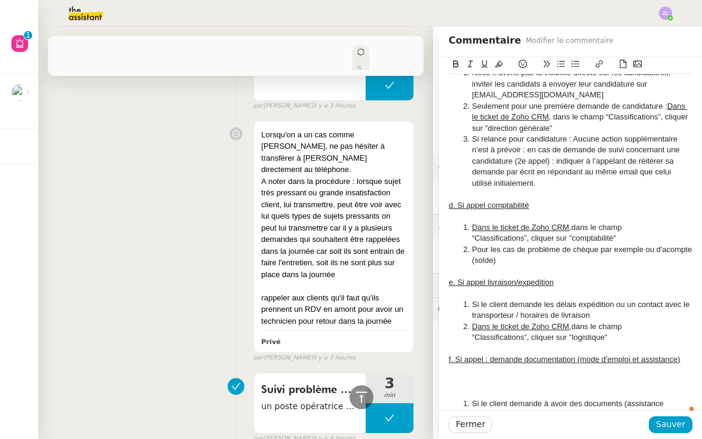
click at [483, 387] on div at bounding box center [571, 392] width 244 height 11
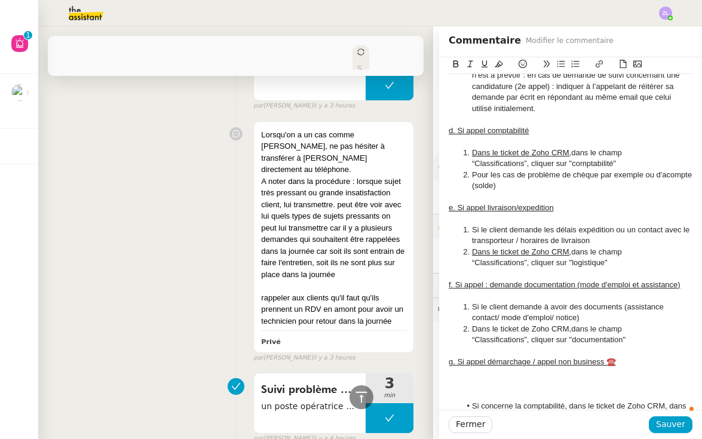
scroll to position [2501, 0]
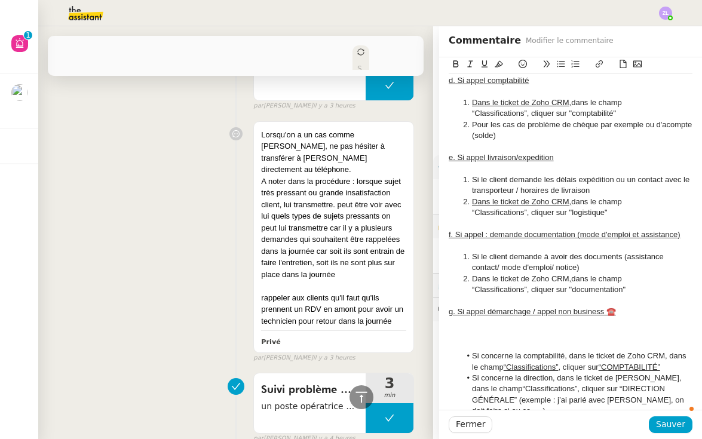
click at [482, 329] on div at bounding box center [571, 334] width 244 height 11
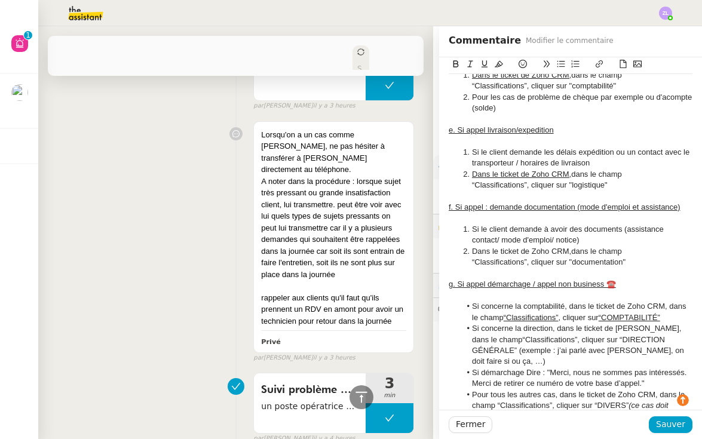
scroll to position [2535, 0]
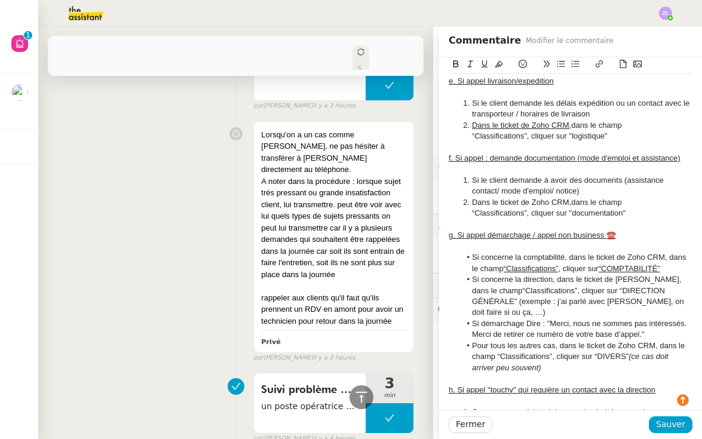
drag, startPoint x: 627, startPoint y: 366, endPoint x: 452, endPoint y: 361, distance: 174.6
click at [500, 68] on icon at bounding box center [499, 64] width 8 height 8
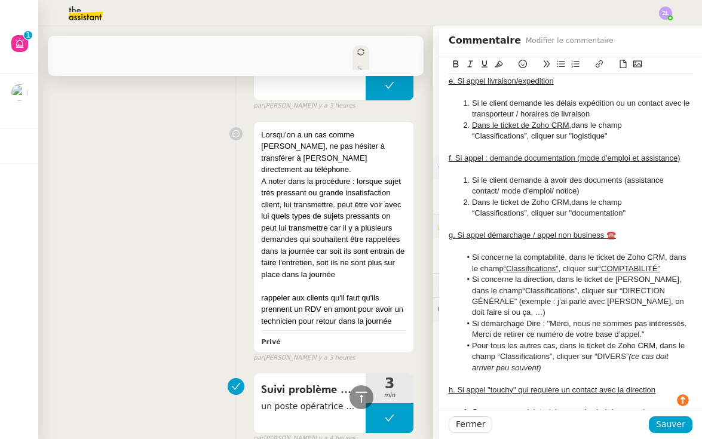
click at [602, 407] on li "Concerne une plainte / des appels répétés sans réponse ou encore un retour néce…" at bounding box center [577, 434] width 232 height 55
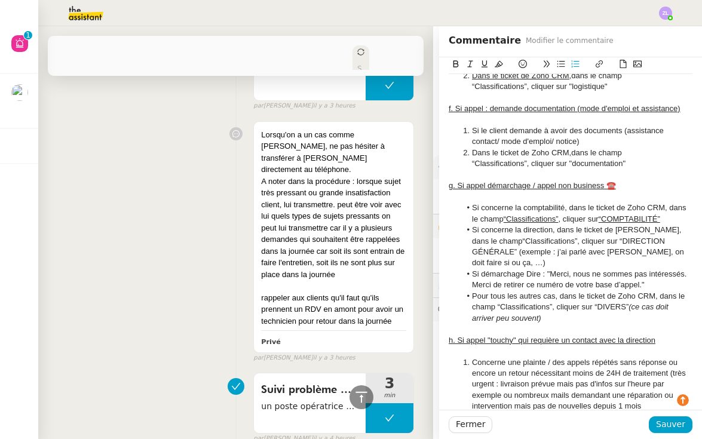
scroll to position [2713, 0]
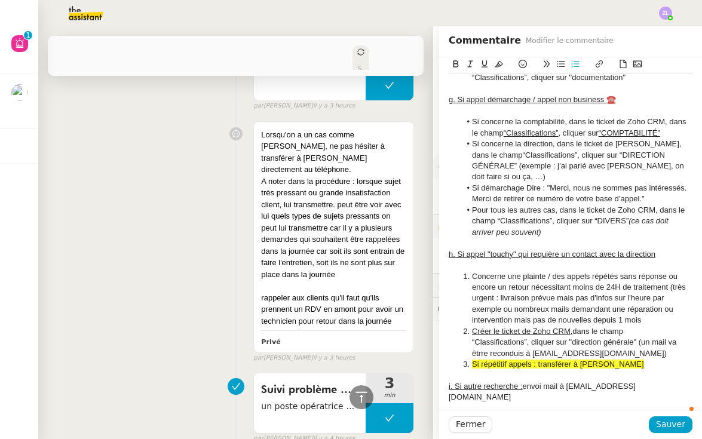
click at [546, 414] on div at bounding box center [571, 419] width 244 height 11
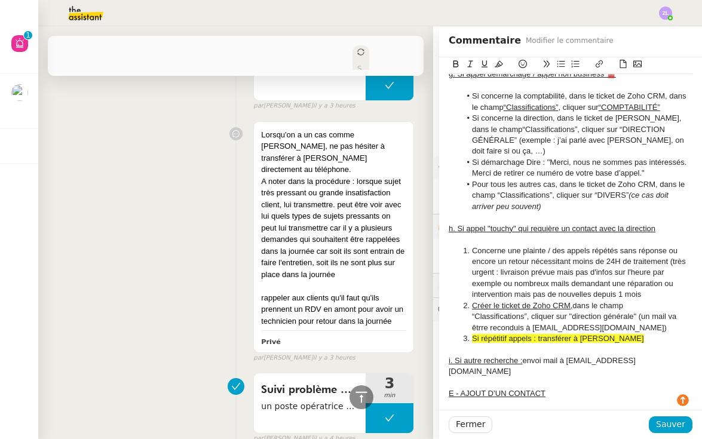
scroll to position [2743, 0]
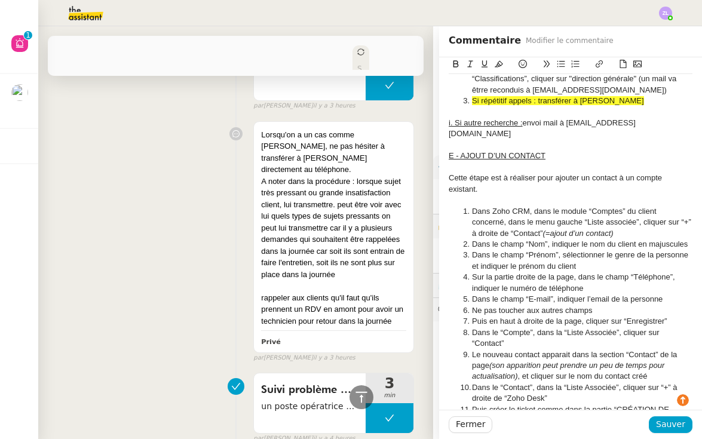
scroll to position [3093, 0]
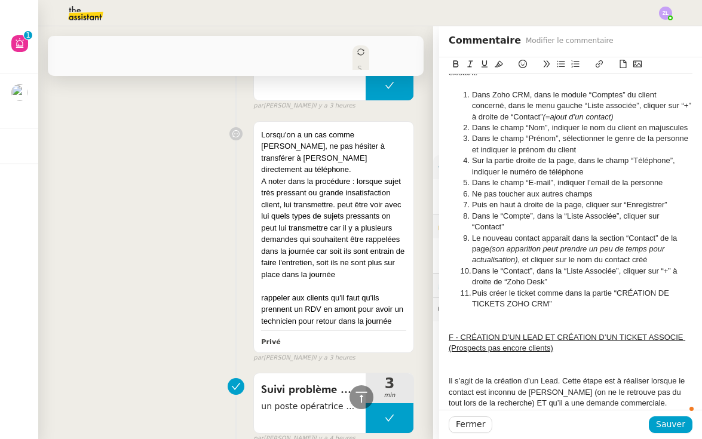
click at [454, 365] on div at bounding box center [571, 370] width 244 height 11
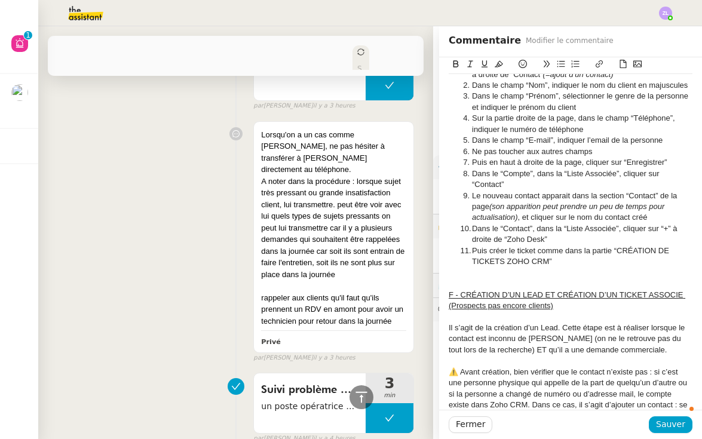
scroll to position [3150, 0]
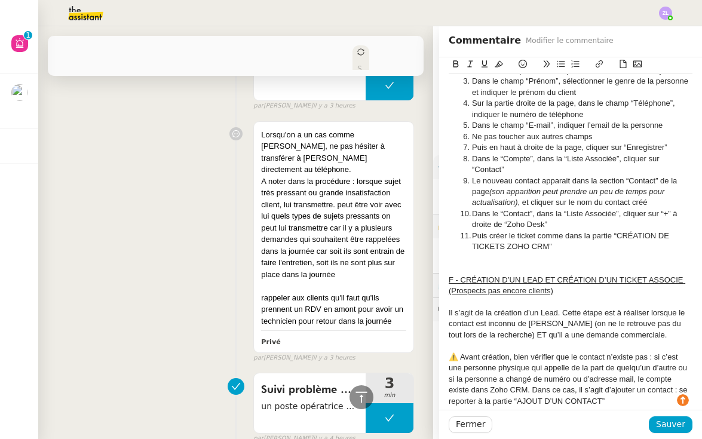
click at [477, 407] on div at bounding box center [571, 412] width 244 height 11
click at [481, 418] on div at bounding box center [571, 423] width 244 height 11
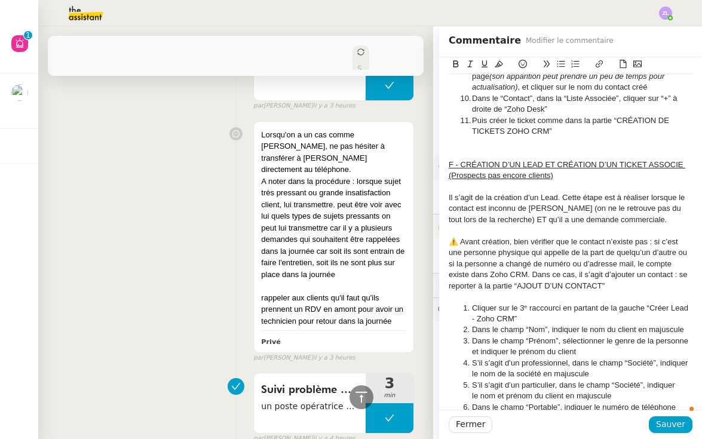
scroll to position [3407, 0]
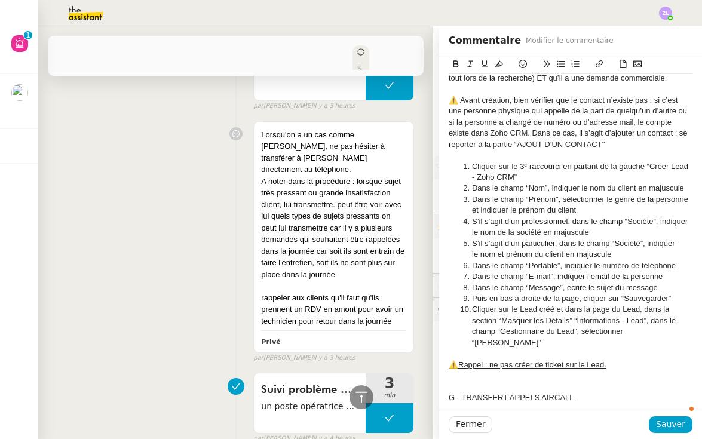
click at [480, 370] on div at bounding box center [571, 375] width 244 height 11
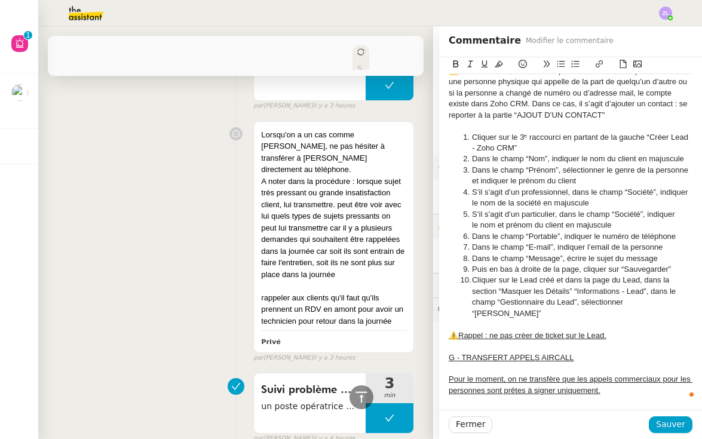
scroll to position [3435, 0]
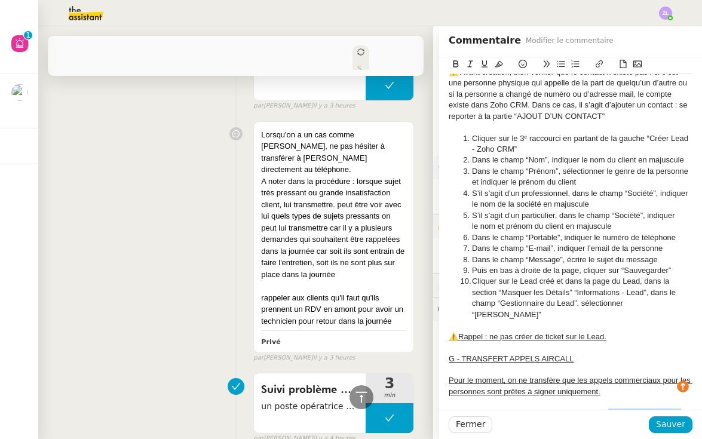
drag, startPoint x: 609, startPoint y: 246, endPoint x: 641, endPoint y: 260, distance: 34.5
click at [641, 409] on li "Pendant le call, dans la fenêtre d’appel (en bas à gauche de l’interface Aircal…" at bounding box center [577, 425] width 232 height 33
drag, startPoint x: 471, startPoint y: 242, endPoint x: 564, endPoint y: 376, distance: 163.3
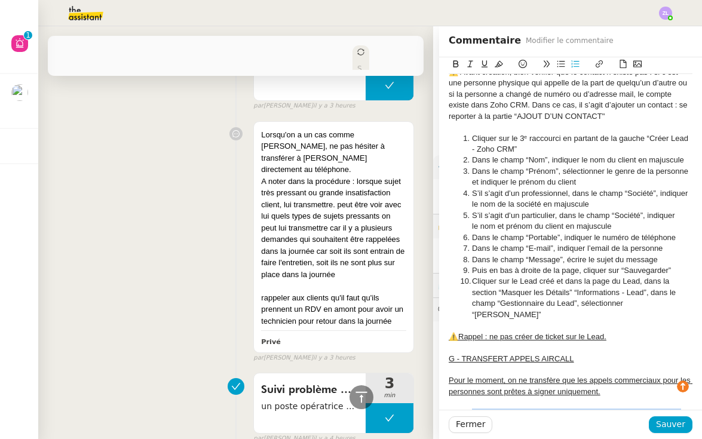
copy ol "Pendant le call, dans la fenêtre d’appel (en bas à gauche de l’interface Aircal…"
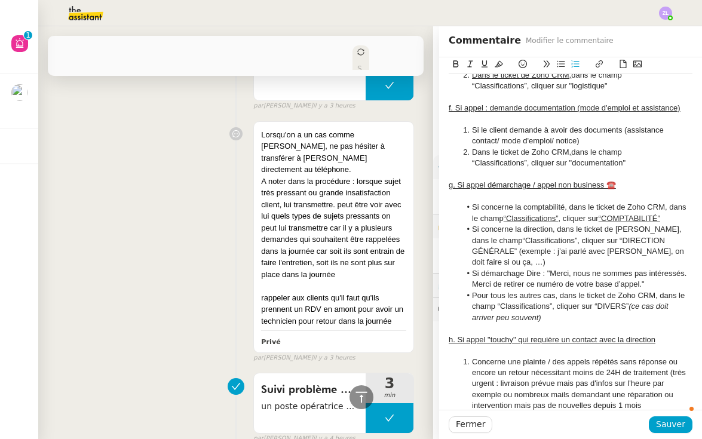
scroll to position [2627, 0]
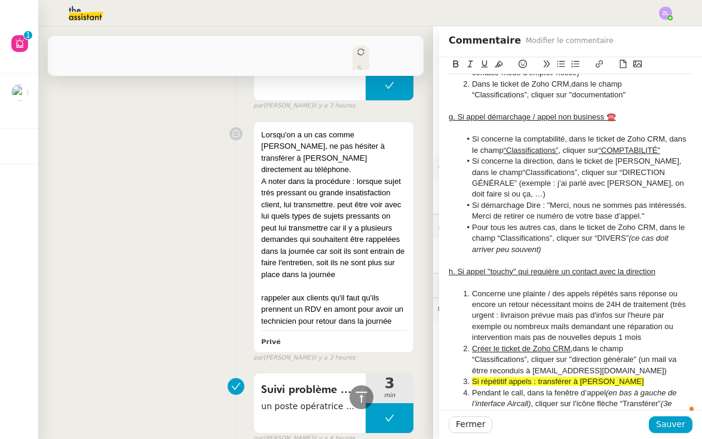
scroll to position [2697, 0]
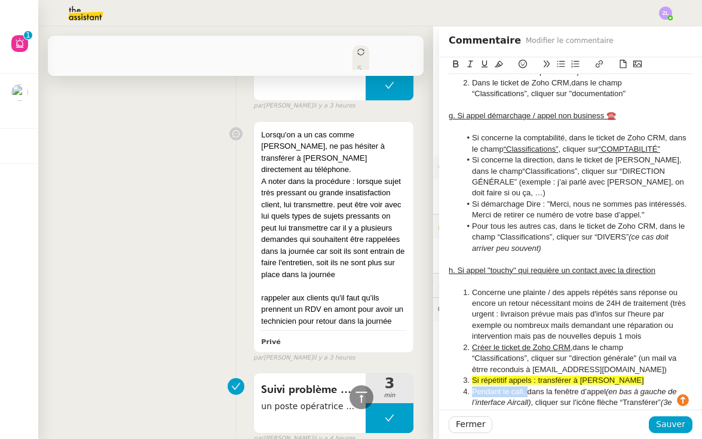
drag, startPoint x: 528, startPoint y: 255, endPoint x: 461, endPoint y: 250, distance: 67.1
click at [461, 387] on li "Pendant le call, dans la fenêtre d’appel (en bas à gauche de l’interface Aircal…" at bounding box center [577, 403] width 232 height 33
click at [630, 419] on li "Dans le menu qui s’ouvre, cliquer sur [PERSON_NAME] : si son contact possède un…" at bounding box center [577, 430] width 232 height 22
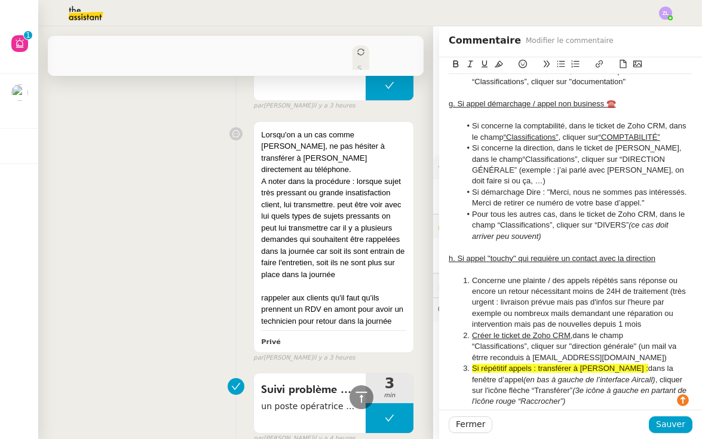
scroll to position [2710, 0]
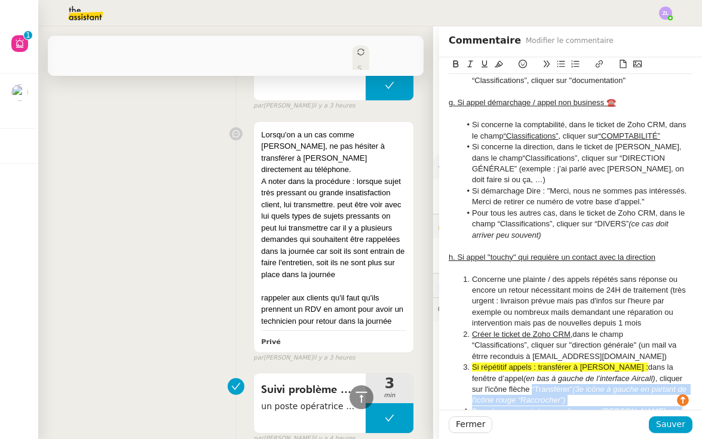
drag, startPoint x: 565, startPoint y: 372, endPoint x: 442, endPoint y: 244, distance: 177.1
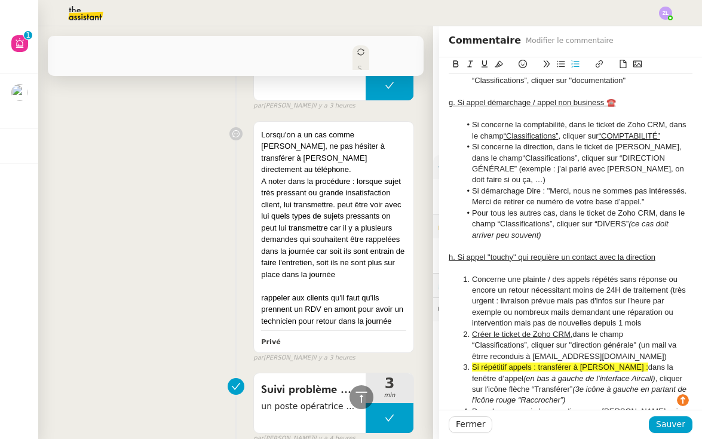
click at [486, 363] on span "Si répétitif appels : transférer à [PERSON_NAME] :" at bounding box center [560, 367] width 176 height 9
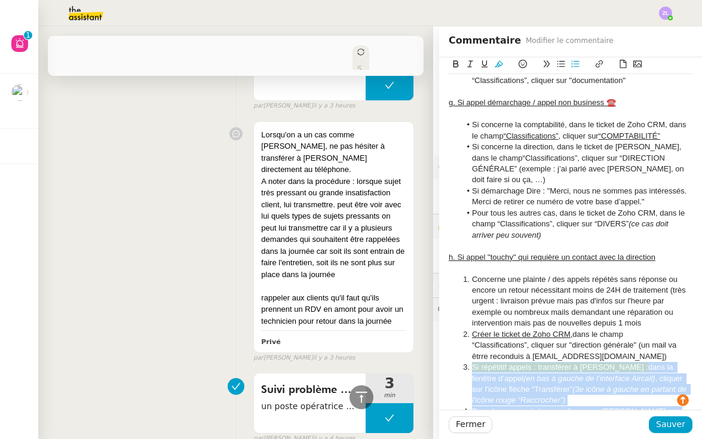
drag, startPoint x: 473, startPoint y: 229, endPoint x: 585, endPoint y: 374, distance: 183.2
click at [585, 374] on ol "Concerne une plainte / des appels répétés sans réponse ou encore un retour néce…" at bounding box center [571, 395] width 244 height 243
click at [500, 68] on icon at bounding box center [499, 64] width 8 height 8
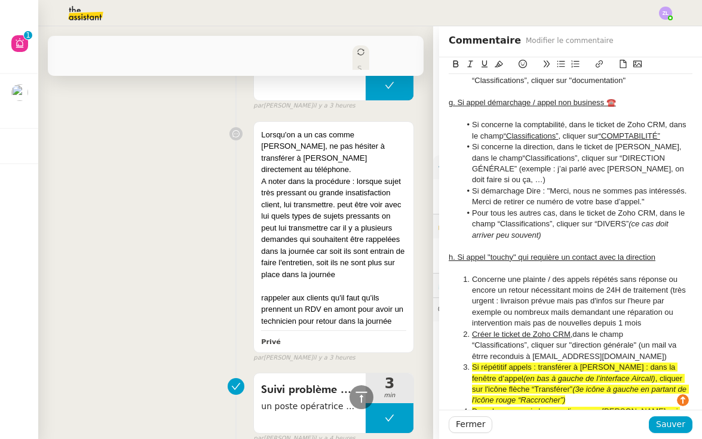
click at [538, 274] on li "Concerne une plainte / des appels répétés sans réponse ou encore un retour néce…" at bounding box center [577, 301] width 232 height 55
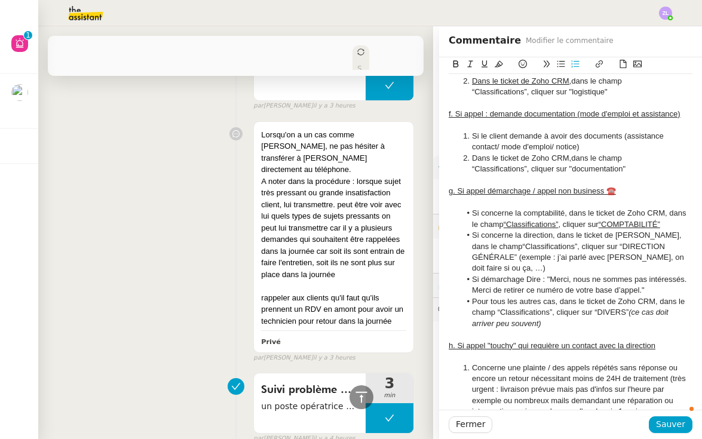
scroll to position [2623, 0]
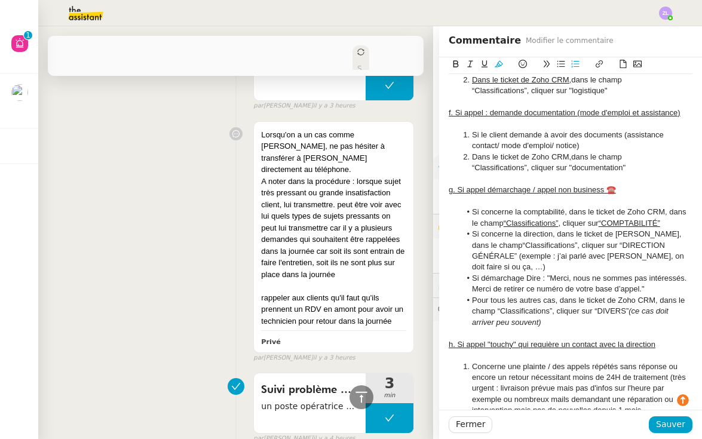
drag, startPoint x: 538, startPoint y: 317, endPoint x: 468, endPoint y: 317, distance: 69.9
click at [457, 64] on icon at bounding box center [456, 64] width 8 height 8
click at [581, 416] on li "Créer le ticket de Zoho CRM, dans le champ “Classifications”, cliquer sur "dire…" at bounding box center [577, 432] width 232 height 33
click at [573, 416] on li "Créer le ticket de Zoho CRM, dans le champ “Classifications”, cliquer sur "dire…" at bounding box center [577, 432] width 232 height 33
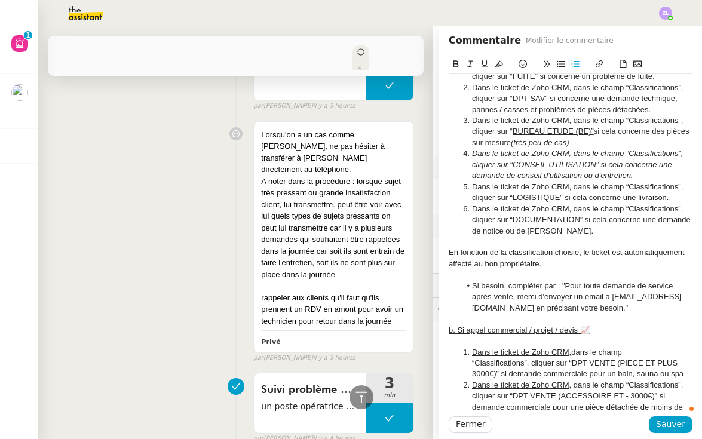
scroll to position [1727, 0]
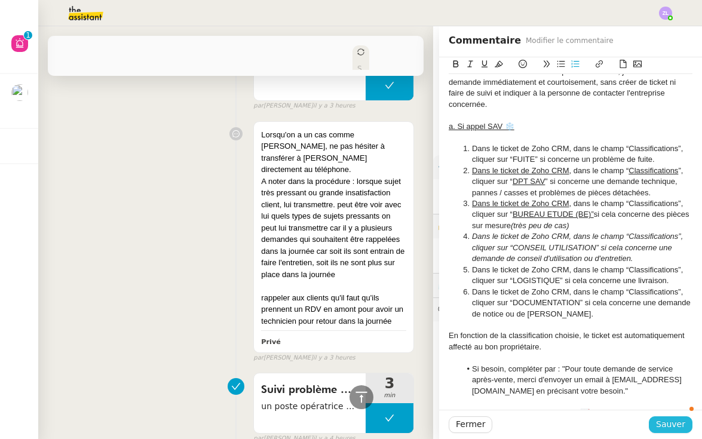
click at [669, 422] on span "Sauver" at bounding box center [670, 425] width 29 height 14
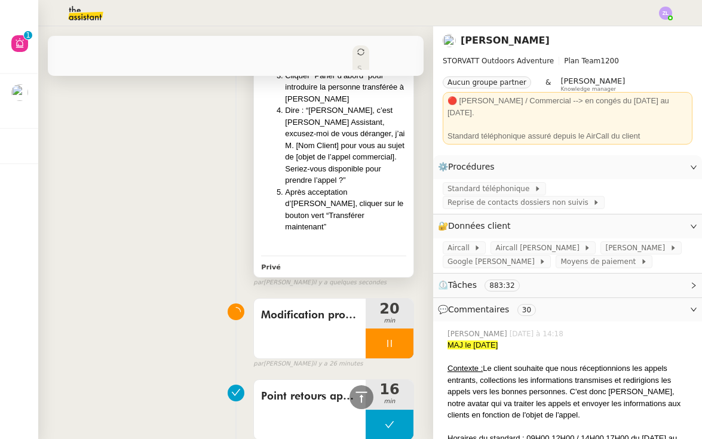
scroll to position [6989, 0]
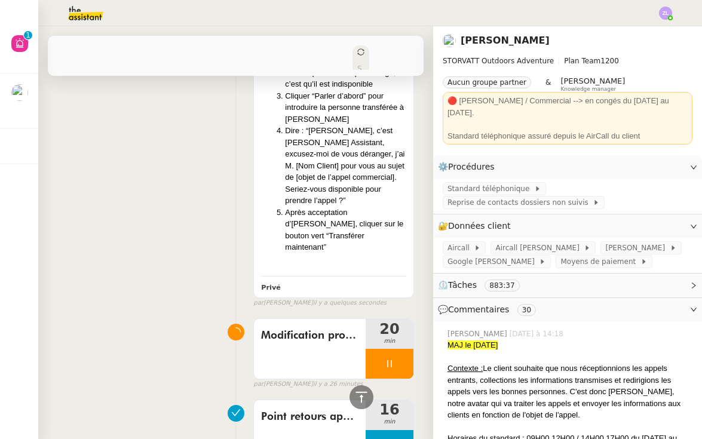
click at [382, 379] on div "par [PERSON_NAME] il y a 26 minutes" at bounding box center [333, 384] width 161 height 10
click at [382, 349] on div at bounding box center [390, 364] width 48 height 30
click at [401, 349] on button at bounding box center [402, 364] width 24 height 30
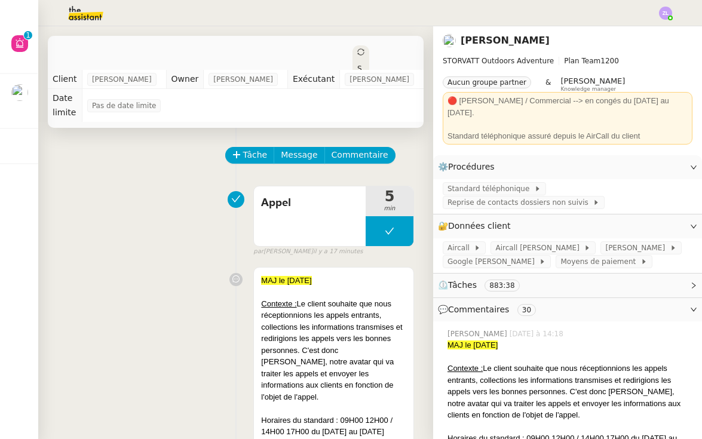
scroll to position [0, 0]
click at [356, 45] on div "Standard téléphonique - [DATE] Ouvert Statut" at bounding box center [236, 81] width 376 height 91
click at [357, 65] on span "Statut" at bounding box center [359, 90] width 5 height 50
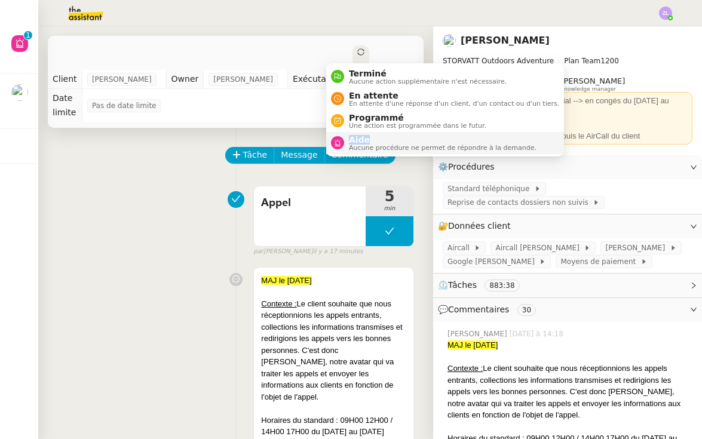
click at [378, 134] on li "Aide Aucune procédure ne permet de répondre à la demande." at bounding box center [445, 143] width 238 height 22
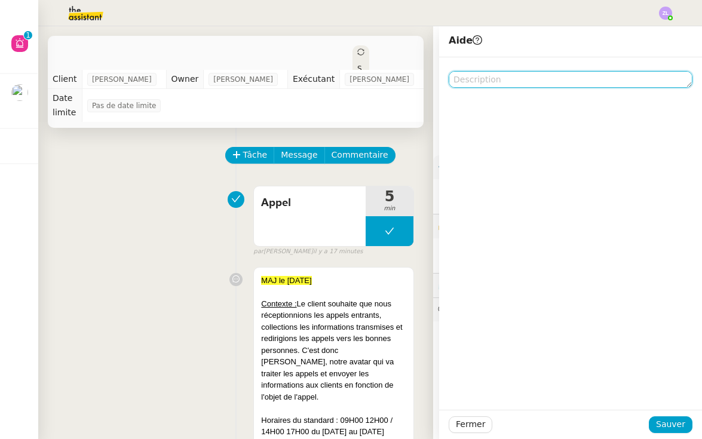
click at [498, 84] on textarea at bounding box center [571, 79] width 244 height 17
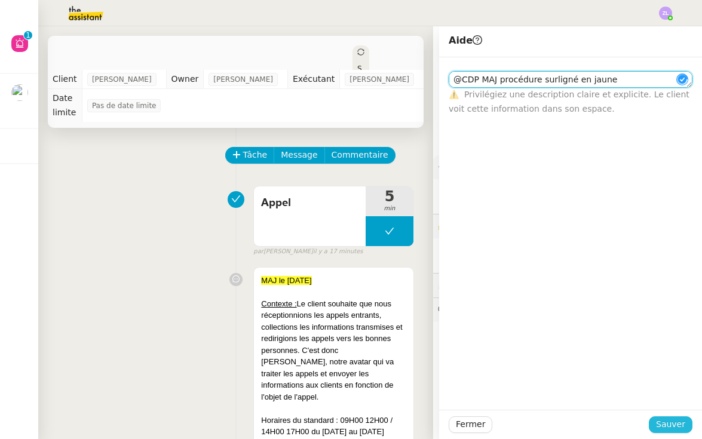
type textarea "@CDP MAJ procédure surligné en jaune"
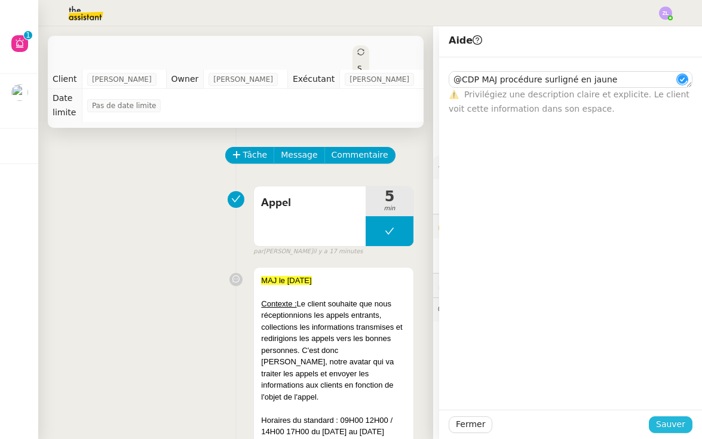
click at [673, 423] on span "Sauver" at bounding box center [670, 425] width 29 height 14
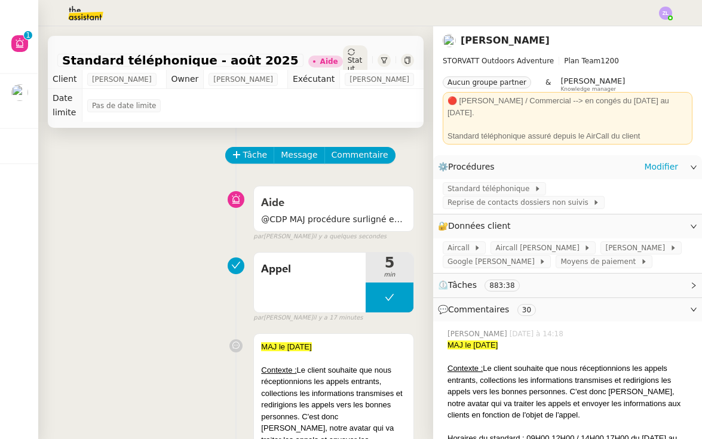
click at [667, 155] on div "⚙️ Procédures Modifier" at bounding box center [567, 166] width 269 height 23
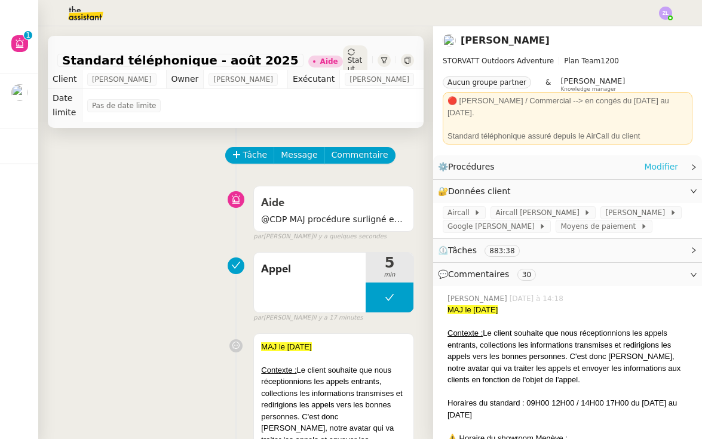
click at [666, 160] on link "Modifier" at bounding box center [661, 167] width 34 height 14
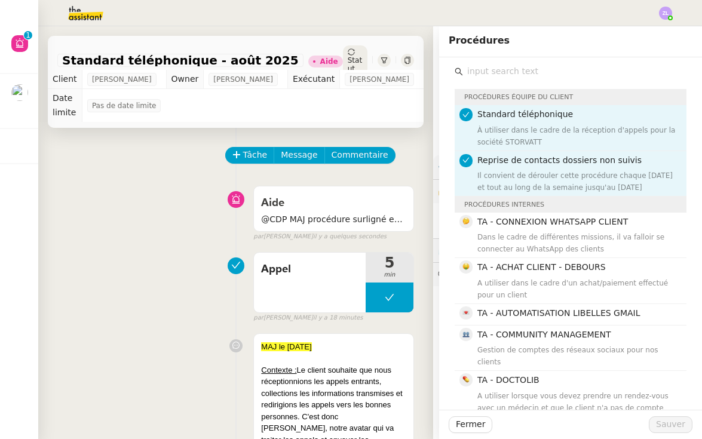
click at [497, 185] on div "Il convient de dérouler cette procédure chaque [DATE] et tout au long de la sem…" at bounding box center [578, 182] width 202 height 24
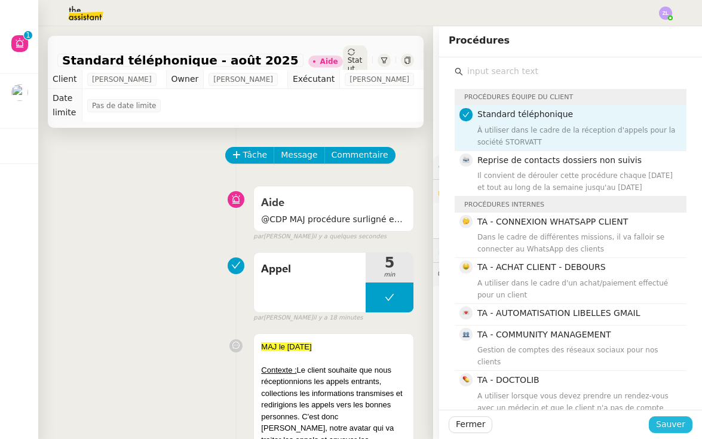
click at [660, 427] on span "Sauver" at bounding box center [670, 425] width 29 height 14
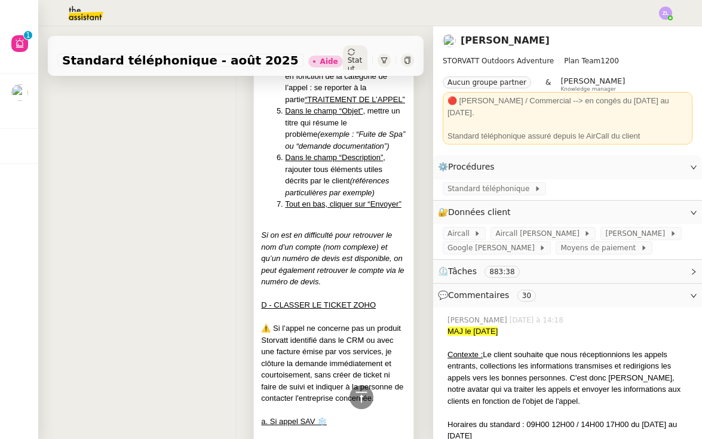
scroll to position [3132, 0]
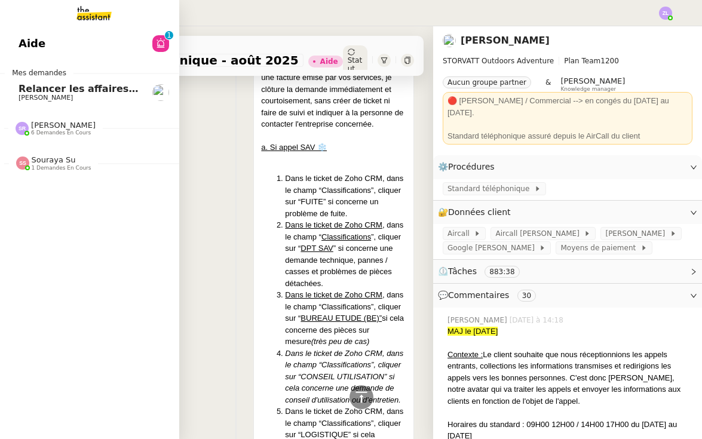
click at [17, 79] on link "Relancer les affaires de [PERSON_NAME]" at bounding box center [88, 92] width 179 height 27
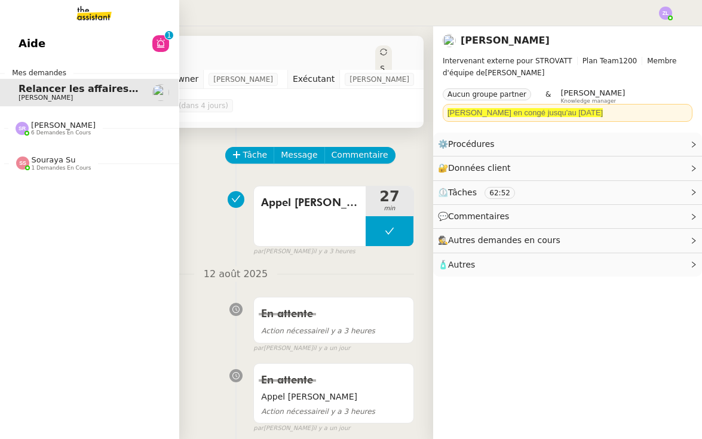
click at [54, 134] on span "6 demandes en cours" at bounding box center [61, 133] width 60 height 7
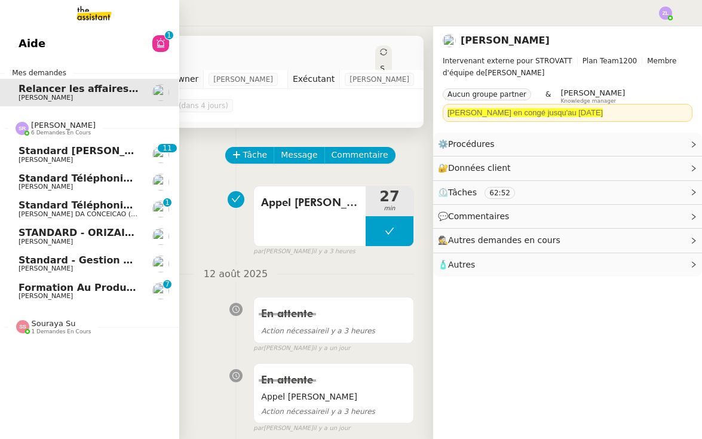
click at [121, 287] on span "Formation au produit Storvatt" at bounding box center [101, 287] width 164 height 11
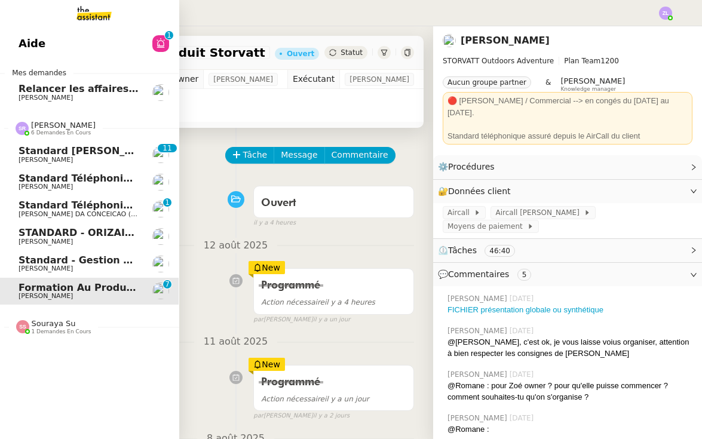
click at [91, 206] on span "Standard téléphonique" at bounding box center [81, 205] width 125 height 11
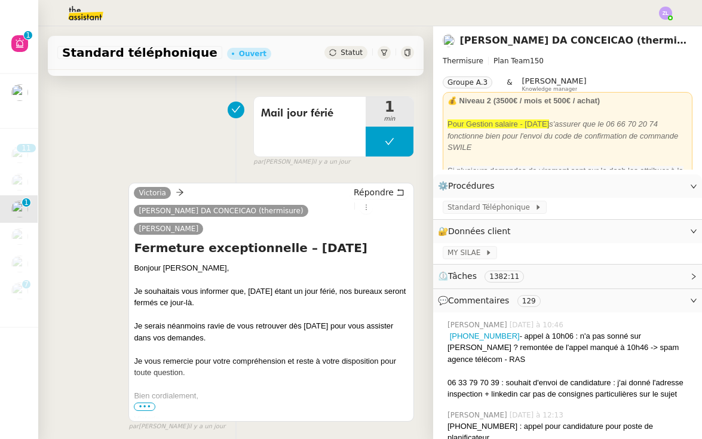
scroll to position [142, 0]
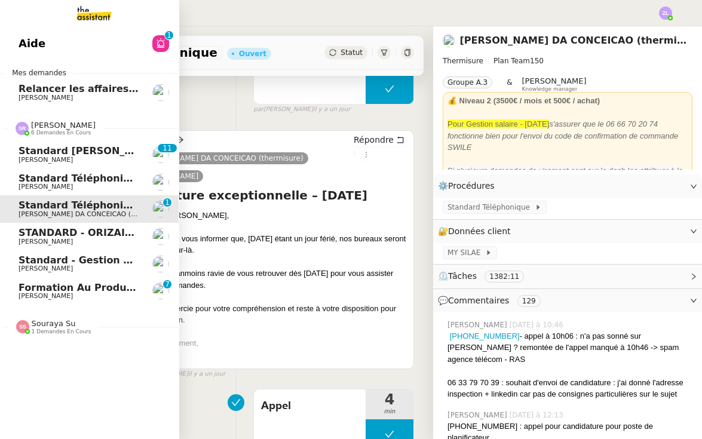
click at [33, 146] on span "Standard [PERSON_NAME]" at bounding box center [90, 150] width 142 height 11
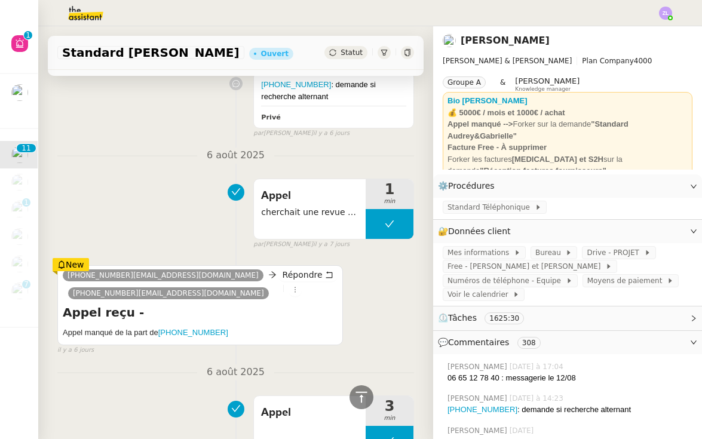
scroll to position [933, 0]
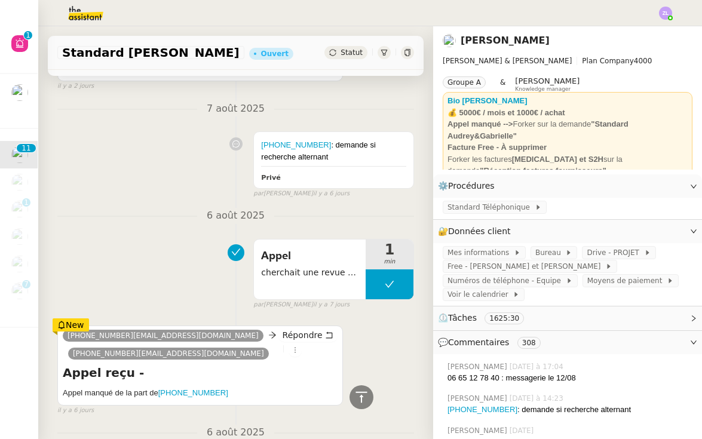
click at [87, 318] on div "New" at bounding box center [71, 324] width 36 height 13
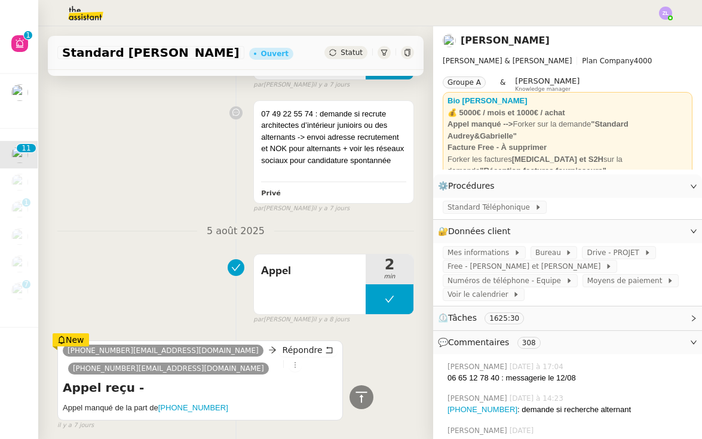
click at [75, 333] on div "New" at bounding box center [71, 339] width 36 height 13
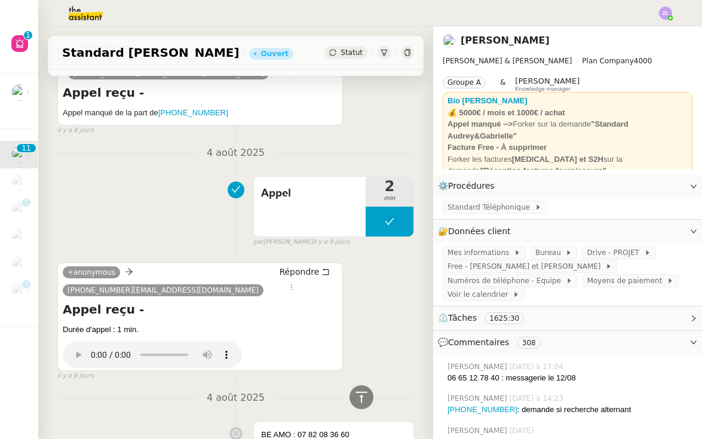
scroll to position [2191, 0]
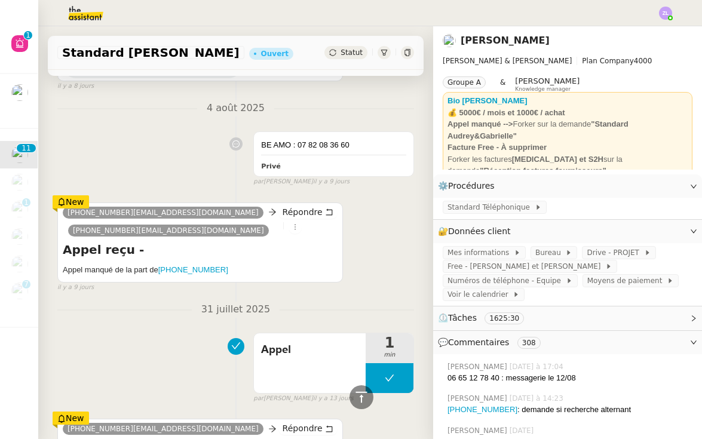
click at [74, 195] on div "New" at bounding box center [71, 201] width 36 height 13
click at [76, 412] on div "New" at bounding box center [71, 418] width 36 height 13
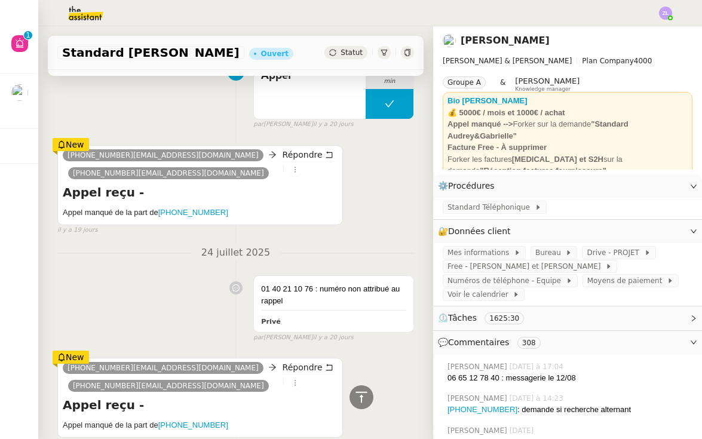
scroll to position [3037, 0]
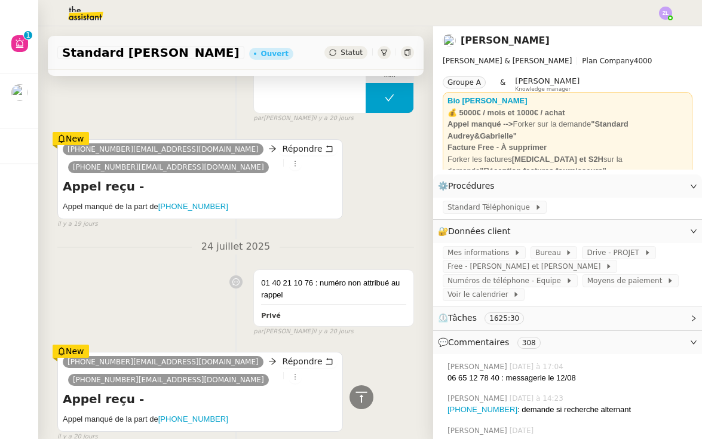
click at [76, 132] on div "New" at bounding box center [71, 138] width 36 height 13
click at [79, 345] on div "New" at bounding box center [71, 351] width 36 height 13
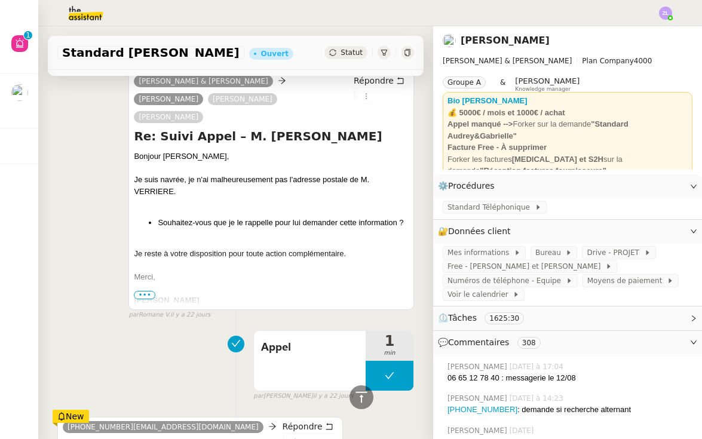
click at [79, 410] on div "New" at bounding box center [71, 416] width 36 height 13
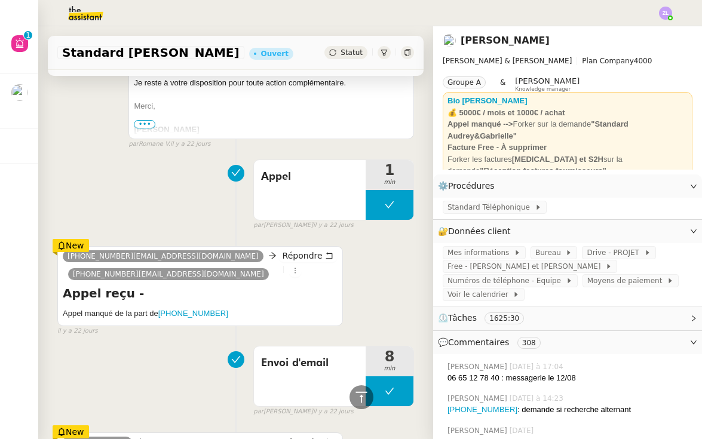
click at [81, 425] on div "New" at bounding box center [71, 431] width 36 height 13
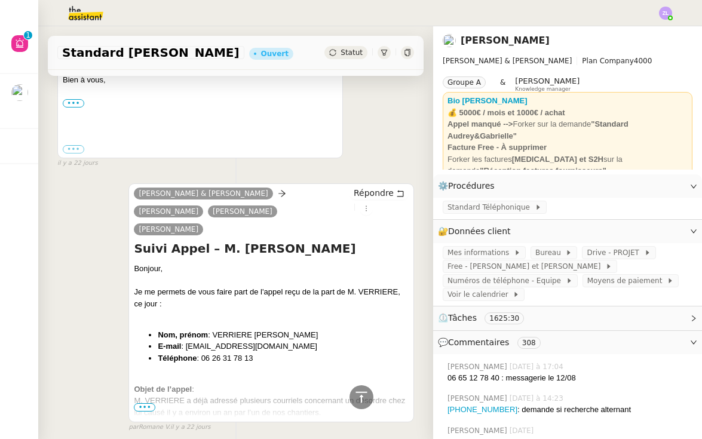
scroll to position [4880, 0]
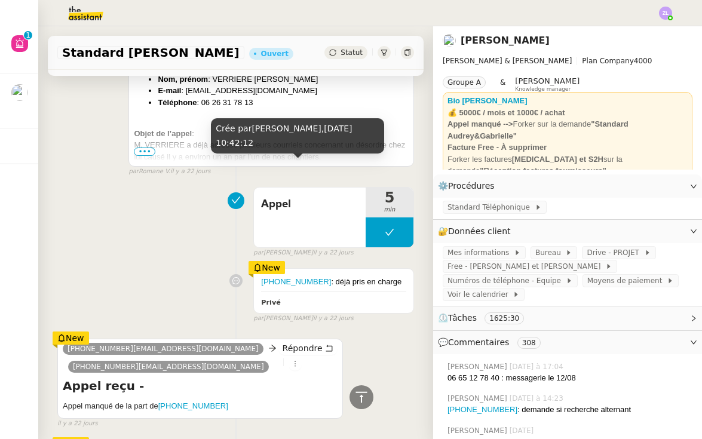
click at [275, 261] on div "New" at bounding box center [267, 267] width 36 height 13
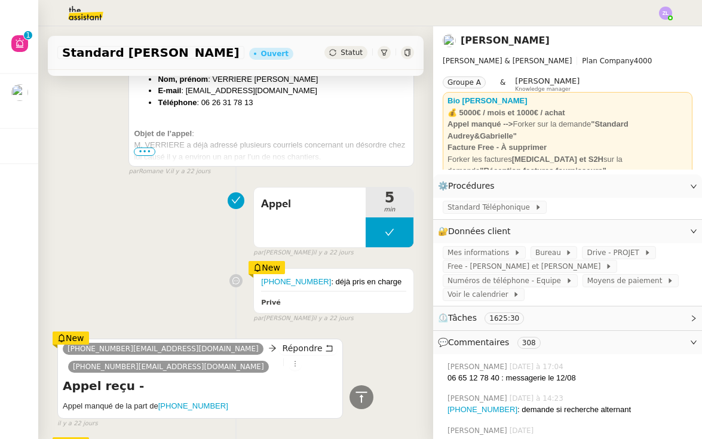
click at [79, 332] on div "New" at bounding box center [71, 338] width 36 height 13
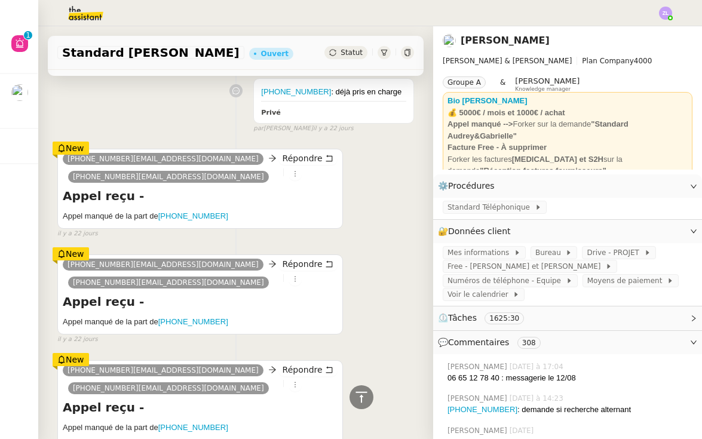
scroll to position [5024, 0]
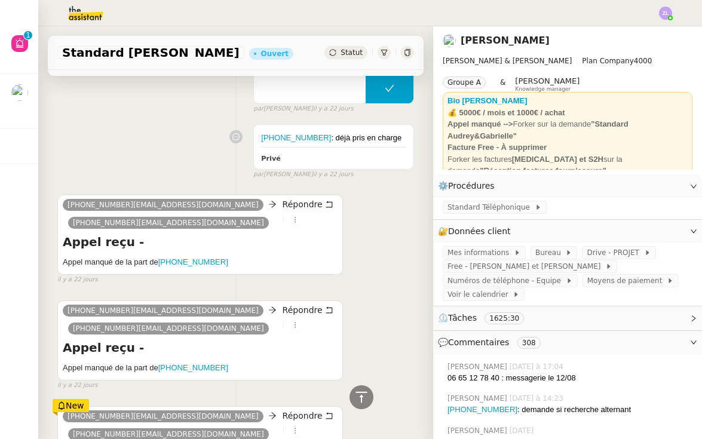
click at [81, 399] on div "New" at bounding box center [71, 405] width 36 height 13
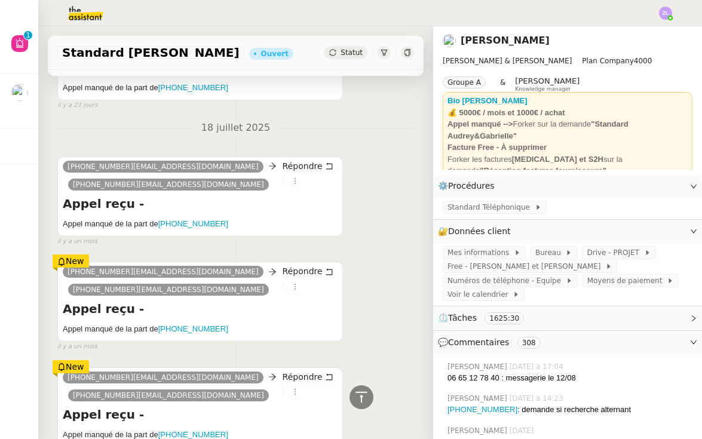
scroll to position [5627, 0]
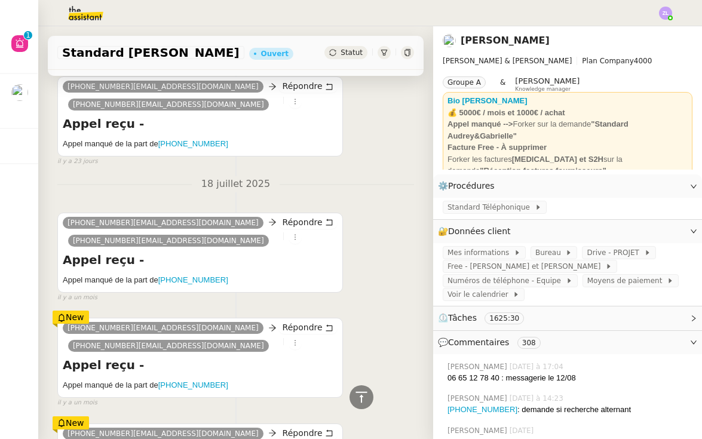
click at [66, 311] on div "New" at bounding box center [71, 317] width 36 height 13
click at [71, 416] on div "New" at bounding box center [71, 422] width 36 height 13
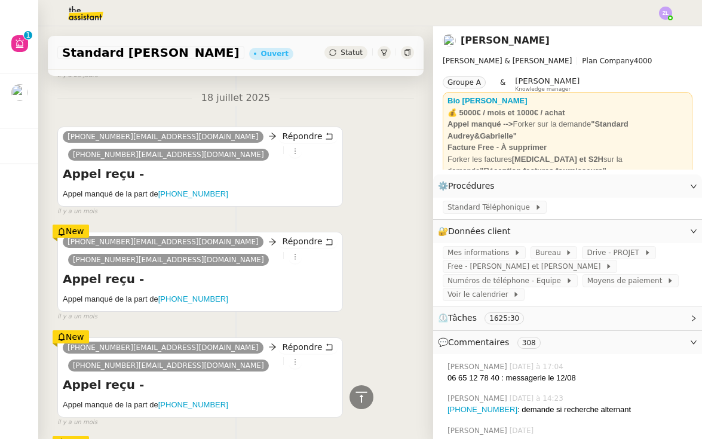
click at [79, 436] on div "New" at bounding box center [71, 442] width 36 height 13
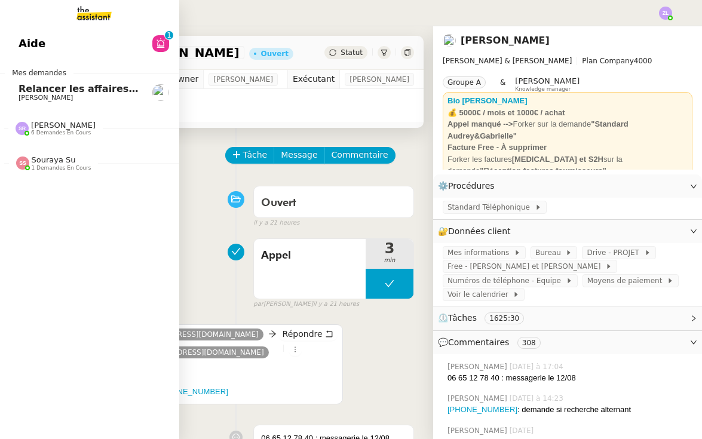
scroll to position [0, 0]
click at [82, 124] on span "[PERSON_NAME]" at bounding box center [63, 125] width 65 height 9
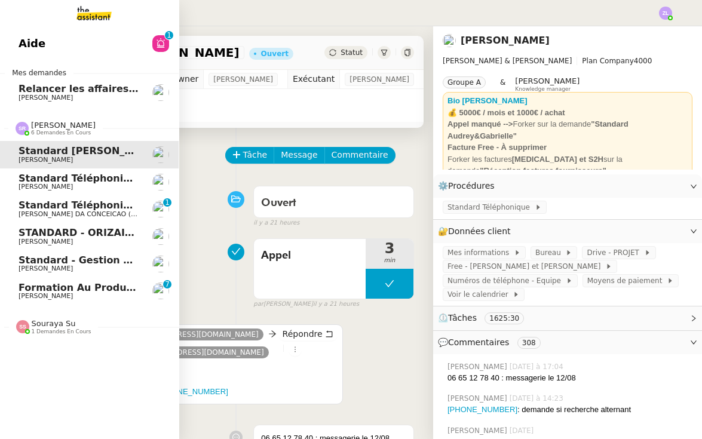
click at [113, 202] on span "Standard téléphonique" at bounding box center [81, 205] width 125 height 11
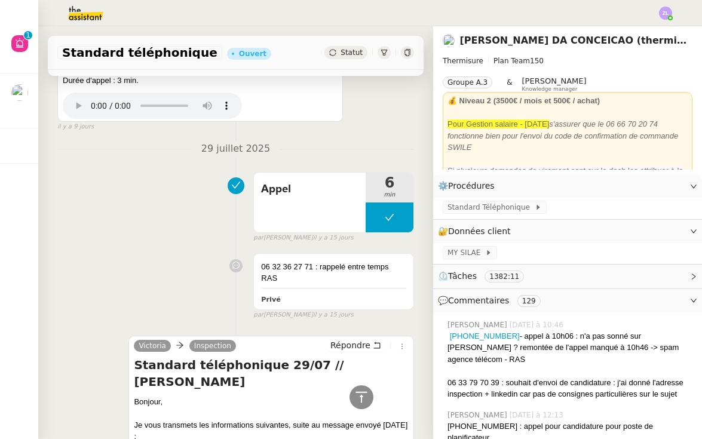
scroll to position [2701, 0]
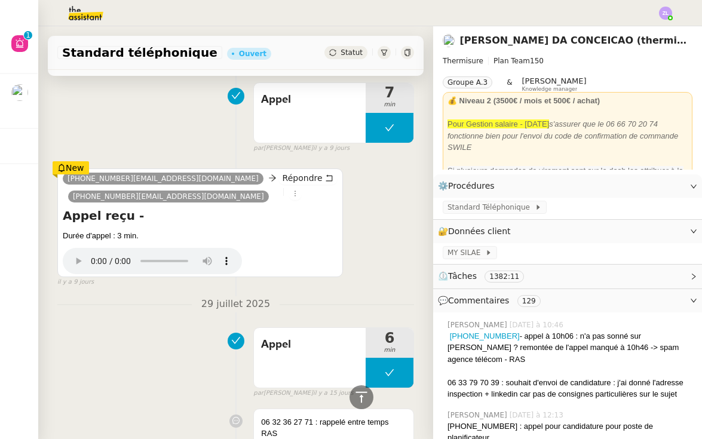
click at [72, 161] on div "New" at bounding box center [71, 167] width 36 height 13
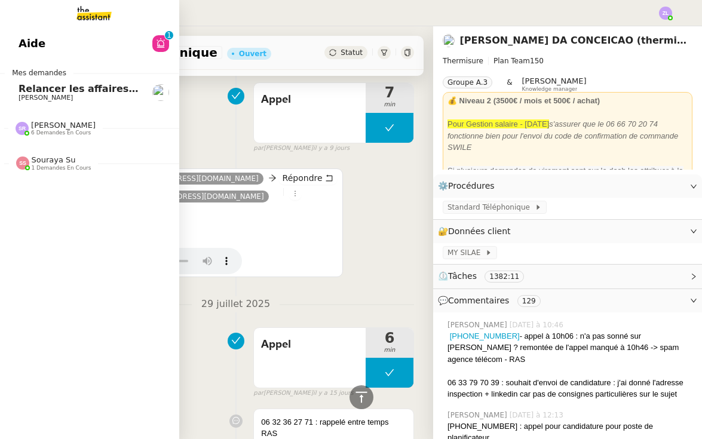
click at [48, 131] on span "6 demandes en cours" at bounding box center [61, 133] width 60 height 7
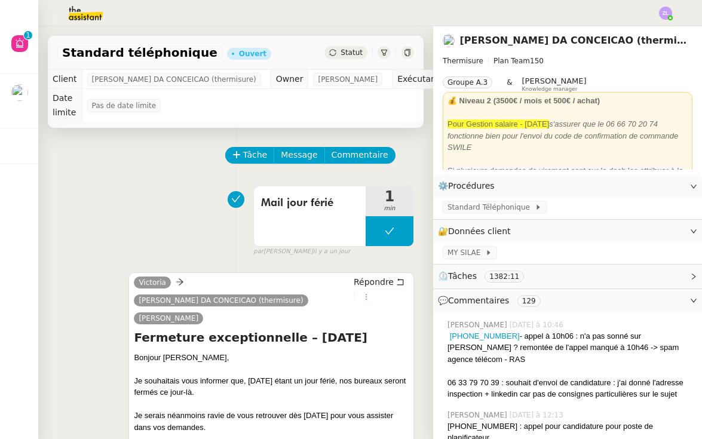
scroll to position [0, 0]
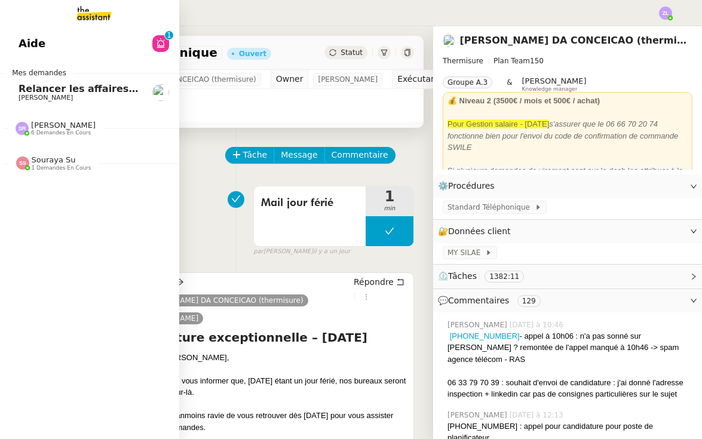
click at [69, 124] on span "[PERSON_NAME]" at bounding box center [63, 125] width 65 height 9
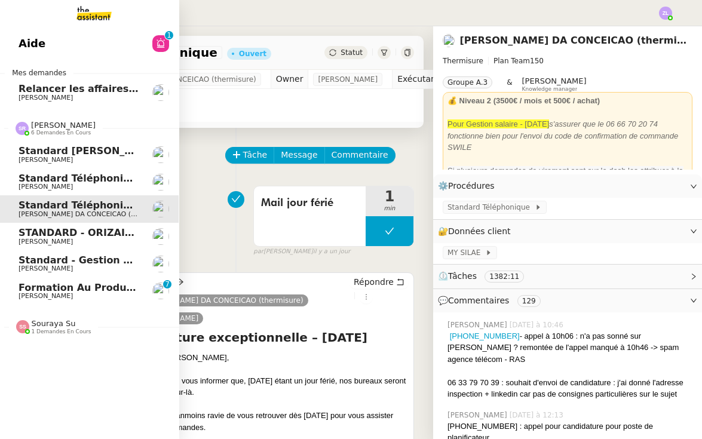
click at [94, 286] on span "Formation au produit Storvatt" at bounding box center [101, 287] width 164 height 11
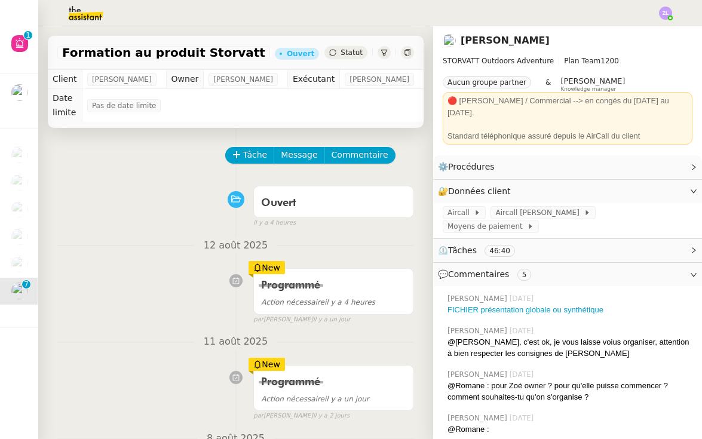
click at [269, 265] on div "New" at bounding box center [267, 267] width 36 height 13
click at [278, 373] on div "Programmé" at bounding box center [333, 382] width 145 height 19
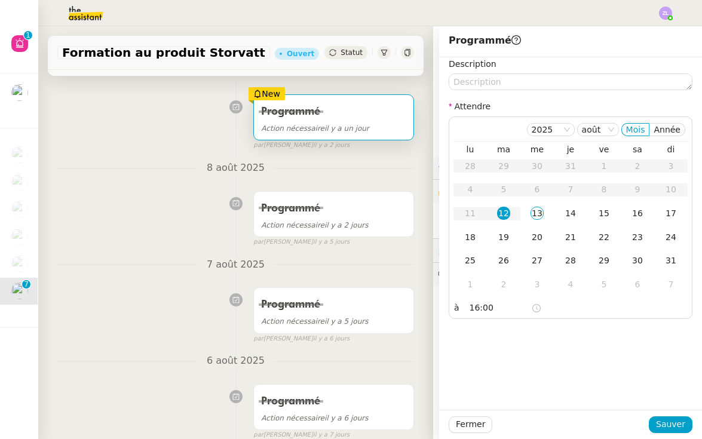
scroll to position [445, 0]
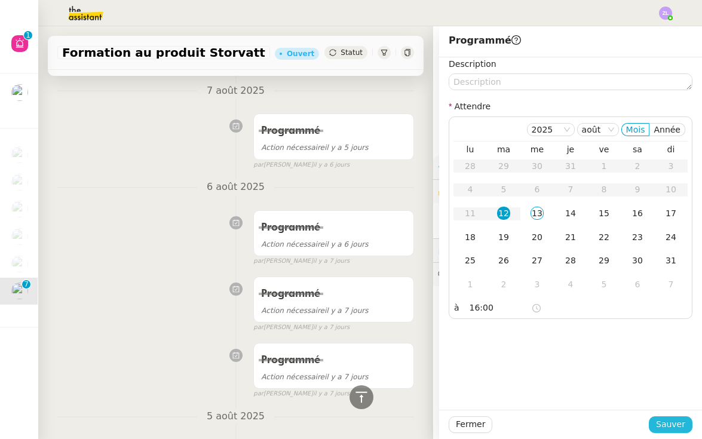
click at [669, 426] on span "Sauver" at bounding box center [670, 425] width 29 height 14
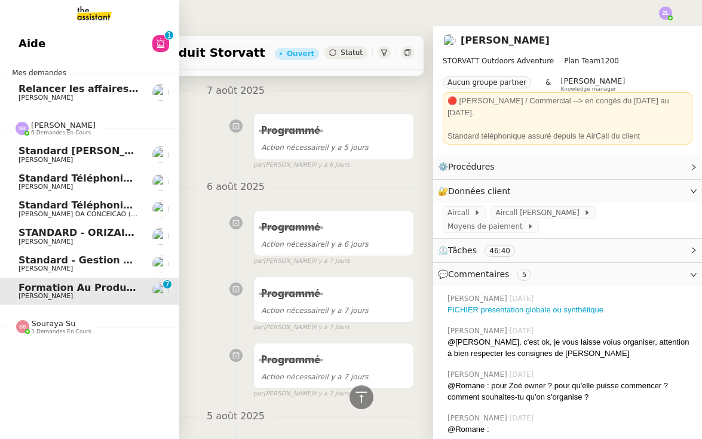
click at [18, 288] on link "Formation au produit Storvatt [PERSON_NAME] 0 1 2 3 4 5 6 7 8 9" at bounding box center [88, 291] width 179 height 27
click at [63, 265] on span "[PERSON_NAME]" at bounding box center [79, 268] width 121 height 7
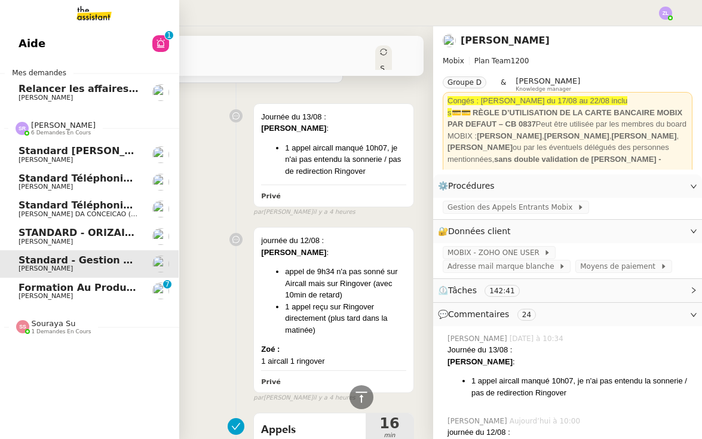
click at [104, 157] on span "[PERSON_NAME]" at bounding box center [79, 160] width 121 height 7
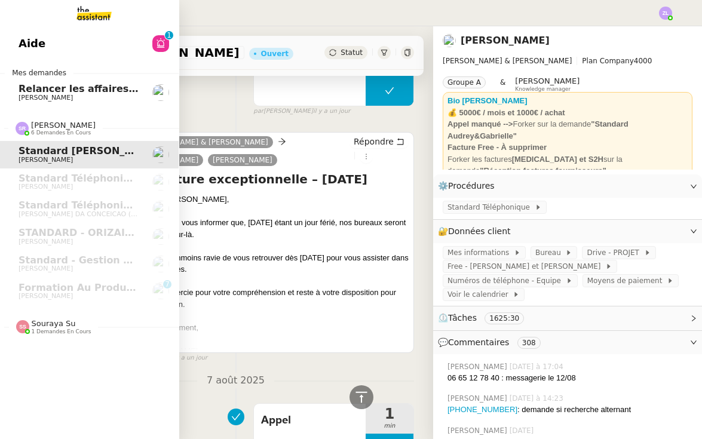
drag, startPoint x: 96, startPoint y: 97, endPoint x: 94, endPoint y: 66, distance: 31.1
click at [96, 57] on link "Aide 0 1 2 3 4 5 6 7 8 9" at bounding box center [88, 43] width 179 height 27
click at [94, 94] on span "[PERSON_NAME]" at bounding box center [79, 97] width 121 height 7
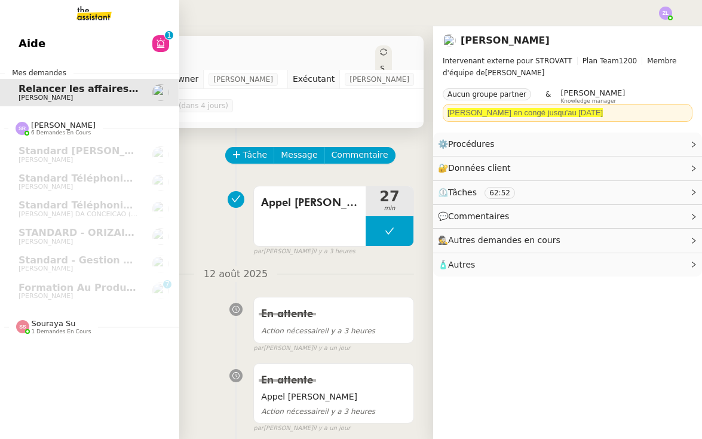
click at [24, 53] on span "Aide" at bounding box center [32, 44] width 27 height 18
